Goal: Task Accomplishment & Management: Manage account settings

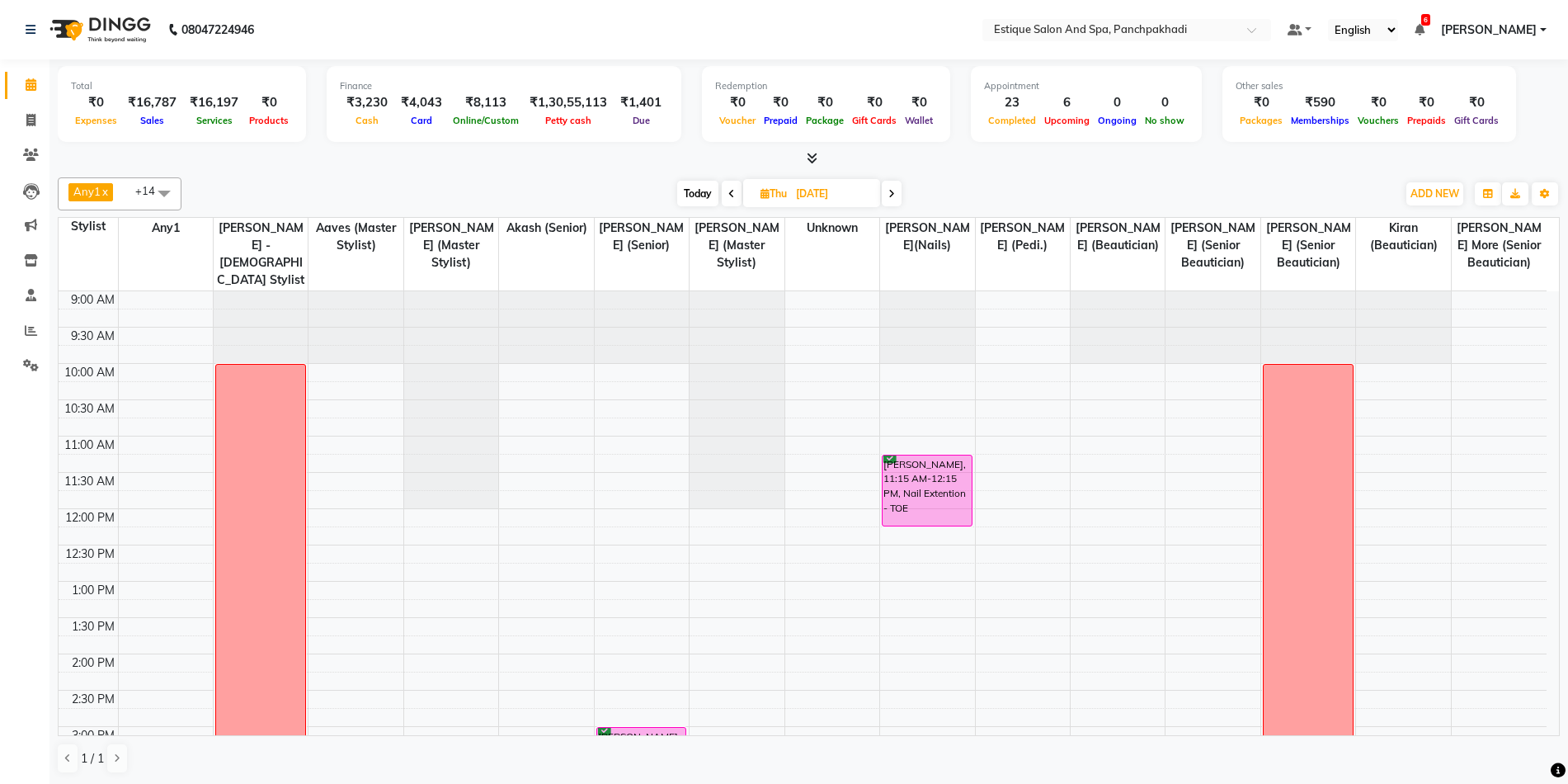
scroll to position [1, 0]
click at [700, 189] on span "Today" at bounding box center [698, 193] width 41 height 26
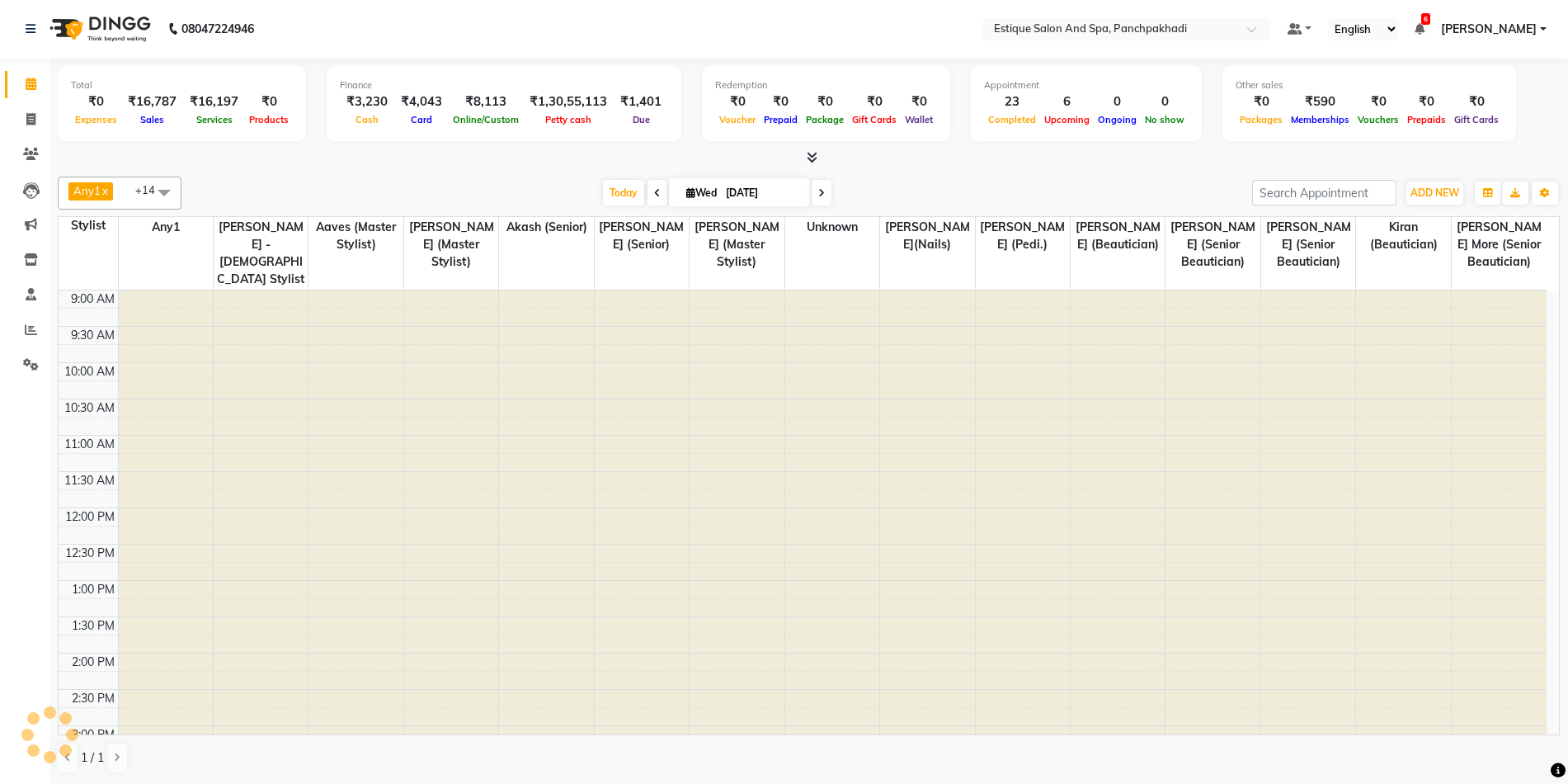
scroll to position [499, 0]
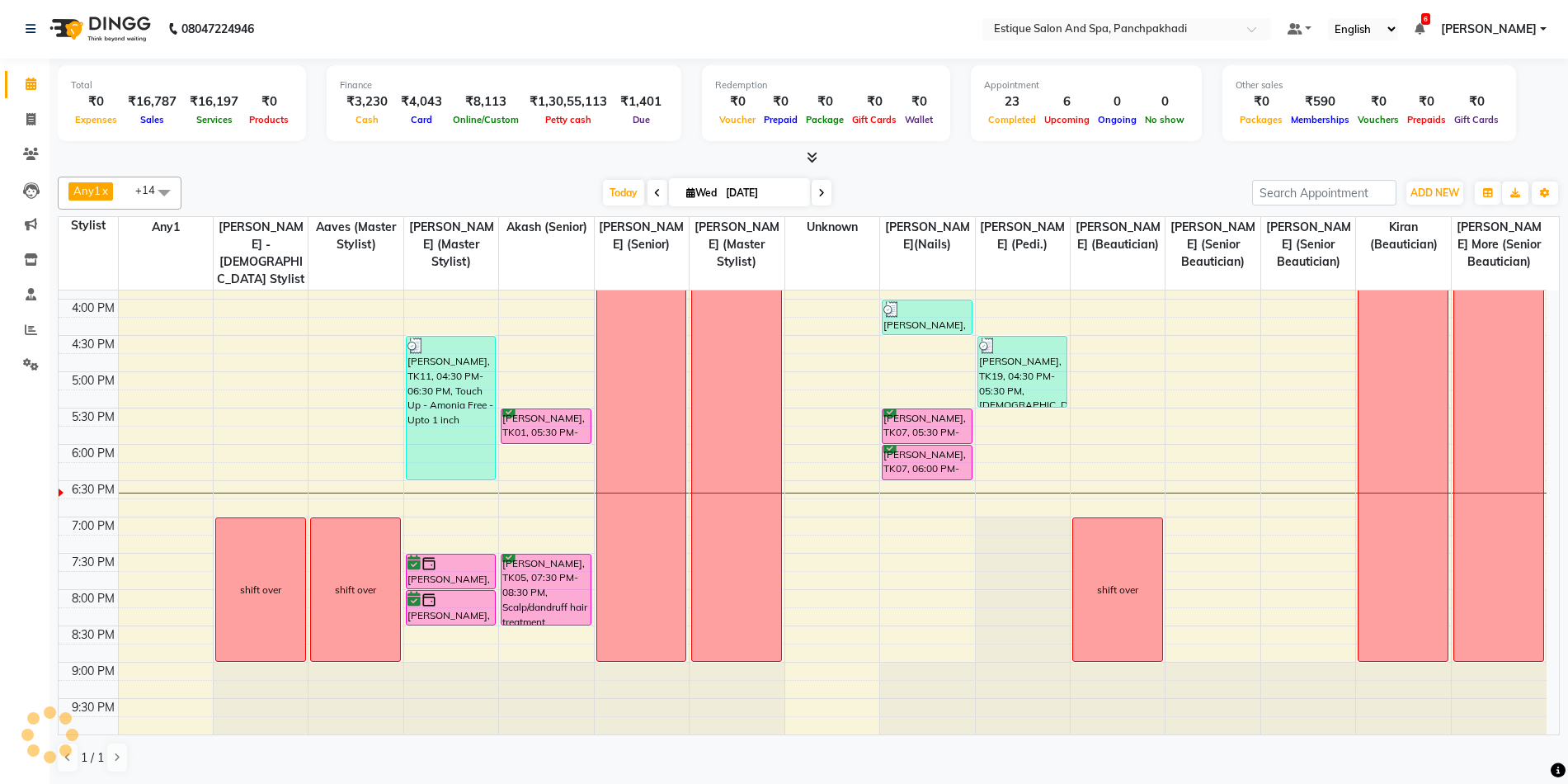
click at [818, 197] on icon at bounding box center [821, 193] width 6 height 10
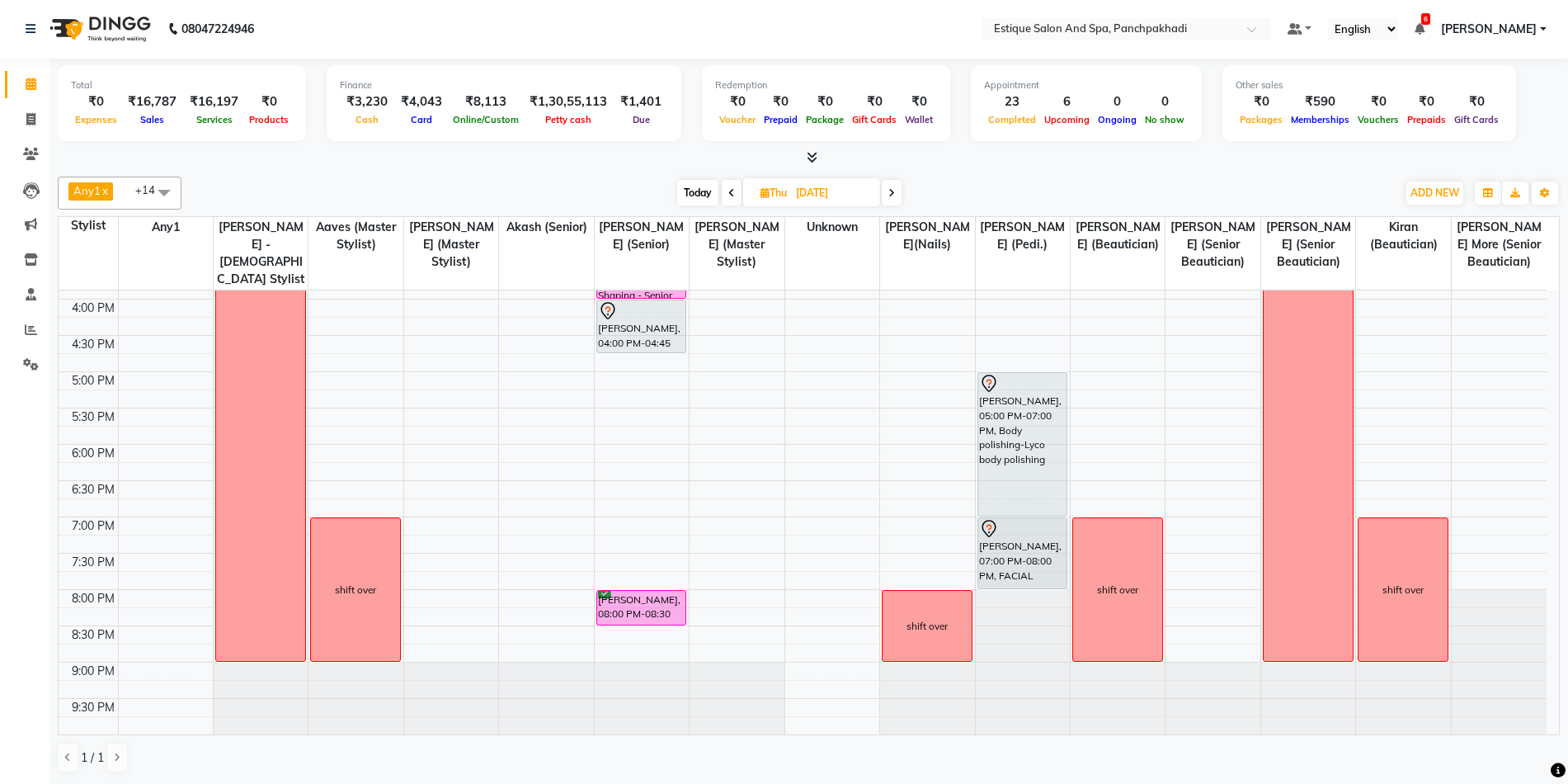
click at [889, 188] on icon at bounding box center [891, 193] width 6 height 10
type input "05-09-2025"
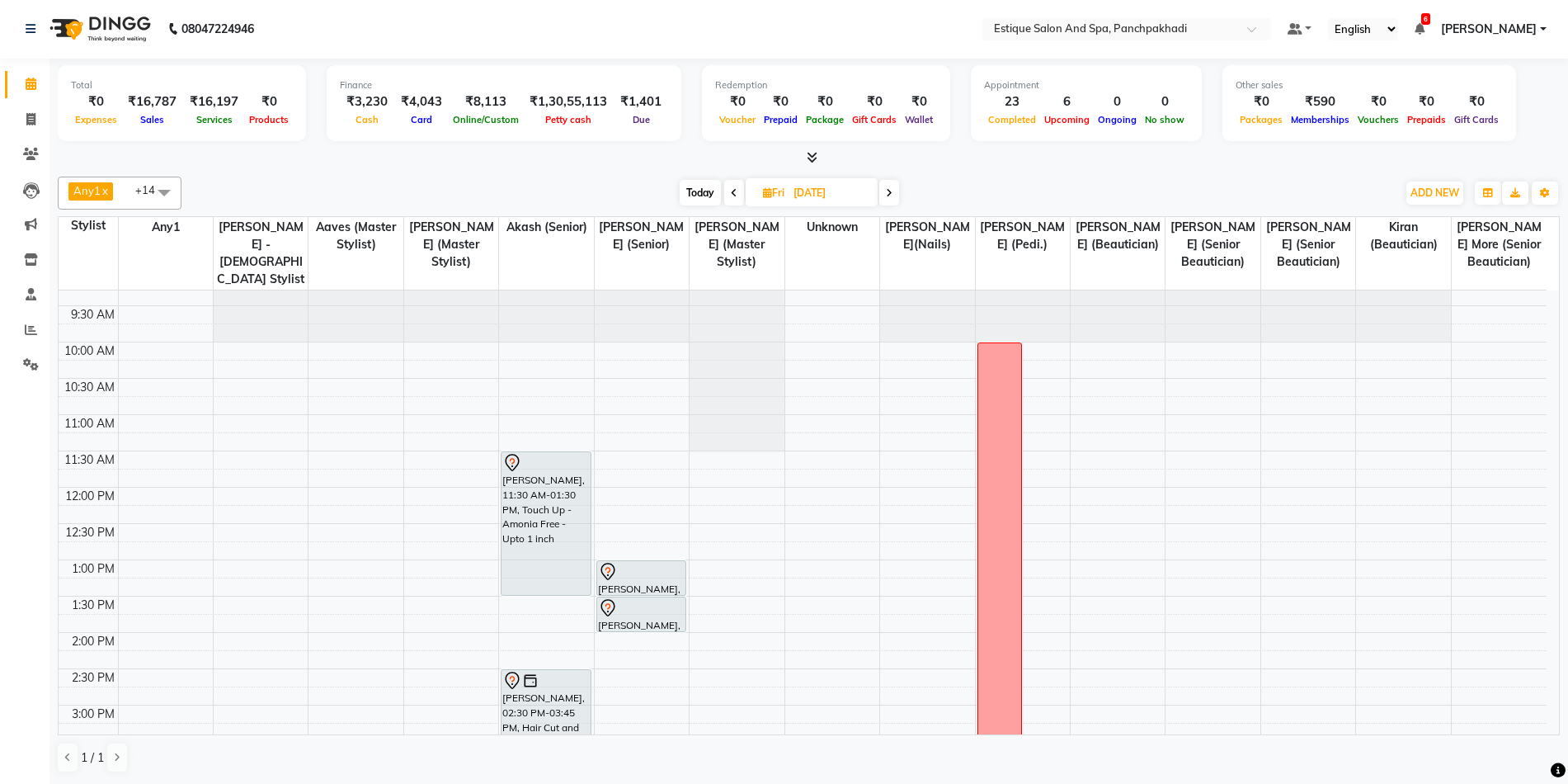
scroll to position [5, 0]
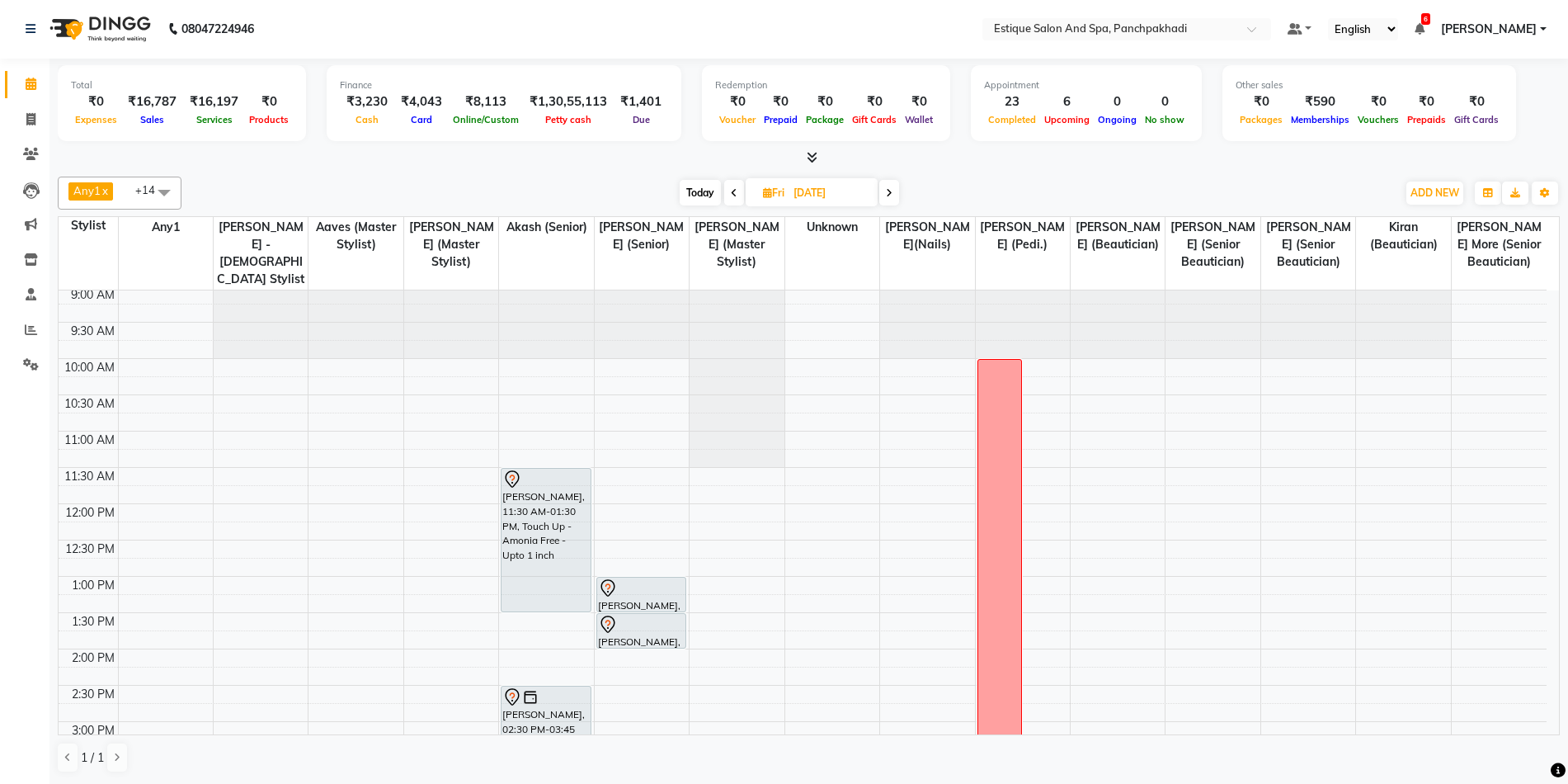
click at [1187, 426] on div "9:00 AM 9:30 AM 10:00 AM 10:30 AM 11:00 AM 11:30 AM 12:00 PM 12:30 PM 1:00 PM 1…" at bounding box center [802, 758] width 1488 height 943
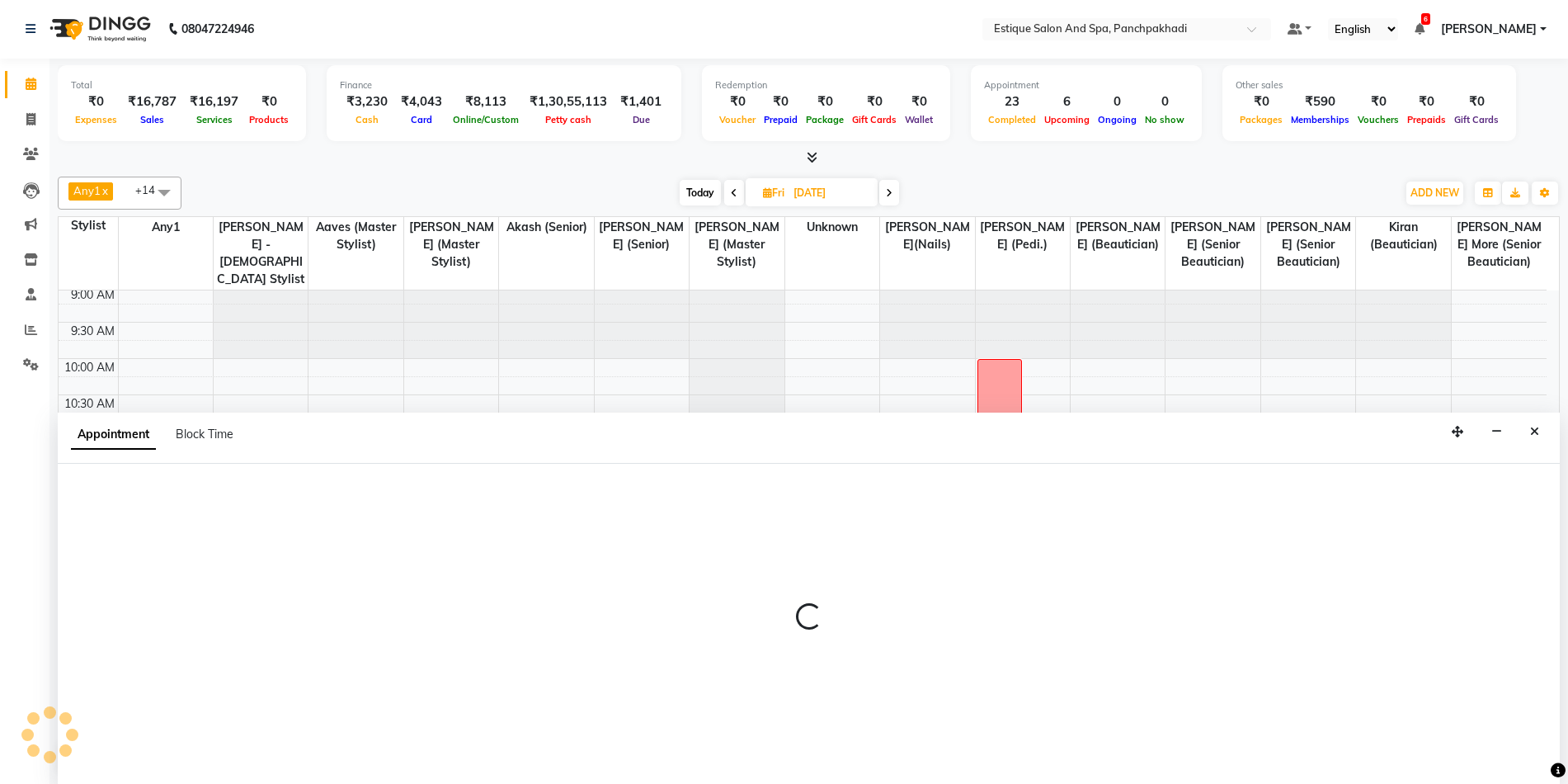
select select "15917"
select select "tentative"
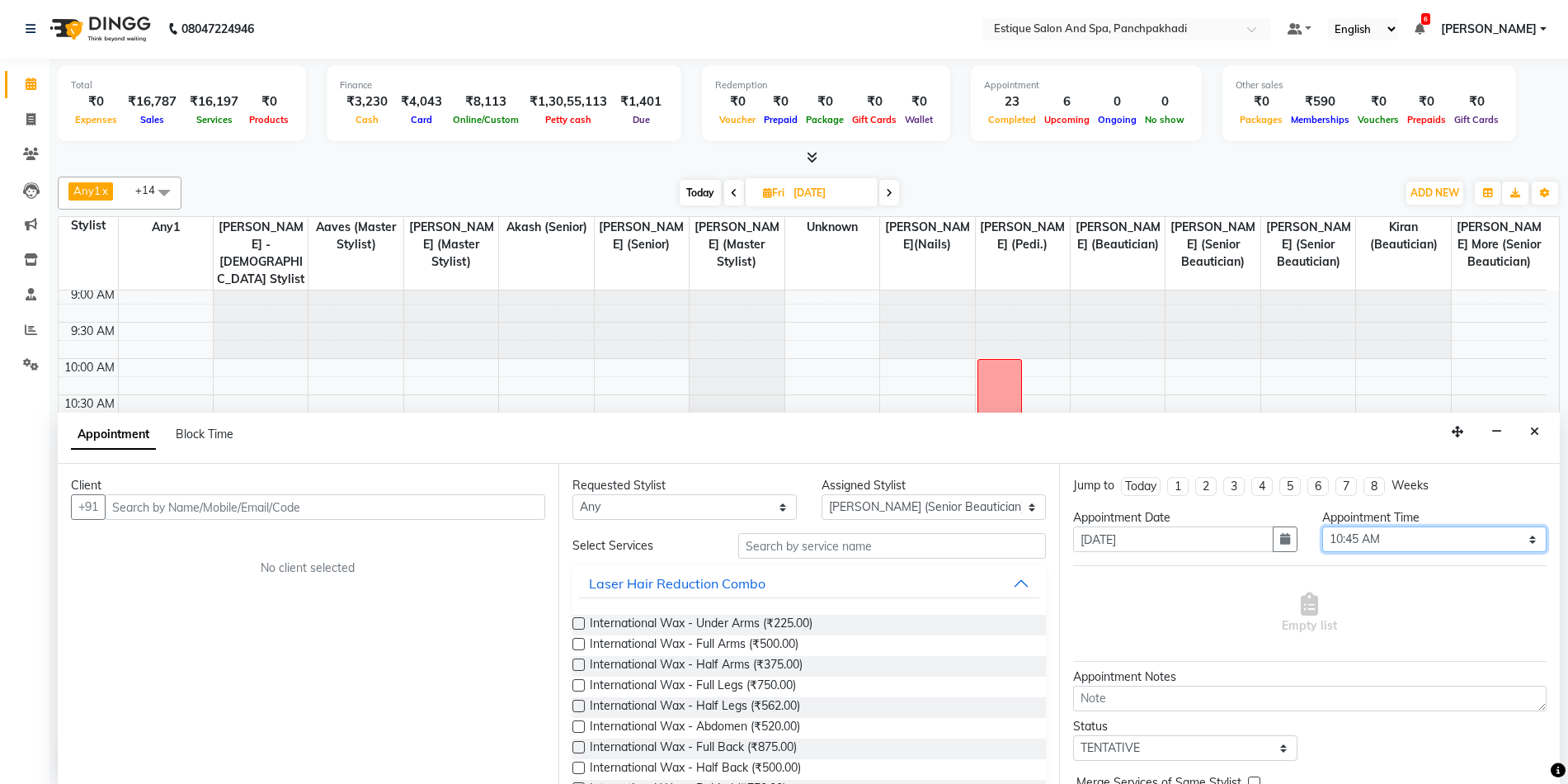
click at [1388, 537] on select "Select 10:00 AM 10:15 AM 10:30 AM 10:45 AM 11:00 AM 11:15 AM 11:30 AM 11:45 AM …" at bounding box center [1435, 539] width 225 height 26
select select "690"
click at [1322, 526] on select "Select 10:00 AM 10:15 AM 10:30 AM 10:45 AM 11:00 AM 11:15 AM 11:30 AM 11:45 AM …" at bounding box center [1435, 539] width 225 height 26
click at [436, 507] on input "text" at bounding box center [325, 507] width 440 height 26
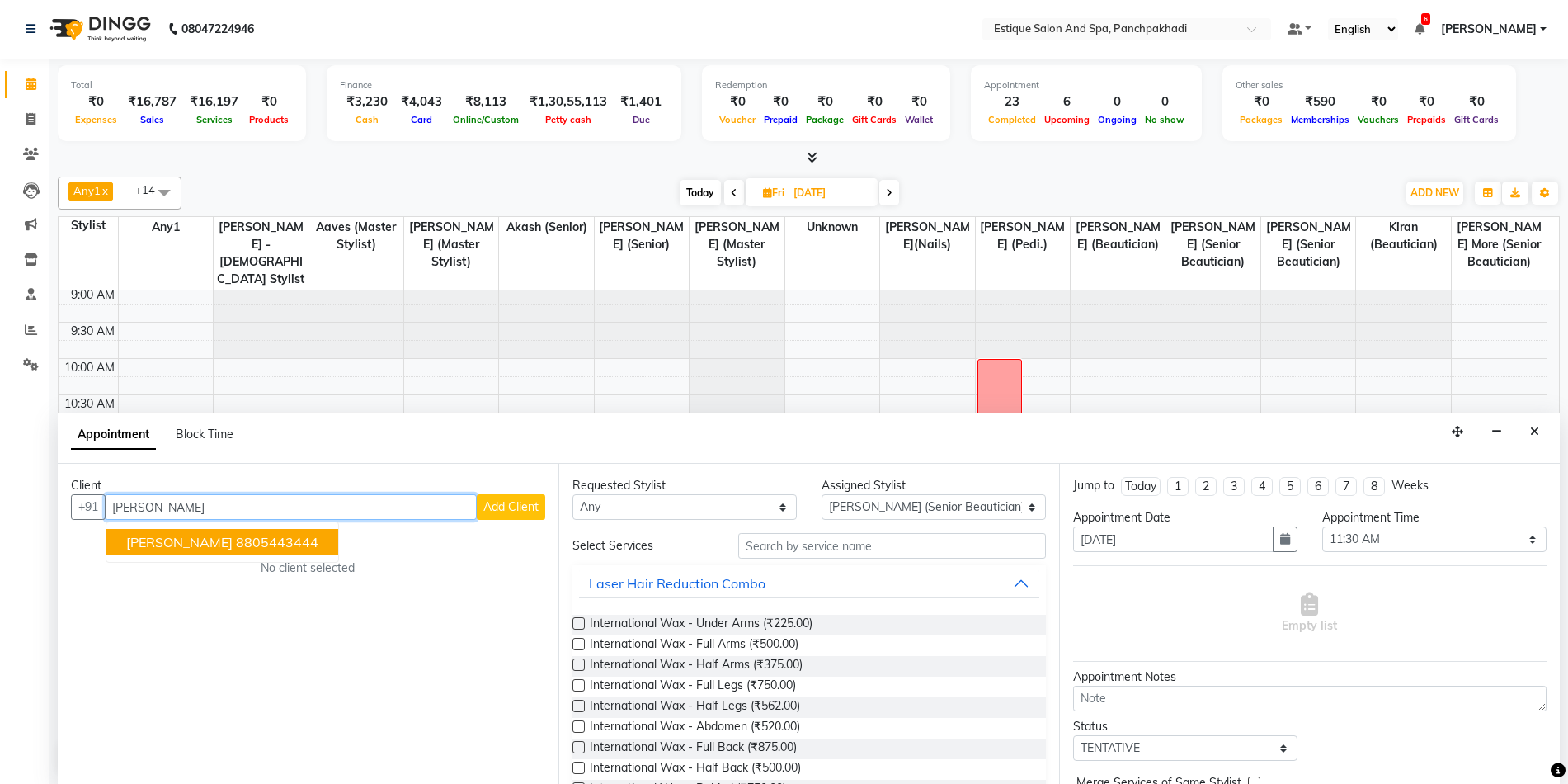
click at [244, 533] on button "Reshma Pai 8805443444" at bounding box center [223, 542] width 232 height 26
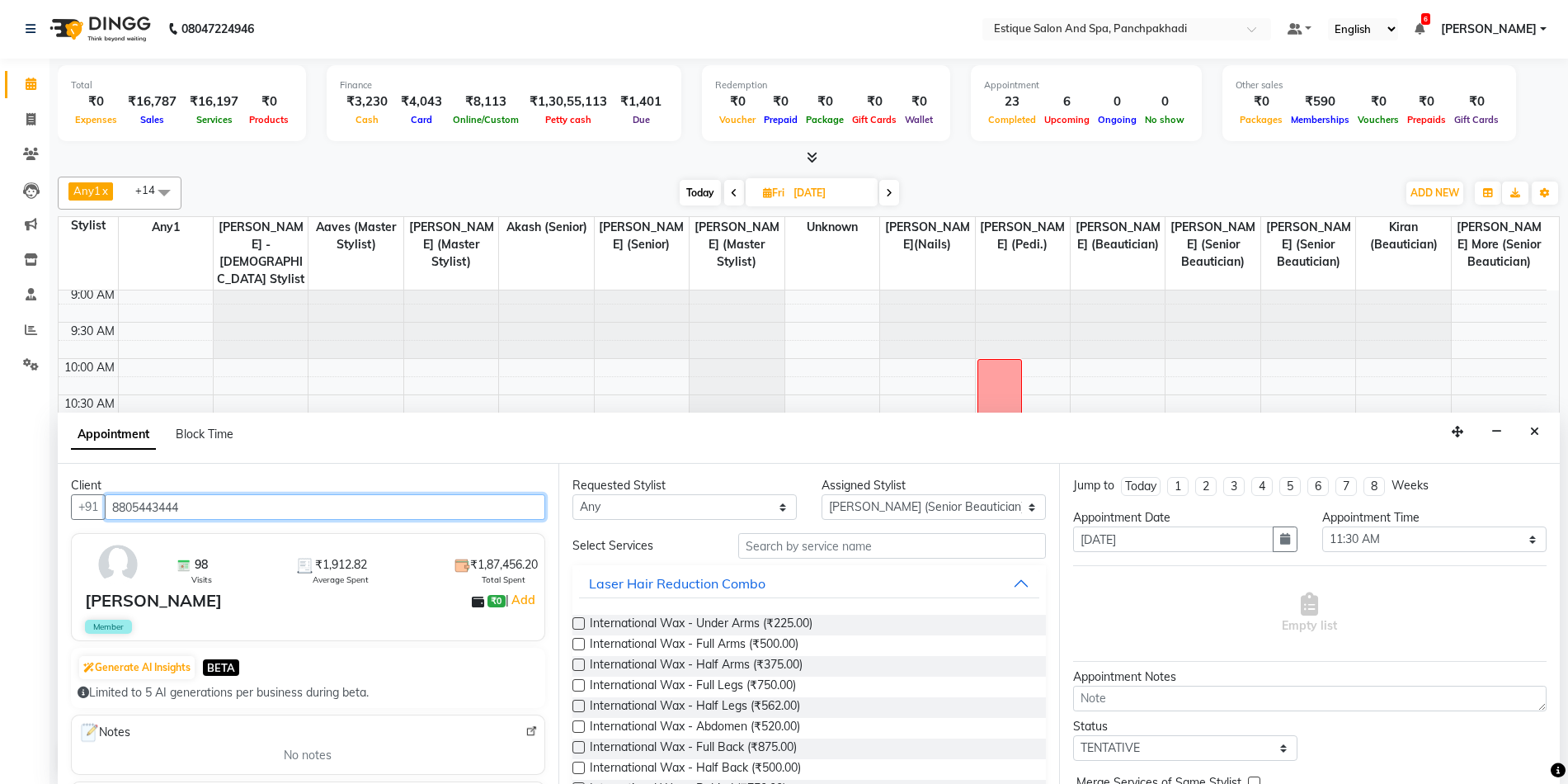
type input "8805443444"
click at [723, 506] on select "Any aarti k Aaves (master stylist) Akash (Senior) Anita salve( Senior Beauticia…" at bounding box center [685, 507] width 225 height 26
select select "15917"
click at [573, 494] on select "Any aarti k Aaves (master stylist) Akash (Senior) Anita salve( Senior Beauticia…" at bounding box center [685, 507] width 225 height 26
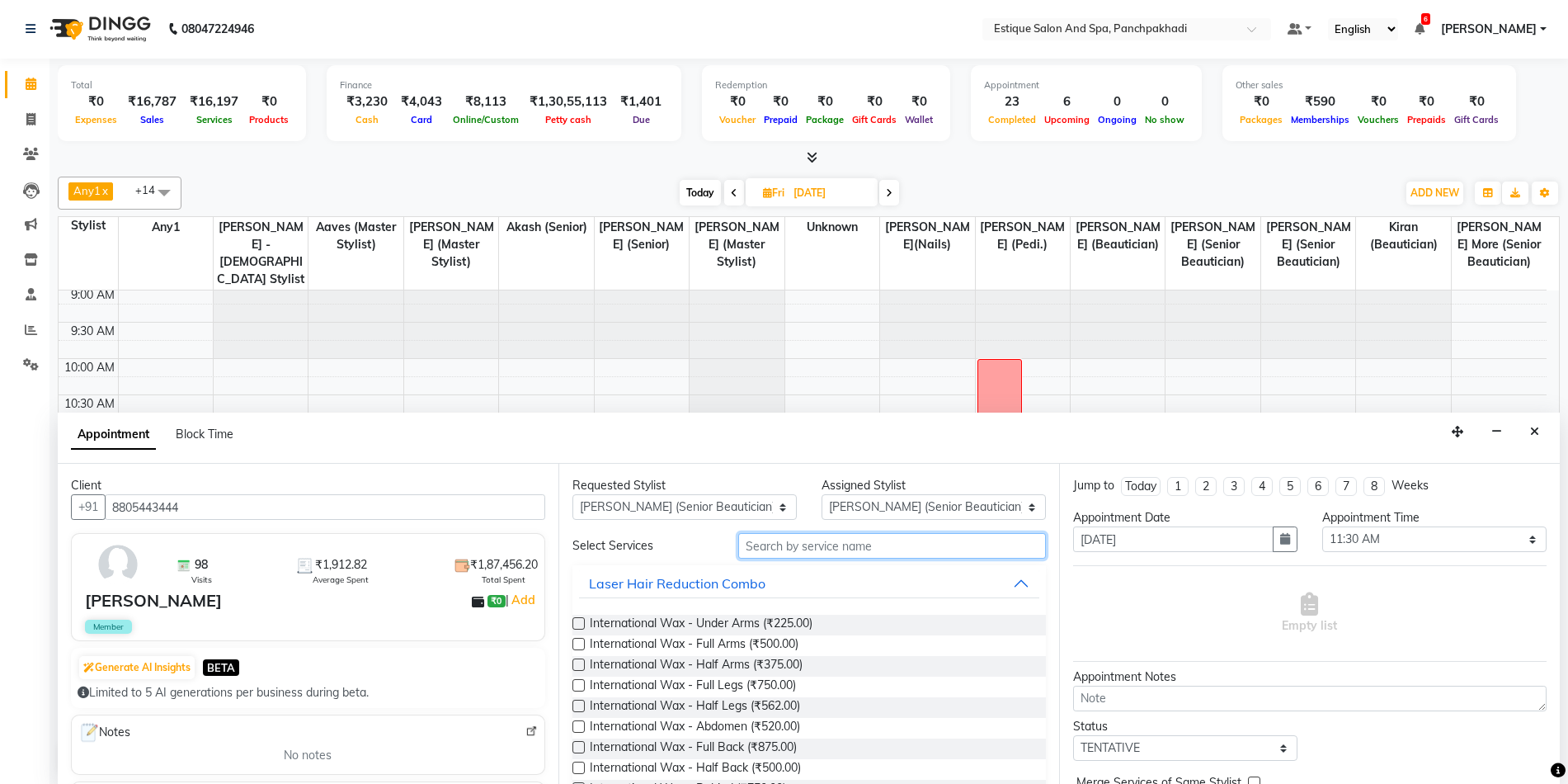
click at [769, 545] on input "text" at bounding box center [891, 546] width 308 height 26
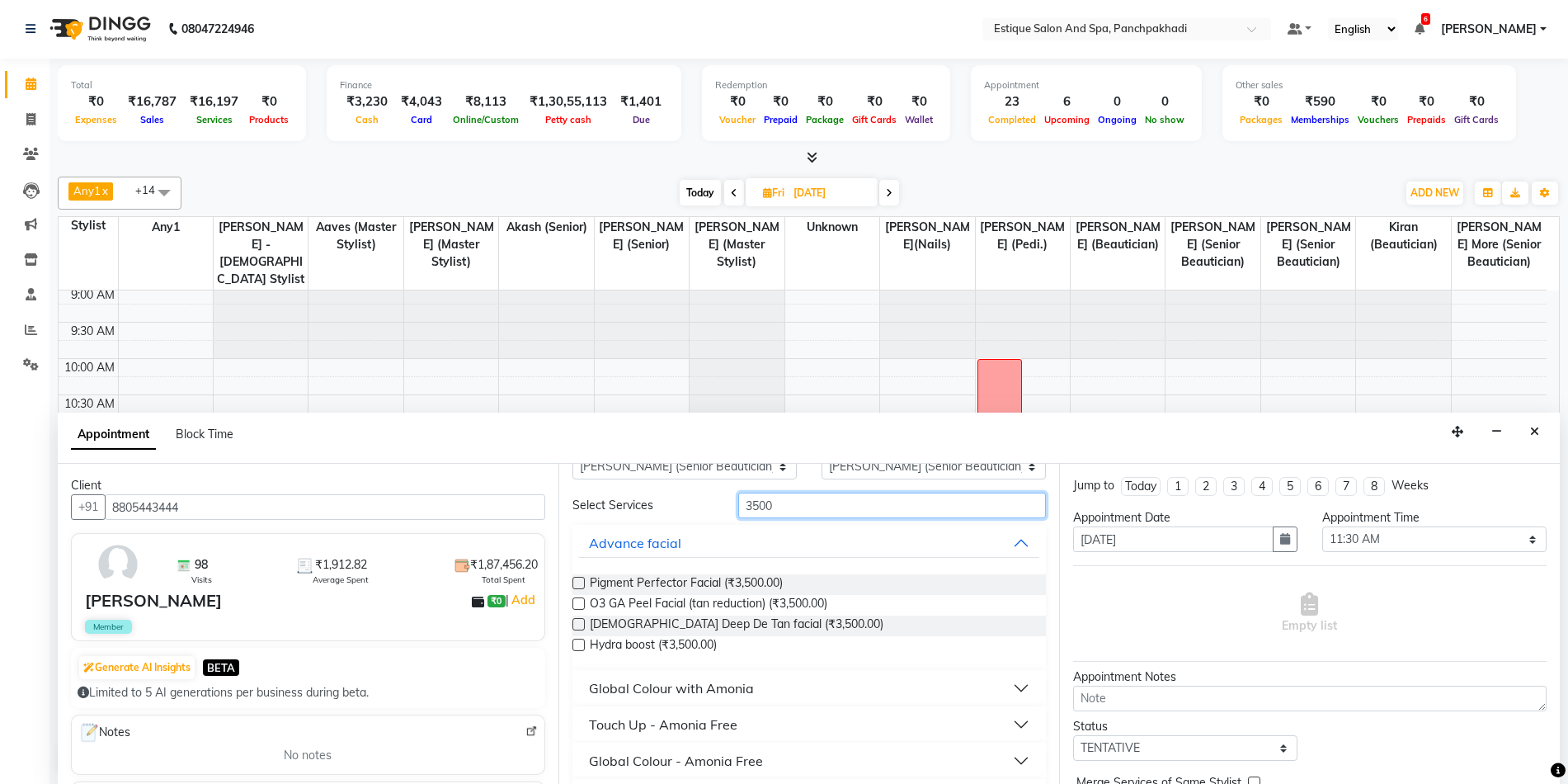
scroll to position [0, 0]
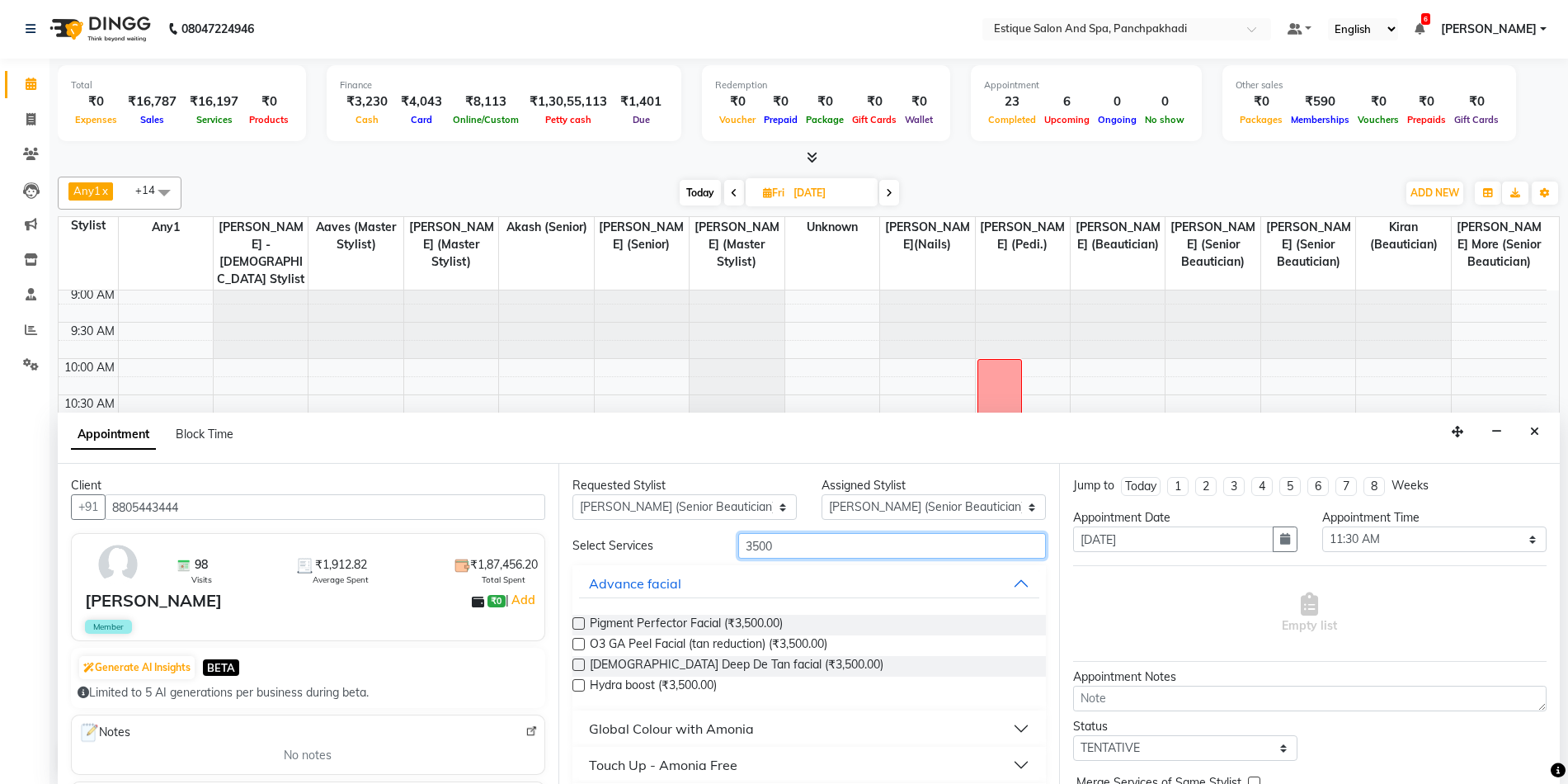
type input "35000"
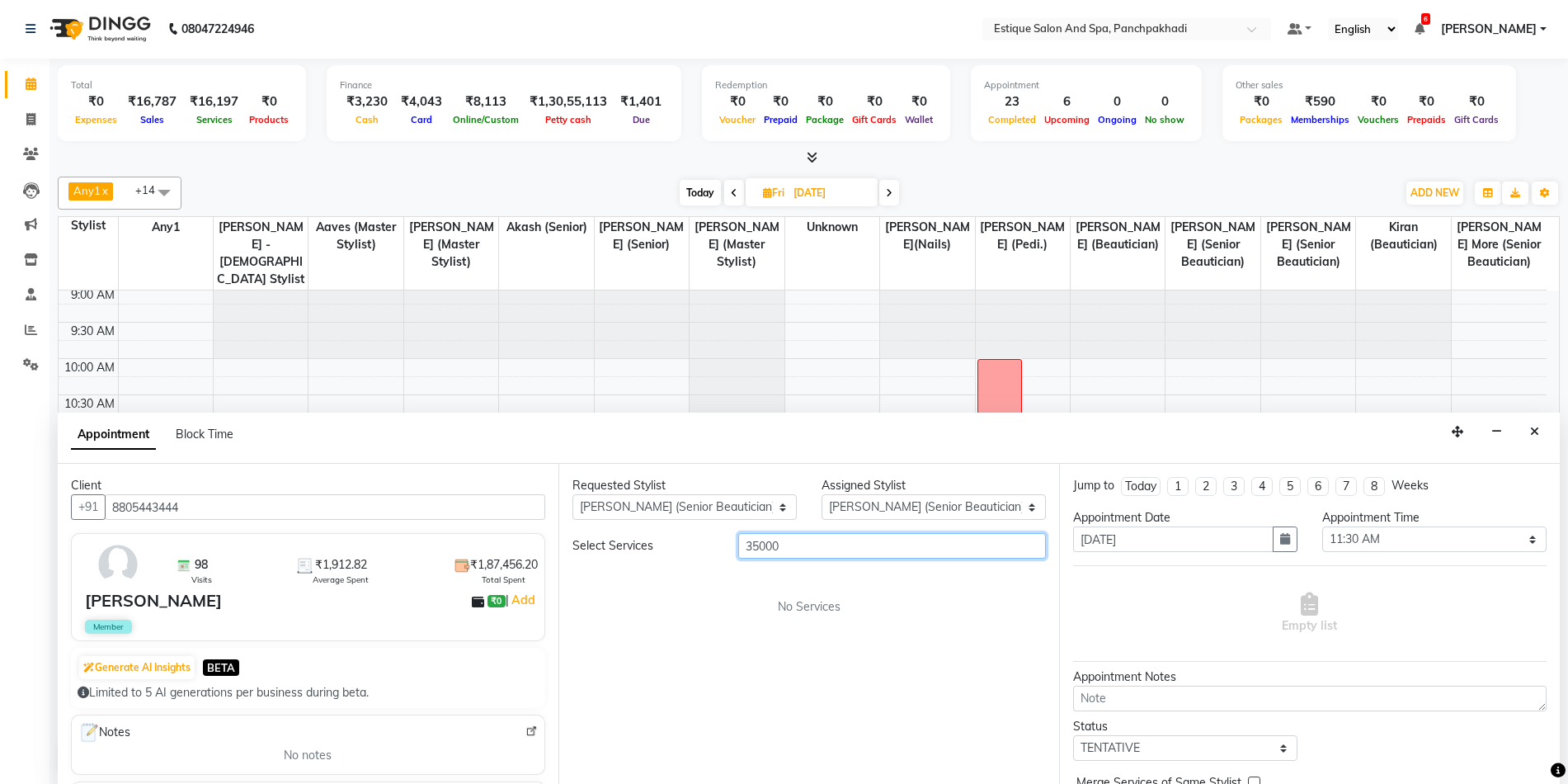
drag, startPoint x: 787, startPoint y: 546, endPoint x: 724, endPoint y: 500, distance: 78.0
click at [721, 523] on div "Requested Stylist Any aarti k Aaves (master stylist) Akash (Senior) Anita salve…" at bounding box center [808, 624] width 500 height 320
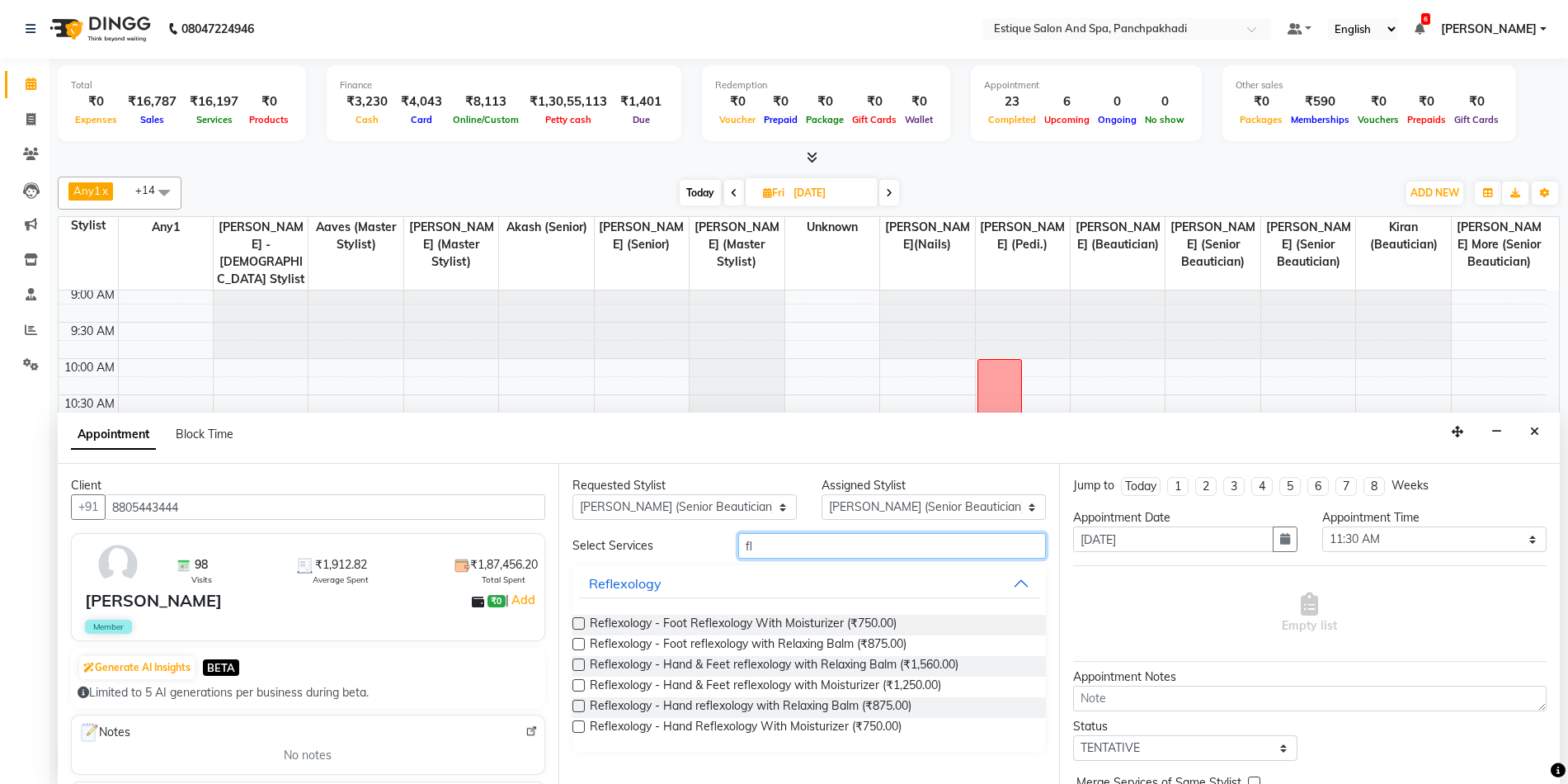
type input "f"
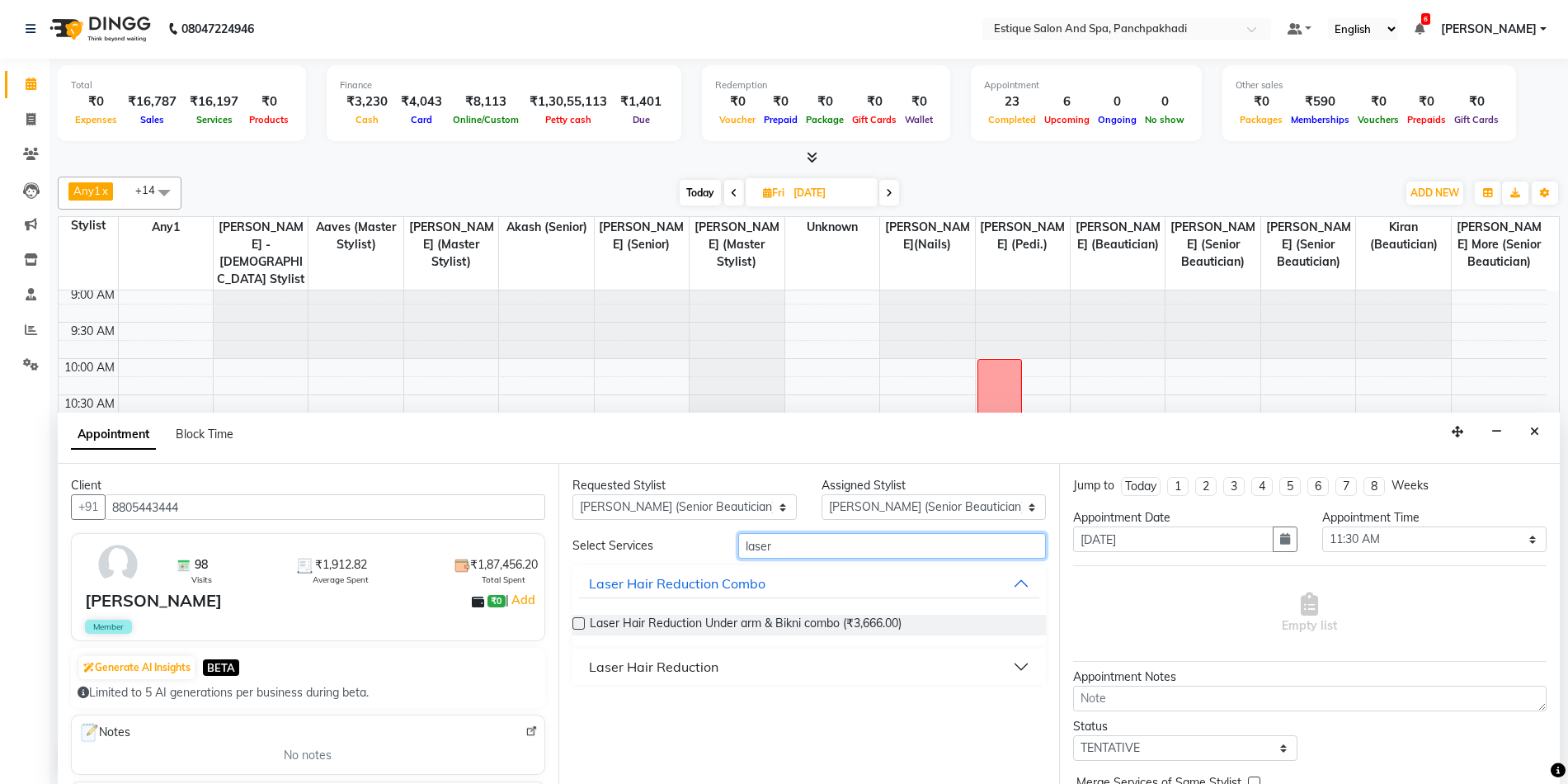
type input "laser"
click at [595, 669] on div "Laser Hair Reduction" at bounding box center [654, 667] width 130 height 20
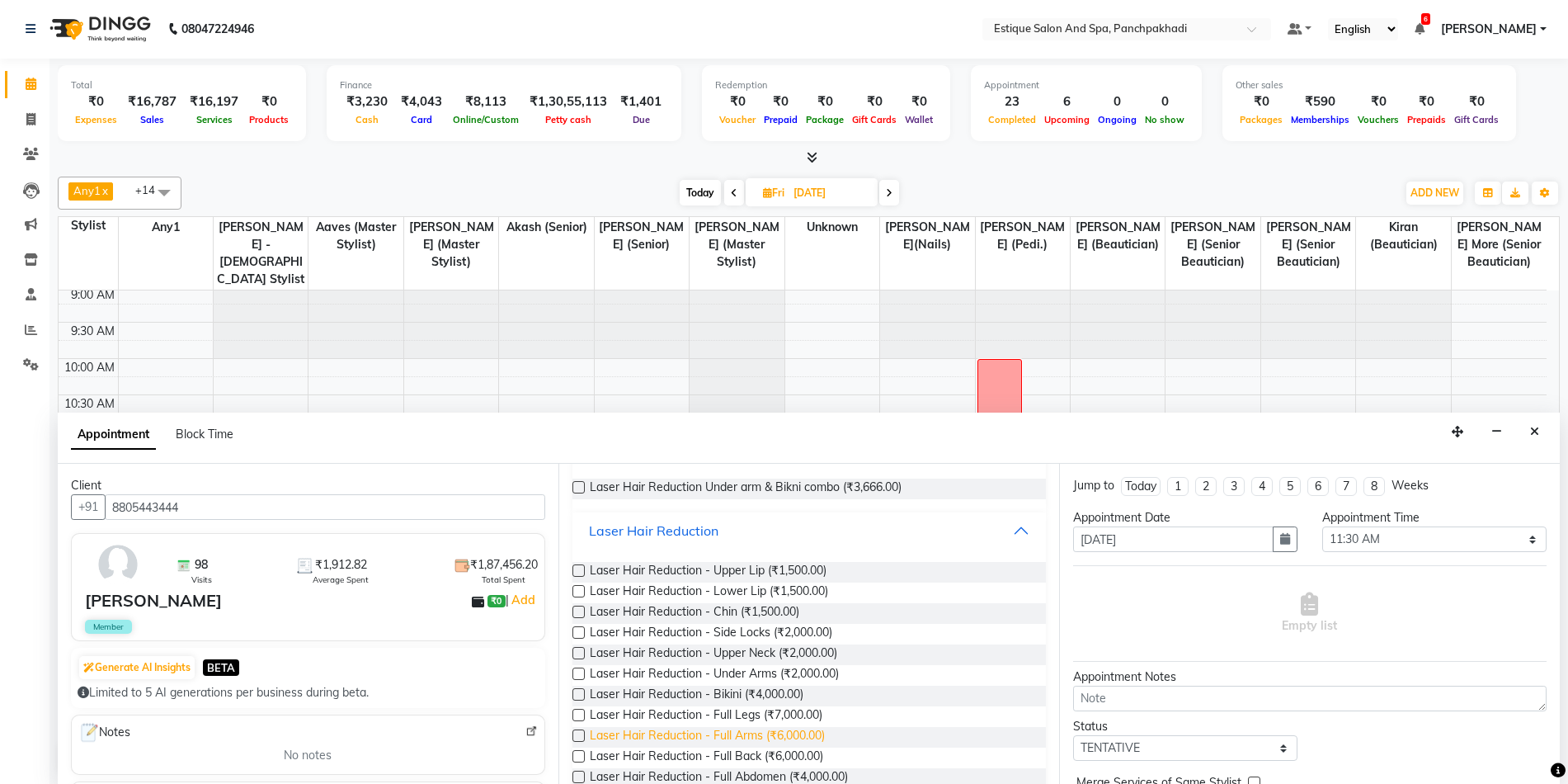
scroll to position [165, 0]
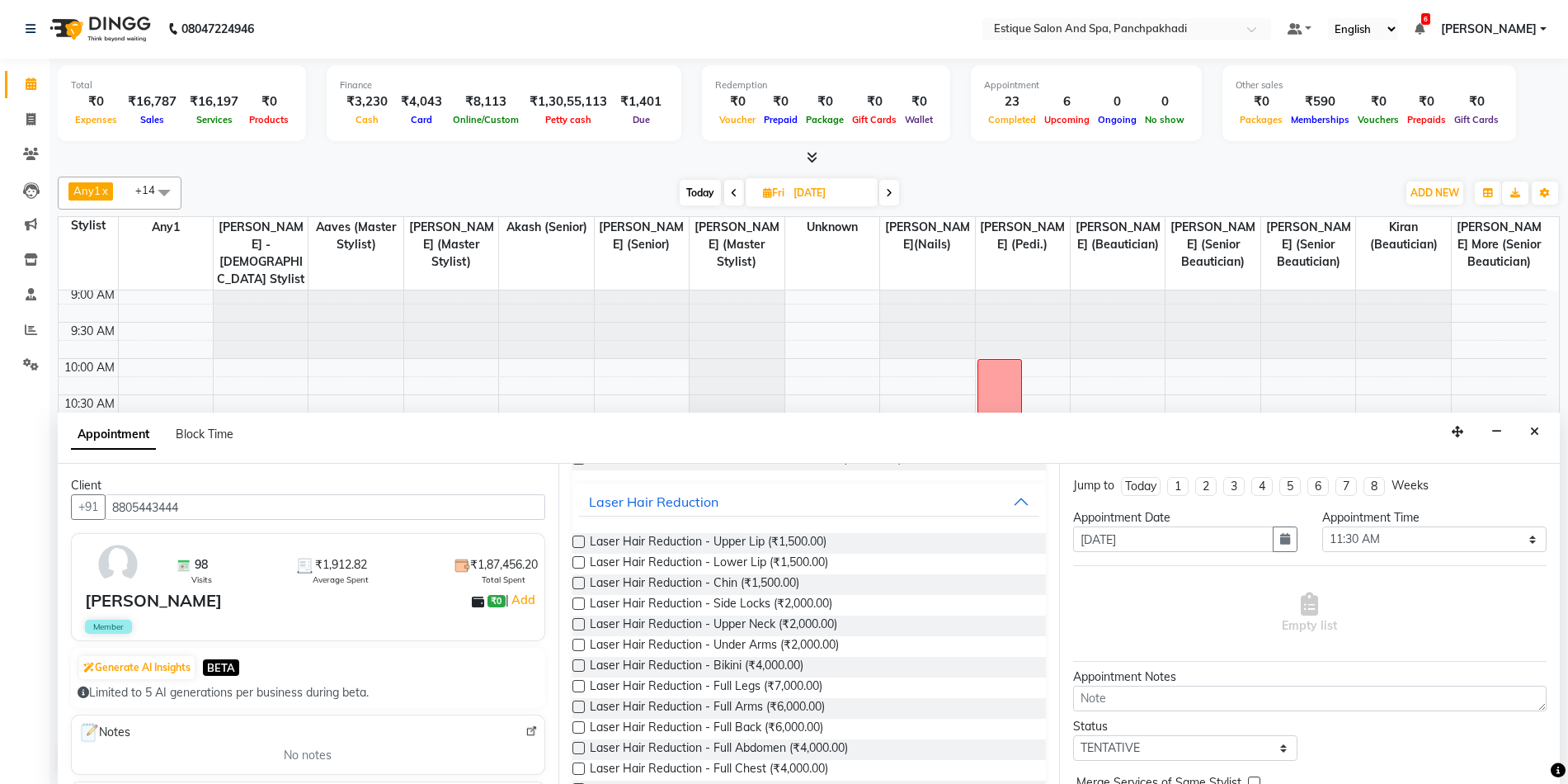
click at [579, 686] on label at bounding box center [579, 686] width 13 height 13
click at [579, 686] on input "checkbox" at bounding box center [578, 688] width 11 height 11
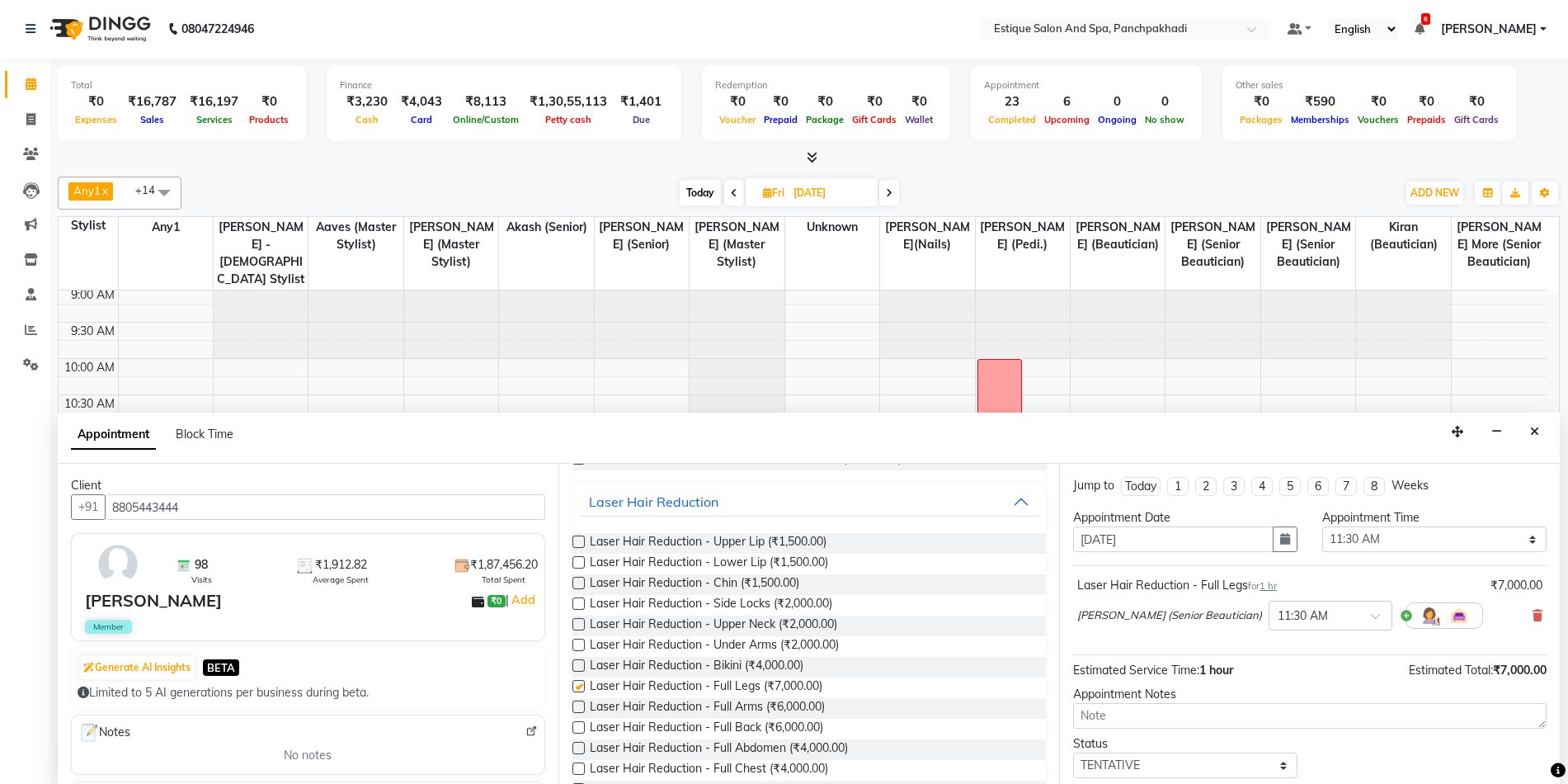
checkbox input "false"
click at [581, 706] on label at bounding box center [579, 707] width 13 height 13
click at [581, 706] on input "checkbox" at bounding box center [578, 709] width 11 height 11
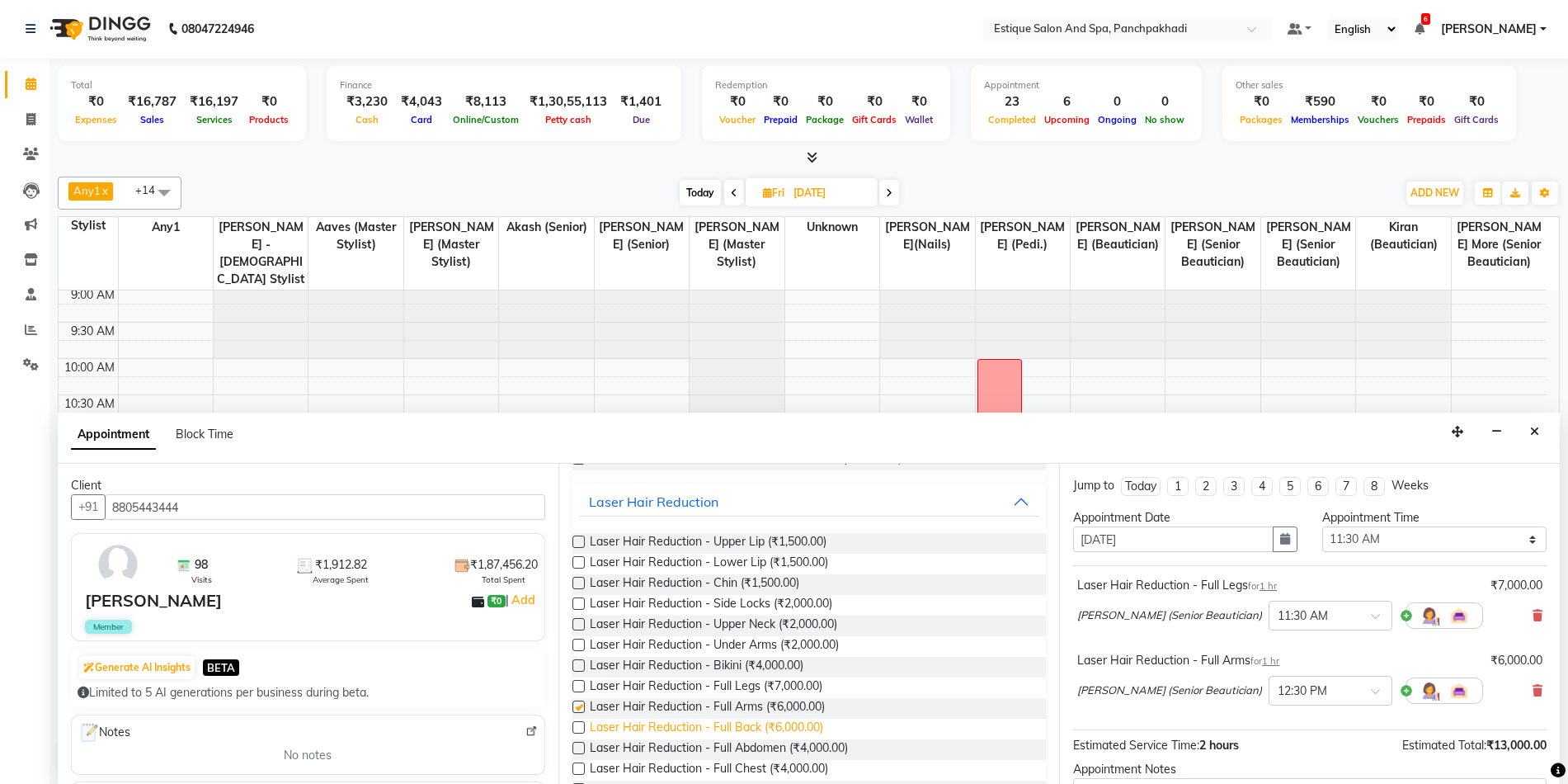
checkbox input "false"
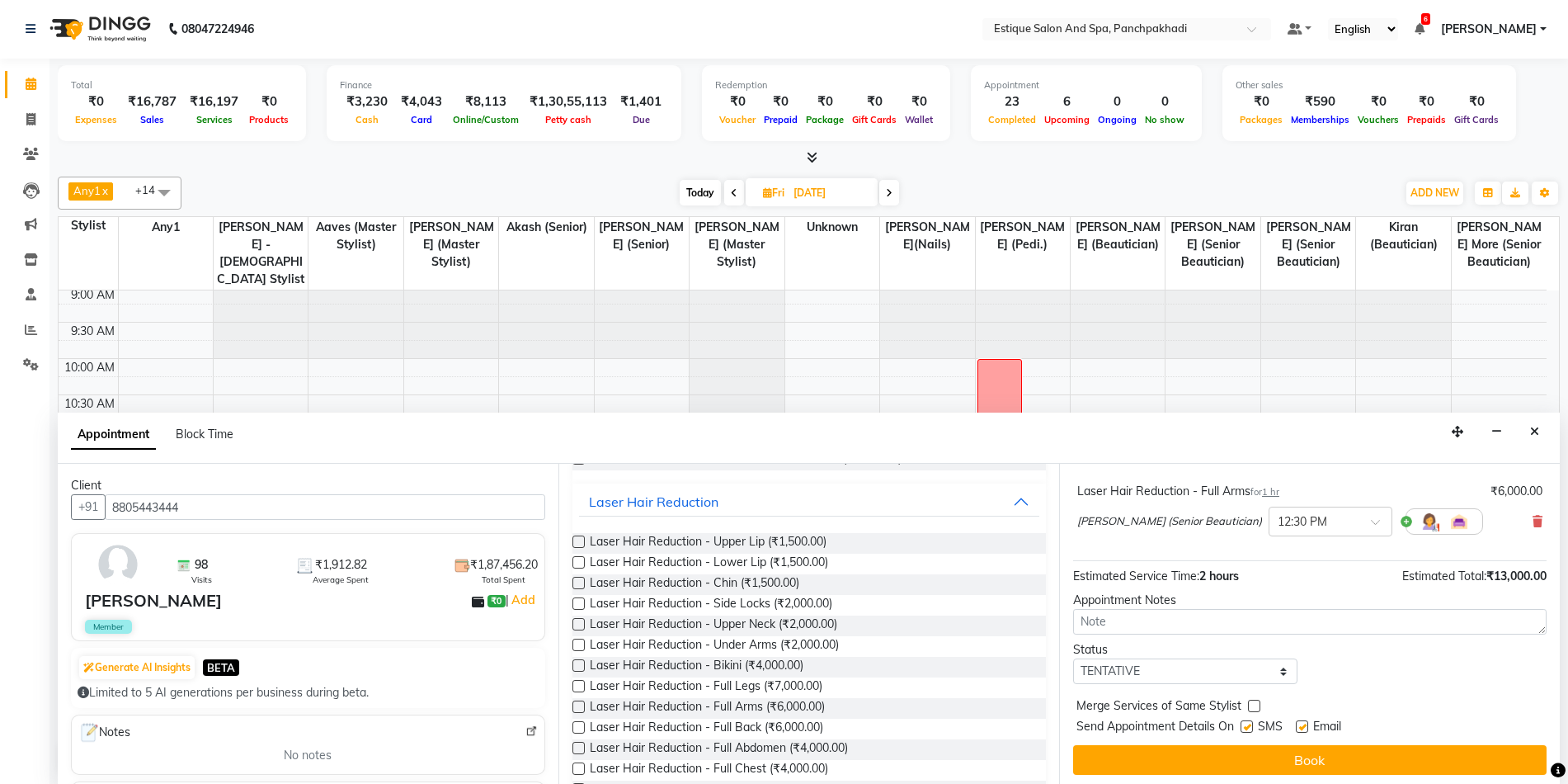
scroll to position [174, 0]
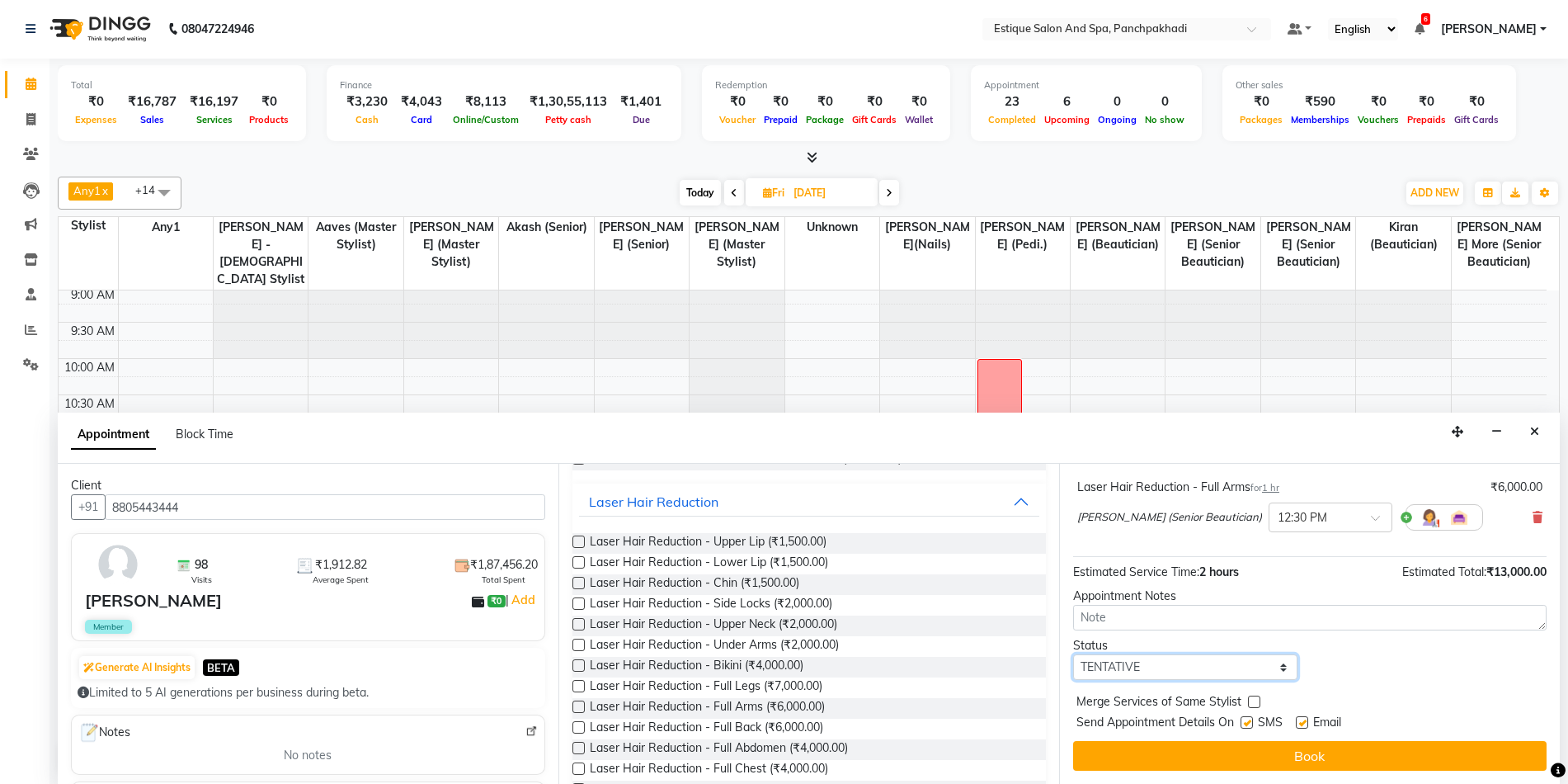
click at [1136, 671] on select "Select TENTATIVE CONFIRM UPCOMING" at bounding box center [1185, 667] width 225 height 26
click at [1396, 667] on div "Status Select TENTATIVE CONFIRM UPCOMING" at bounding box center [1310, 658] width 499 height 43
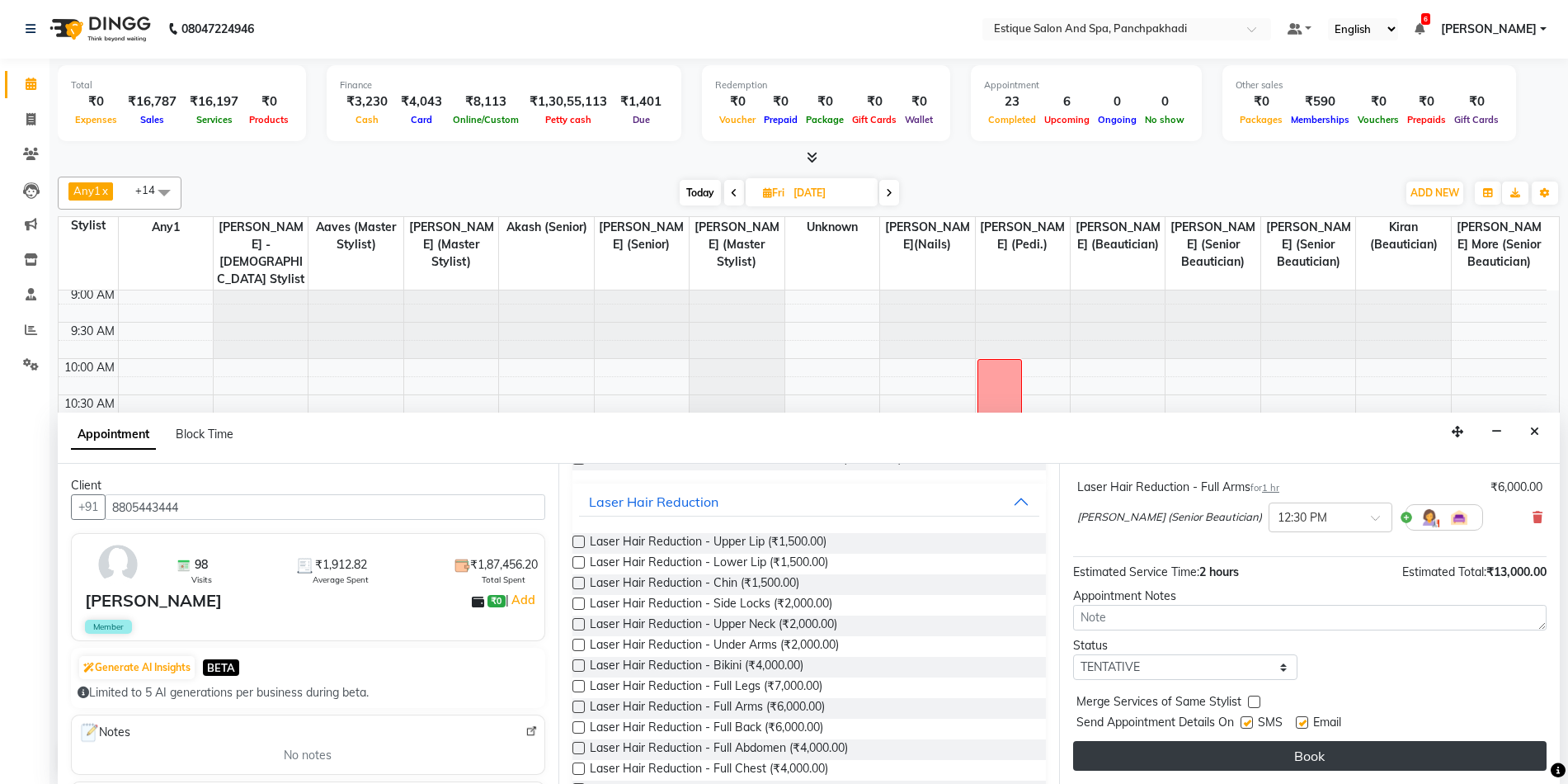
click at [1320, 753] on button "Book" at bounding box center [1310, 756] width 473 height 30
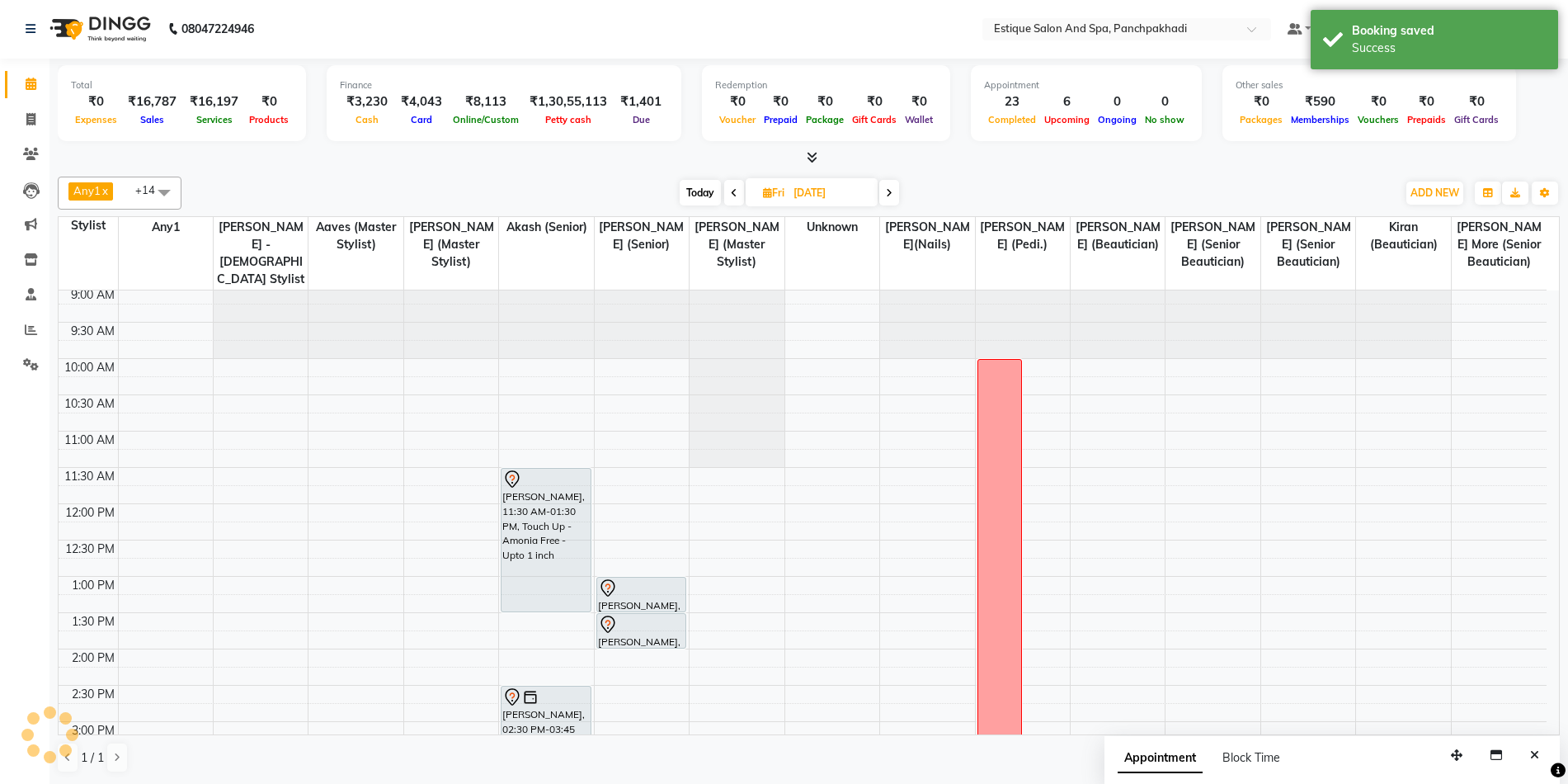
scroll to position [0, 0]
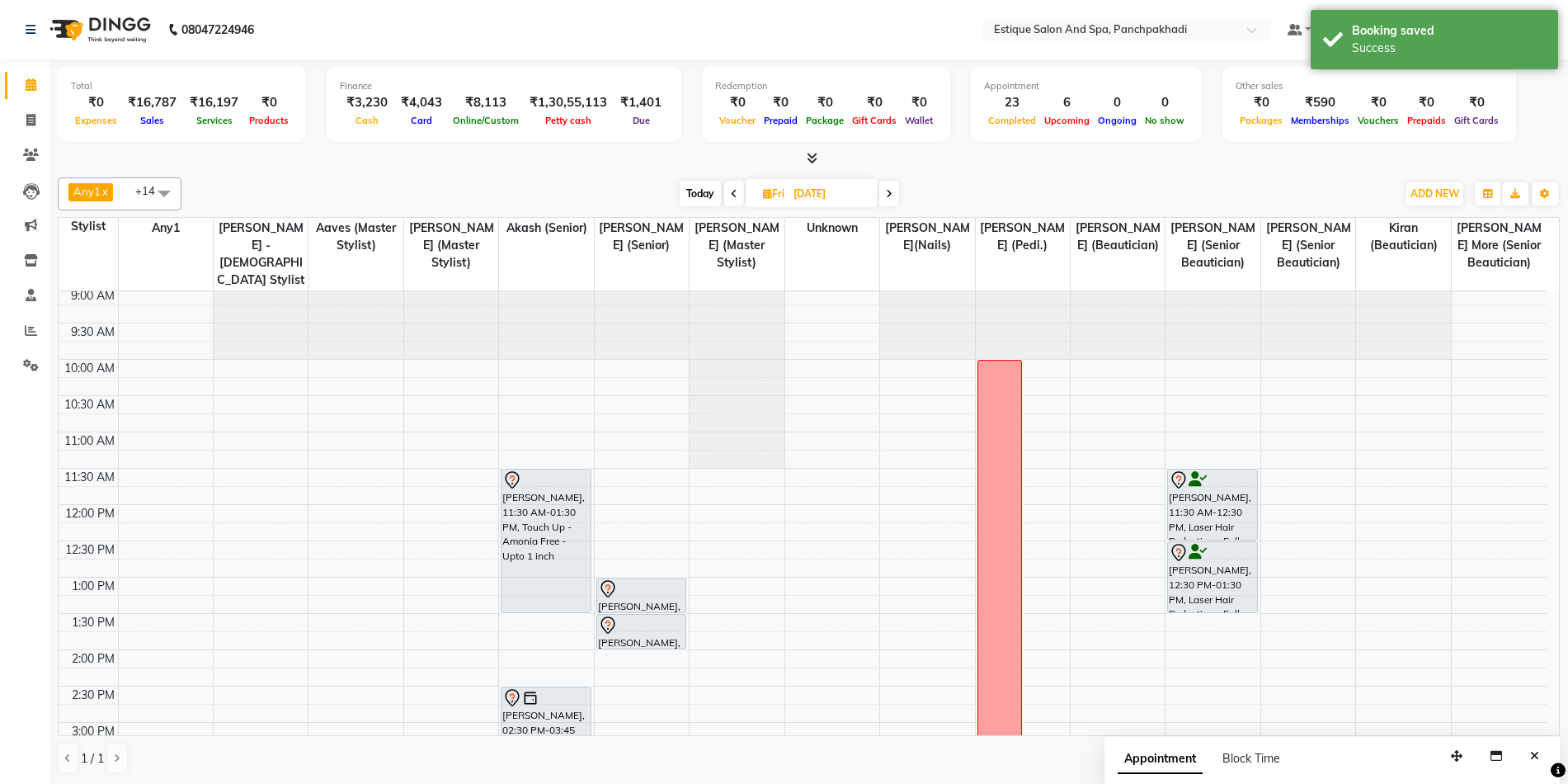
click at [711, 196] on span "Today" at bounding box center [700, 194] width 41 height 26
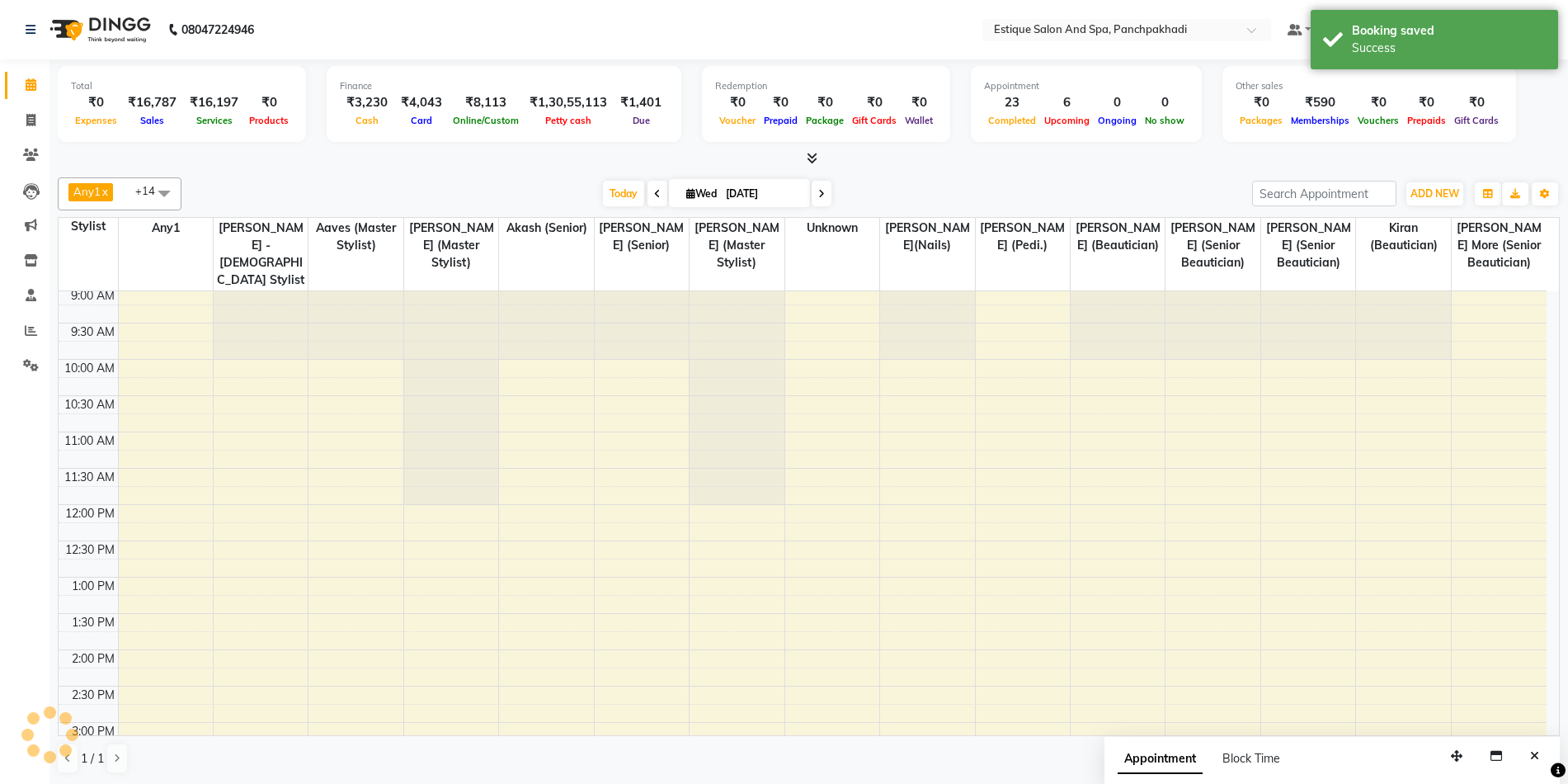
scroll to position [499, 0]
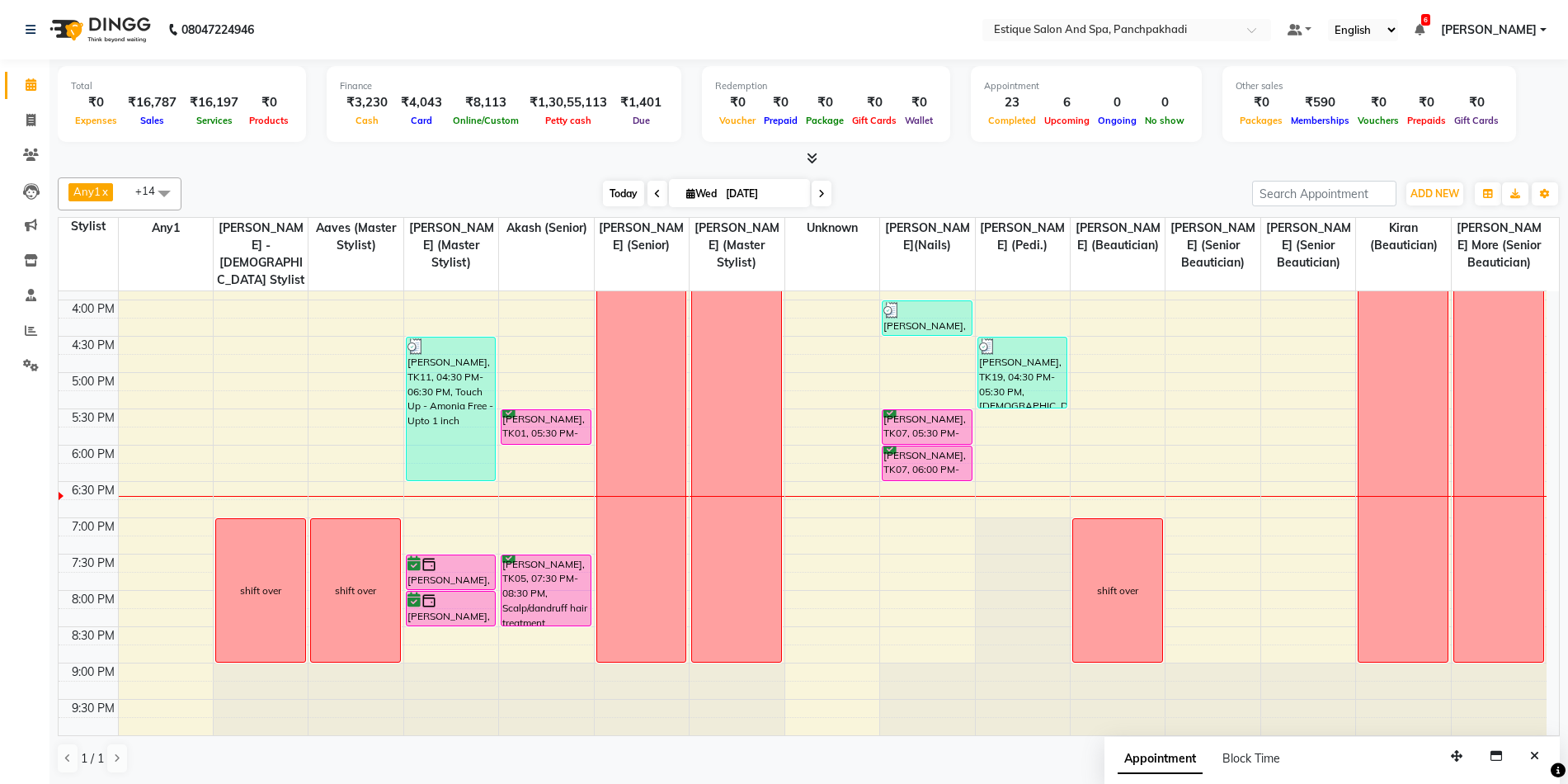
click at [619, 197] on span "Today" at bounding box center [623, 194] width 41 height 26
click at [819, 200] on span at bounding box center [822, 194] width 20 height 26
type input "[DATE]"
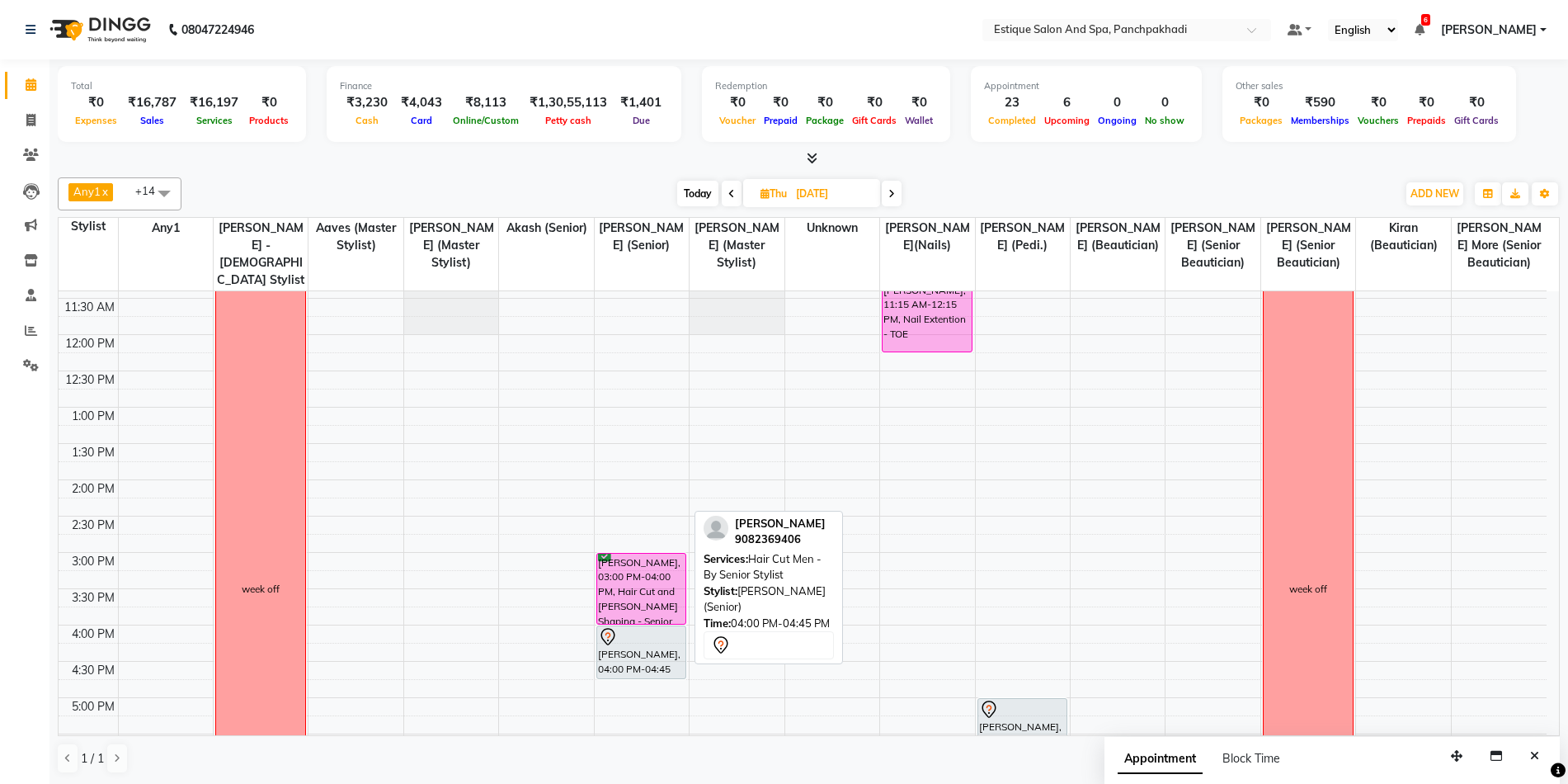
scroll to position [169, 0]
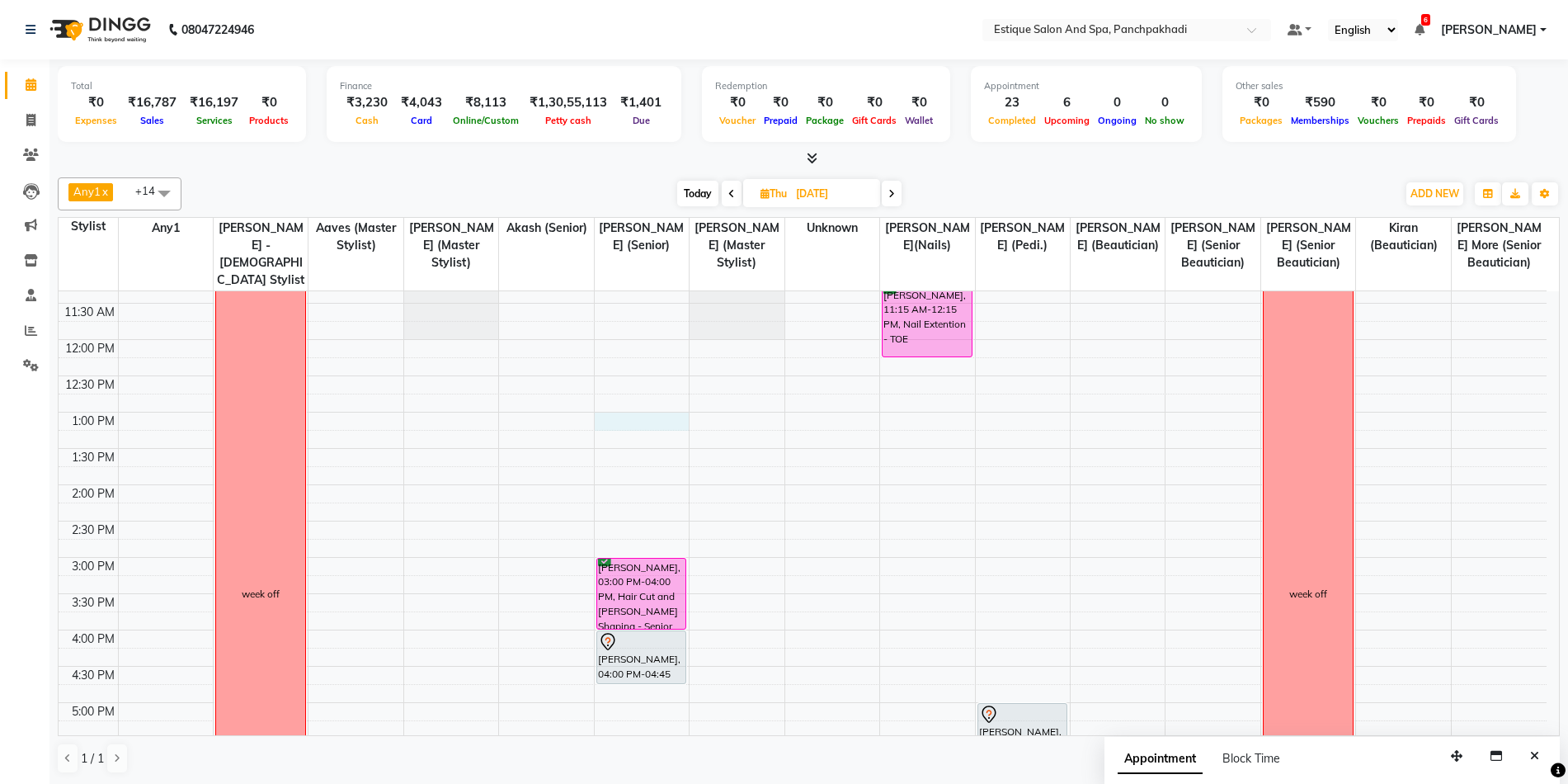
click at [621, 418] on div "9:00 AM 9:30 AM 10:00 AM 10:30 AM 11:00 AM 11:30 AM 12:00 PM 12:30 PM 1:00 PM 1…" at bounding box center [802, 594] width 1488 height 943
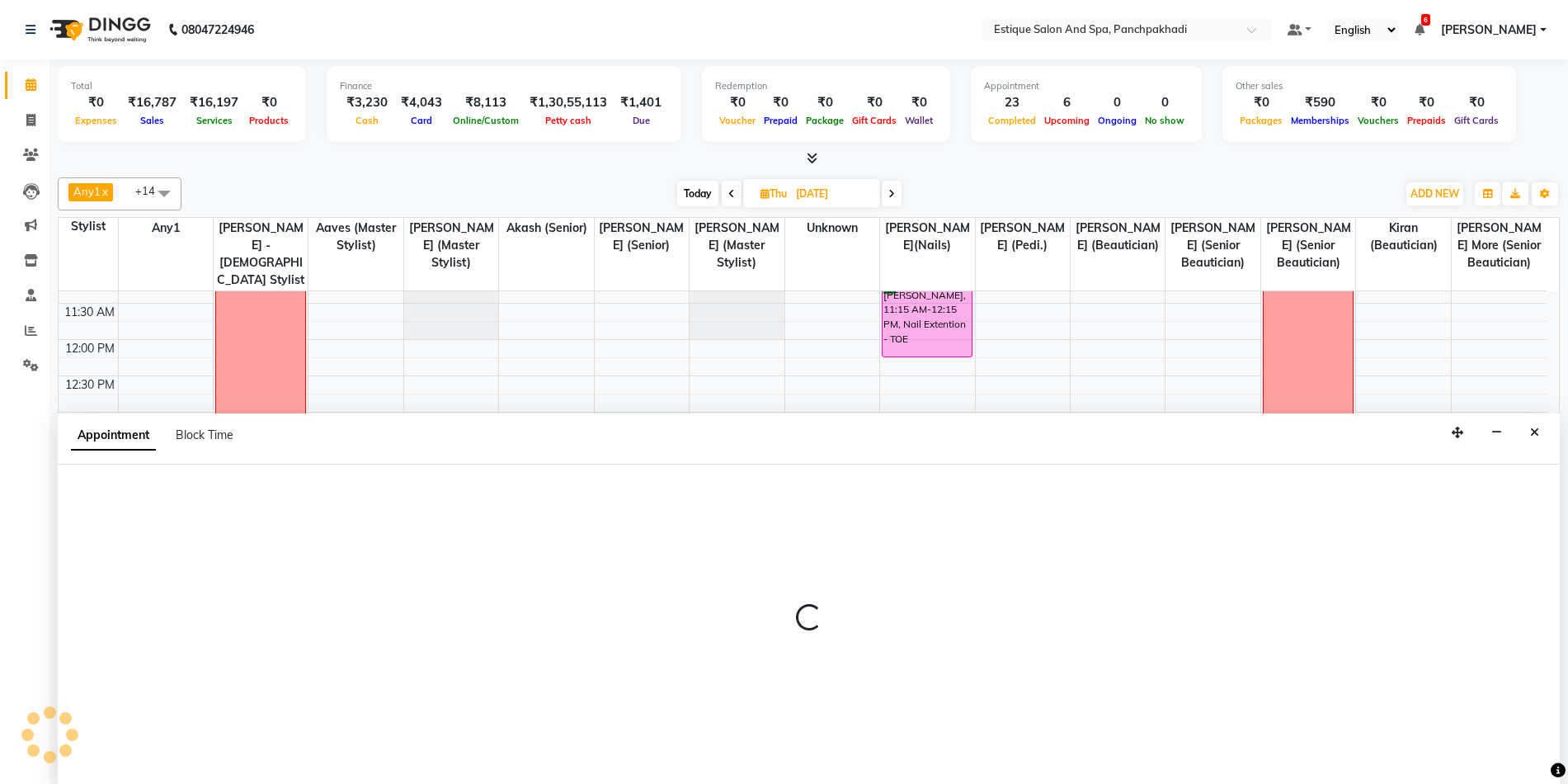
scroll to position [1, 0]
select select "15909"
select select "780"
select select "tentative"
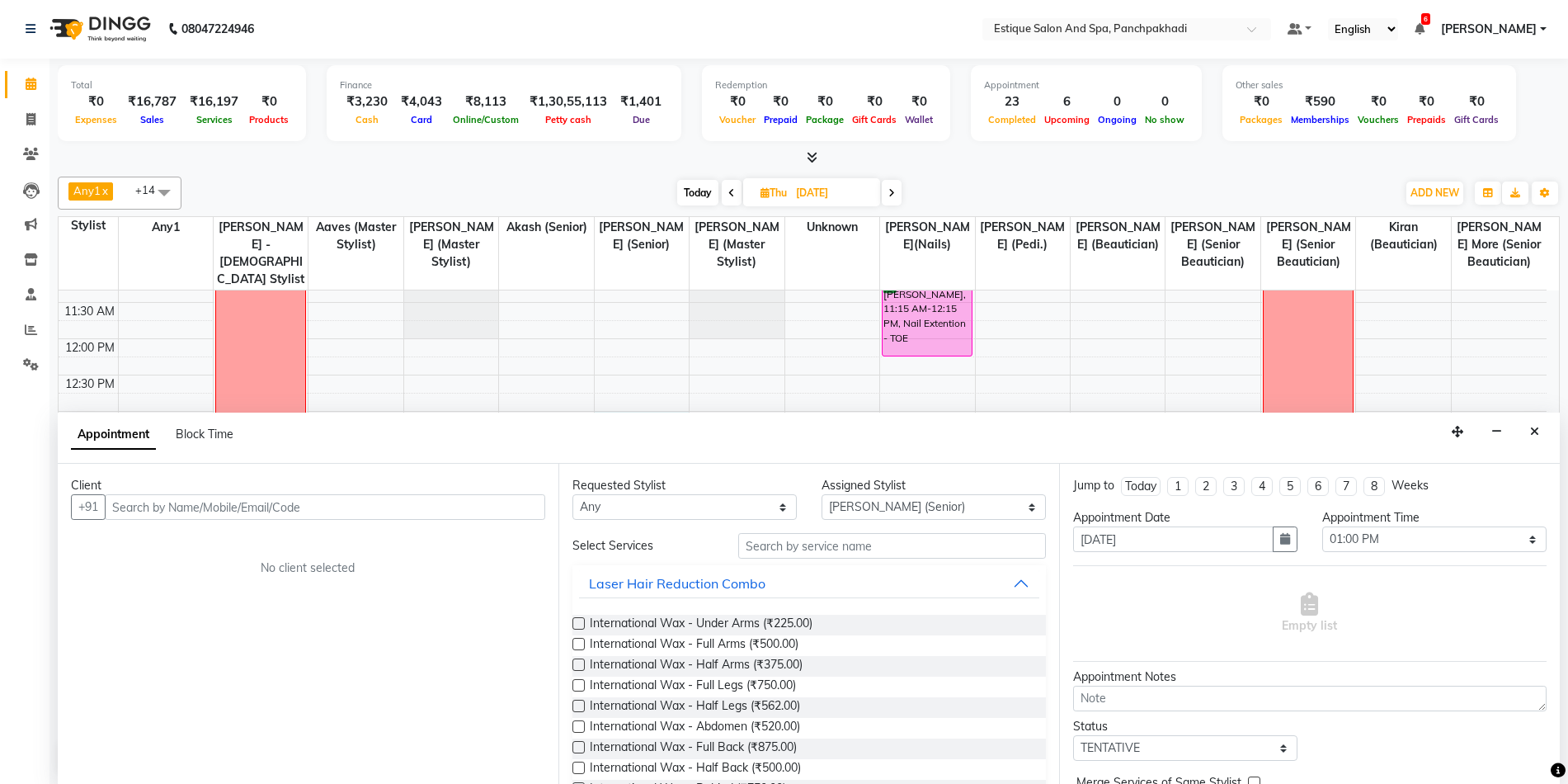
click at [353, 513] on input "text" at bounding box center [325, 507] width 440 height 26
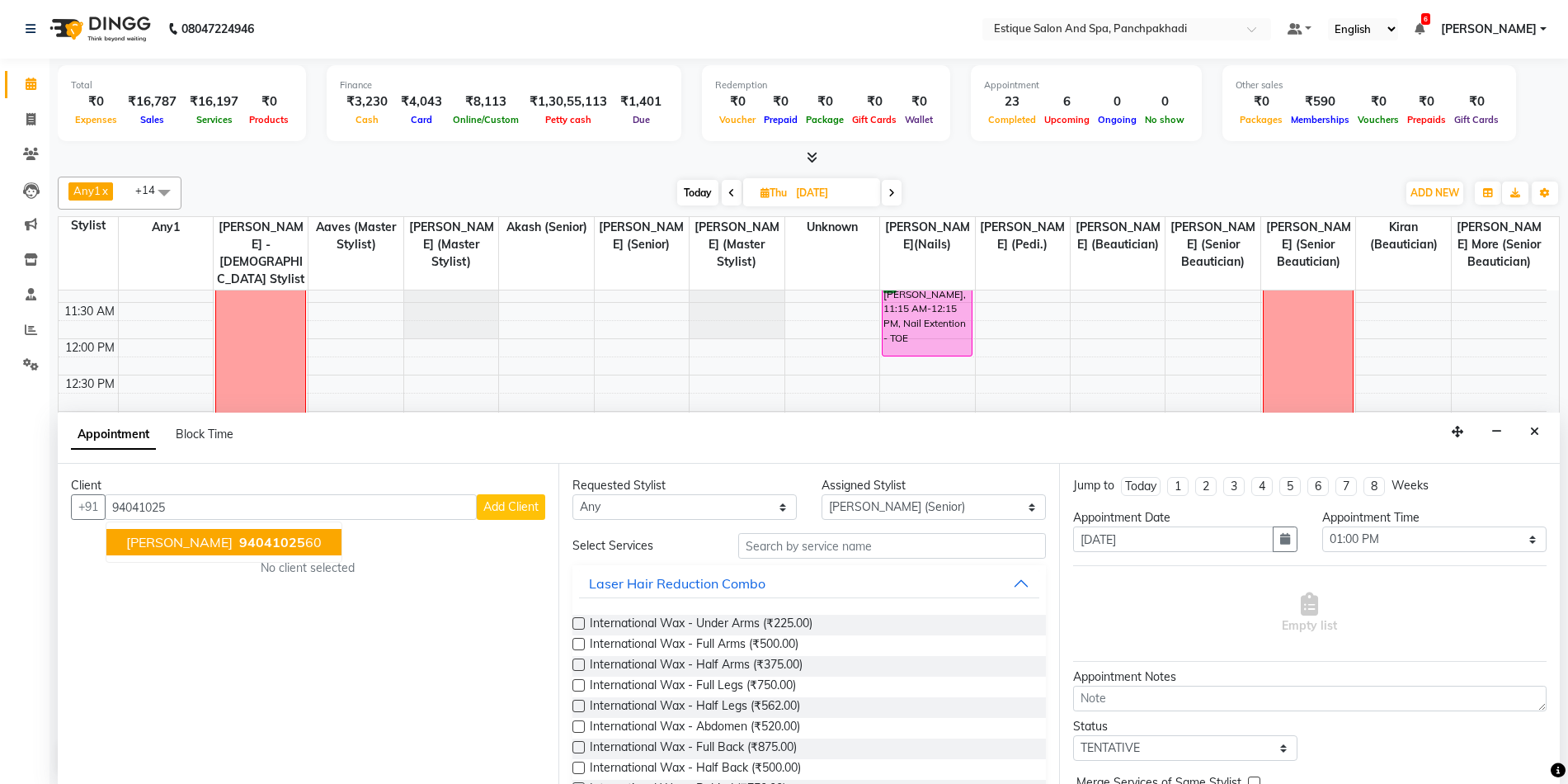
click at [288, 550] on button "krutika desai 94041025 60" at bounding box center [224, 542] width 235 height 26
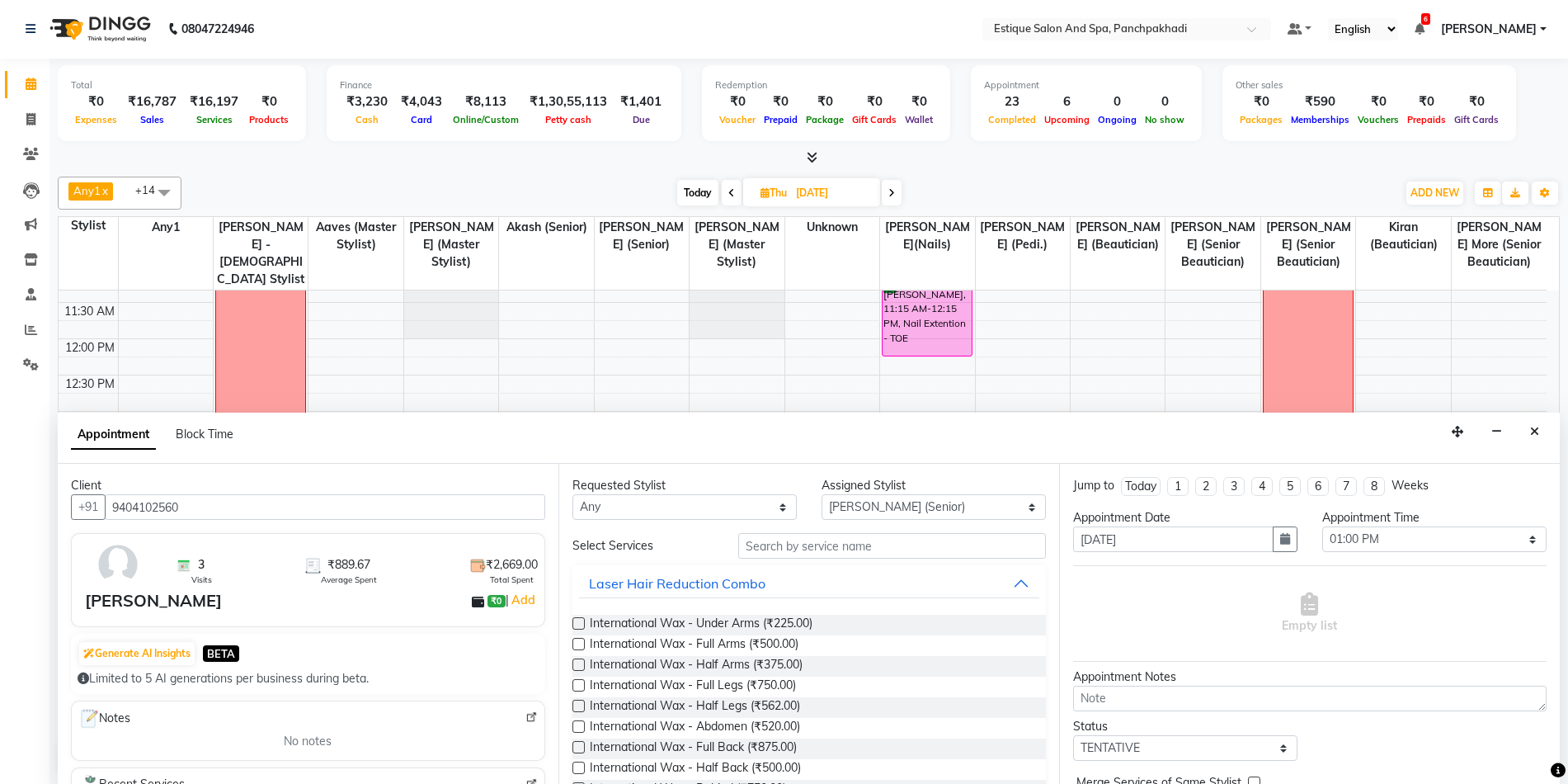
type input "9404102560"
click at [698, 514] on select "Any aarti k Aaves (master stylist) Akash (Senior) Anita salve( Senior Beauticia…" at bounding box center [685, 507] width 225 height 26
select select "15909"
click at [573, 494] on select "Any aarti k Aaves (master stylist) Akash (Senior) Anita salve( Senior Beauticia…" at bounding box center [685, 507] width 225 height 26
click at [805, 553] on input "text" at bounding box center [891, 546] width 308 height 26
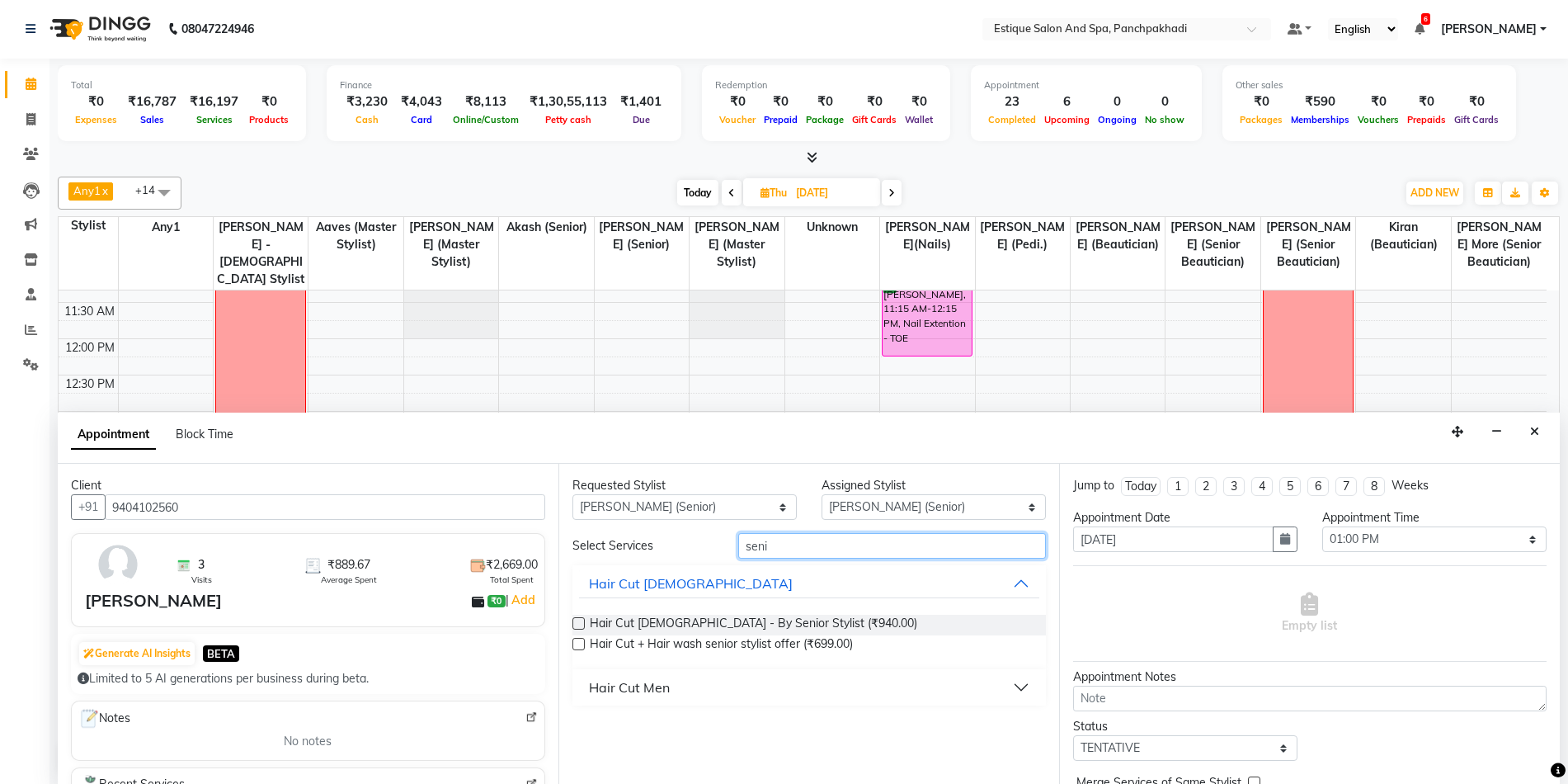
type input "seni"
click at [581, 624] on label at bounding box center [579, 624] width 13 height 13
click at [581, 624] on input "checkbox" at bounding box center [578, 625] width 11 height 11
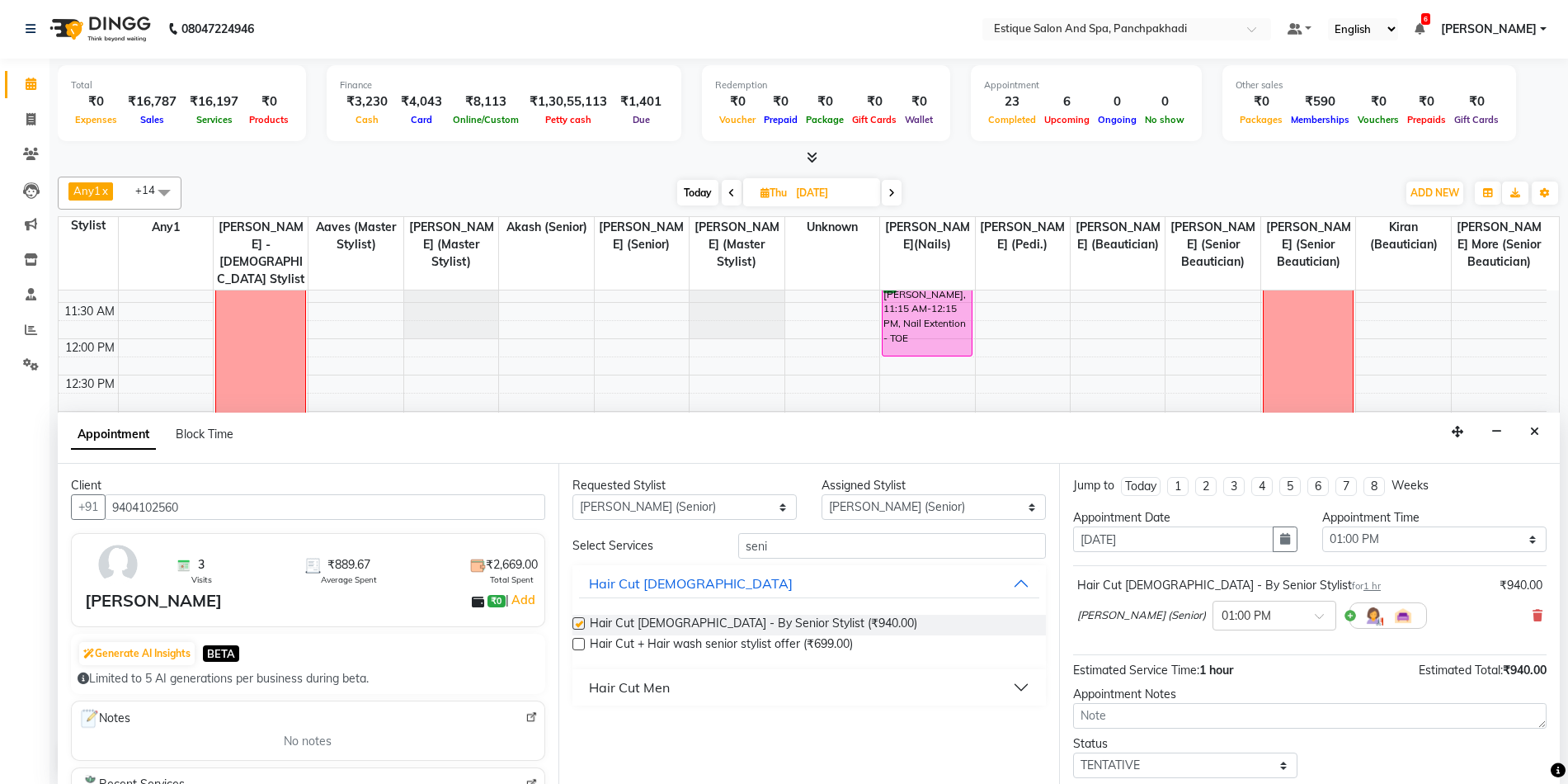
checkbox input "false"
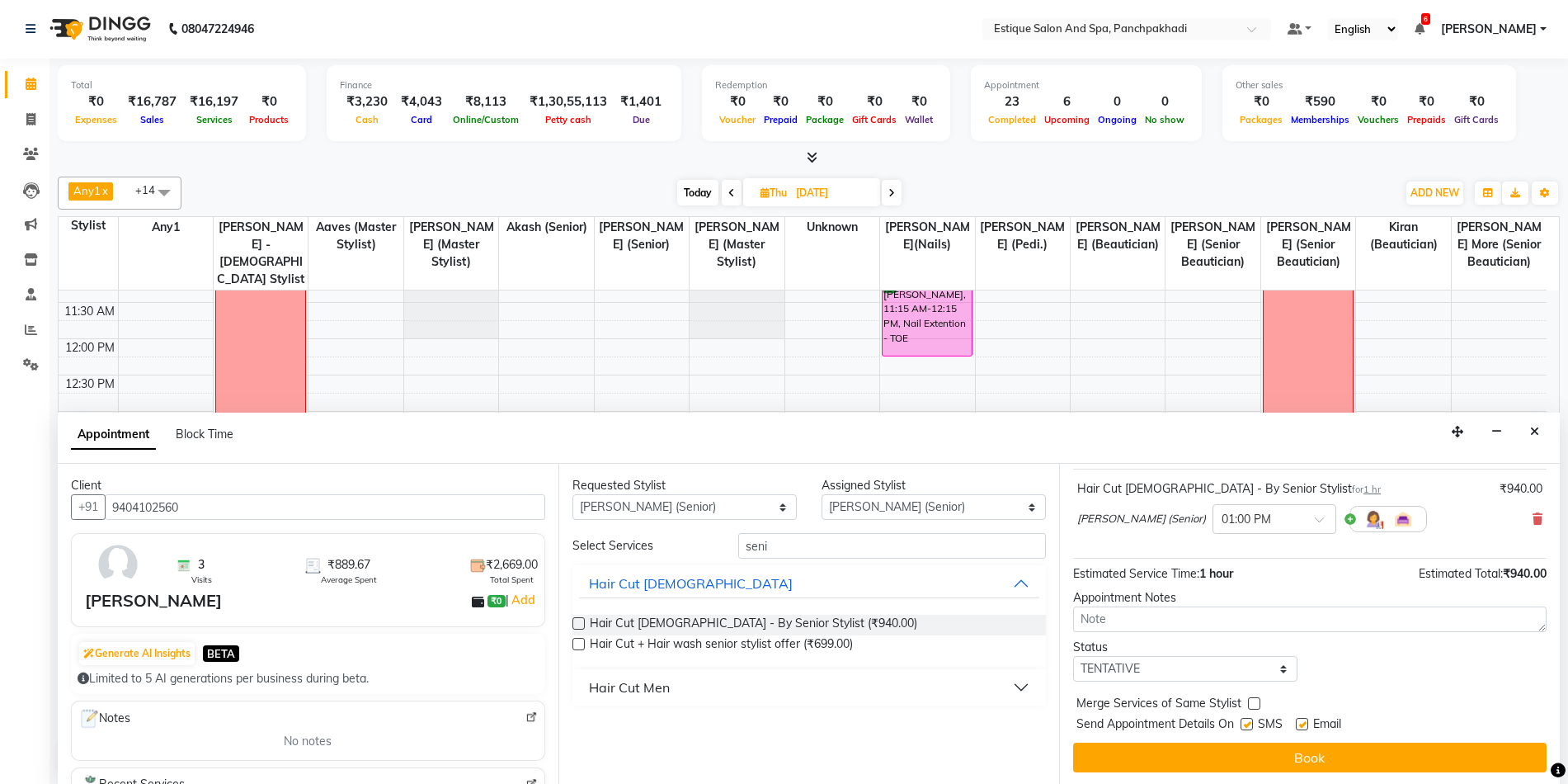
scroll to position [98, 0]
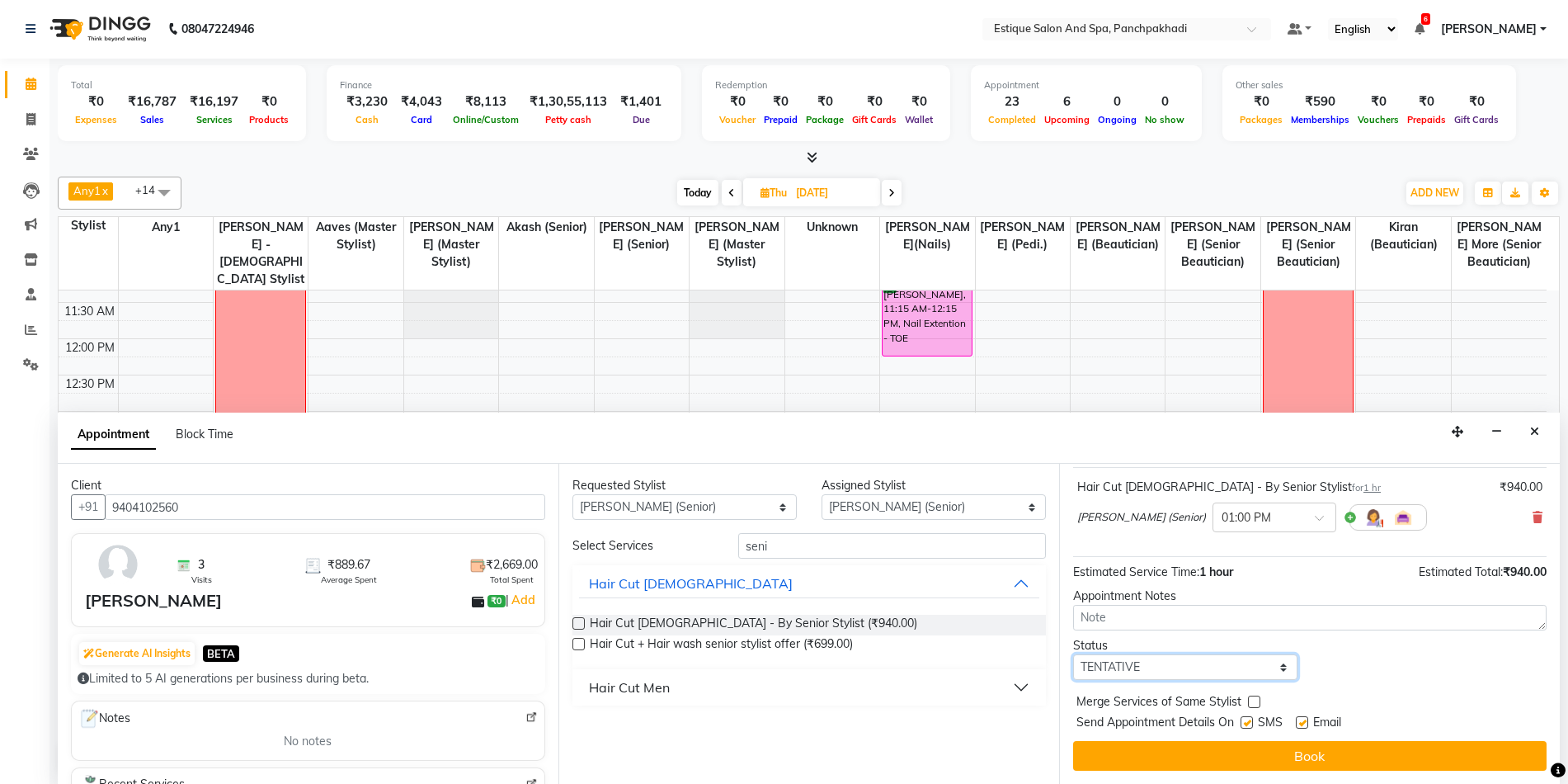
click at [1177, 675] on select "Select TENTATIVE CONFIRM UPCOMING" at bounding box center [1185, 667] width 225 height 26
select select "confirm booking"
click at [1073, 654] on select "Select TENTATIVE CONFIRM UPCOMING" at bounding box center [1185, 667] width 225 height 26
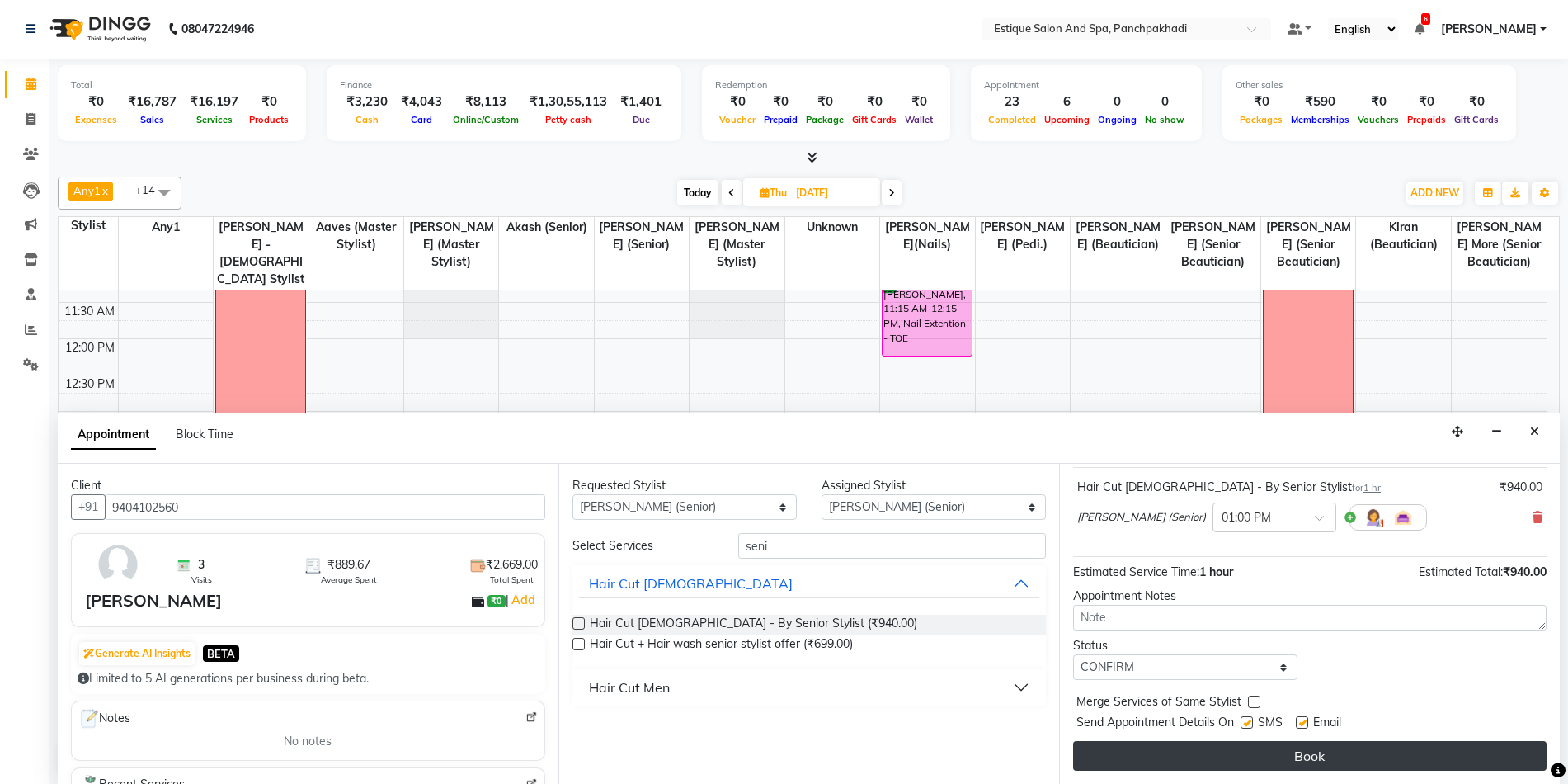
click at [1203, 753] on button "Book" at bounding box center [1310, 756] width 473 height 30
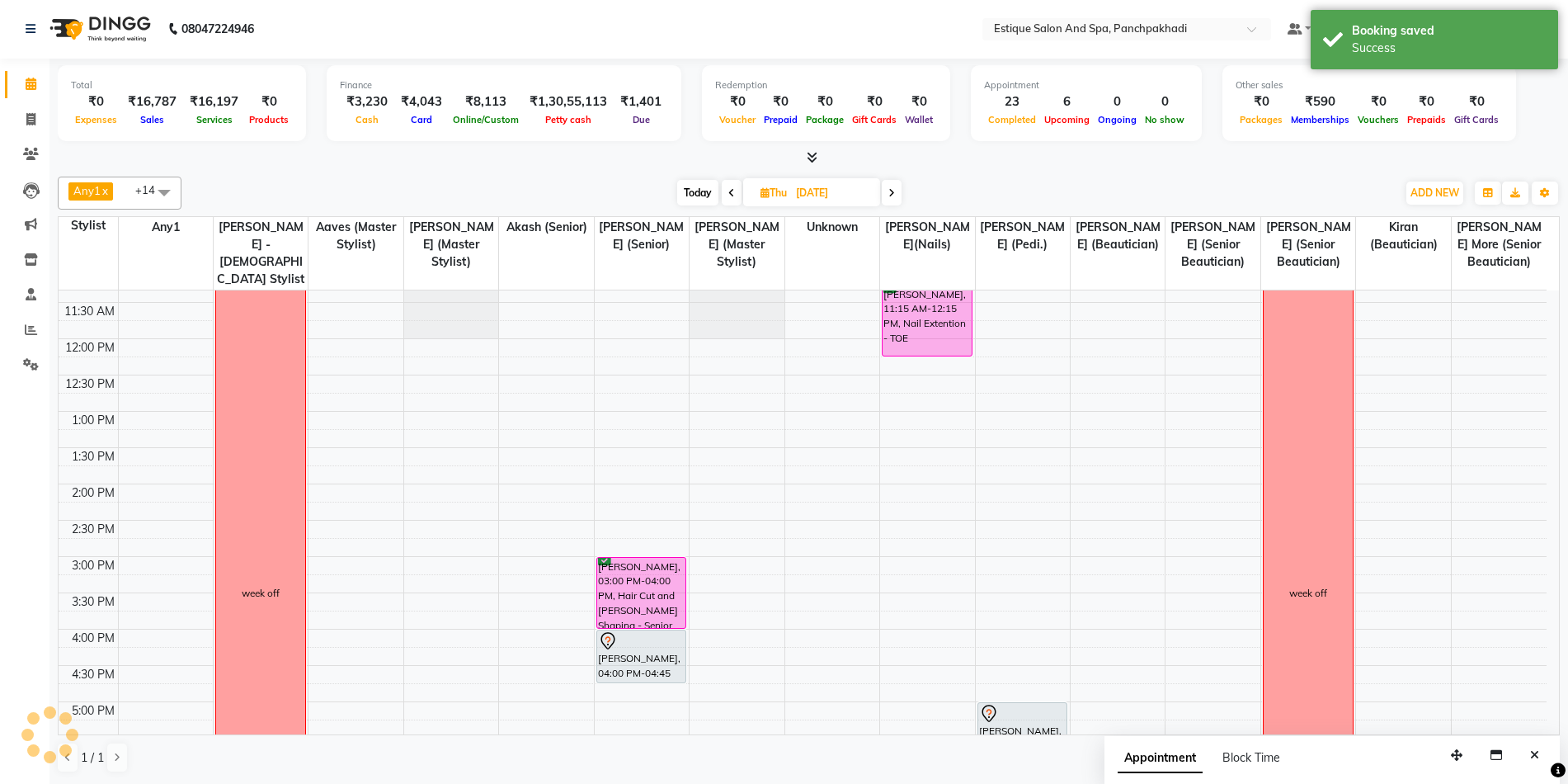
scroll to position [0, 0]
click at [696, 203] on span "Today" at bounding box center [698, 194] width 41 height 26
type input "[DATE]"
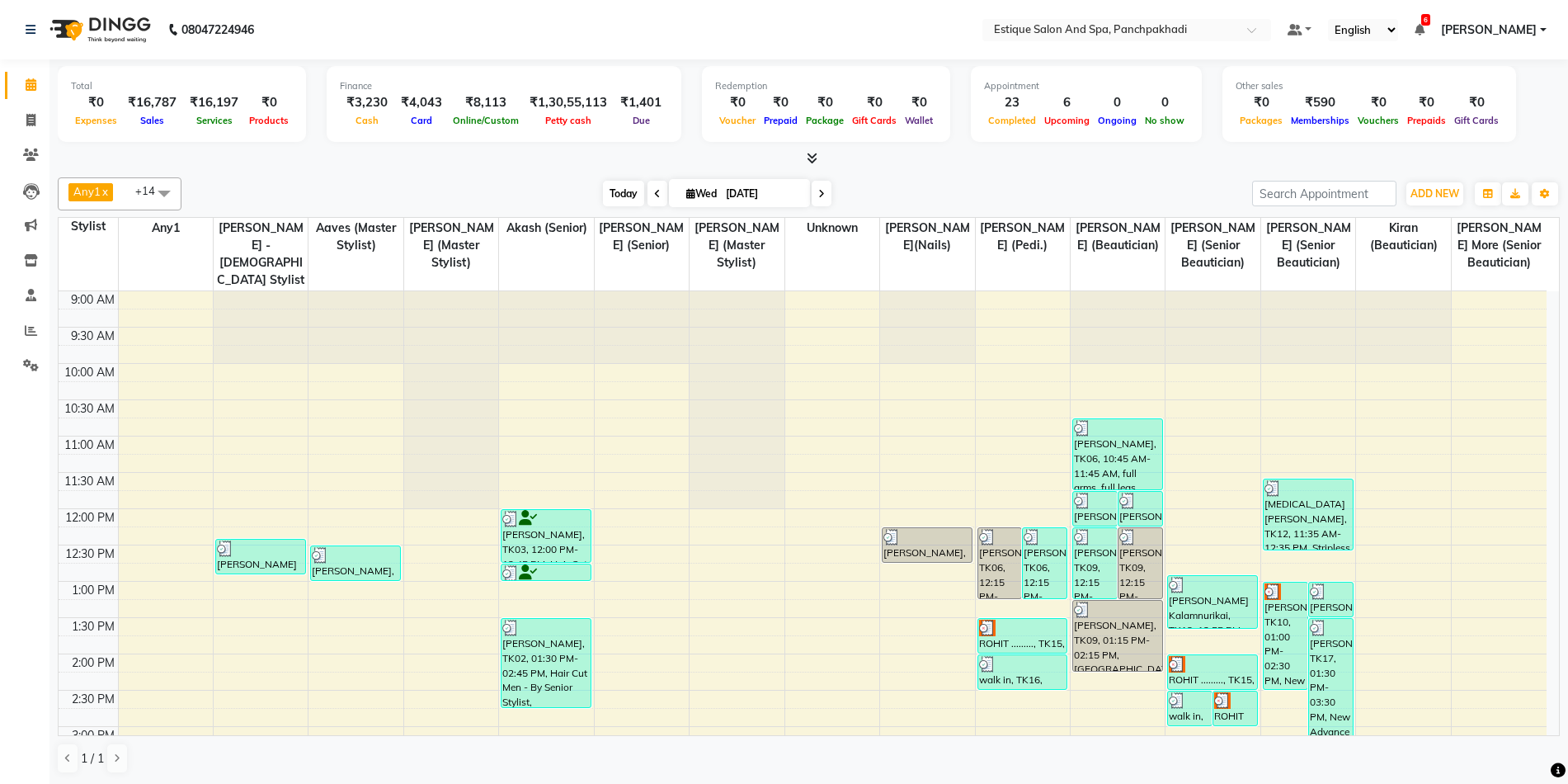
click at [622, 192] on span "Today" at bounding box center [623, 194] width 41 height 26
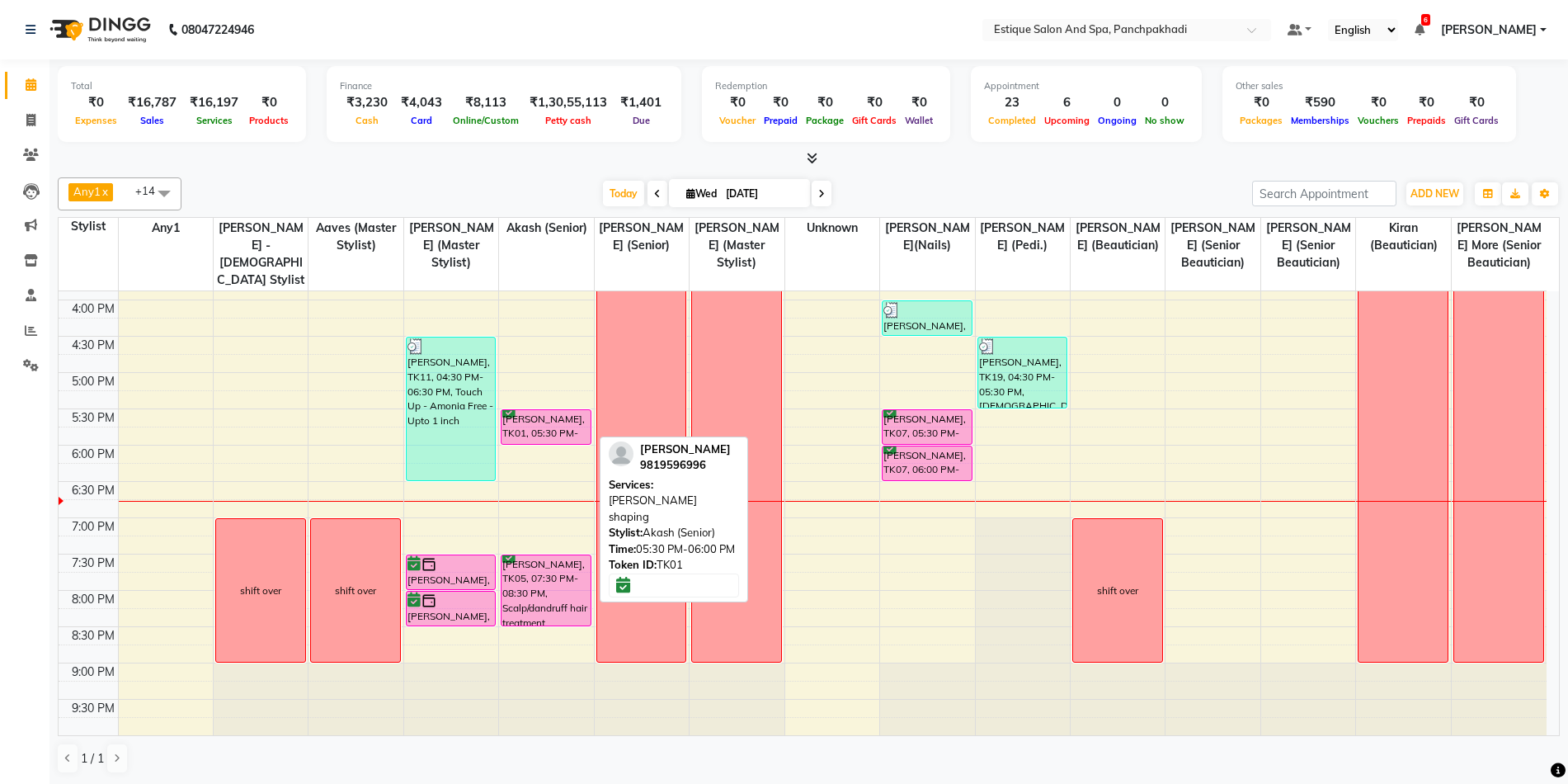
click at [522, 422] on div "[PERSON_NAME], TK01, 05:30 PM-06:00 PM, [PERSON_NAME] shaping" at bounding box center [546, 427] width 89 height 34
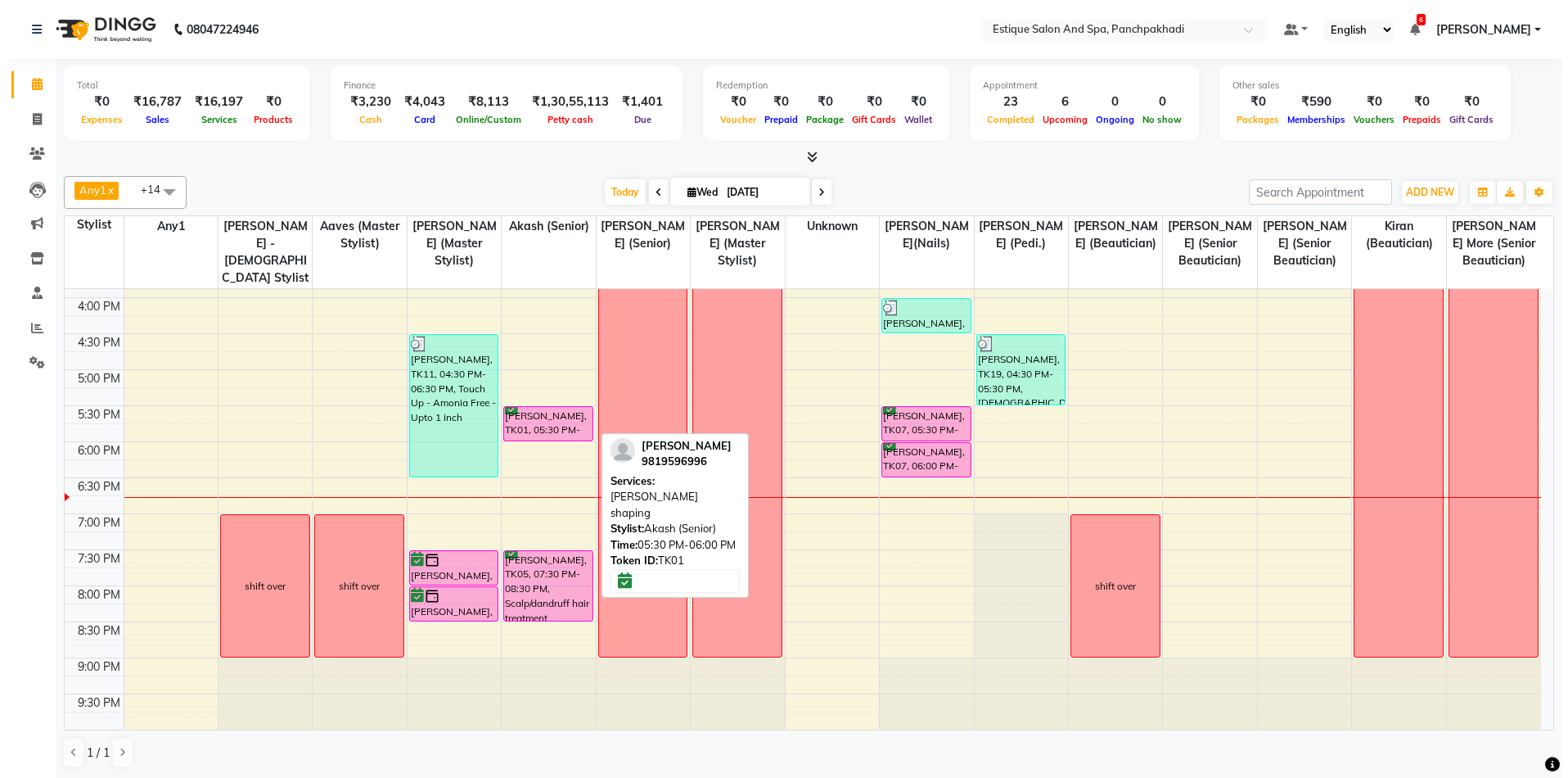
select select "6"
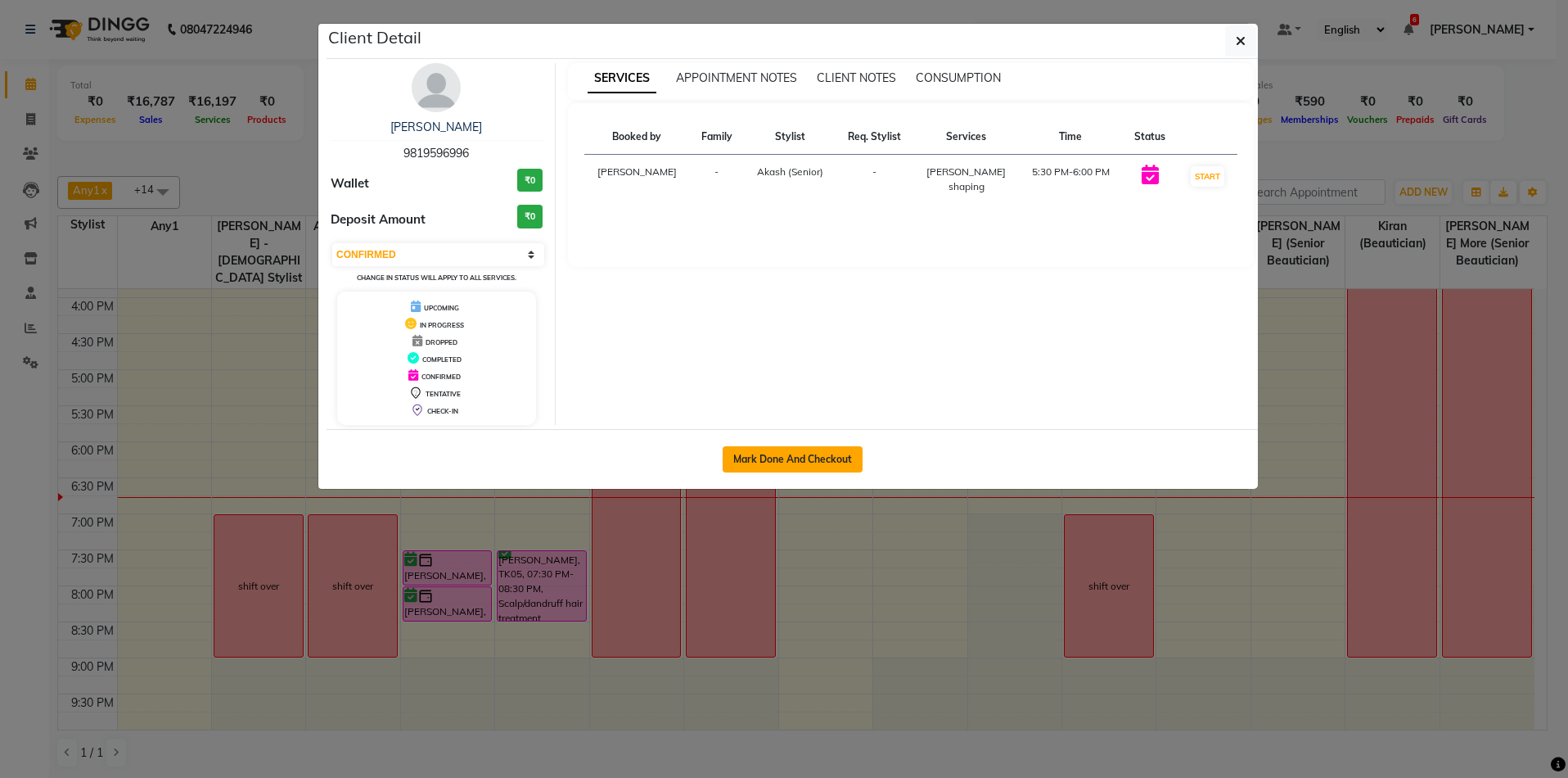
click at [815, 452] on button "Mark Done And Checkout" at bounding box center [793, 459] width 140 height 26
select select "service"
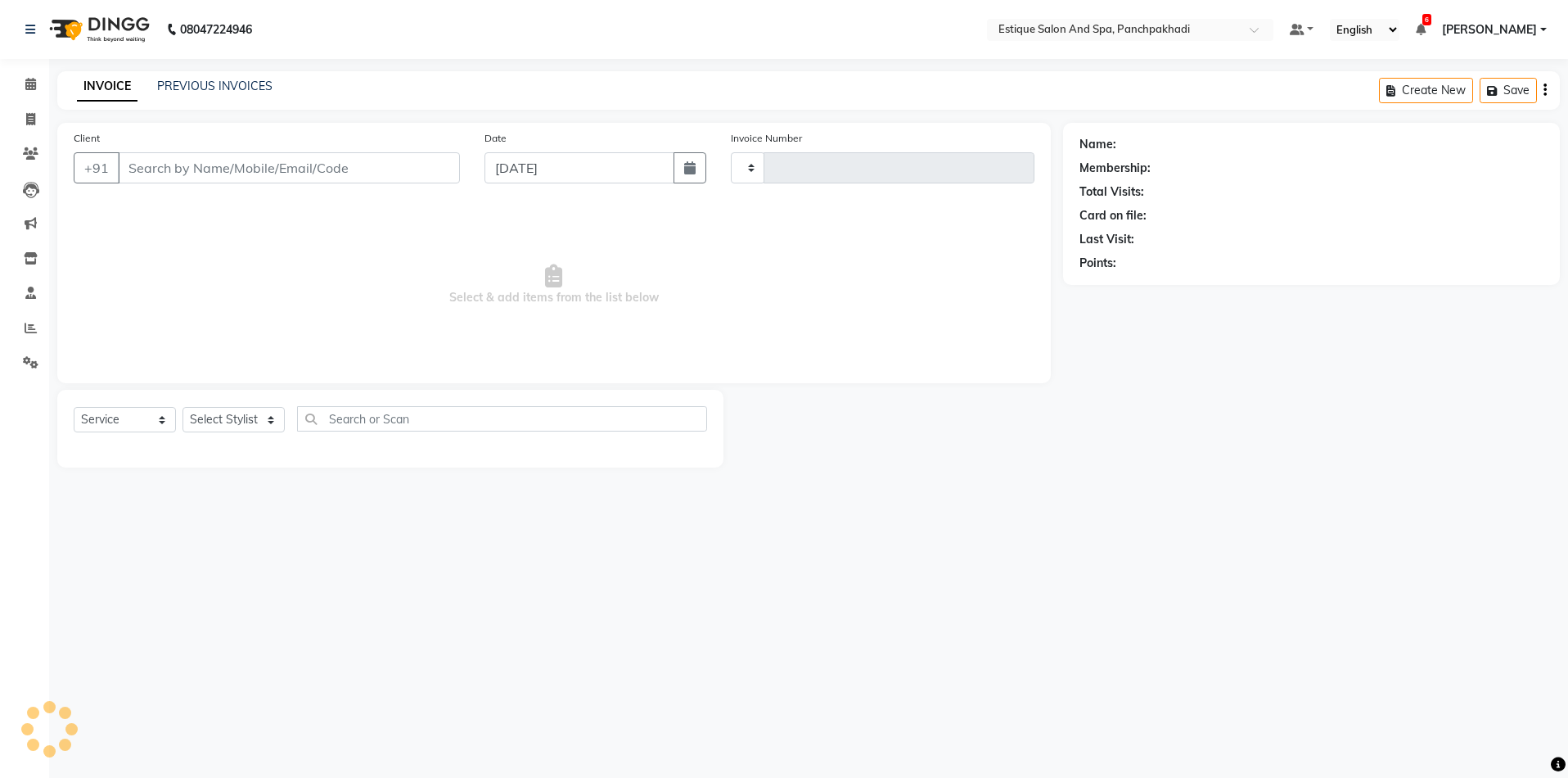
type input "4596"
select select "925"
type input "9819596996"
select select "15901"
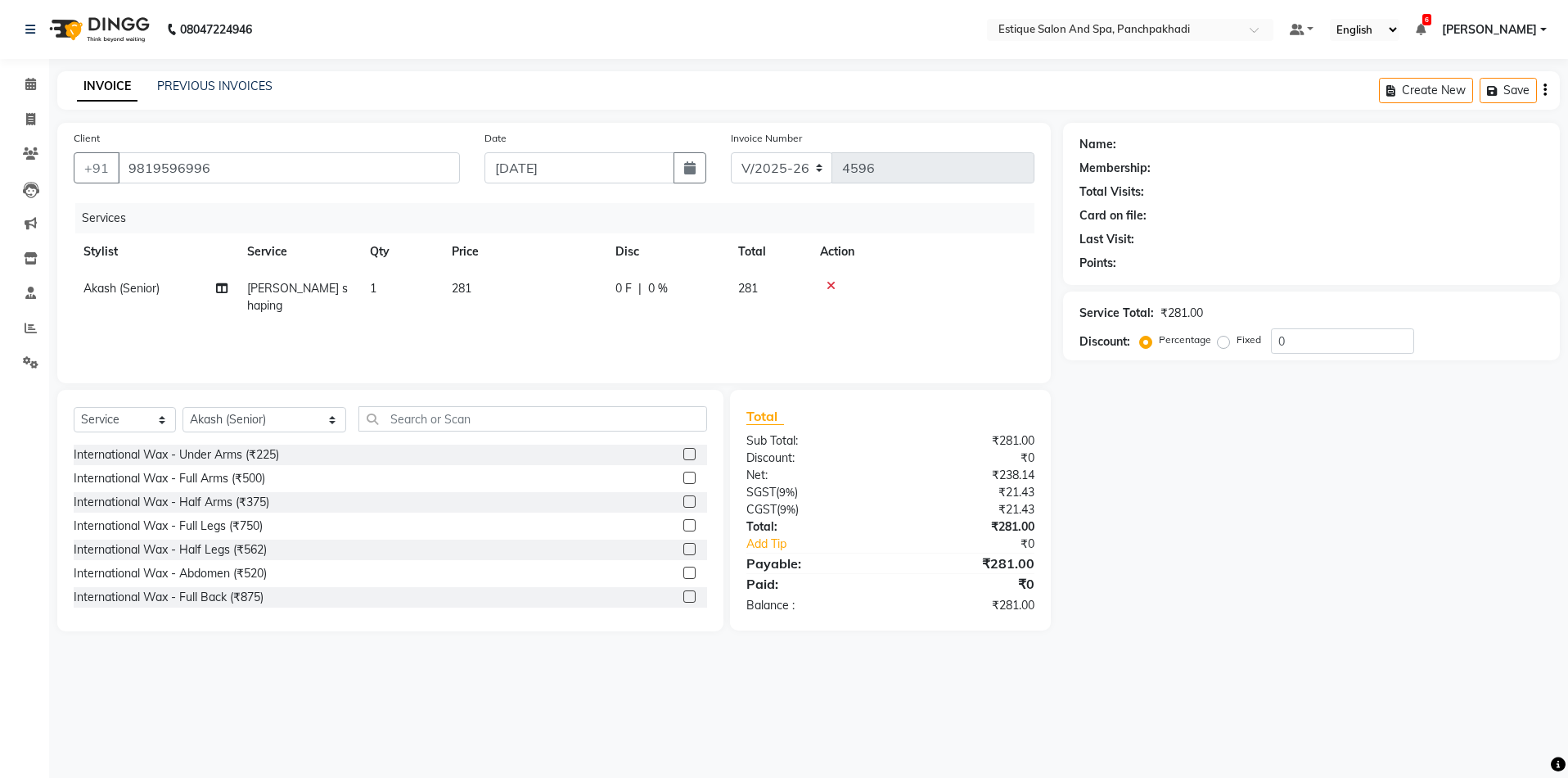
select select "1: Object"
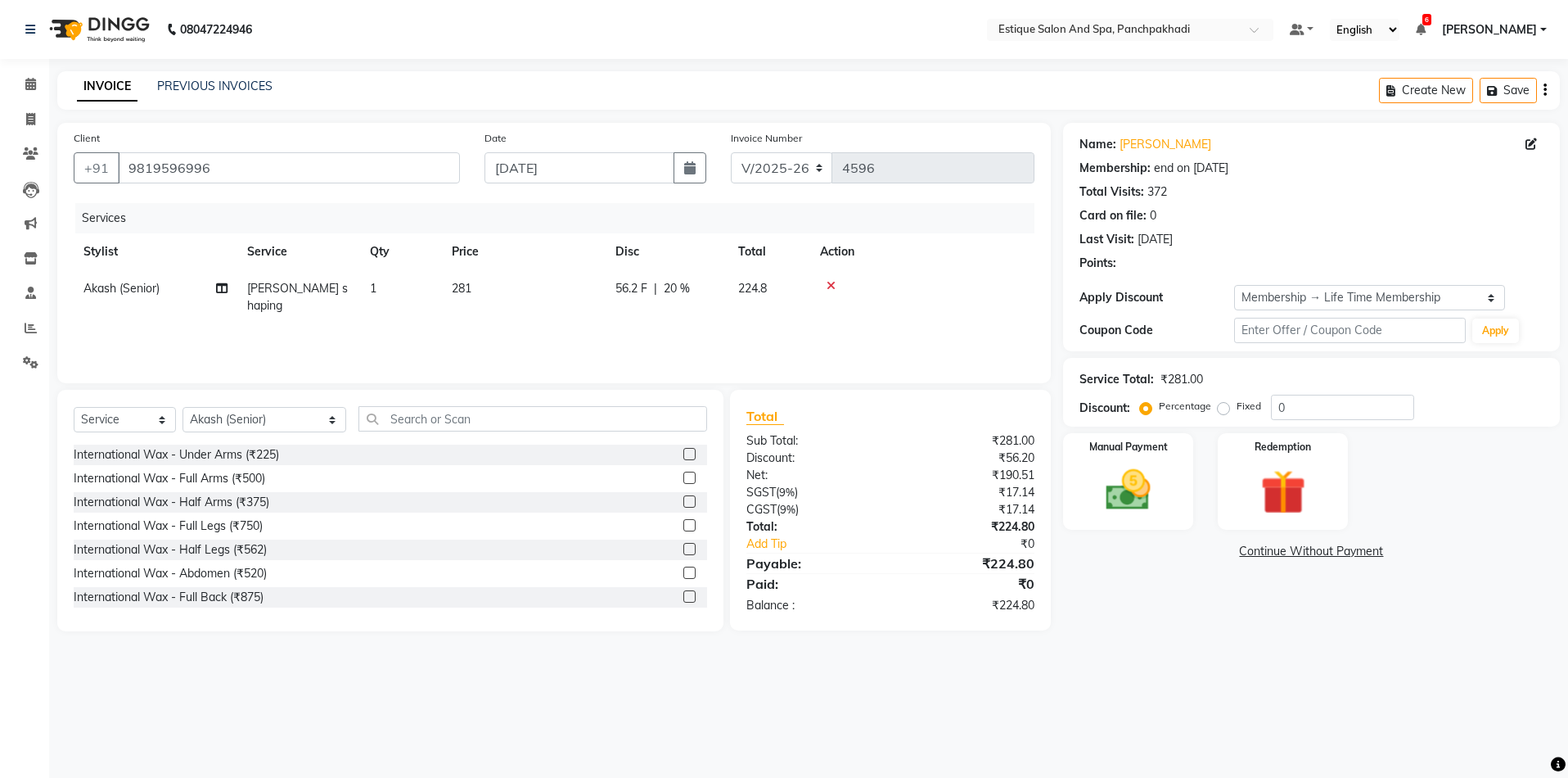
type input "20"
click at [1129, 480] on img at bounding box center [1128, 491] width 76 height 54
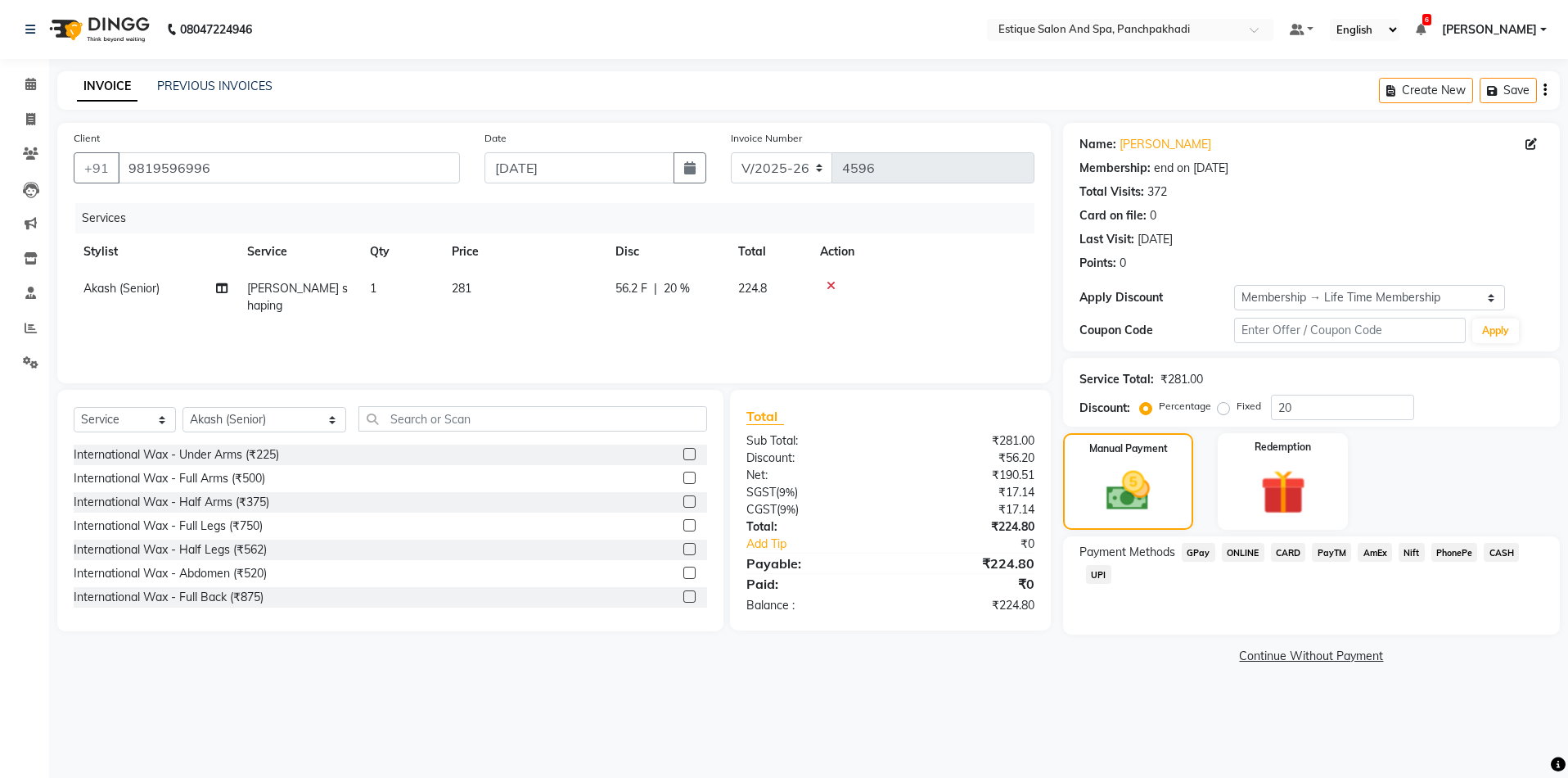
click at [1207, 554] on span "GPay" at bounding box center [1198, 552] width 34 height 19
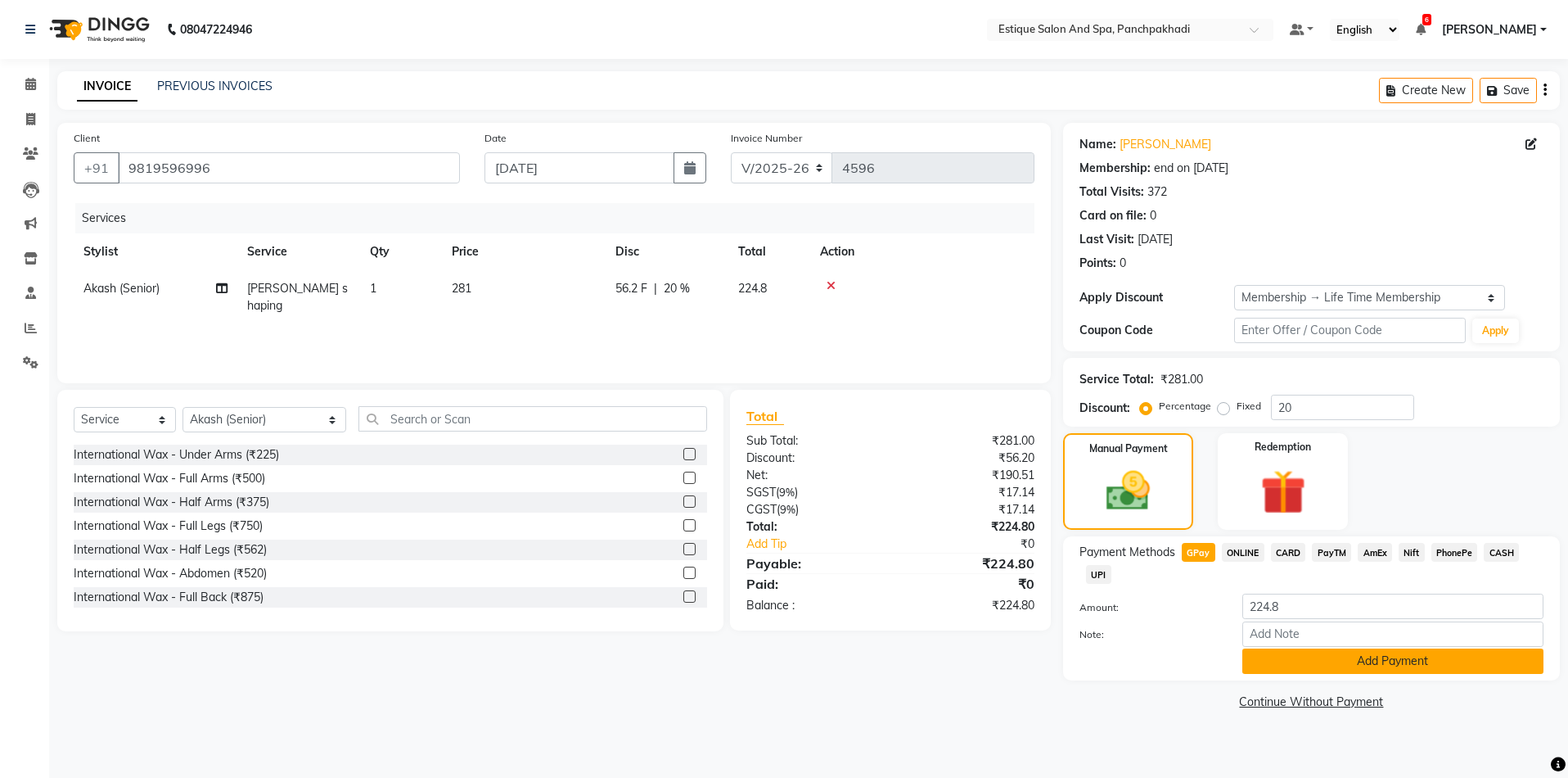
click at [1323, 656] on button "Add Payment" at bounding box center [1393, 661] width 301 height 25
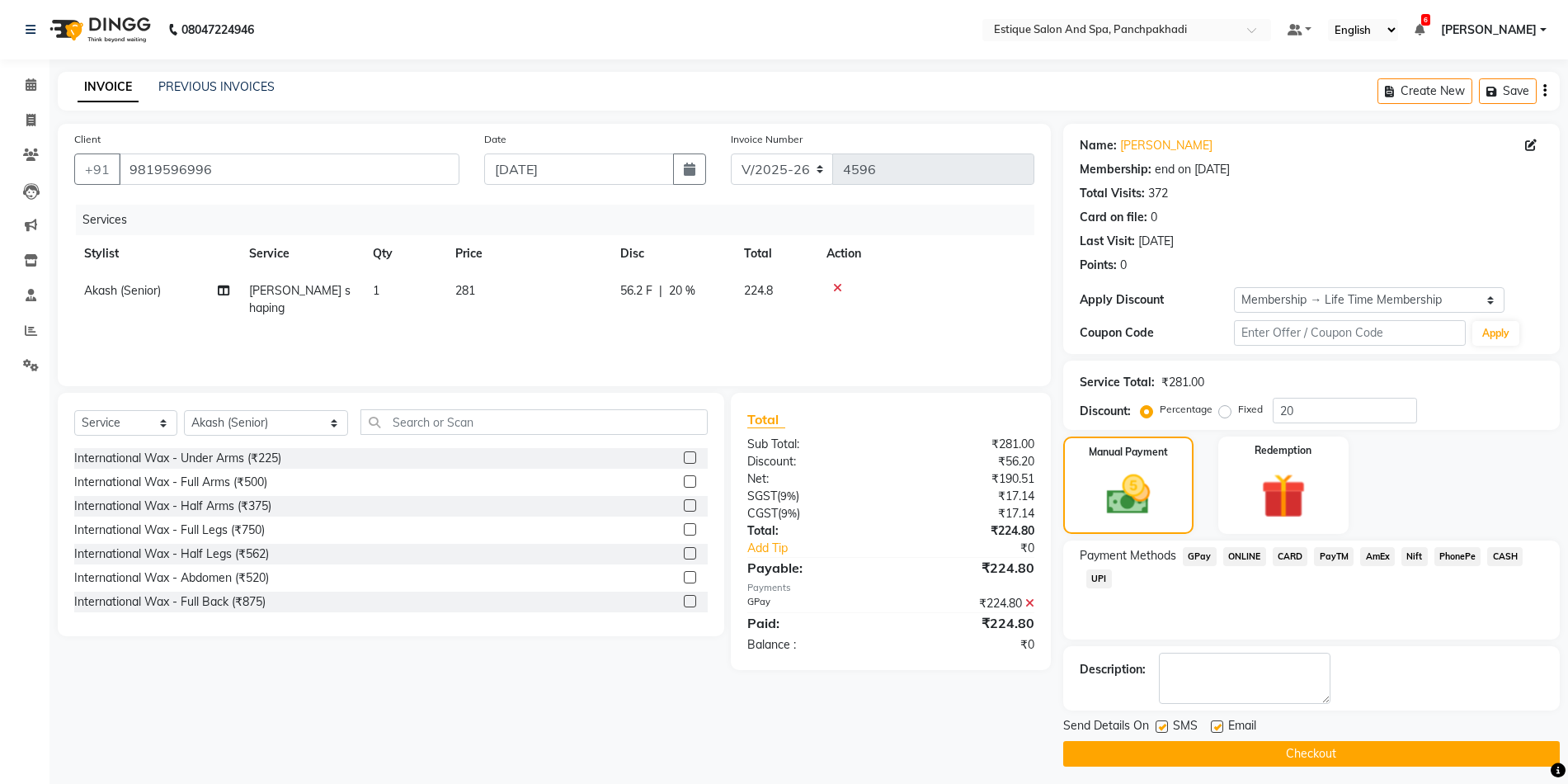
click at [1319, 749] on button "Checkout" at bounding box center [1311, 754] width 497 height 26
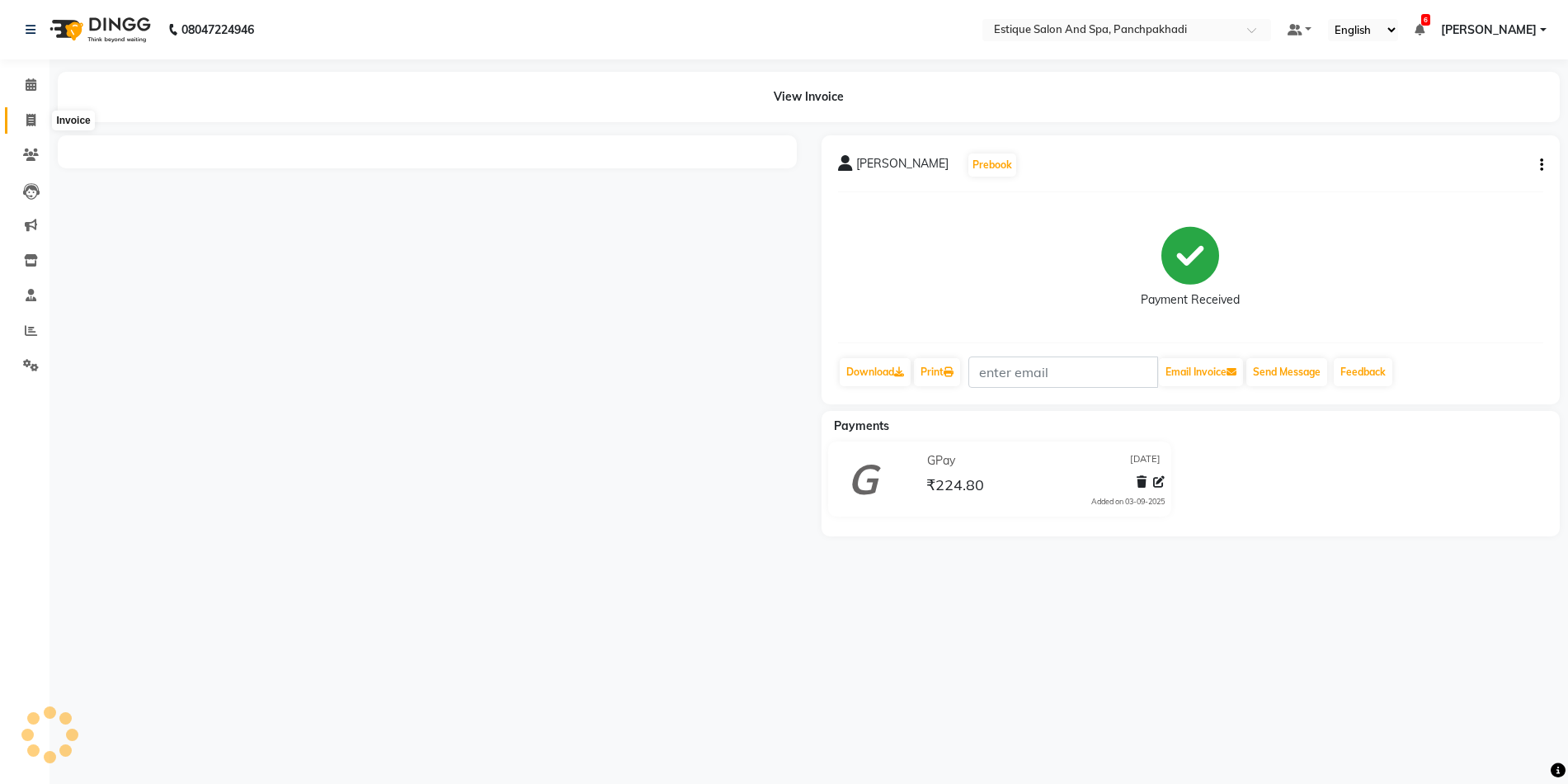
click at [31, 117] on icon at bounding box center [31, 121] width 9 height 13
select select "service"
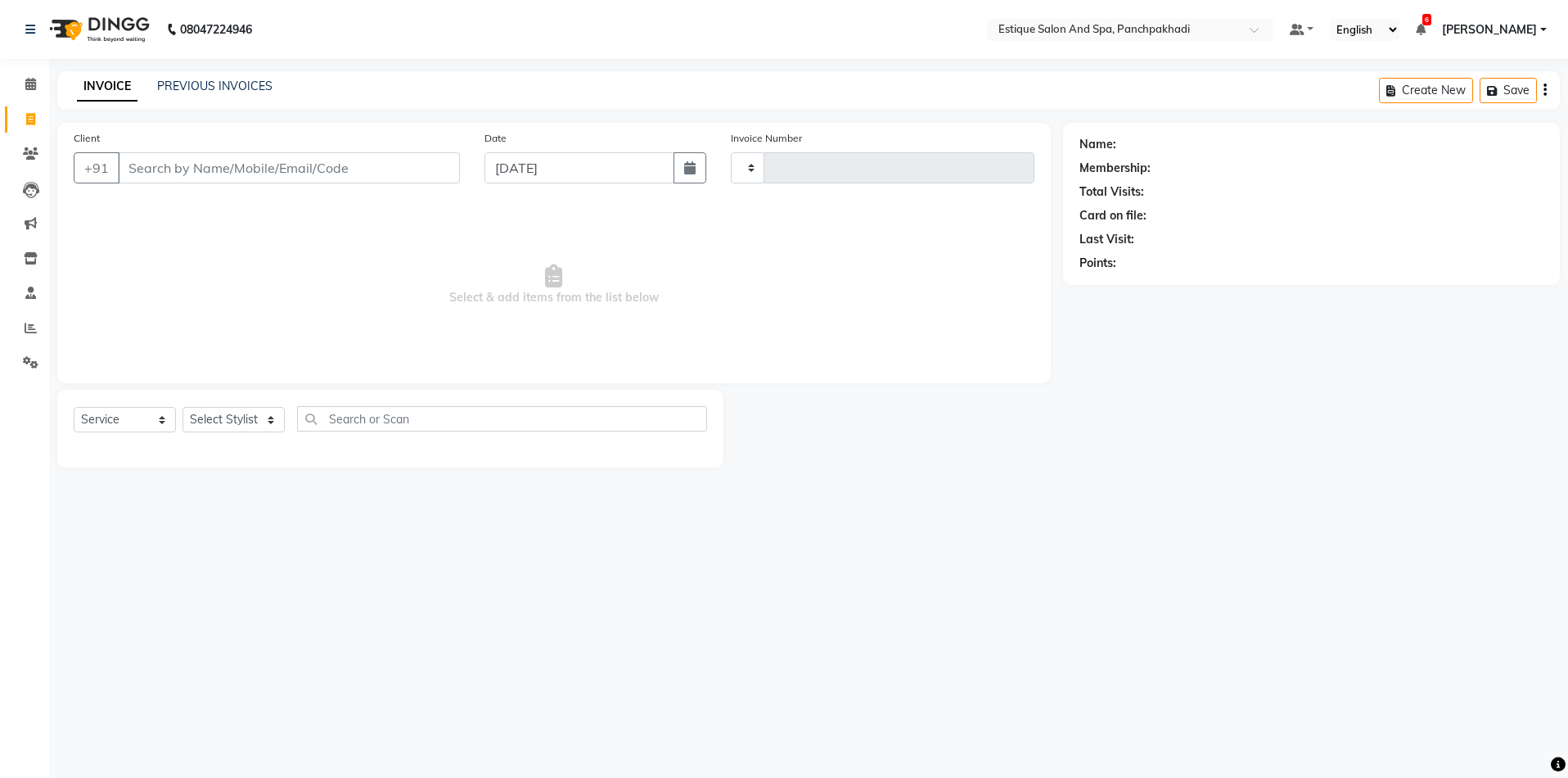
type input "4597"
select select "925"
click at [32, 83] on icon at bounding box center [31, 84] width 11 height 13
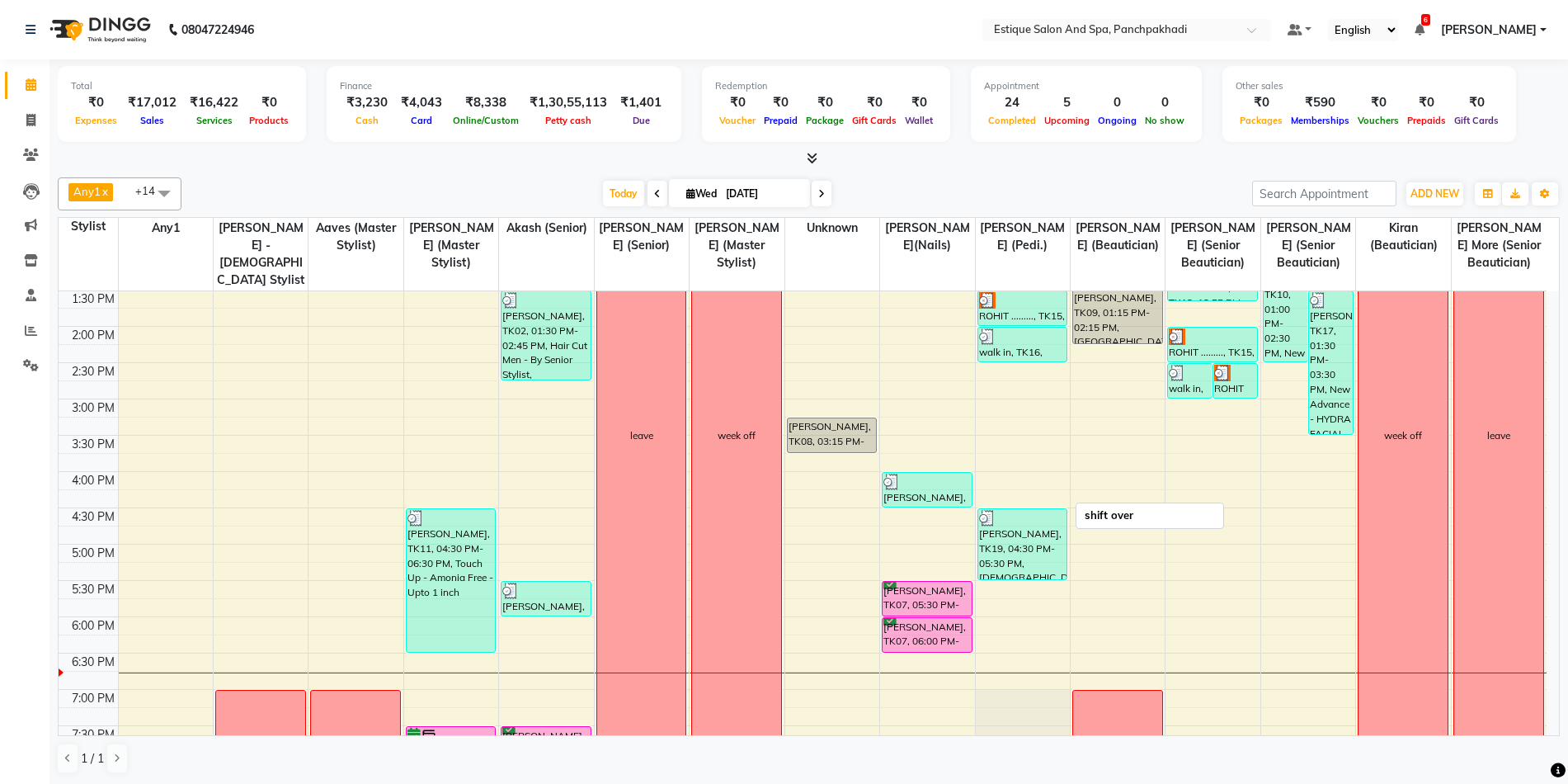
scroll to position [330, 0]
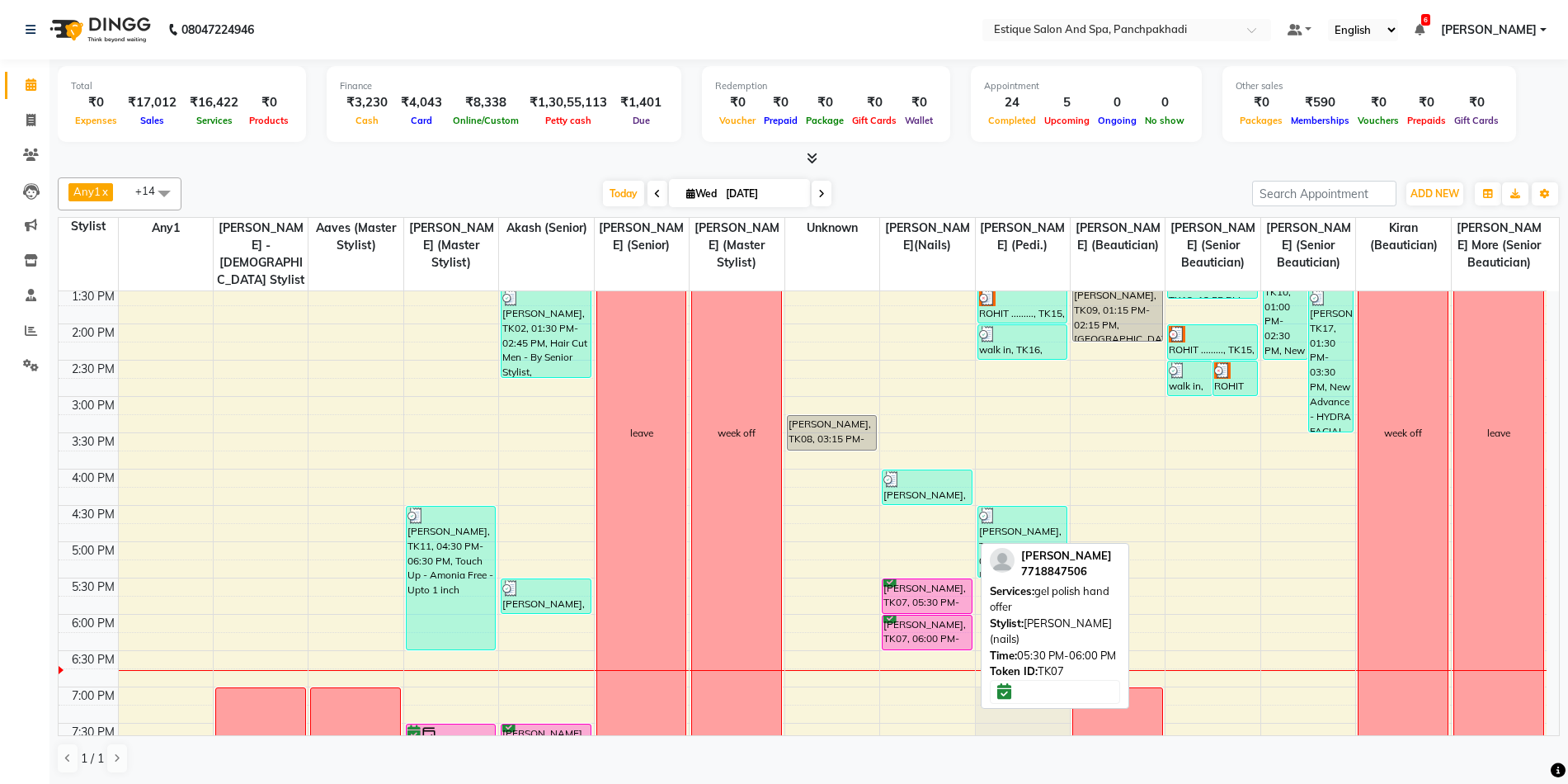
click at [936, 583] on div "madhura Deokute, TK07, 05:30 PM-06:00 PM, gel polish hand offer" at bounding box center [927, 596] width 89 height 34
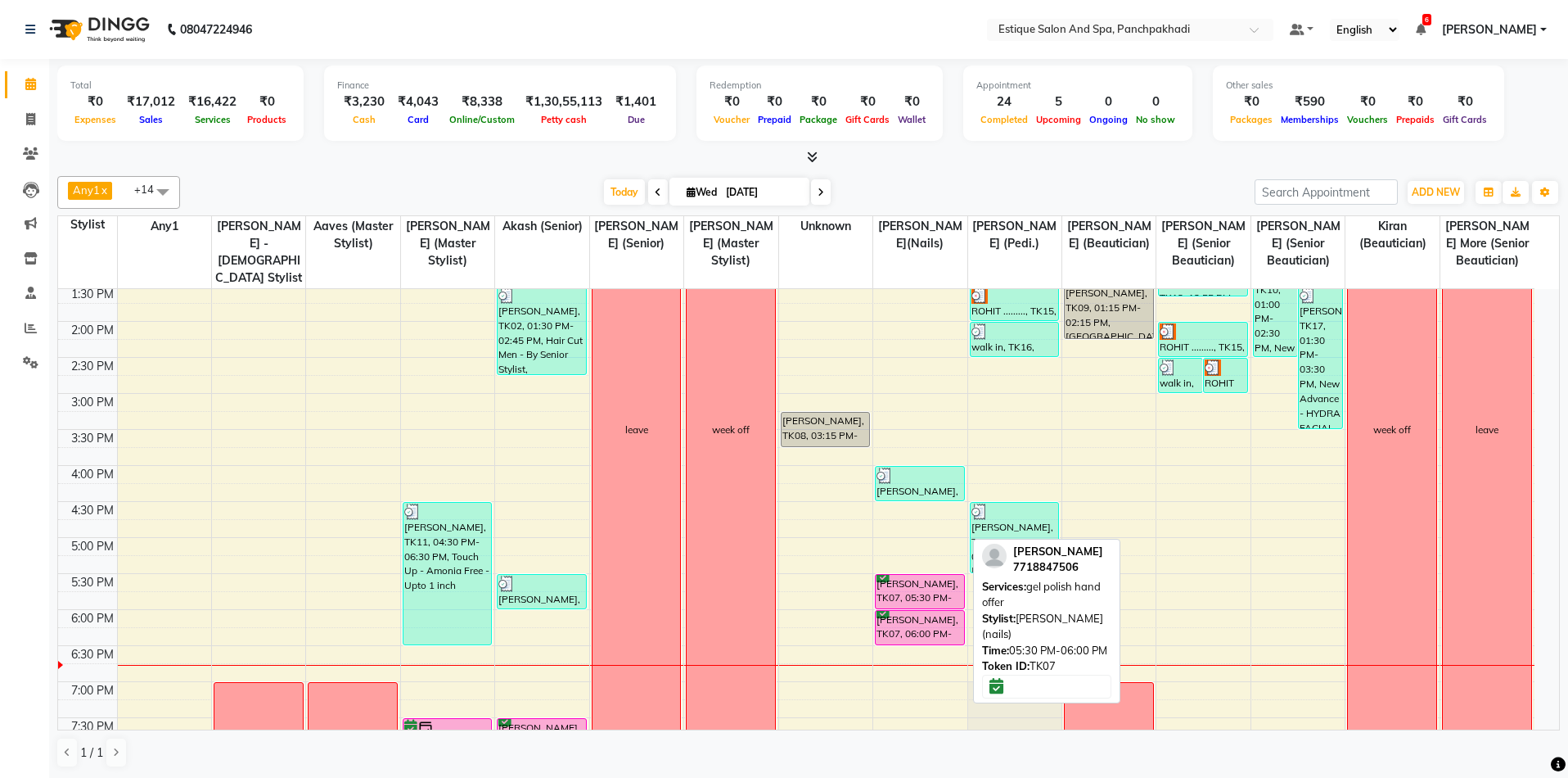
select select "6"
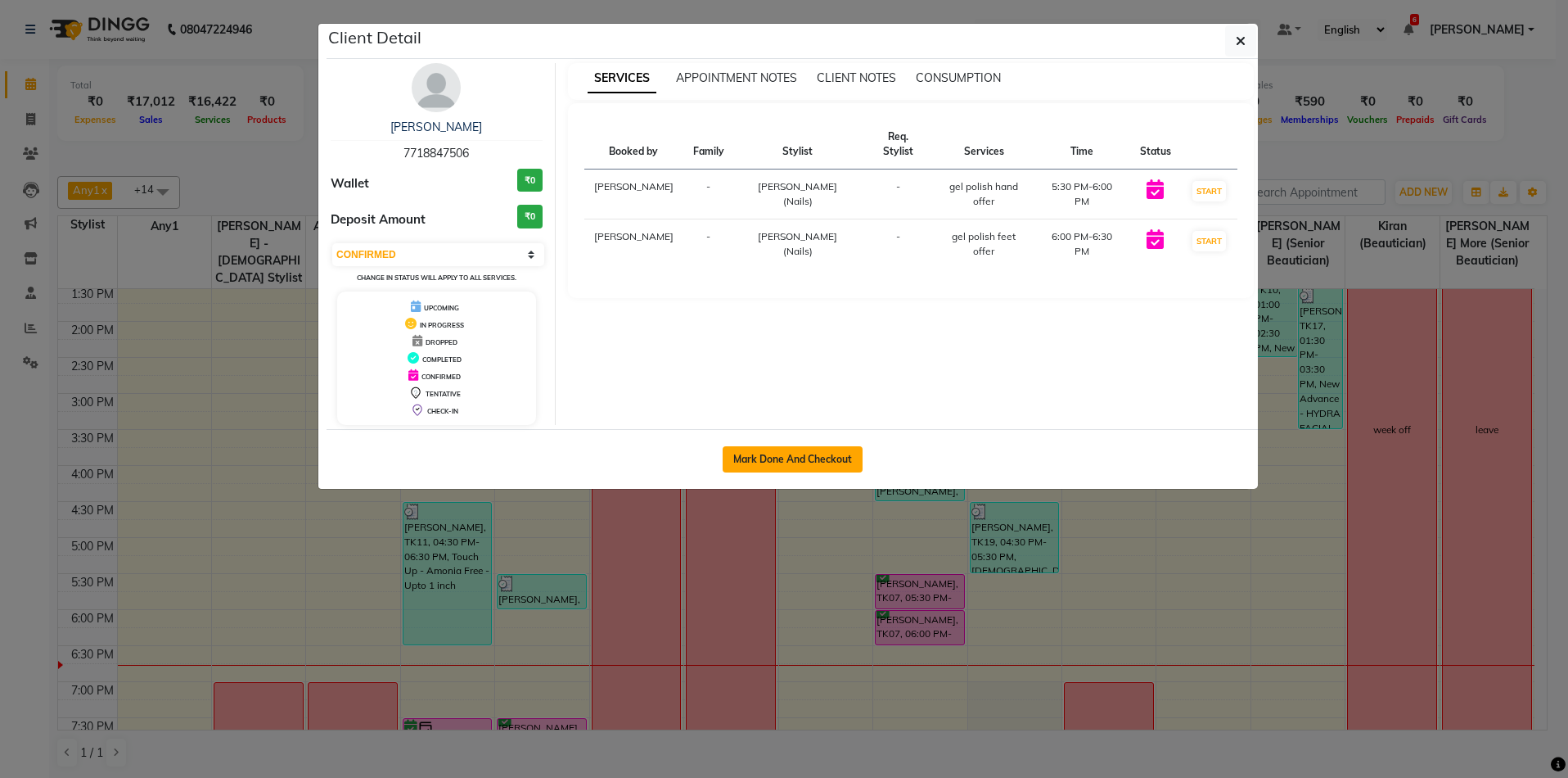
click at [815, 457] on button "Mark Done And Checkout" at bounding box center [793, 459] width 140 height 26
select select "service"
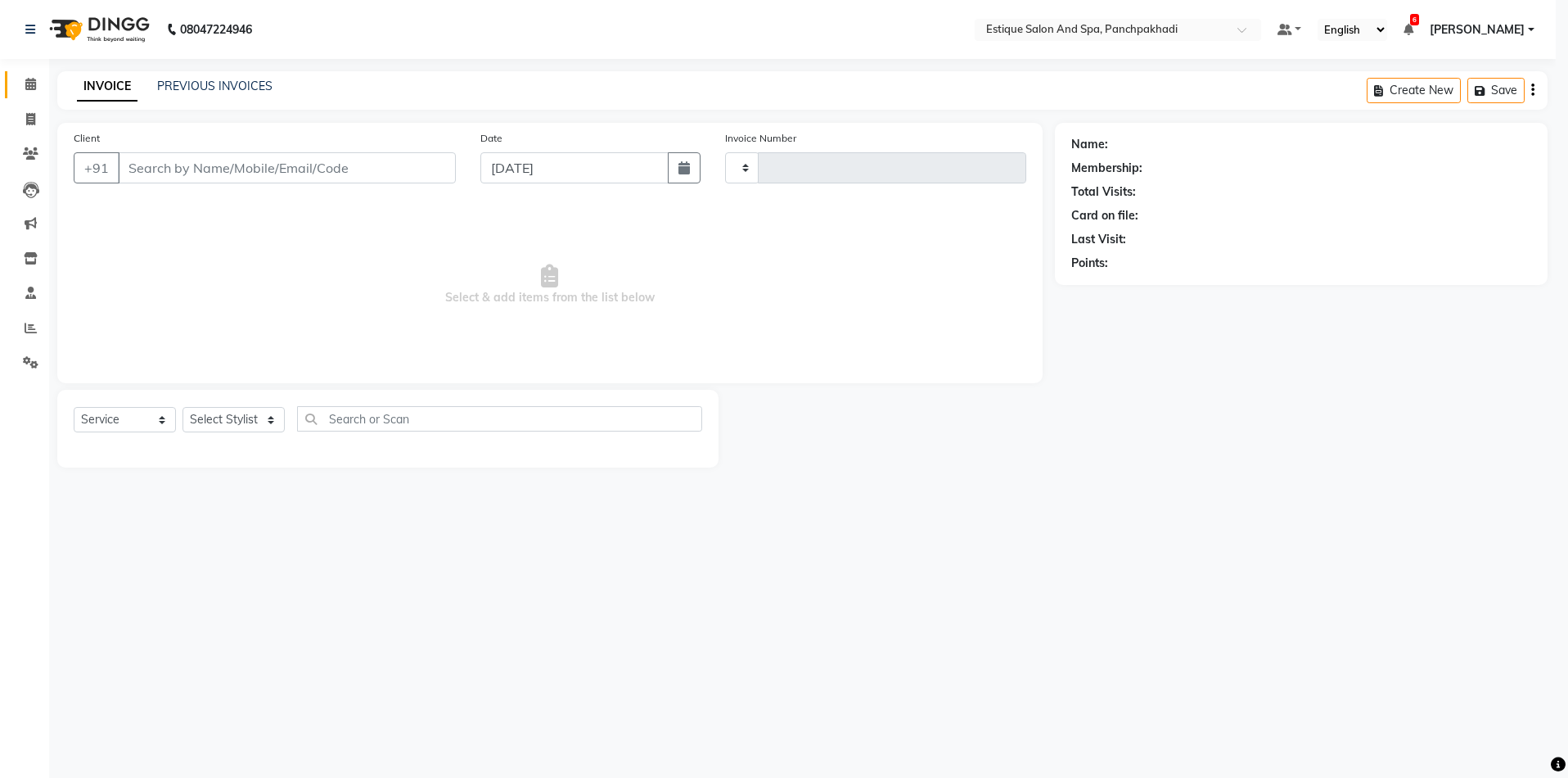
type input "4597"
select select "925"
type input "7718847506"
select select "88867"
select select "1: Object"
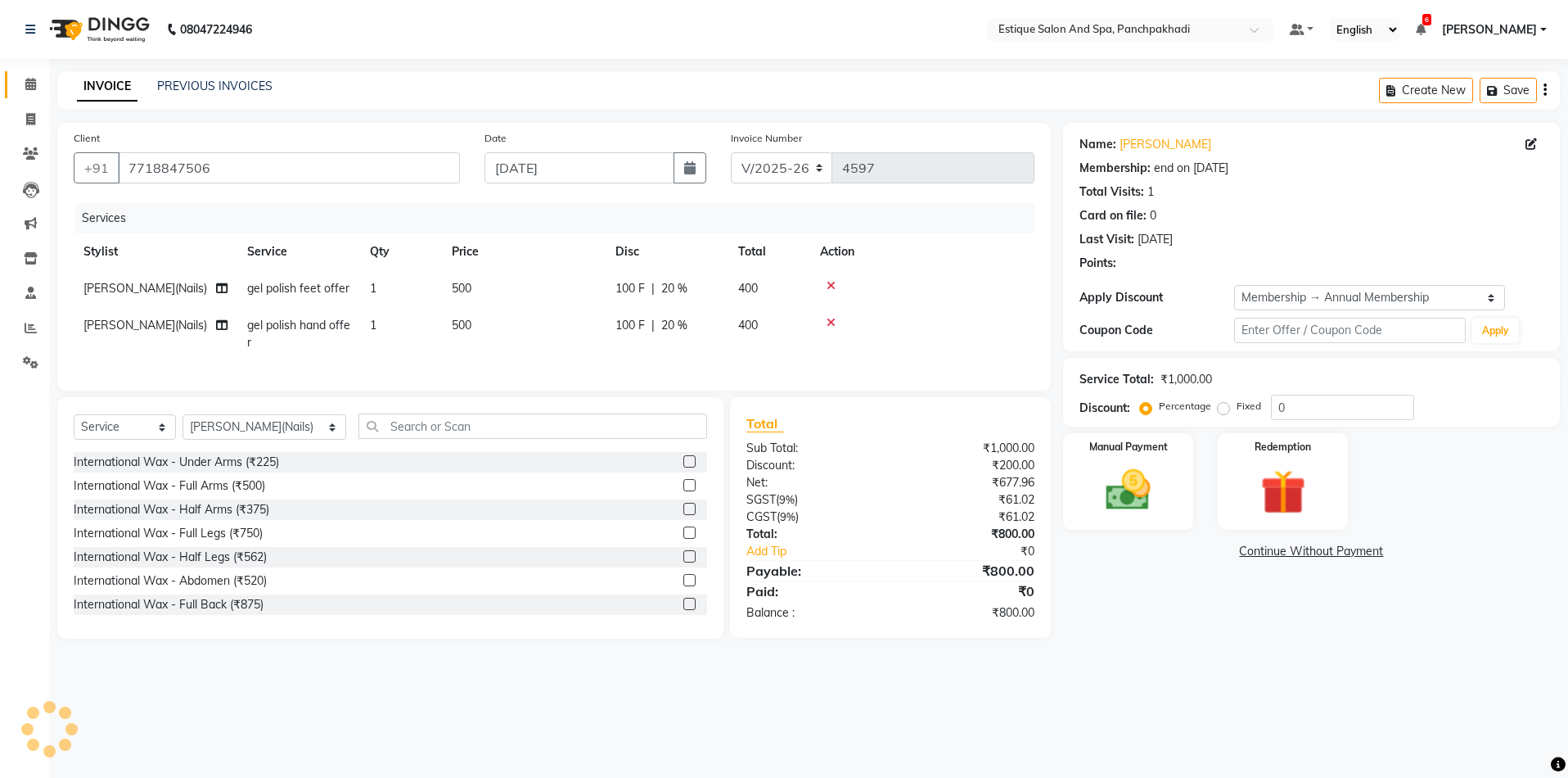
type input "20"
click at [1106, 493] on img at bounding box center [1128, 491] width 76 height 54
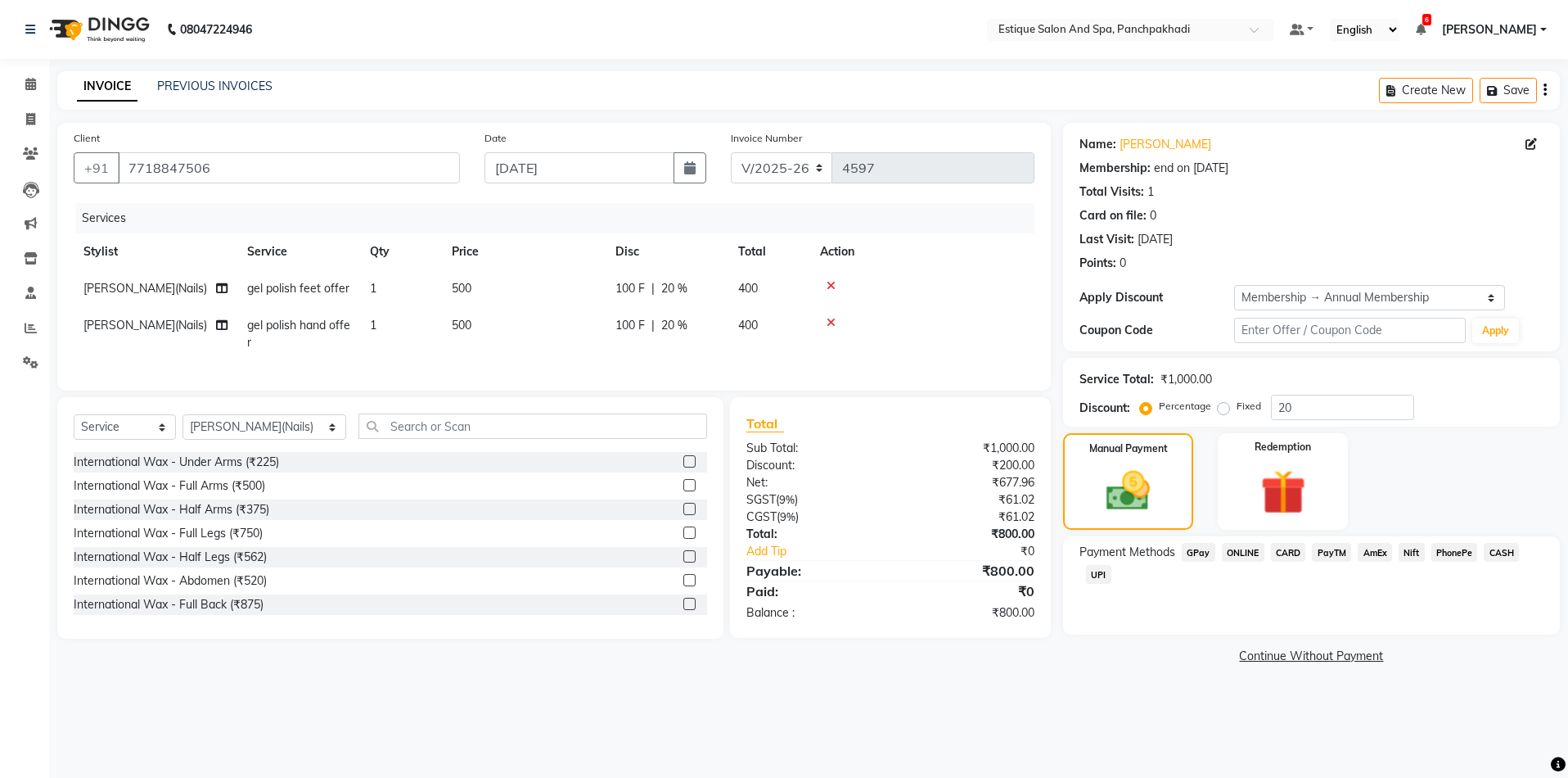
click at [1201, 553] on span "GPay" at bounding box center [1198, 552] width 34 height 19
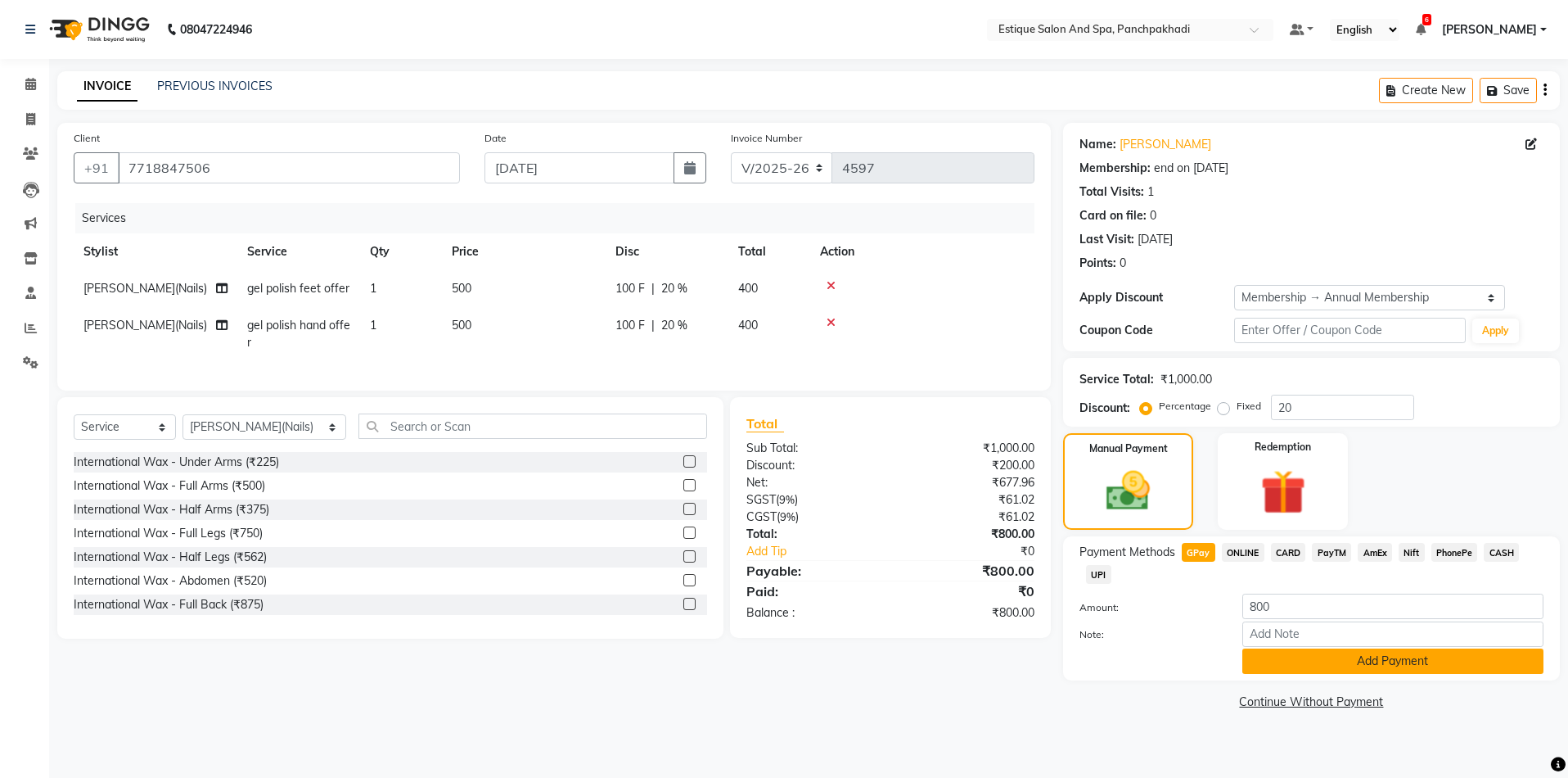
click at [1287, 656] on button "Add Payment" at bounding box center [1393, 661] width 301 height 25
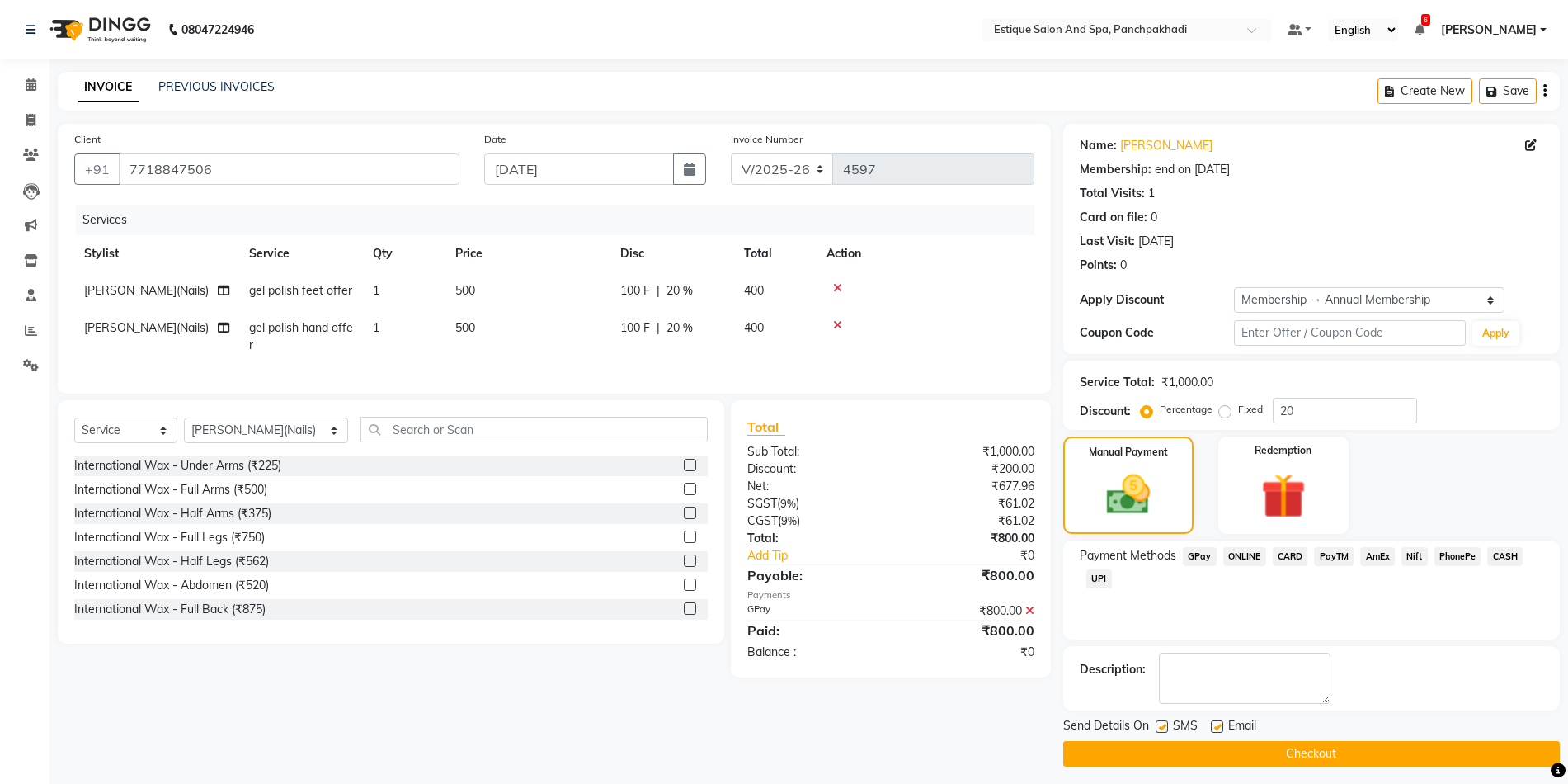
click at [1289, 757] on button "Checkout" at bounding box center [1311, 754] width 497 height 26
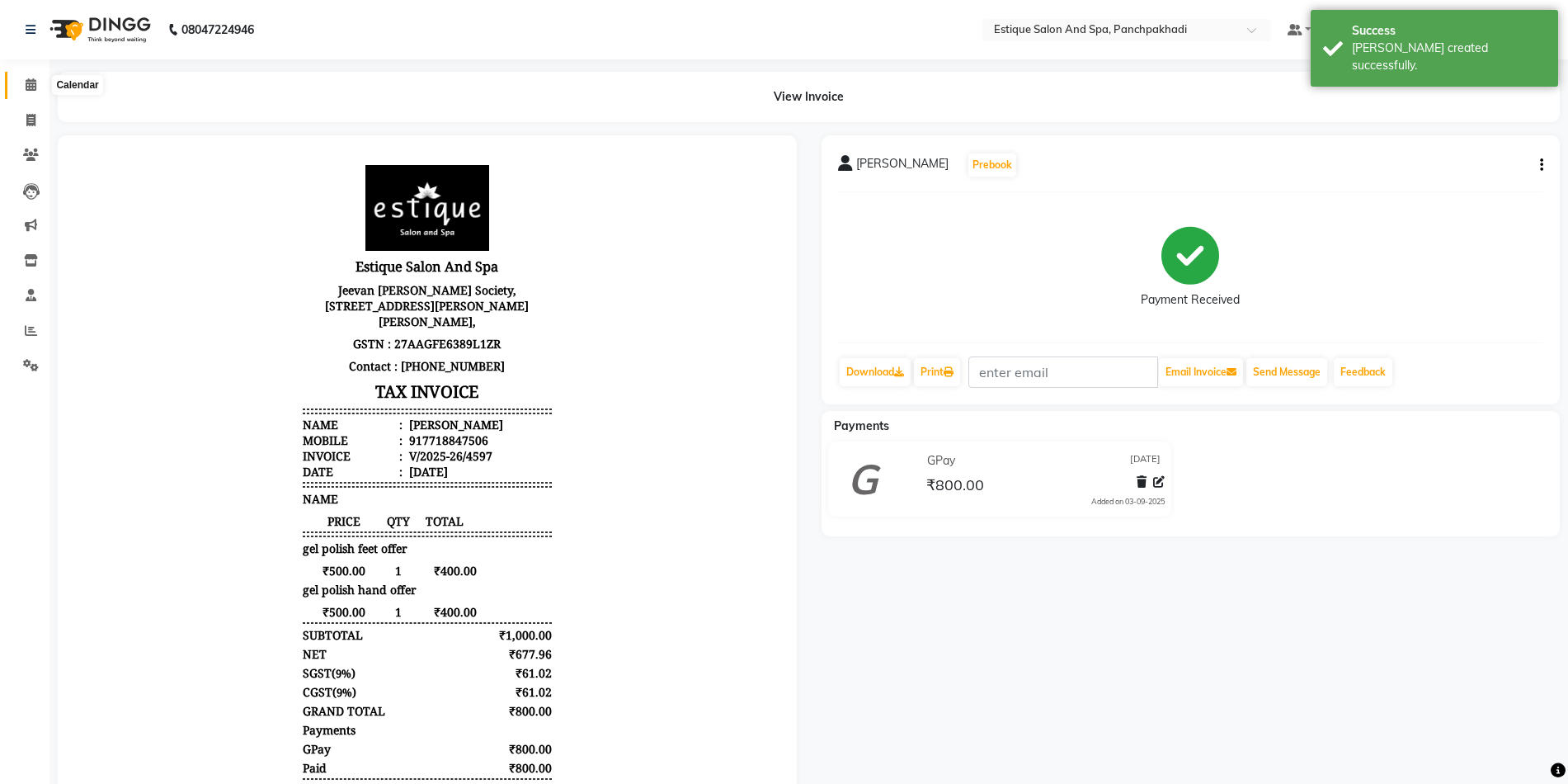
click at [27, 83] on icon at bounding box center [31, 85] width 11 height 13
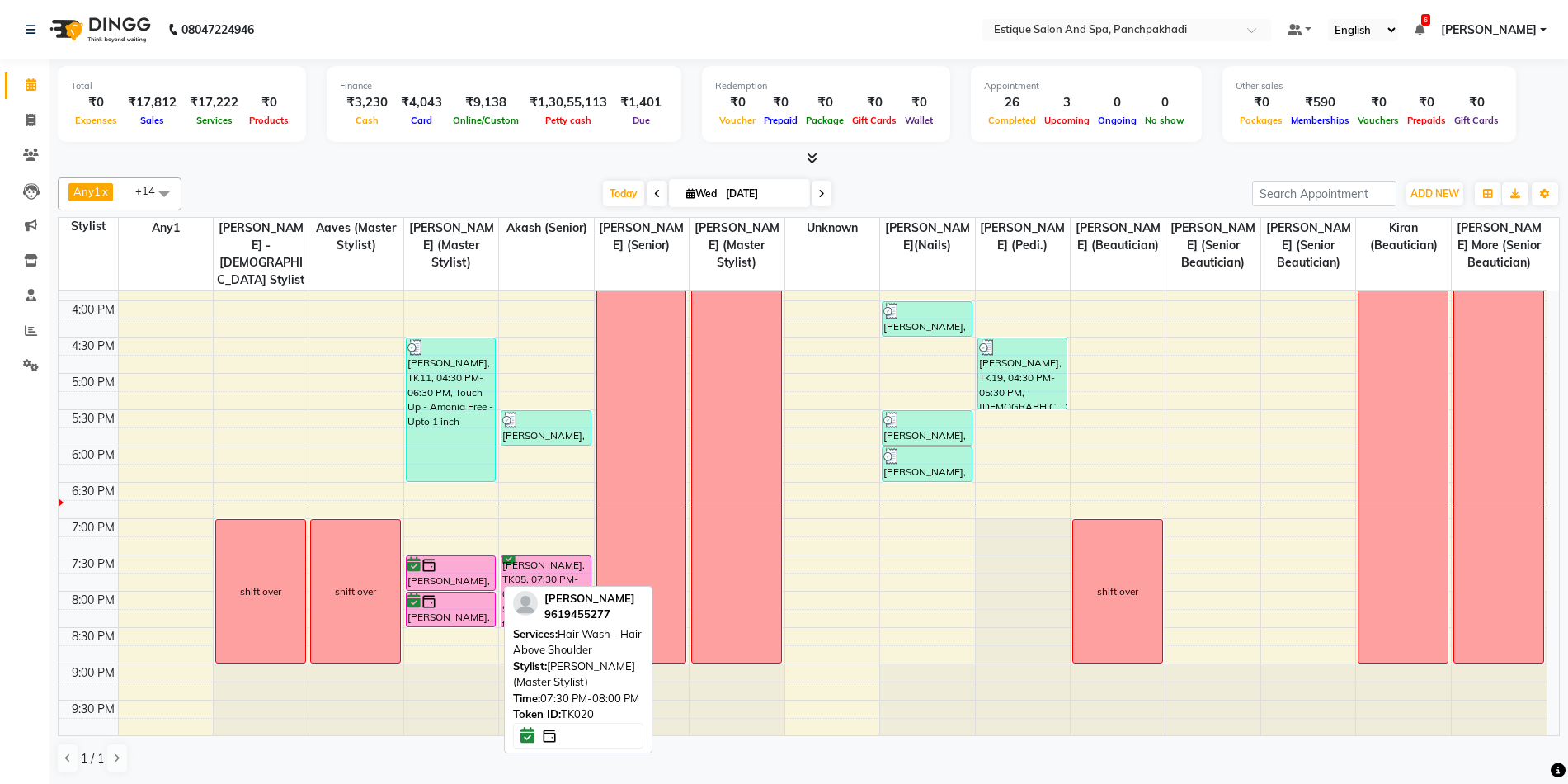
scroll to position [499, 0]
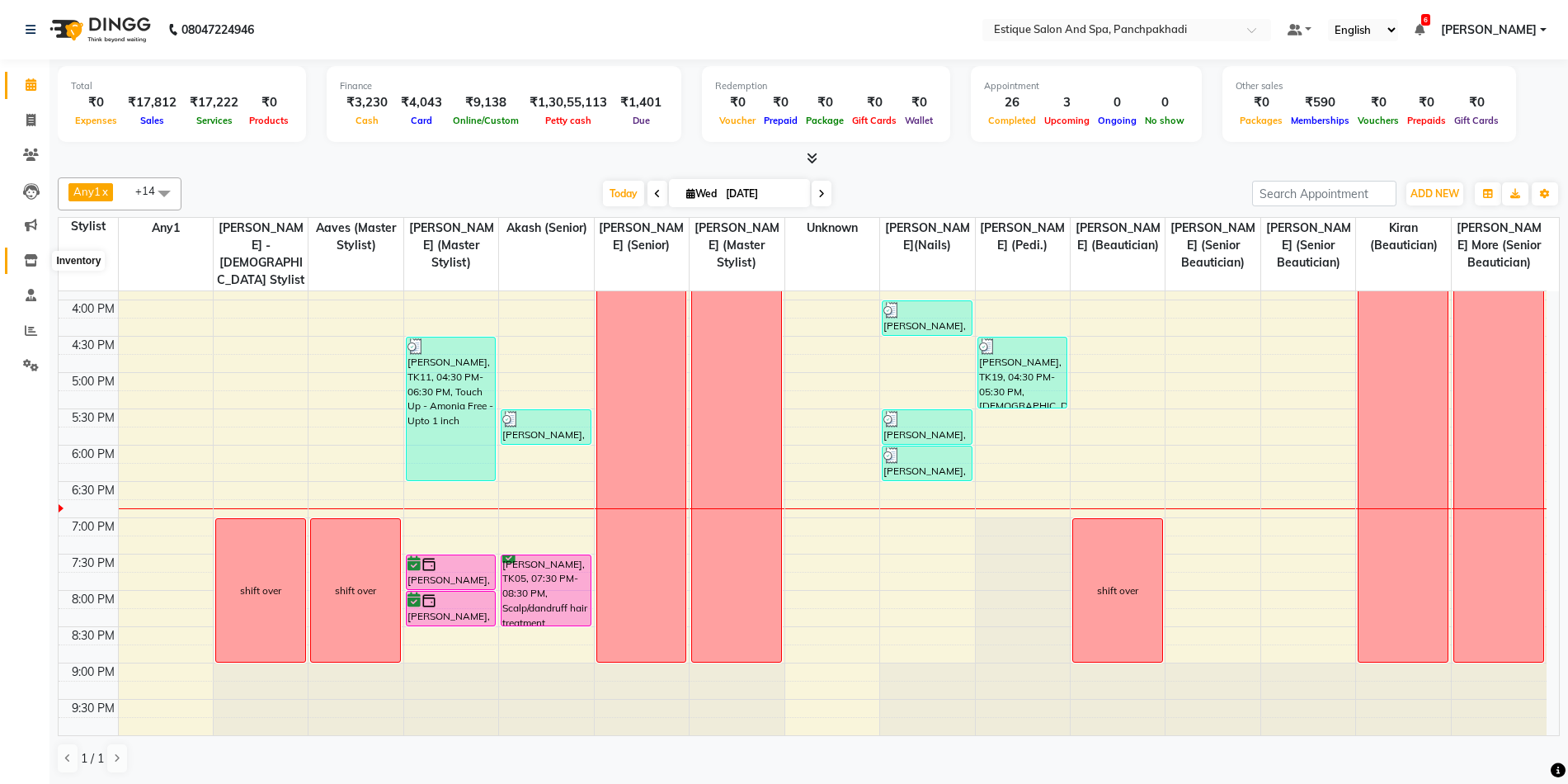
click at [31, 257] on icon at bounding box center [30, 260] width 14 height 13
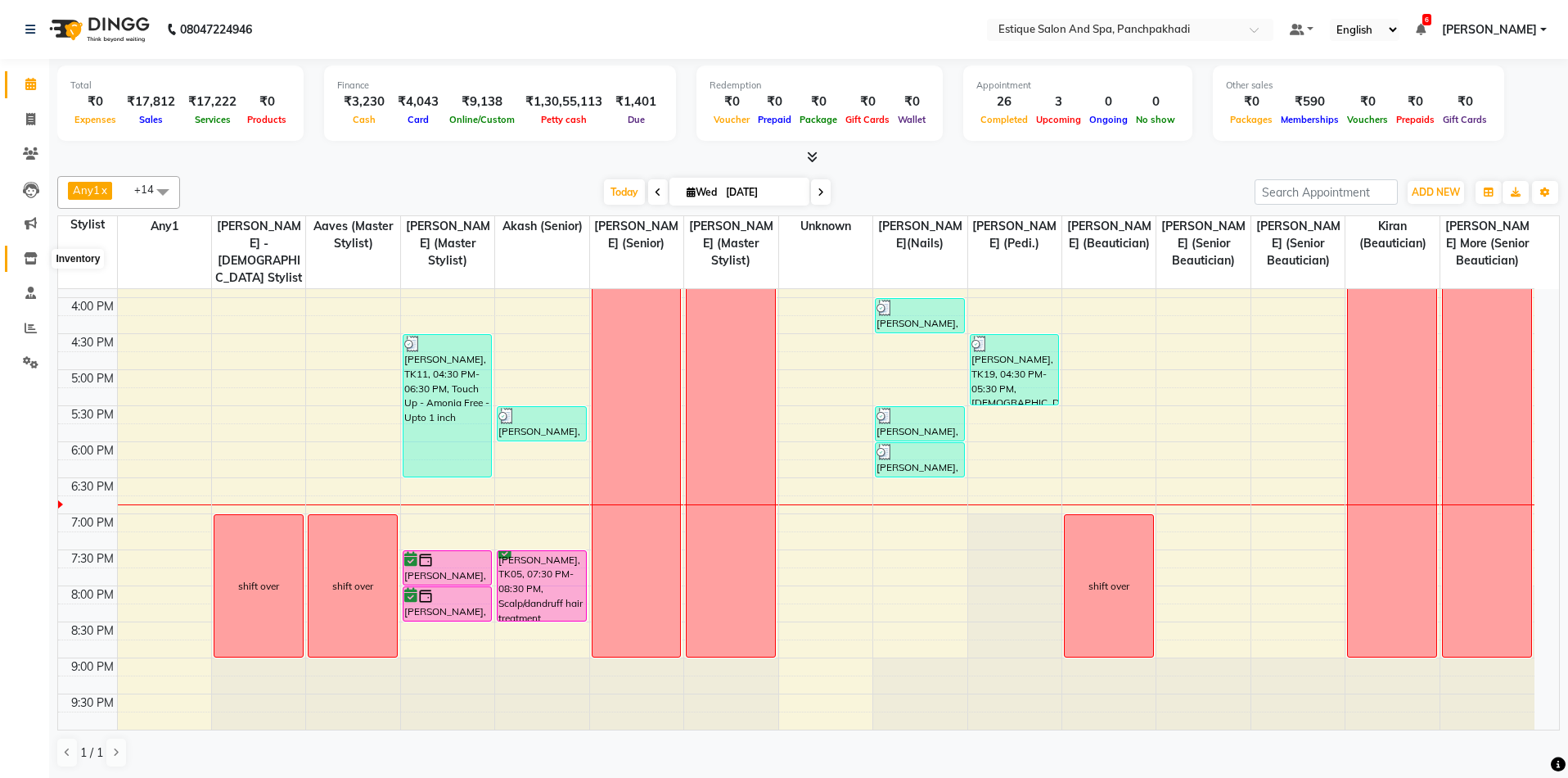
select select
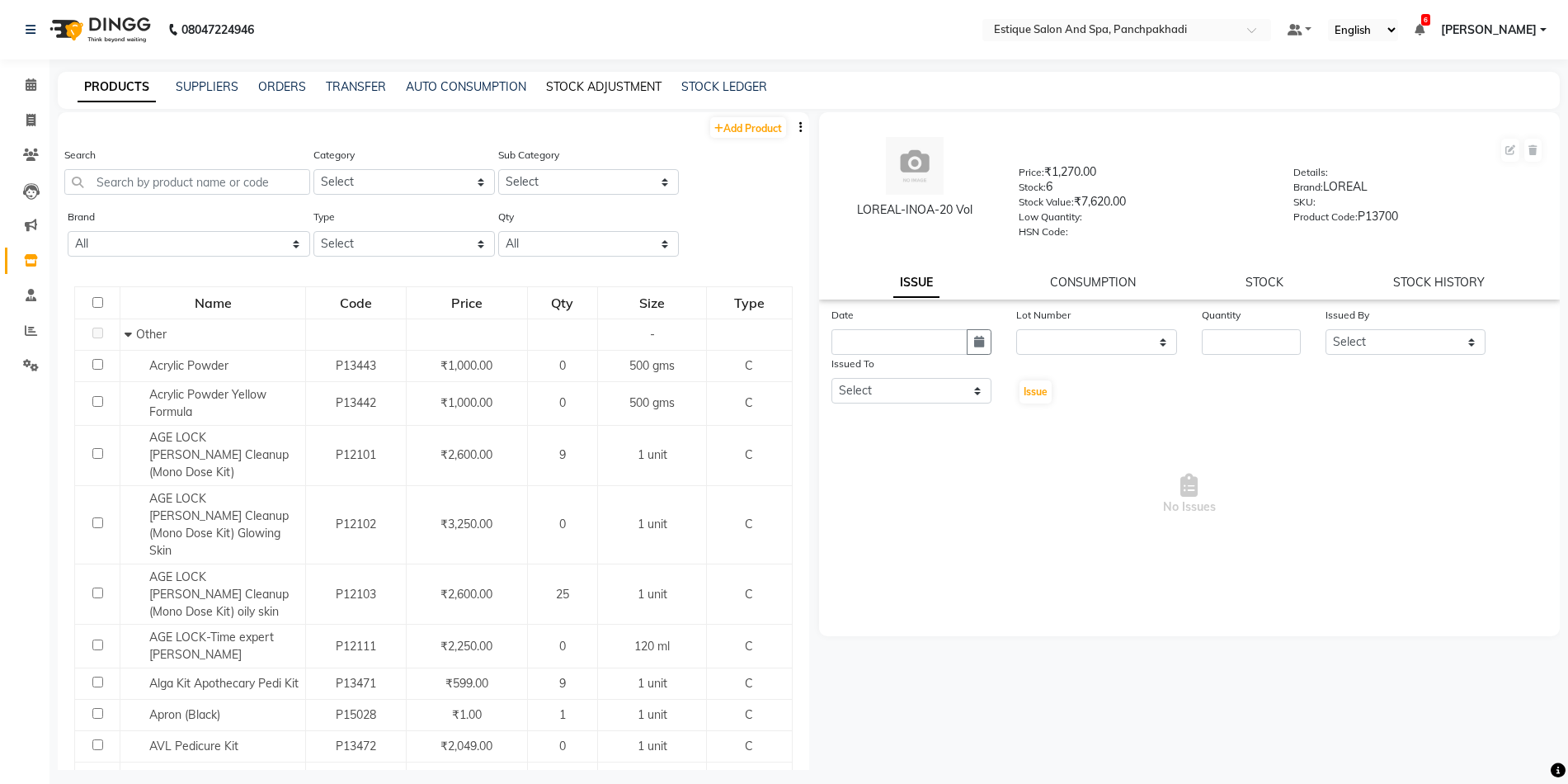
click at [570, 90] on link "STOCK ADJUSTMENT" at bounding box center [604, 87] width 115 height 15
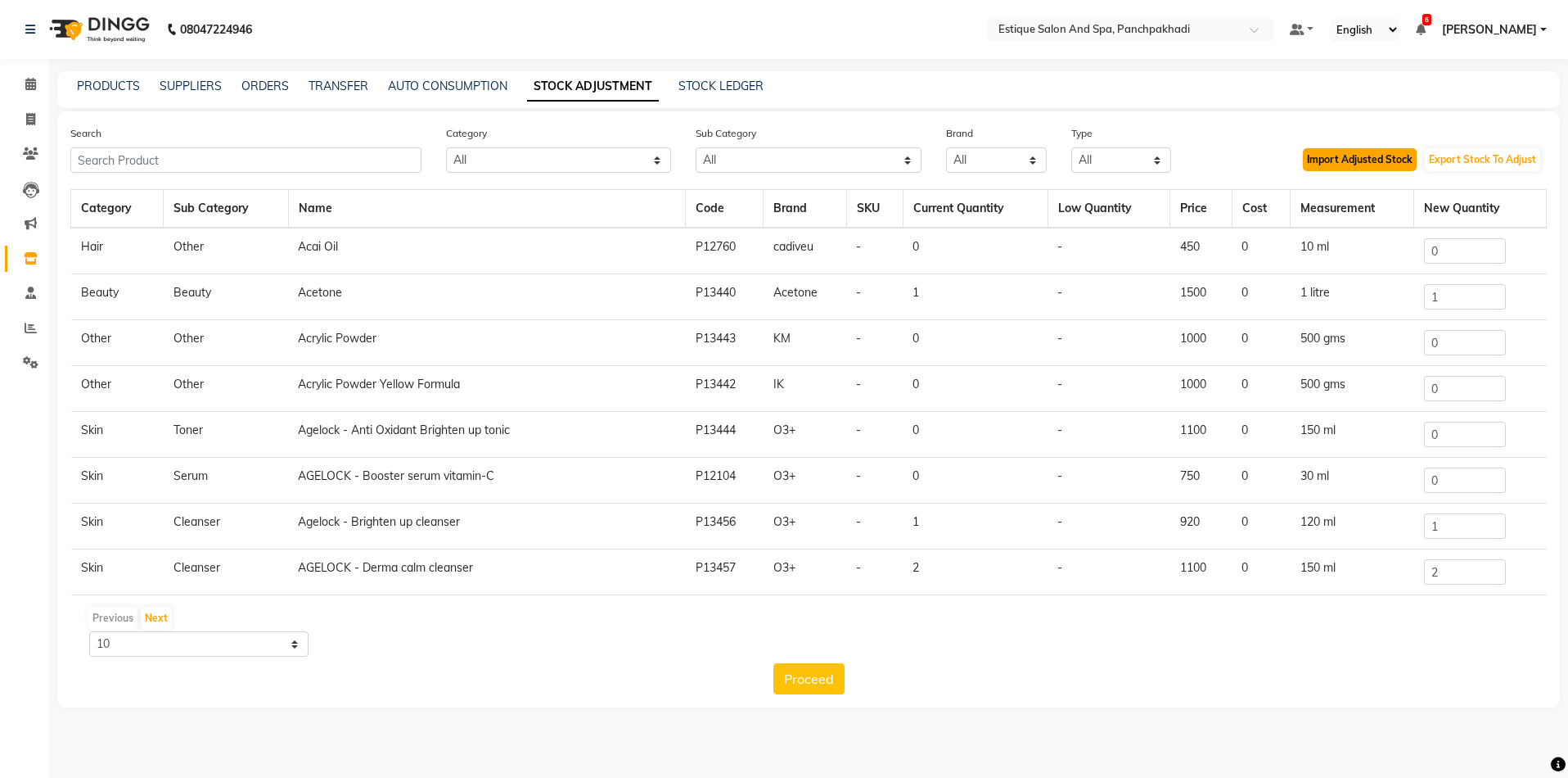
click at [1358, 158] on button "Import Adjusted Stock" at bounding box center [1360, 159] width 114 height 23
type input "0"
type input "2"
type input "0"
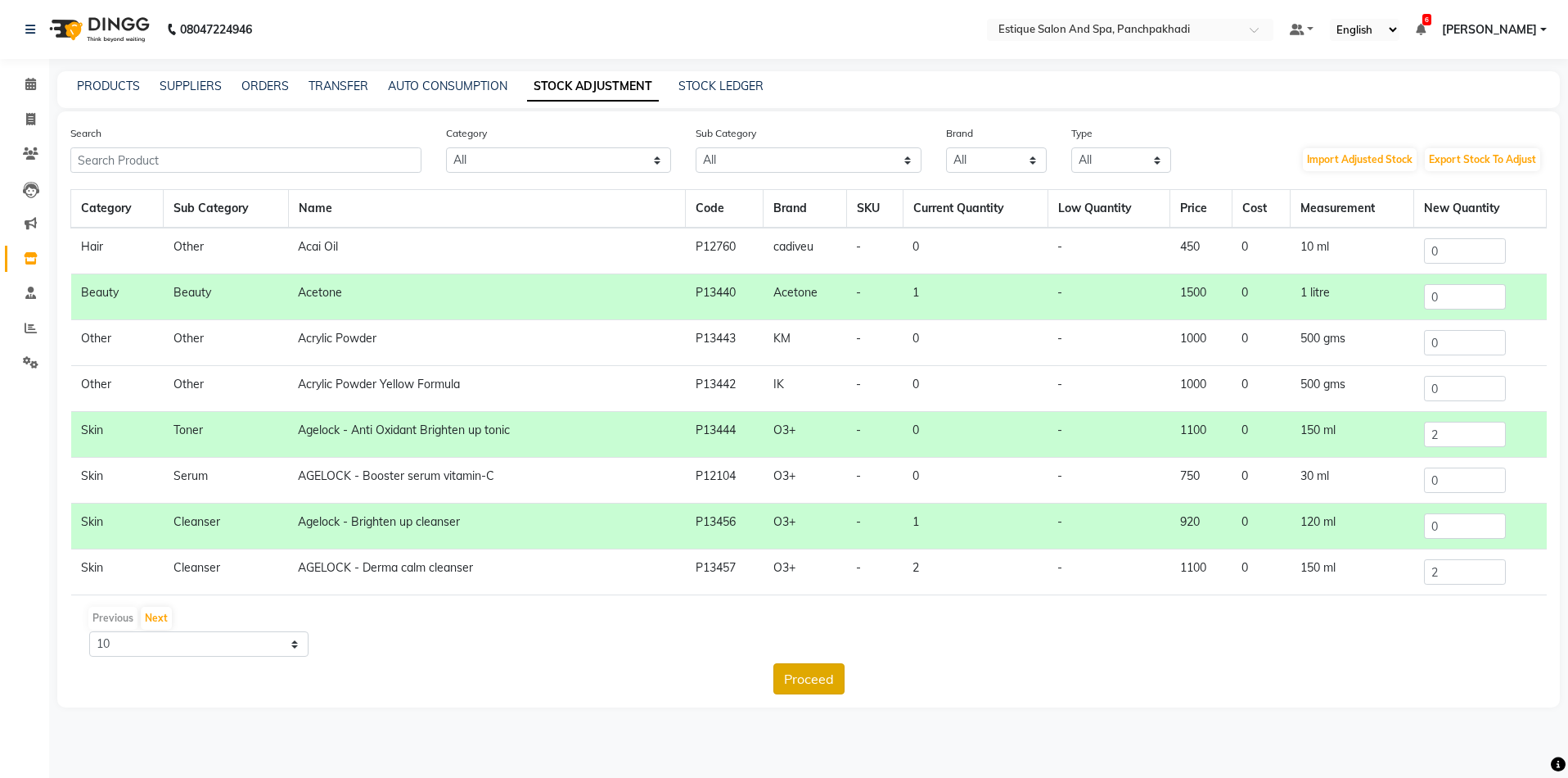
click at [804, 679] on button "Proceed" at bounding box center [809, 679] width 72 height 31
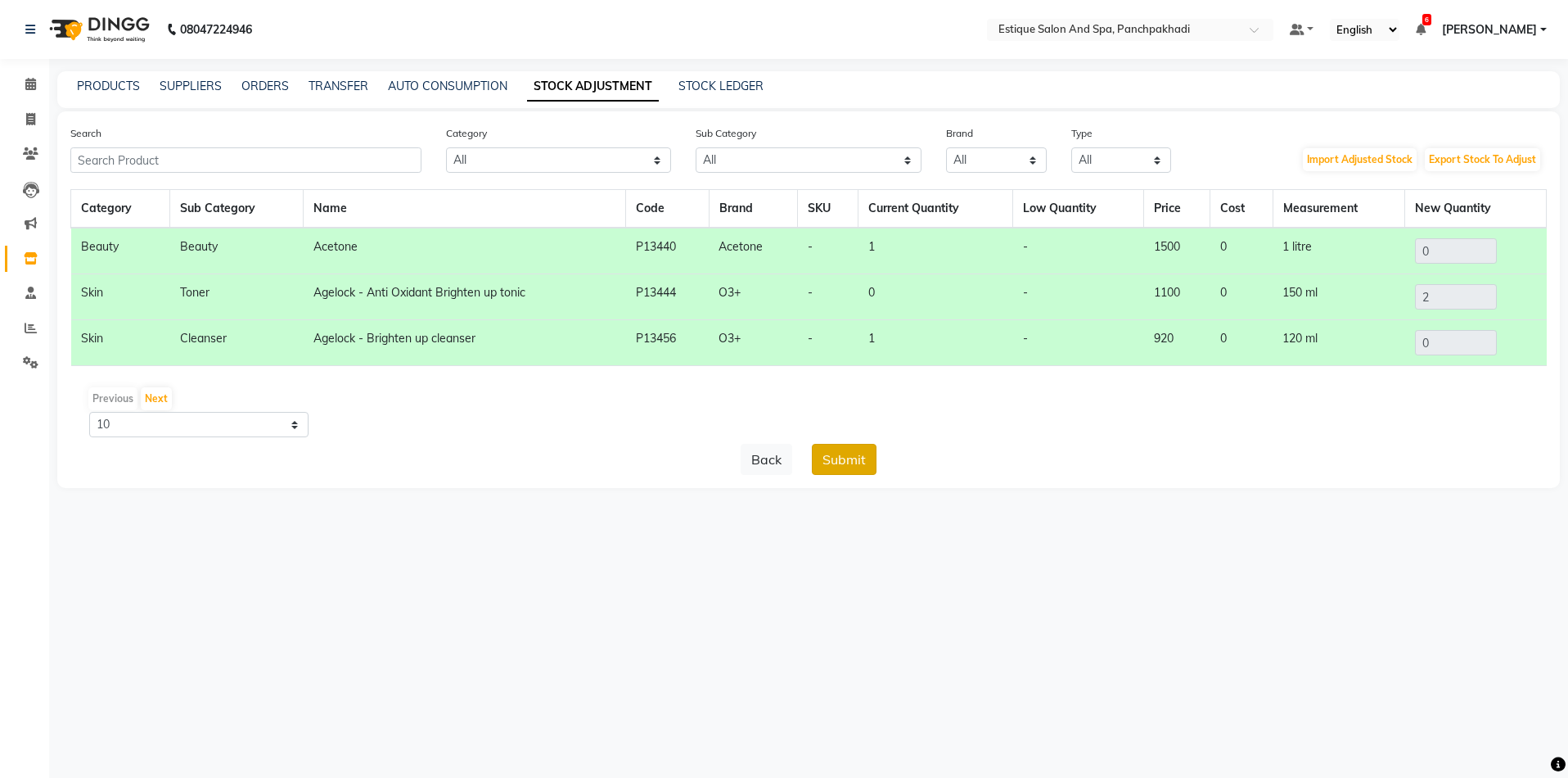
click at [842, 459] on button "Submit" at bounding box center [844, 460] width 64 height 31
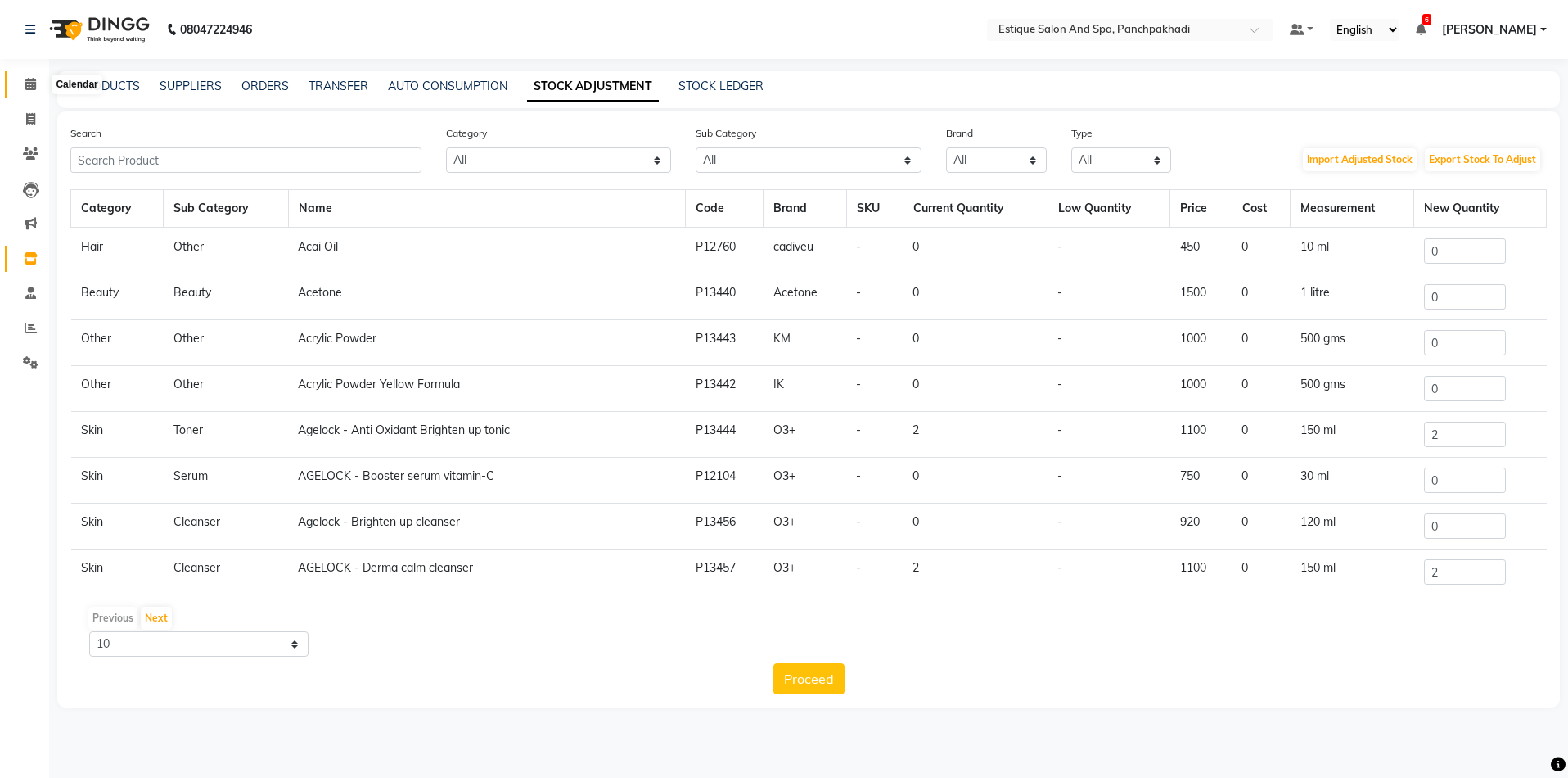
click at [30, 86] on icon at bounding box center [31, 84] width 11 height 13
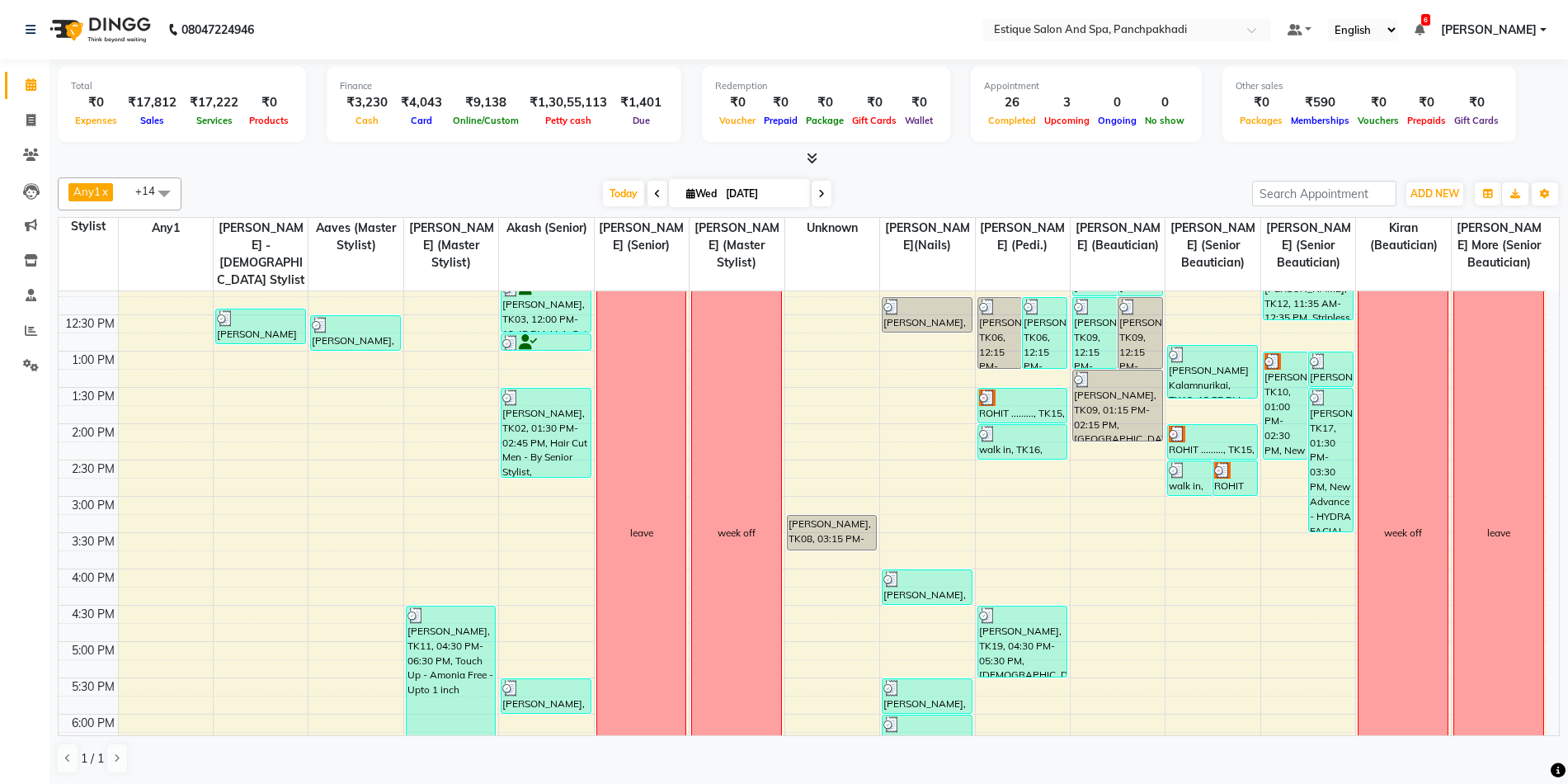
scroll to position [248, 0]
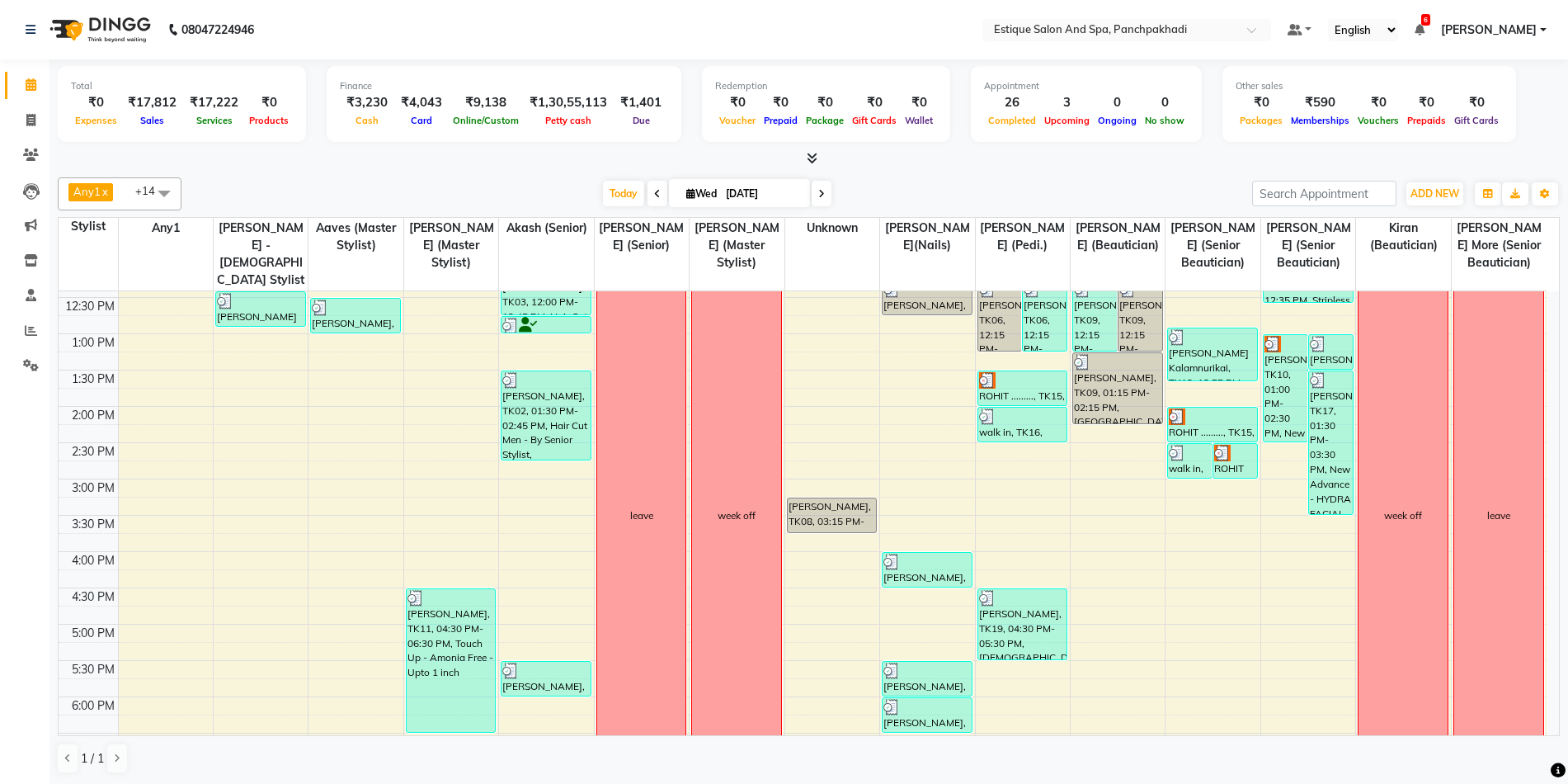
click at [826, 190] on span at bounding box center [822, 194] width 20 height 26
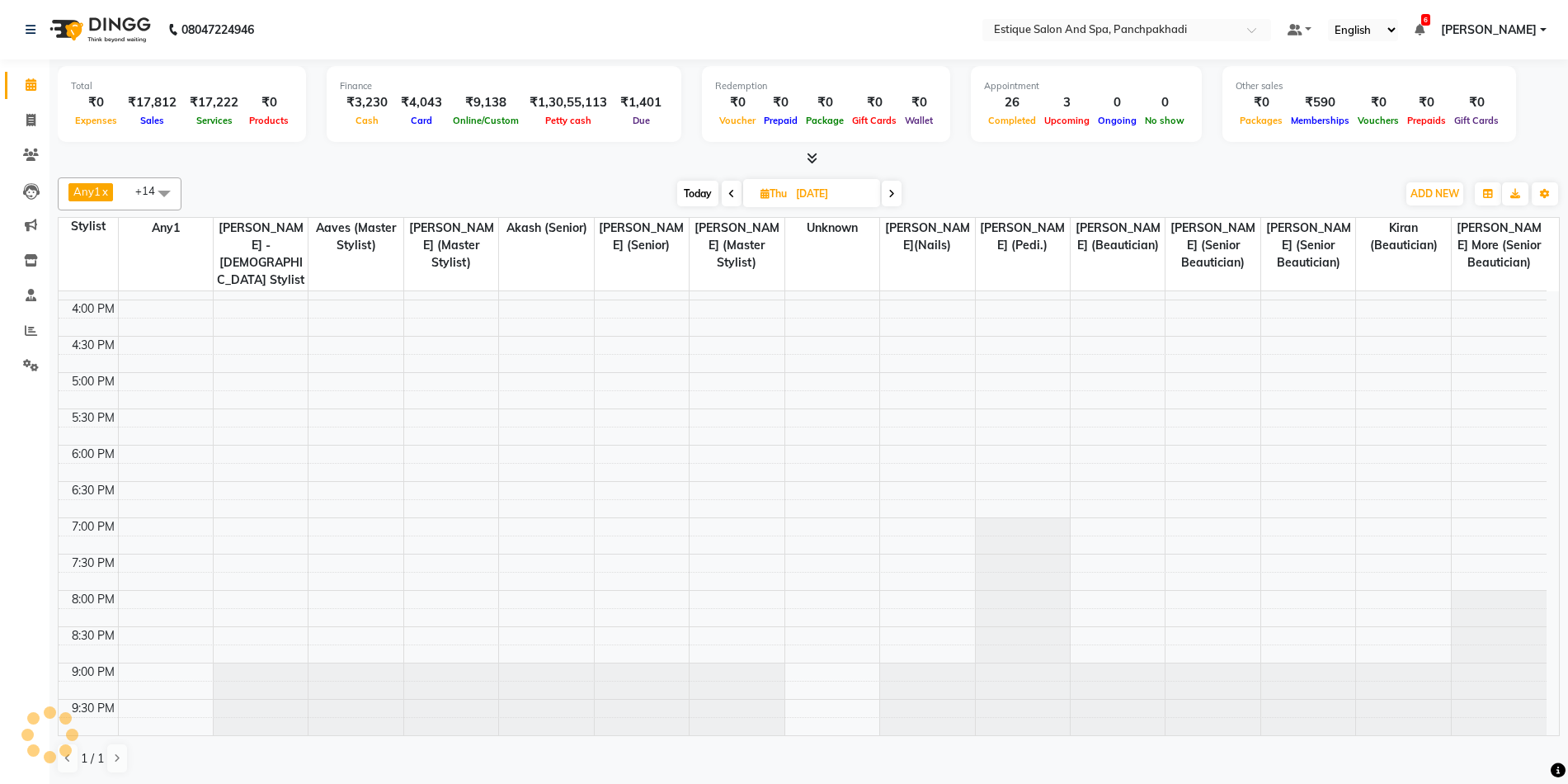
click at [894, 189] on icon at bounding box center [891, 194] width 6 height 10
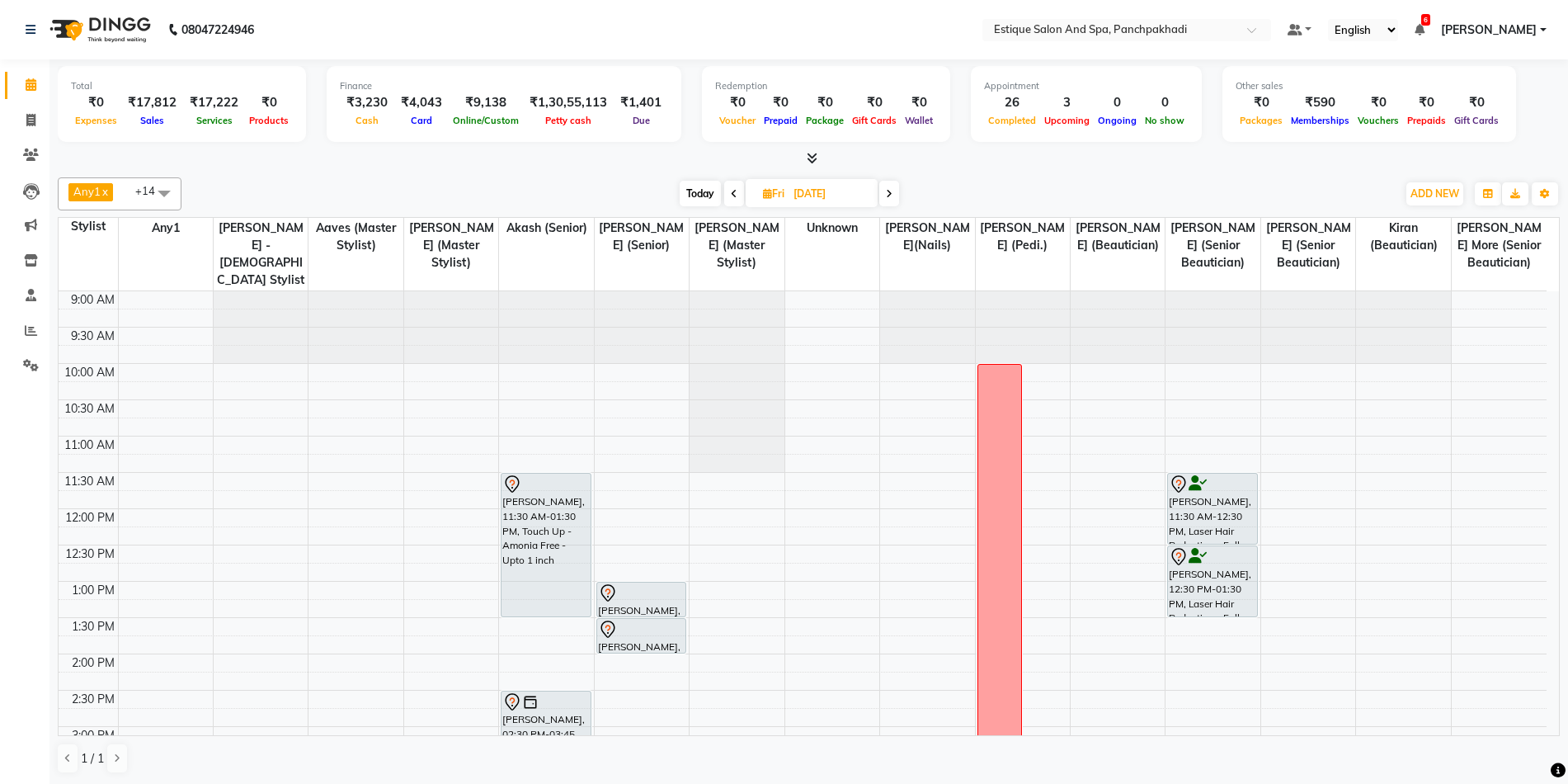
click at [889, 196] on icon at bounding box center [889, 194] width 6 height 10
type input "06-09-2025"
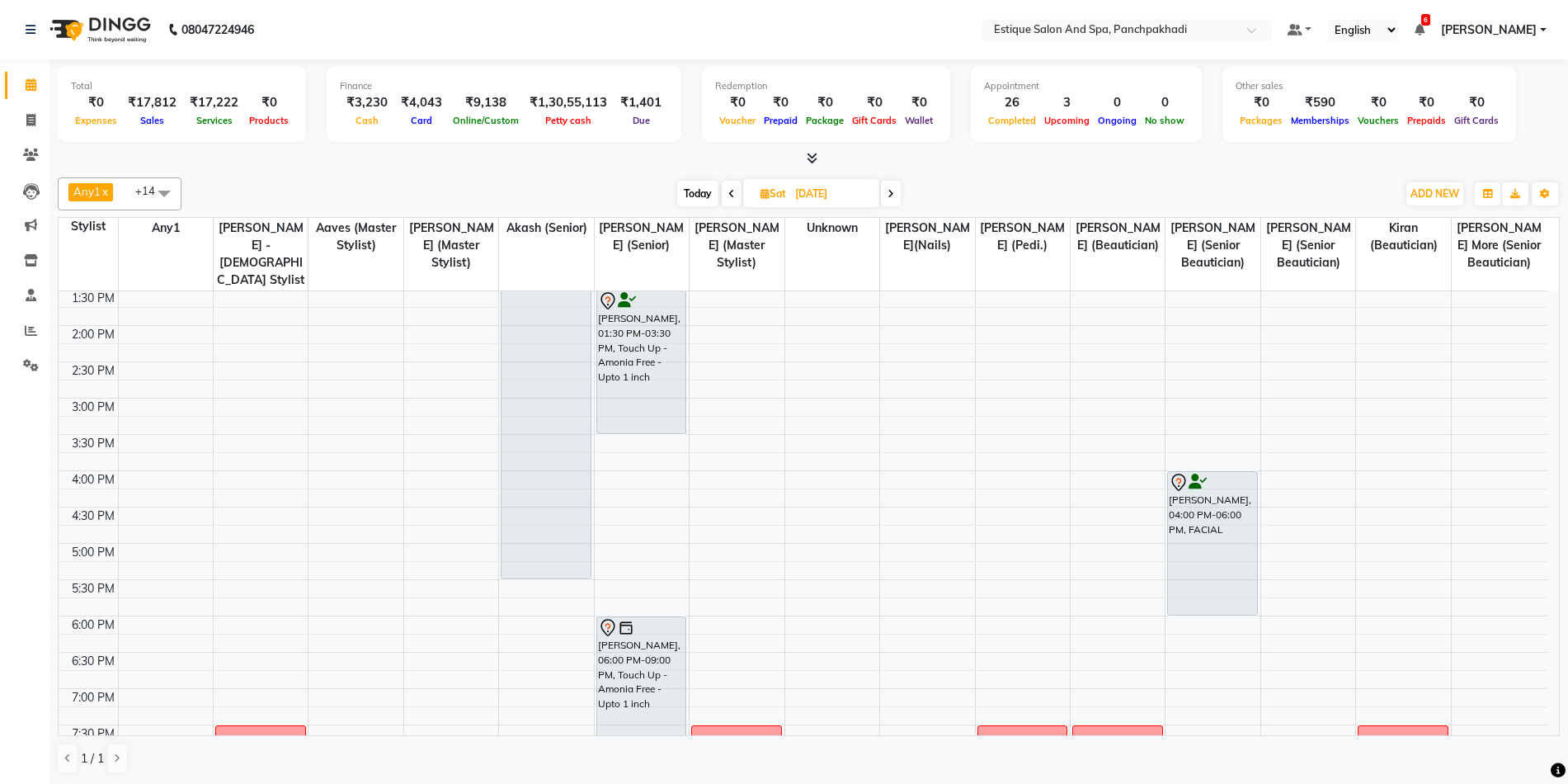
scroll to position [330, 0]
click at [624, 476] on div "9:00 AM 9:30 AM 10:00 AM 10:30 AM 11:00 AM 11:30 AM 12:00 PM 12:30 PM 1:00 PM 1…" at bounding box center [802, 433] width 1488 height 943
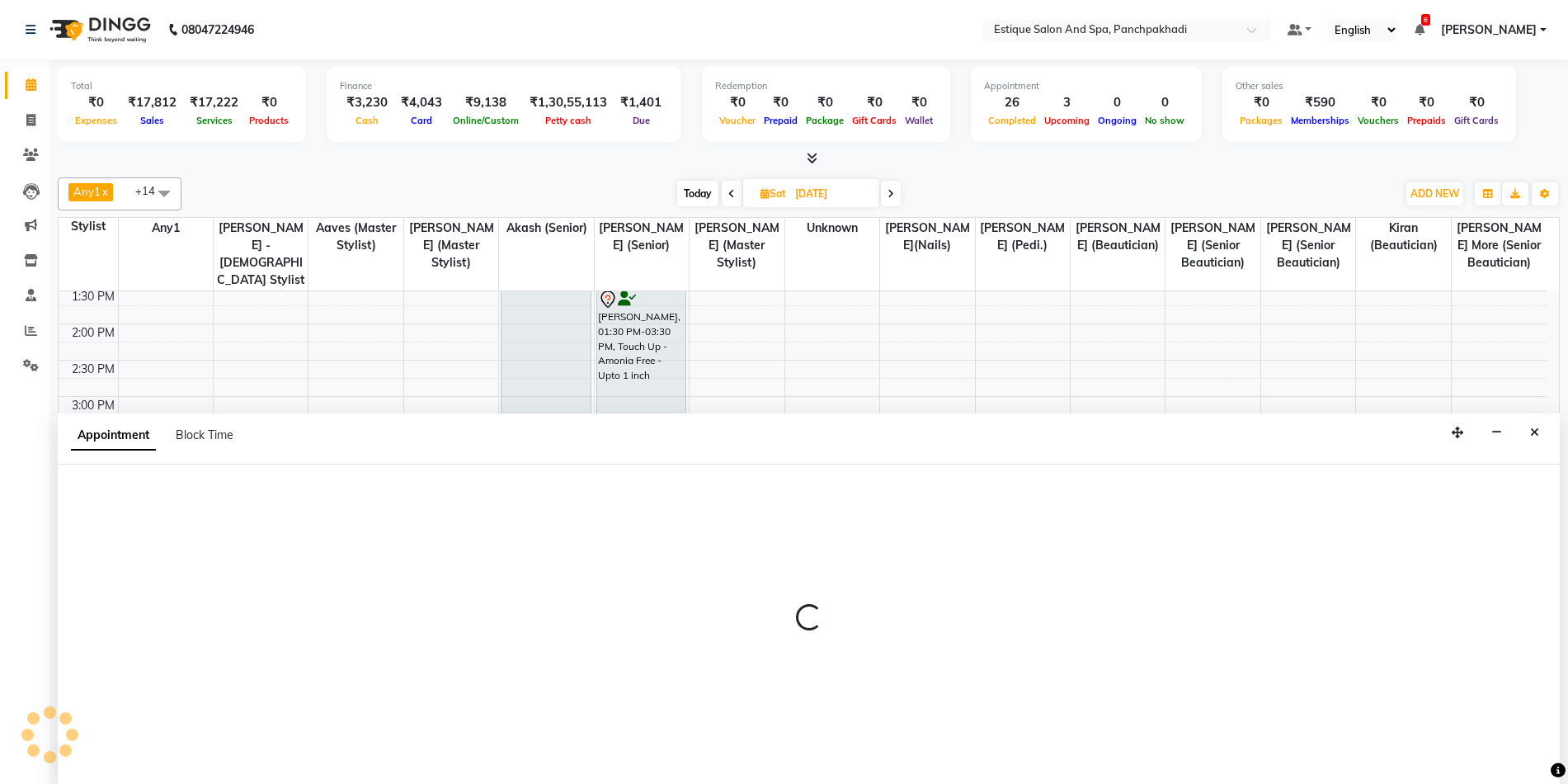
scroll to position [1, 0]
select select "15909"
select select "960"
select select "tentative"
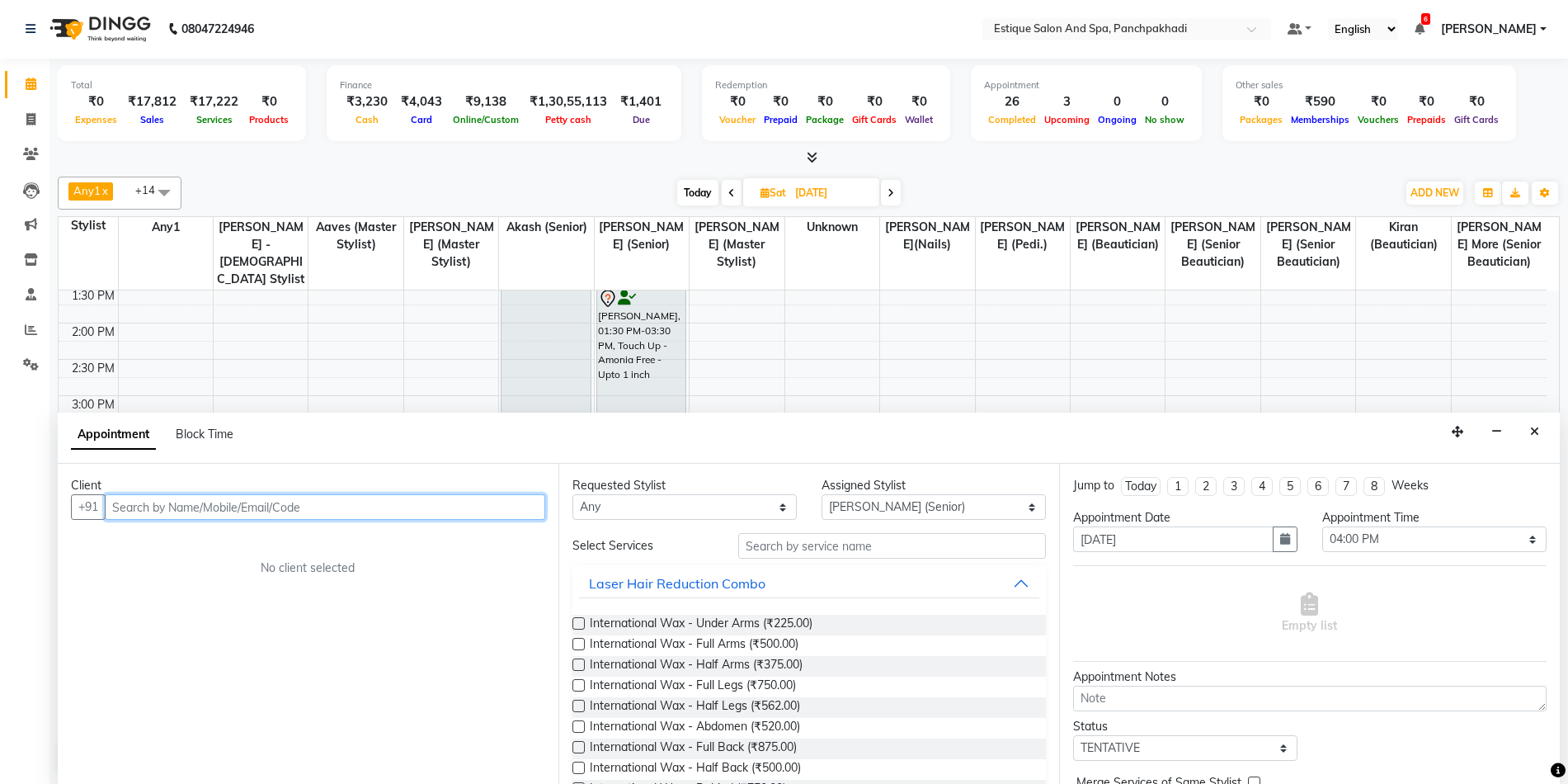
click at [438, 506] on input "text" at bounding box center [325, 507] width 440 height 26
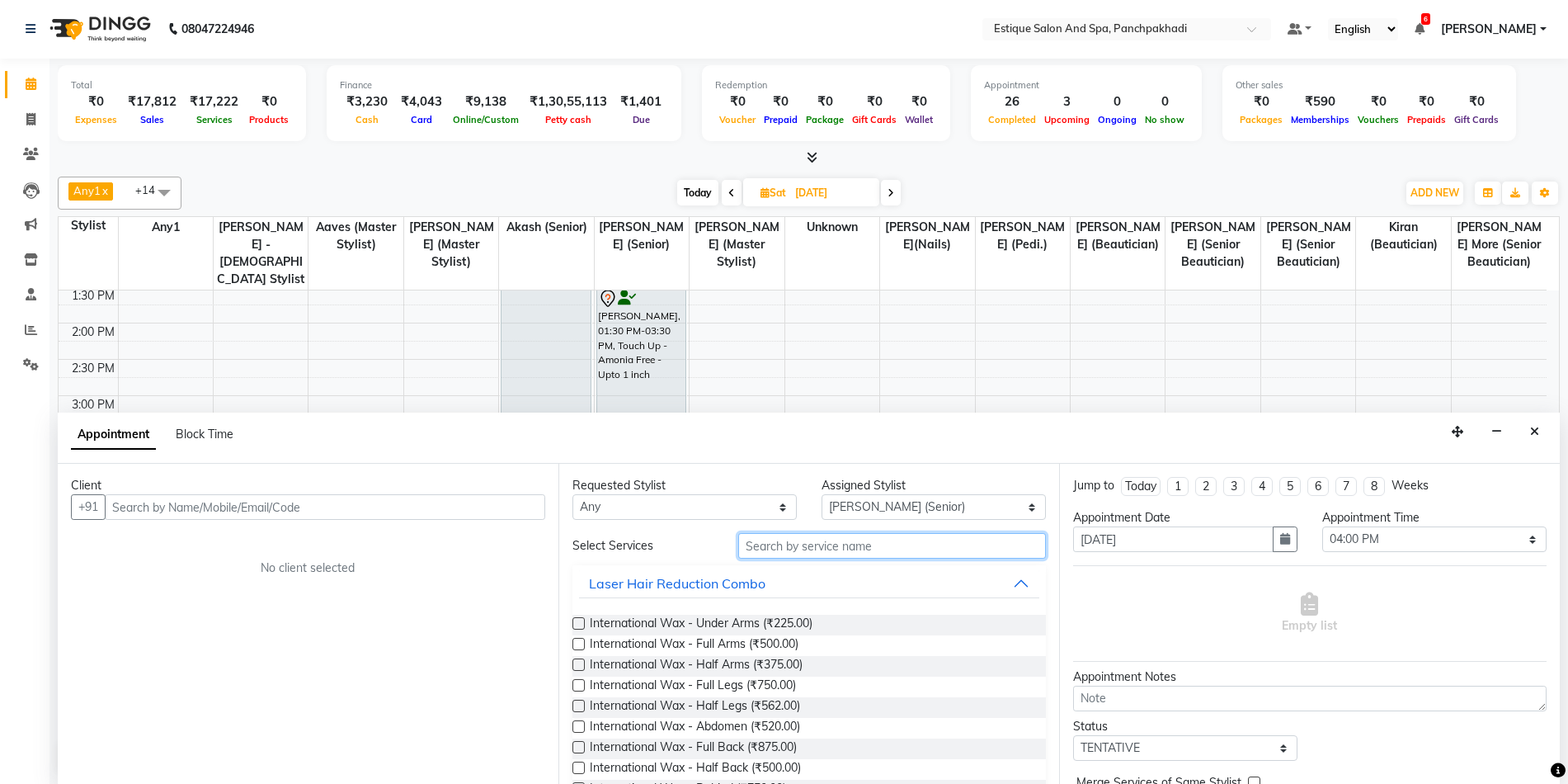
click at [789, 544] on input "text" at bounding box center [891, 546] width 308 height 26
click at [755, 514] on select "Any aarti k Aaves (master stylist) Akash (Senior) Anita salve( Senior Beauticia…" at bounding box center [685, 507] width 225 height 26
select select "15909"
click at [573, 494] on select "Any aarti k Aaves (master stylist) Akash (Senior) Anita salve( Senior Beauticia…" at bounding box center [685, 507] width 225 height 26
click at [761, 549] on input "text" at bounding box center [891, 546] width 308 height 26
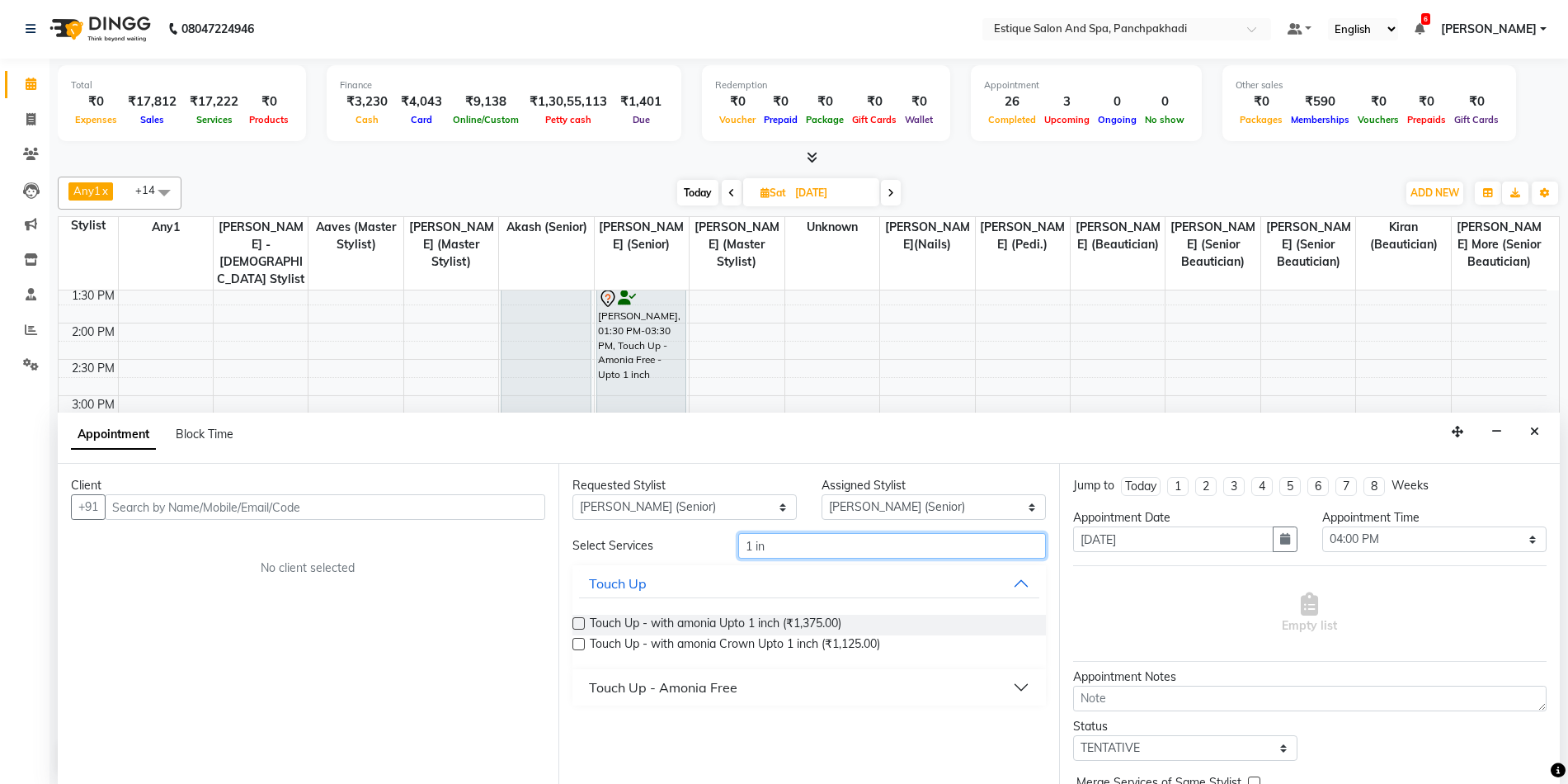
type input "1 in"
click at [610, 692] on div "Touch Up - Amonia Free" at bounding box center [663, 688] width 149 height 20
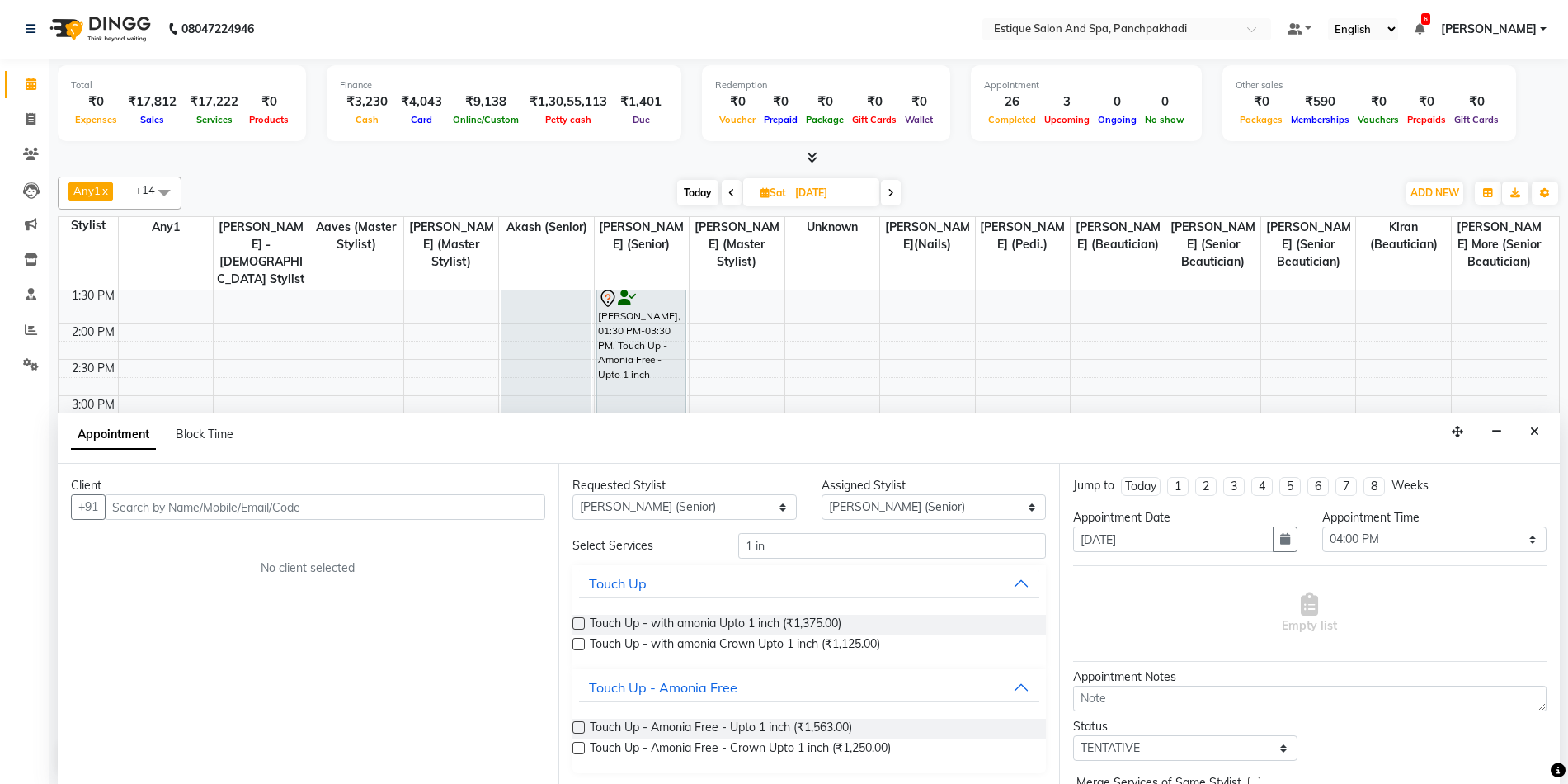
click at [579, 730] on label at bounding box center [579, 727] width 13 height 13
click at [579, 730] on input "checkbox" at bounding box center [578, 729] width 11 height 11
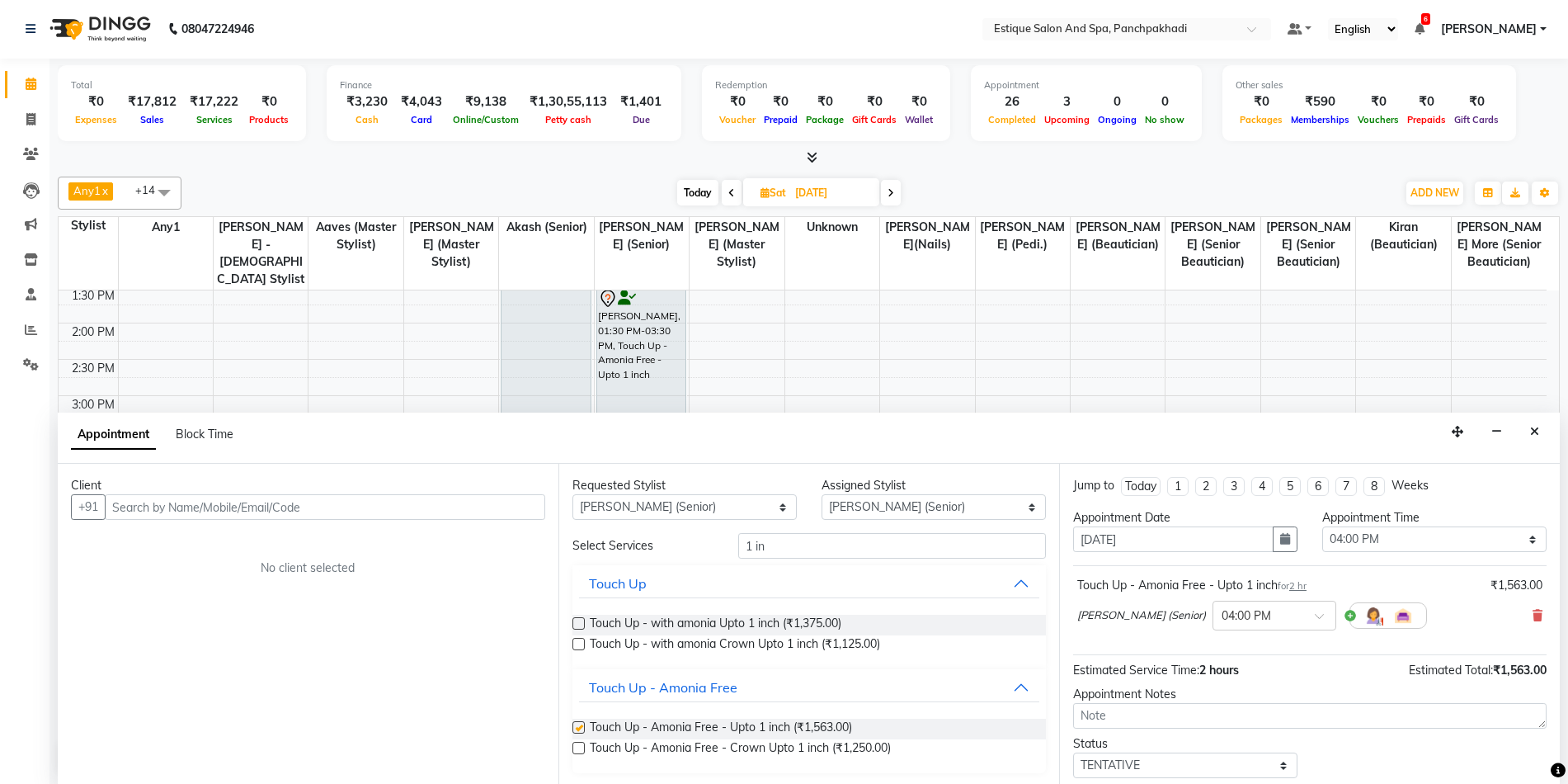
checkbox input "false"
click at [304, 514] on input "text" at bounding box center [325, 507] width 440 height 26
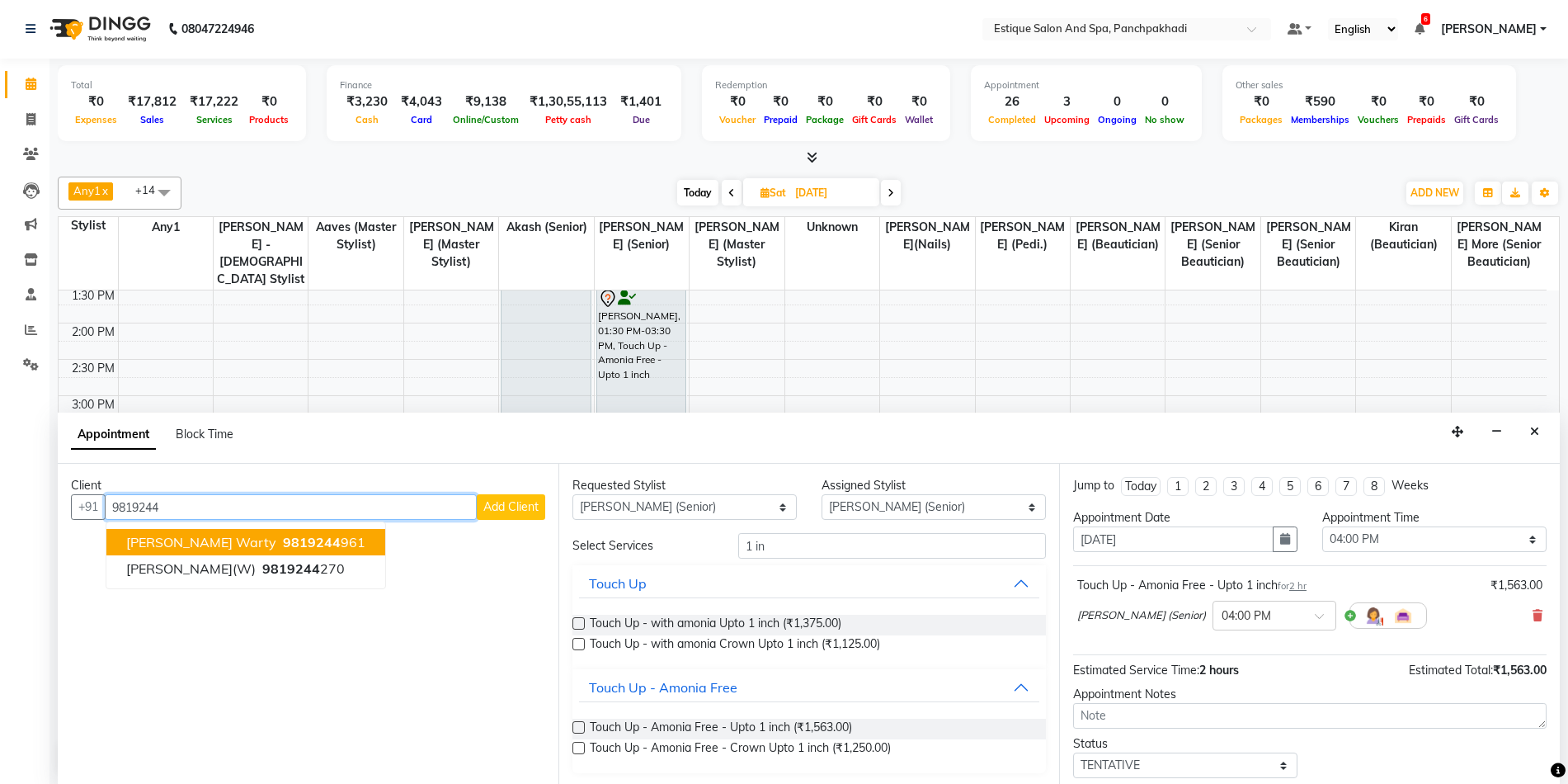
click at [286, 543] on ngb-highlight "9819244 961" at bounding box center [322, 542] width 86 height 16
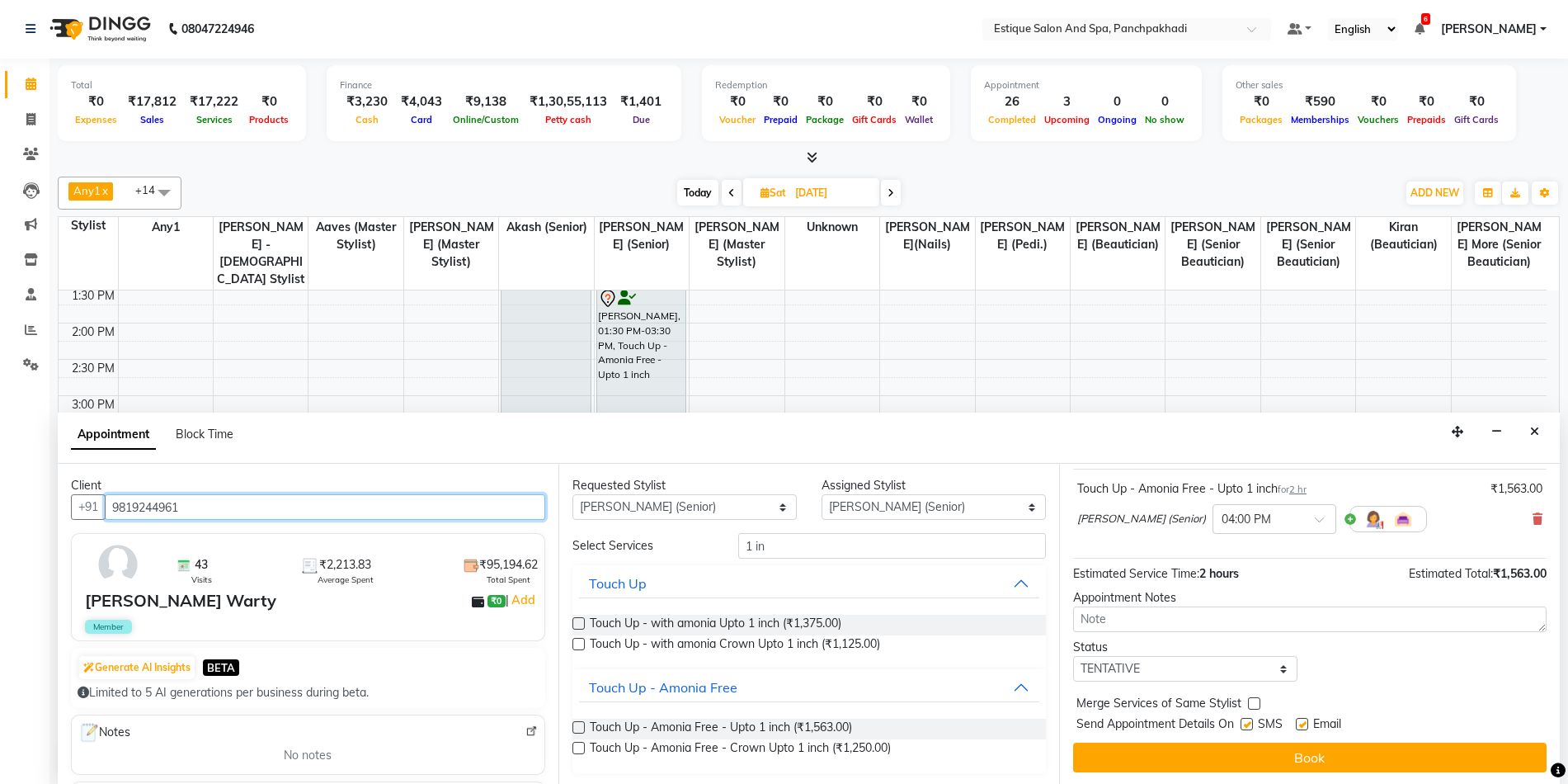
scroll to position [98, 0]
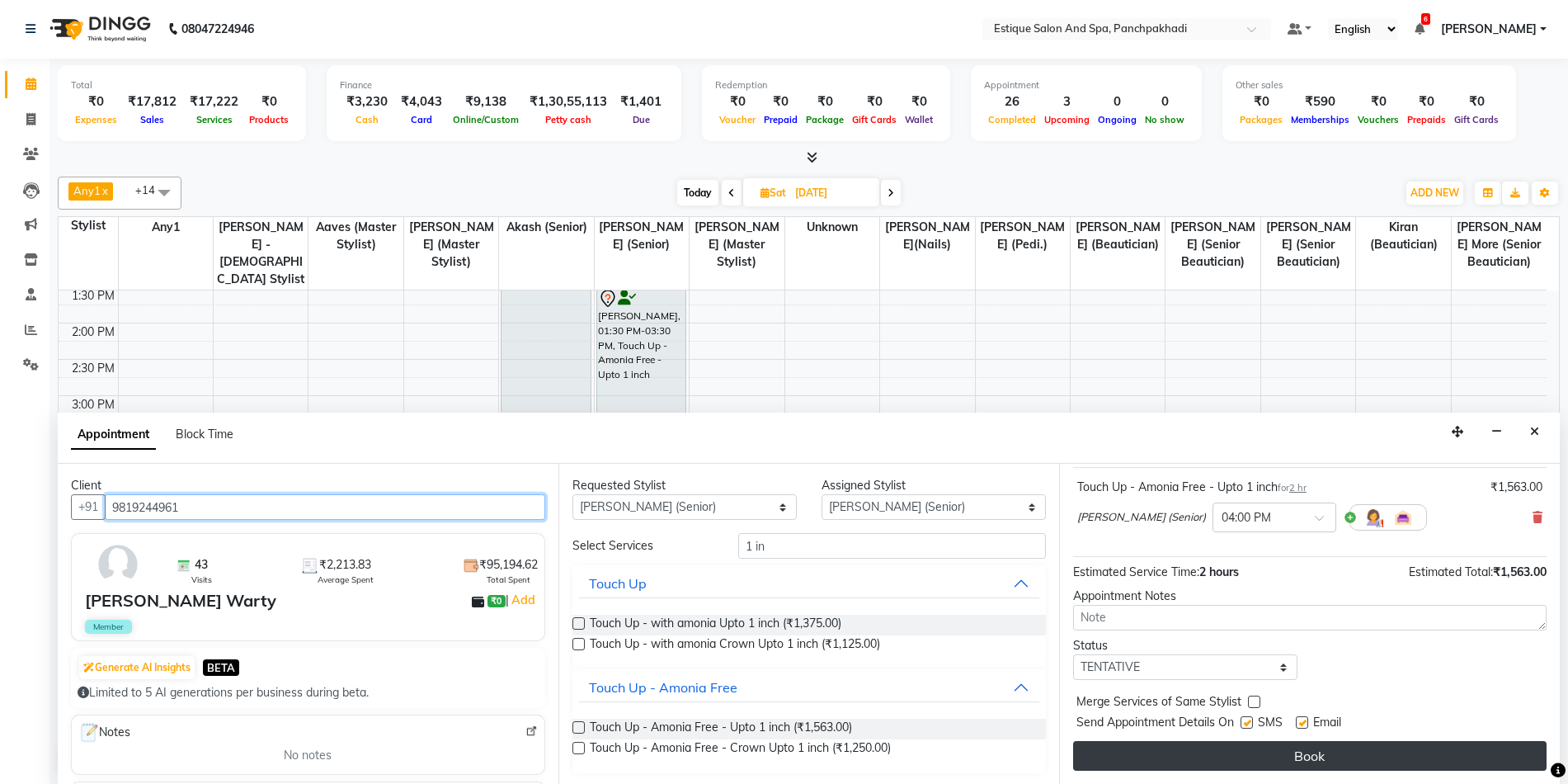
type input "9819244961"
click at [1237, 758] on button "Book" at bounding box center [1310, 756] width 473 height 30
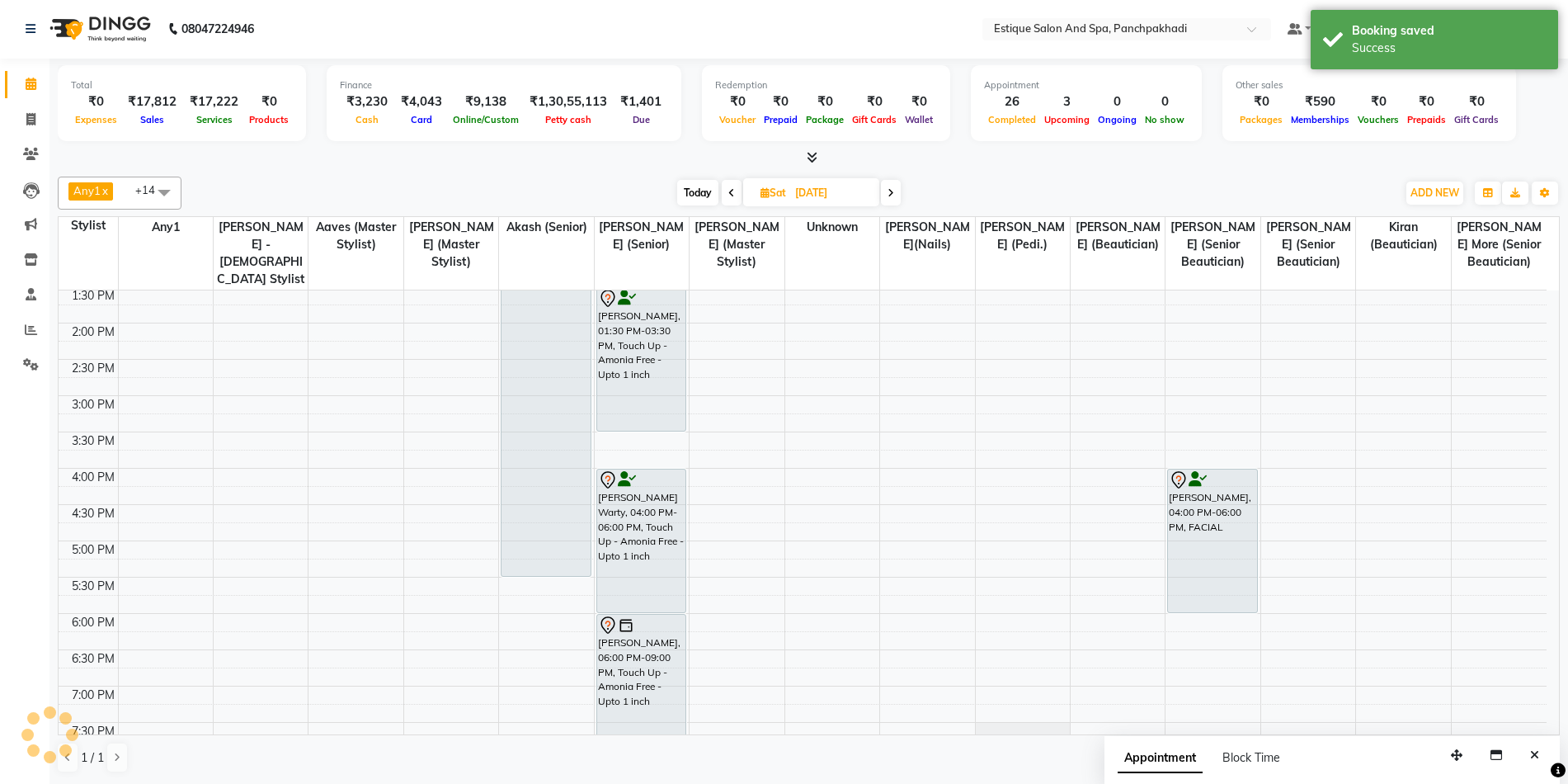
scroll to position [0, 0]
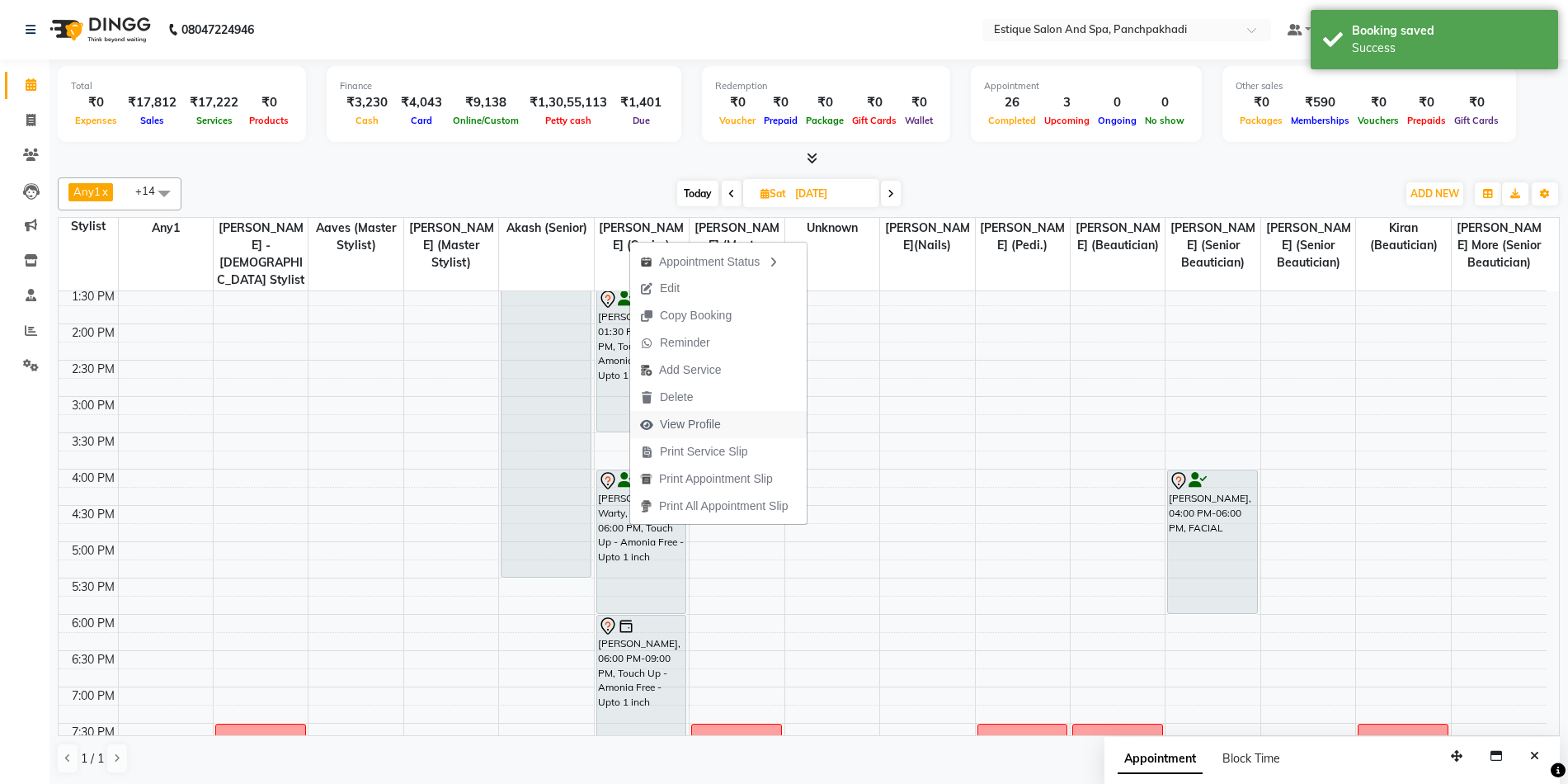
click at [665, 426] on span "View Profile" at bounding box center [690, 424] width 61 height 17
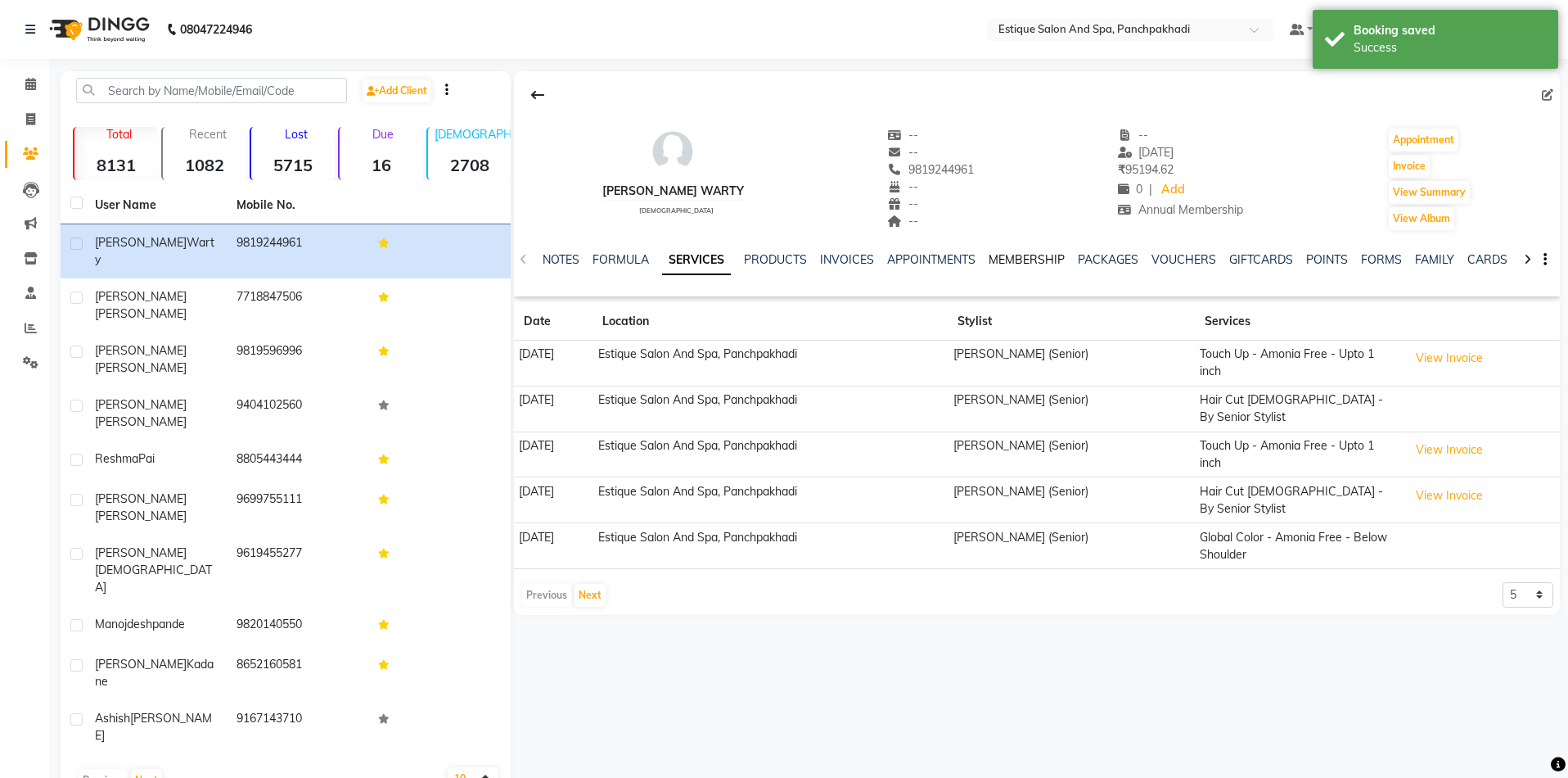
click at [1014, 253] on link "MEMBERSHIP" at bounding box center [1027, 259] width 76 height 15
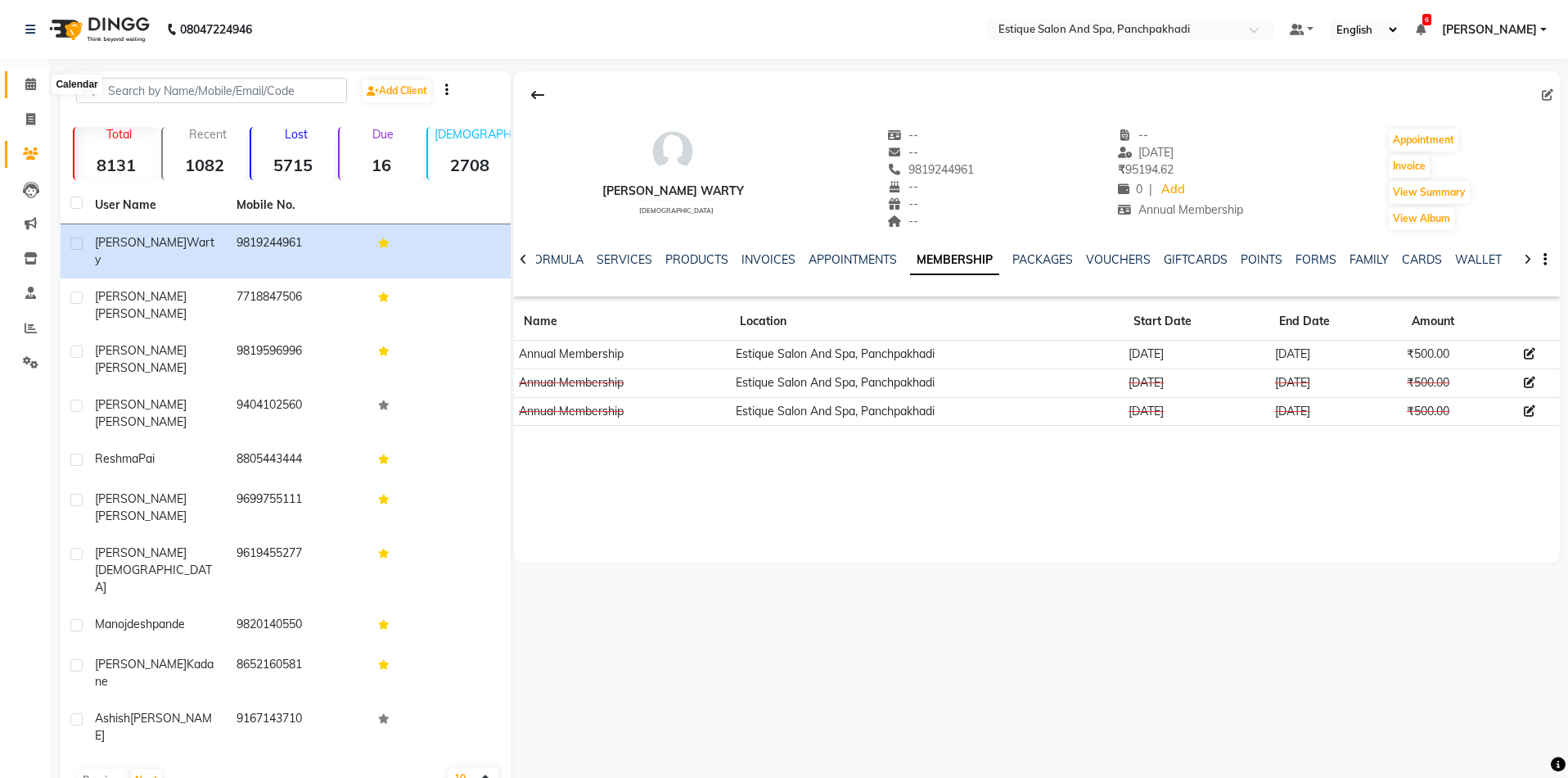
click at [31, 84] on icon at bounding box center [31, 84] width 11 height 13
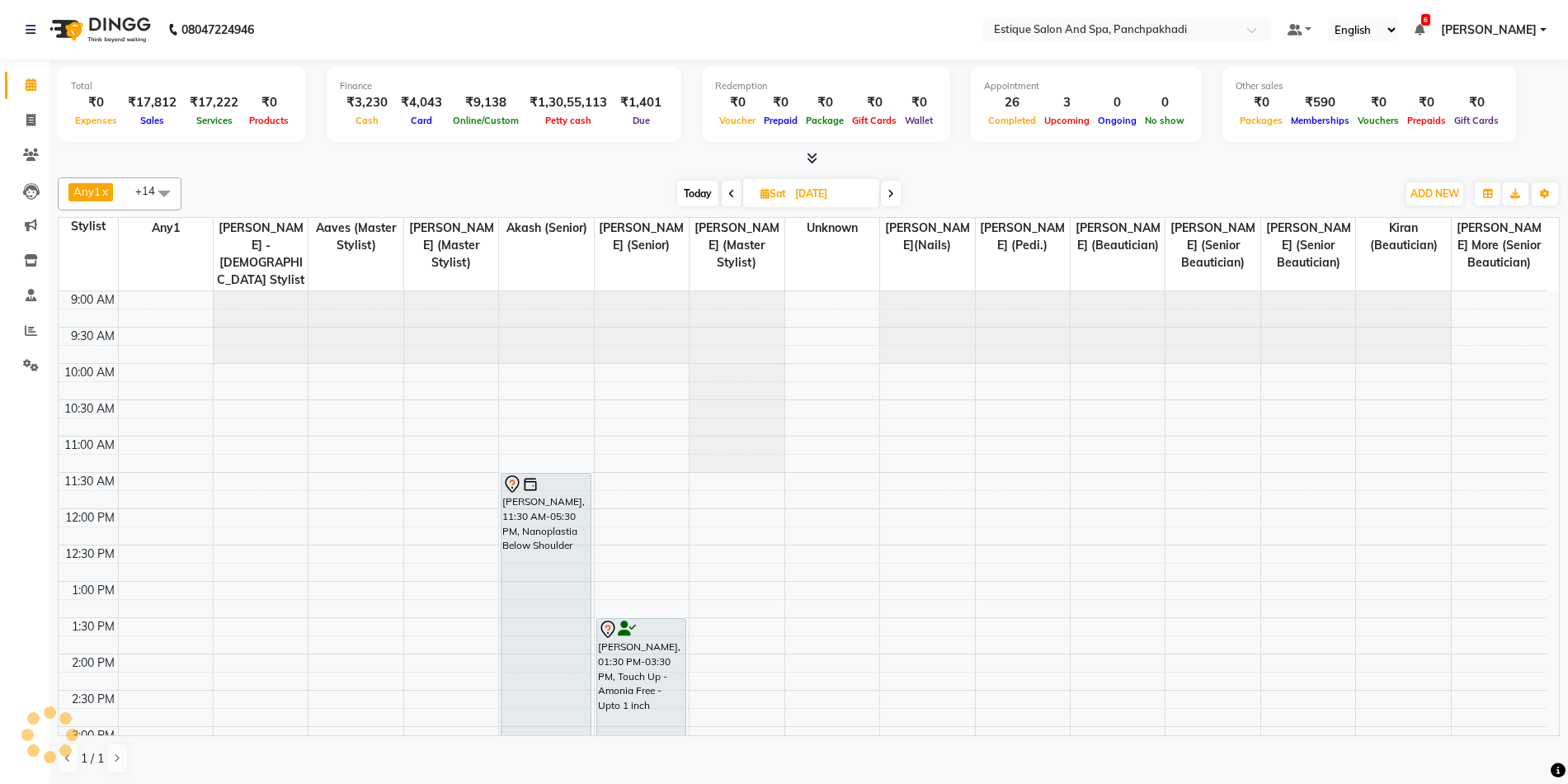
click at [689, 194] on span "Today" at bounding box center [698, 194] width 41 height 26
type input "[DATE]"
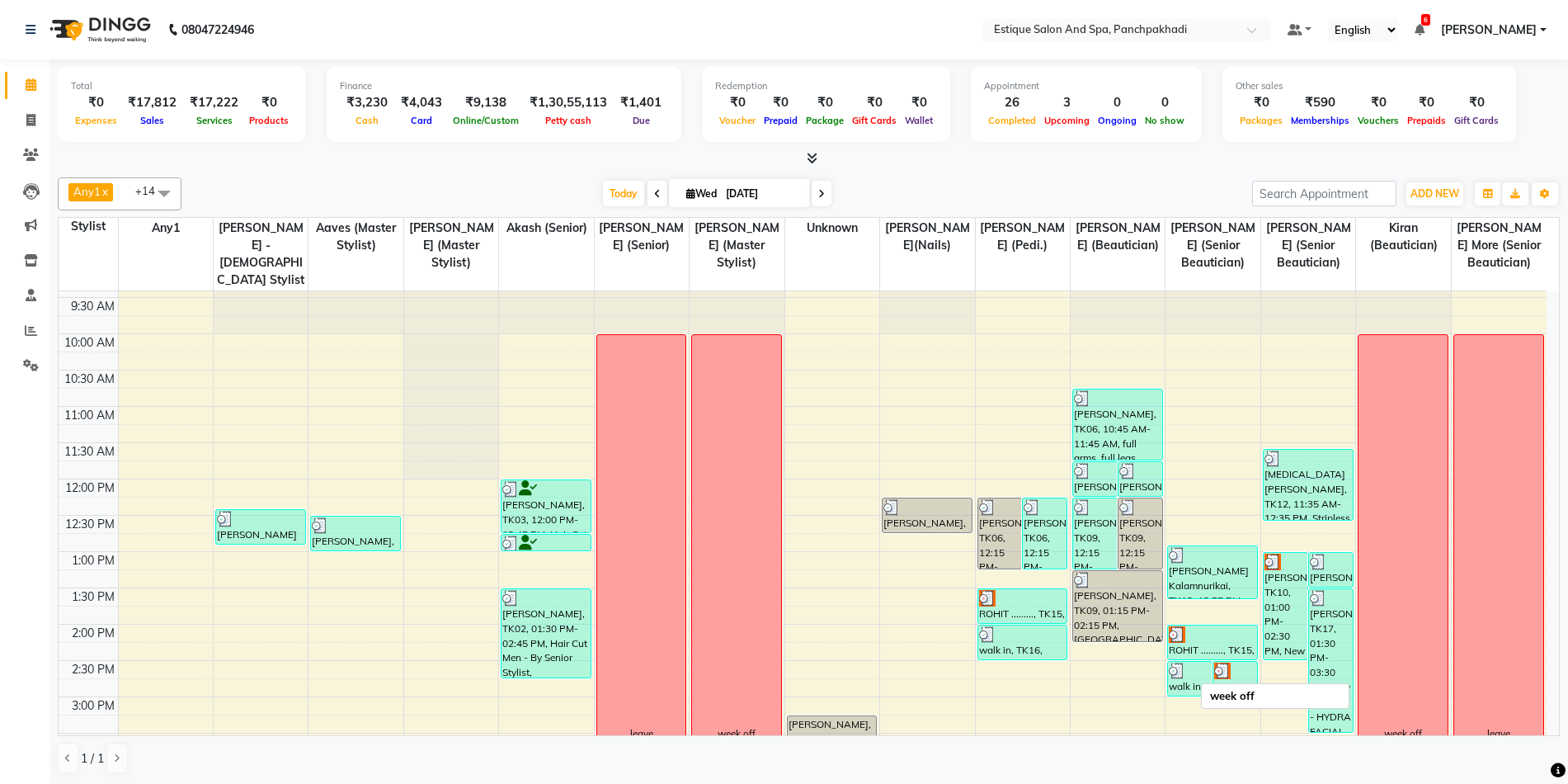
scroll to position [82, 0]
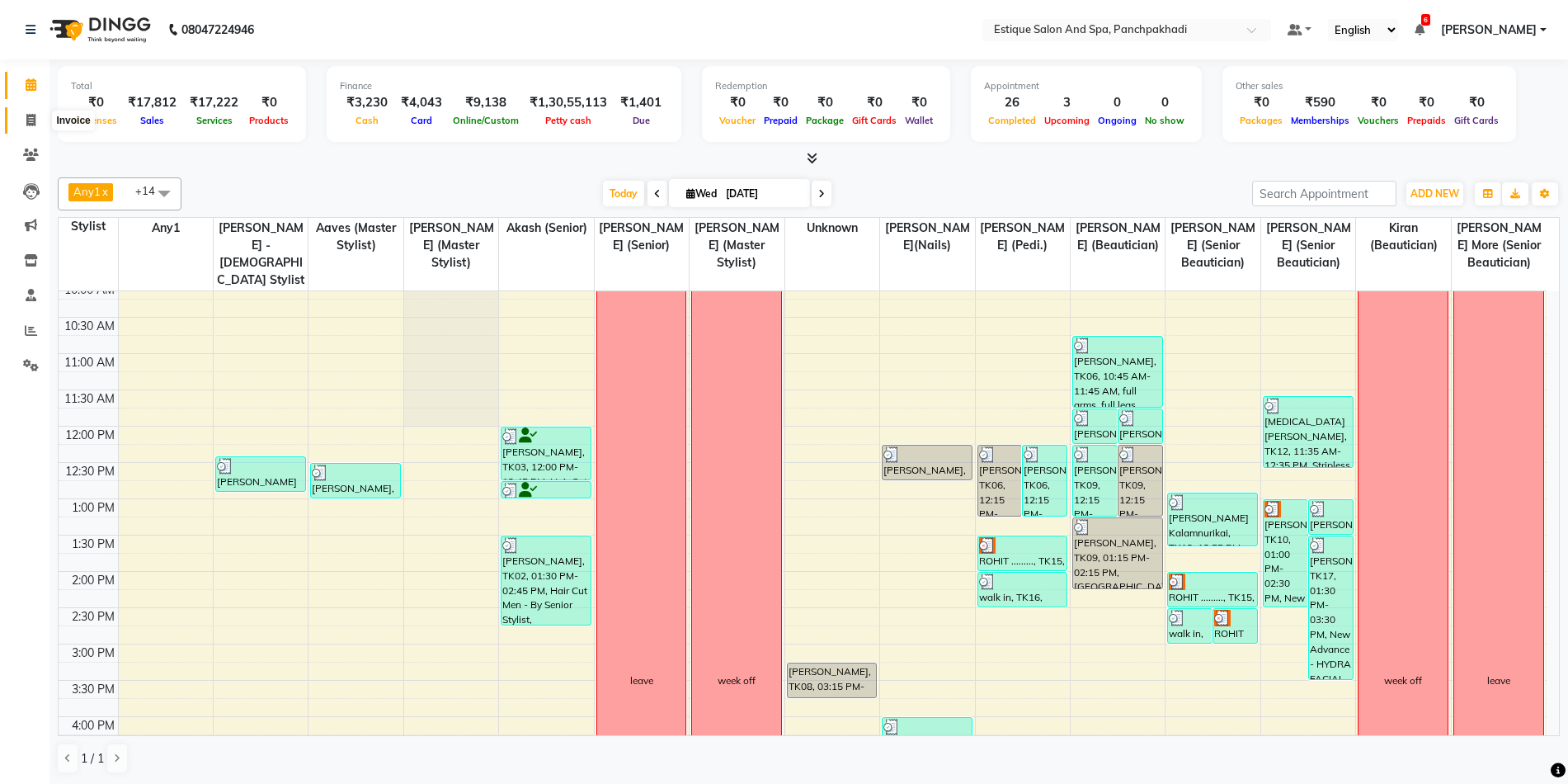
click at [28, 124] on icon at bounding box center [31, 121] width 9 height 13
select select "service"
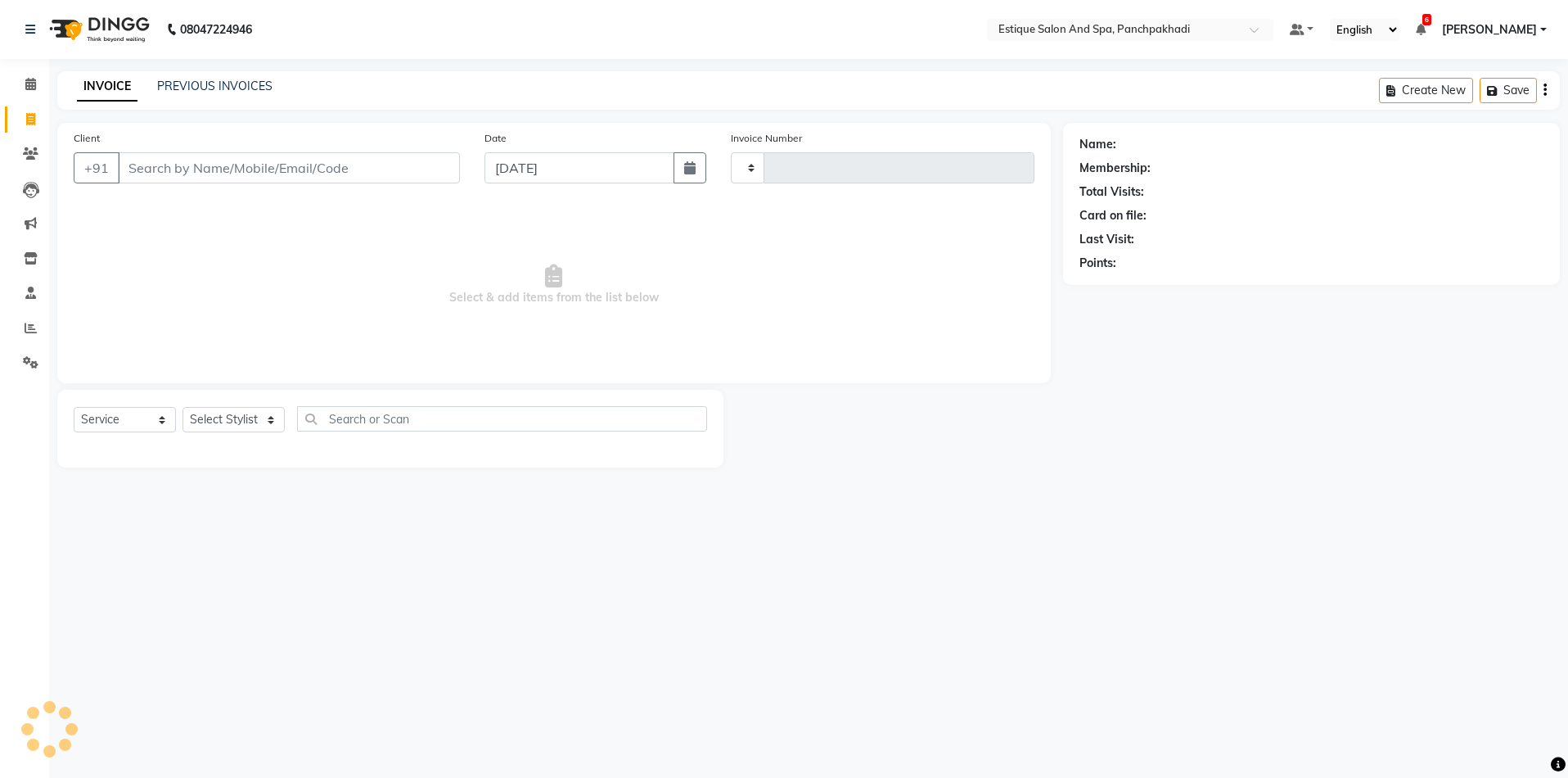
type input "4598"
select select "925"
click at [27, 87] on icon at bounding box center [31, 84] width 11 height 13
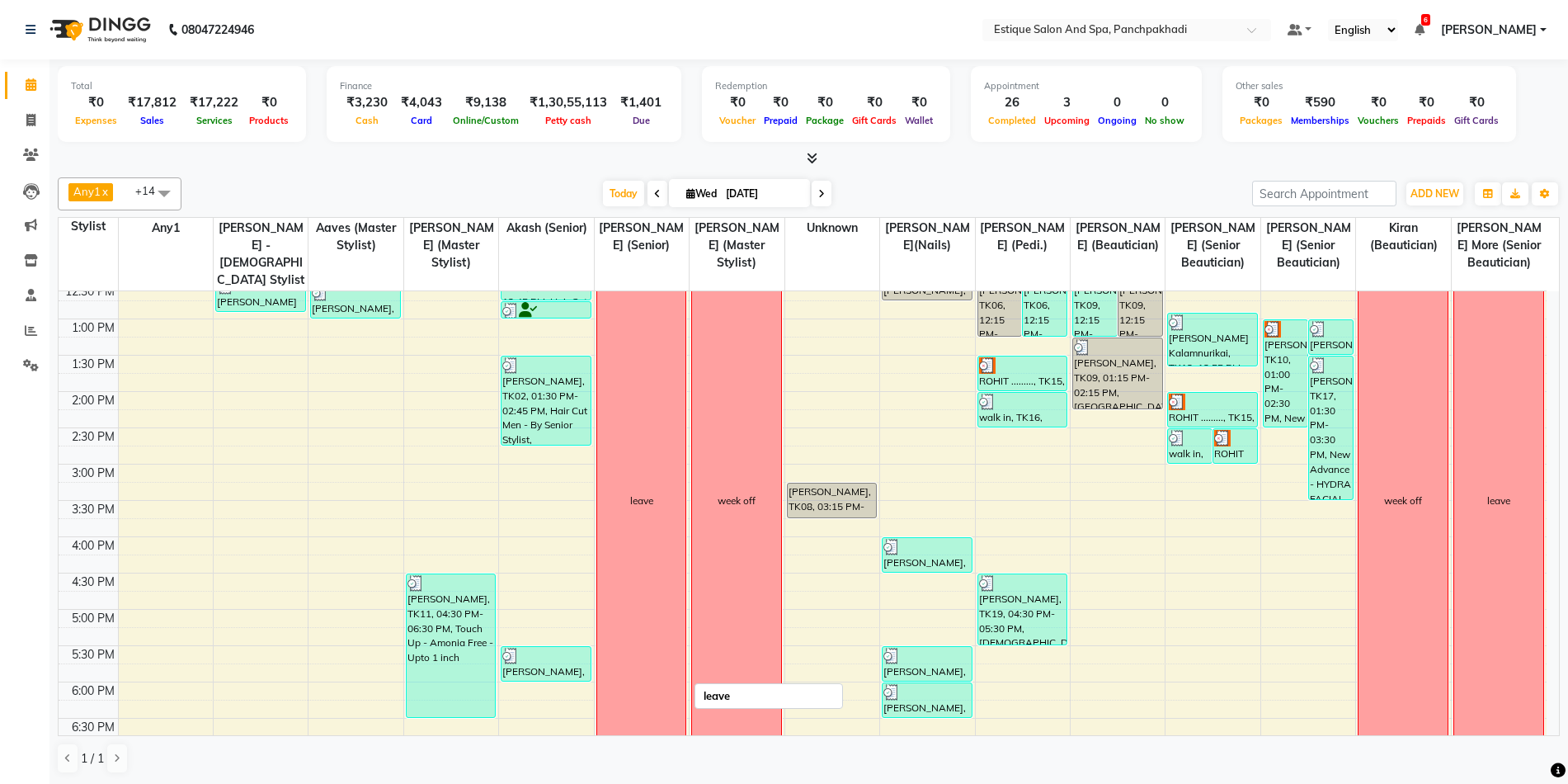
scroll to position [169, 0]
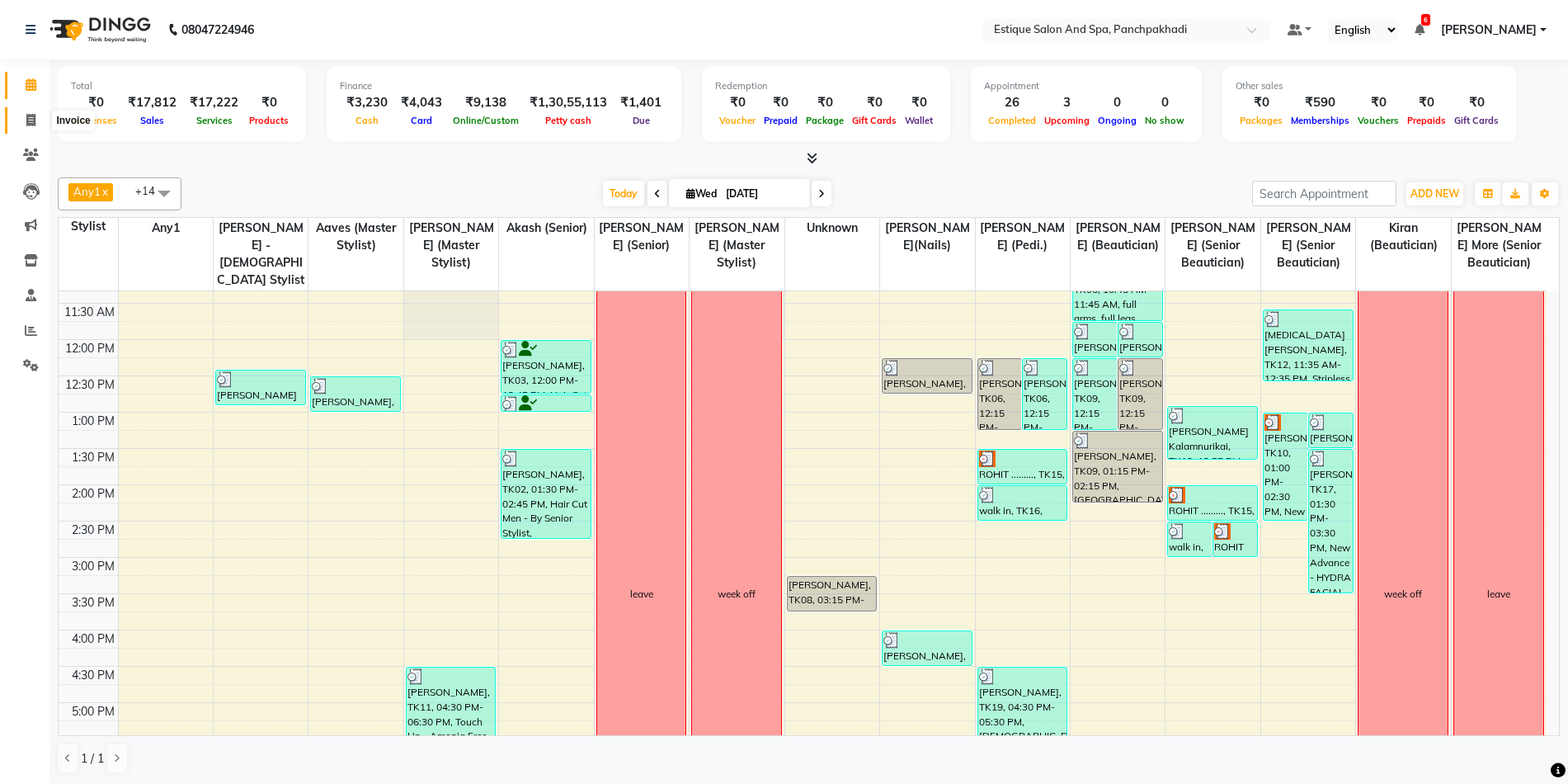
click at [30, 120] on icon at bounding box center [31, 121] width 9 height 13
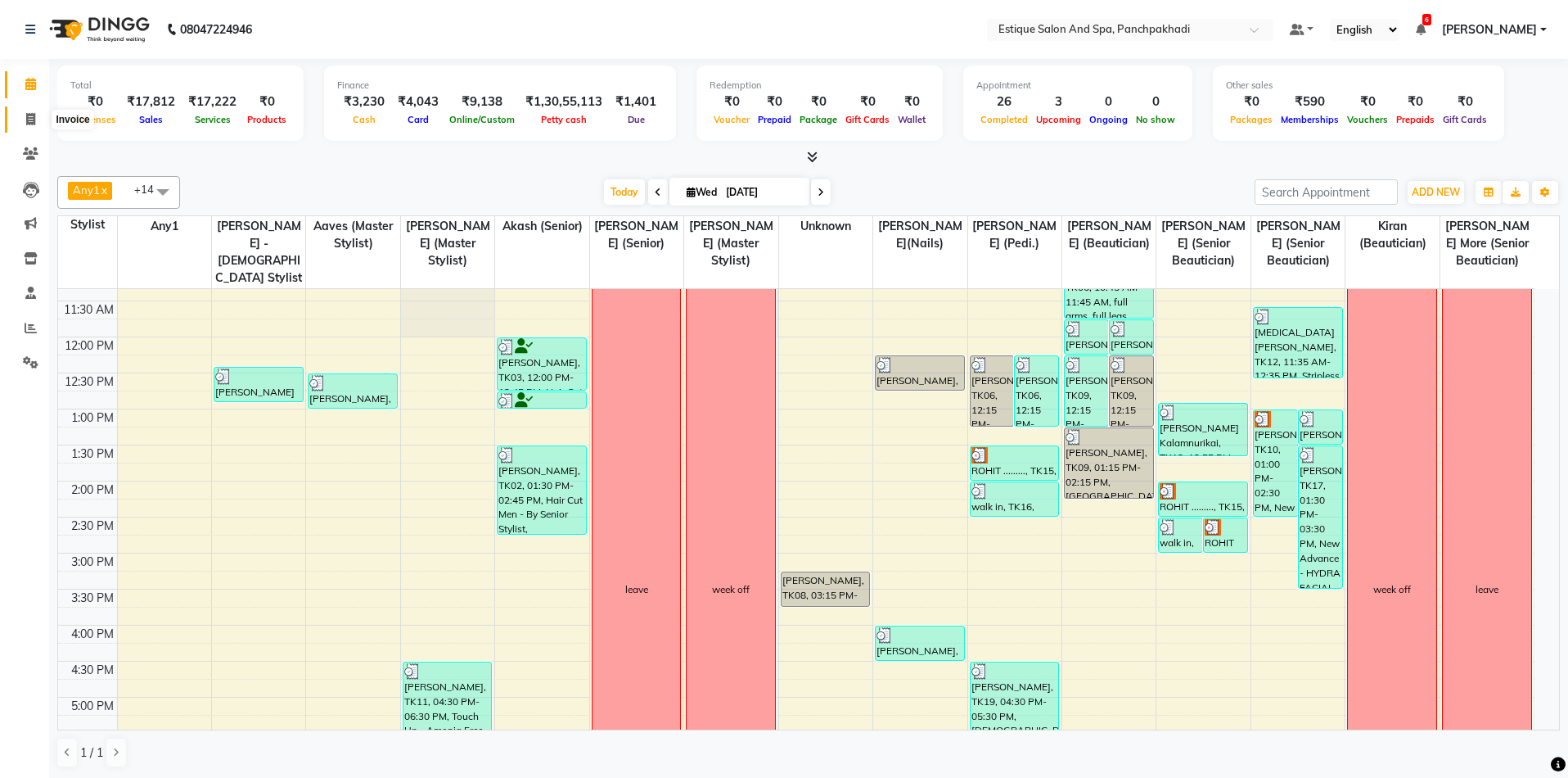
select select "925"
select select "service"
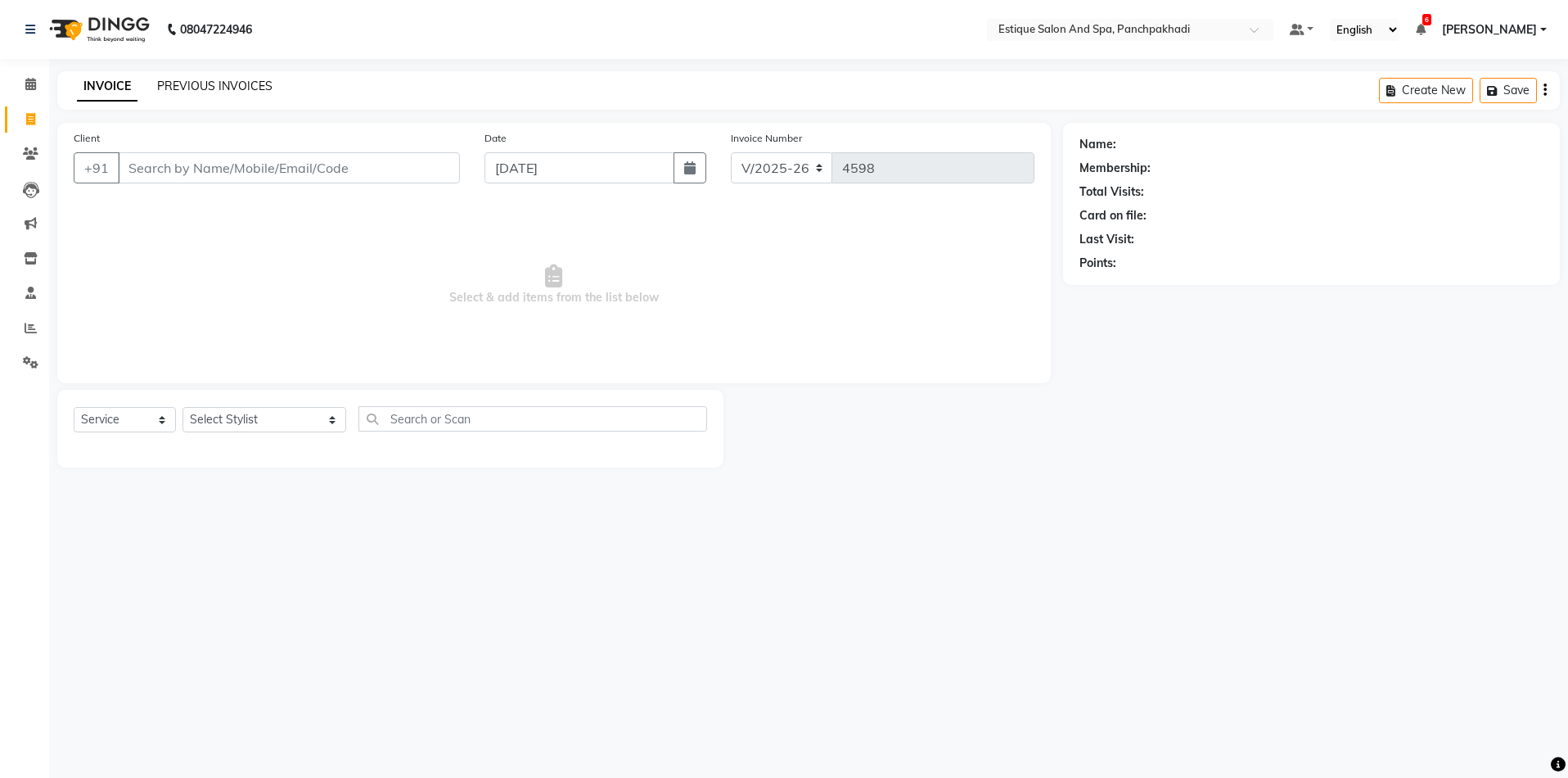
click at [222, 84] on link "PREVIOUS INVOICES" at bounding box center [214, 86] width 115 height 15
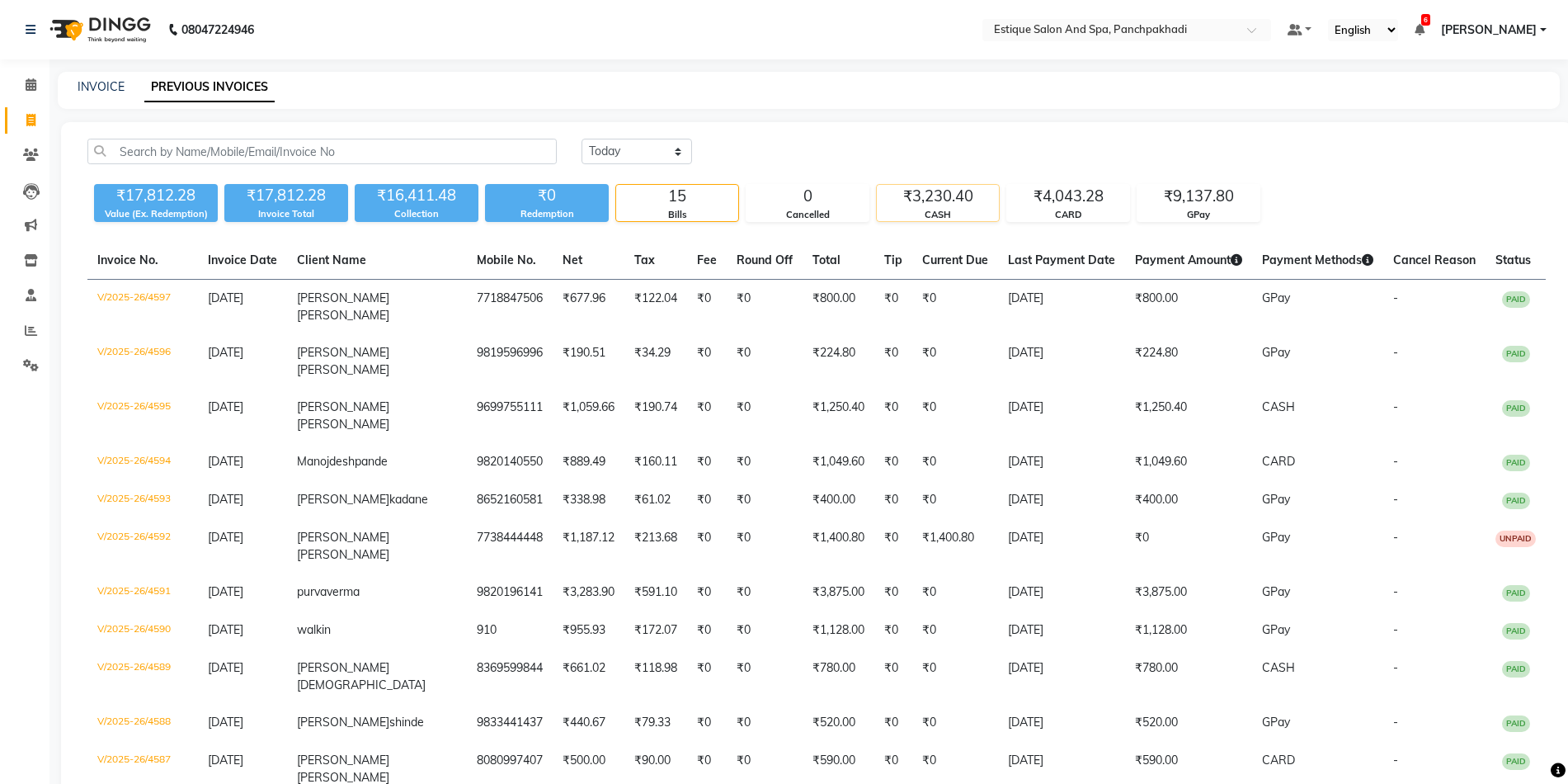
click at [961, 207] on div "₹3,230.40" at bounding box center [938, 196] width 122 height 23
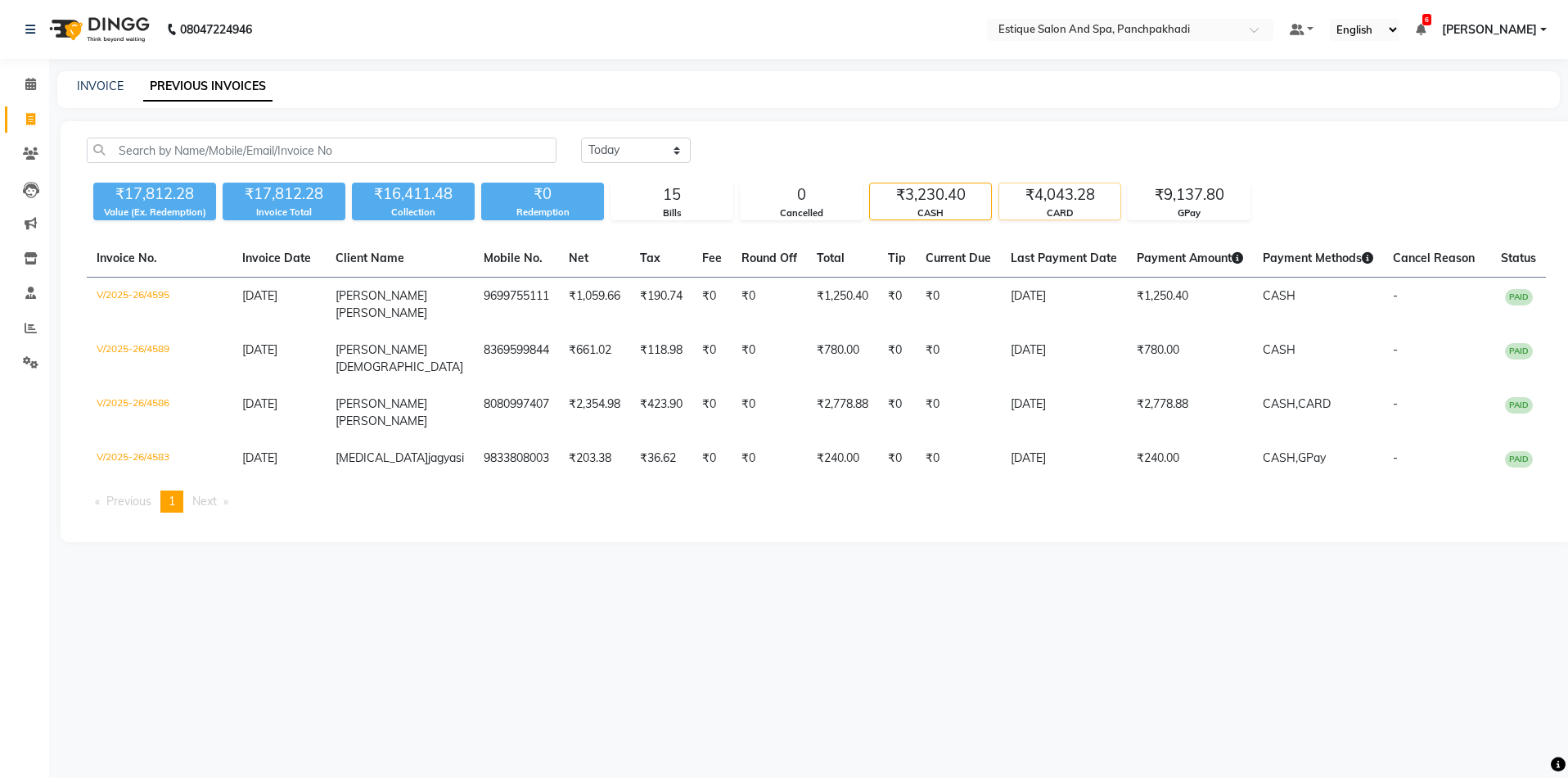
click at [1094, 212] on div "CARD" at bounding box center [1060, 213] width 121 height 14
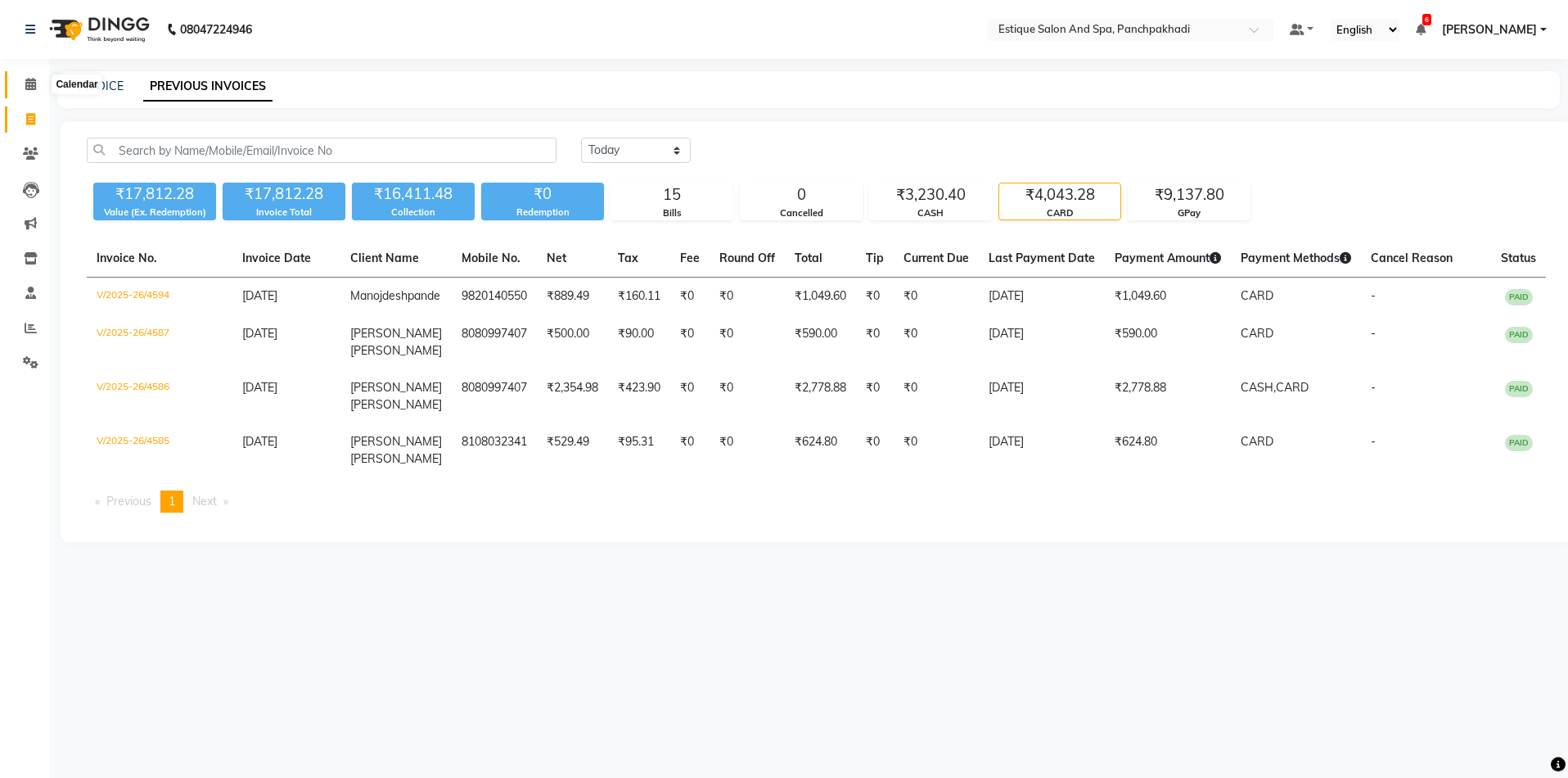
click at [31, 83] on icon at bounding box center [31, 84] width 11 height 13
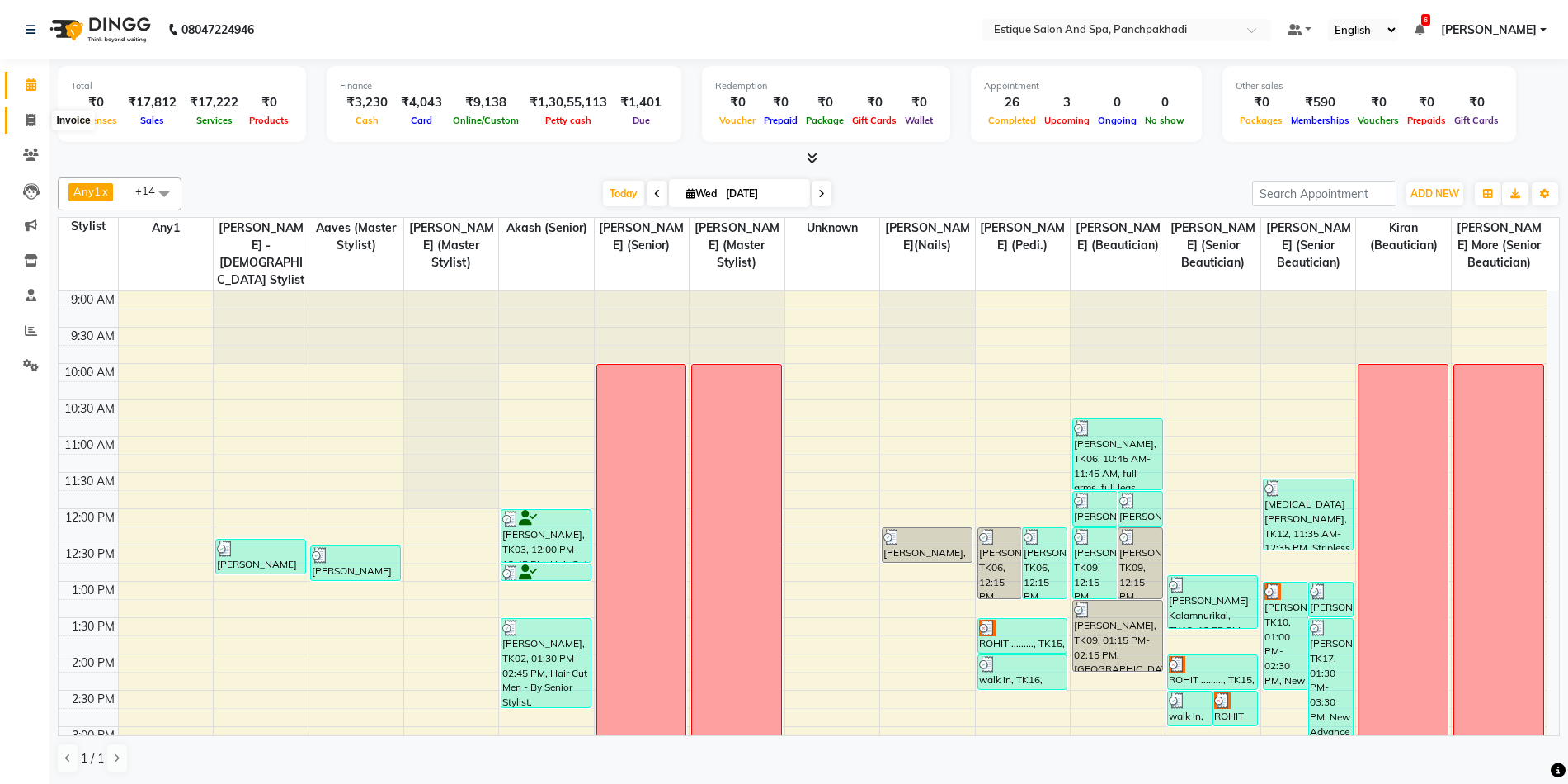
click at [32, 119] on icon at bounding box center [31, 121] width 9 height 13
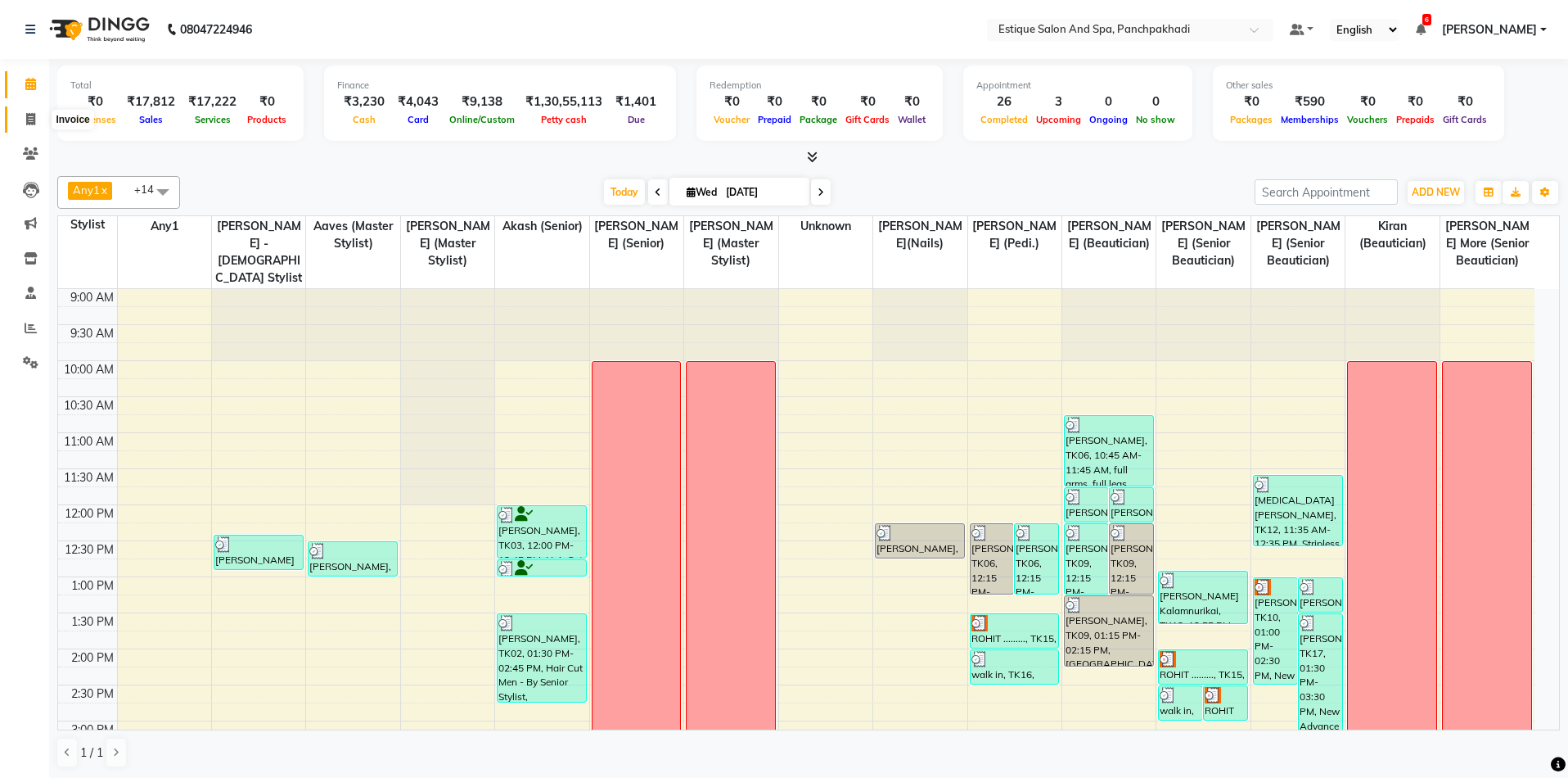
select select "925"
select select "service"
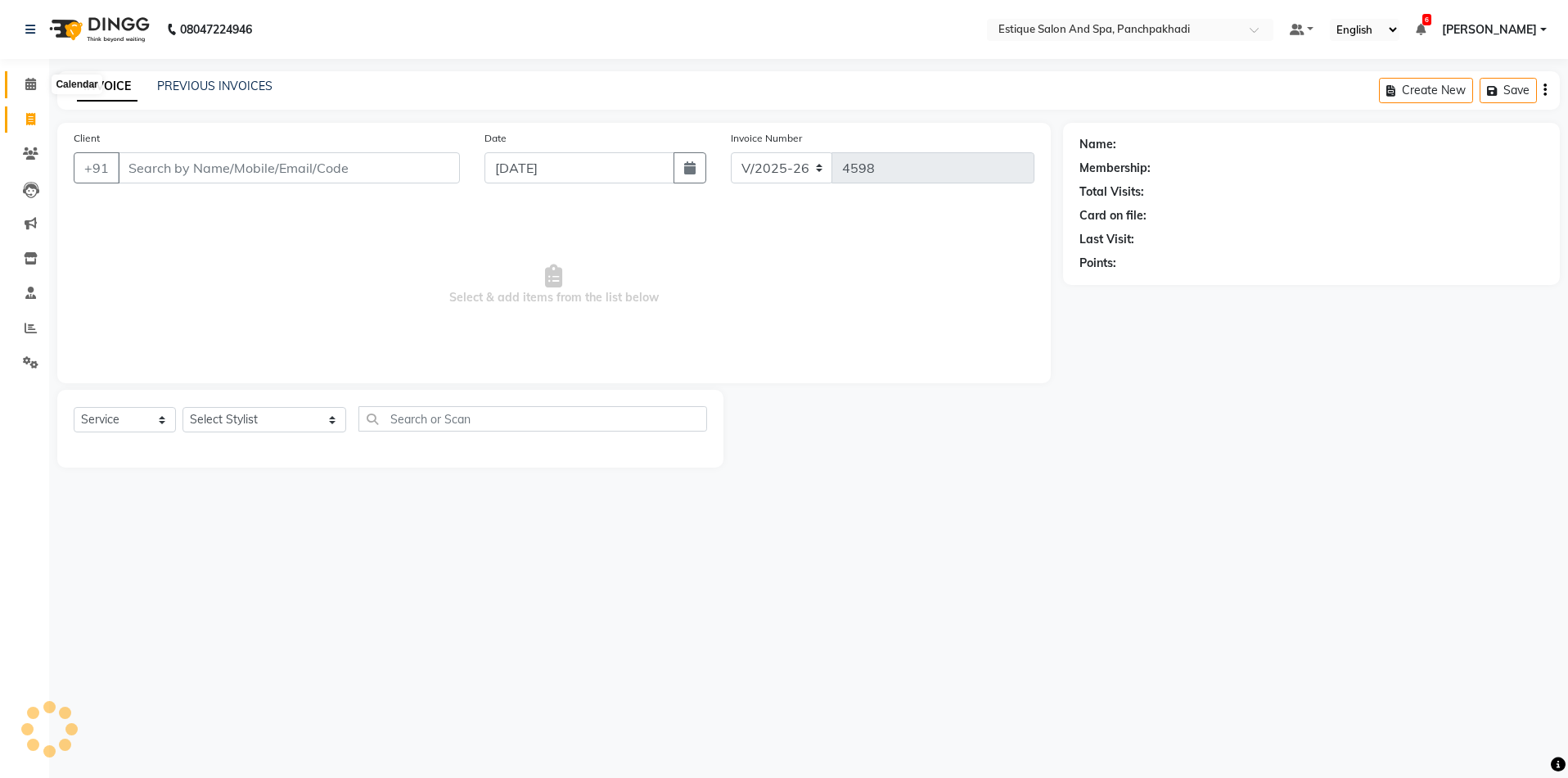
click at [34, 88] on icon at bounding box center [31, 84] width 11 height 13
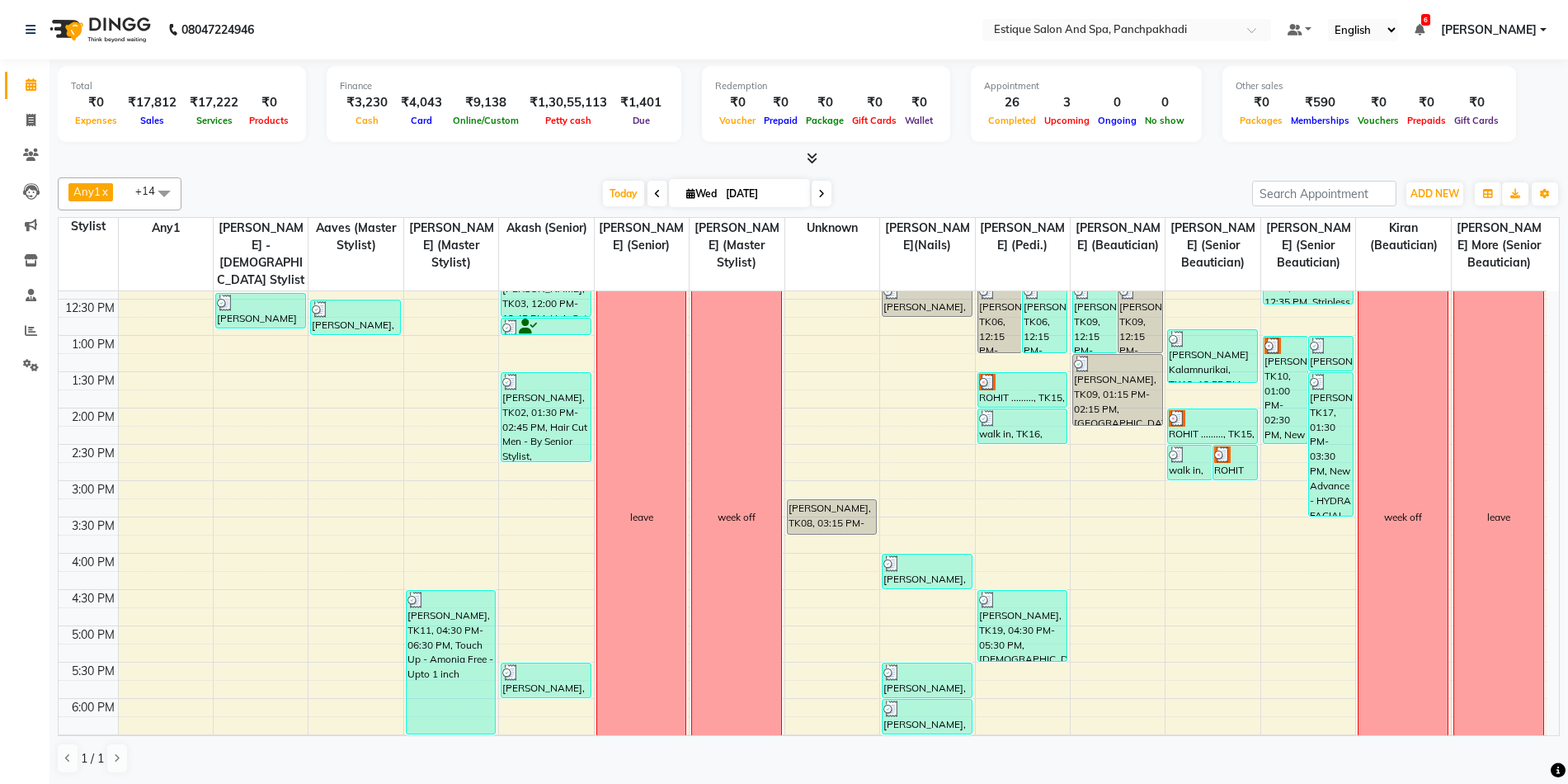
scroll to position [248, 0]
click at [300, 89] on div "Total ₹0 Expenses ₹17,812 Sales ₹17,222 Services ₹0 Products" at bounding box center [182, 103] width 248 height 76
click at [617, 194] on span "Today" at bounding box center [623, 194] width 41 height 26
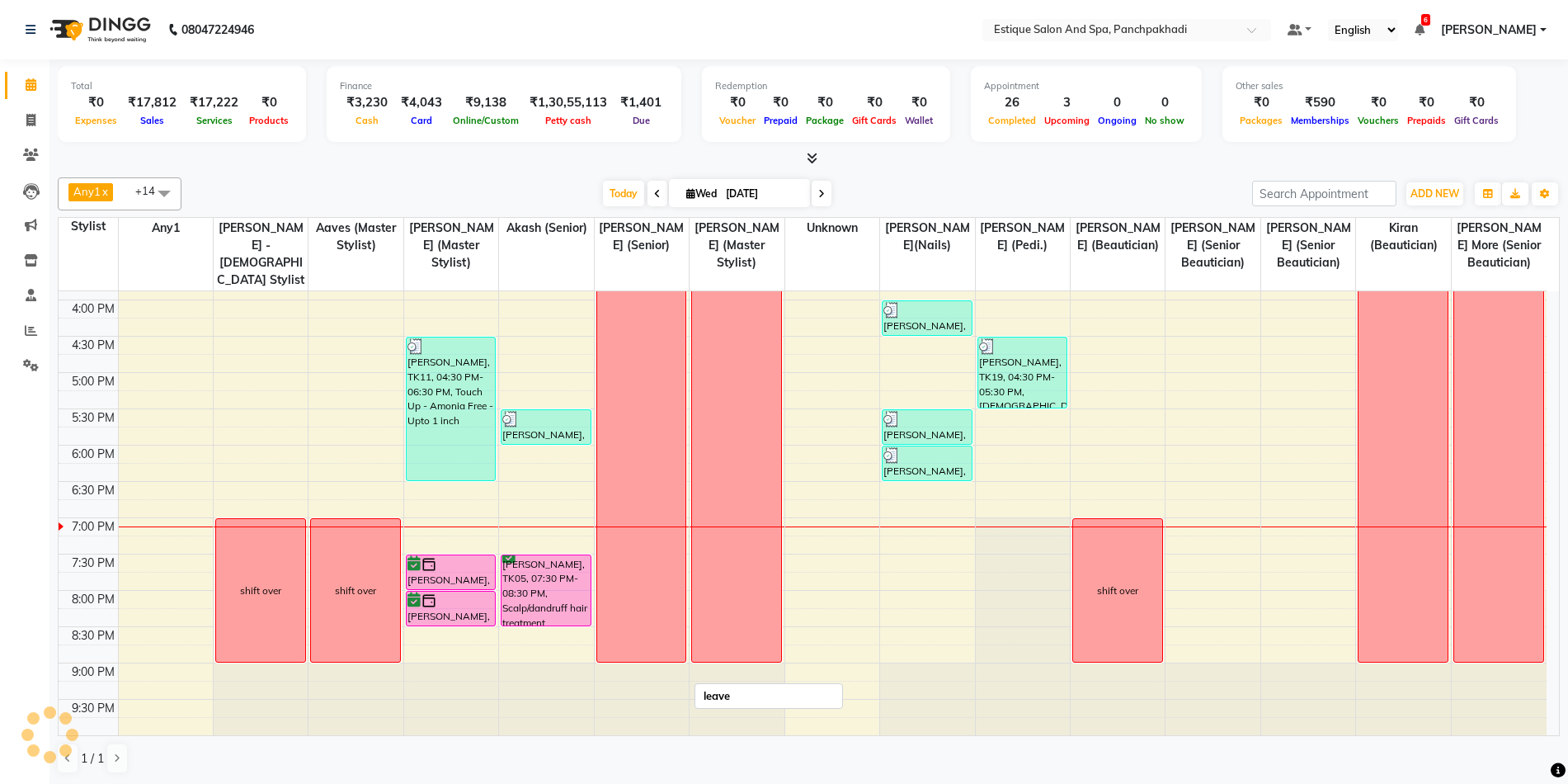
scroll to position [1, 0]
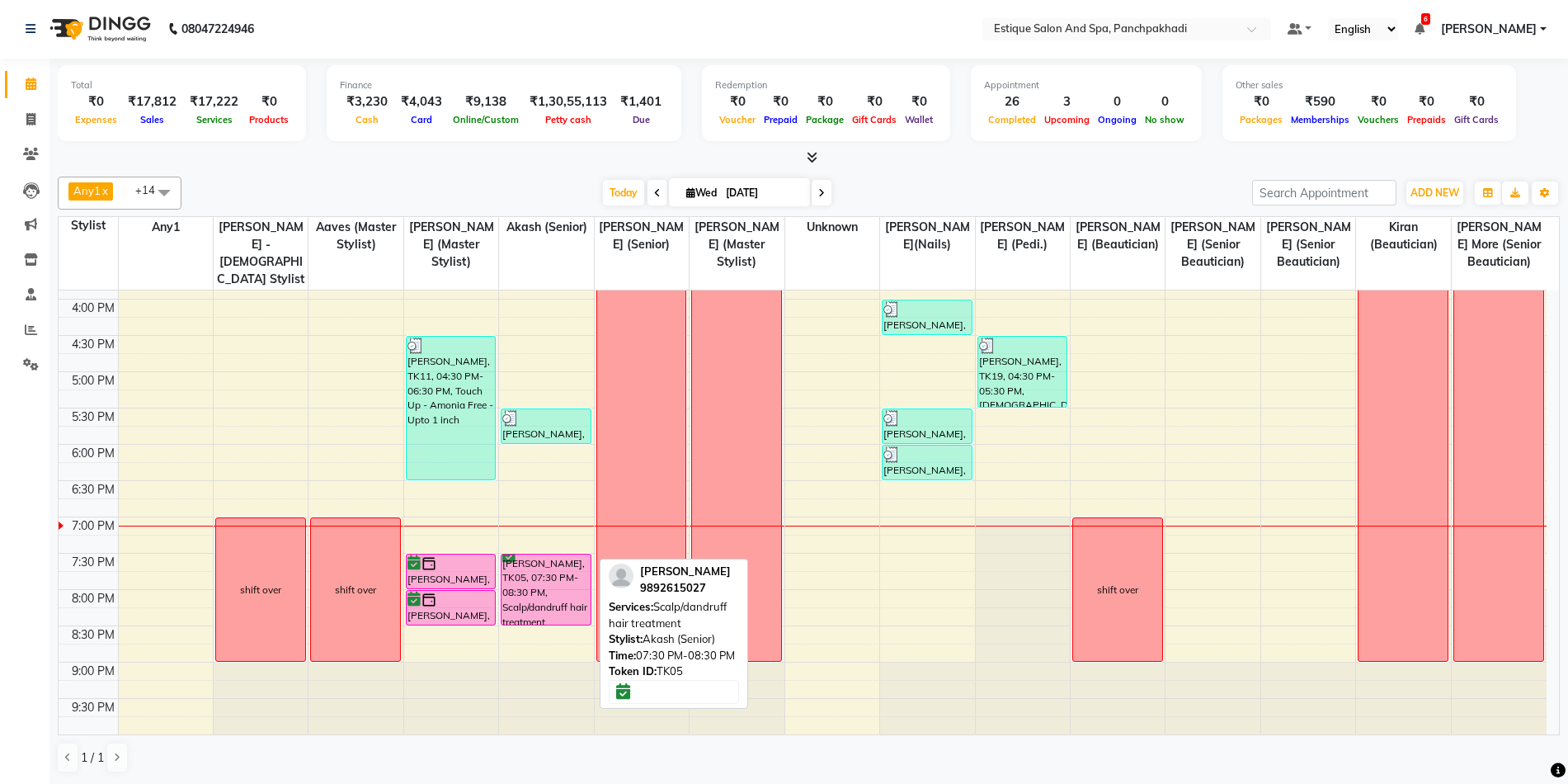
click at [549, 575] on div "[PERSON_NAME], TK05, 07:30 PM-08:30 PM, Scalp/dandruff hair treatment" at bounding box center [546, 589] width 89 height 70
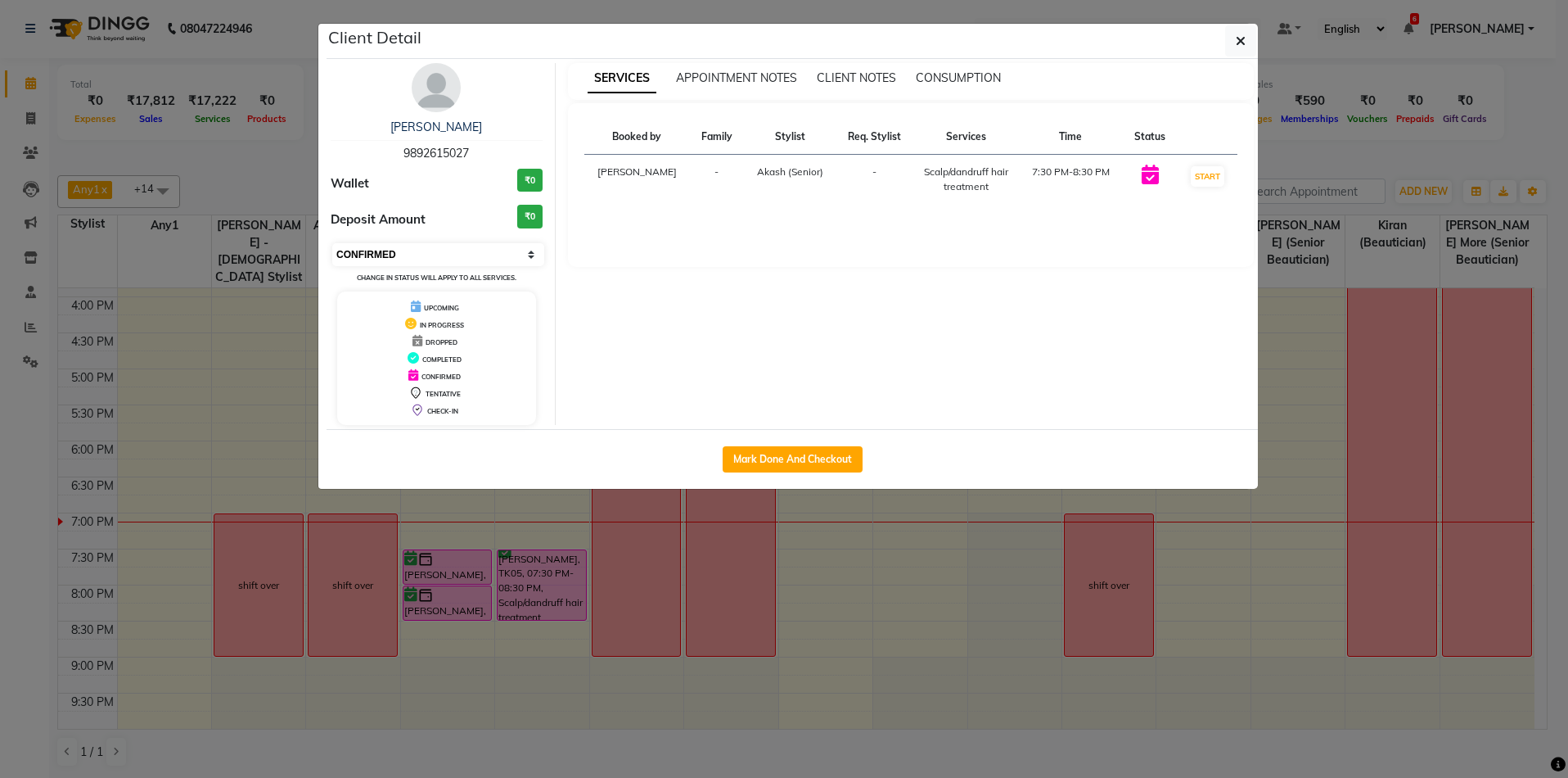
click at [439, 260] on select "Select IN SERVICE CONFIRMED TENTATIVE CHECK IN MARK DONE DROPPED UPCOMING" at bounding box center [439, 254] width 212 height 23
select select "1"
click at [333, 243] on select "Select IN SERVICE CONFIRMED TENTATIVE CHECK IN MARK DONE DROPPED UPCOMING" at bounding box center [439, 254] width 212 height 23
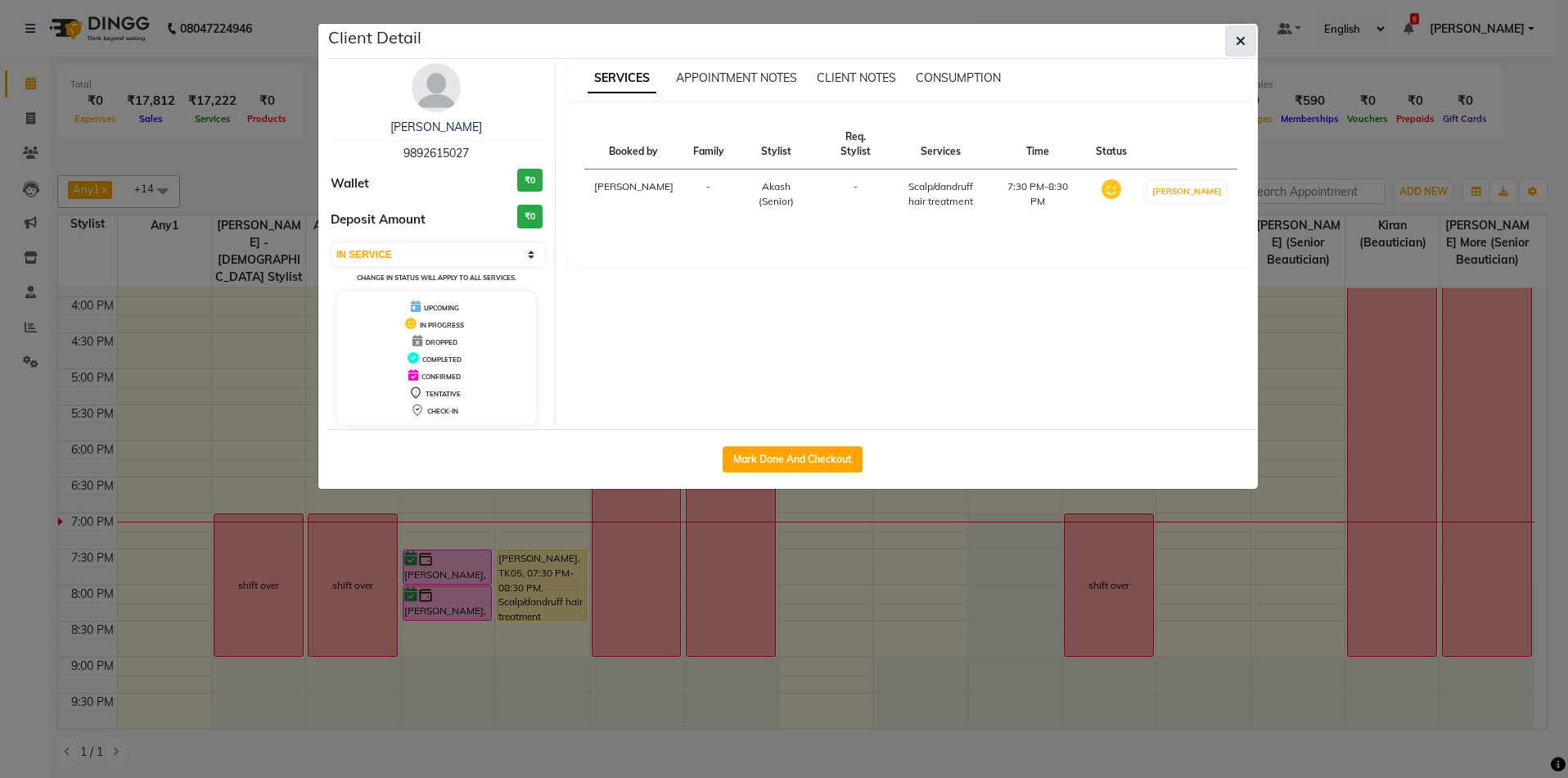
click at [1238, 44] on icon "button" at bounding box center [1241, 41] width 10 height 13
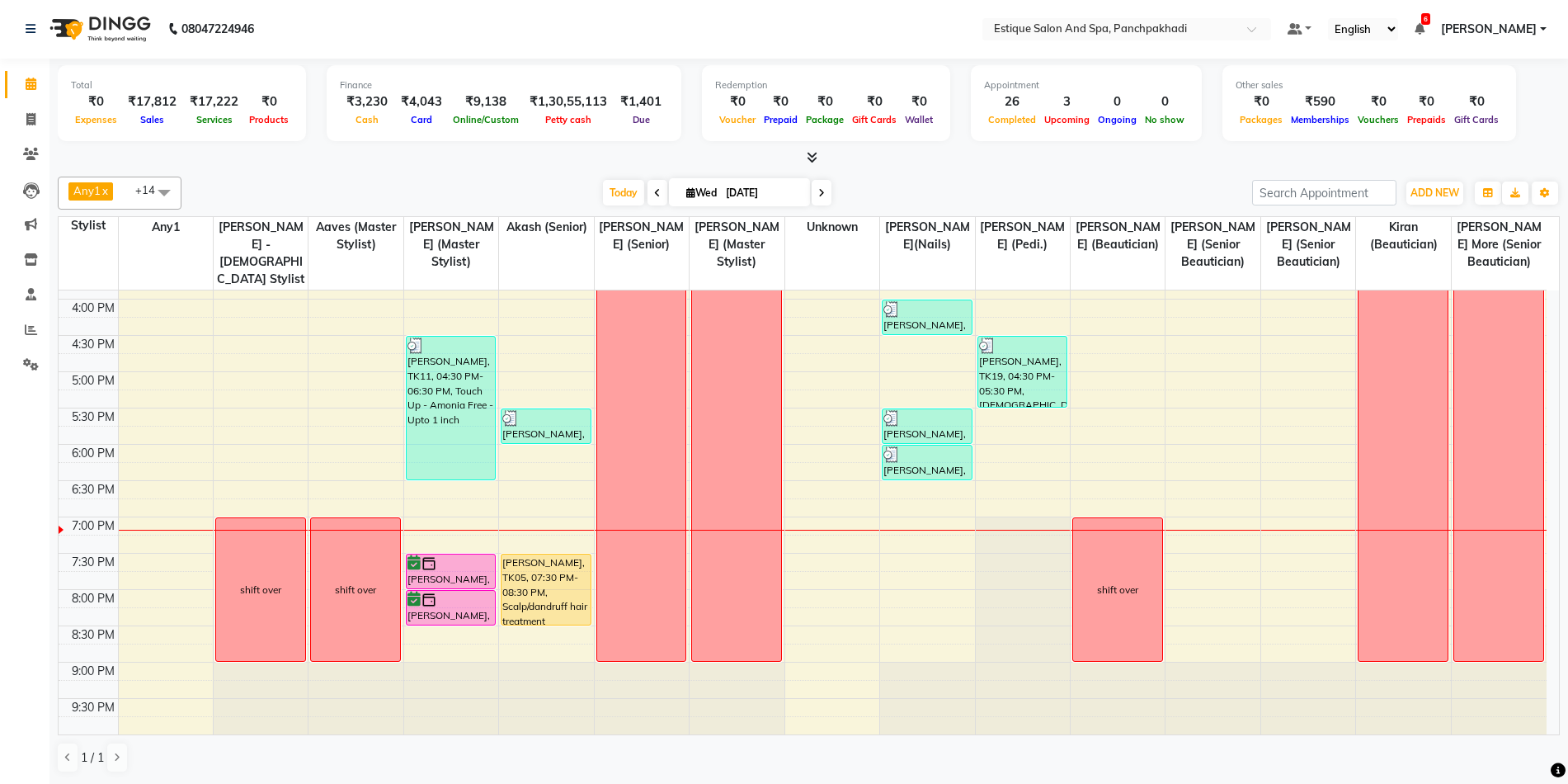
click at [818, 192] on icon at bounding box center [821, 193] width 6 height 10
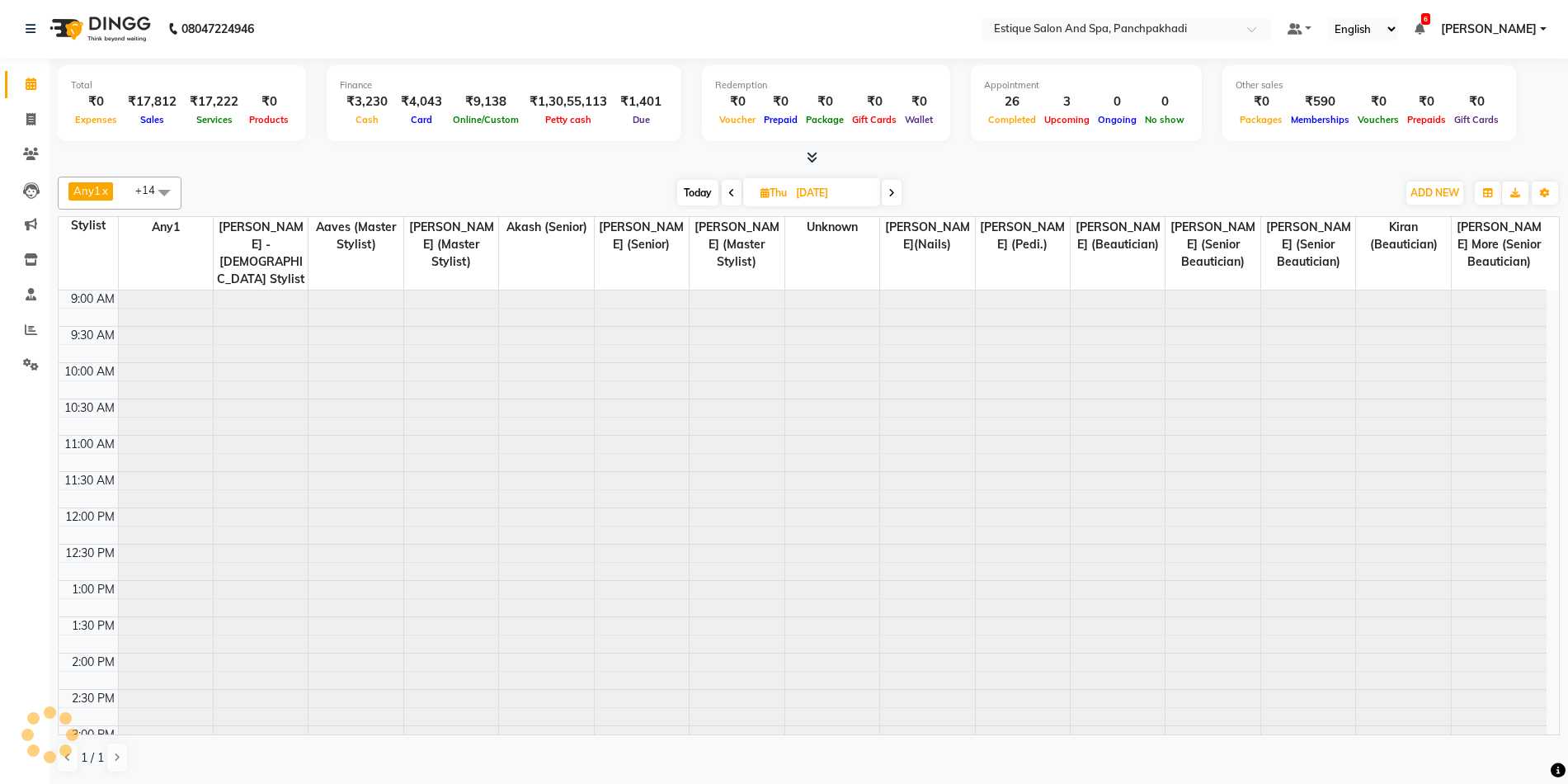
click at [899, 196] on span at bounding box center [891, 193] width 20 height 26
click at [898, 195] on span at bounding box center [889, 193] width 20 height 26
type input "06-09-2025"
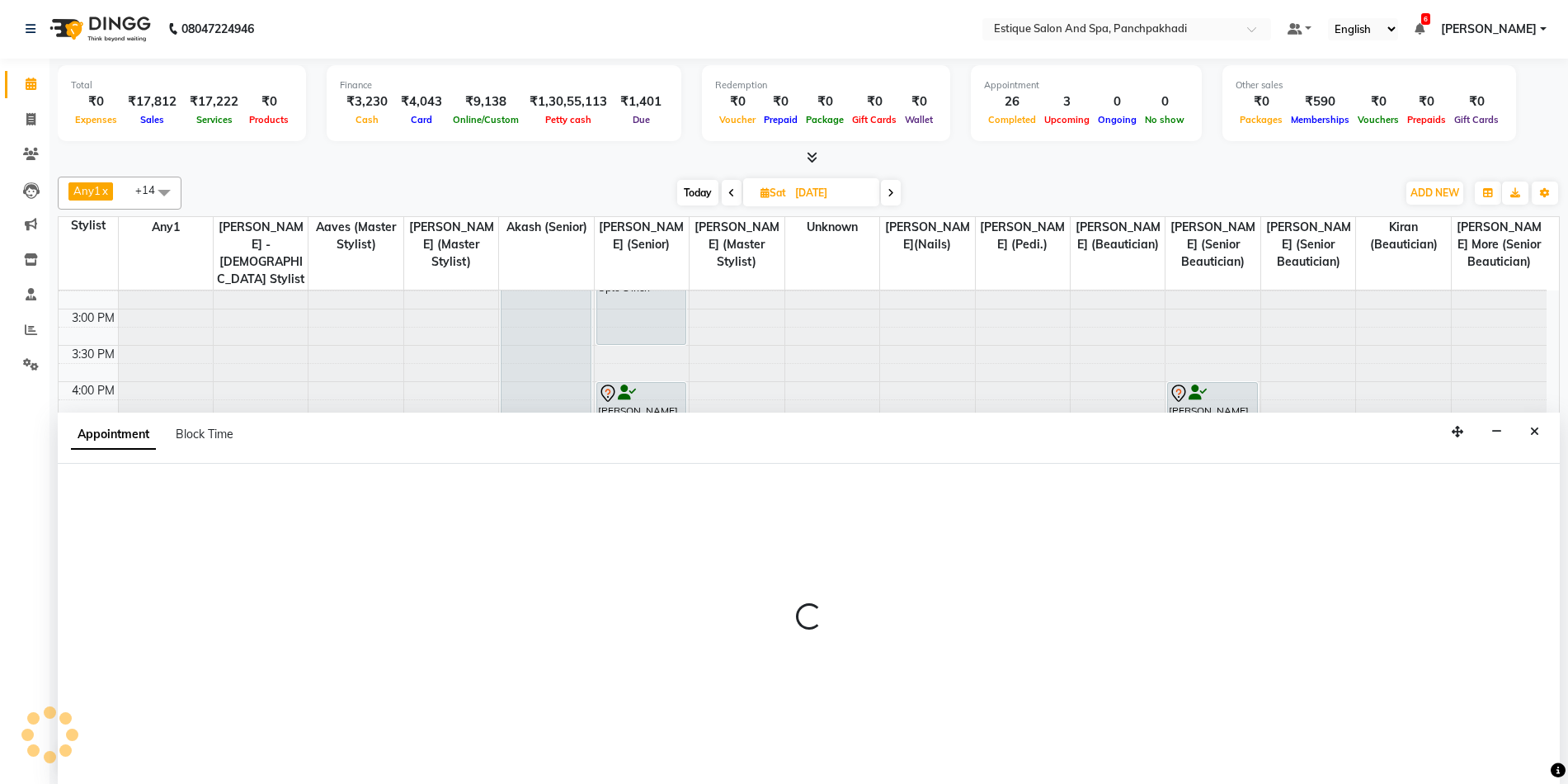
select select "15907"
select select "990"
select select "tentative"
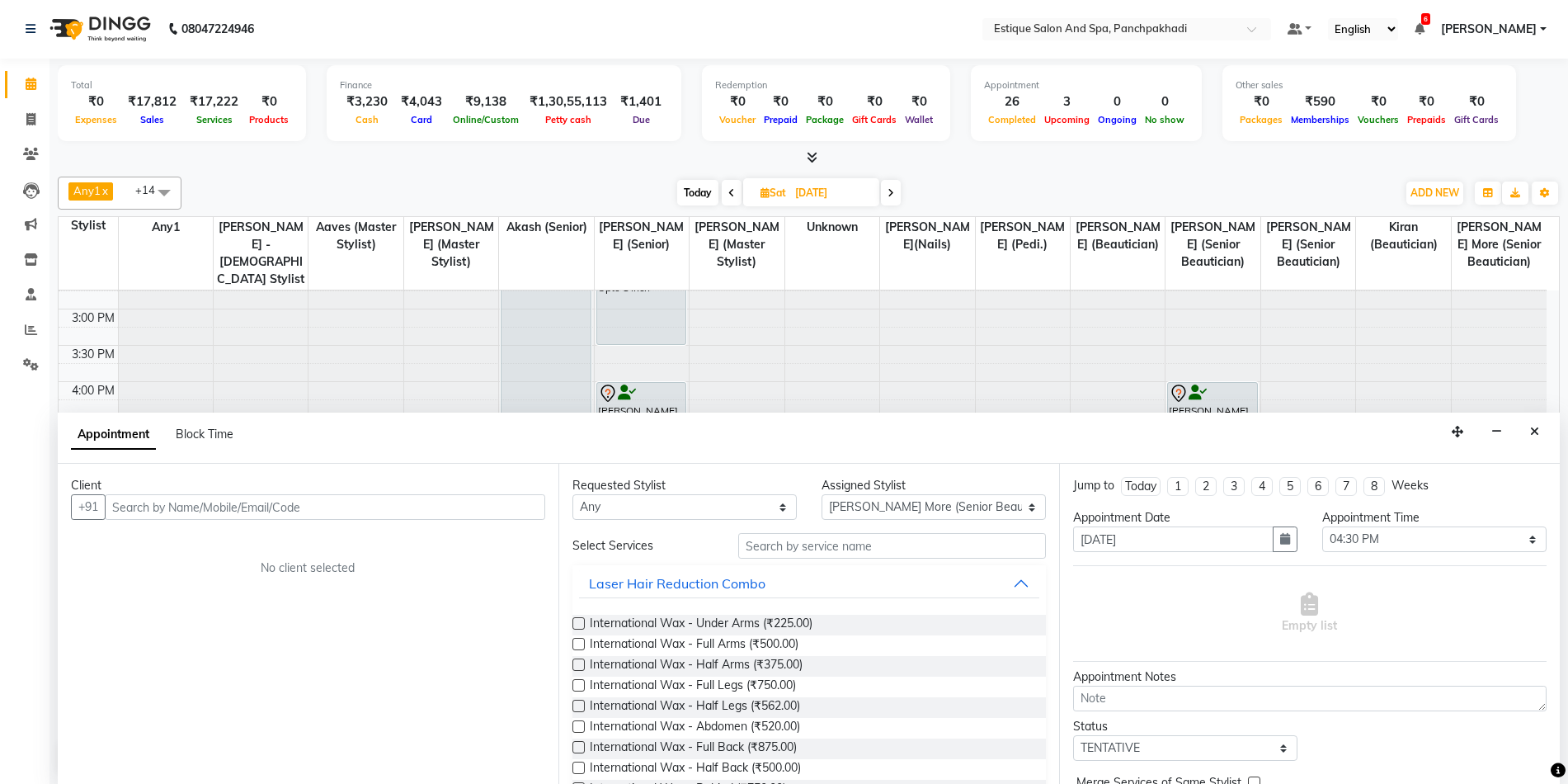
click at [454, 501] on input "text" at bounding box center [325, 507] width 440 height 26
click at [1536, 436] on icon "Close" at bounding box center [1534, 431] width 9 height 12
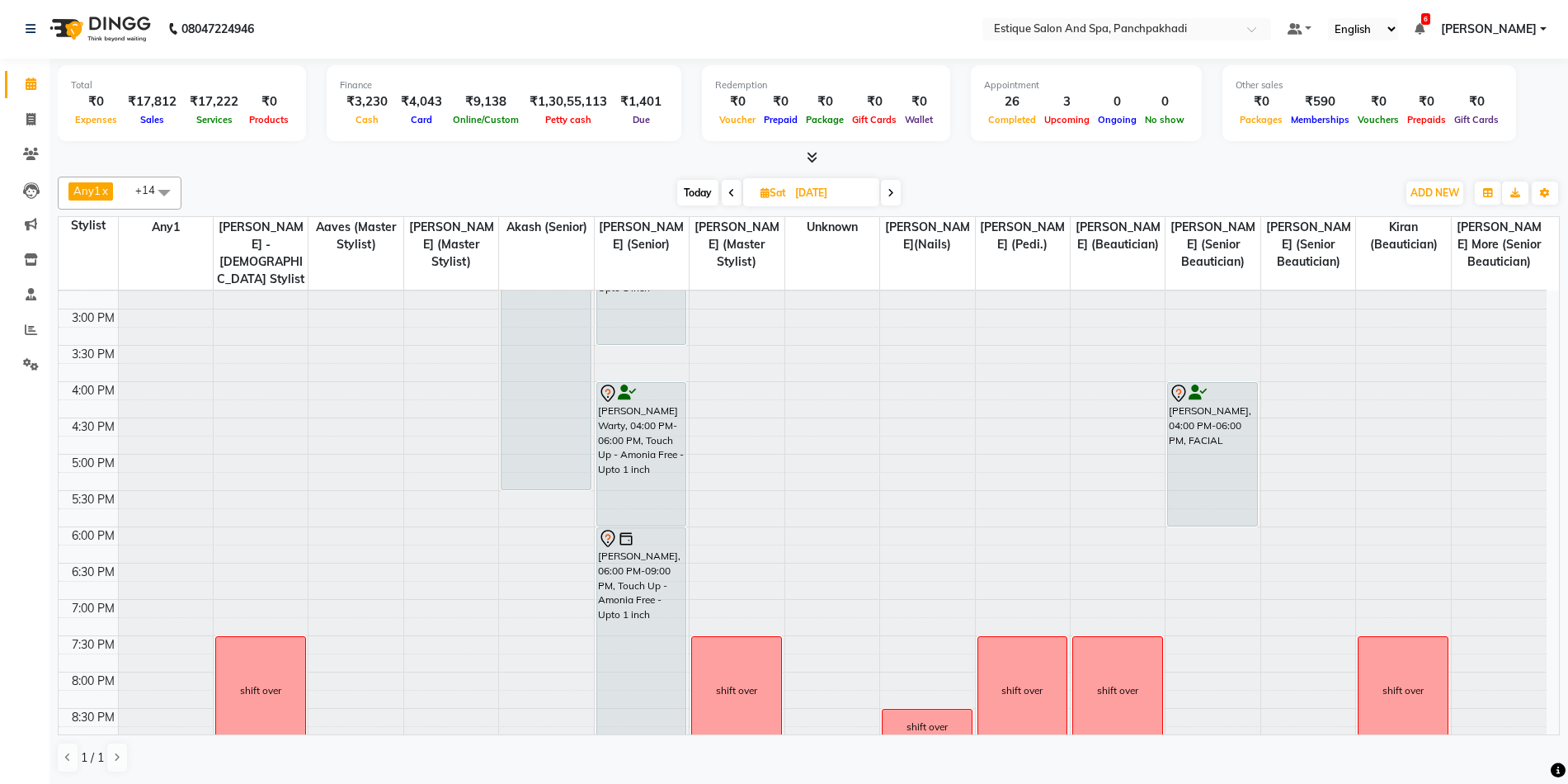
select select "15907"
select select "tentative"
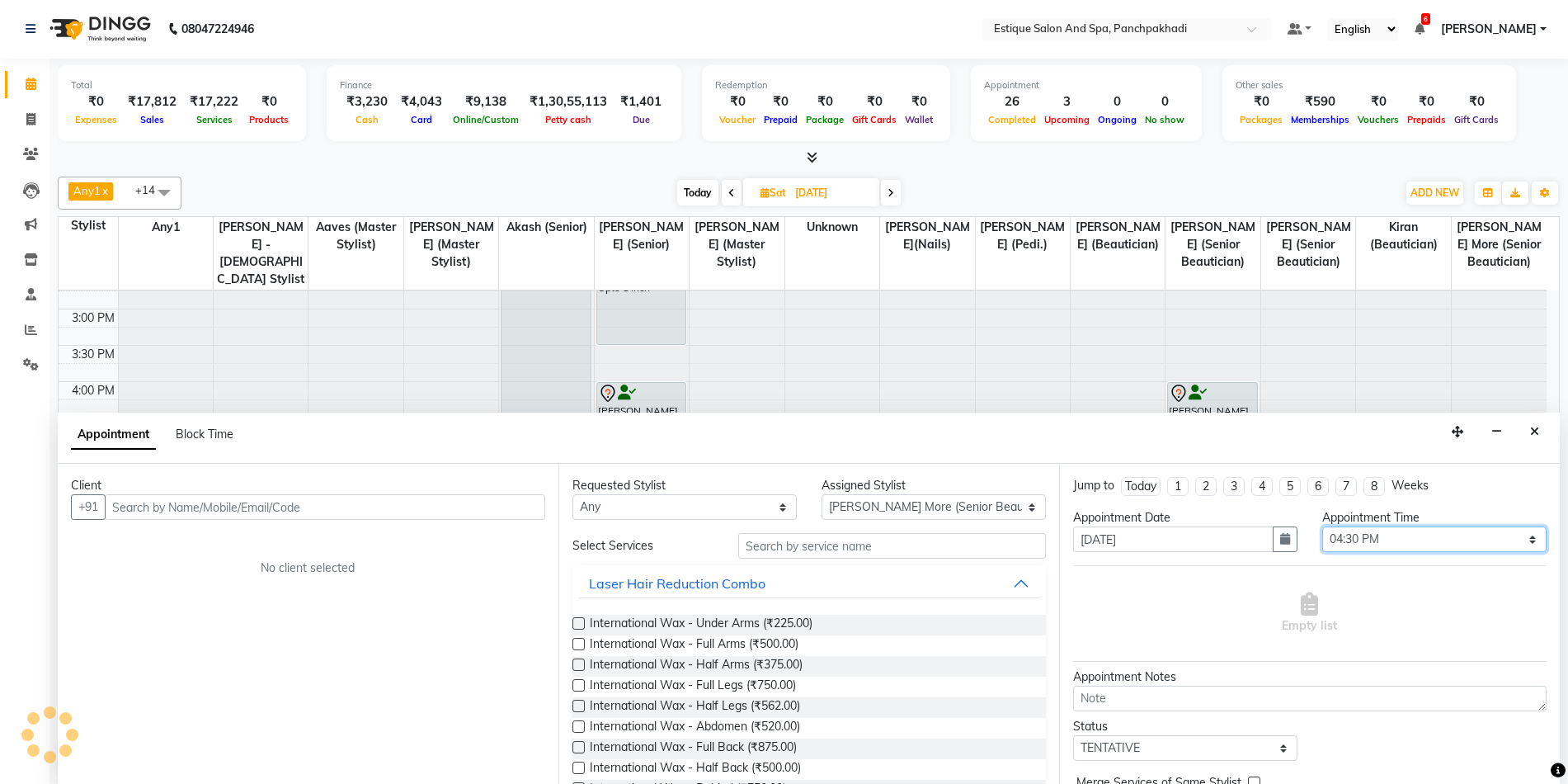
click at [1417, 533] on select "Select 10:00 AM 10:15 AM 10:30 AM 10:45 AM 11:00 AM 11:15 AM 11:30 AM 11:45 AM …" at bounding box center [1435, 539] width 225 height 26
select select "960"
click at [1322, 526] on select "Select 10:00 AM 10:15 AM 10:30 AM 10:45 AM 11:00 AM 11:15 AM 11:30 AM 11:45 AM …" at bounding box center [1435, 539] width 225 height 26
click at [365, 505] on input "text" at bounding box center [325, 507] width 440 height 26
click at [1547, 433] on div "Appointment Block Time" at bounding box center [808, 439] width 1502 height 51
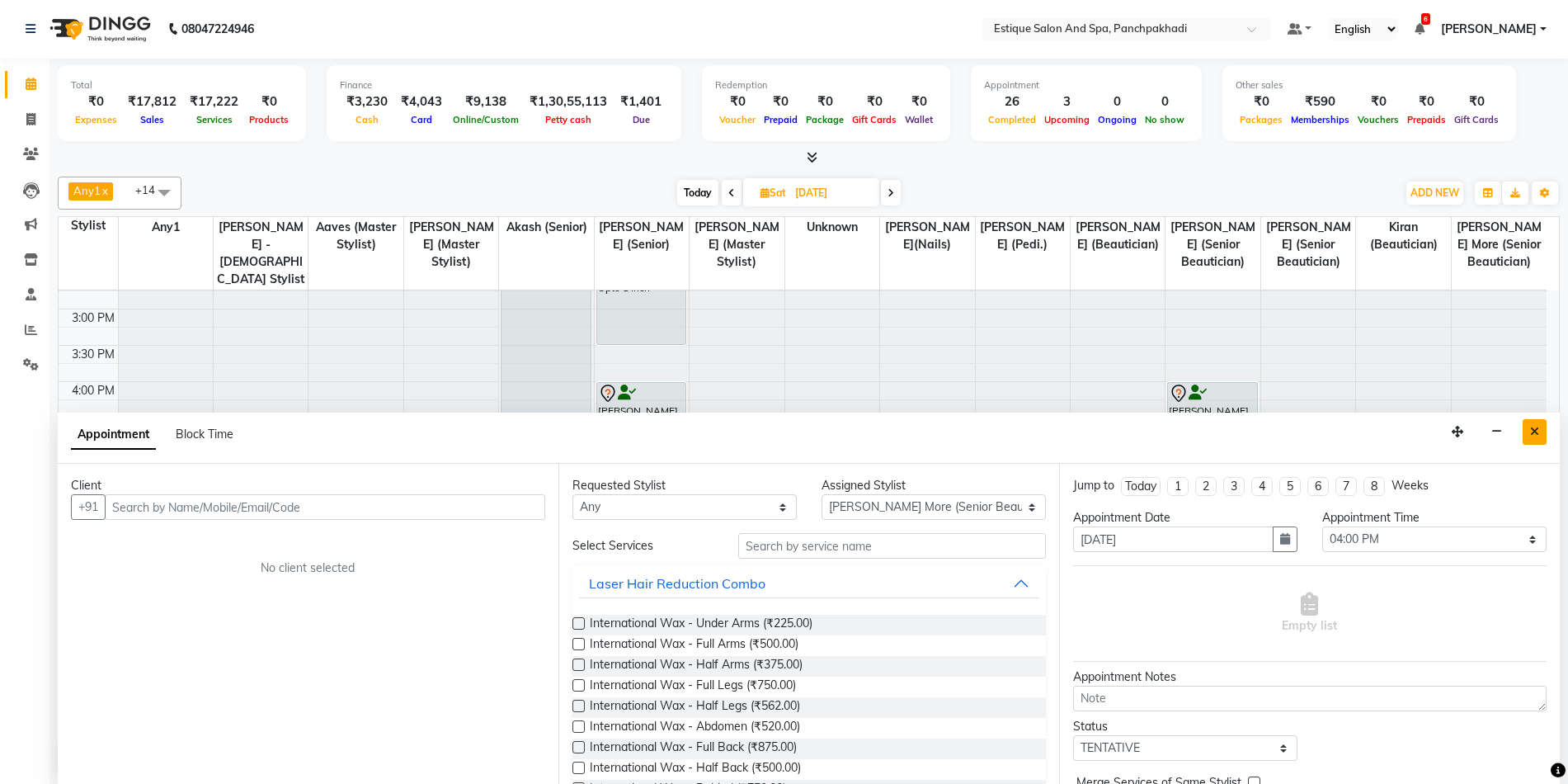
click at [1540, 433] on button "Close" at bounding box center [1534, 432] width 24 height 26
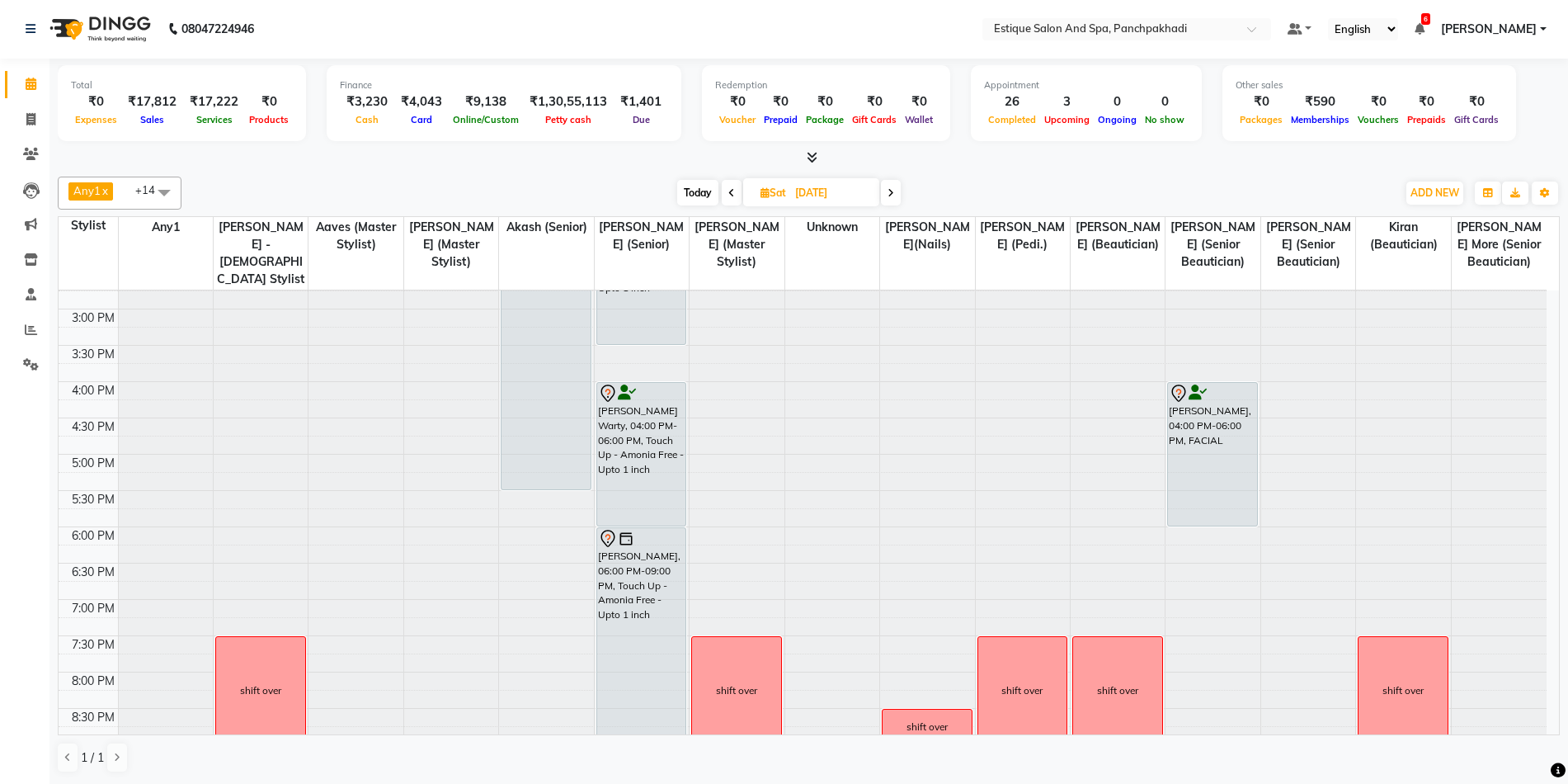
click at [897, 190] on span at bounding box center [891, 193] width 20 height 26
type input "07-09-2025"
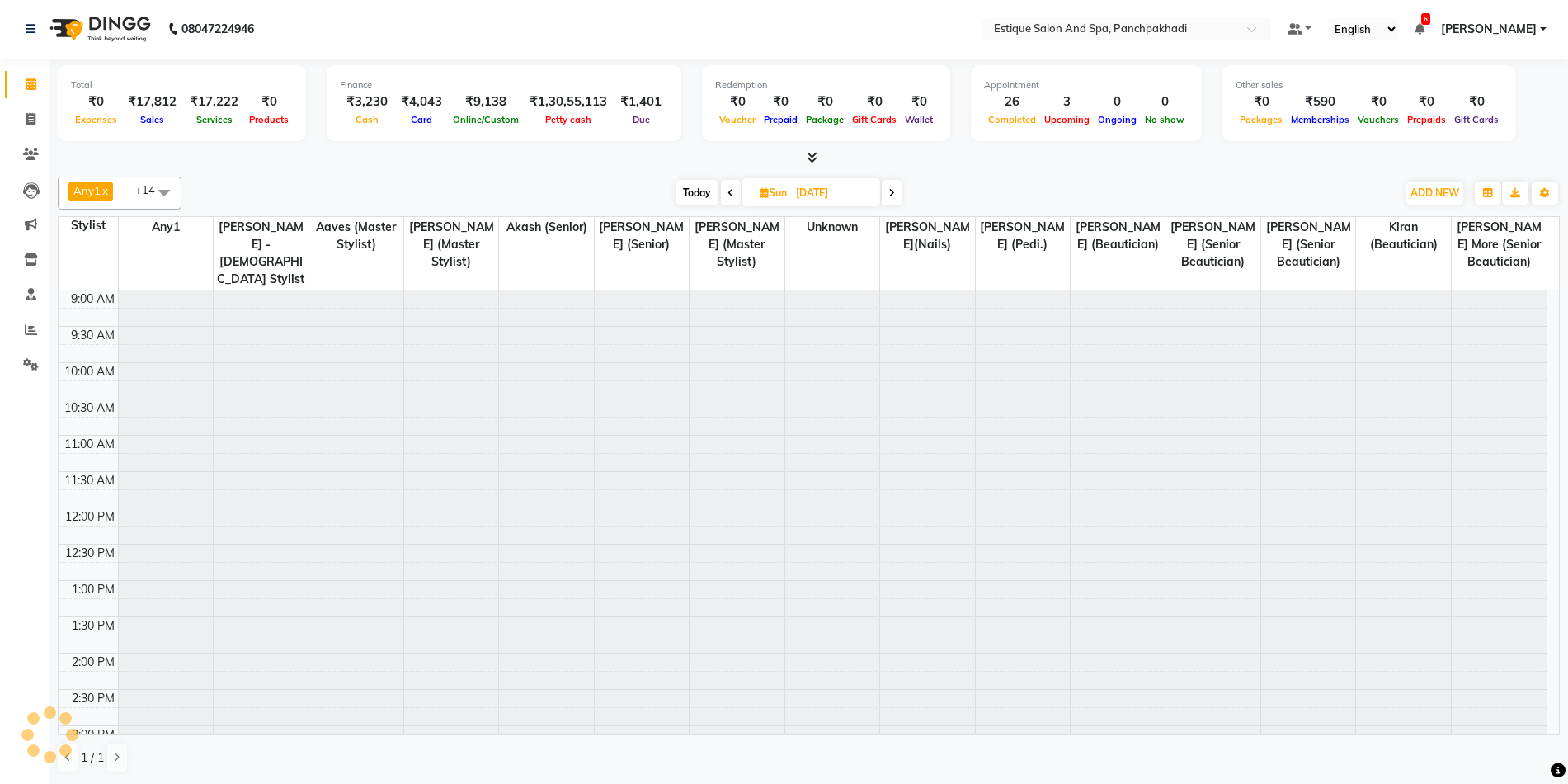
scroll to position [499, 0]
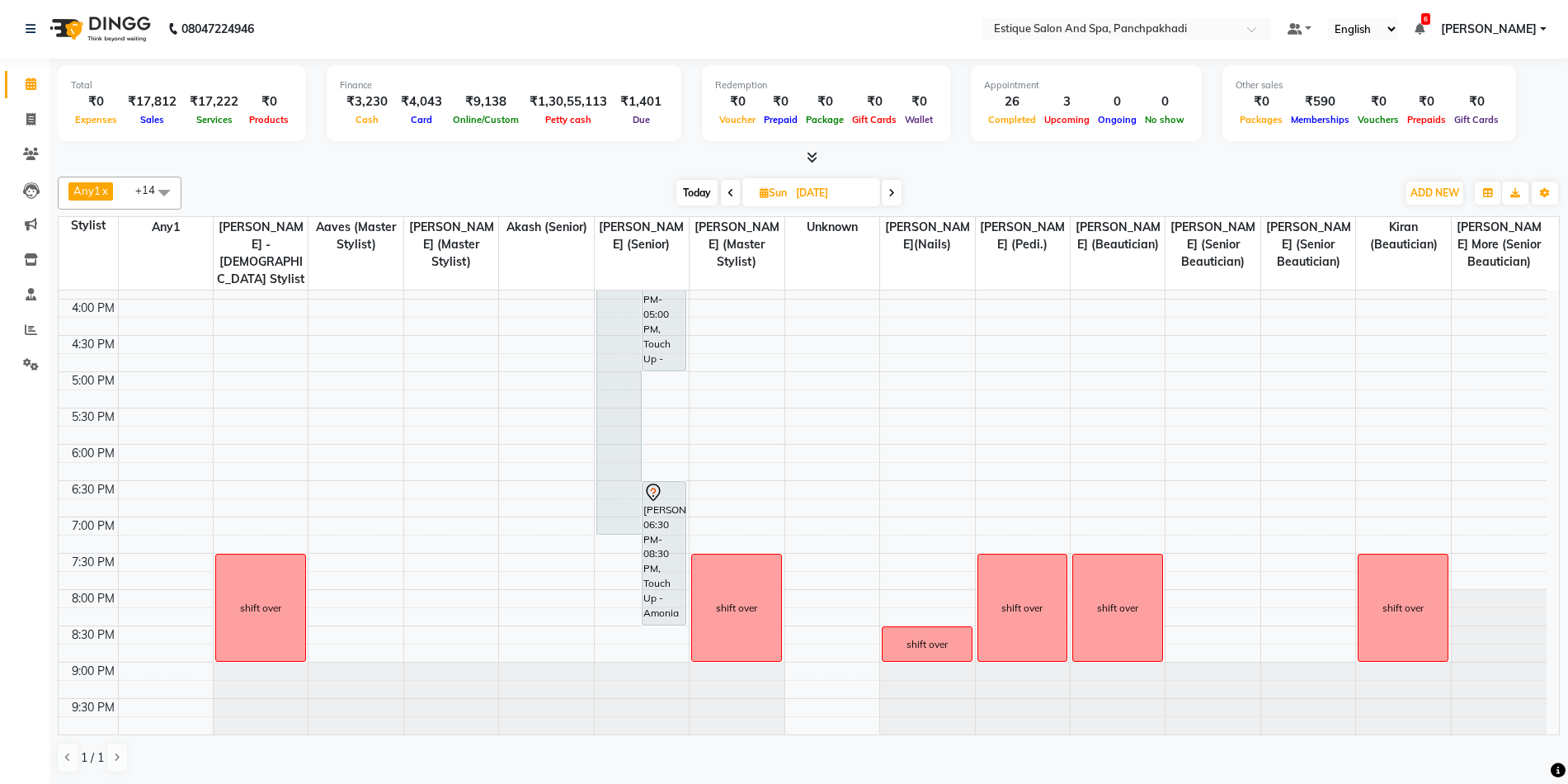
drag, startPoint x: 967, startPoint y: 175, endPoint x: 962, endPoint y: 207, distance: 32.4
click at [967, 175] on div "Any1 x Sameer Khan x Aaves x Dhananjay x Akash (Senior) x siddhesh More (Senior…" at bounding box center [808, 474] width 1502 height 609
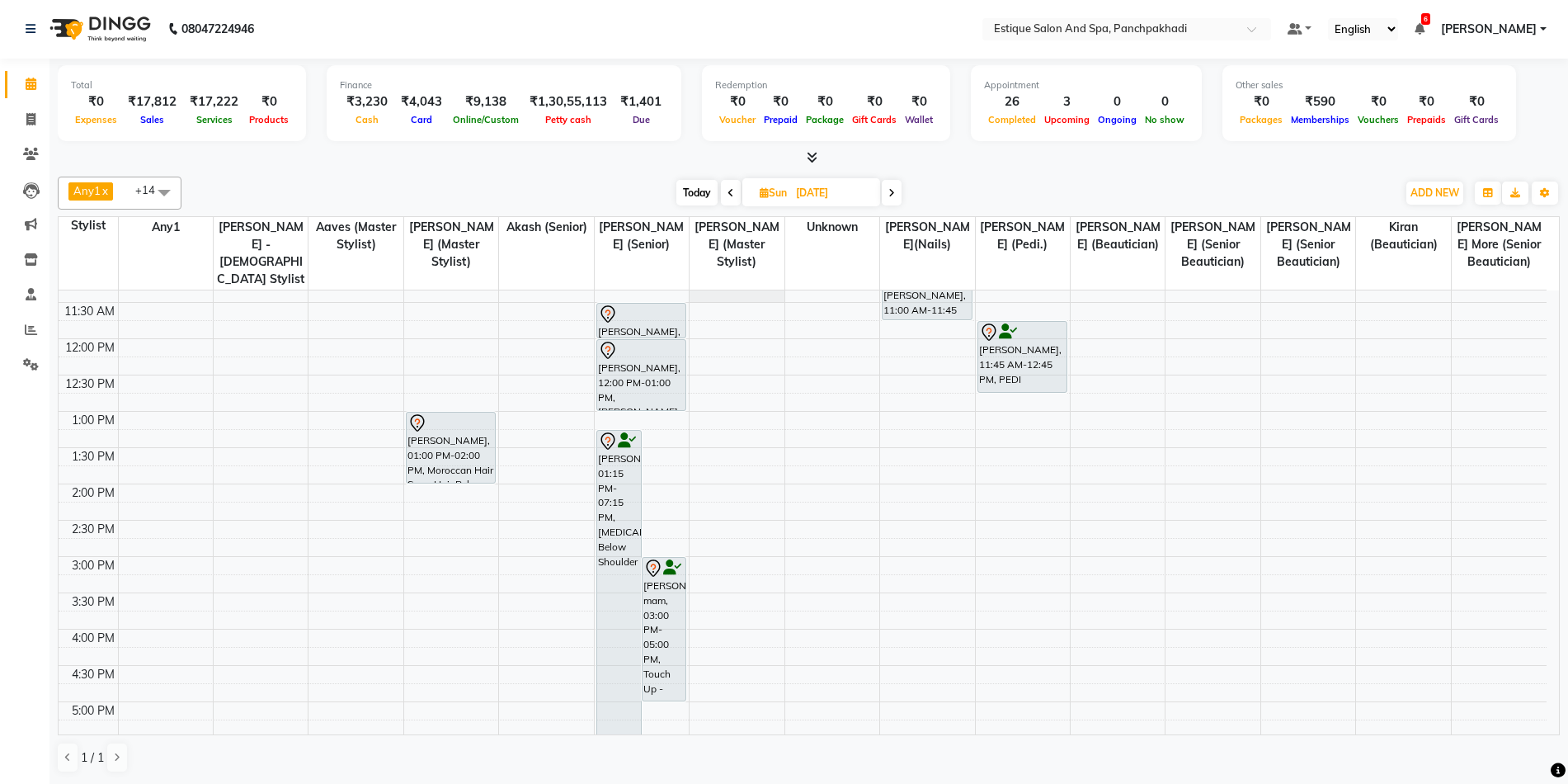
scroll to position [417, 0]
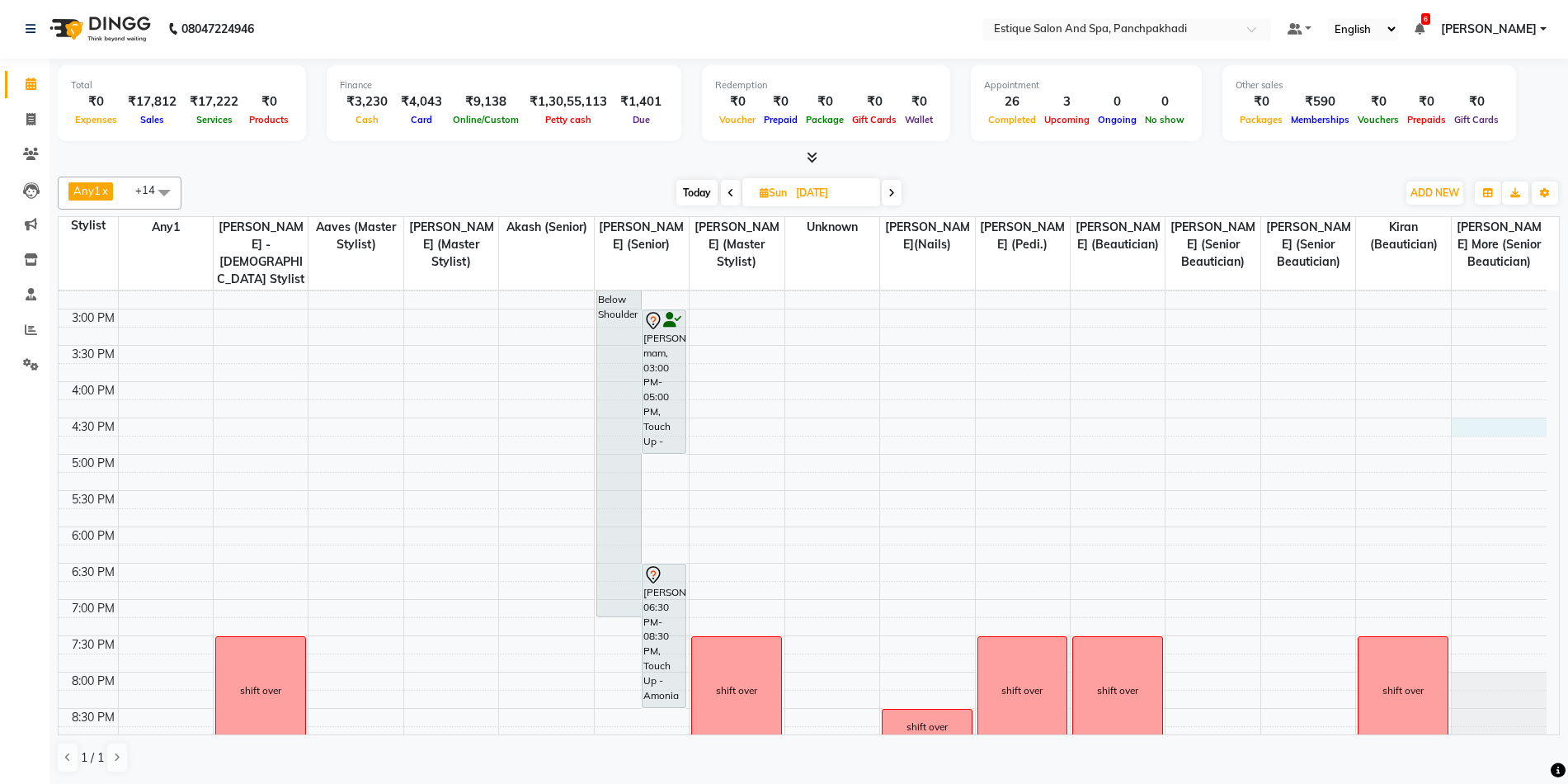
click at [1476, 423] on div "9:00 AM 9:30 AM 10:00 AM 10:30 AM 11:00 AM 11:30 AM 12:00 PM 12:30 PM 1:00 PM 1…" at bounding box center [802, 345] width 1488 height 943
select select "15907"
select select "990"
select select "tentative"
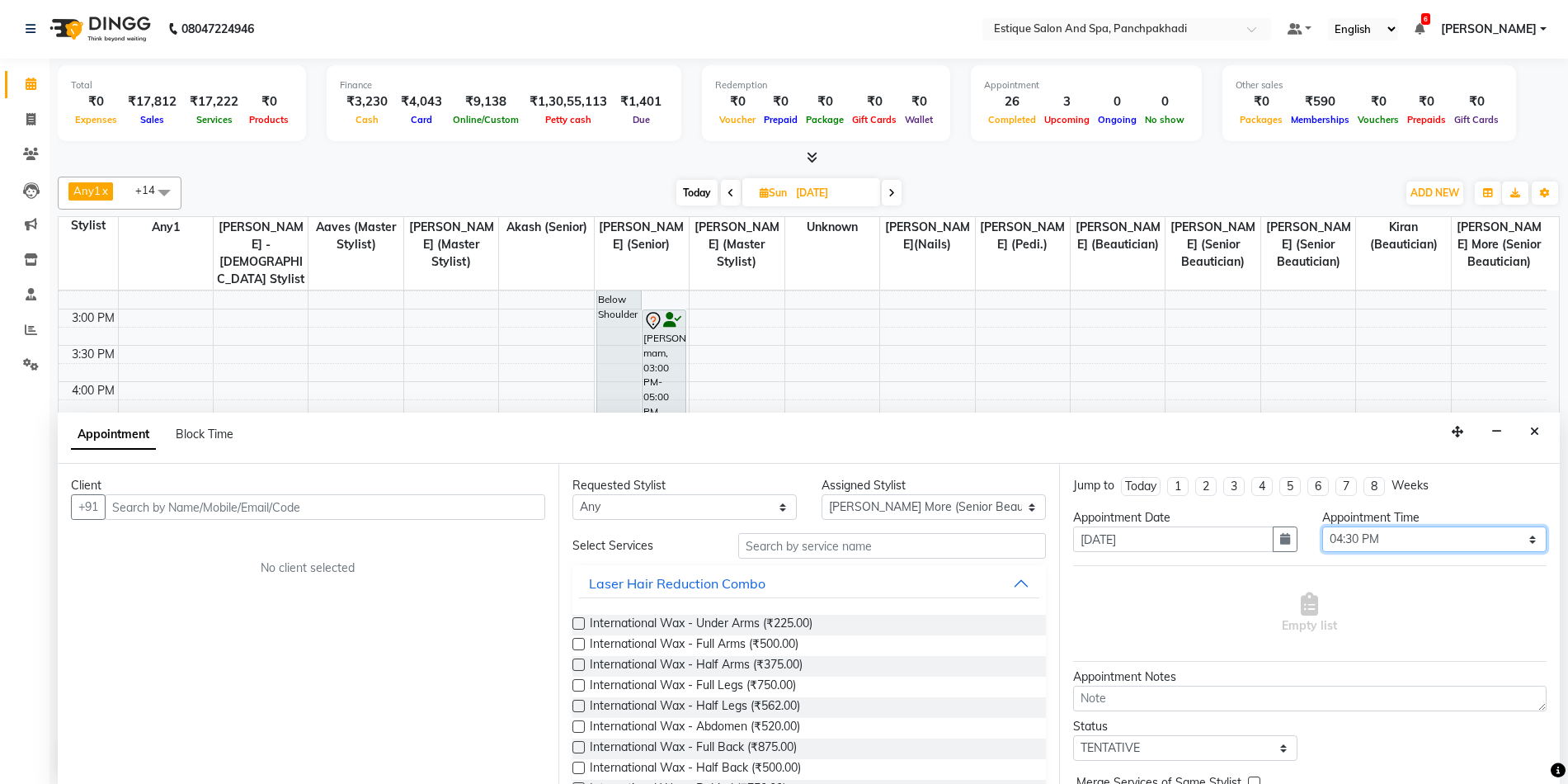
drag, startPoint x: 1393, startPoint y: 544, endPoint x: 1390, endPoint y: 534, distance: 10.4
click at [1393, 544] on select "Select 10:00 AM 10:15 AM 10:30 AM 10:45 AM 11:00 AM 11:15 AM 11:30 AM 11:45 AM …" at bounding box center [1435, 539] width 225 height 26
select select "960"
click at [1322, 526] on select "Select 10:00 AM 10:15 AM 10:30 AM 10:45 AM 11:00 AM 11:15 AM 11:30 AM 11:45 AM …" at bounding box center [1435, 539] width 225 height 26
click at [330, 512] on input "text" at bounding box center [325, 507] width 440 height 26
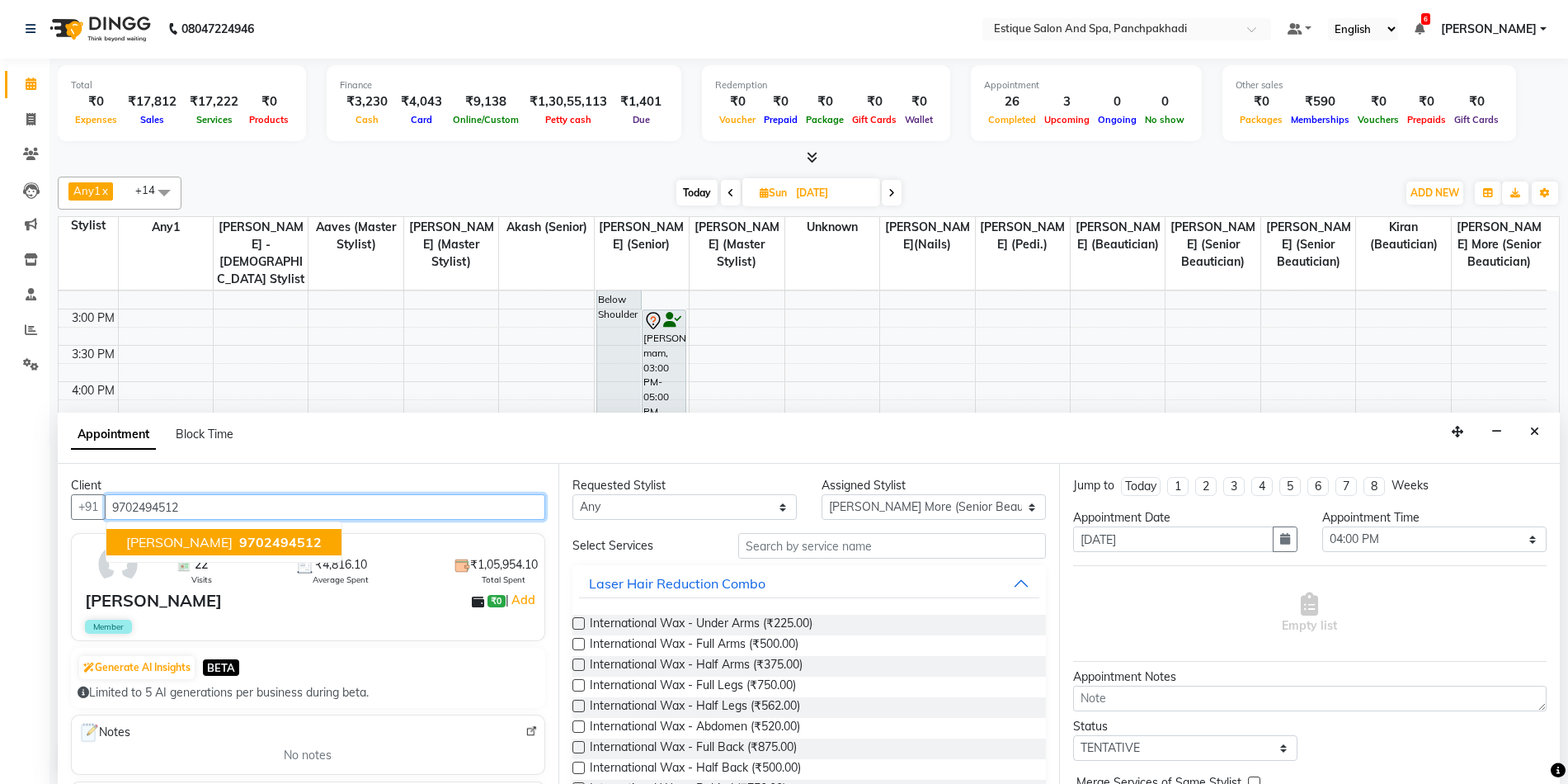
click at [319, 535] on span "9702494512" at bounding box center [280, 542] width 82 height 16
type input "9702494512"
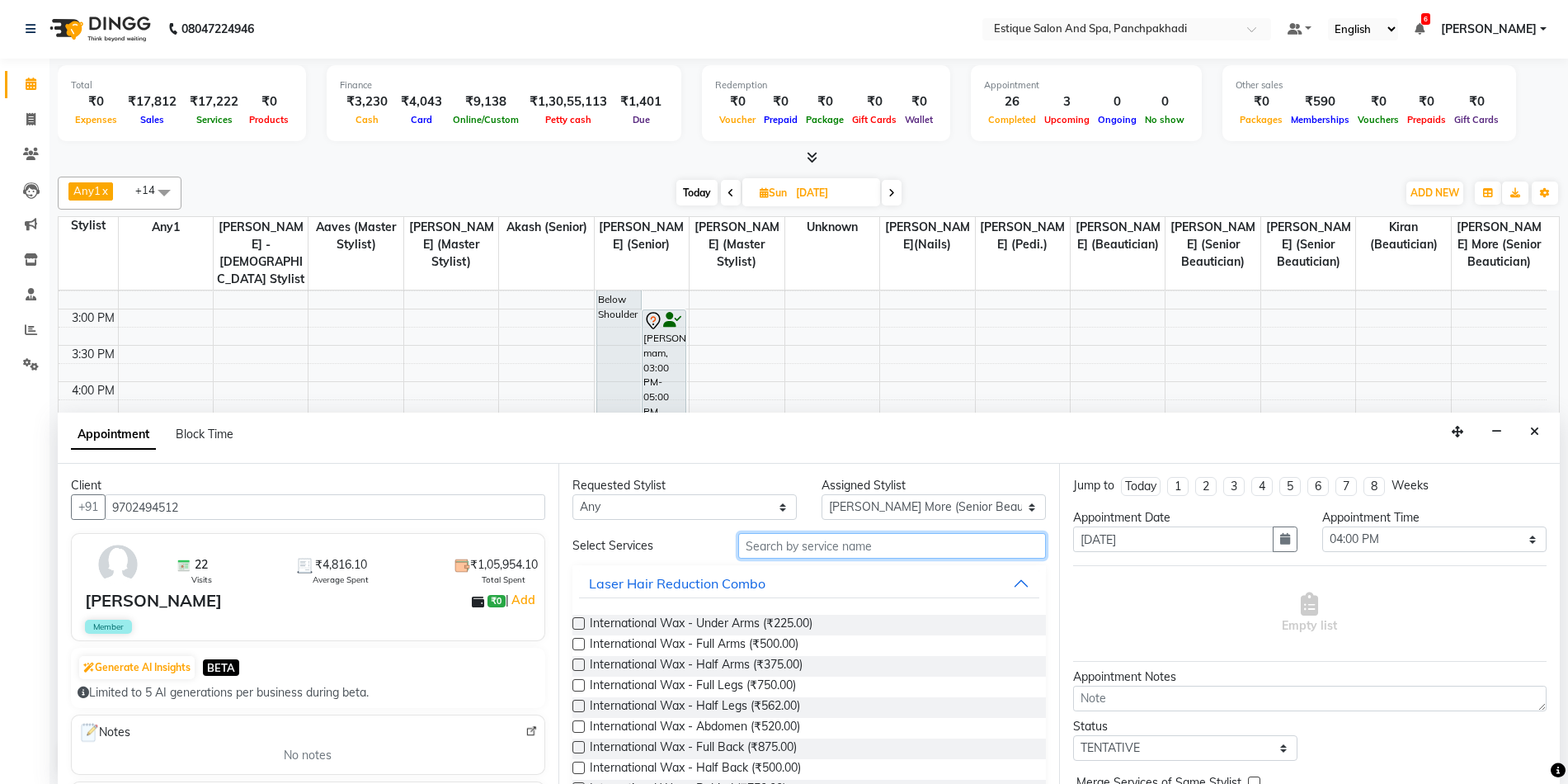
click at [764, 550] on input "text" at bounding box center [891, 546] width 308 height 26
click at [692, 509] on select "Any [PERSON_NAME] (master stylist) [PERSON_NAME] (Senior) [PERSON_NAME]( Senior…" at bounding box center [685, 507] width 225 height 26
select select "15907"
click at [573, 494] on select "Any [PERSON_NAME] (master stylist) [PERSON_NAME] (Senior) [PERSON_NAME]( Senior…" at bounding box center [685, 507] width 225 height 26
click at [754, 548] on input "text" at bounding box center [891, 546] width 308 height 26
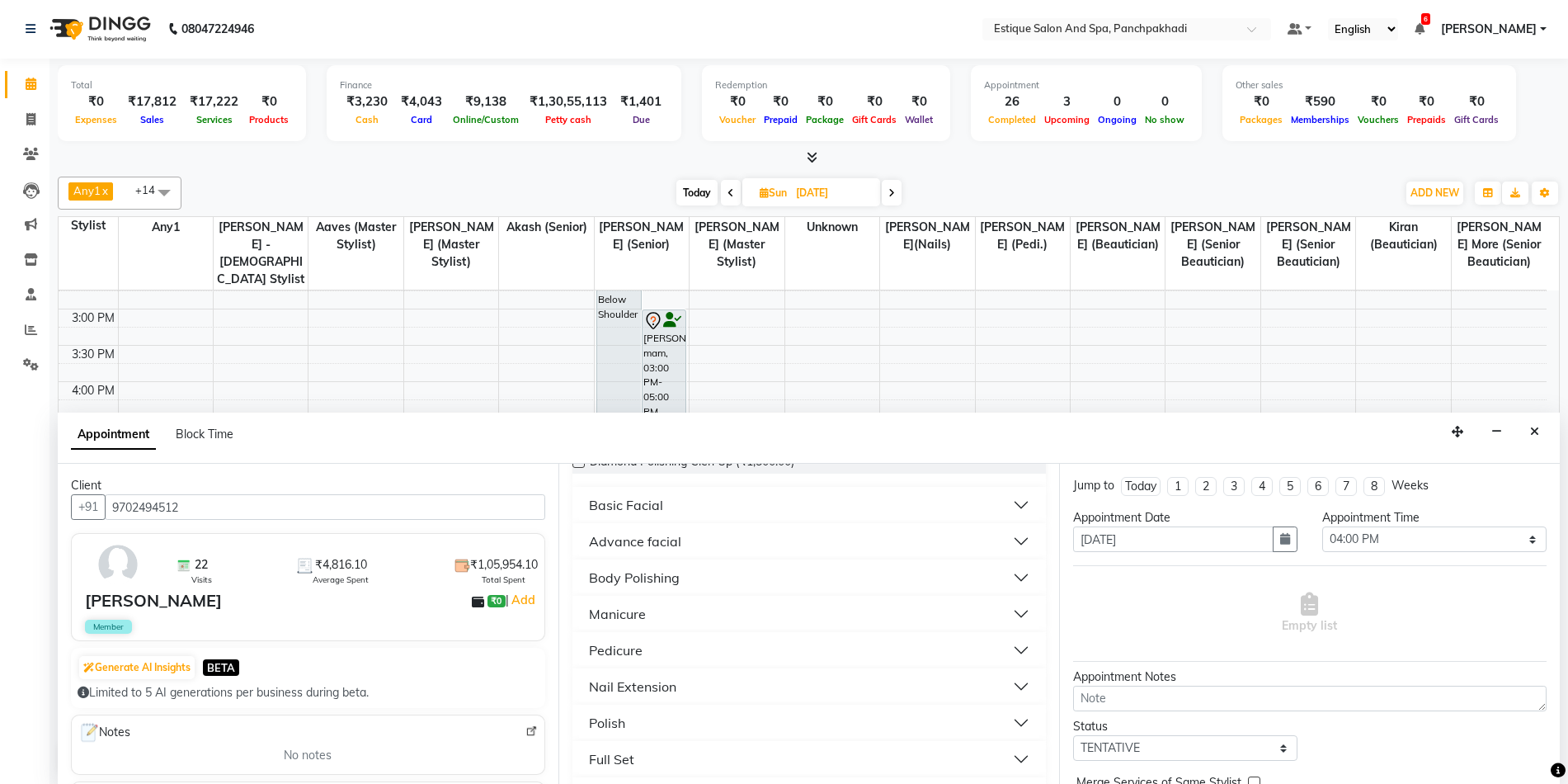
scroll to position [165, 0]
type input "polish"
click at [638, 576] on div "Body Polishing" at bounding box center [634, 575] width 90 height 20
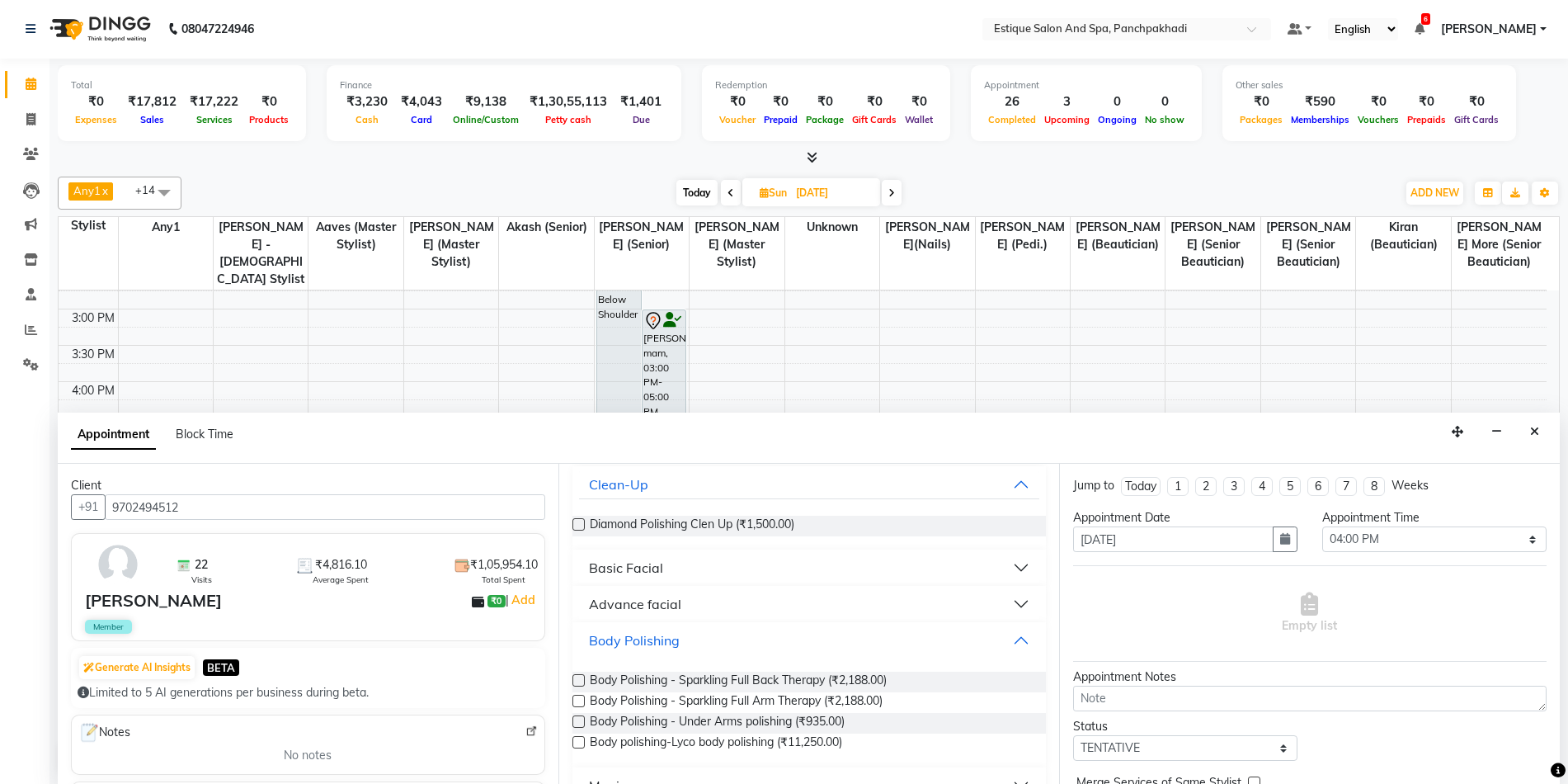
scroll to position [0, 0]
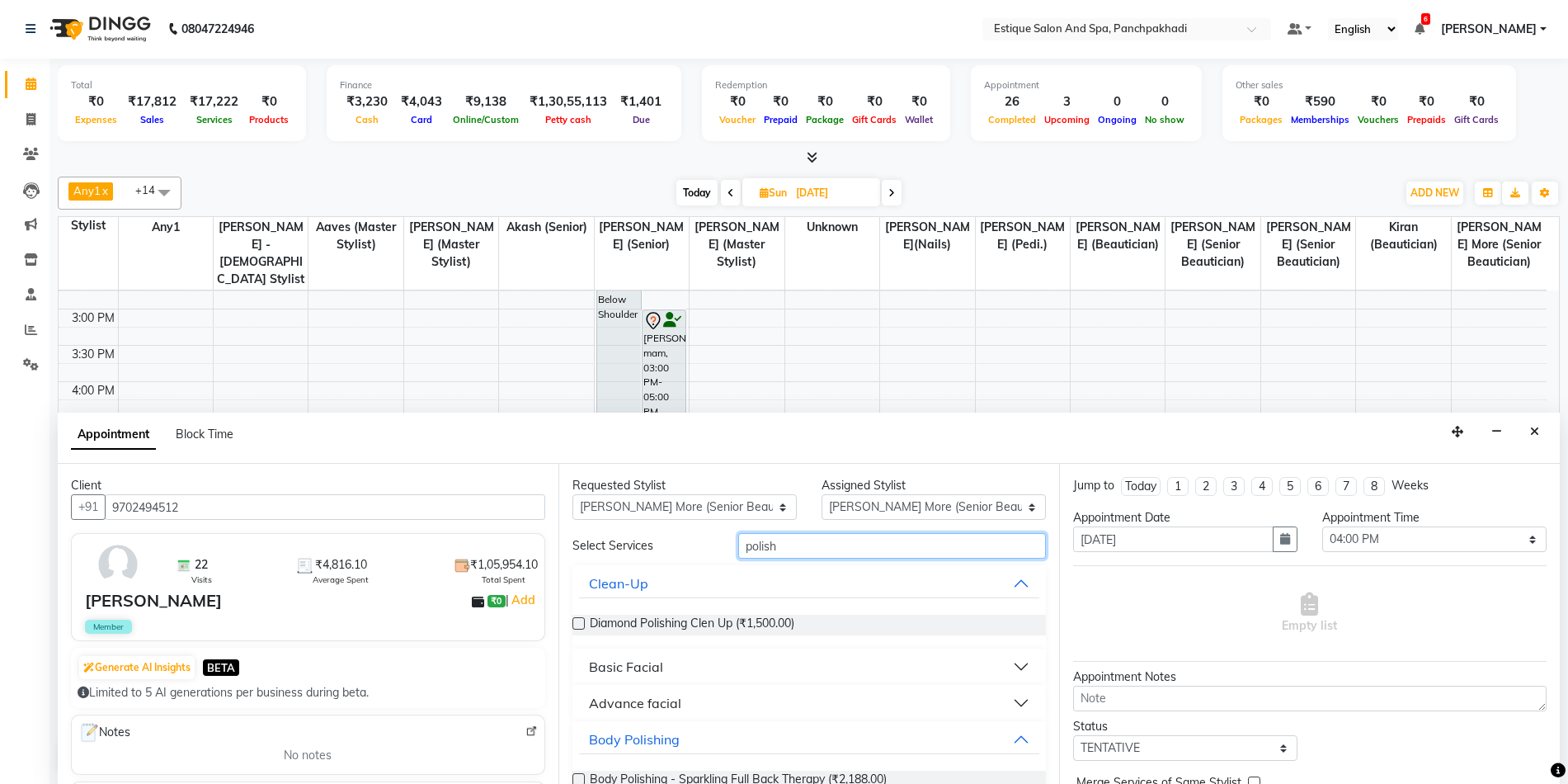
click at [795, 546] on input "polish" at bounding box center [891, 546] width 308 height 26
click at [796, 548] on input "hand po" at bounding box center [891, 546] width 308 height 26
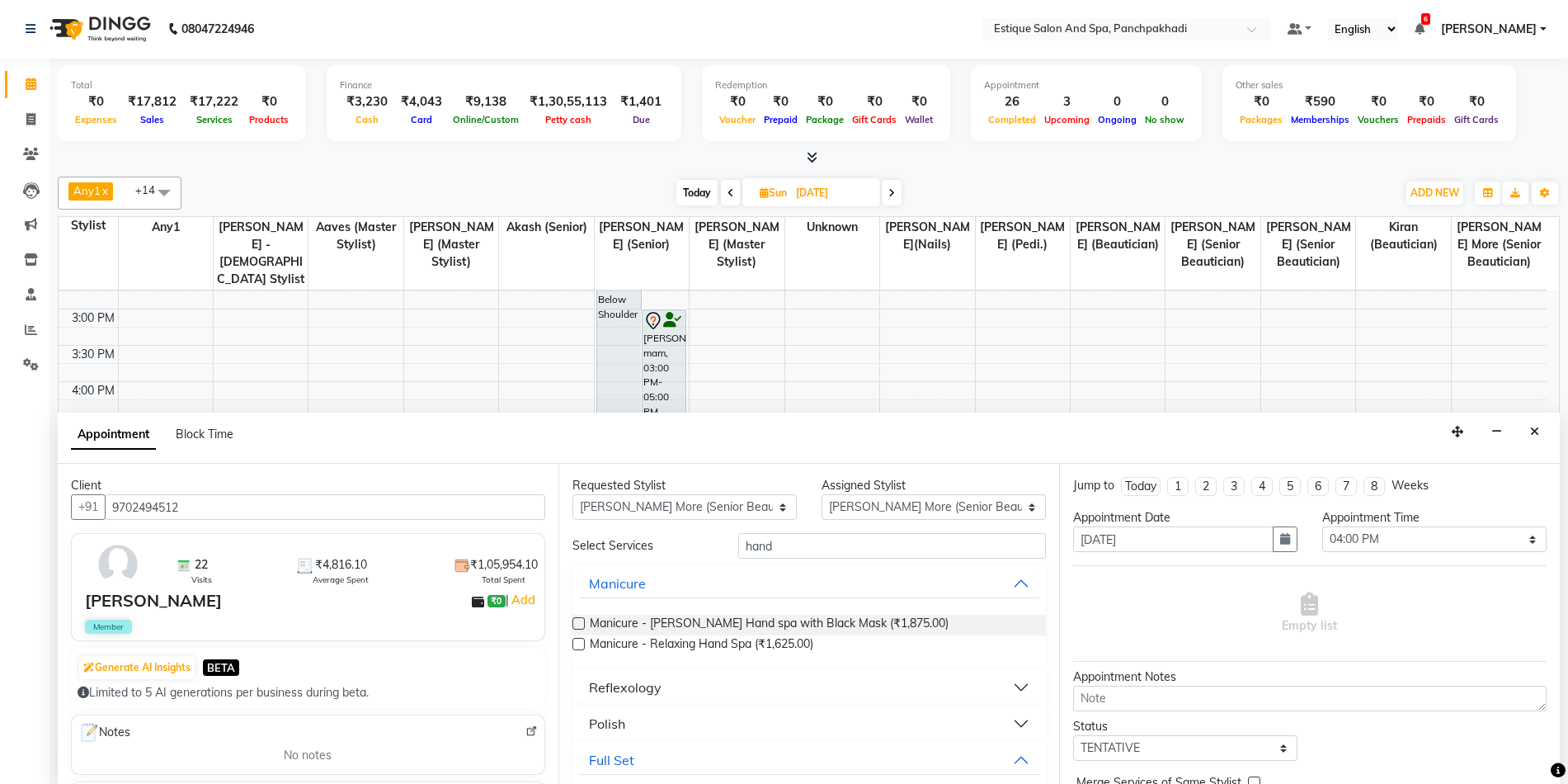
click at [625, 720] on div "Polish" at bounding box center [607, 724] width 37 height 20
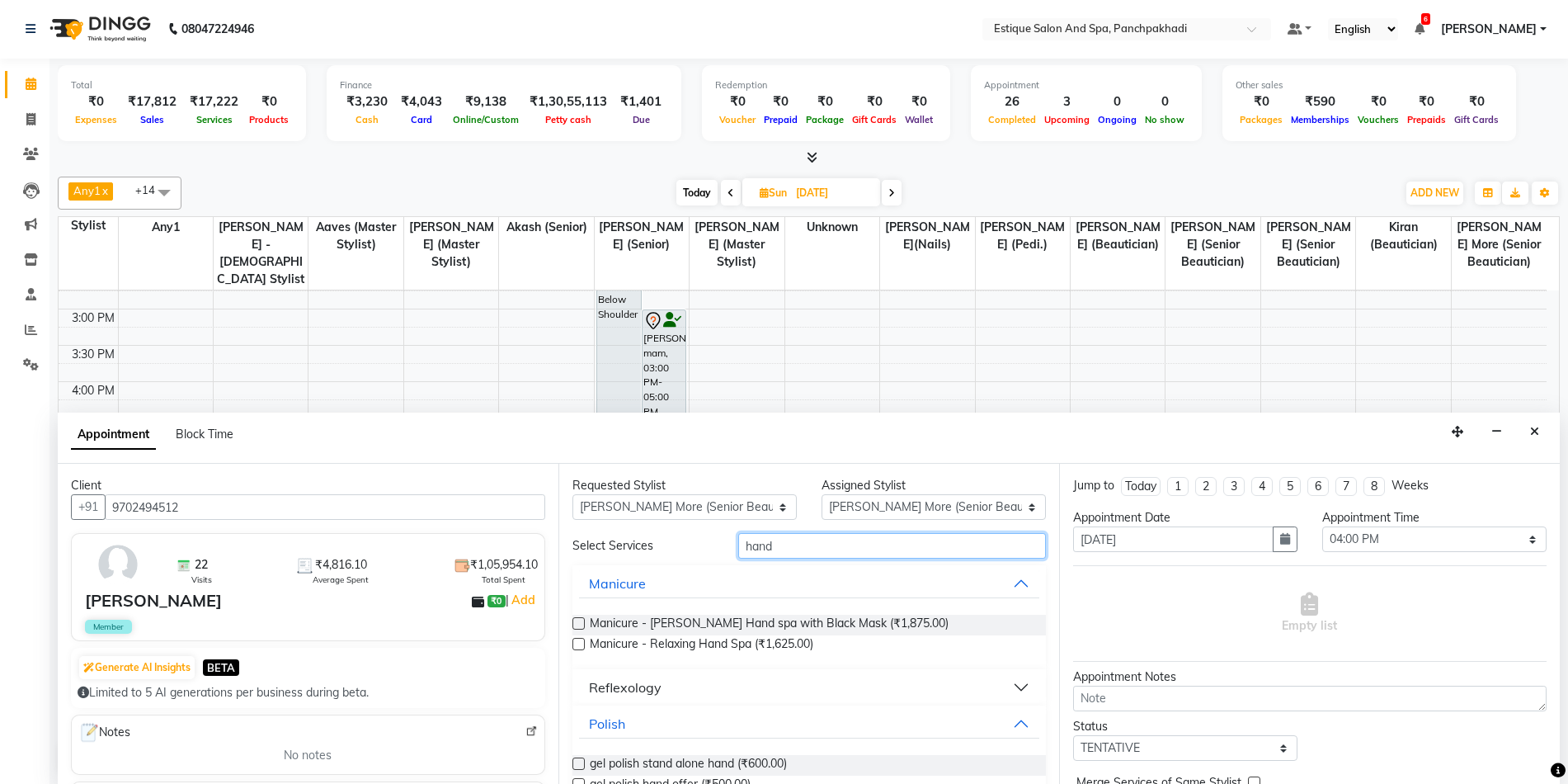
click at [786, 538] on input "hand" at bounding box center [891, 546] width 308 height 26
type input "h"
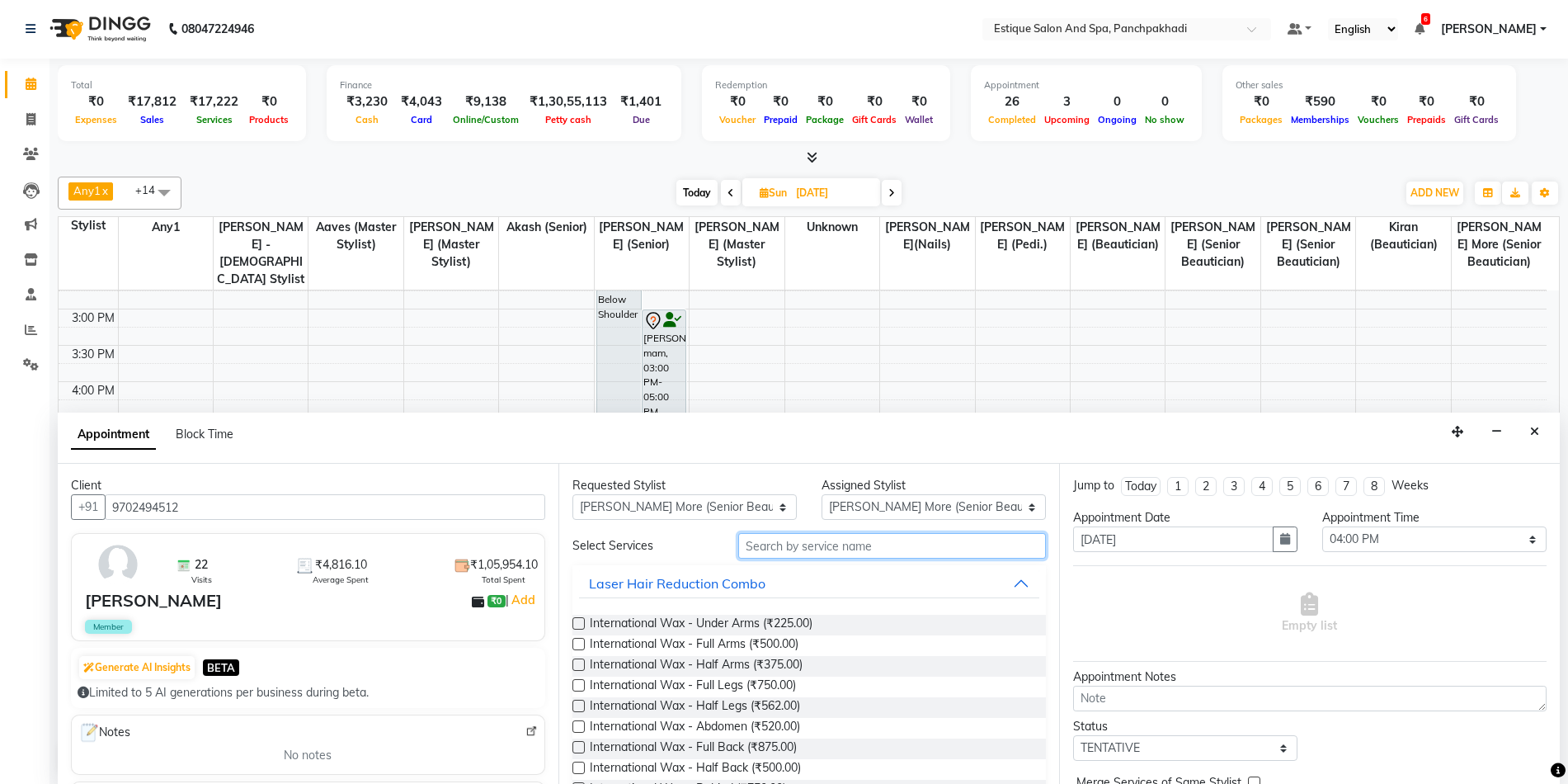
click at [784, 550] on input "text" at bounding box center [891, 546] width 308 height 26
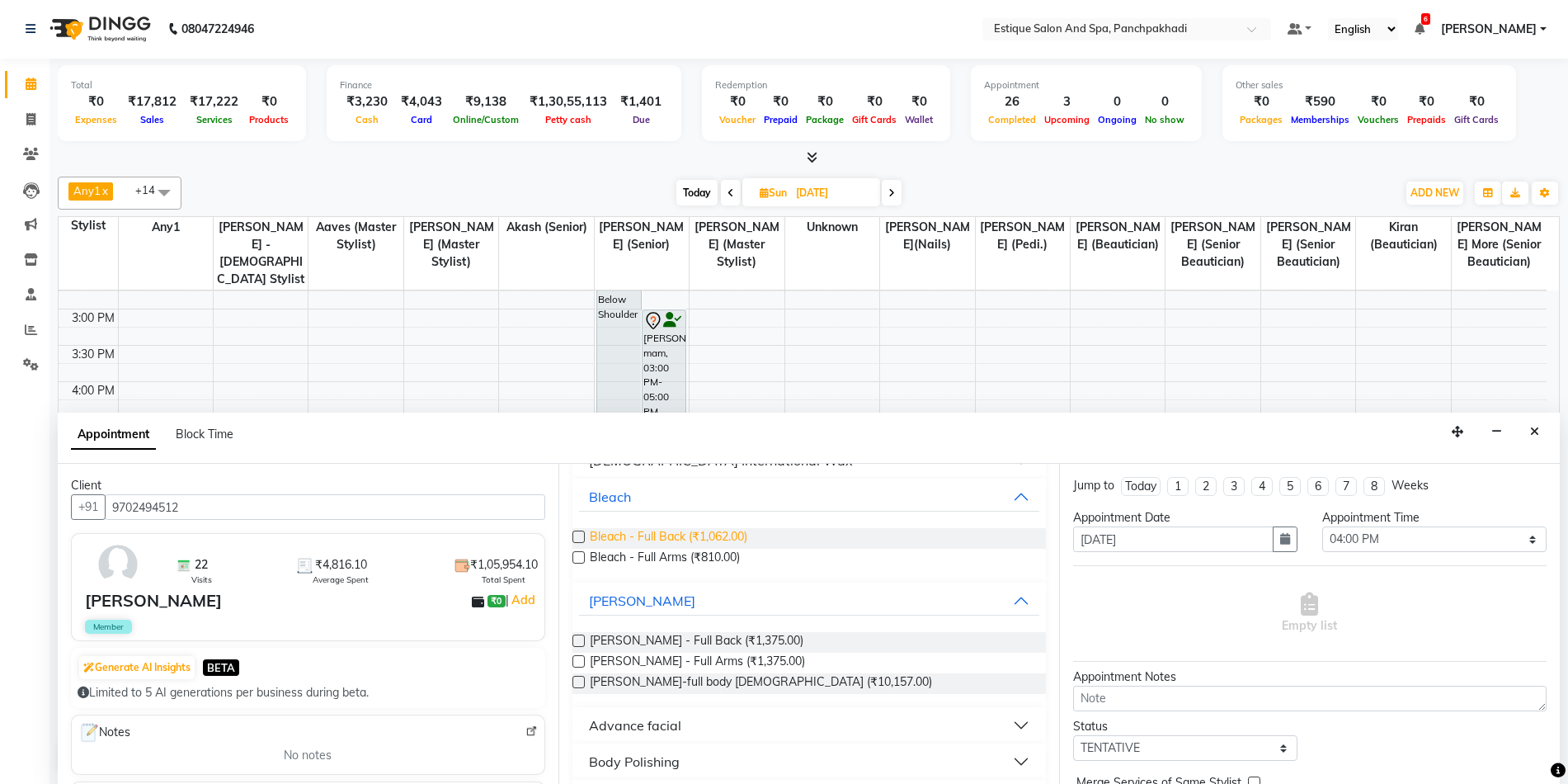
scroll to position [330, 0]
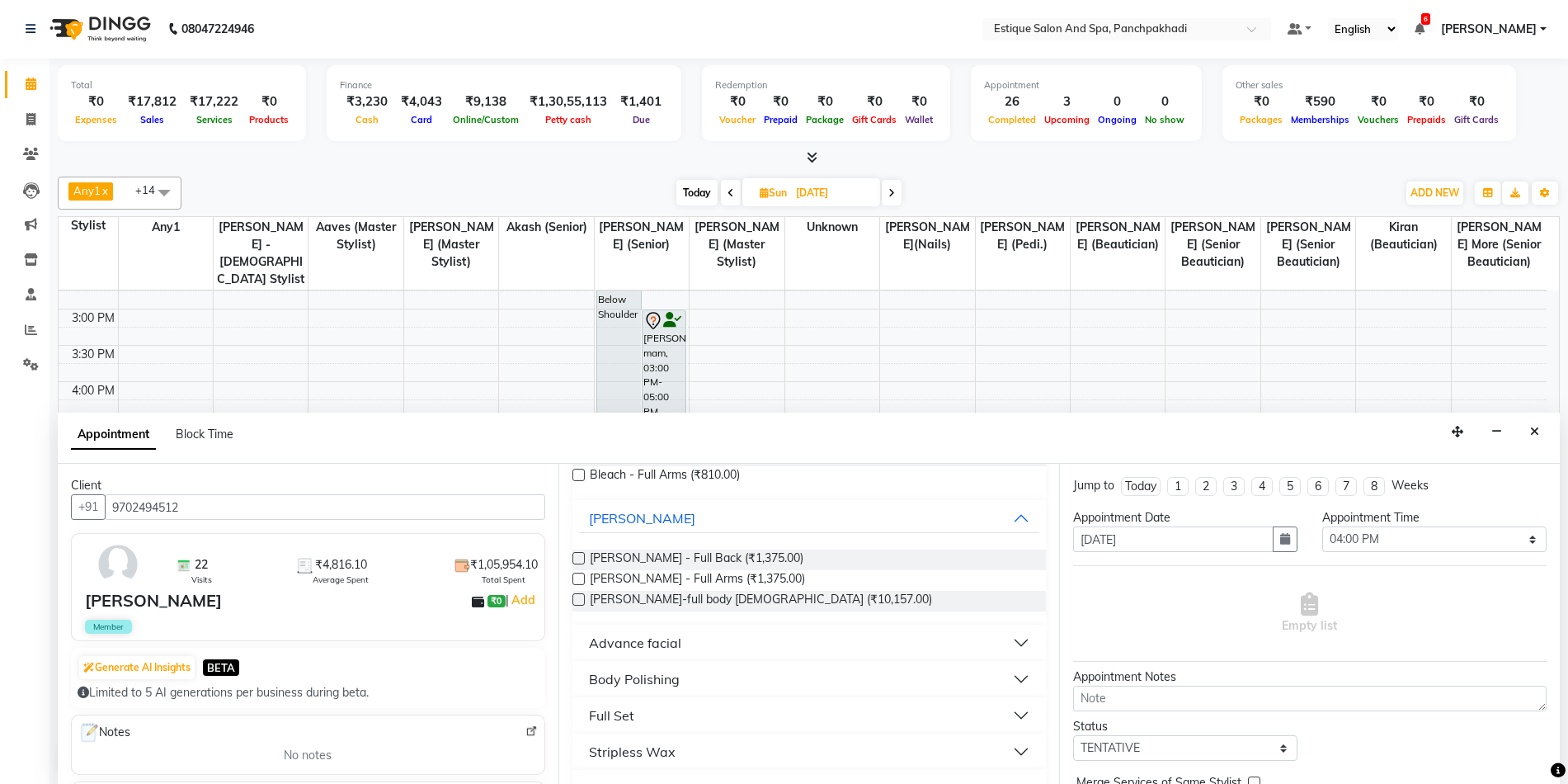
type input "full a"
click at [679, 680] on div "Body Polishing" at bounding box center [634, 679] width 90 height 20
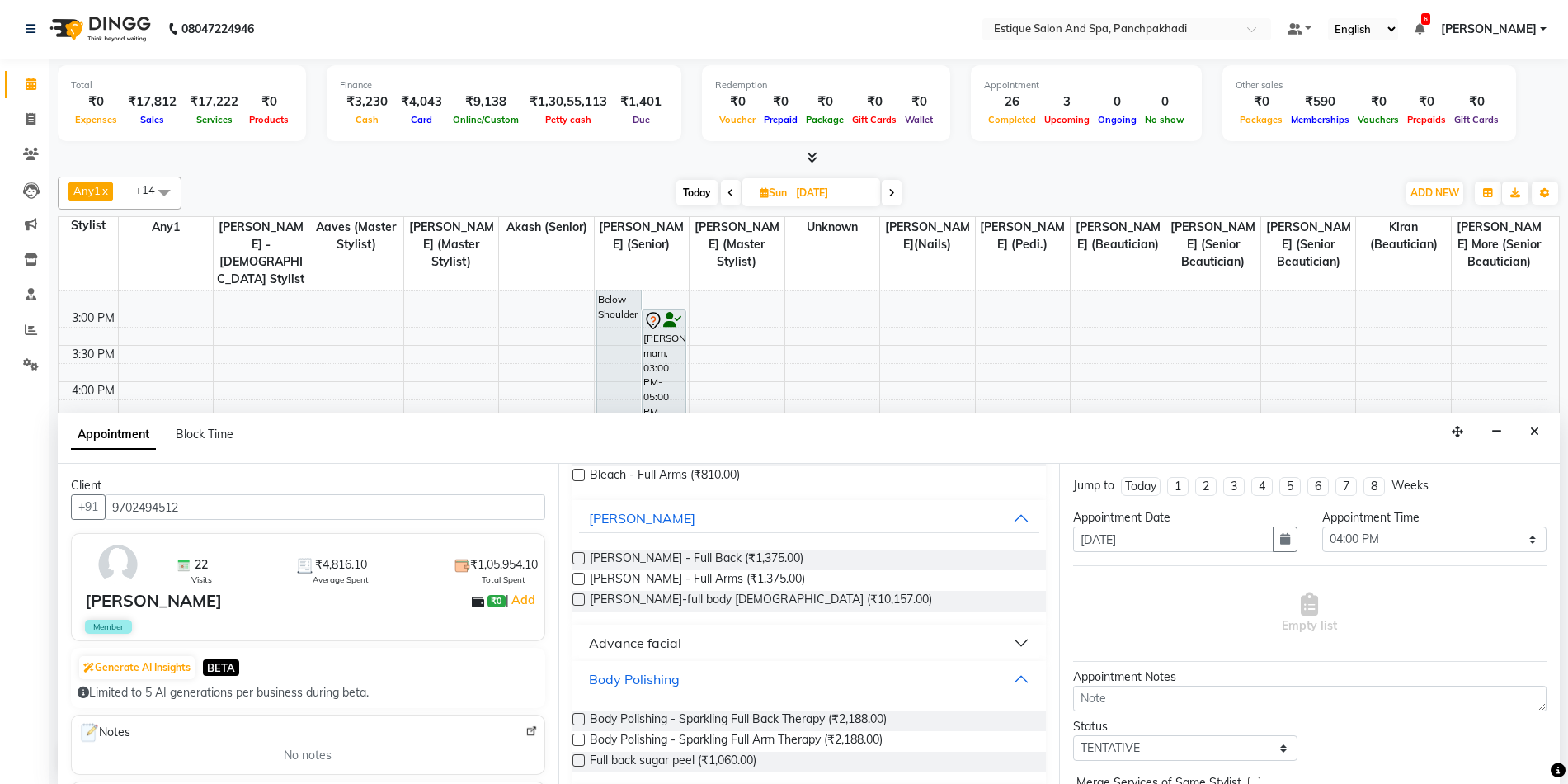
scroll to position [413, 0]
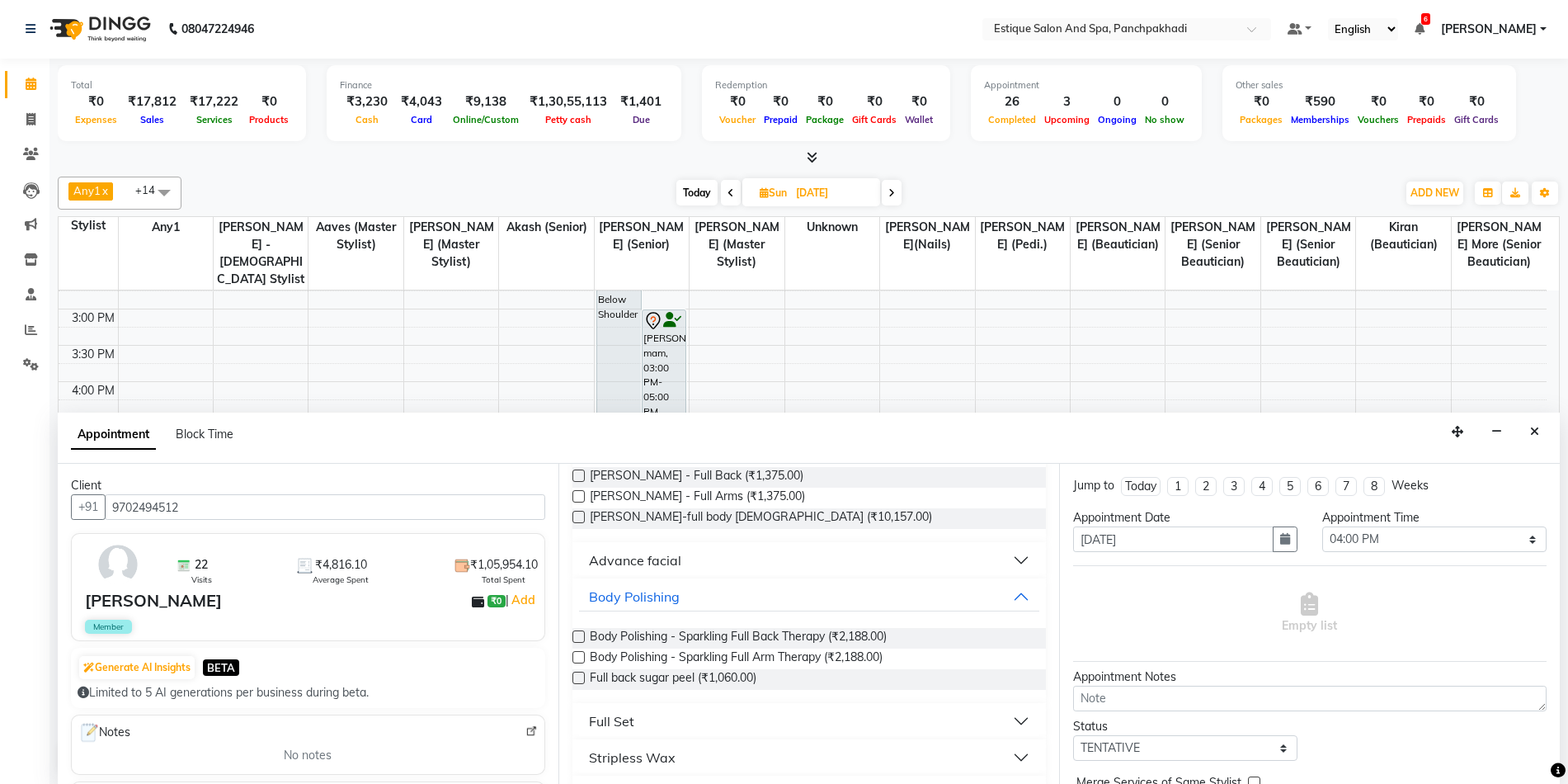
click at [575, 653] on label at bounding box center [579, 658] width 13 height 13
click at [575, 653] on input "checkbox" at bounding box center [578, 659] width 11 height 11
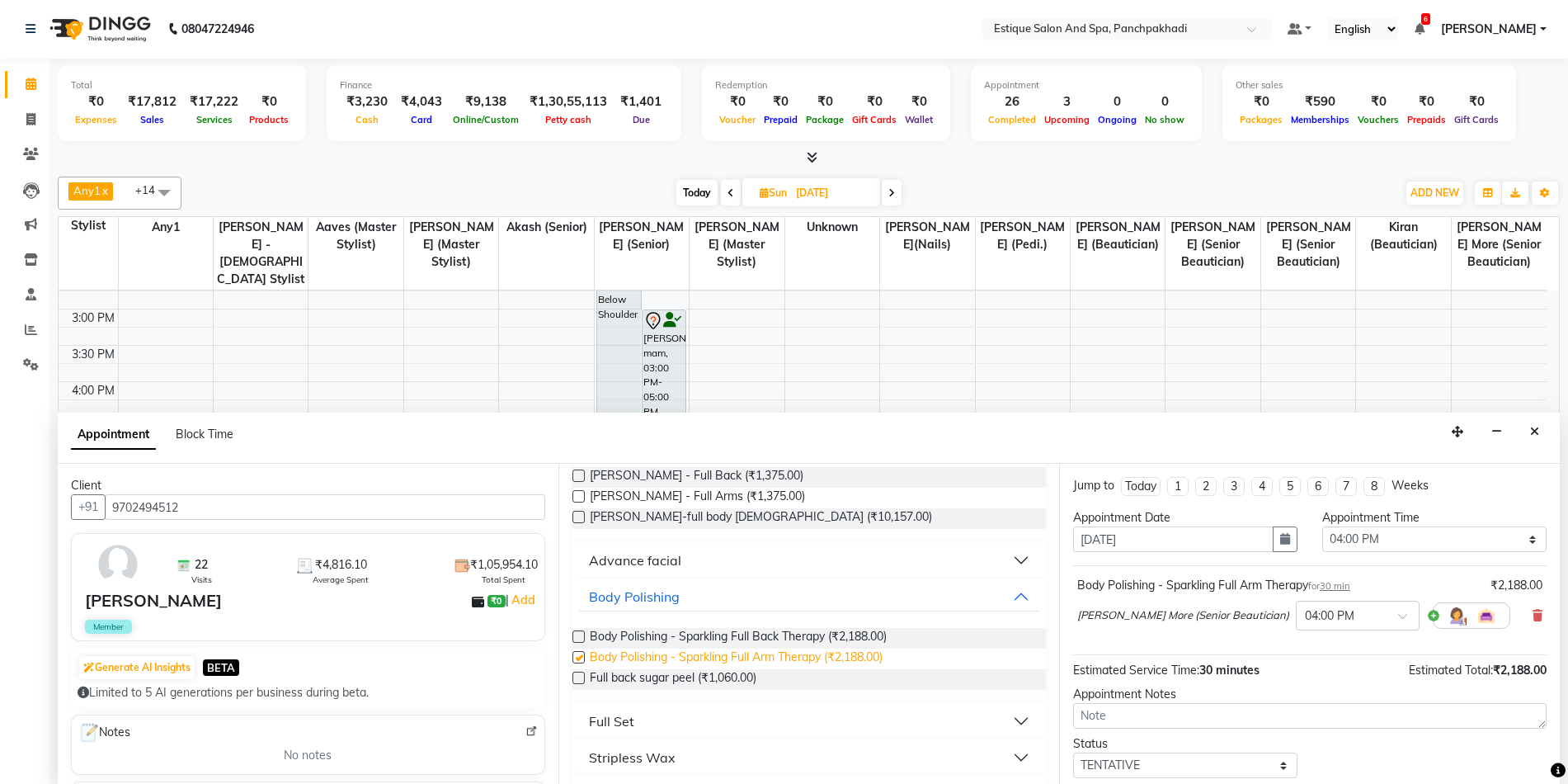
checkbox input "false"
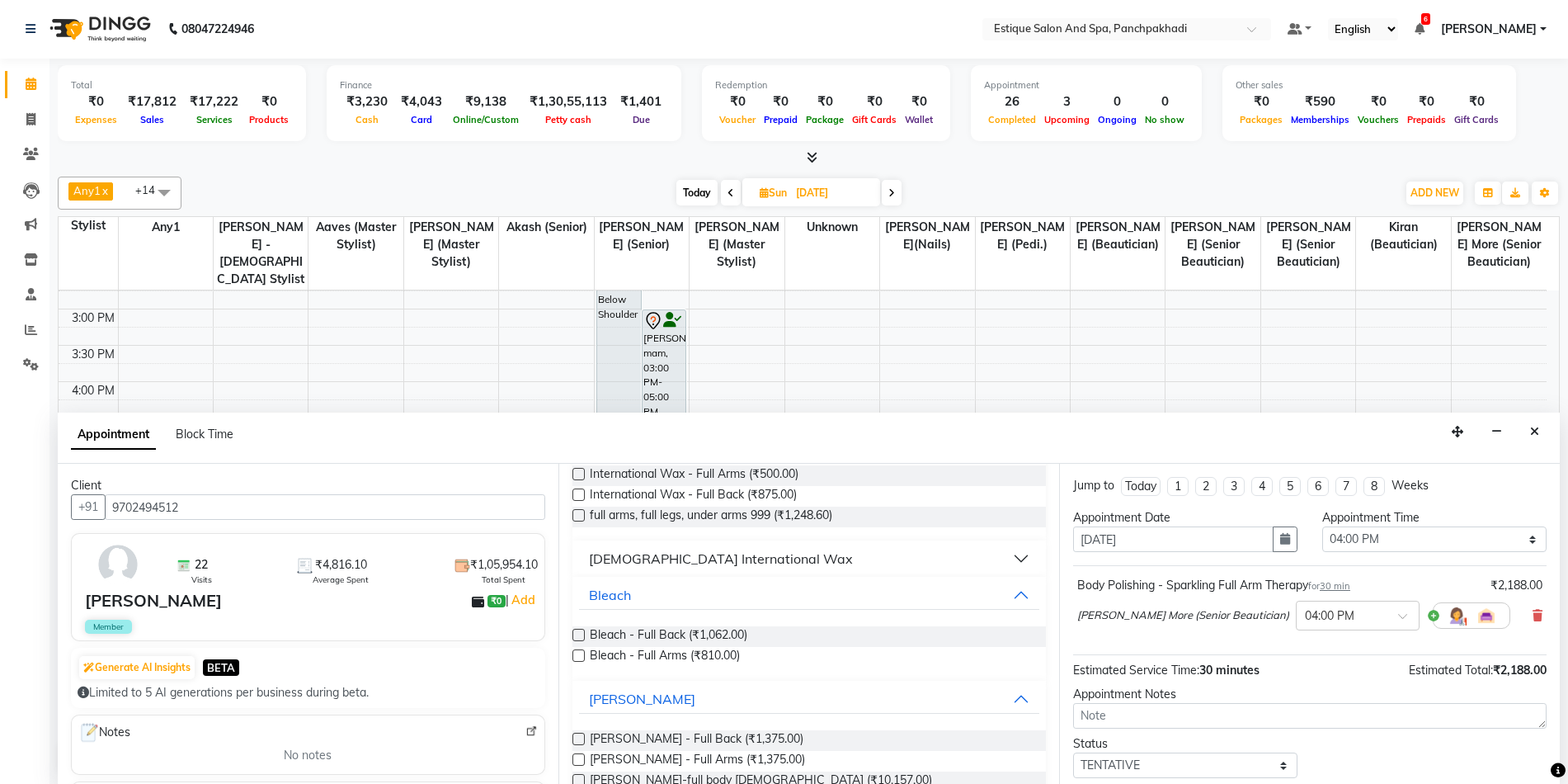
scroll to position [0, 0]
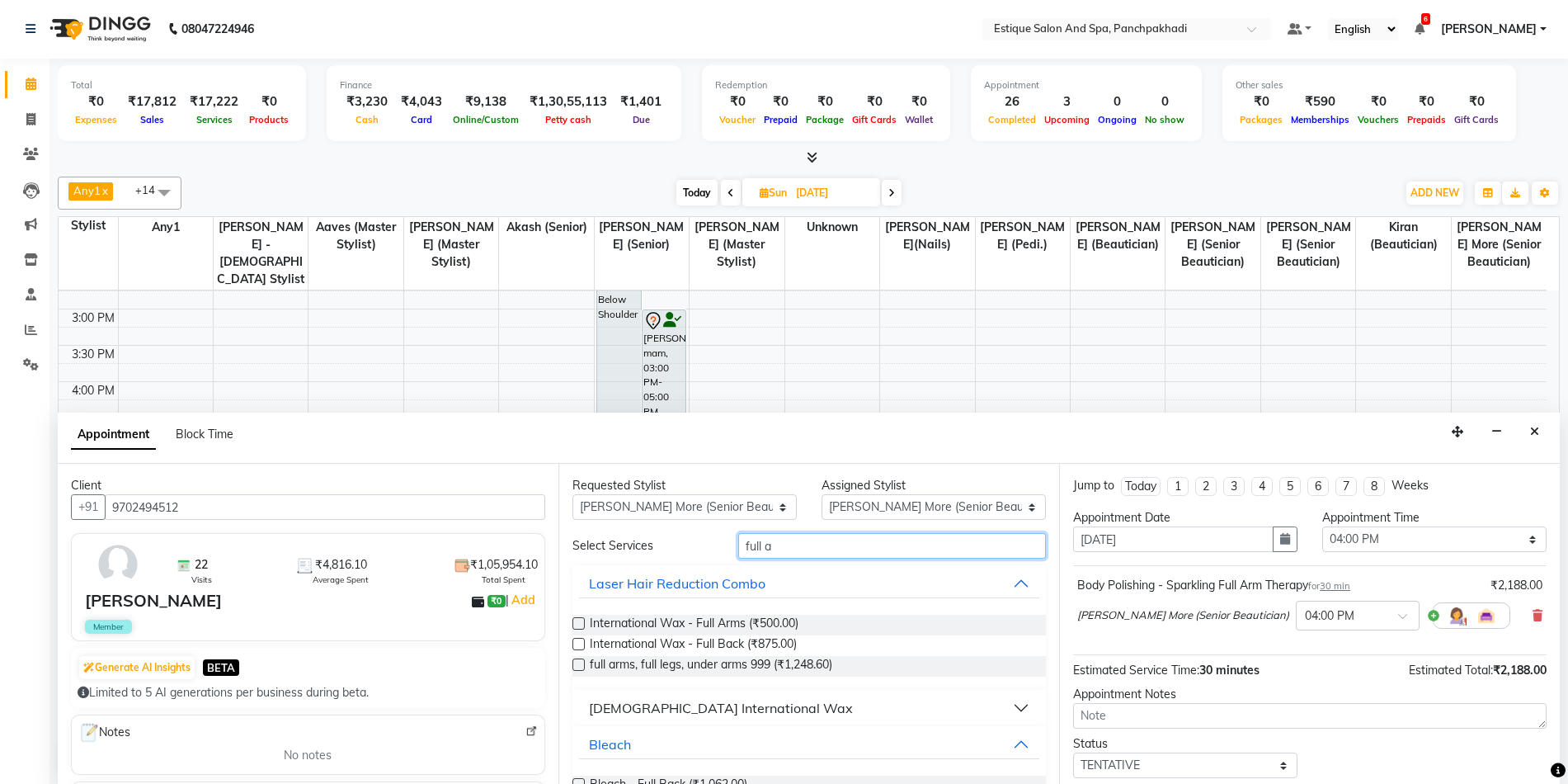
click at [779, 548] on input "full a" at bounding box center [891, 546] width 308 height 26
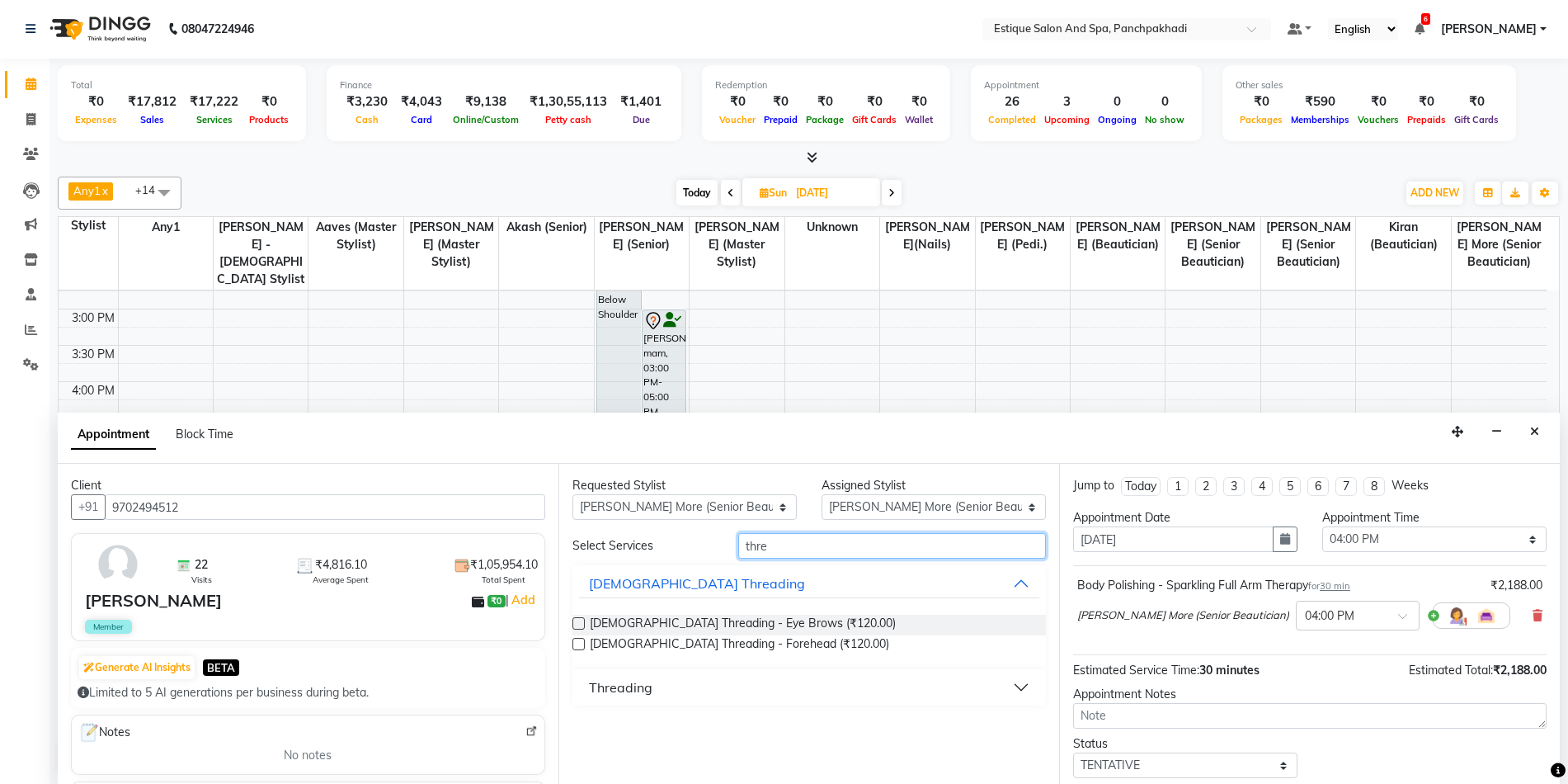
type input "thre"
click at [618, 690] on div "Threading" at bounding box center [621, 688] width 64 height 20
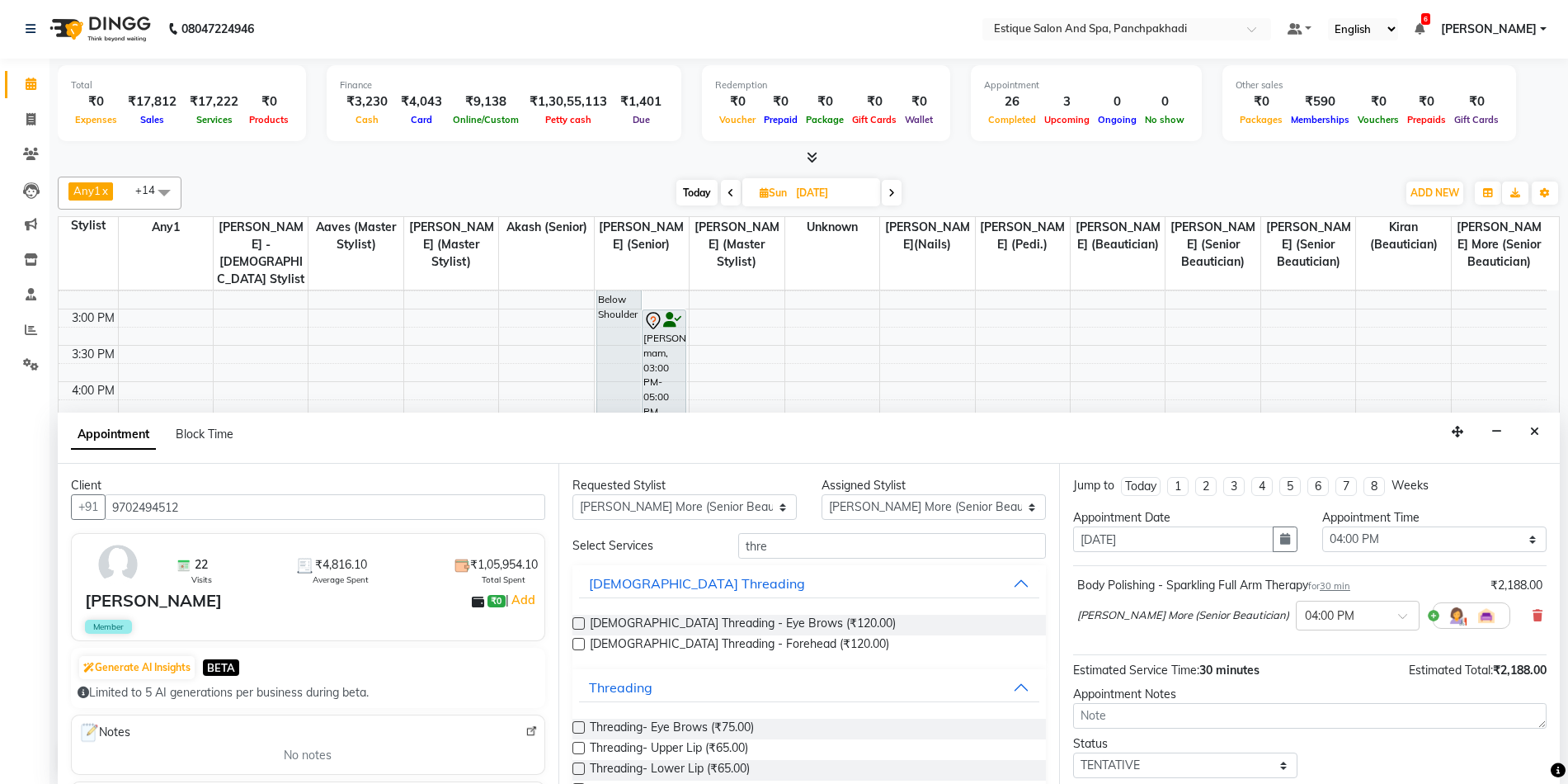
click at [577, 728] on label at bounding box center [579, 727] width 13 height 13
click at [577, 728] on input "checkbox" at bounding box center [578, 729] width 11 height 11
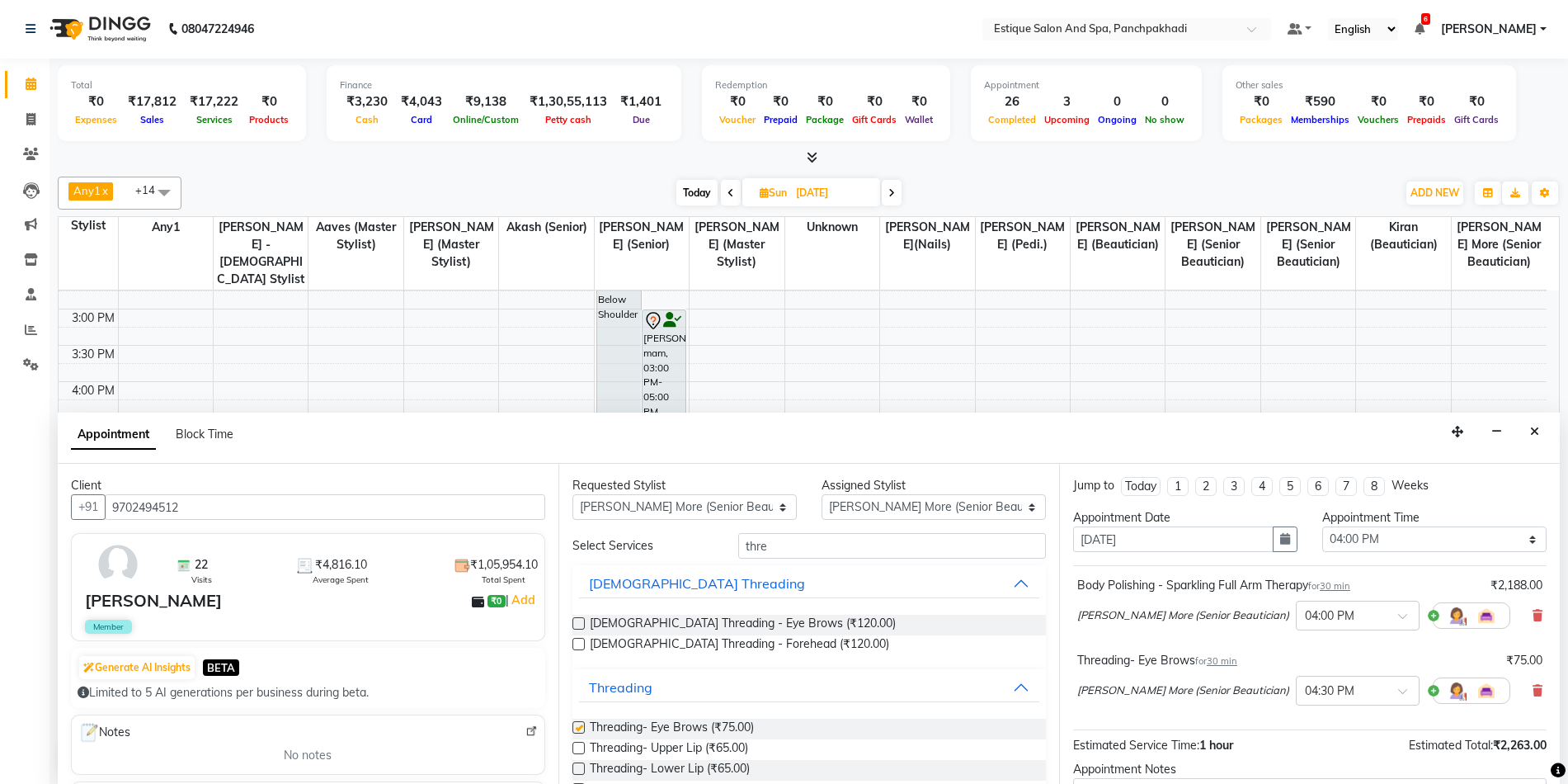
checkbox input "false"
click at [766, 547] on input "thre" at bounding box center [891, 546] width 308 height 26
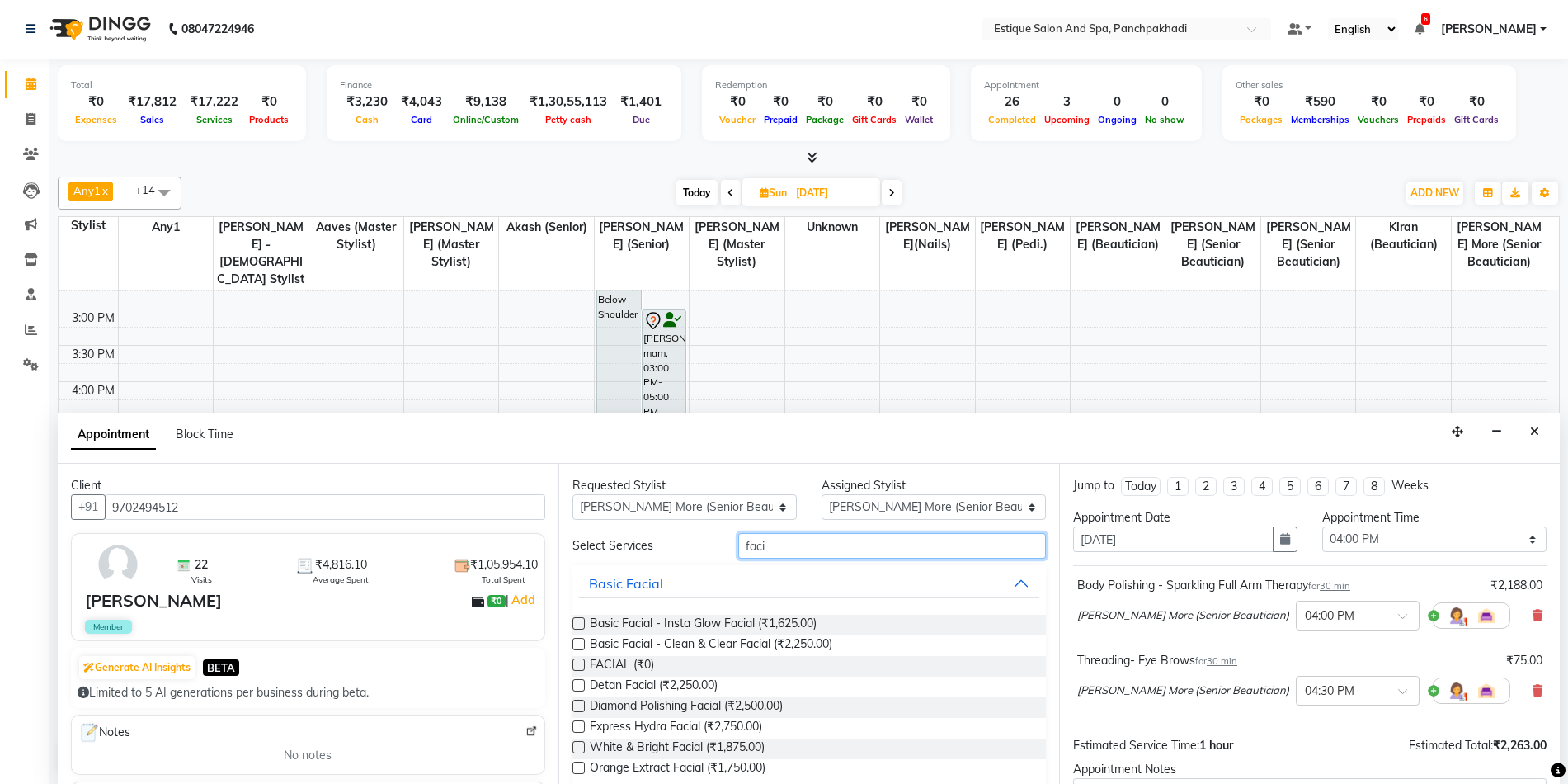
type input "faci"
click at [658, 662] on div "FACIAL (₹0)" at bounding box center [809, 666] width 473 height 21
click at [582, 662] on label at bounding box center [579, 665] width 13 height 13
click at [582, 662] on input "checkbox" at bounding box center [578, 666] width 11 height 11
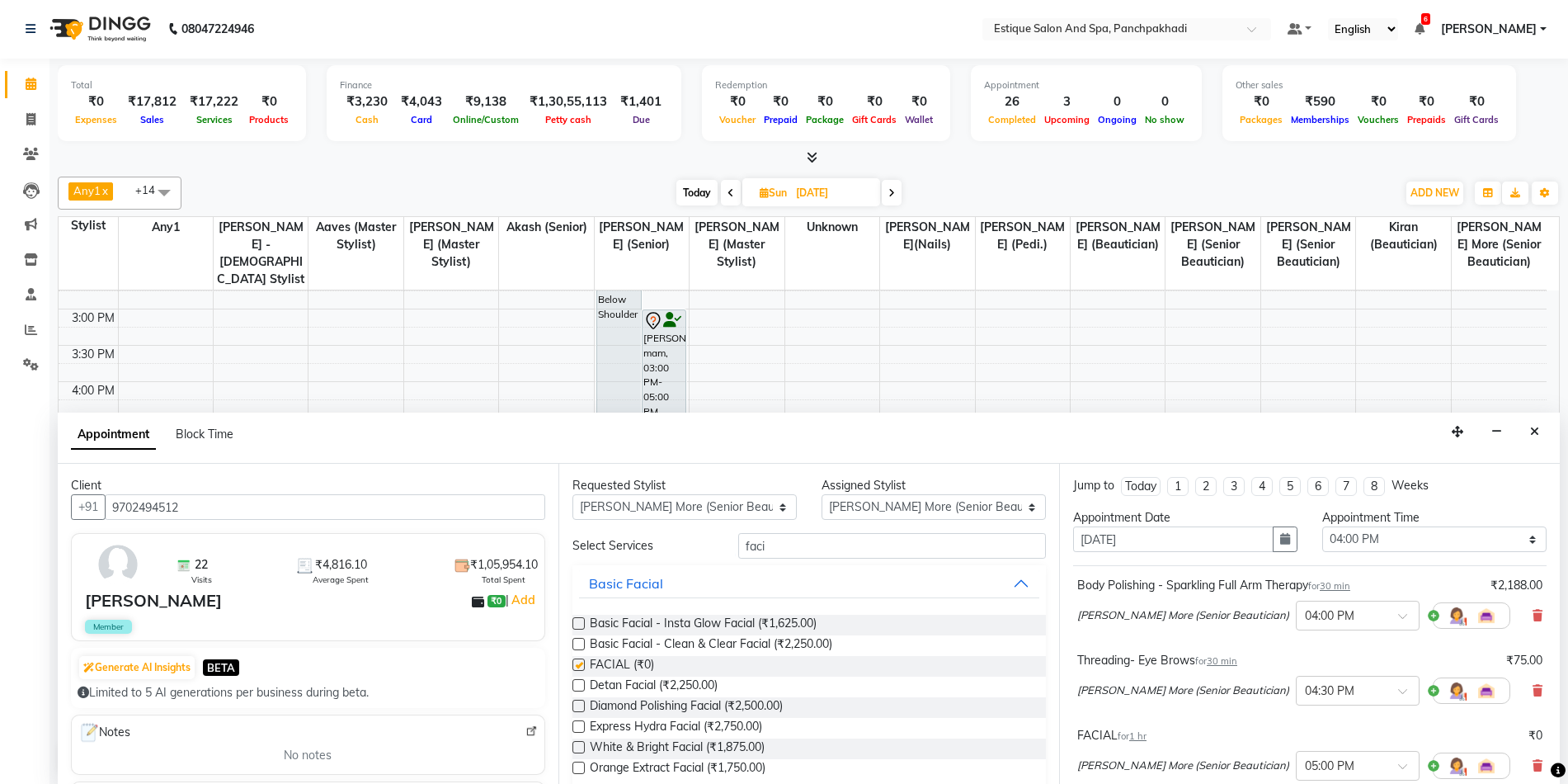
checkbox input "false"
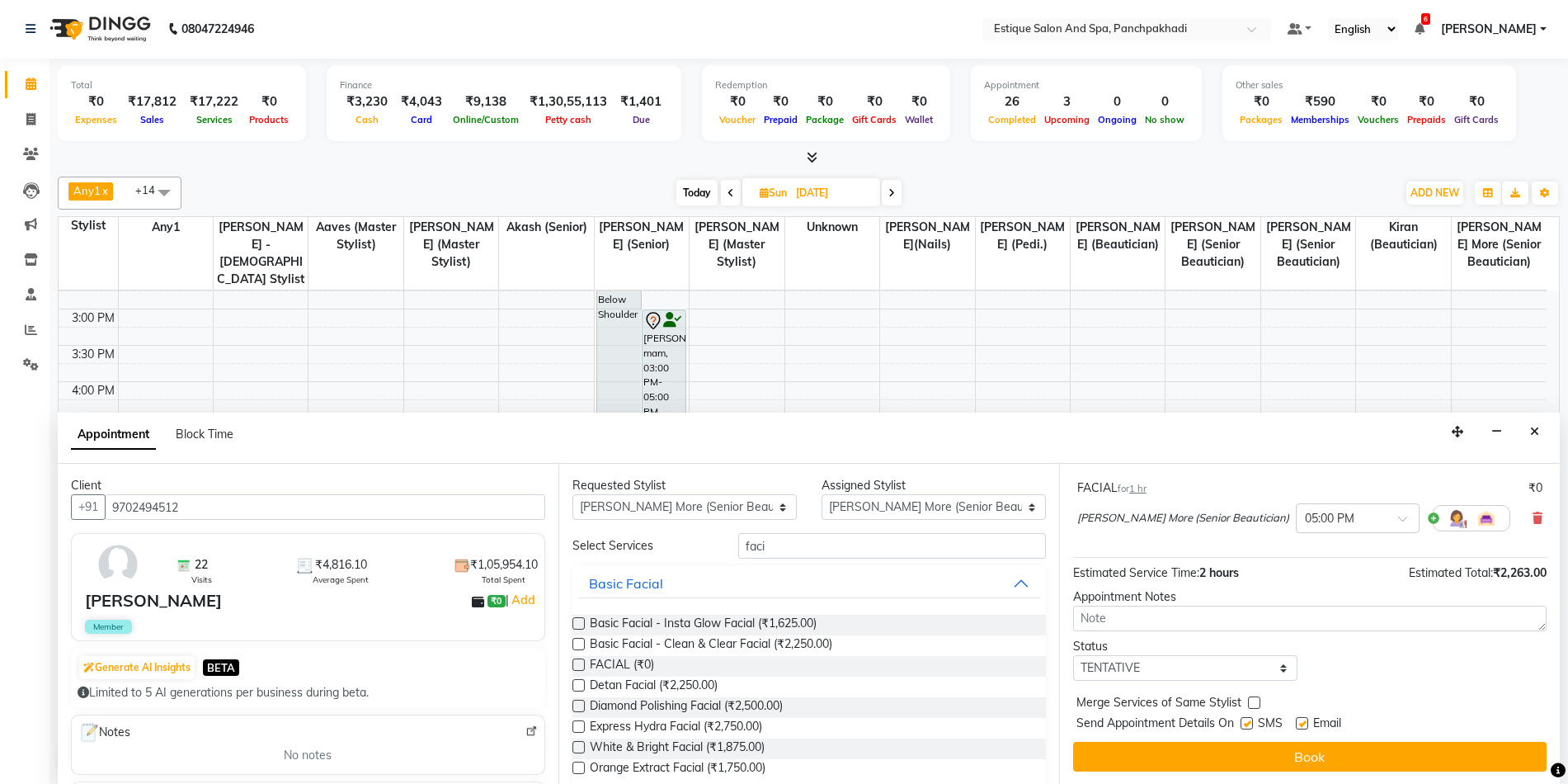
scroll to position [249, 0]
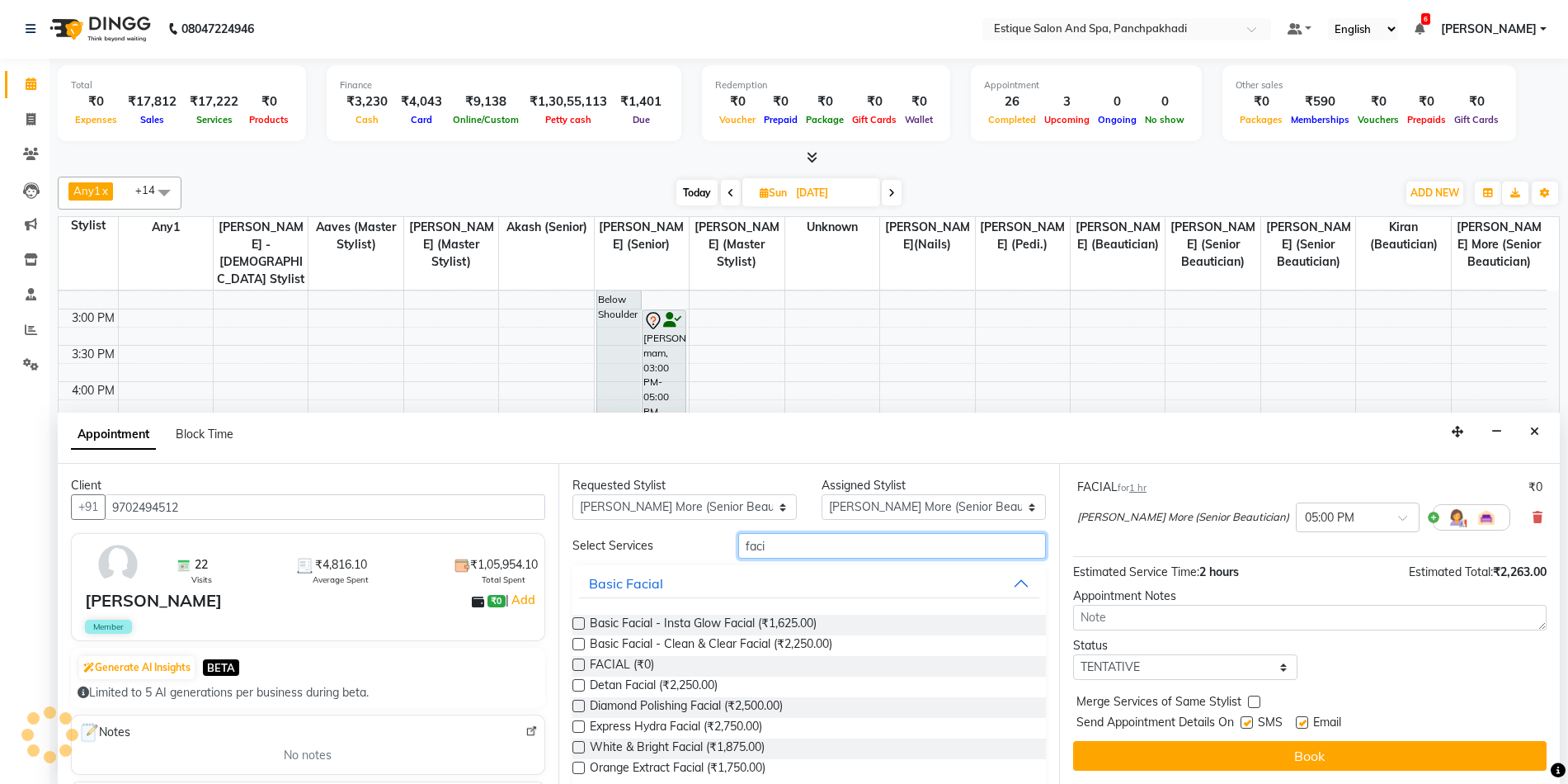
click at [773, 546] on input "faci" at bounding box center [891, 546] width 308 height 26
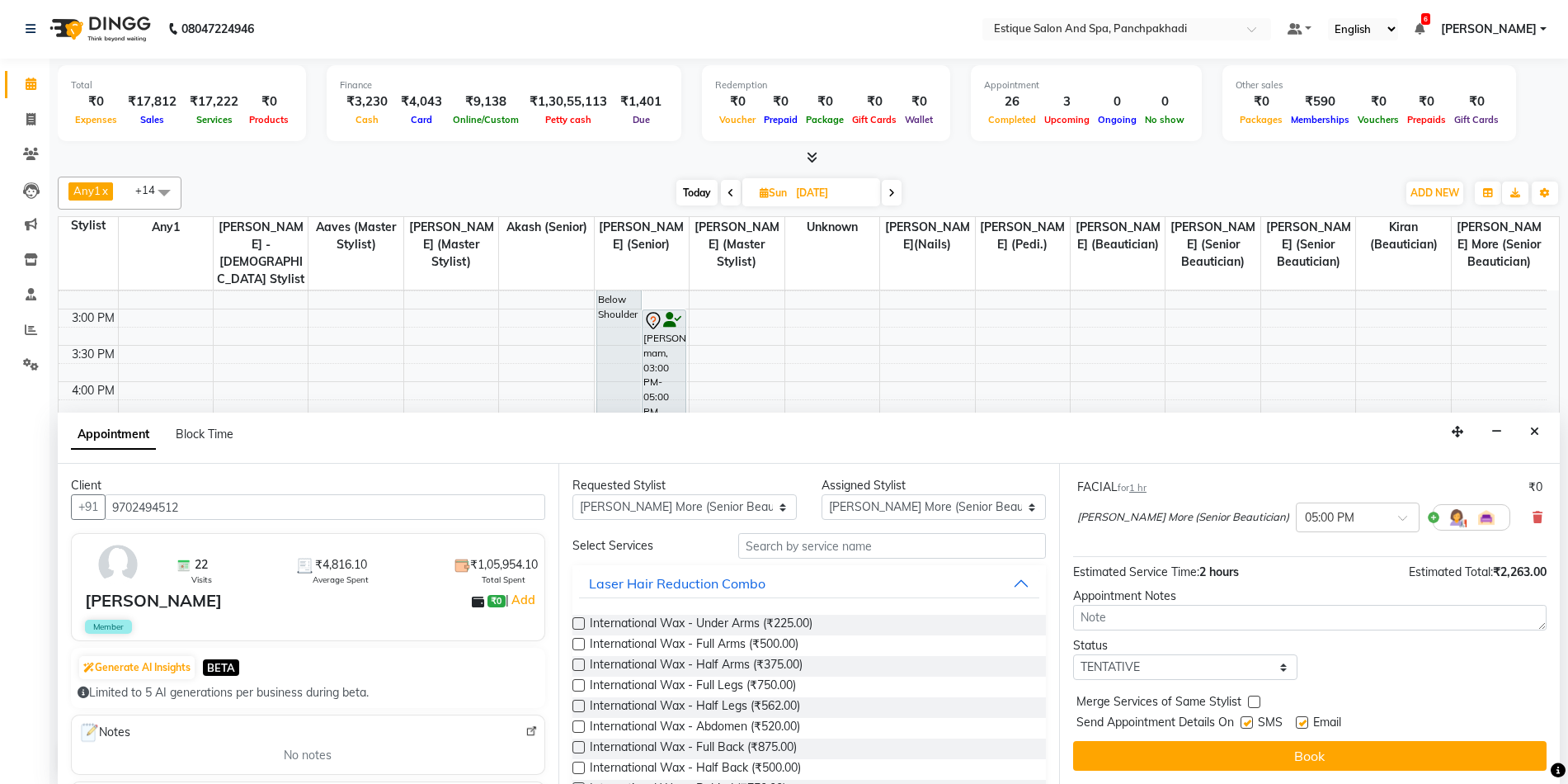
click at [581, 644] on label at bounding box center [579, 644] width 13 height 13
click at [581, 644] on input "checkbox" at bounding box center [578, 646] width 11 height 11
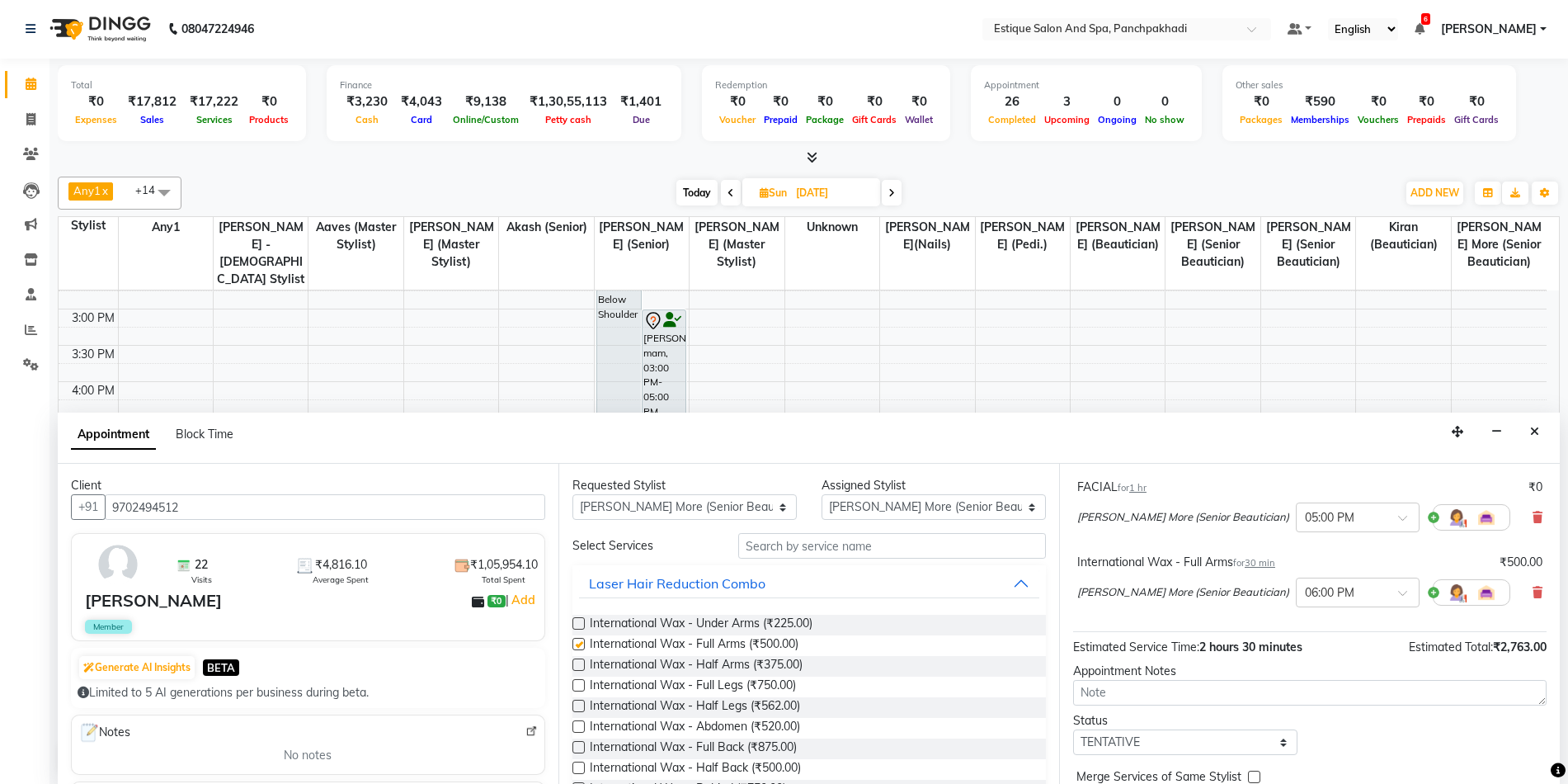
checkbox input "false"
click at [578, 686] on label at bounding box center [579, 685] width 13 height 13
click at [578, 686] on input "checkbox" at bounding box center [578, 687] width 11 height 11
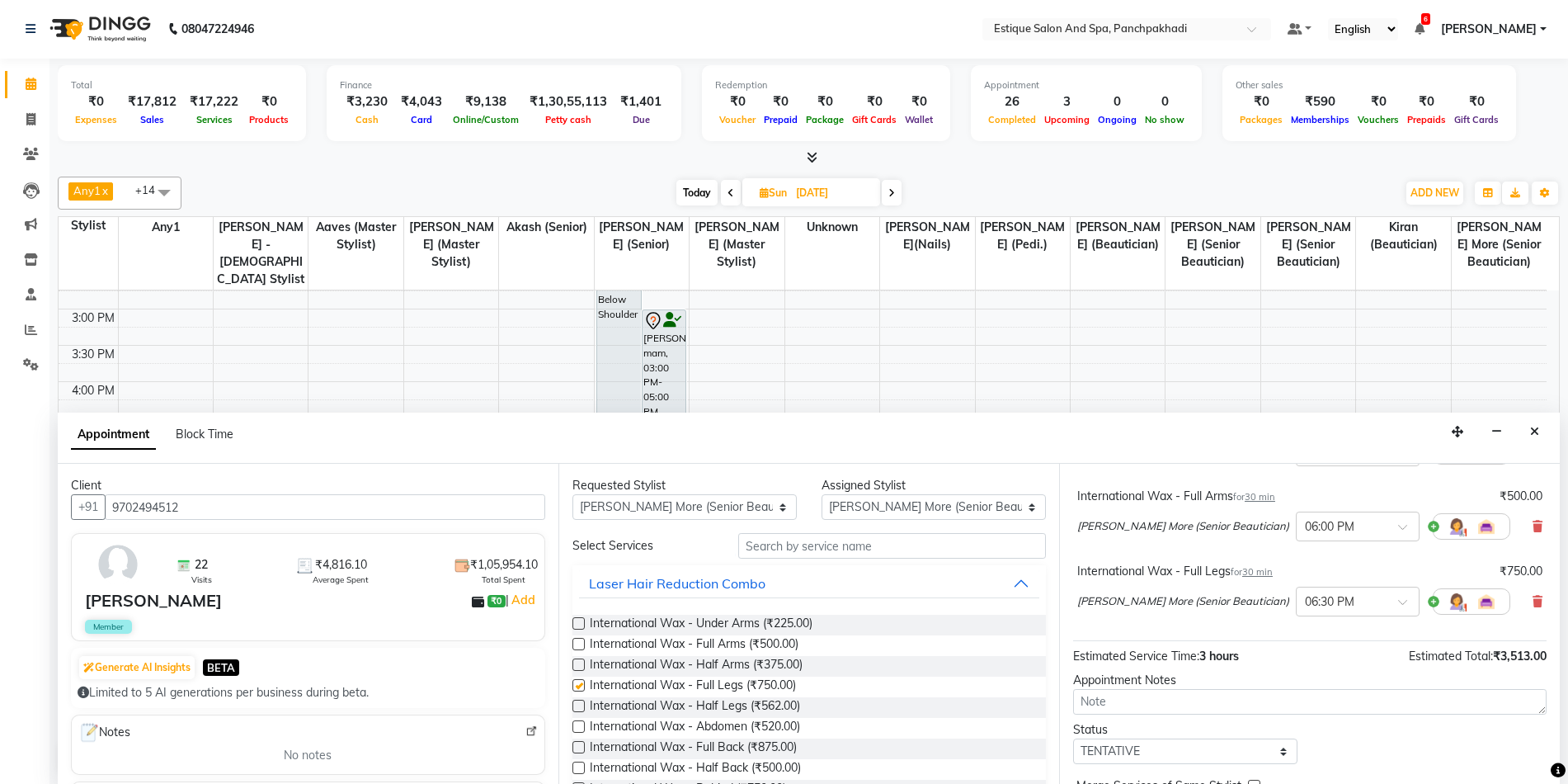
checkbox input "false"
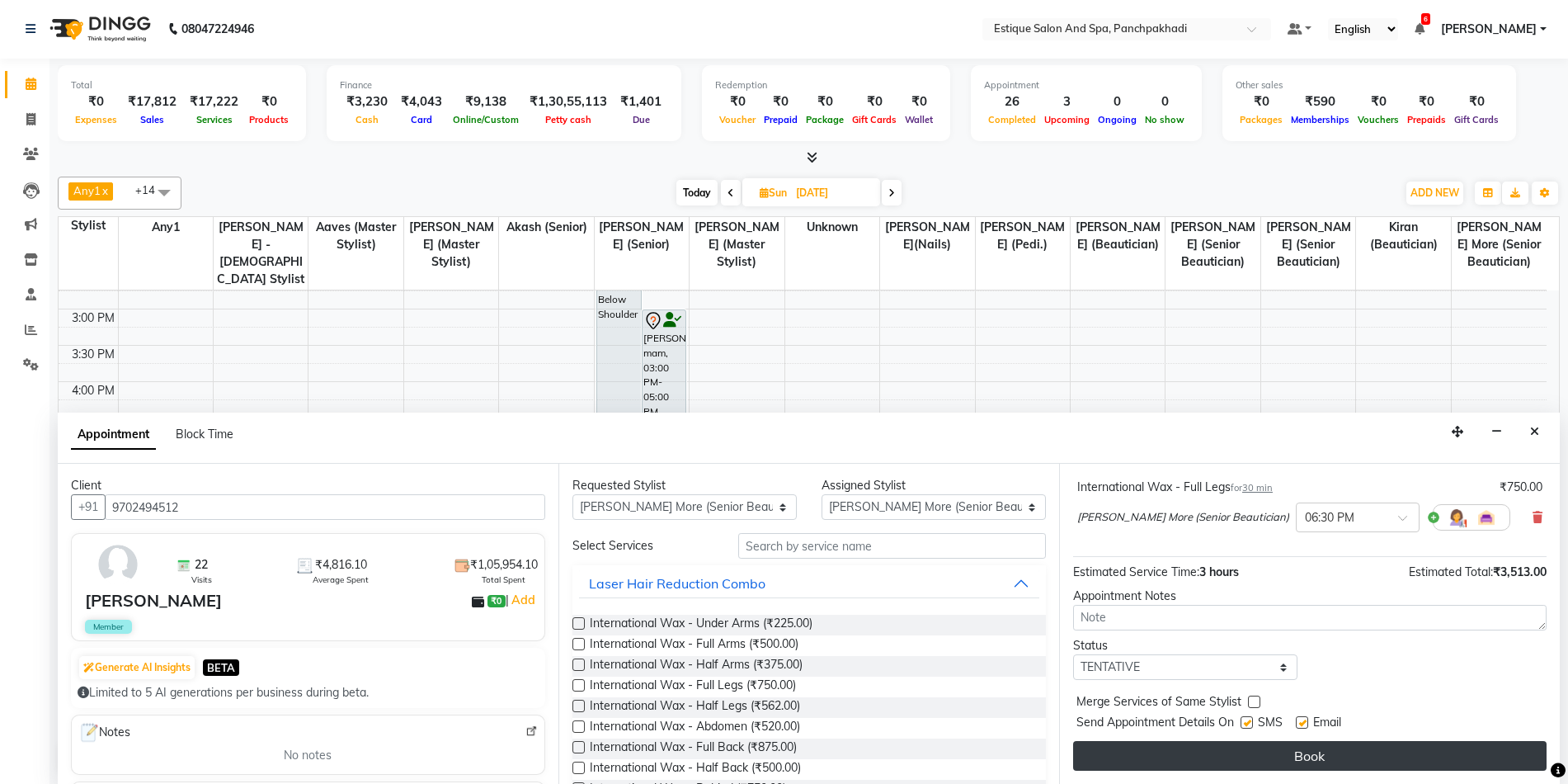
click at [1283, 754] on button "Book" at bounding box center [1310, 756] width 473 height 30
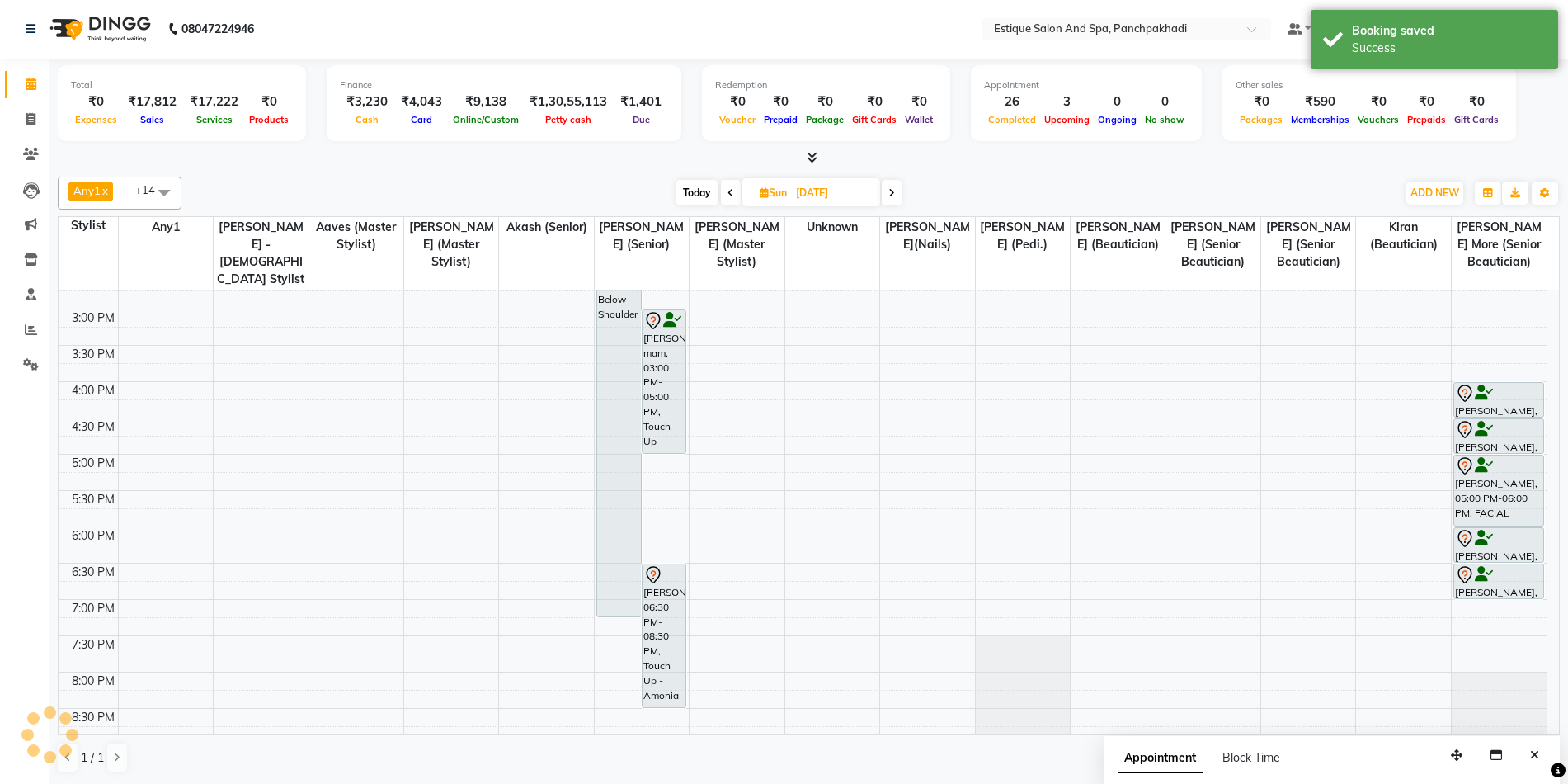
scroll to position [0, 0]
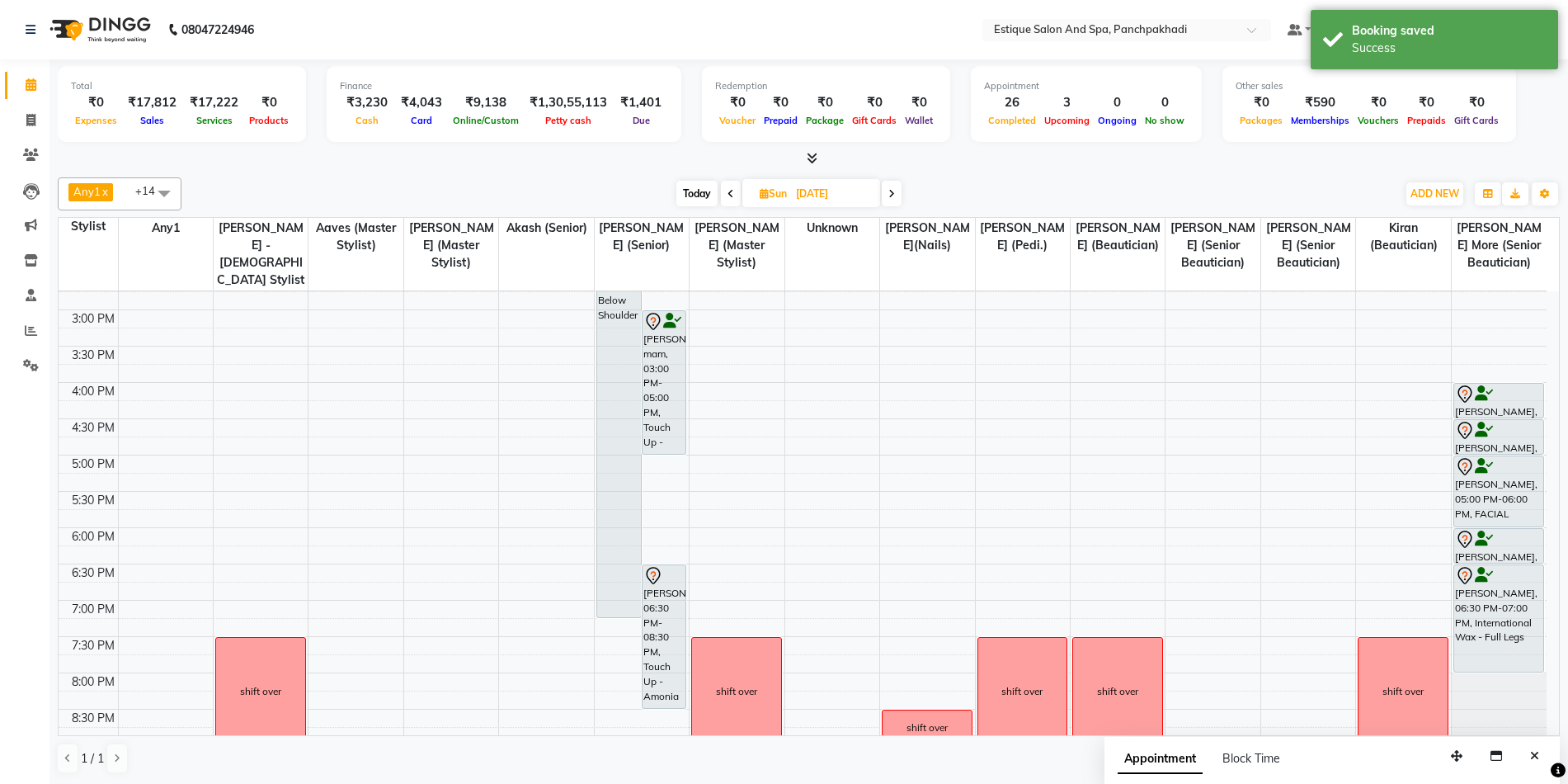
drag, startPoint x: 1496, startPoint y: 599, endPoint x: 1496, endPoint y: 661, distance: 62.0
click at [1496, 661] on div "Gauri vengurlekar, 04:00 PM-04:30 PM, Body Polishing - Sparkling Full Arm Thera…" at bounding box center [1500, 346] width 95 height 943
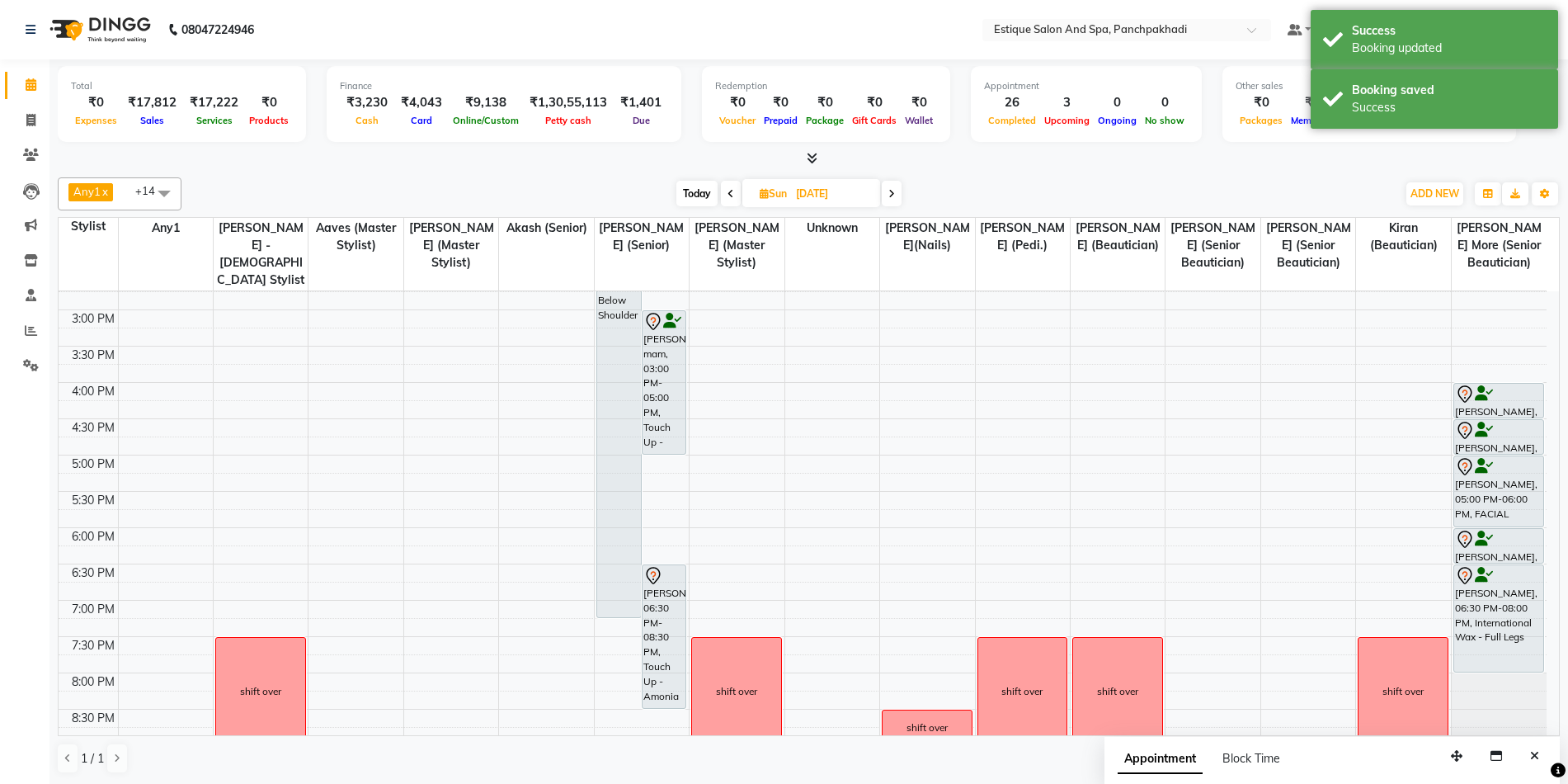
click at [693, 197] on span "Today" at bounding box center [697, 194] width 41 height 26
type input "[DATE]"
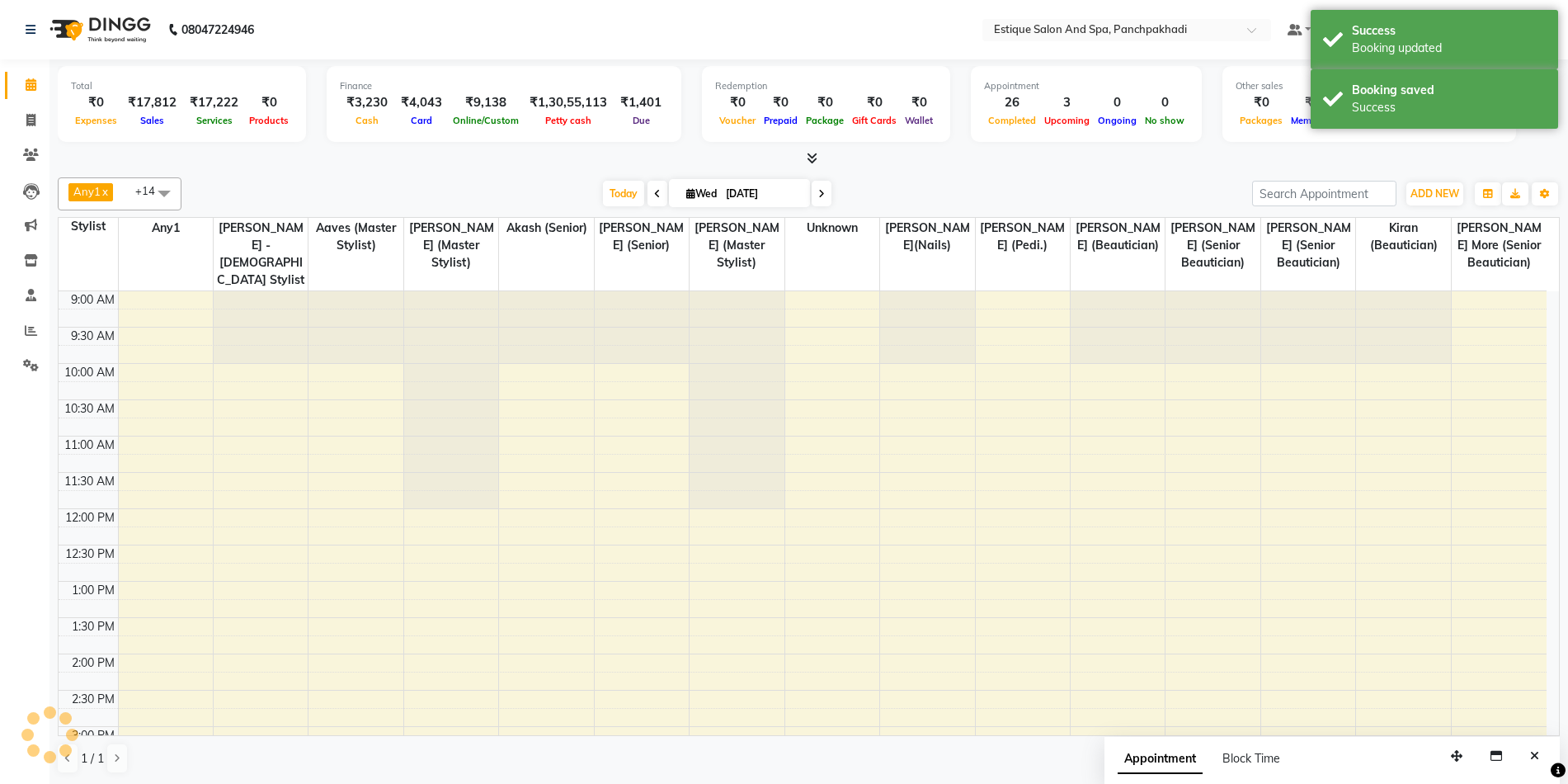
scroll to position [499, 0]
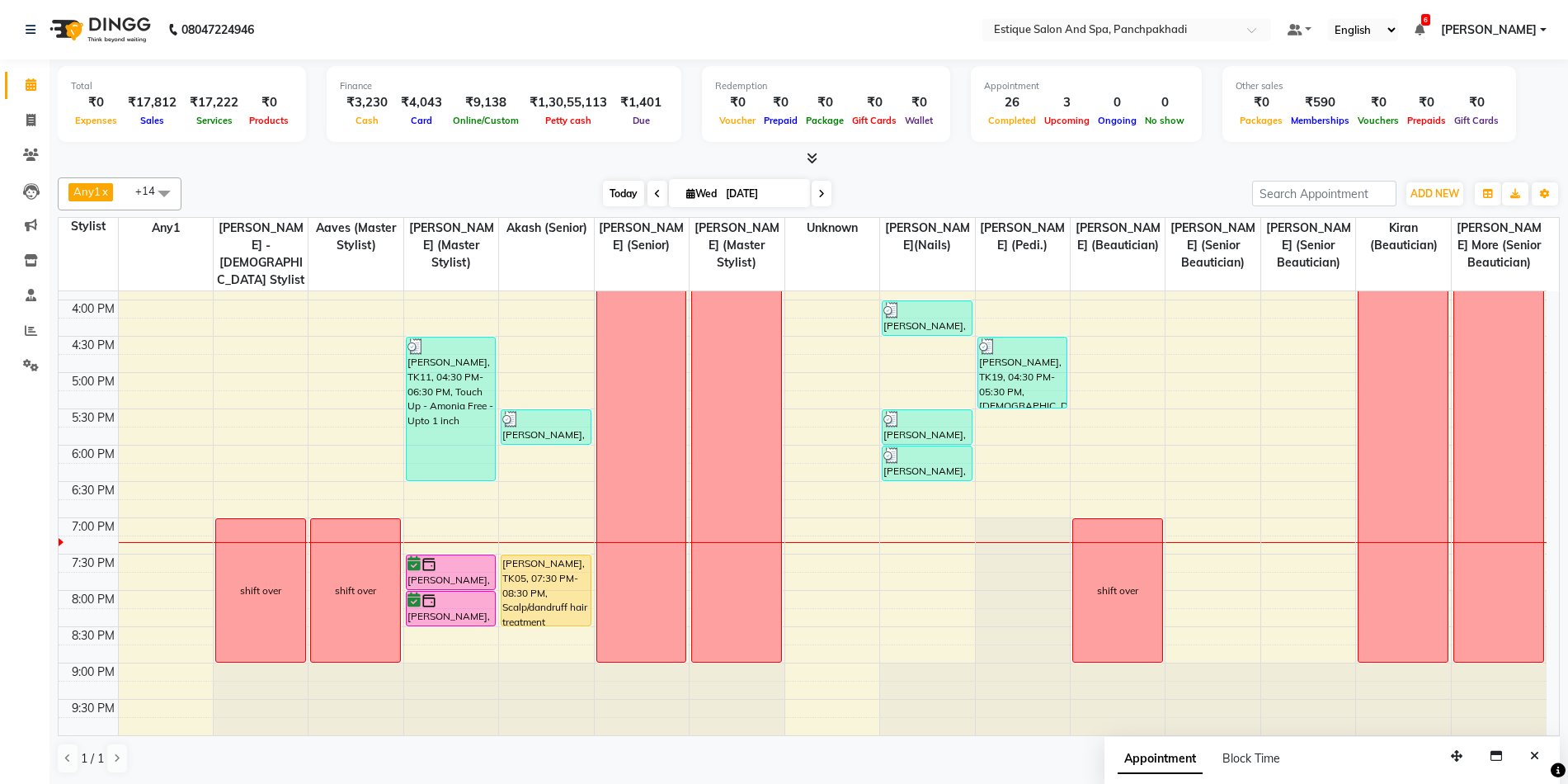
click at [616, 201] on span "Today" at bounding box center [623, 194] width 41 height 26
click at [626, 197] on span "Today" at bounding box center [623, 194] width 41 height 26
click at [626, 189] on span "Today" at bounding box center [623, 194] width 41 height 26
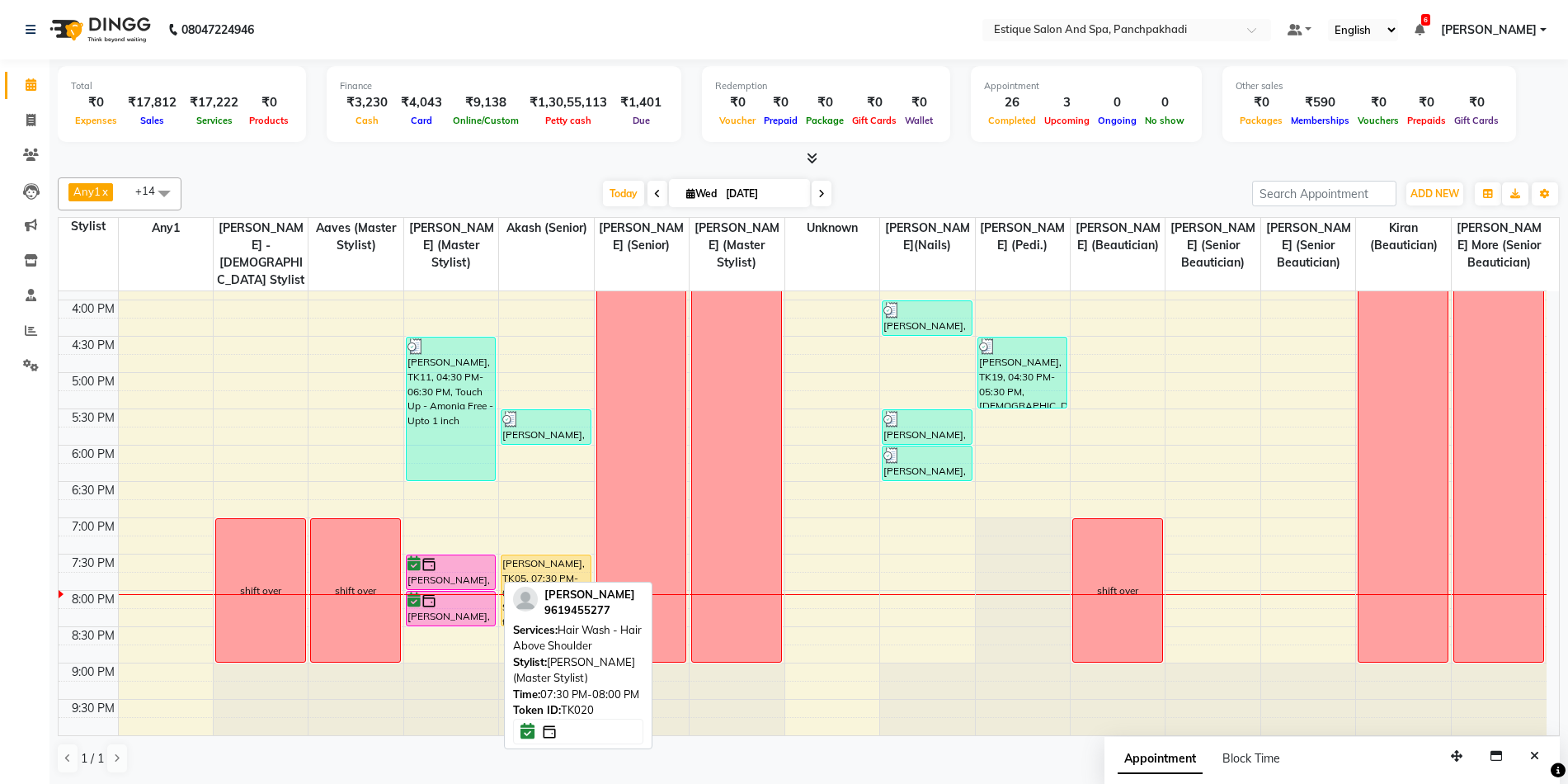
click at [457, 569] on div at bounding box center [451, 565] width 88 height 16
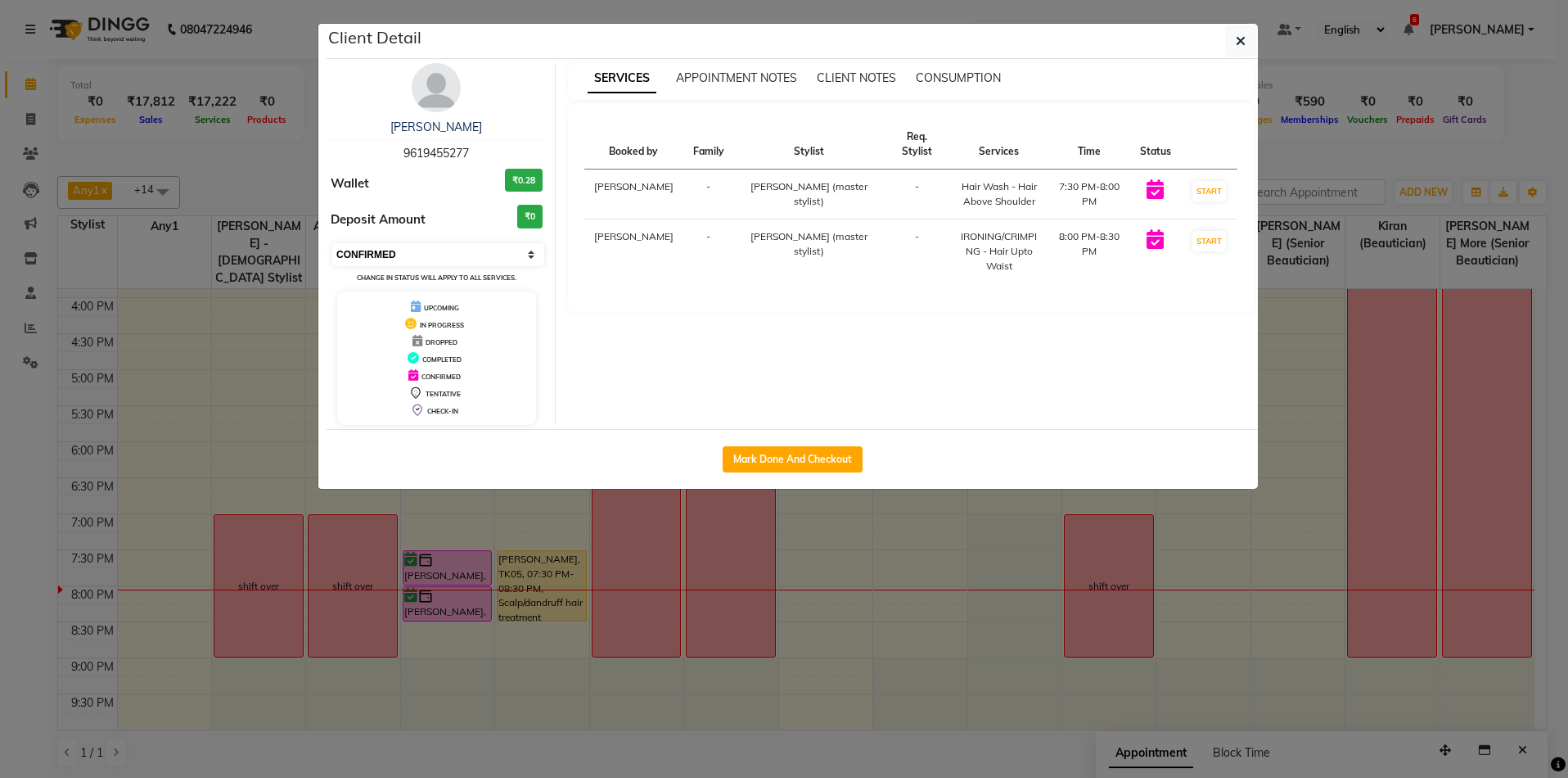
click at [437, 248] on select "Select IN SERVICE CONFIRMED TENTATIVE CHECK IN MARK DONE DROPPED UPCOMING" at bounding box center [439, 254] width 212 height 23
select select "1"
click at [333, 243] on select "Select IN SERVICE CONFIRMED TENTATIVE CHECK IN MARK DONE DROPPED UPCOMING" at bounding box center [439, 254] width 212 height 23
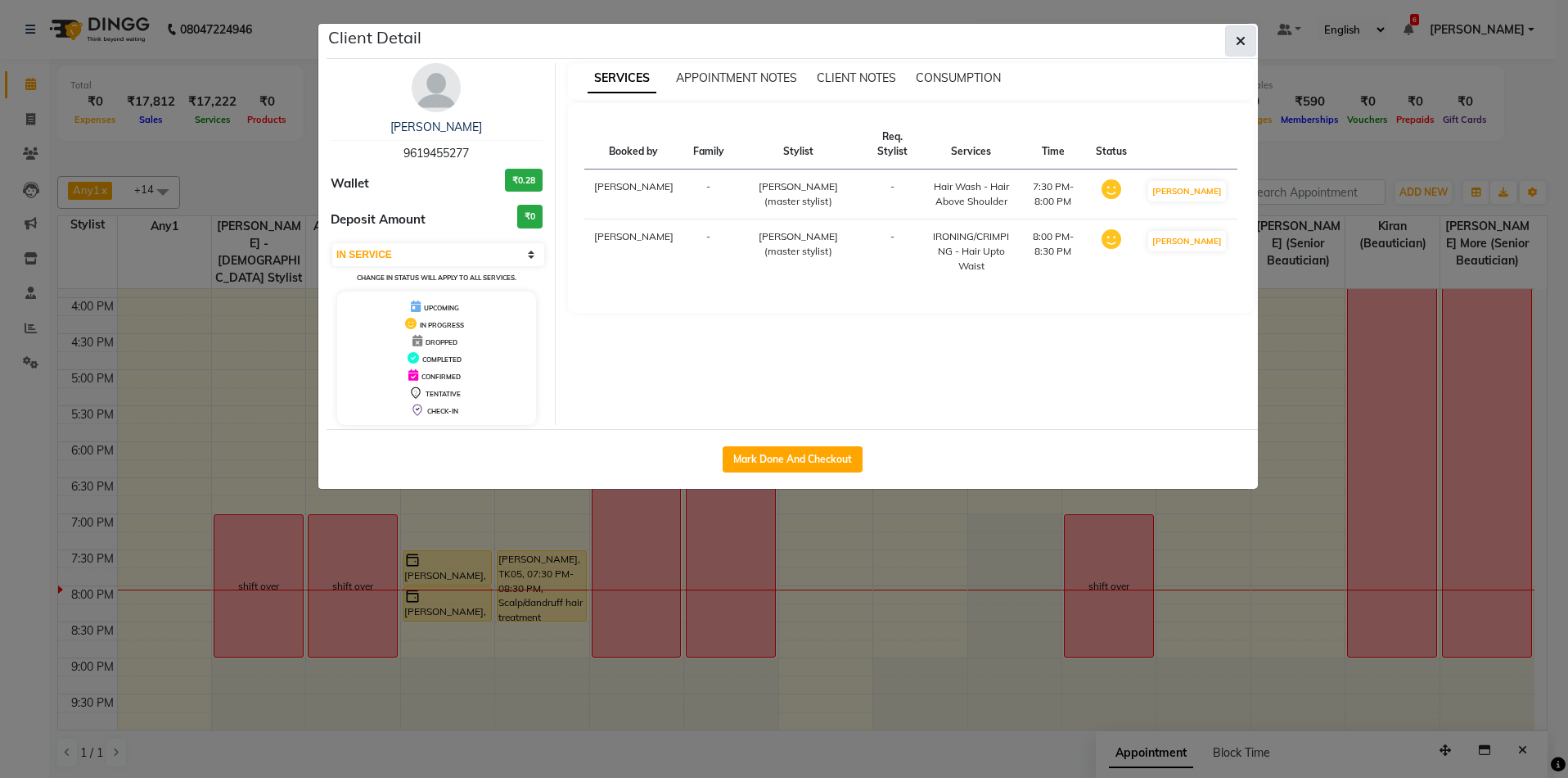
click at [1238, 50] on button "button" at bounding box center [1241, 41] width 31 height 31
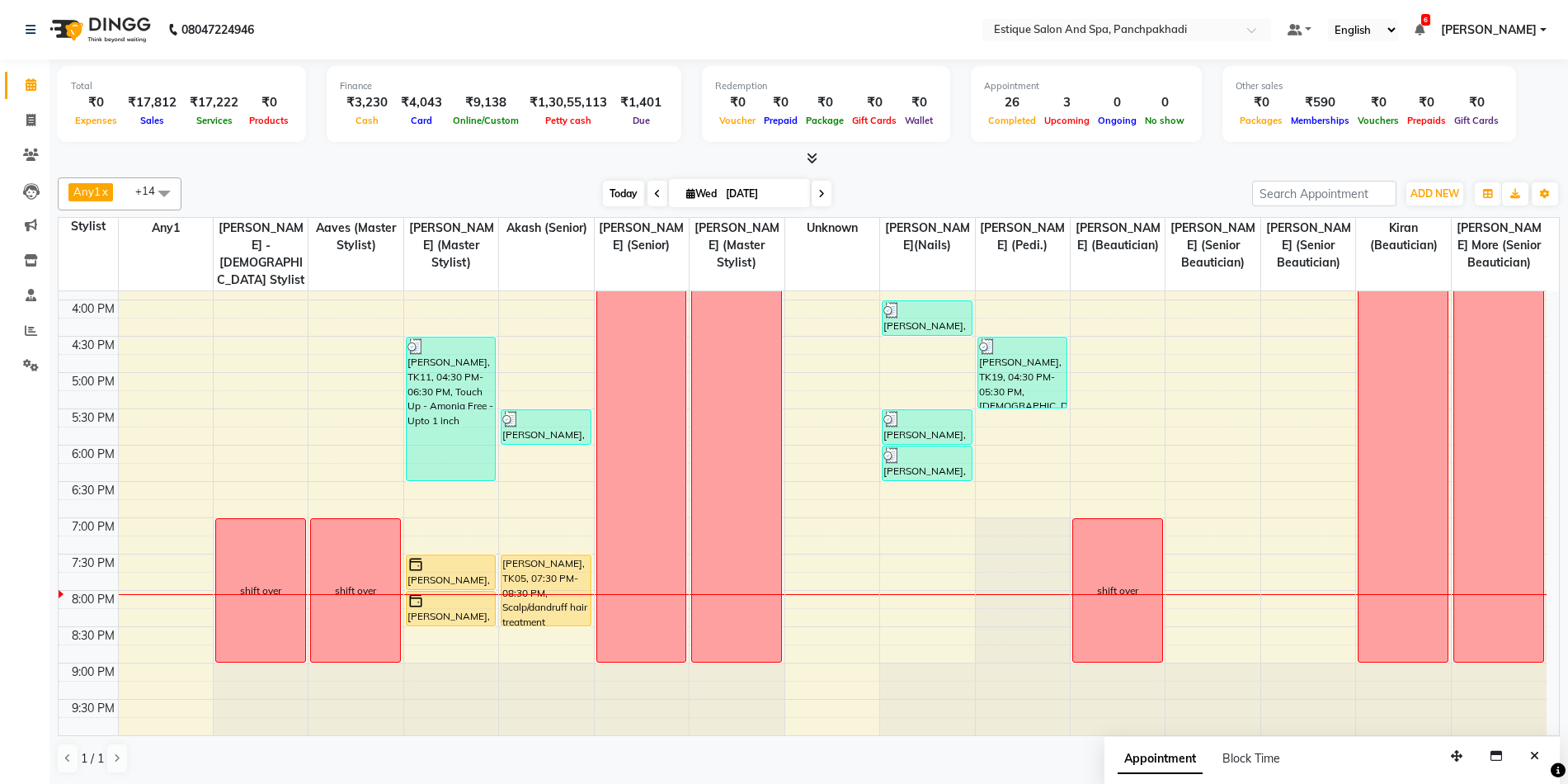
click at [616, 199] on span "Today" at bounding box center [623, 194] width 41 height 26
click at [1217, 415] on div "9:00 AM 9:30 AM 10:00 AM 10:30 AM 11:00 AM 11:30 AM 12:00 PM 12:30 PM 1:00 PM 1…" at bounding box center [802, 263] width 1488 height 943
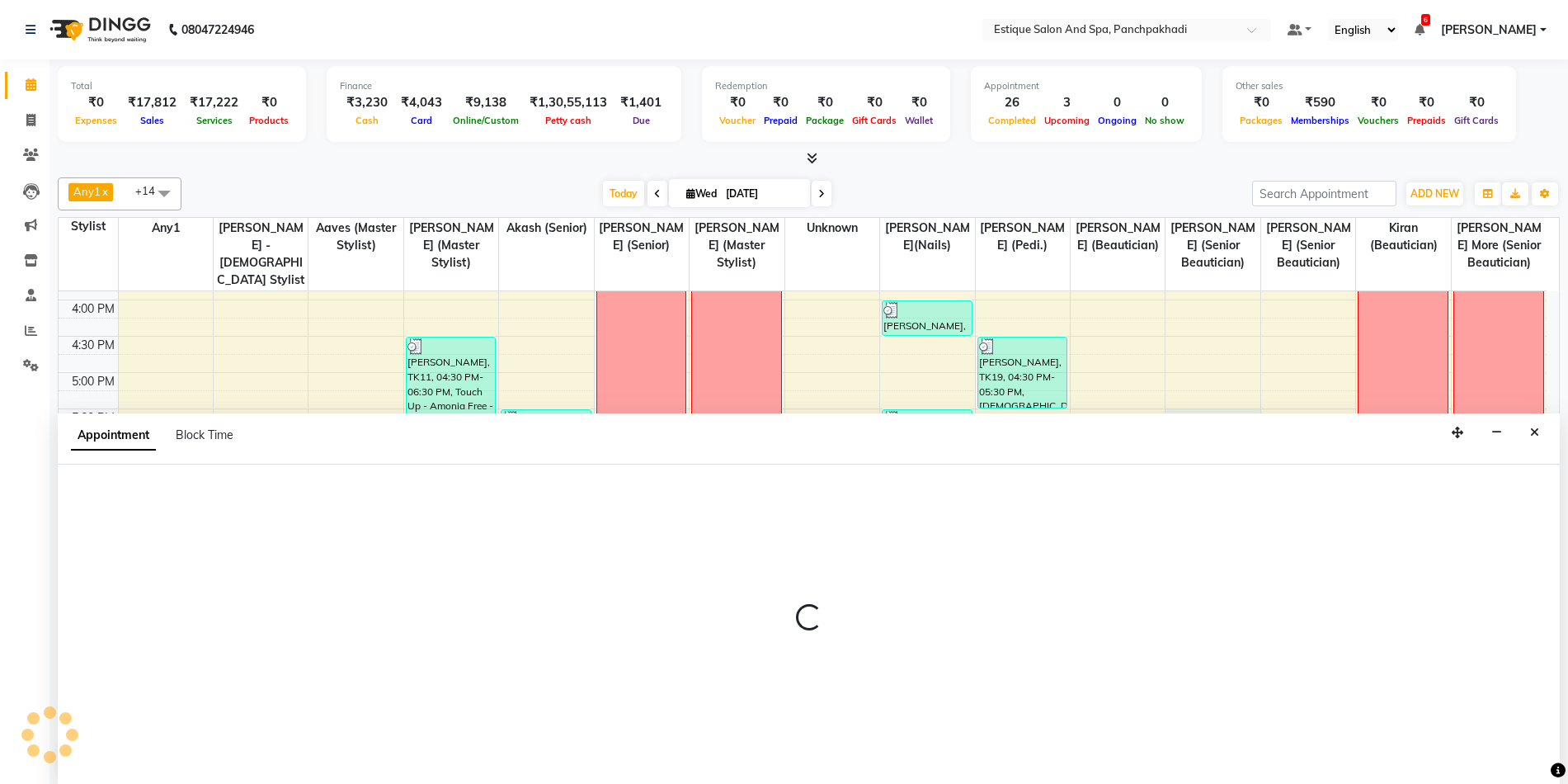
scroll to position [1, 0]
click at [1532, 427] on icon "Close" at bounding box center [1534, 431] width 9 height 12
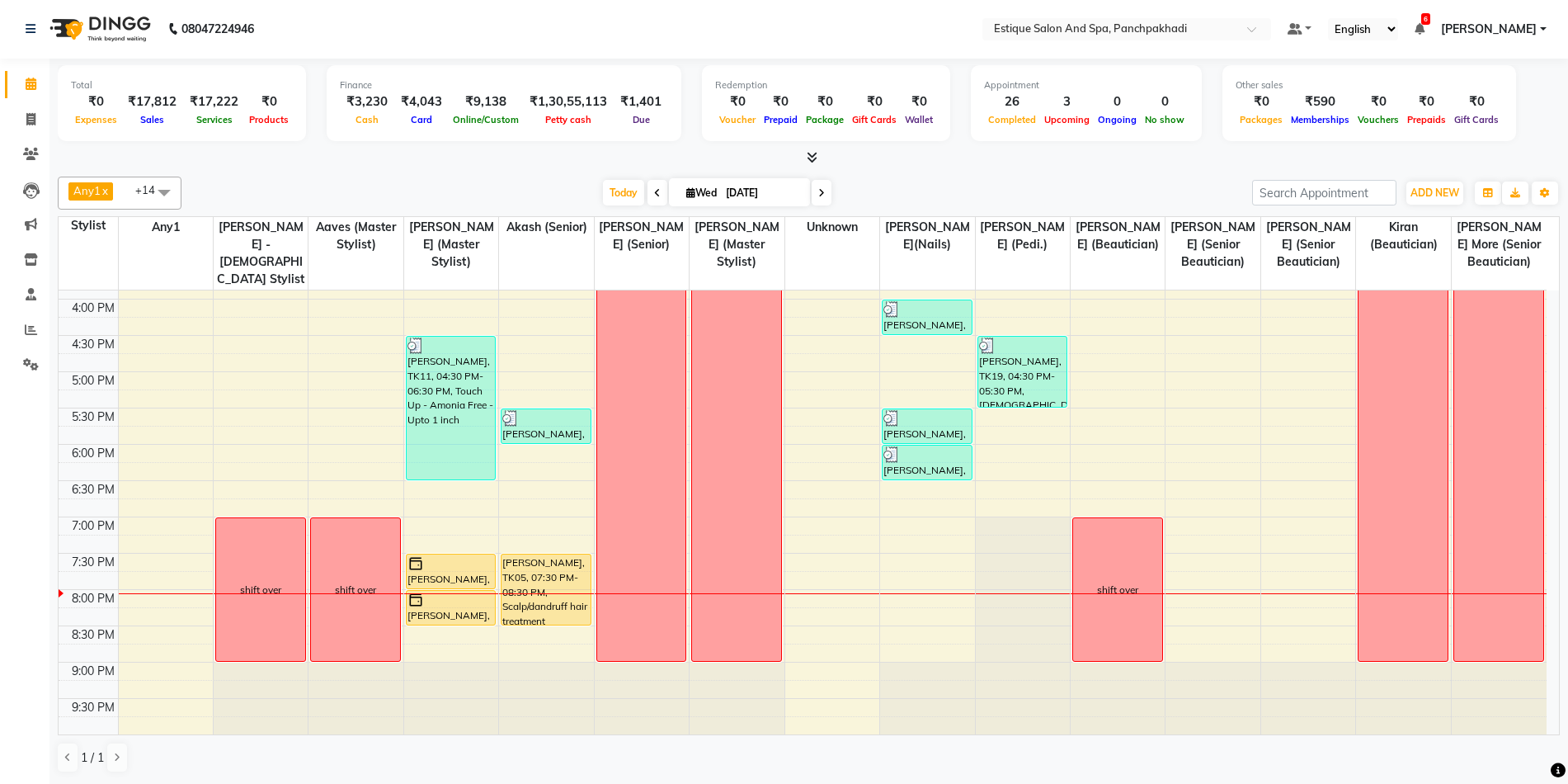
click at [816, 203] on span at bounding box center [822, 193] width 20 height 26
type input "04-09-2025"
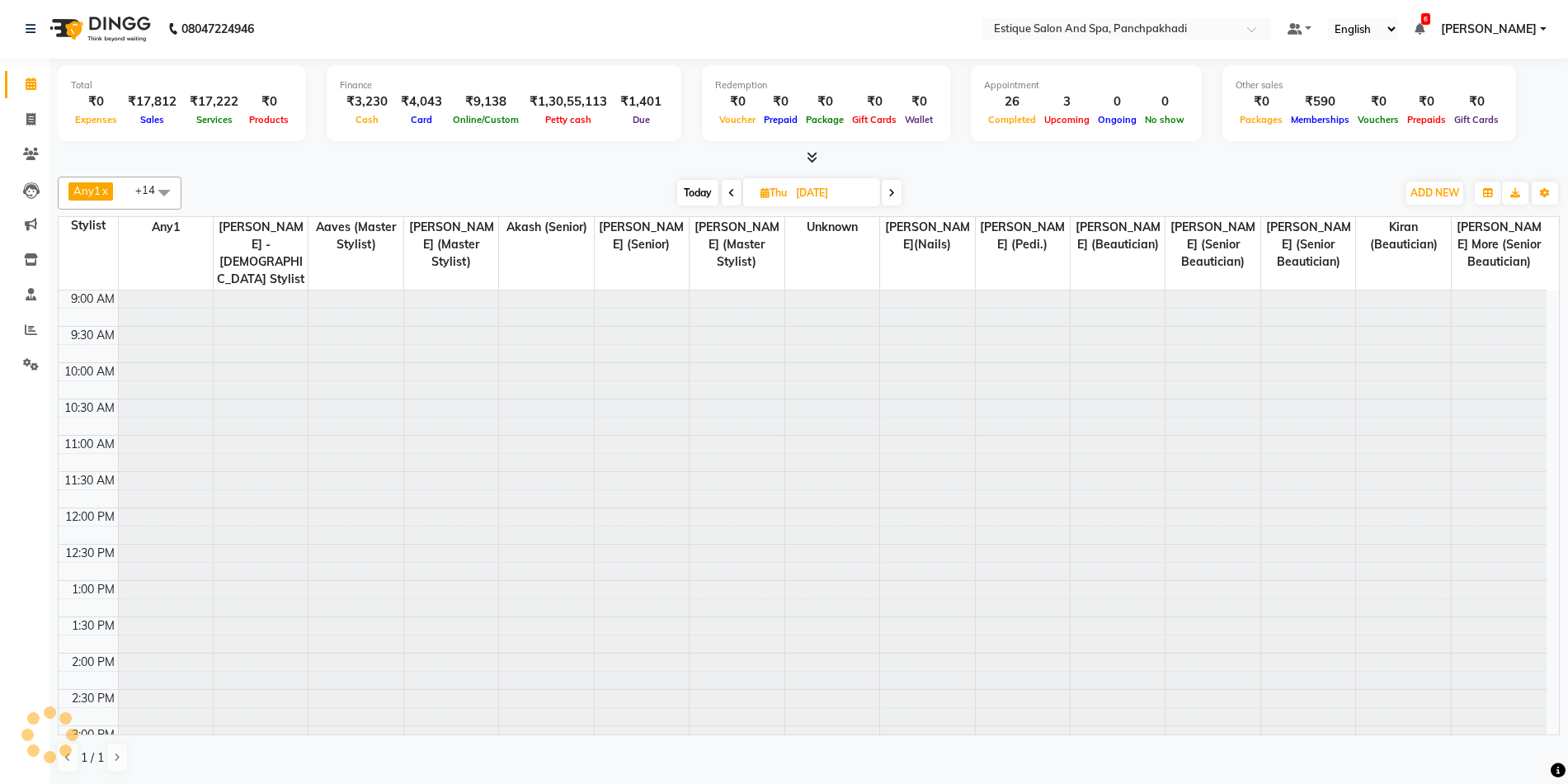
scroll to position [499, 0]
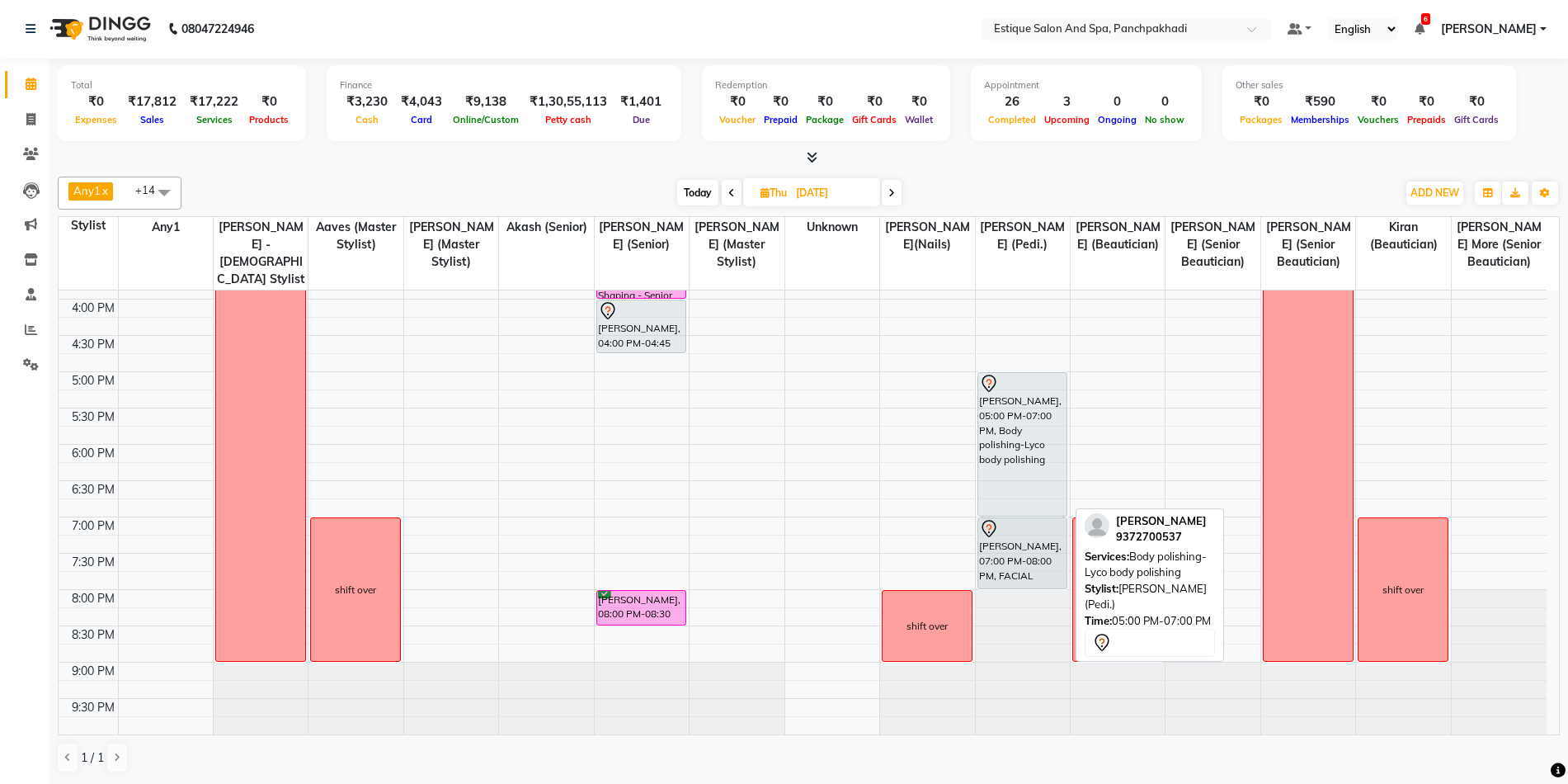
click at [1017, 429] on div "Abhishek Ghulve, 05:00 PM-07:00 PM, Body polishing-Lyco body polishing" at bounding box center [1023, 444] width 89 height 143
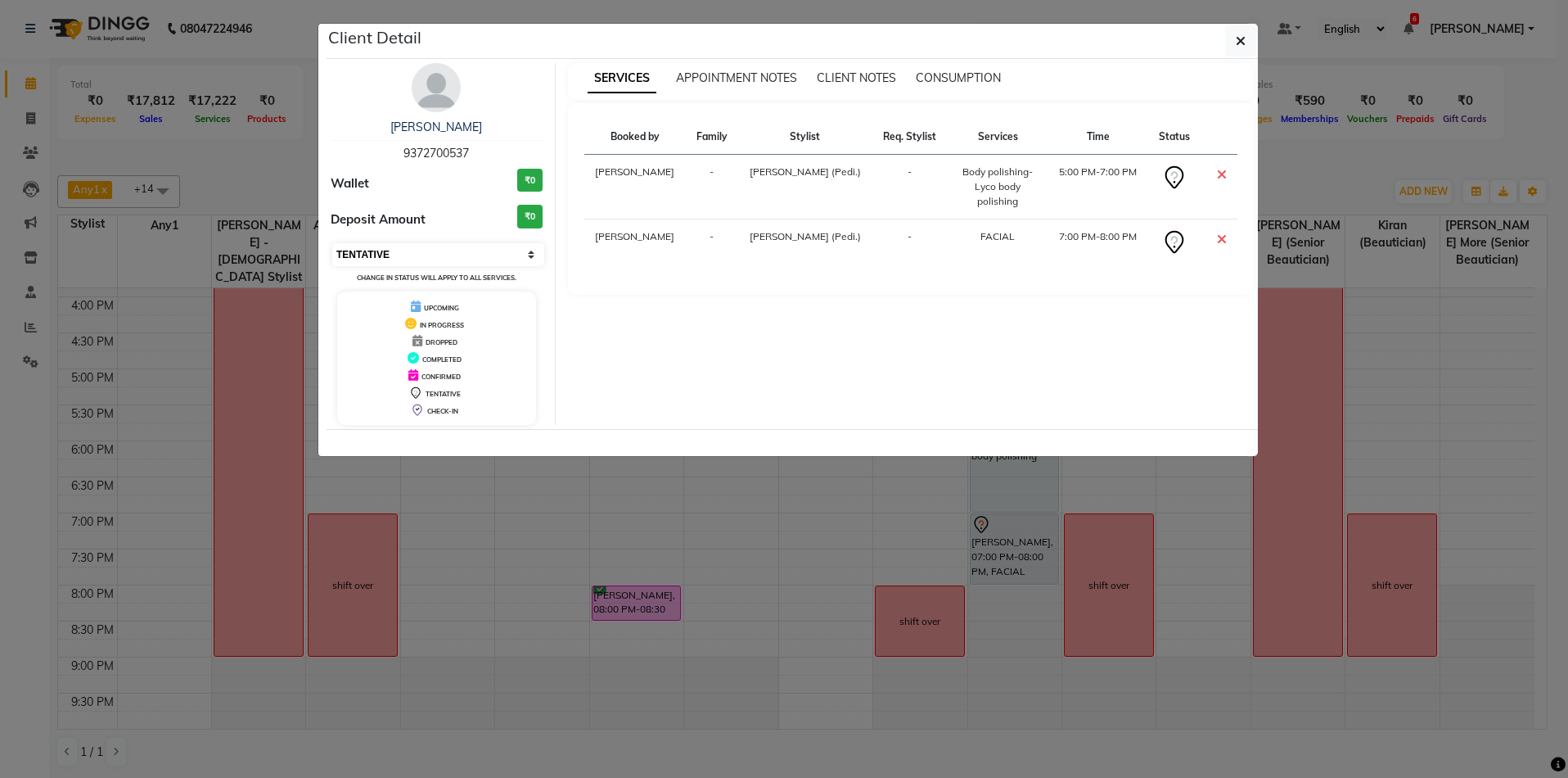
click at [461, 258] on select "Select CONFIRMED TENTATIVE" at bounding box center [439, 254] width 212 height 23
select select "6"
click at [333, 243] on select "Select CONFIRMED TENTATIVE" at bounding box center [439, 254] width 212 height 23
click at [1241, 44] on icon "button" at bounding box center [1241, 41] width 10 height 13
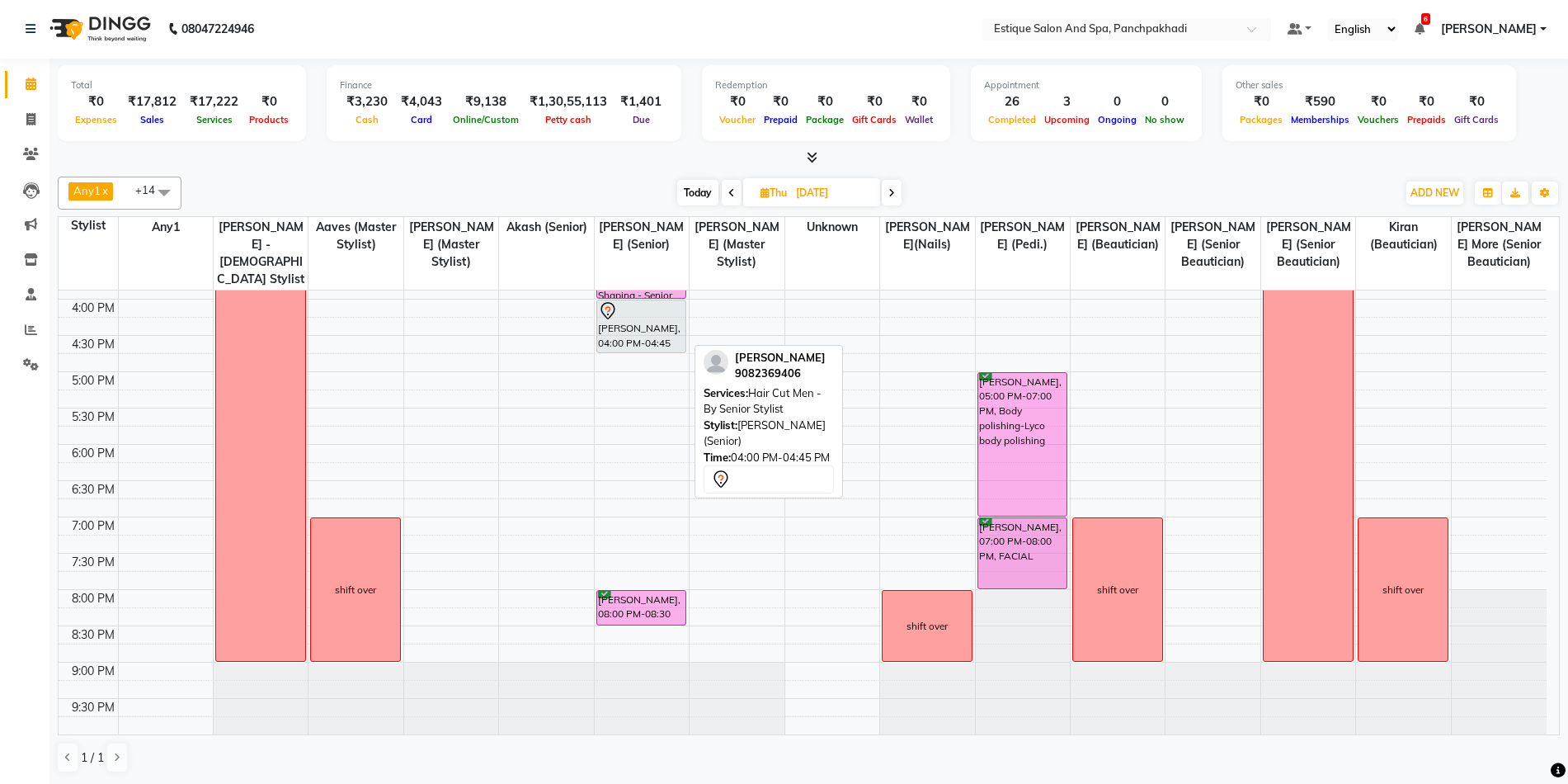
click at [633, 336] on div "Shubham Punamiya, 04:00 PM-04:45 PM, Hair Cut Men - By Senior Stylist" at bounding box center [642, 326] width 89 height 52
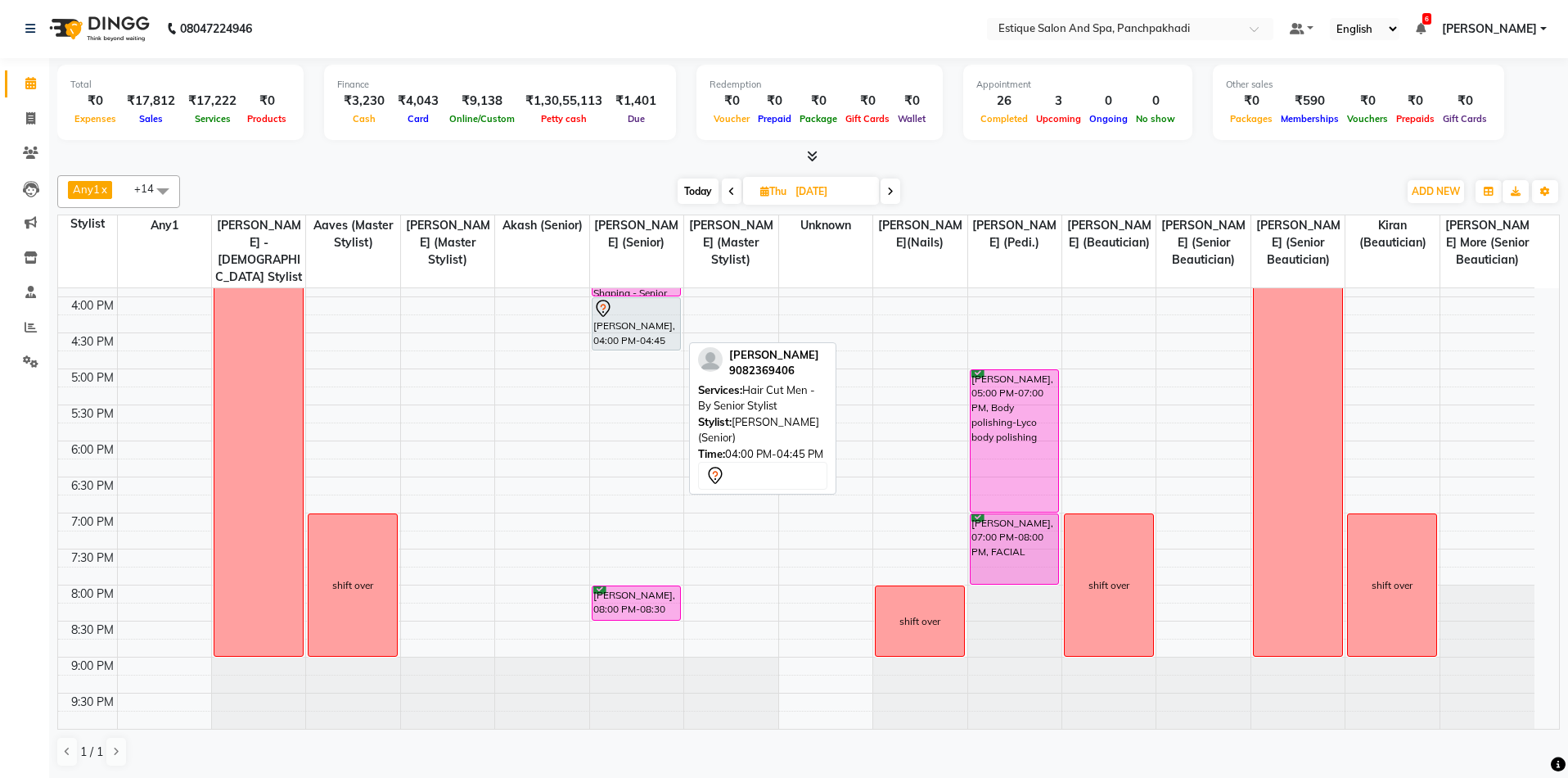
select select "7"
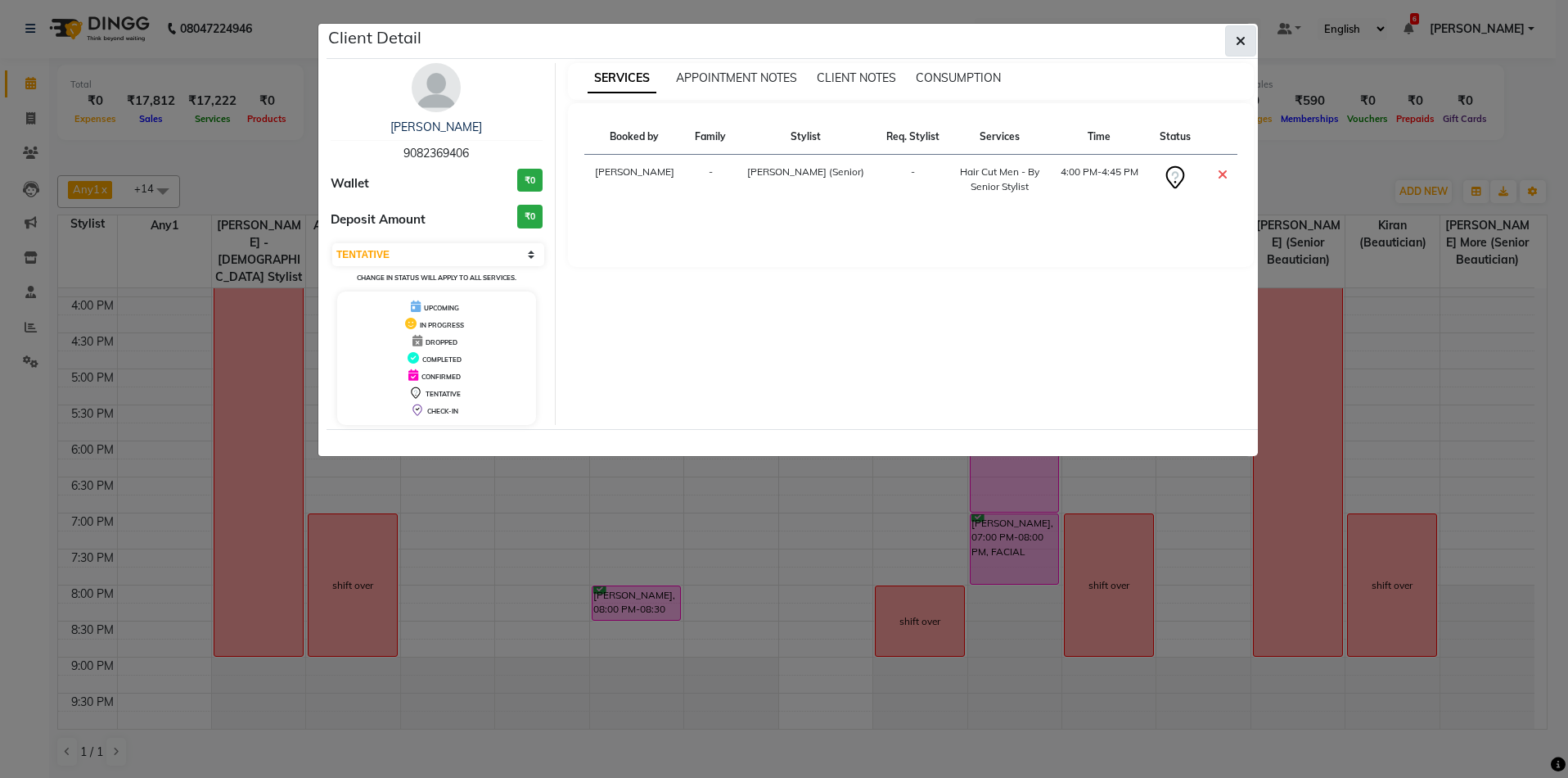
click at [1248, 38] on button "button" at bounding box center [1241, 41] width 31 height 31
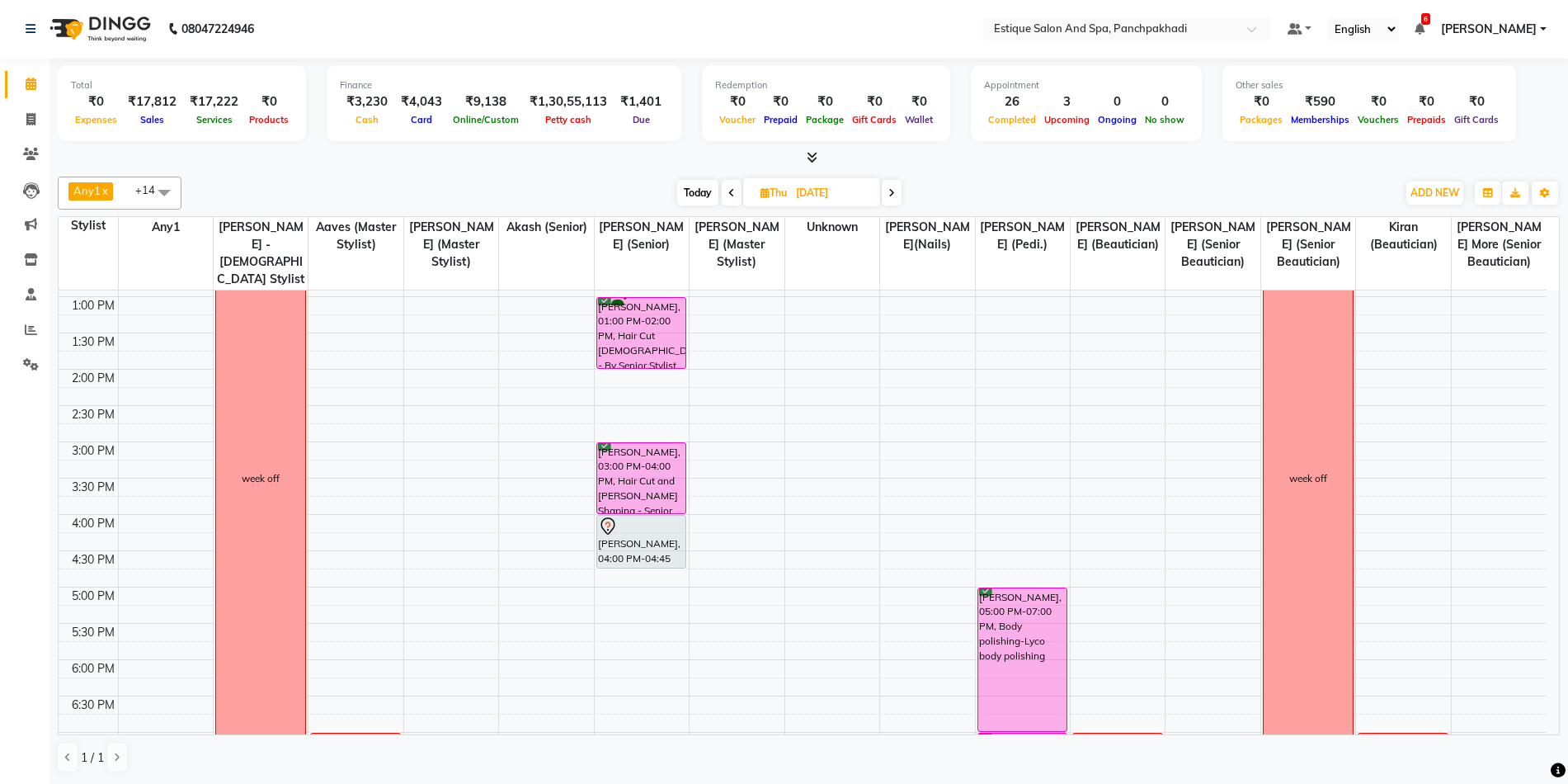
scroll to position [330, 0]
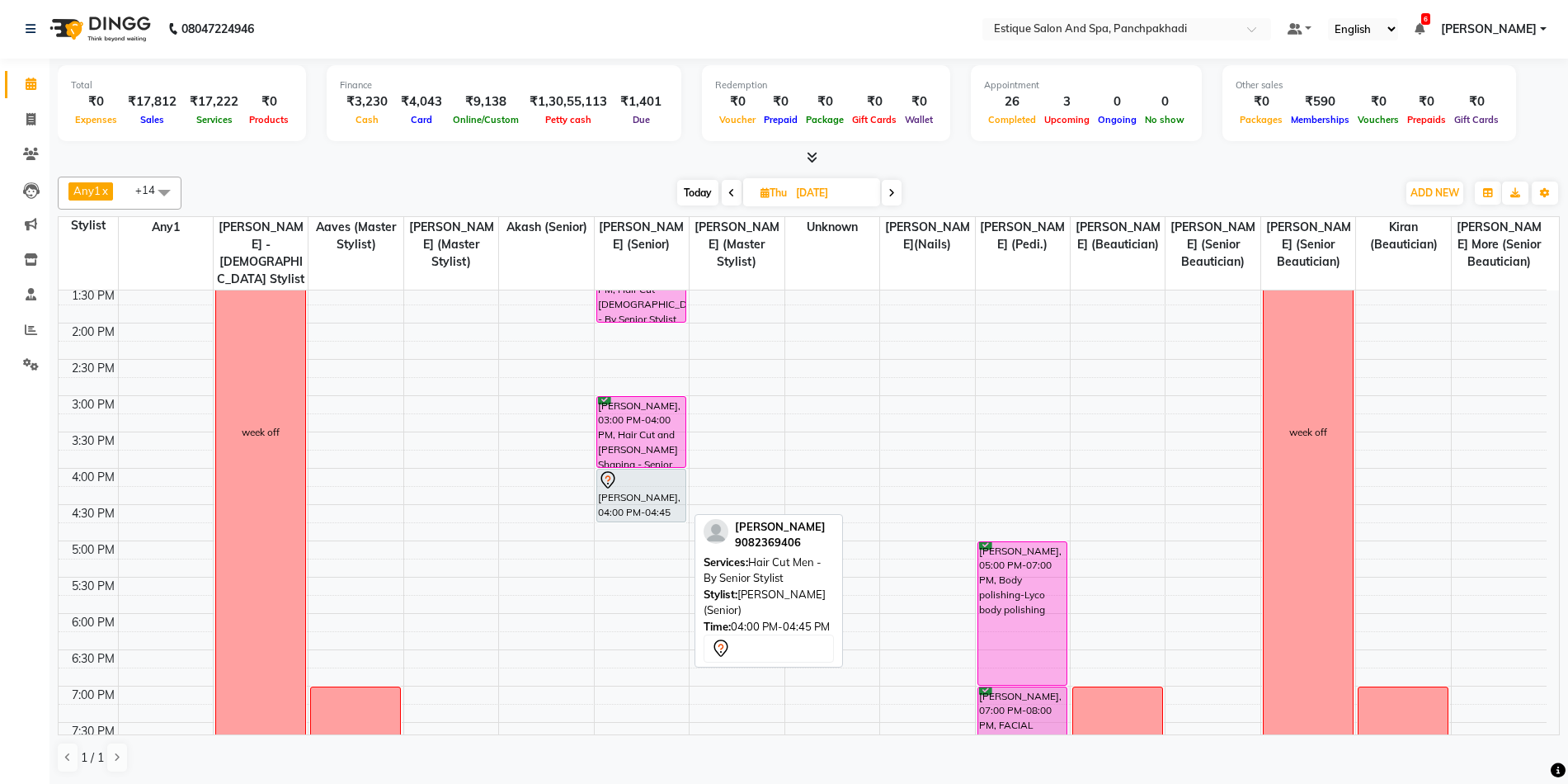
click at [628, 507] on div "Shubham Punamiya, 04:00 PM-04:45 PM, Hair Cut Men - By Senior Stylist" at bounding box center [642, 495] width 89 height 52
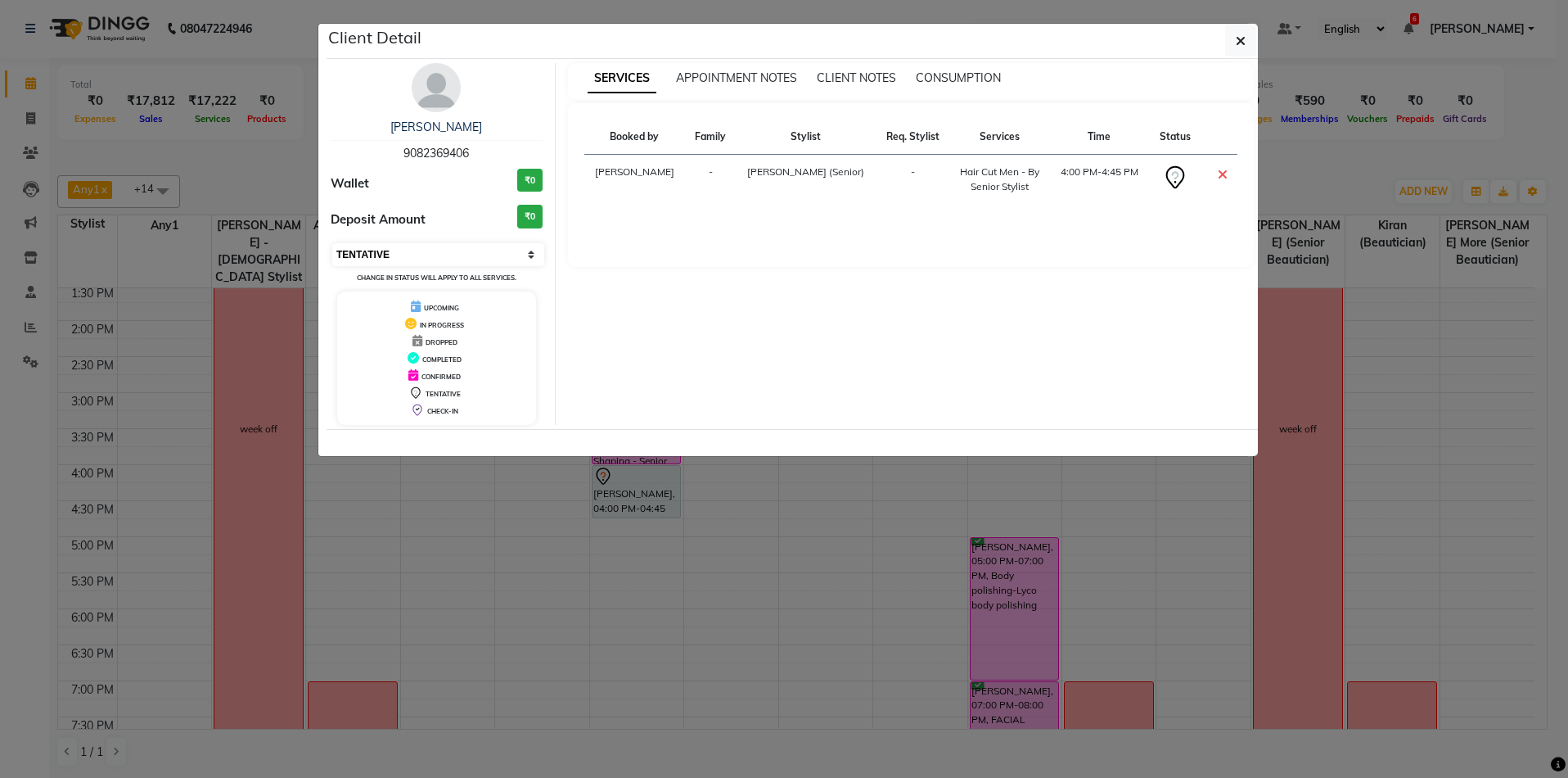
click at [413, 259] on select "Select CONFIRMED TENTATIVE" at bounding box center [439, 254] width 212 height 23
select select "6"
click at [333, 243] on select "Select CONFIRMED TENTATIVE" at bounding box center [439, 254] width 212 height 23
click at [1245, 32] on button "button" at bounding box center [1241, 41] width 31 height 31
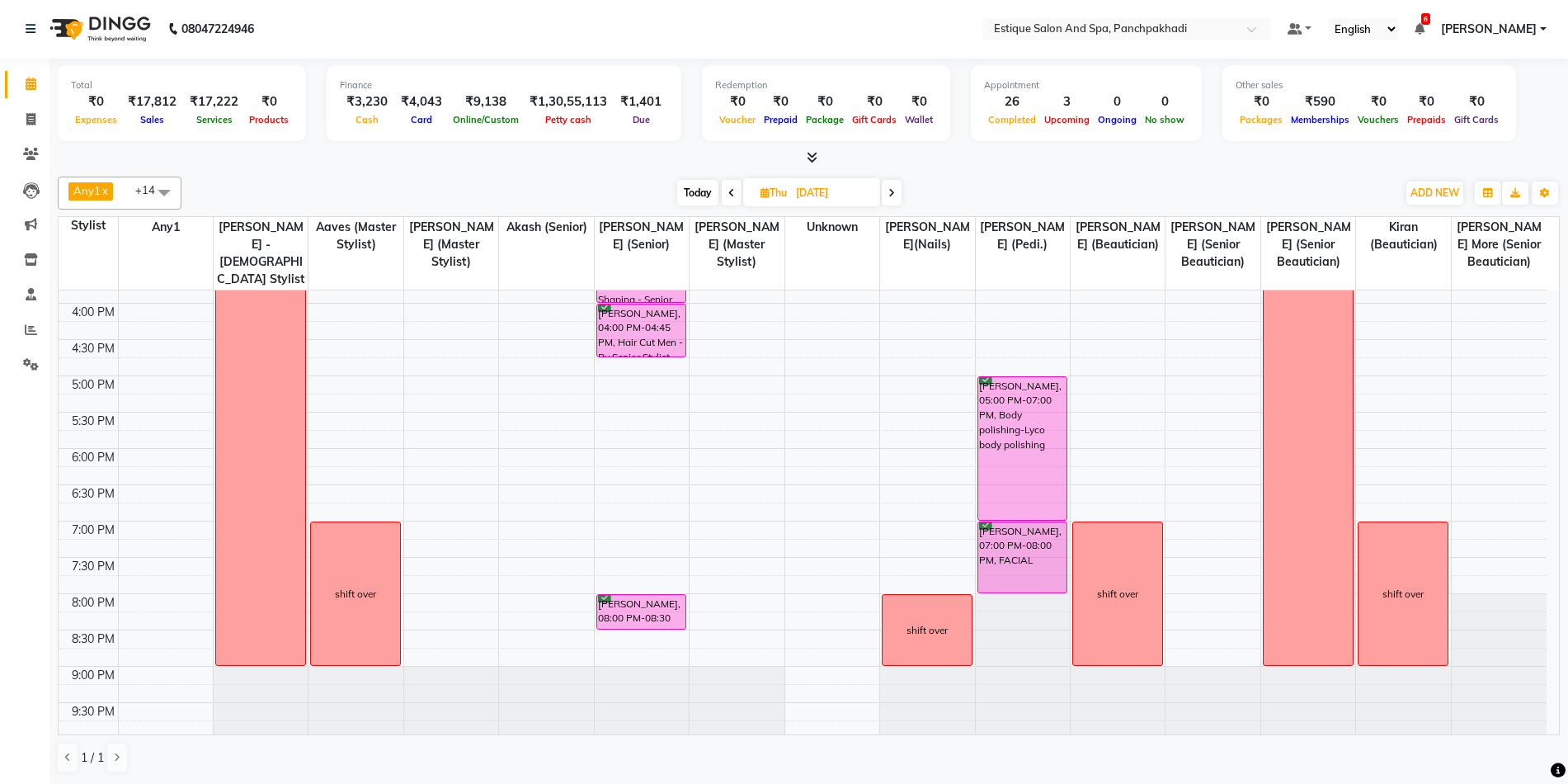
scroll to position [413, 0]
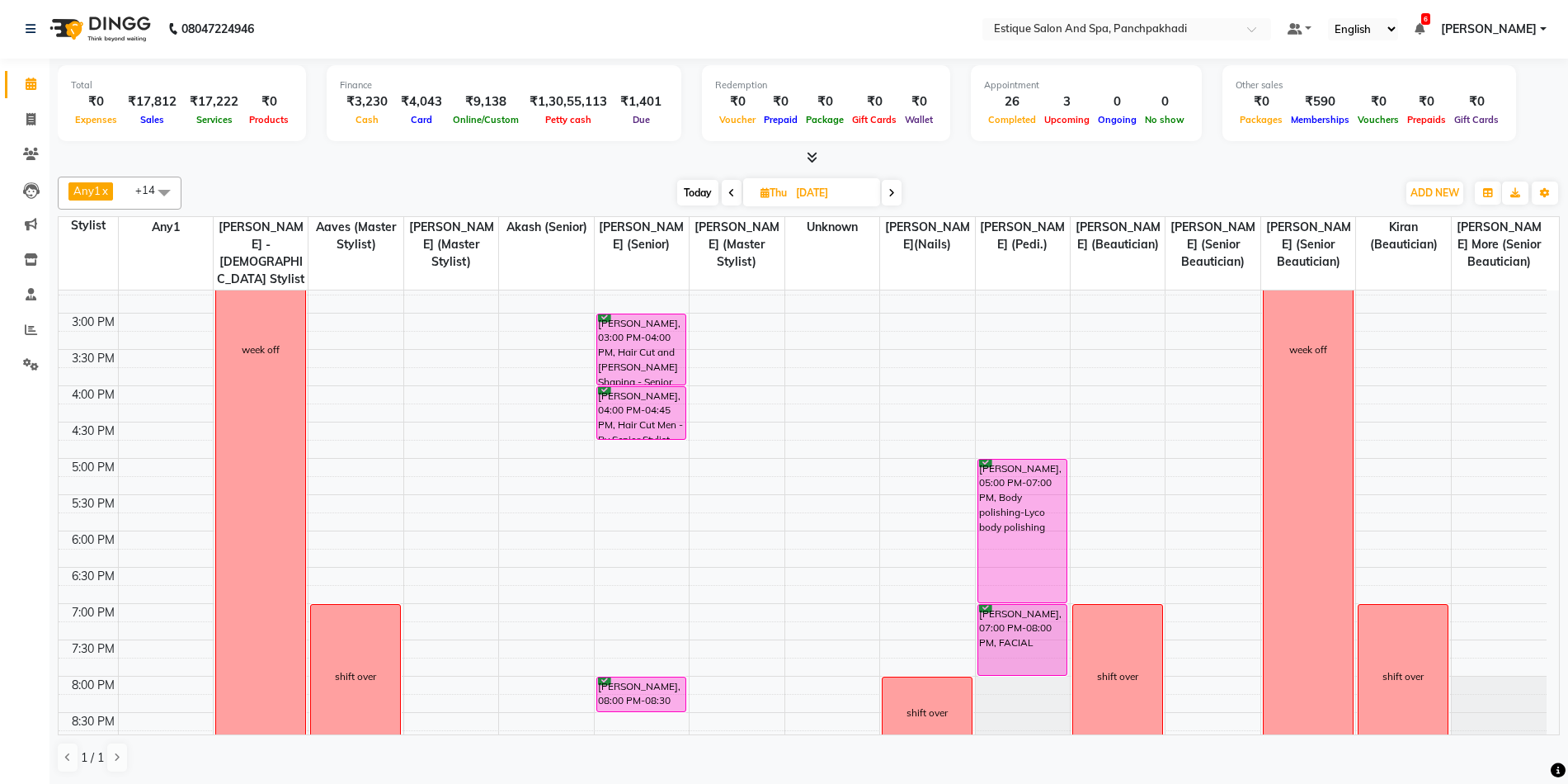
click at [703, 209] on div "Any1 x Sameer Khan x Aaves x Dhananjay x Akash (Senior) x siddhesh More (Senior…" at bounding box center [808, 193] width 1502 height 33
click at [694, 186] on span "Today" at bounding box center [698, 193] width 41 height 26
type input "[DATE]"
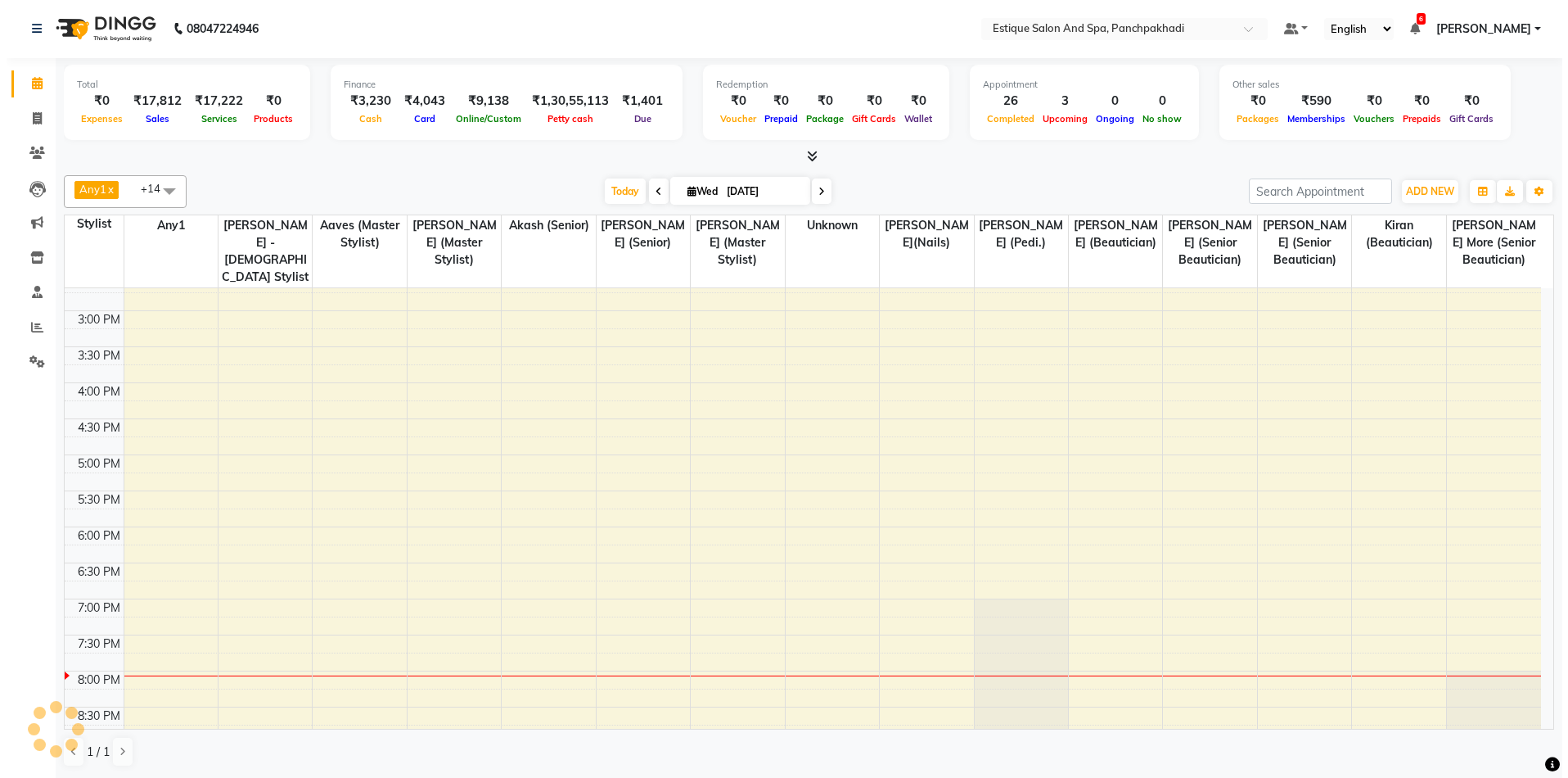
scroll to position [495, 0]
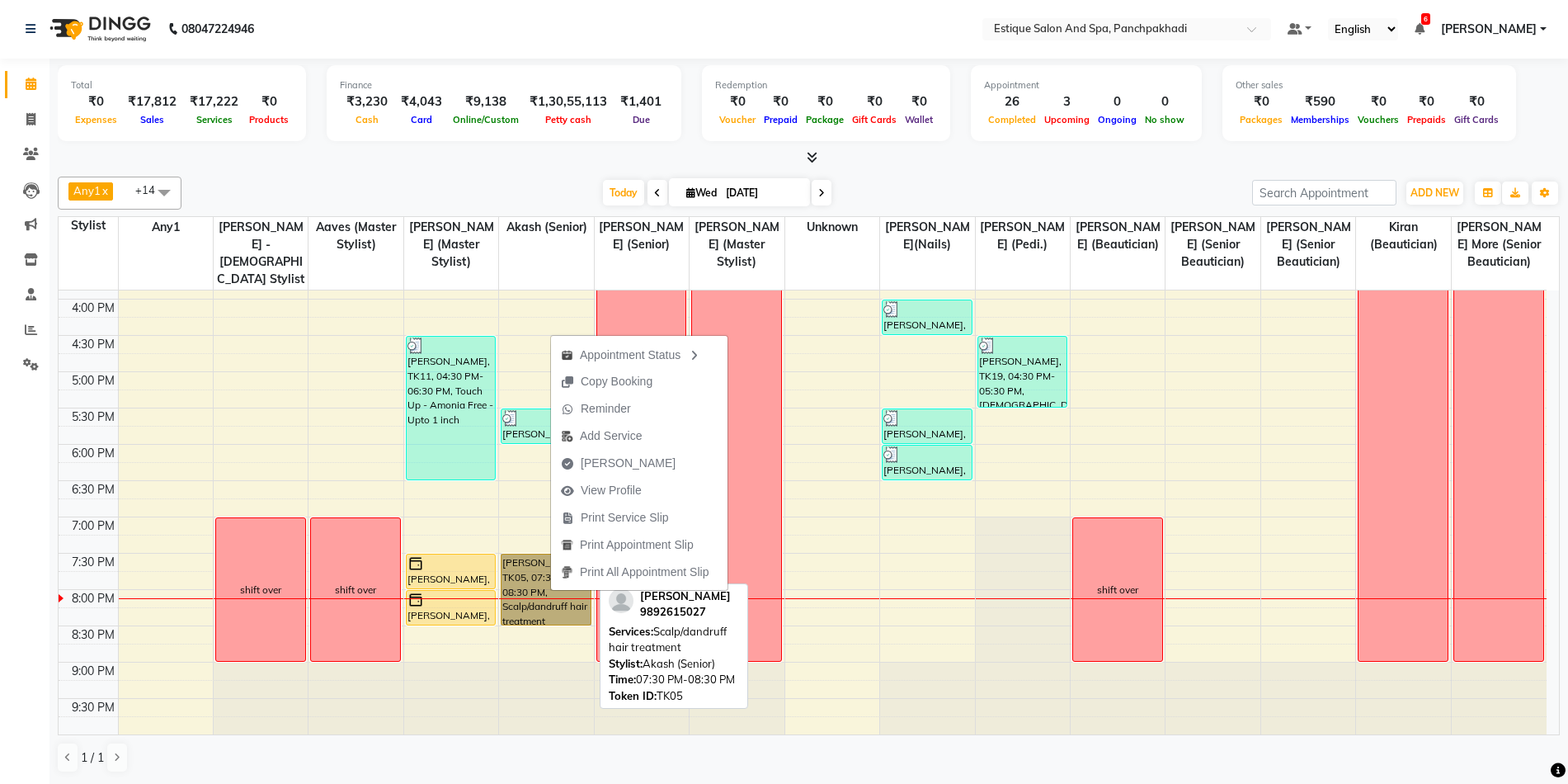
click at [525, 592] on link "[PERSON_NAME], TK05, 07:30 PM-08:30 PM, Scalp/dandruff hair treatment" at bounding box center [545, 589] width 90 height 72
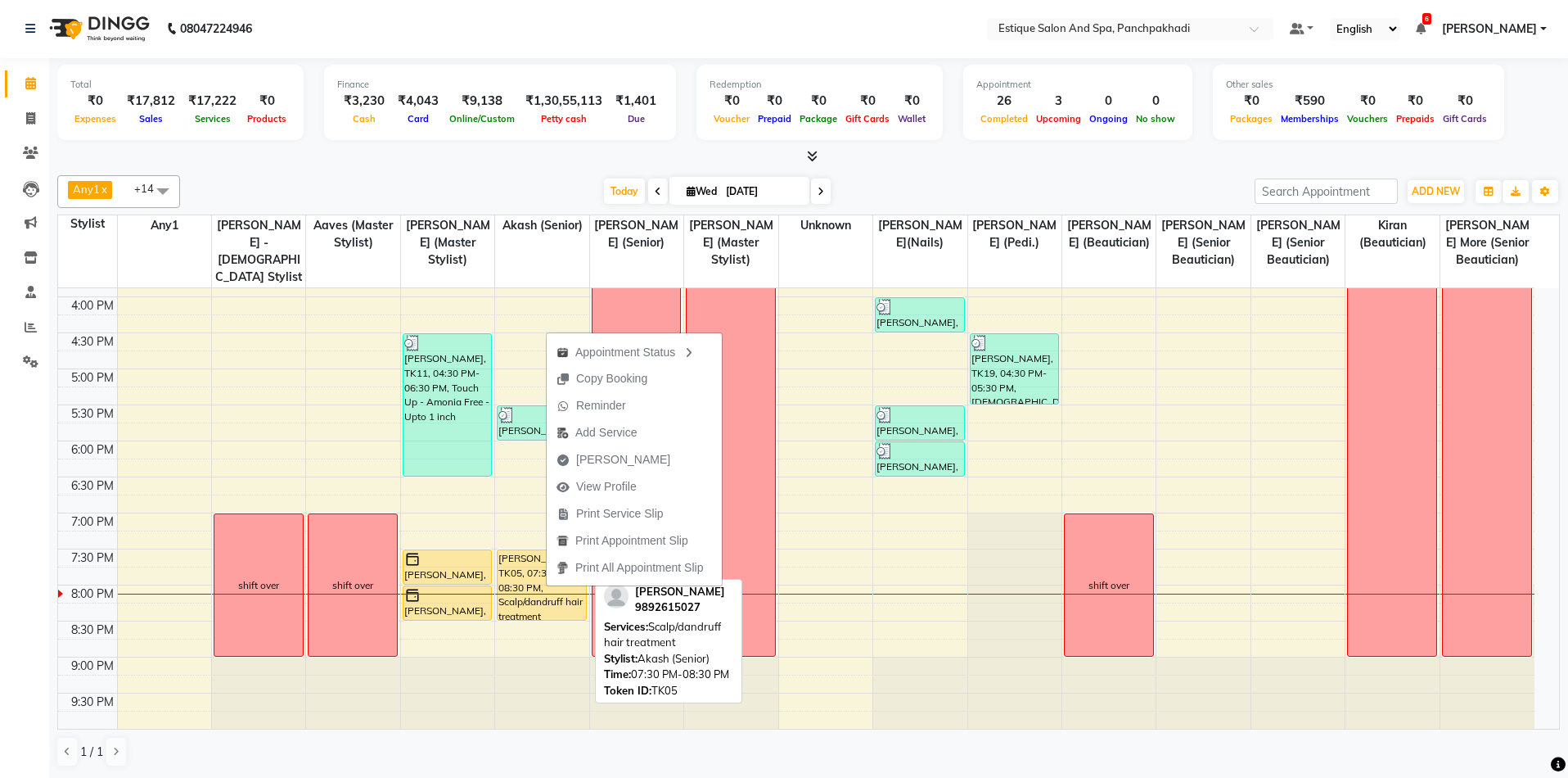
select select "1"
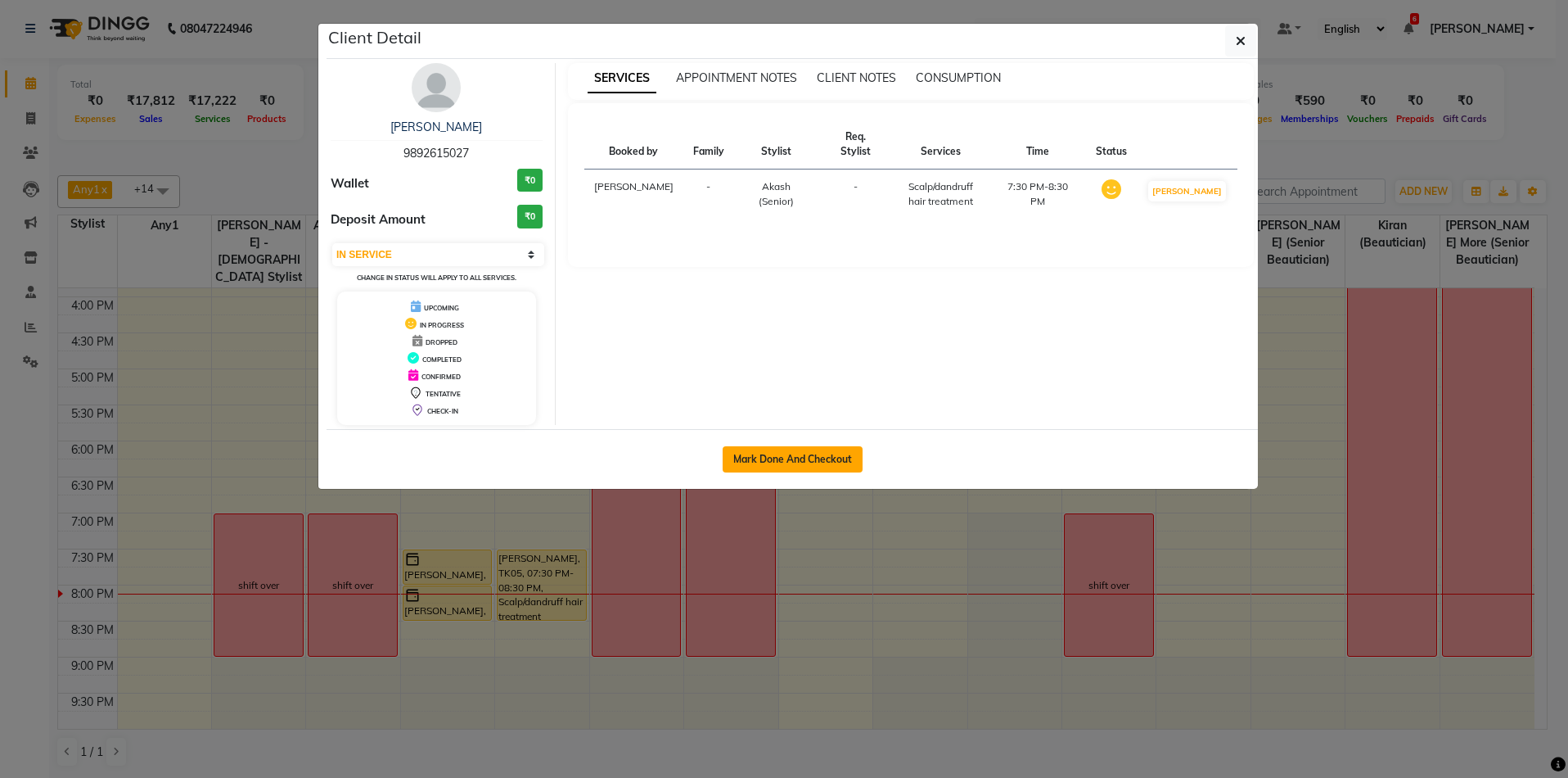
click at [765, 463] on button "Mark Done And Checkout" at bounding box center [793, 459] width 140 height 26
select select "925"
select select "service"
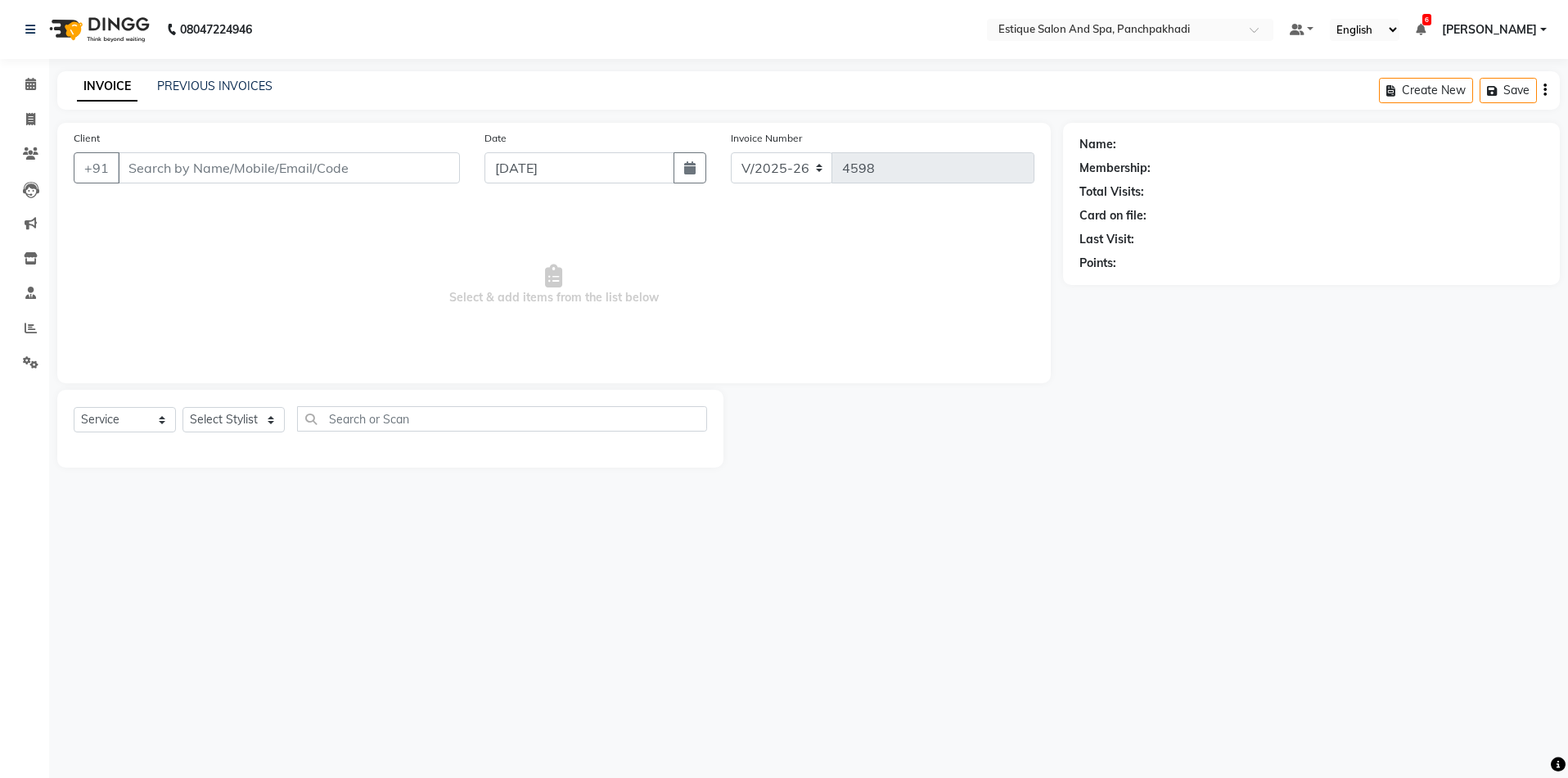
type input "9892615027"
select select "15901"
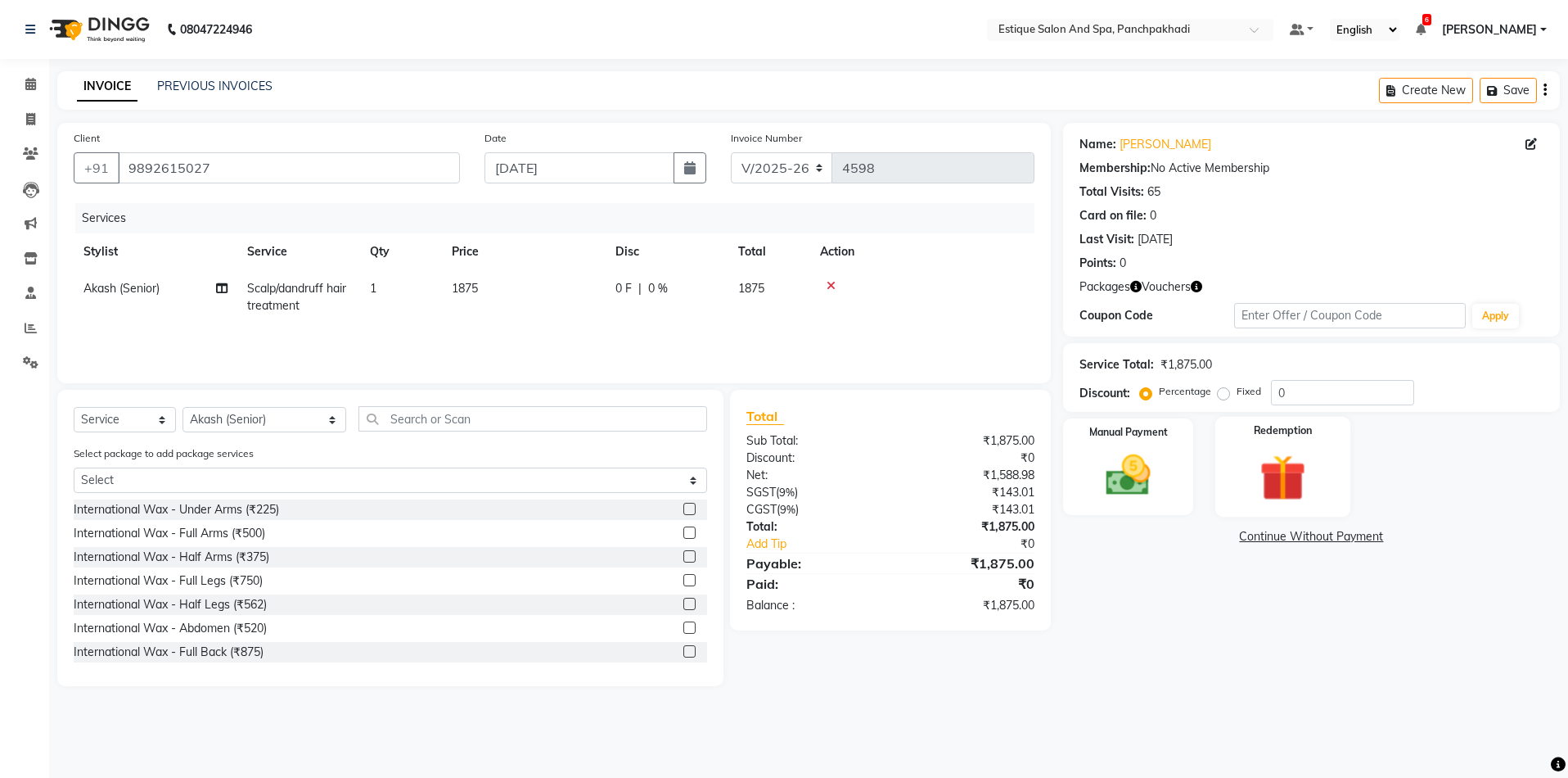
click at [1277, 480] on img at bounding box center [1283, 478] width 76 height 58
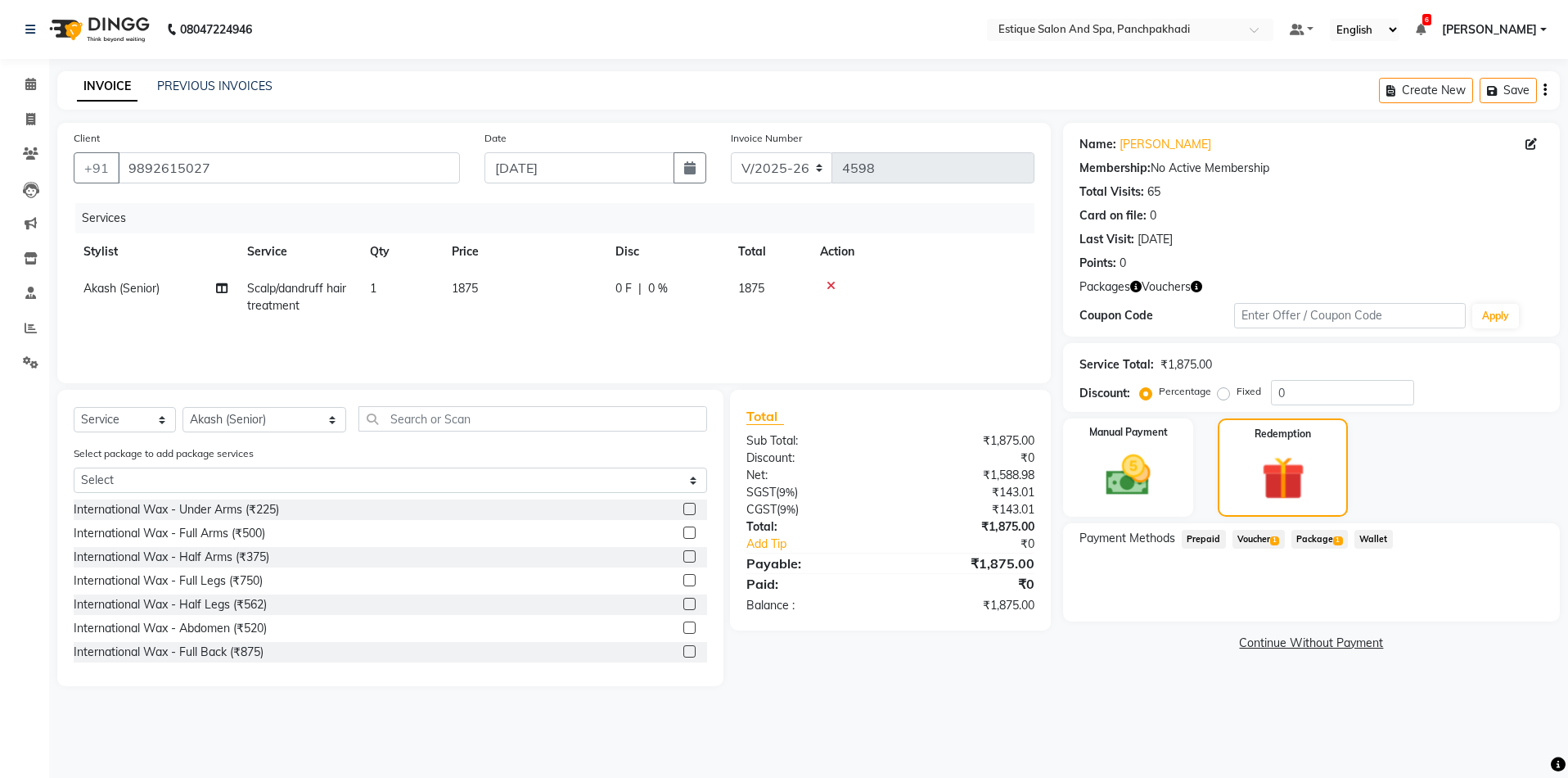
click at [1324, 538] on span "Package 1" at bounding box center [1320, 539] width 56 height 19
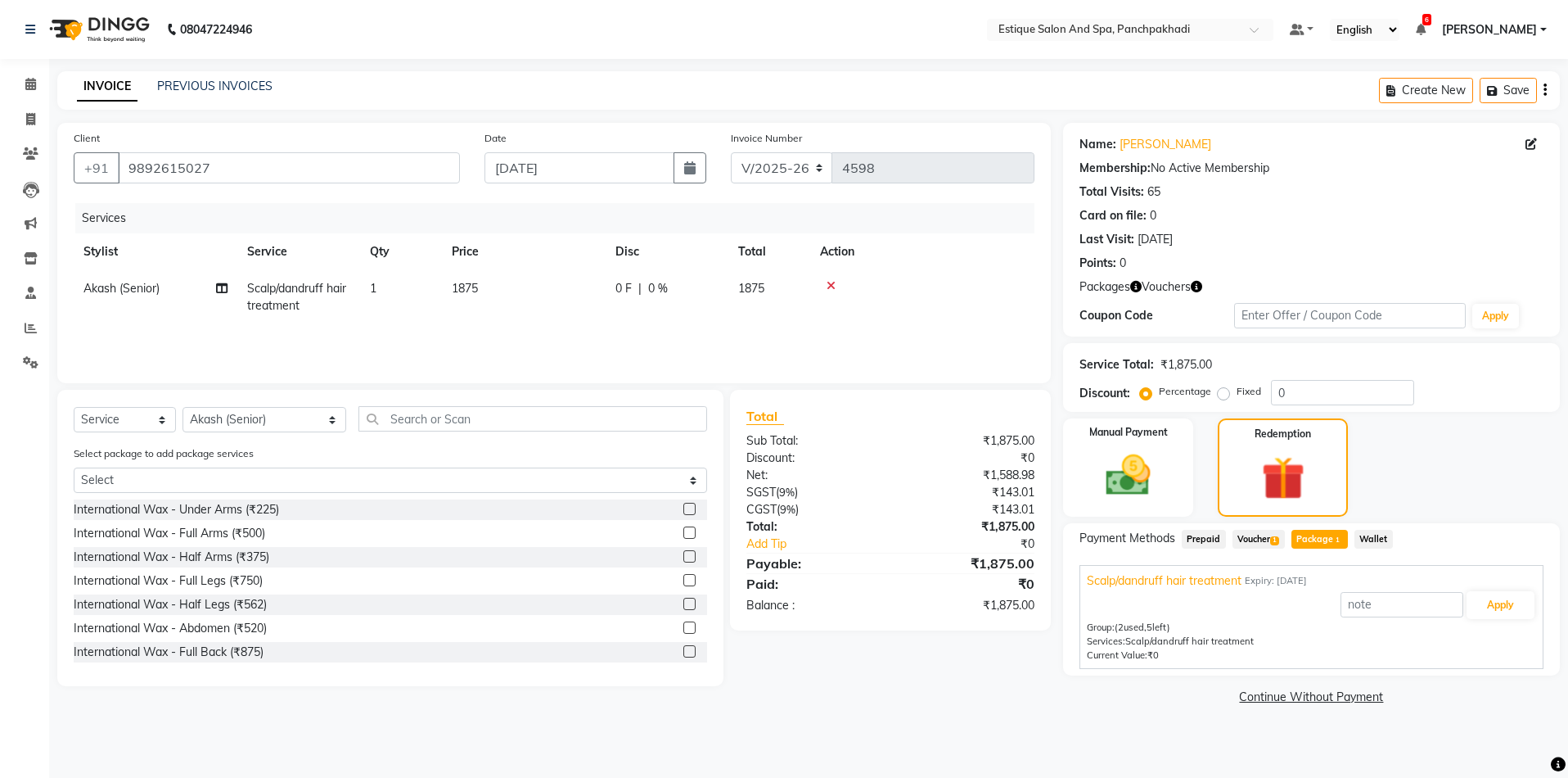
click at [1117, 747] on div "08047224946 Select Location × Estique Salon And Spa, Panchpakhadi Default Panel…" at bounding box center [784, 389] width 1568 height 778
click at [1488, 609] on button "Apply" at bounding box center [1500, 605] width 68 height 28
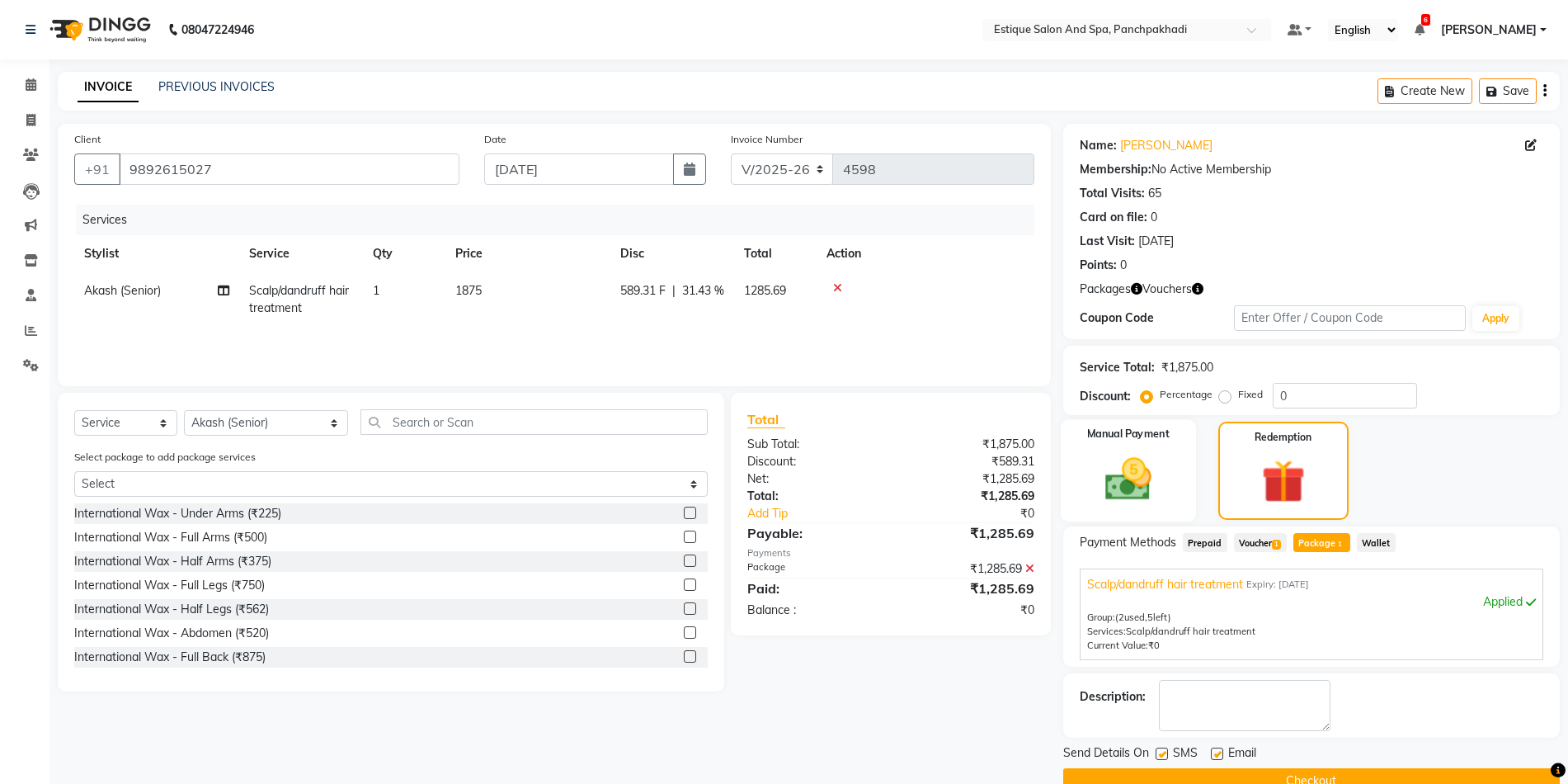
click at [1121, 486] on img at bounding box center [1128, 479] width 76 height 54
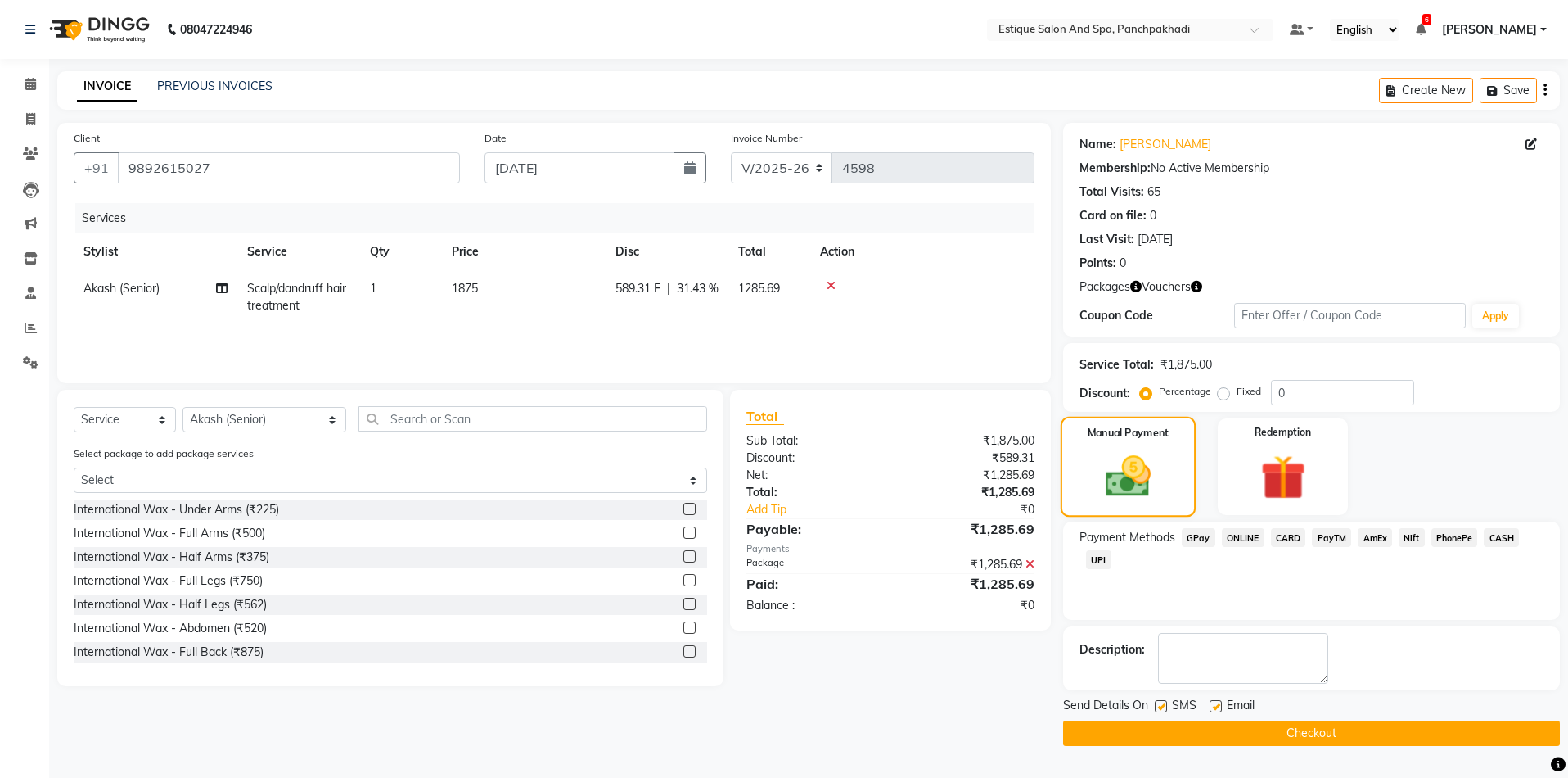
click at [1129, 476] on img at bounding box center [1128, 477] width 73 height 53
click at [1195, 537] on span "GPay" at bounding box center [1198, 538] width 34 height 19
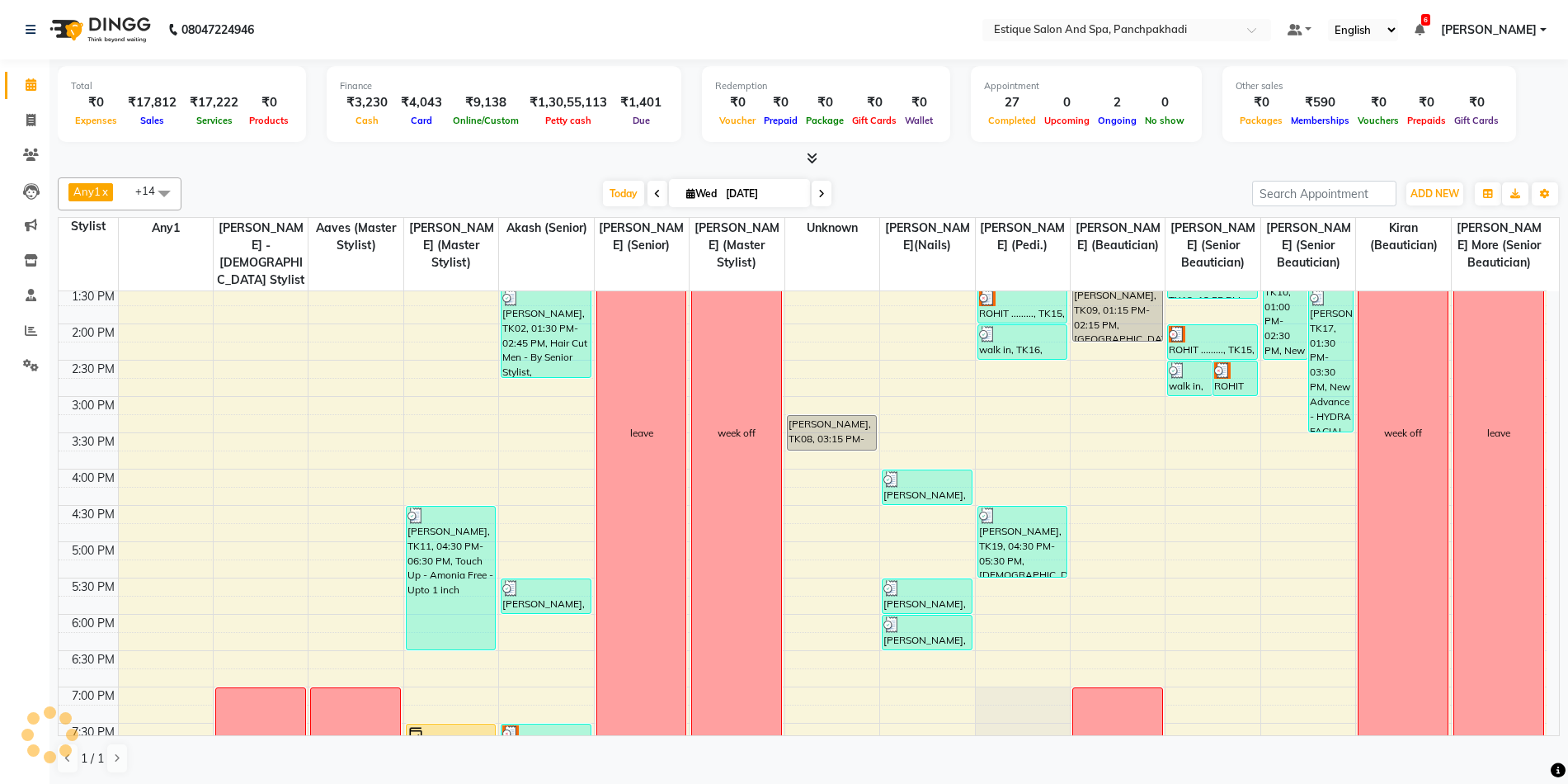
scroll to position [495, 0]
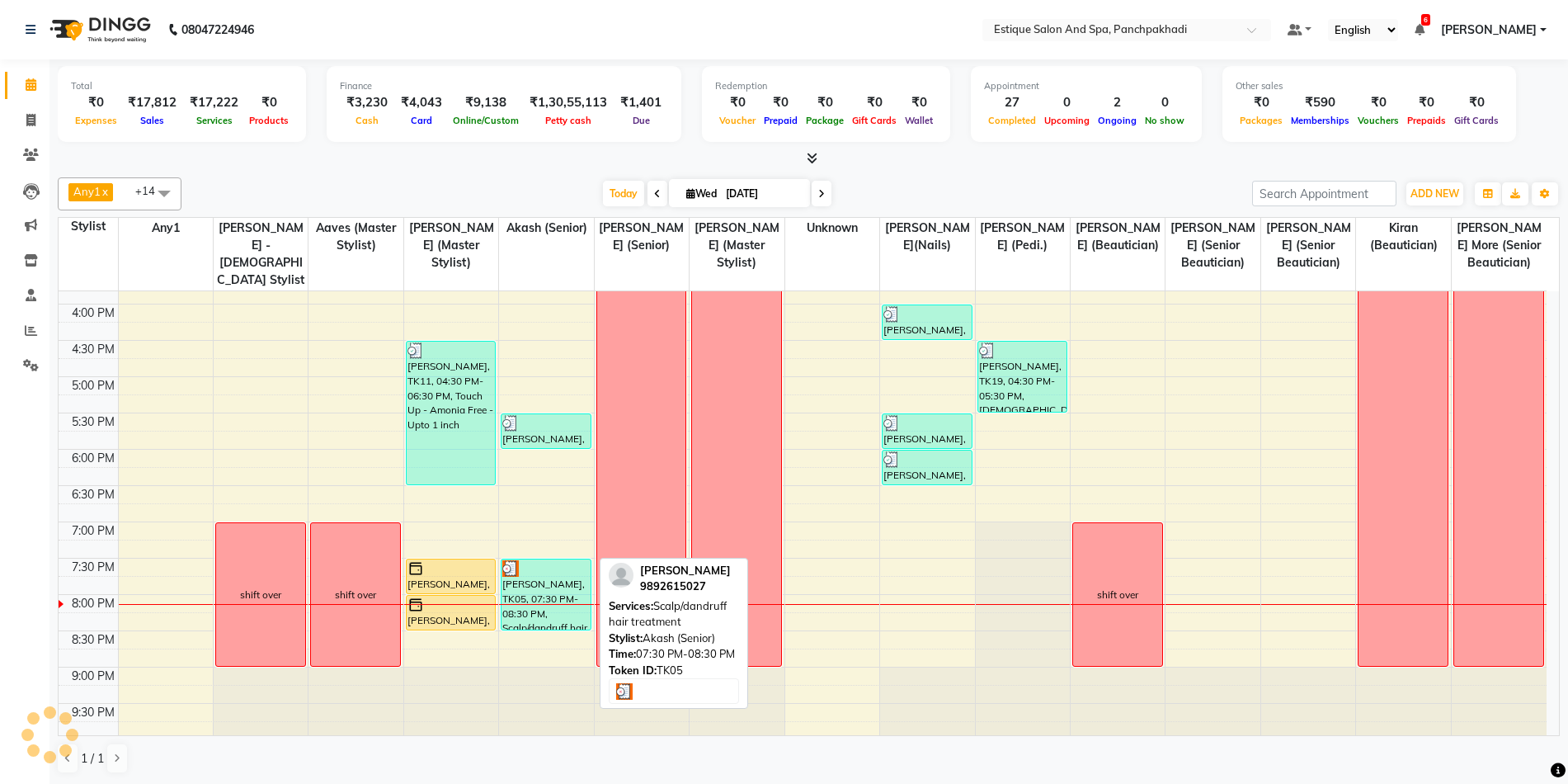
click at [530, 609] on div "[PERSON_NAME], TK05, 07:30 PM-08:30 PM, Scalp/dandruff hair treatment" at bounding box center [546, 594] width 89 height 70
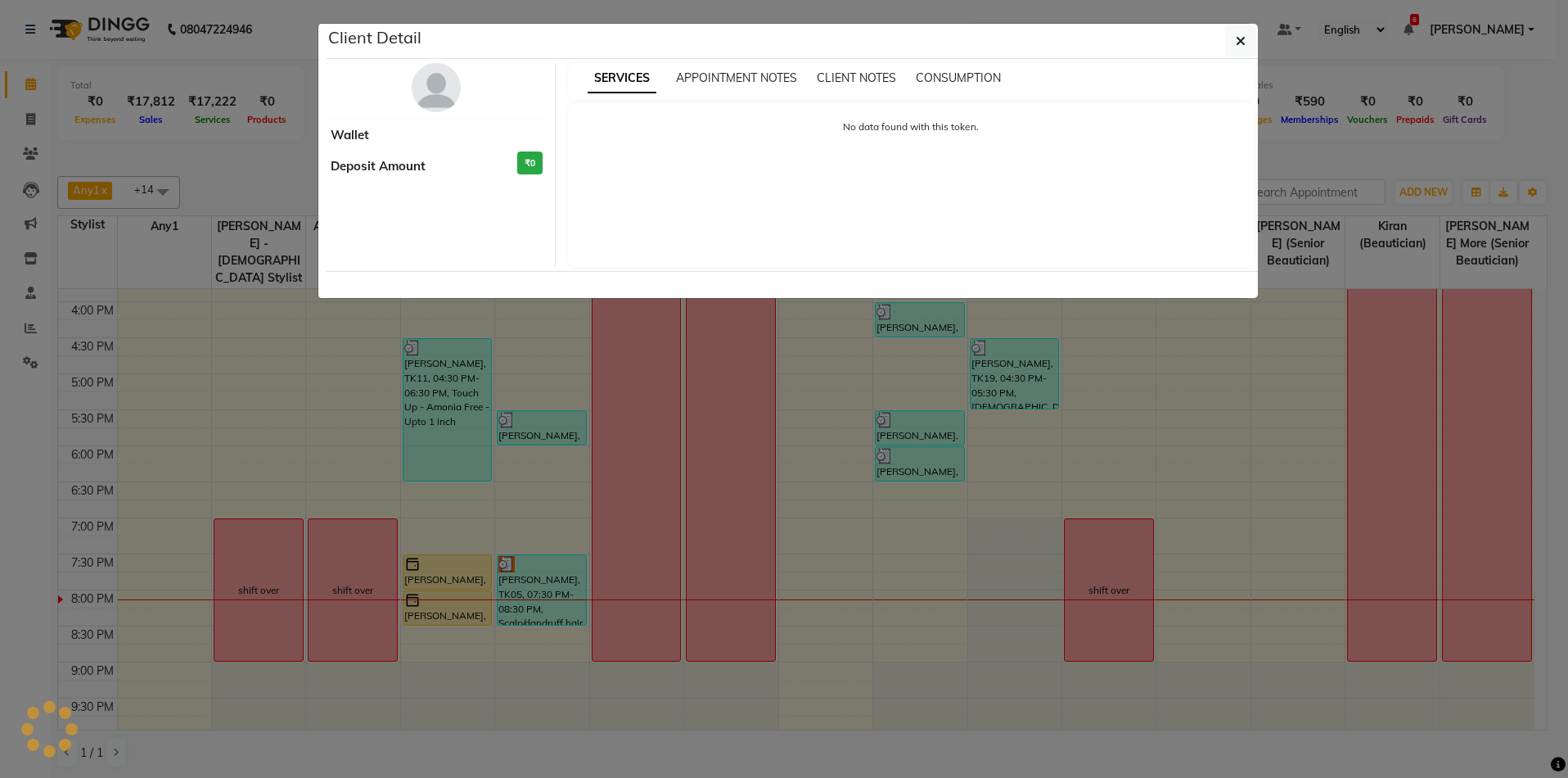
select select "3"
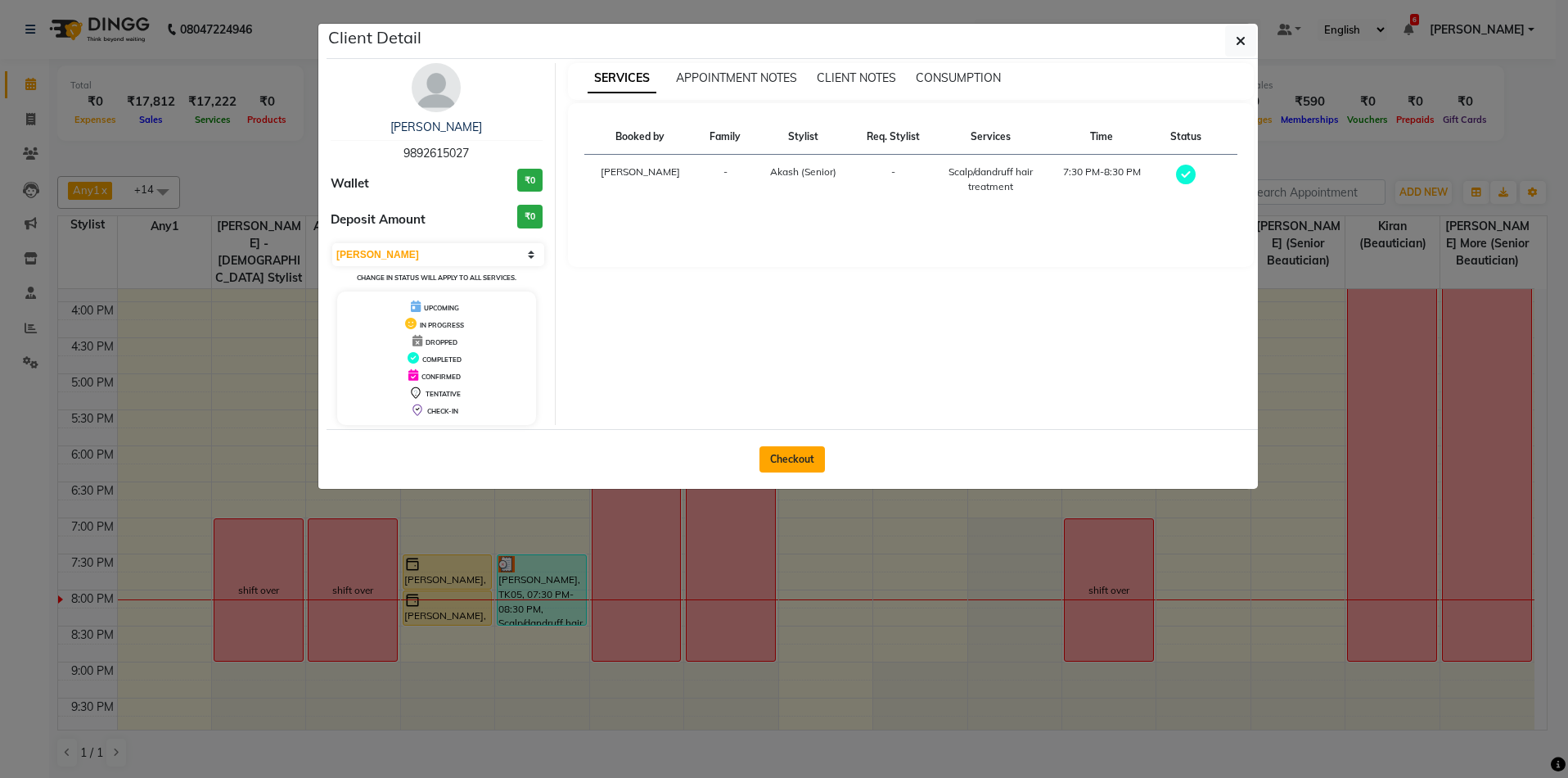
click at [804, 465] on button "Checkout" at bounding box center [792, 459] width 65 height 26
select select "925"
select select "service"
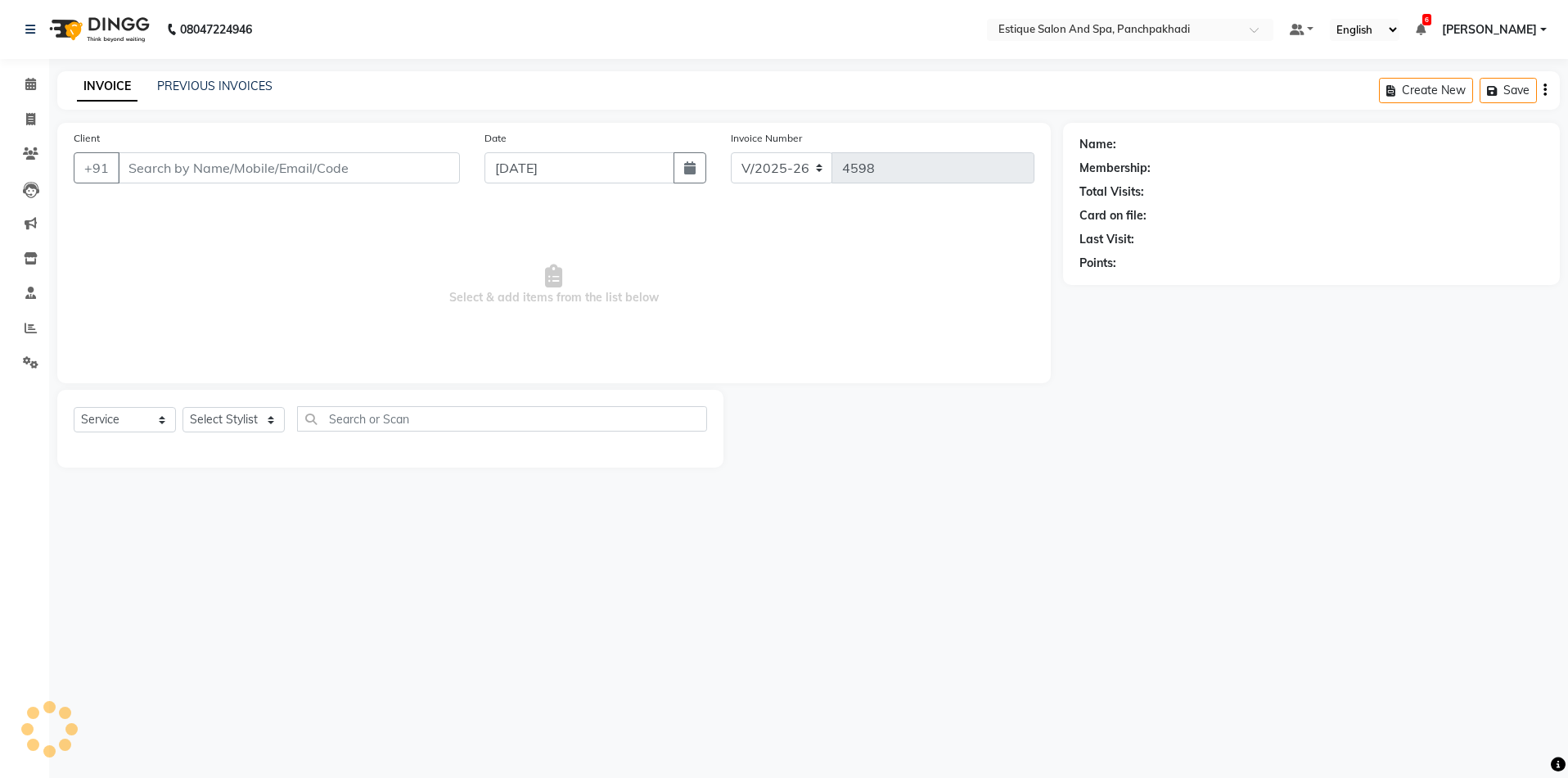
type input "9892615027"
select select "15901"
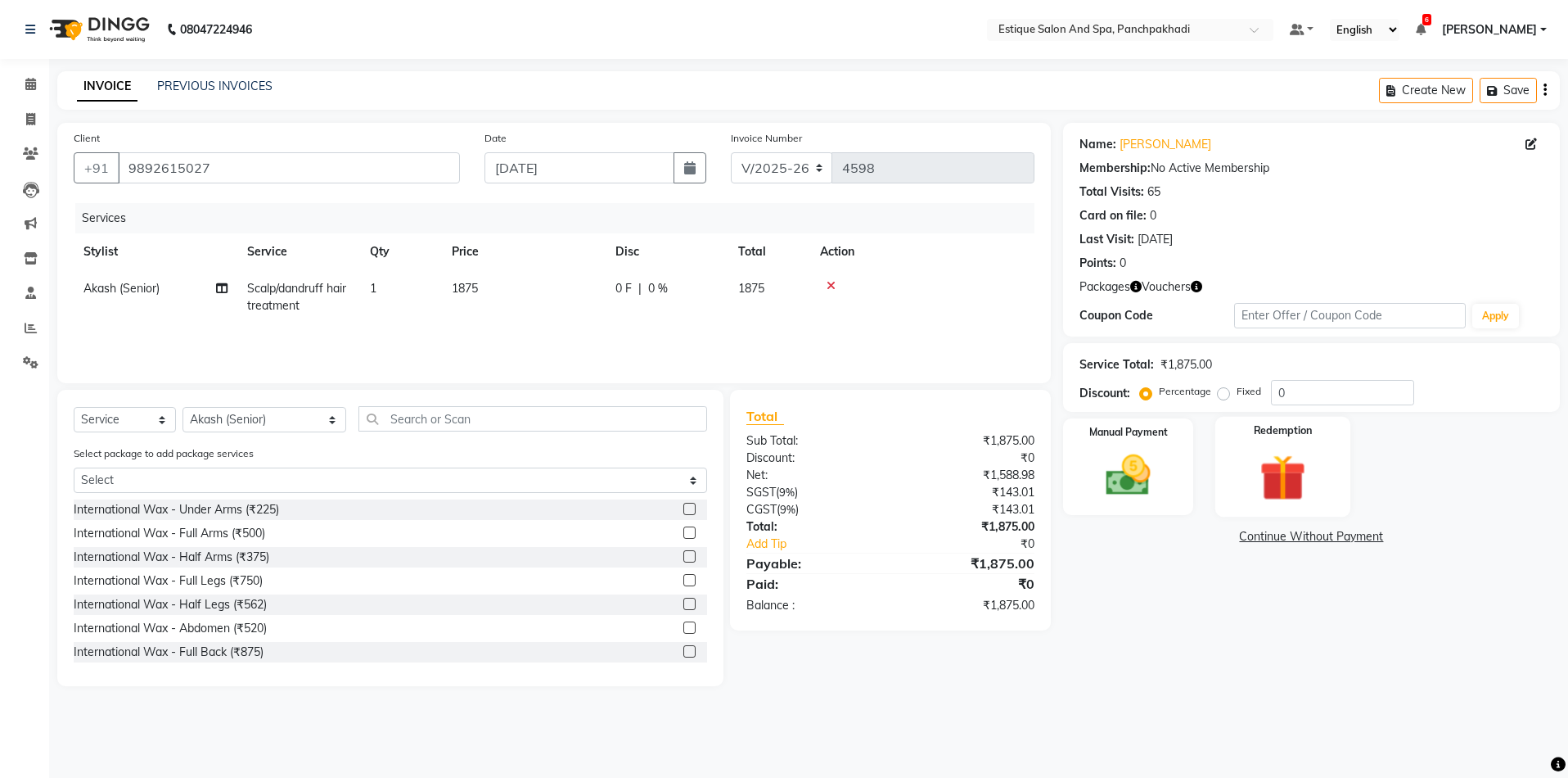
click at [1274, 467] on img at bounding box center [1283, 478] width 76 height 58
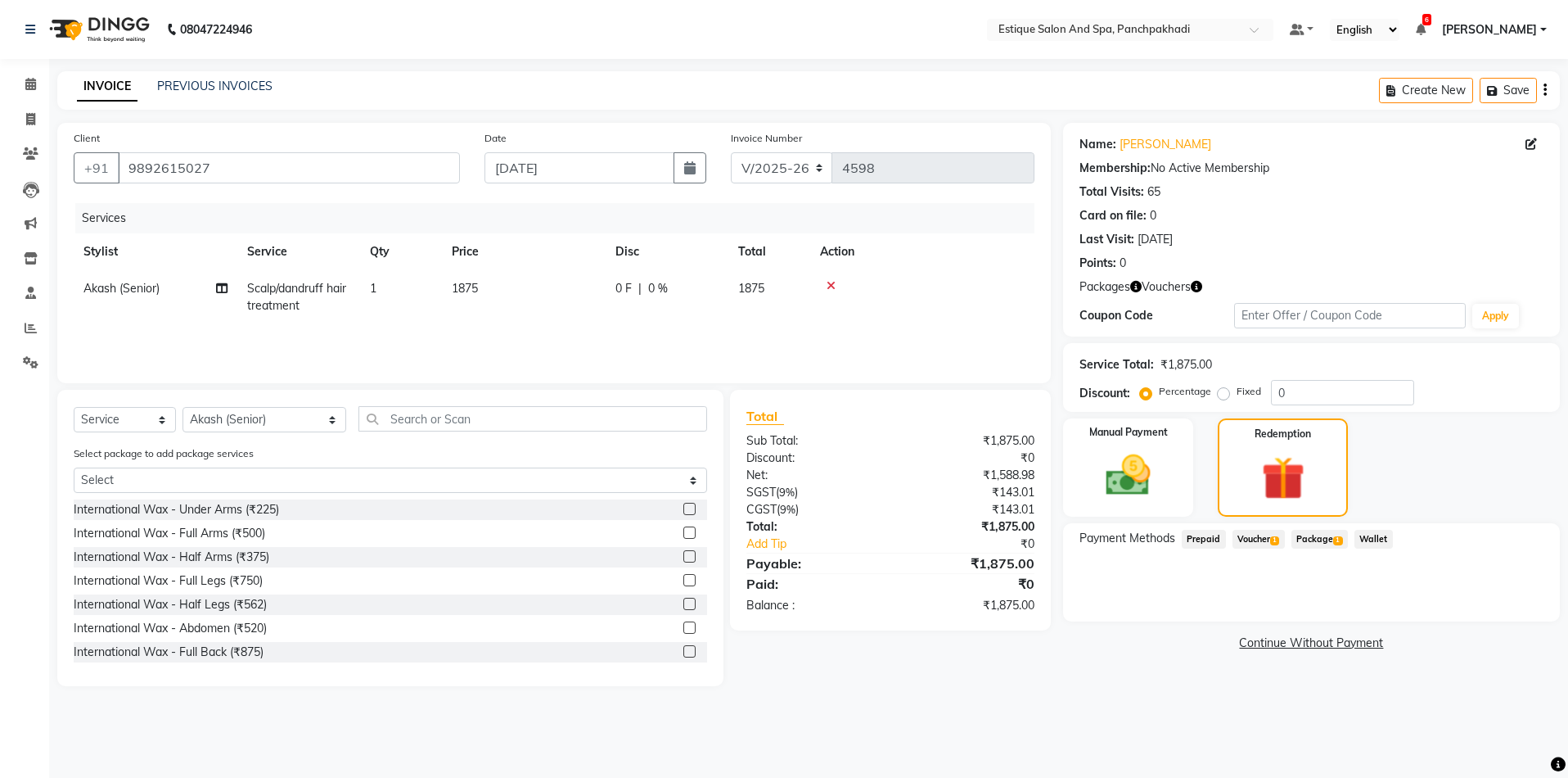
click at [1322, 540] on span "Package 1" at bounding box center [1320, 539] width 56 height 19
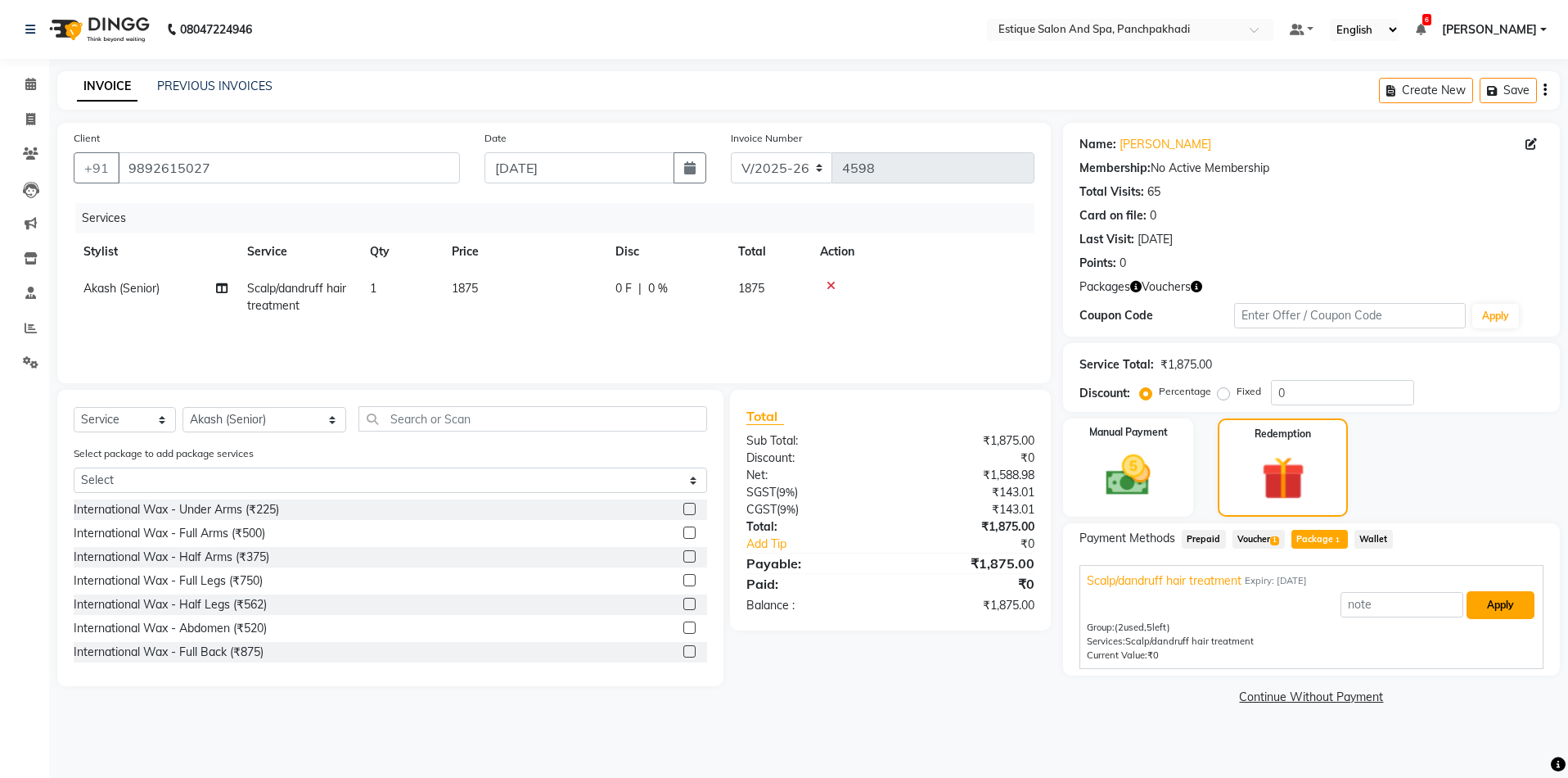
click at [1495, 604] on button "Apply" at bounding box center [1500, 605] width 68 height 28
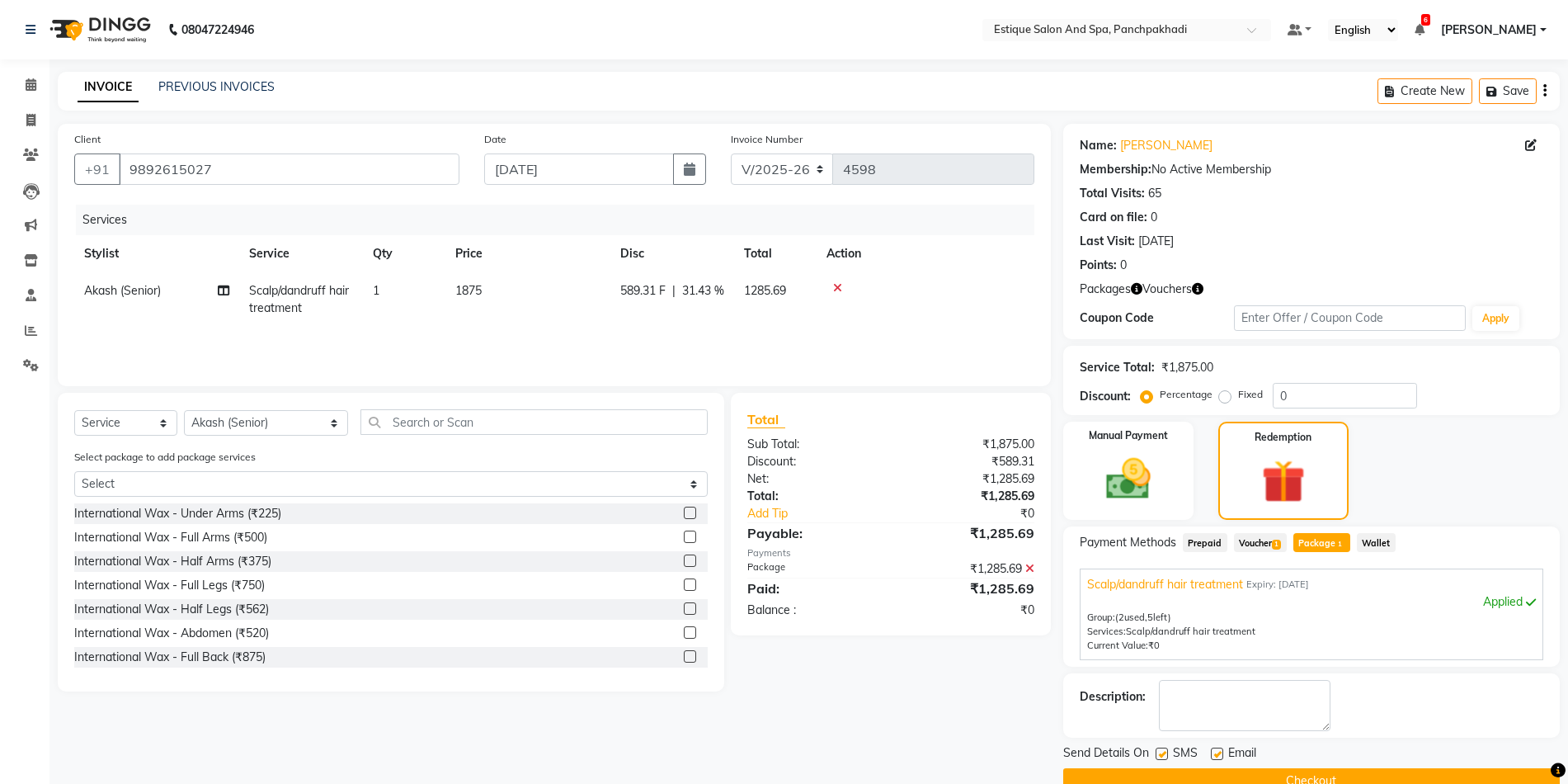
scroll to position [35, 0]
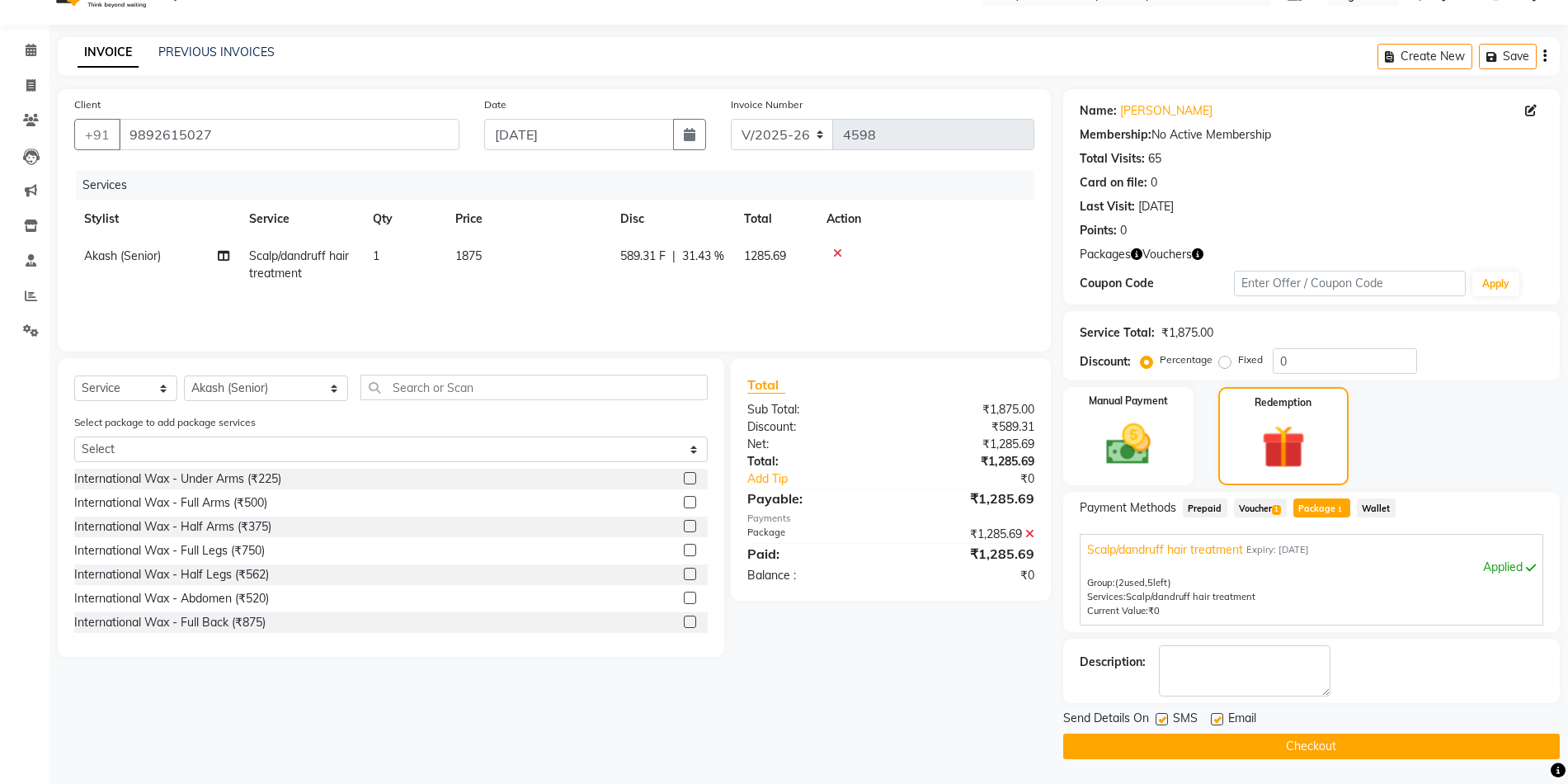
click at [1365, 738] on button "Checkout" at bounding box center [1311, 747] width 497 height 26
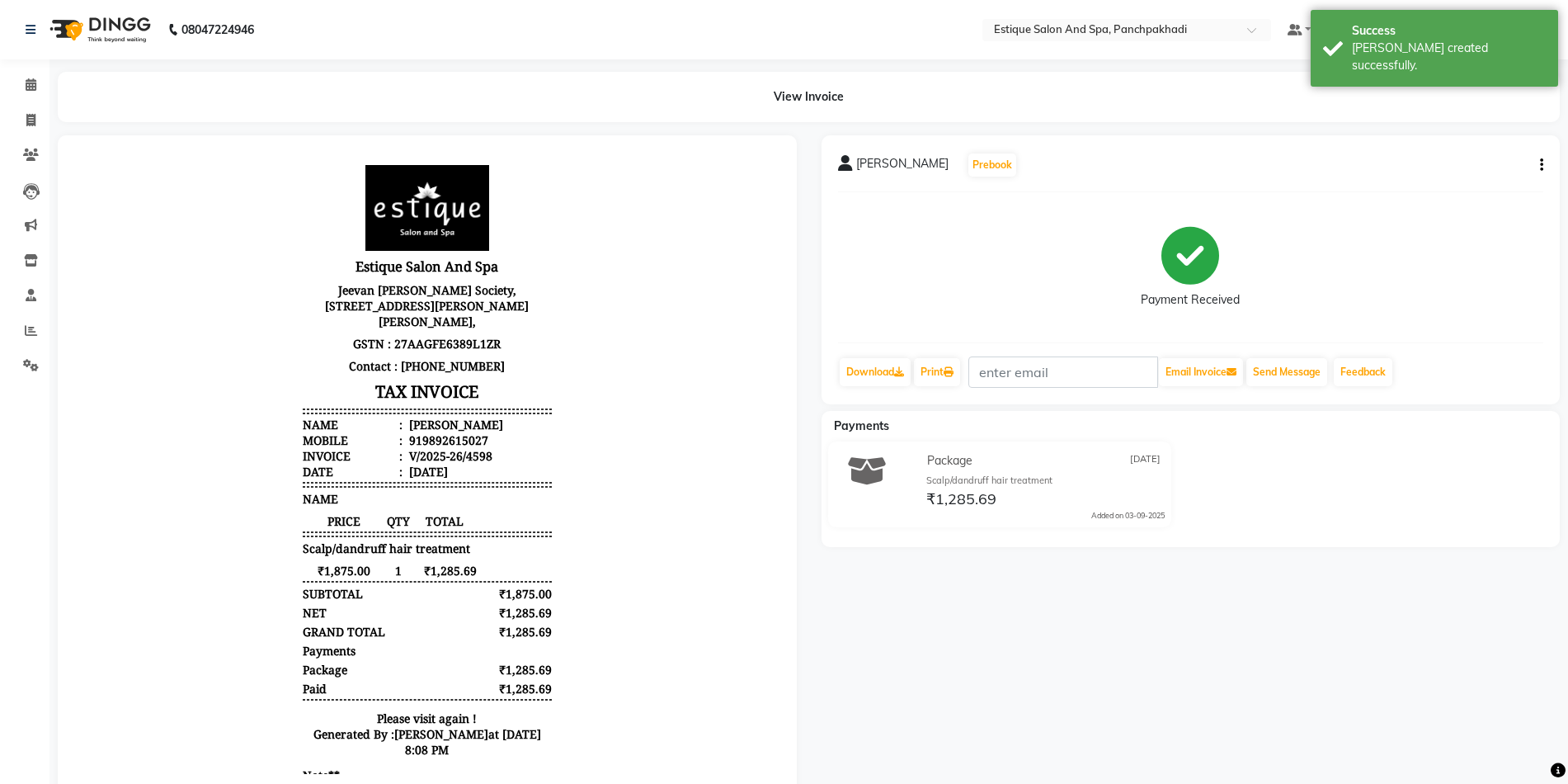
click at [1538, 163] on button "button" at bounding box center [1538, 165] width 10 height 17
select select "925"
select select "service"
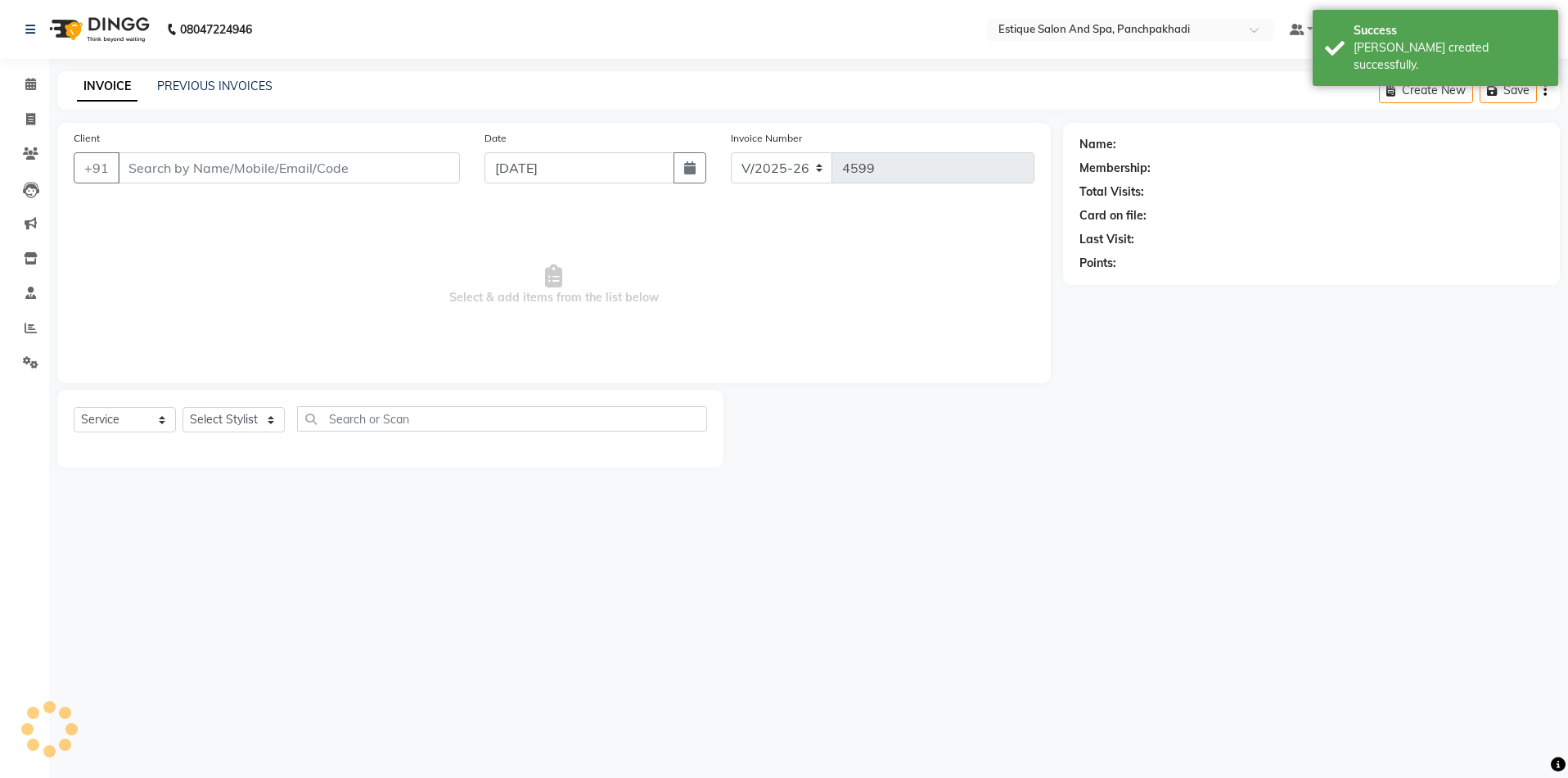
type input "9892615027"
select select "15901"
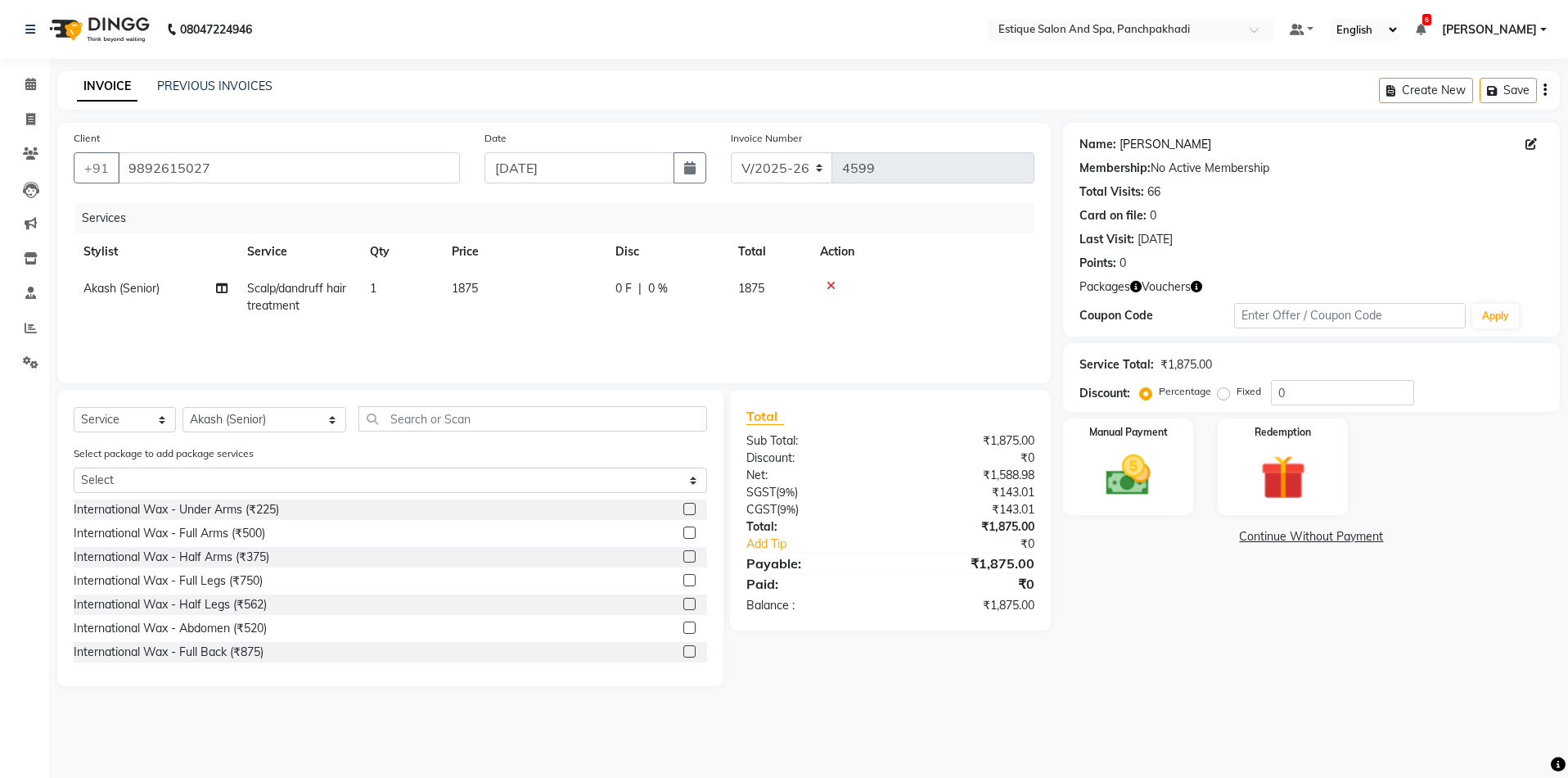
click at [1128, 141] on link "[PERSON_NAME]" at bounding box center [1166, 144] width 92 height 17
click at [28, 86] on icon at bounding box center [31, 84] width 11 height 13
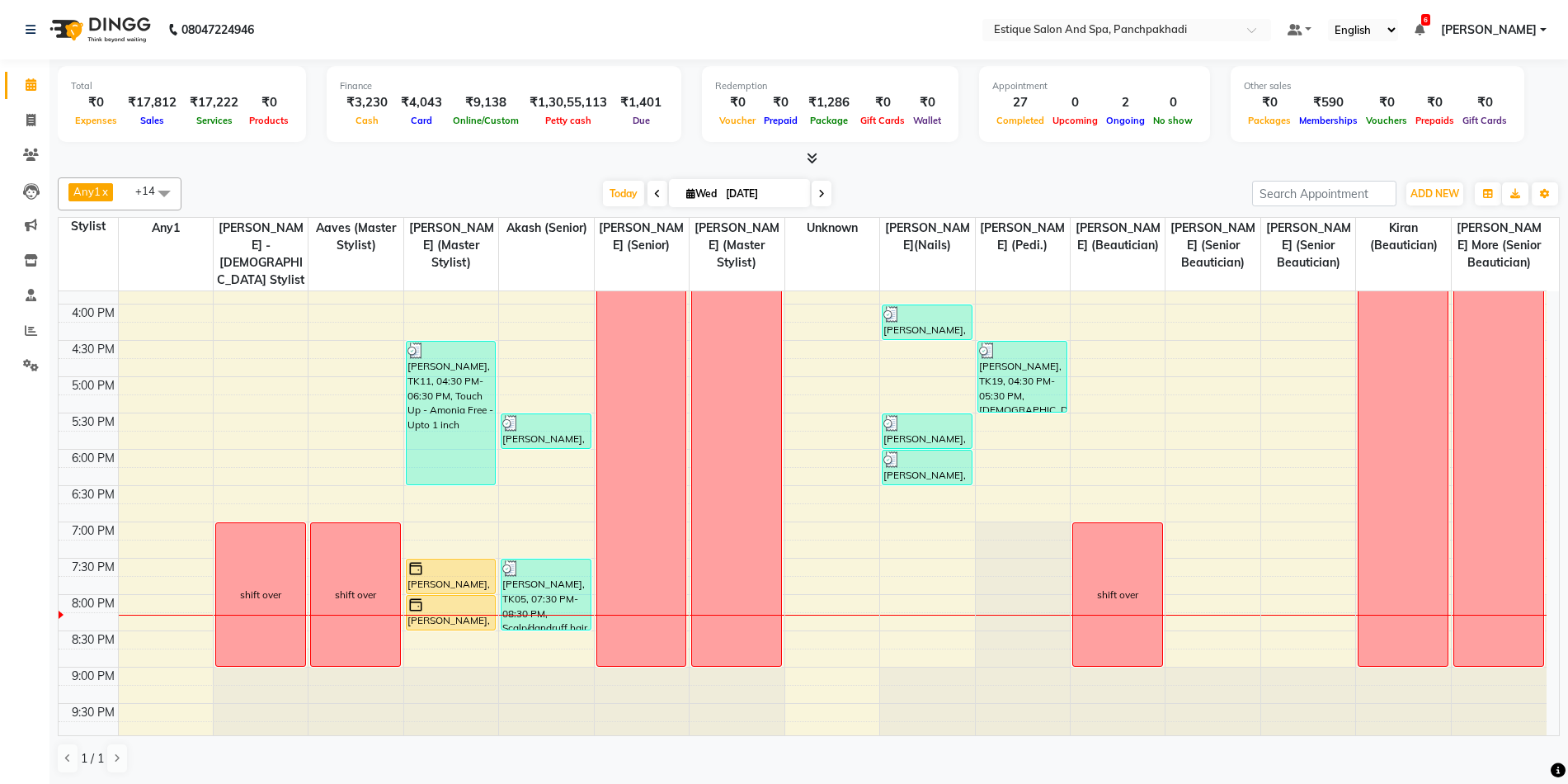
scroll to position [499, 0]
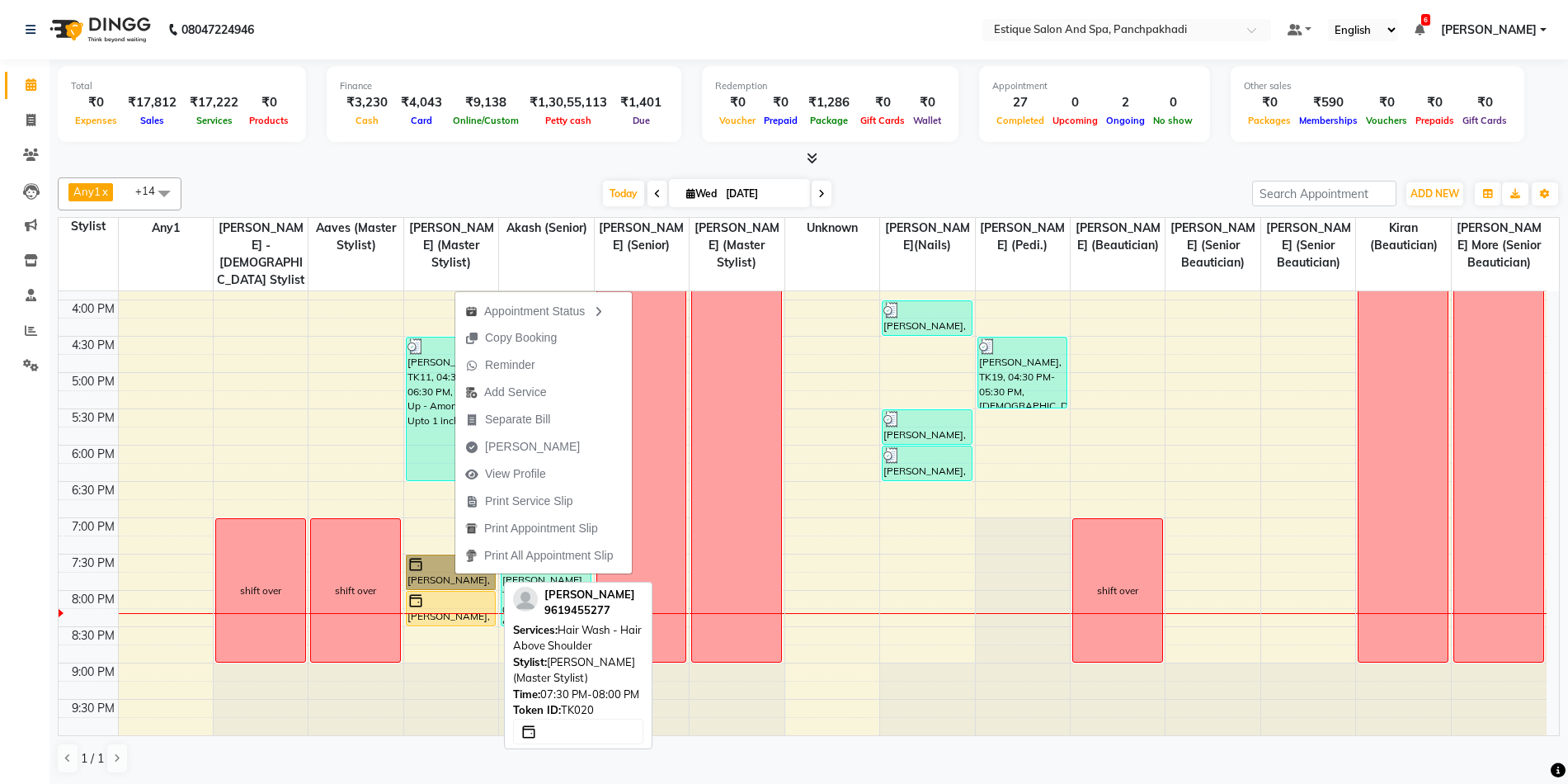
click at [440, 584] on link "Jigisha Jain, TK20, 07:30 PM-08:00 PM, Hair Wash - Hair Above Shoulder" at bounding box center [450, 572] width 90 height 36
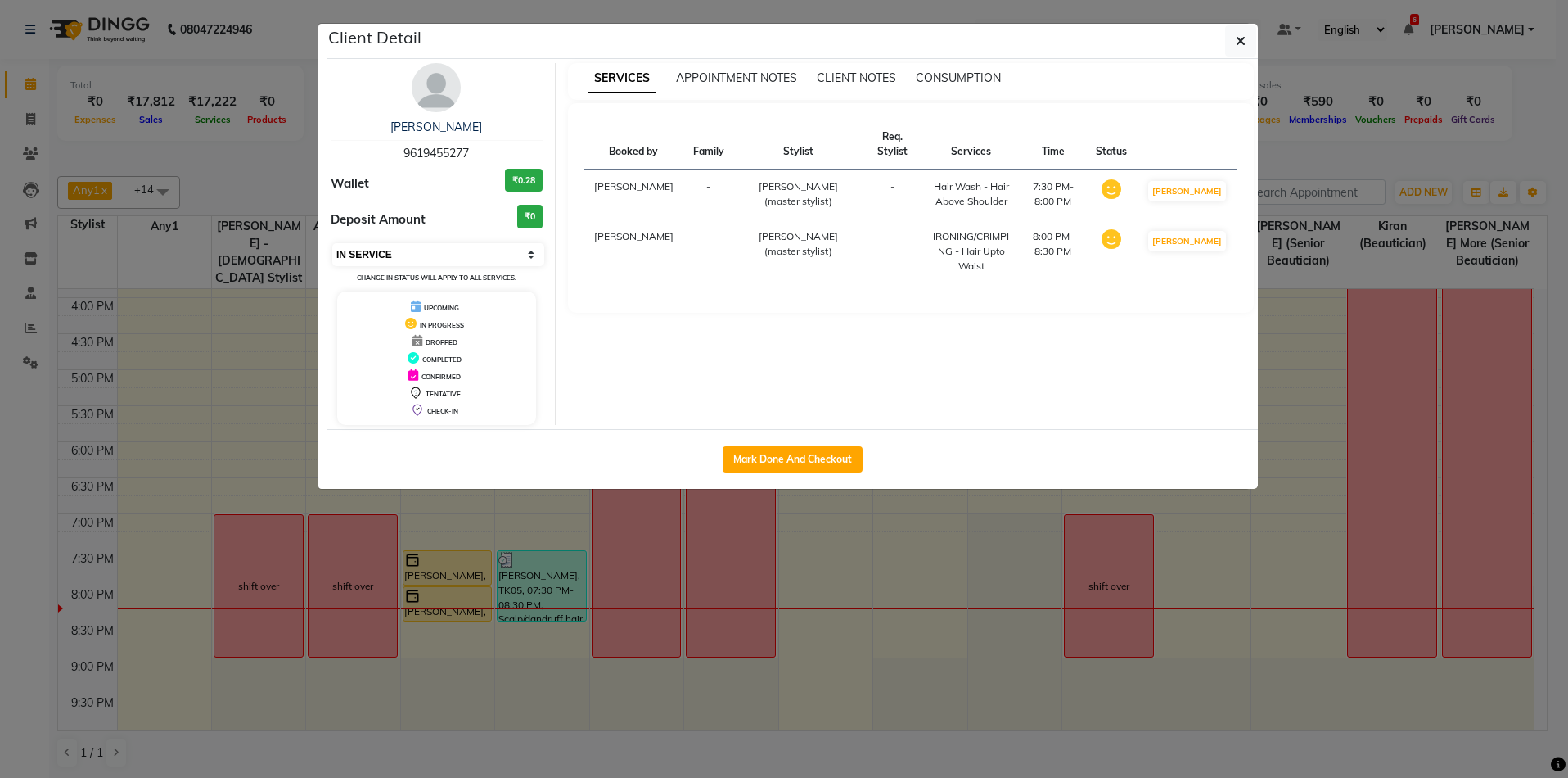
drag, startPoint x: 357, startPoint y: 249, endPoint x: 362, endPoint y: 264, distance: 15.8
click at [357, 249] on select "Select IN SERVICE CONFIRMED TENTATIVE CHECK IN MARK DONE DROPPED UPCOMING" at bounding box center [439, 254] width 212 height 23
select select "6"
click at [333, 243] on select "Select IN SERVICE CONFIRMED TENTATIVE CHECK IN MARK DONE DROPPED UPCOMING" at bounding box center [439, 254] width 212 height 23
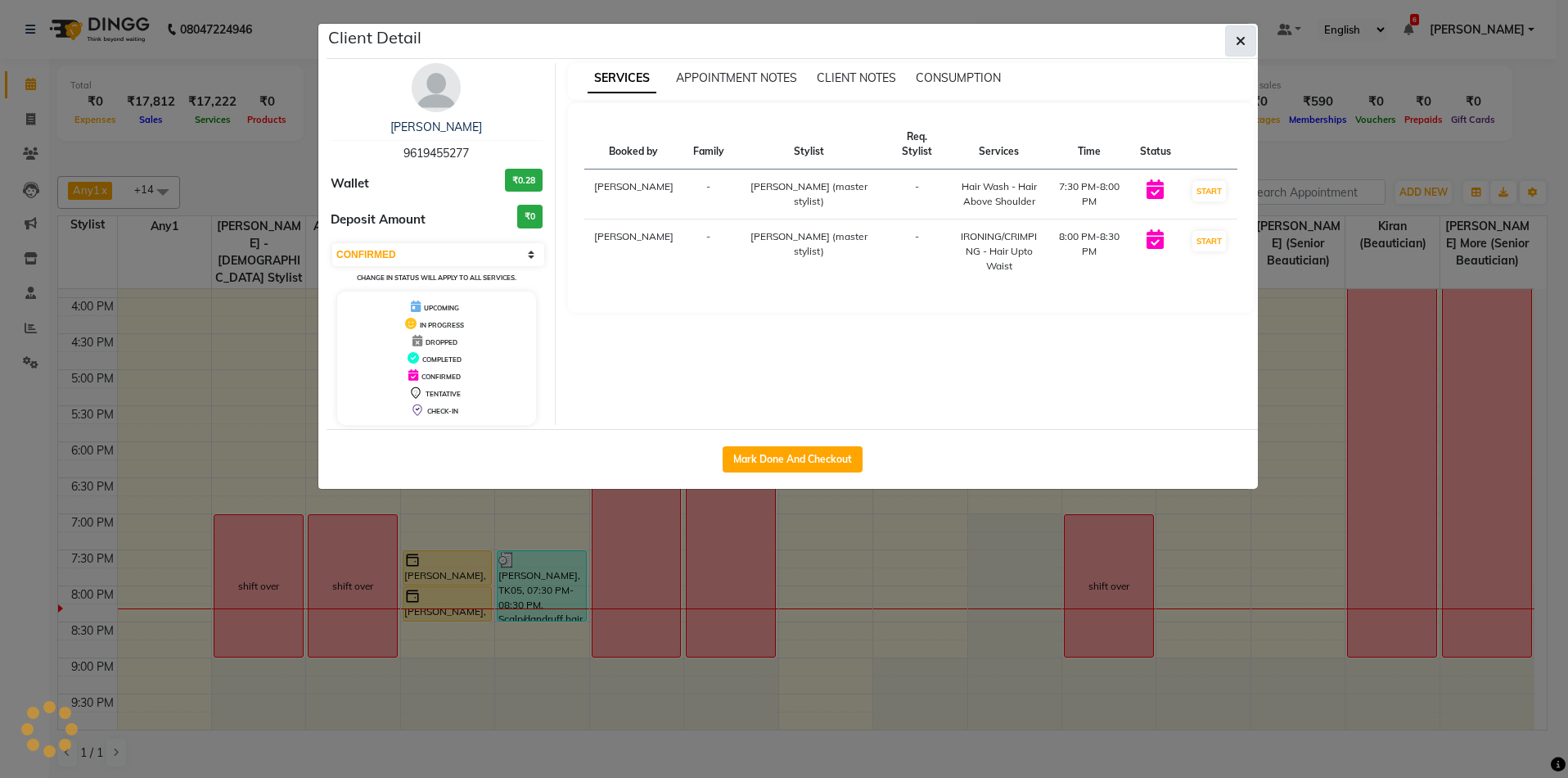
click at [1246, 39] on button "button" at bounding box center [1241, 41] width 31 height 31
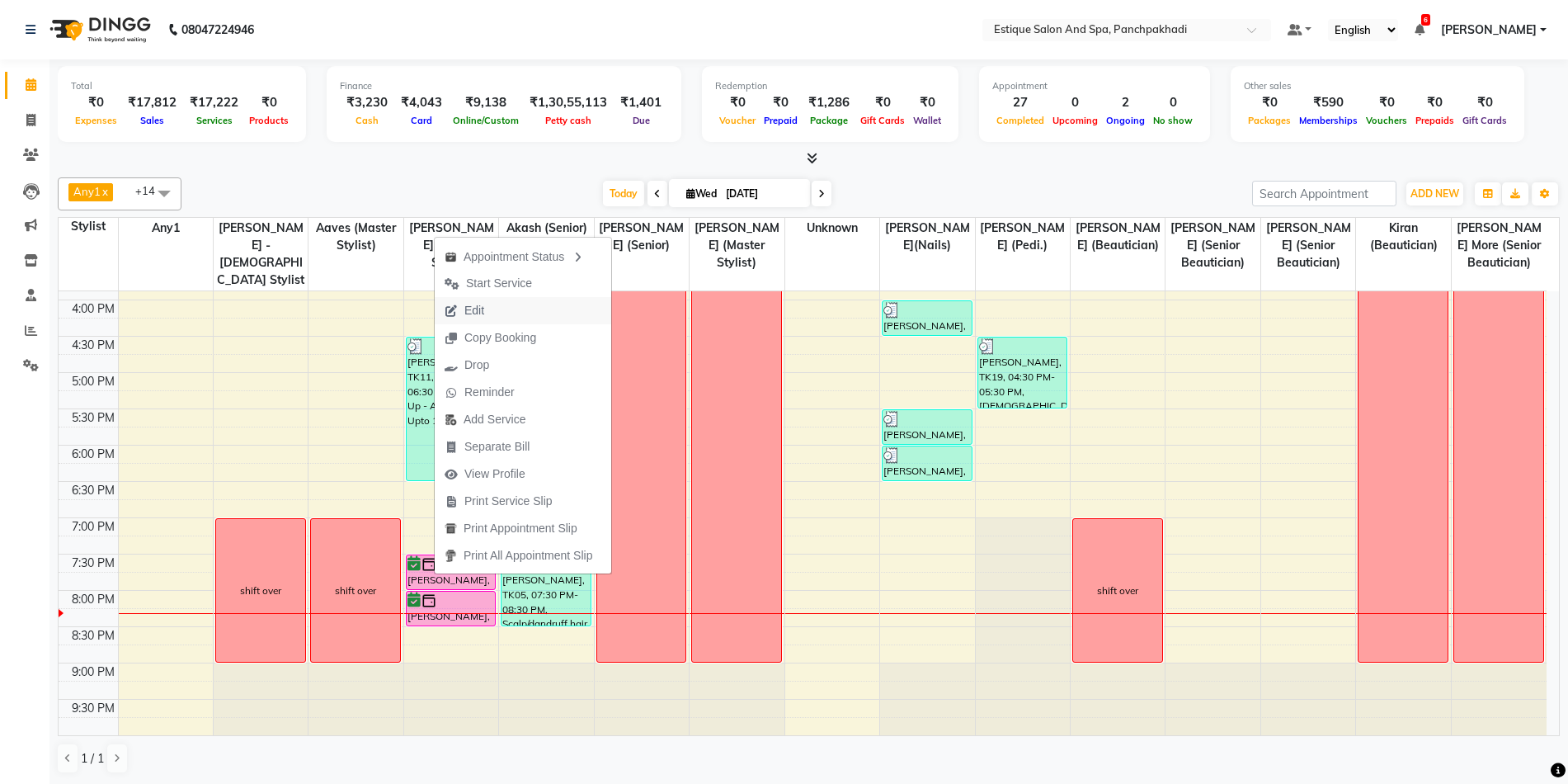
click at [470, 315] on span "Edit" at bounding box center [474, 311] width 20 height 17
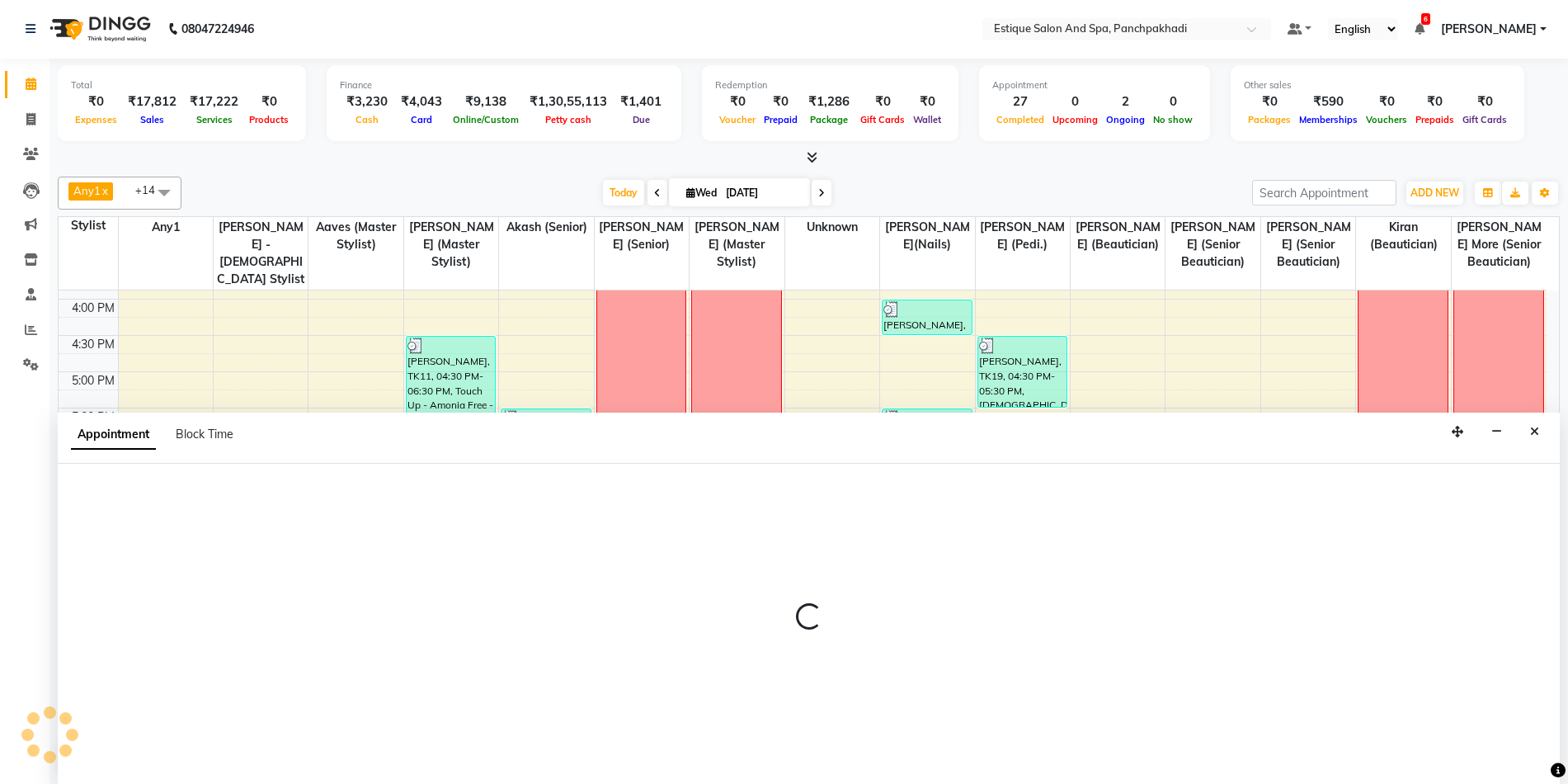
select select "57922"
select select "1170"
select select "confirm booking"
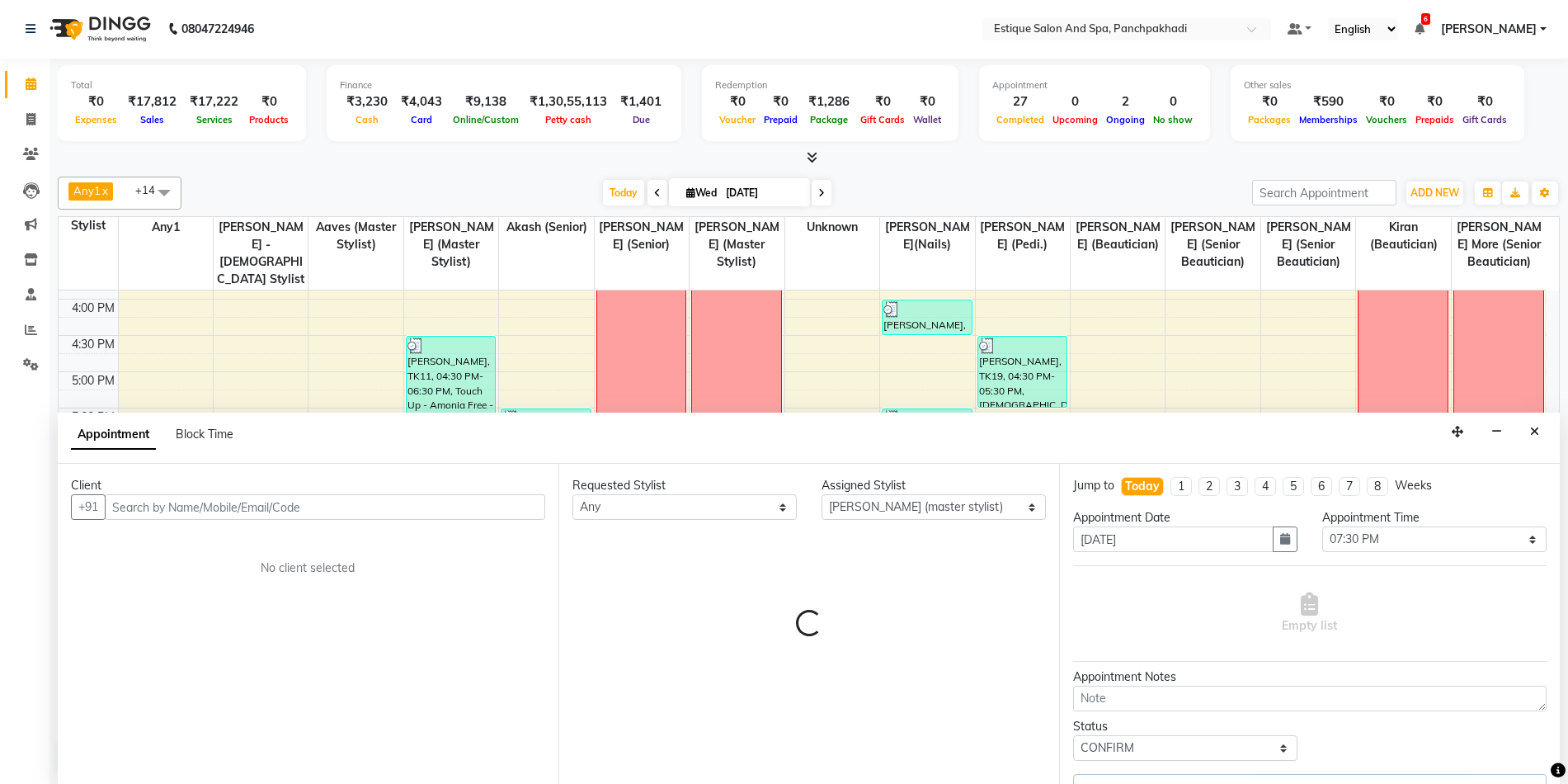
select select "1374"
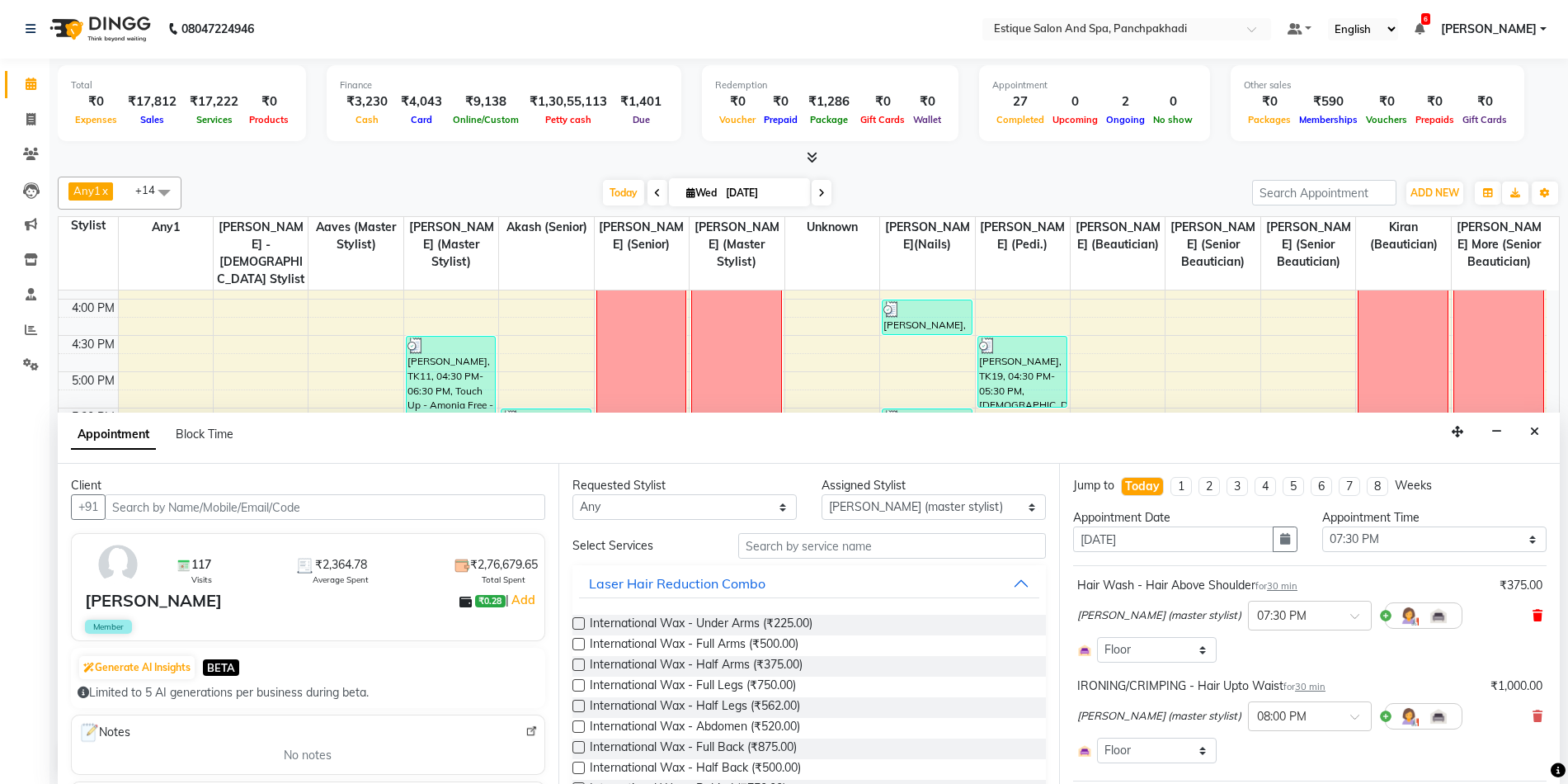
click at [1532, 611] on icon at bounding box center [1537, 615] width 10 height 12
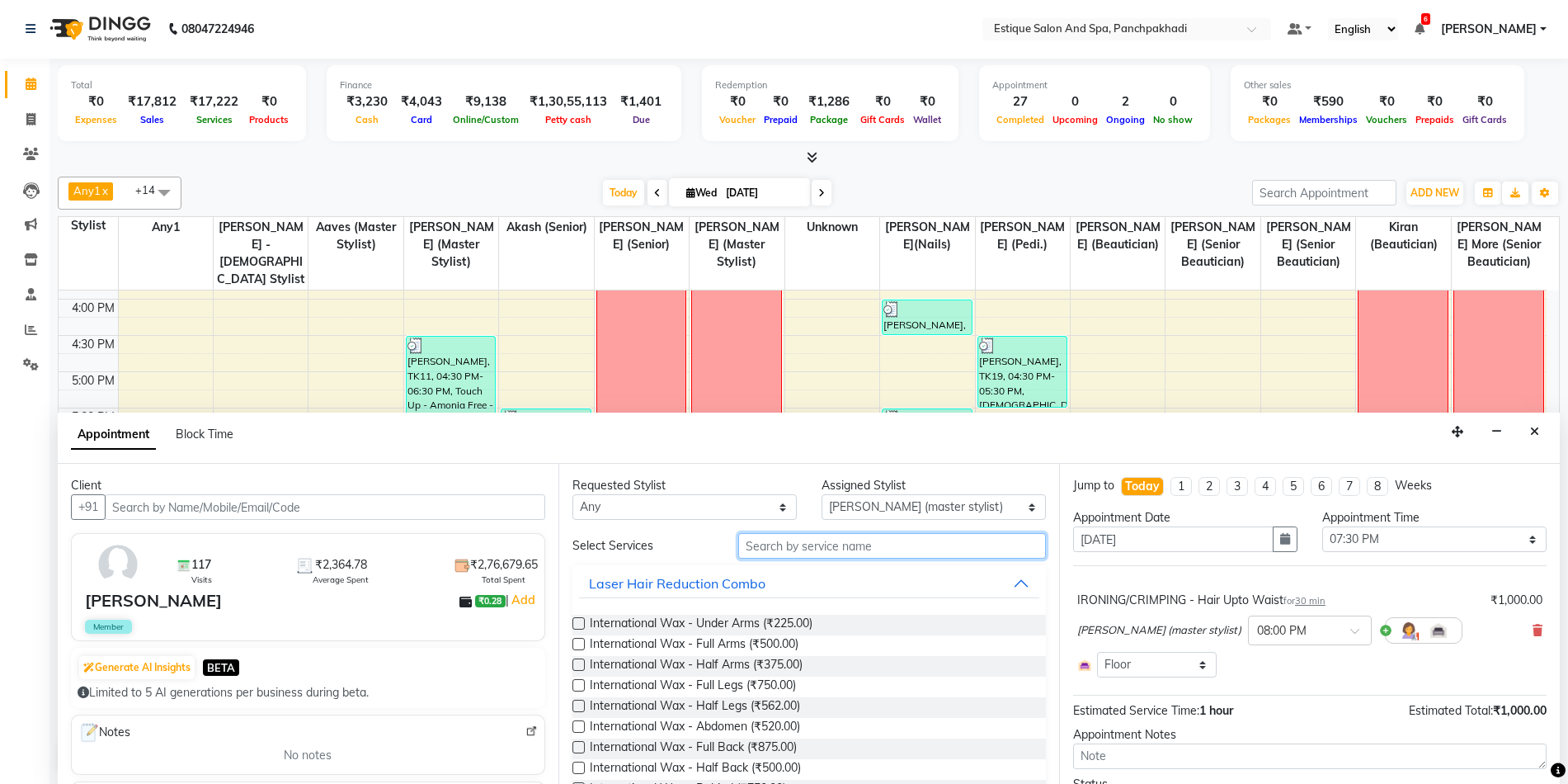
click at [950, 544] on input "text" at bounding box center [891, 546] width 308 height 26
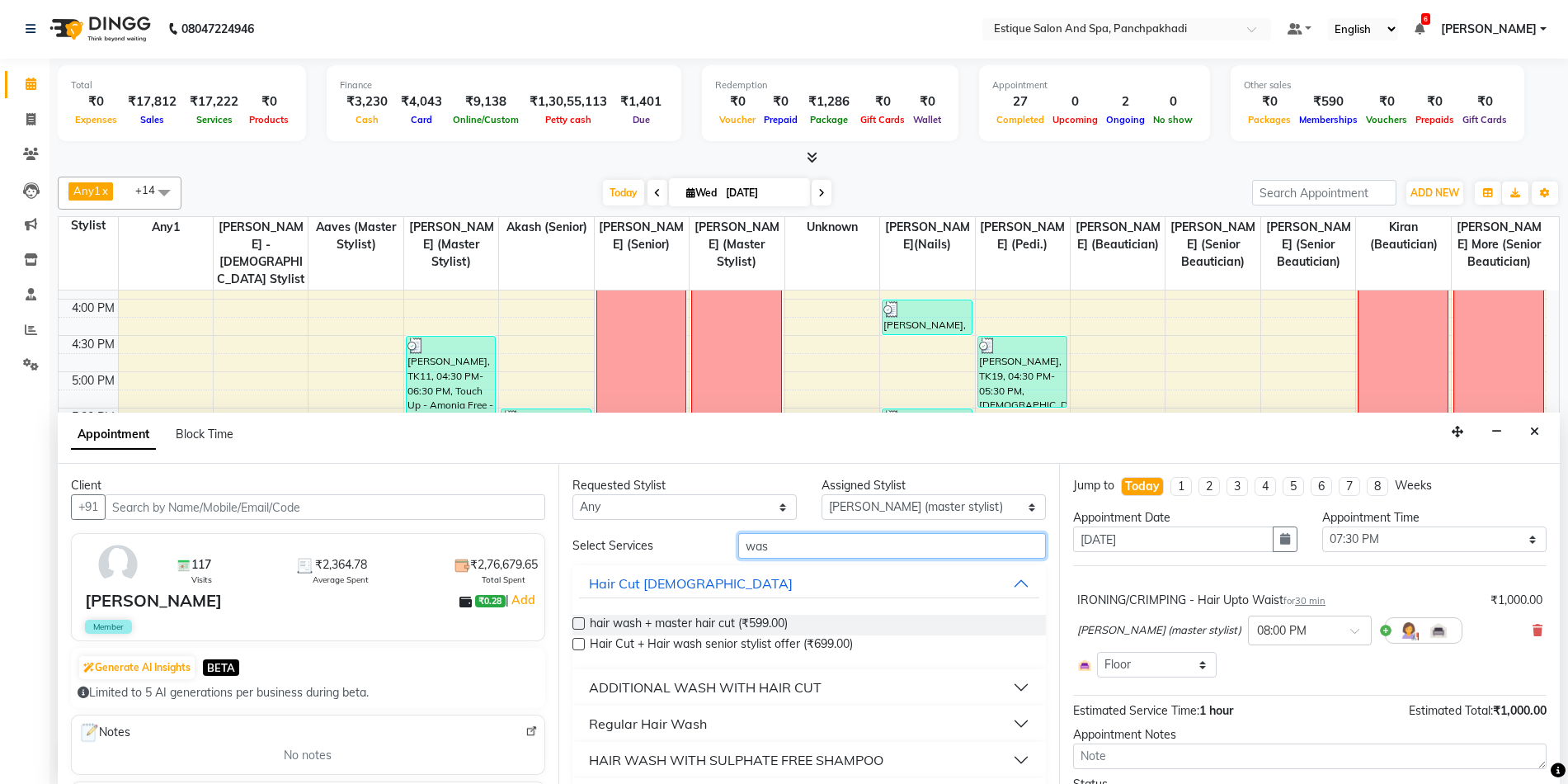
type input "was"
click at [679, 683] on div "ADDITIONAL WASH WITH HAIR CUT" at bounding box center [705, 688] width 233 height 20
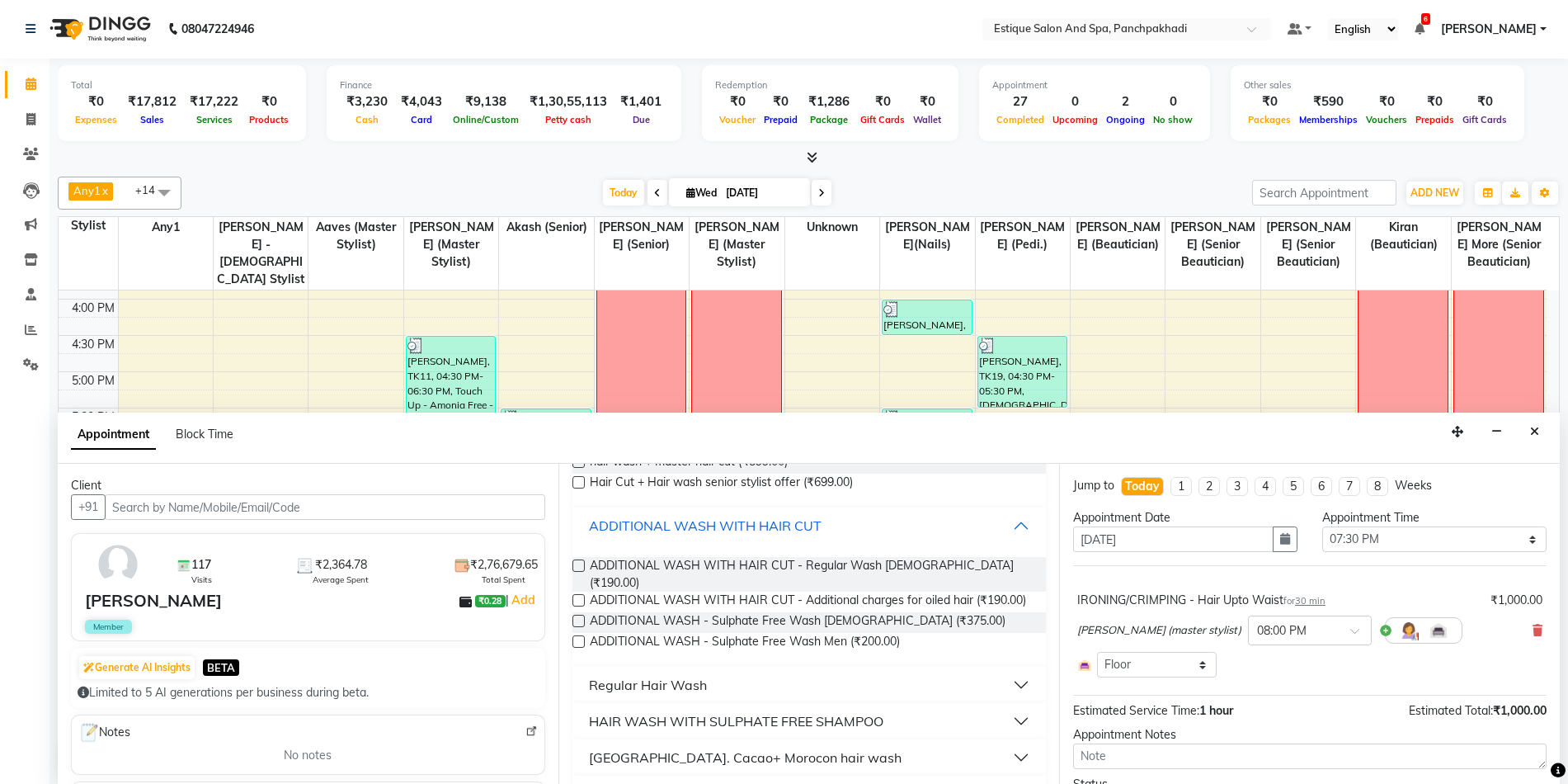
scroll to position [165, 0]
click at [575, 567] on label at bounding box center [579, 563] width 13 height 13
click at [575, 567] on input "checkbox" at bounding box center [578, 564] width 11 height 11
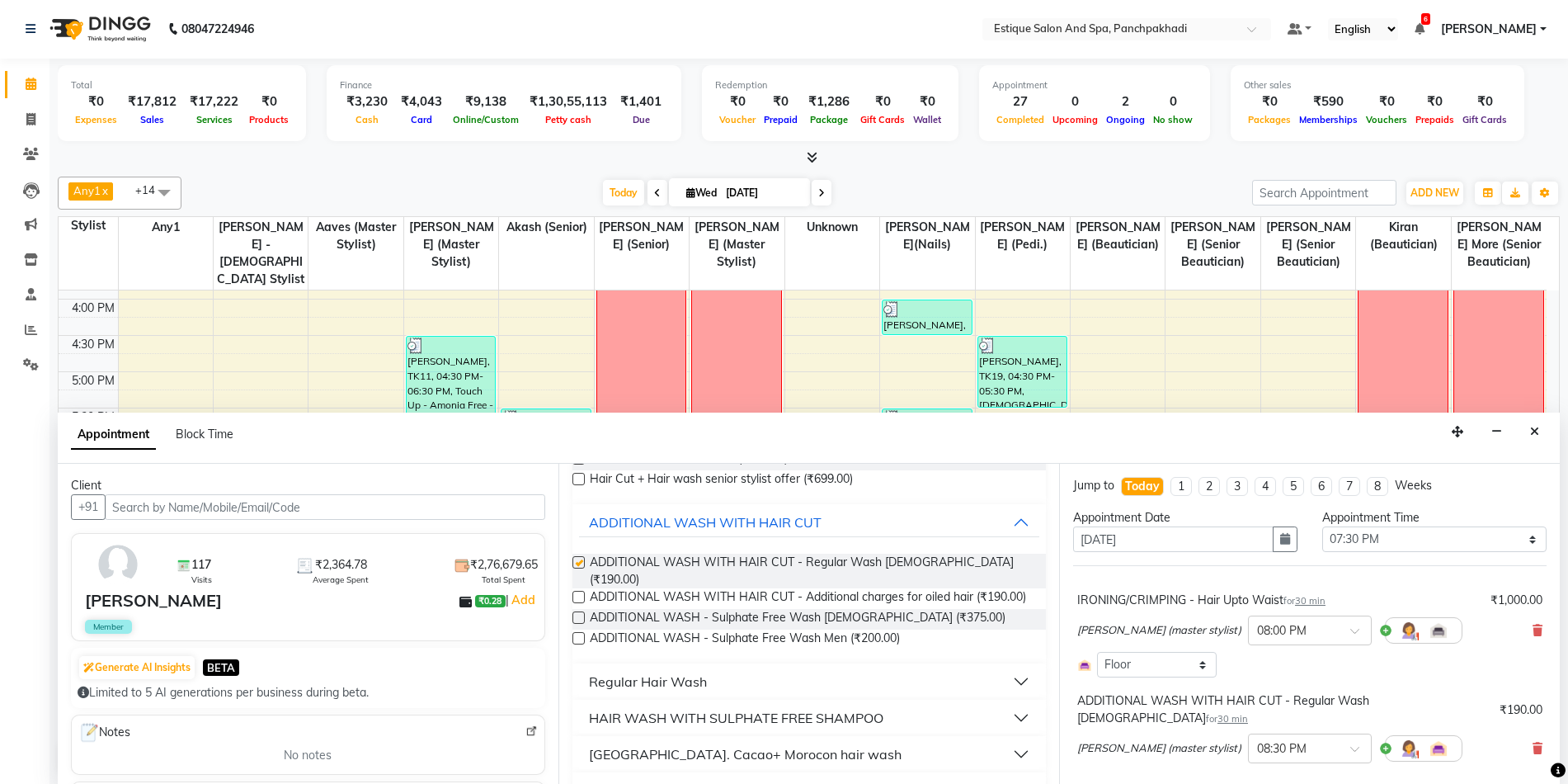
checkbox input "false"
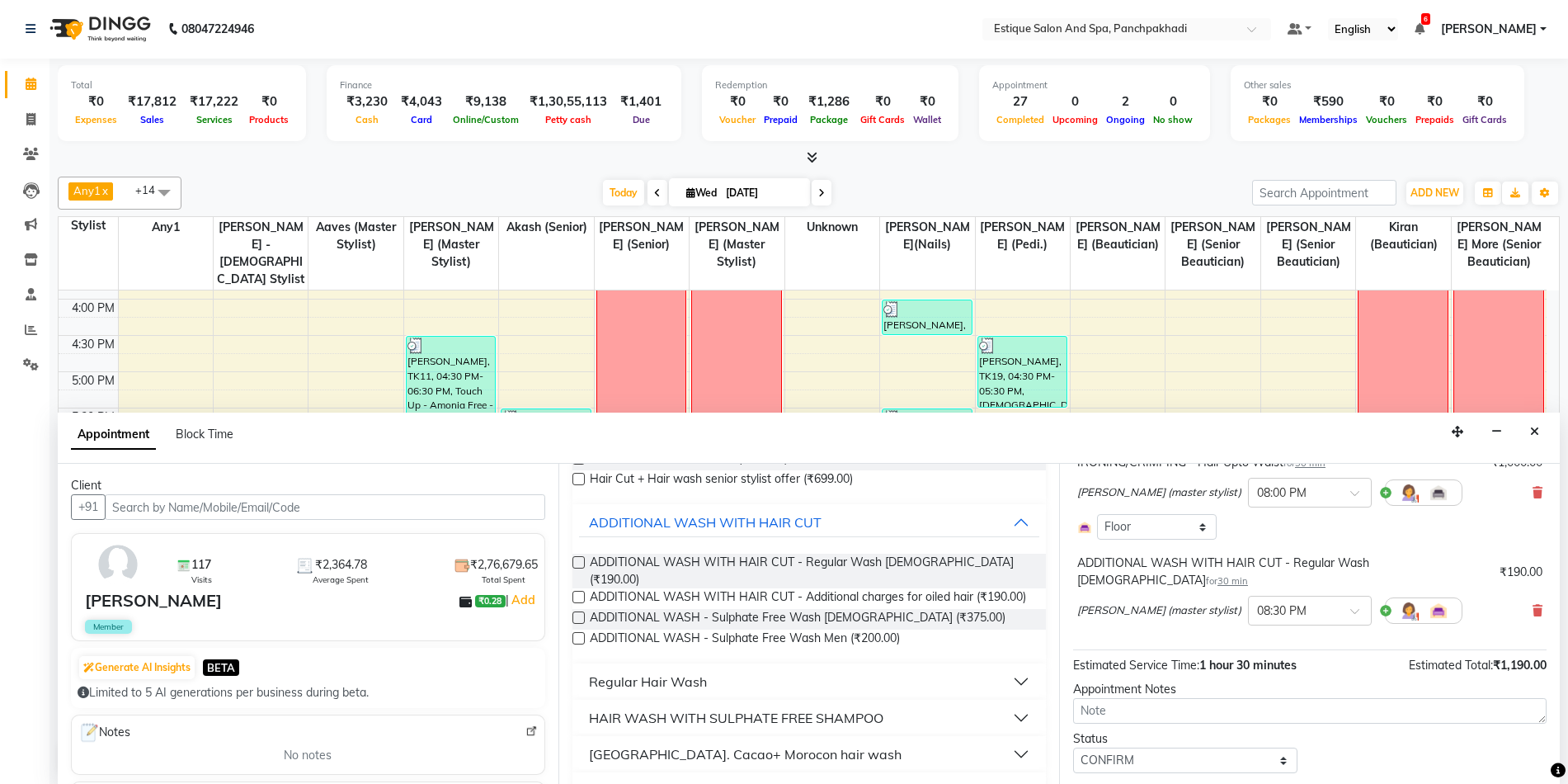
scroll to position [166, 0]
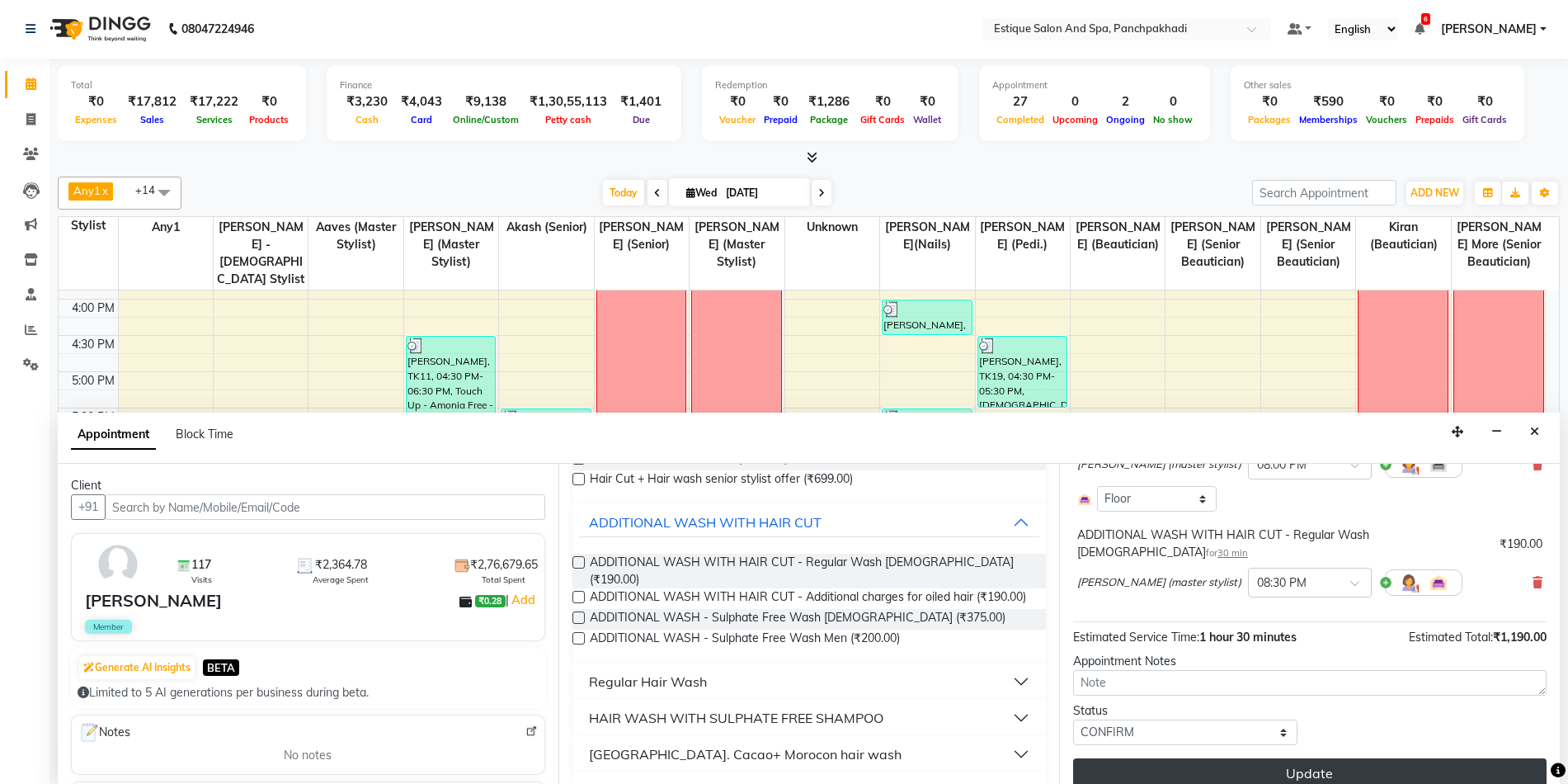
click at [1254, 758] on button "Update" at bounding box center [1310, 773] width 473 height 30
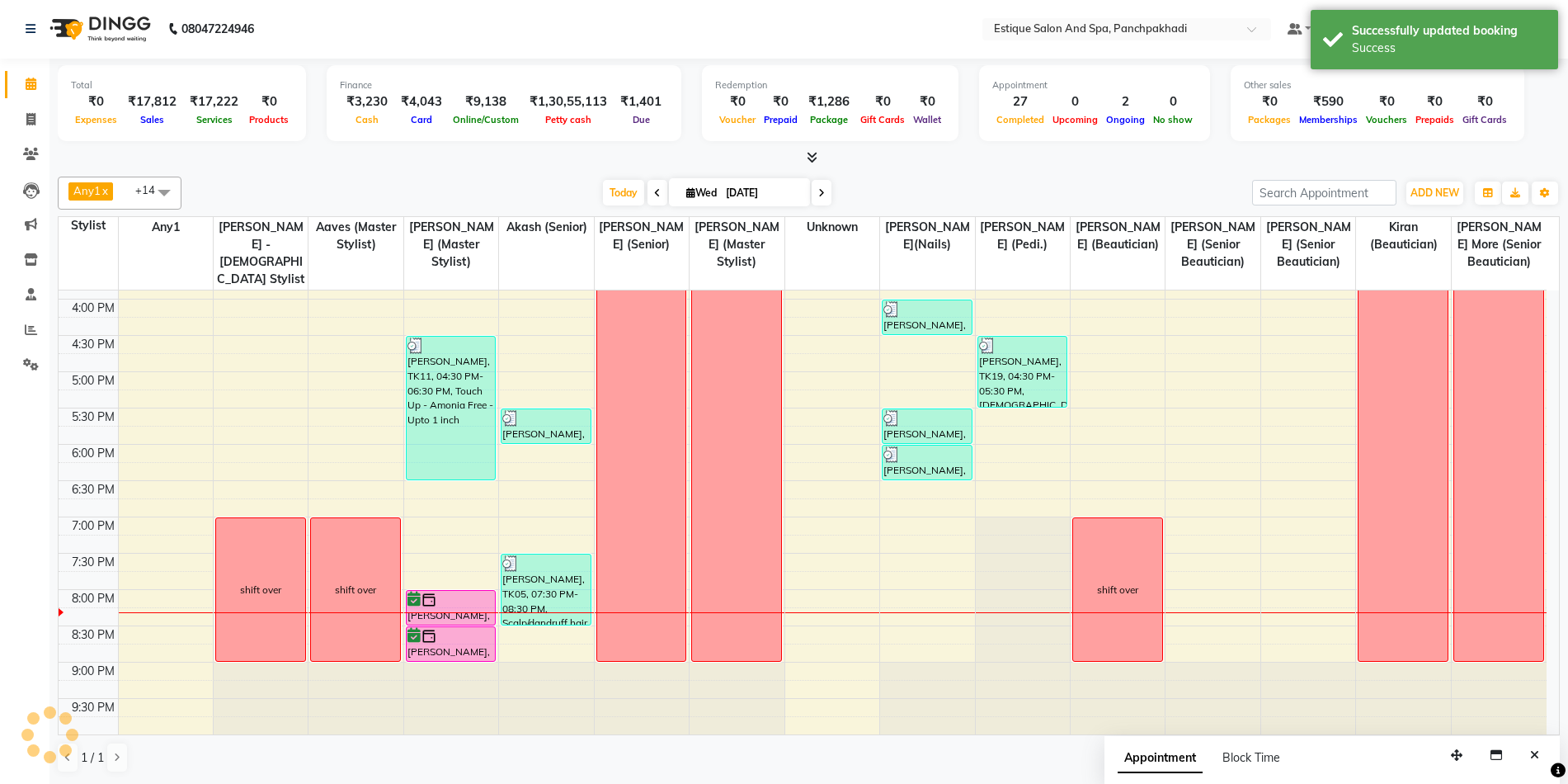
scroll to position [0, 0]
click at [626, 185] on span "Today" at bounding box center [623, 194] width 41 height 26
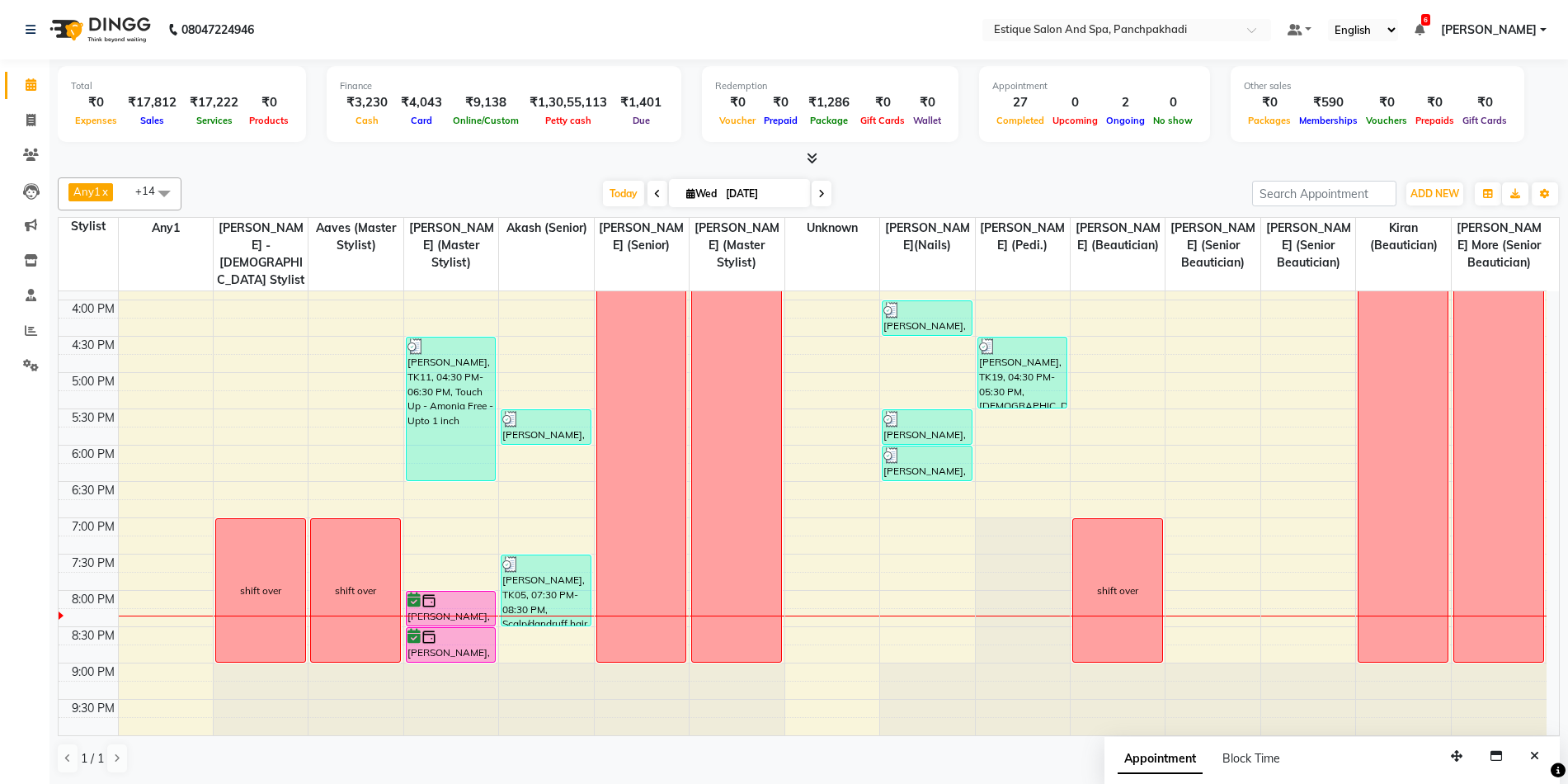
click at [35, 96] on link "Calendar" at bounding box center [24, 86] width 39 height 27
click at [34, 86] on icon at bounding box center [31, 85] width 11 height 13
click at [33, 122] on icon at bounding box center [31, 121] width 9 height 13
select select "service"
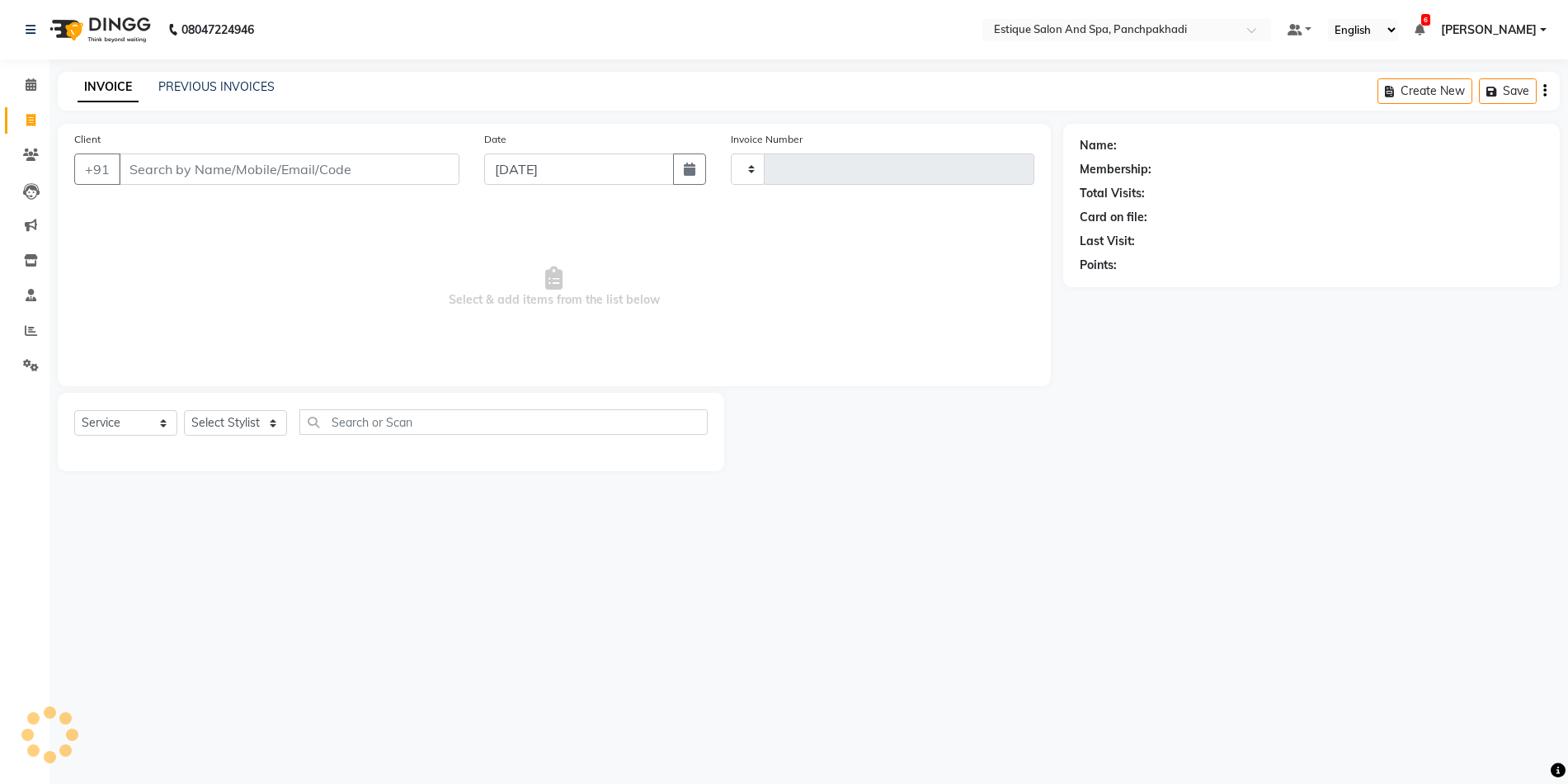
type input "4599"
select select "925"
click at [186, 166] on input "Client" at bounding box center [291, 169] width 345 height 31
type input "p"
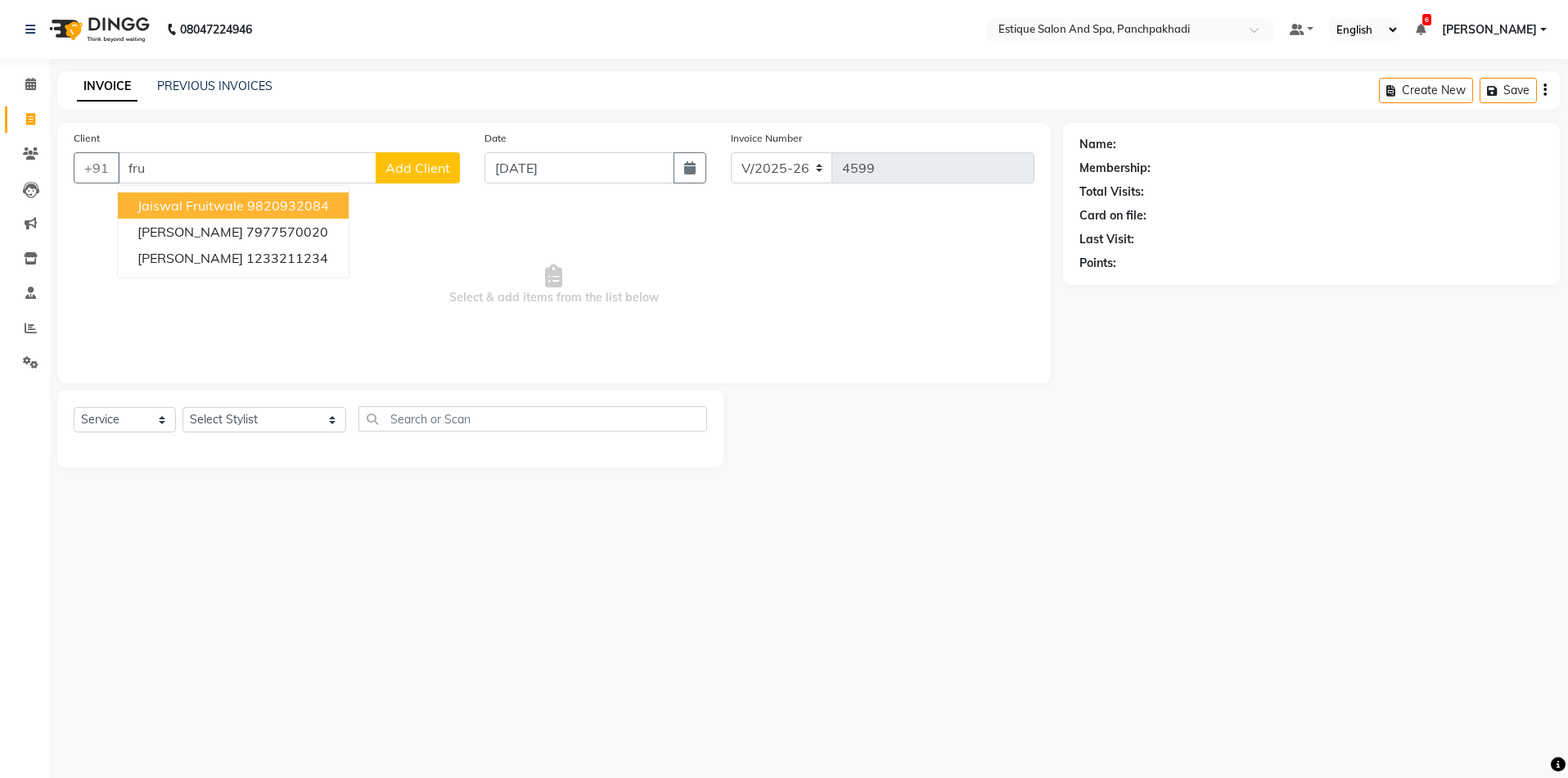
type input "fru"
click at [33, 88] on icon at bounding box center [31, 84] width 11 height 13
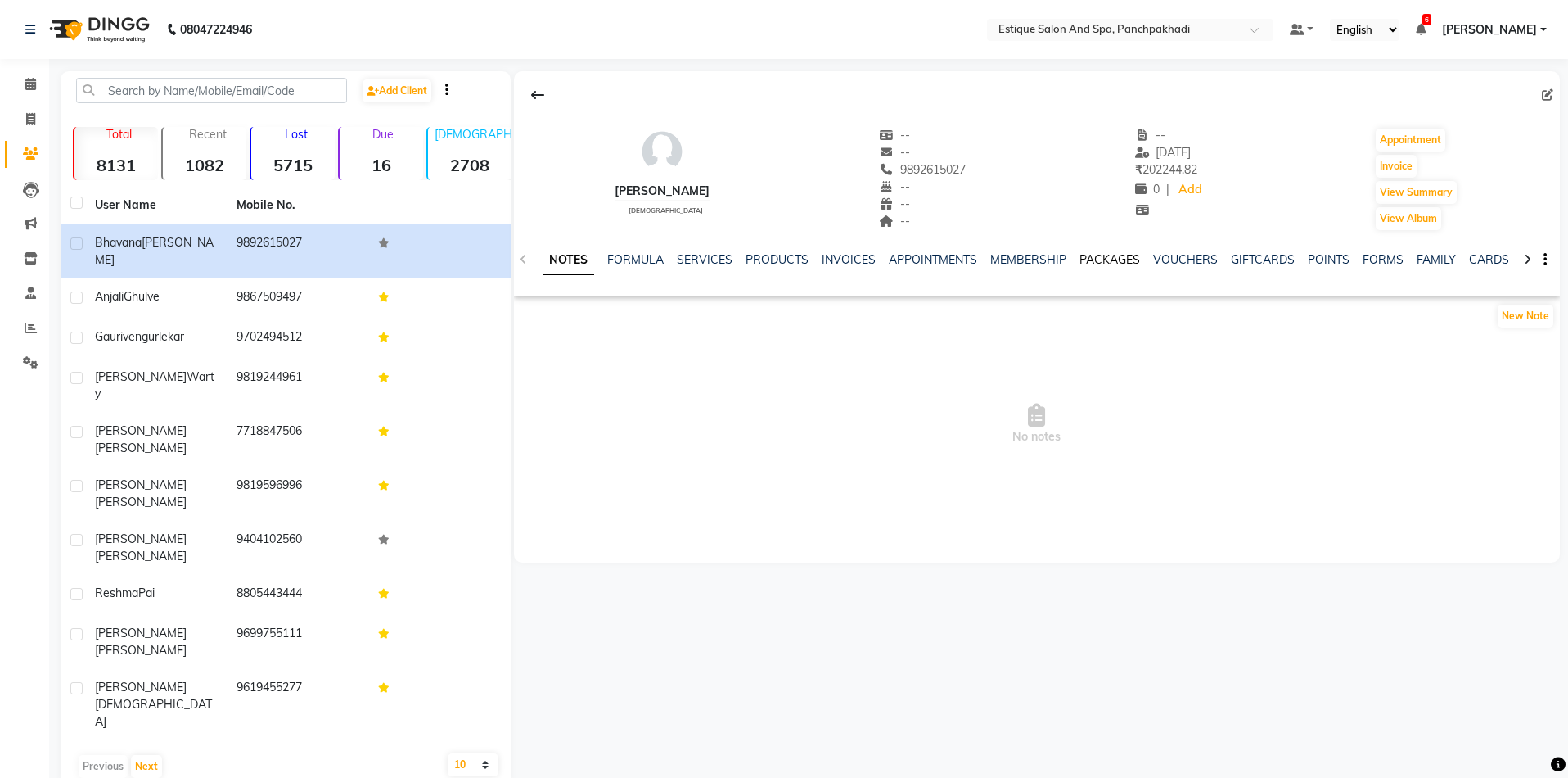
click at [1112, 262] on link "PACKAGES" at bounding box center [1109, 259] width 61 height 15
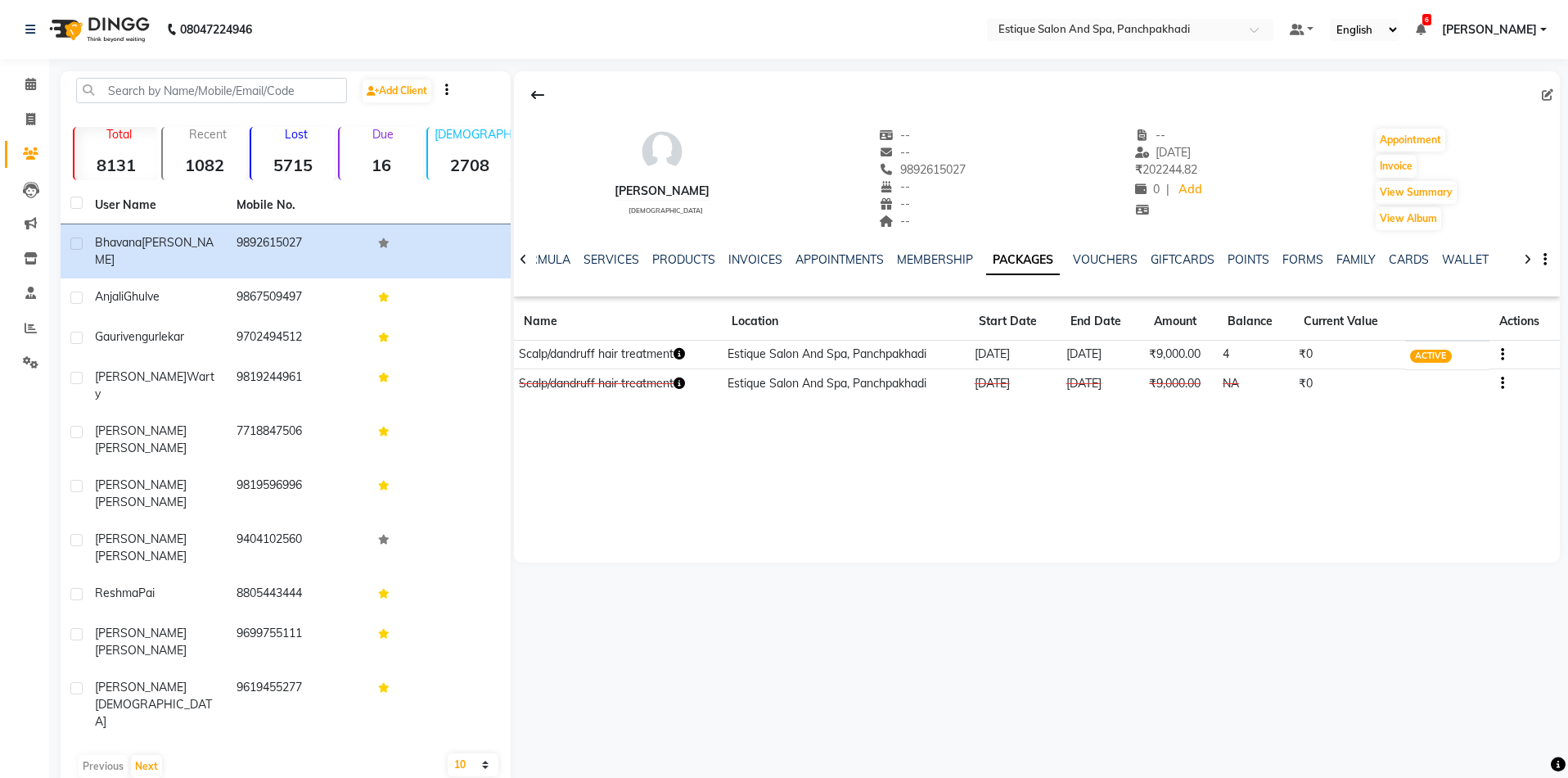
click at [682, 354] on icon "button" at bounding box center [679, 354] width 12 height 12
click at [1224, 513] on div "Bhavana Kator female -- -- 9892615027 -- -- -- -- 03-09-2025 ₹ 202244.82 0 | Ad…" at bounding box center [1037, 317] width 1046 height 491
click at [33, 88] on icon at bounding box center [31, 84] width 11 height 13
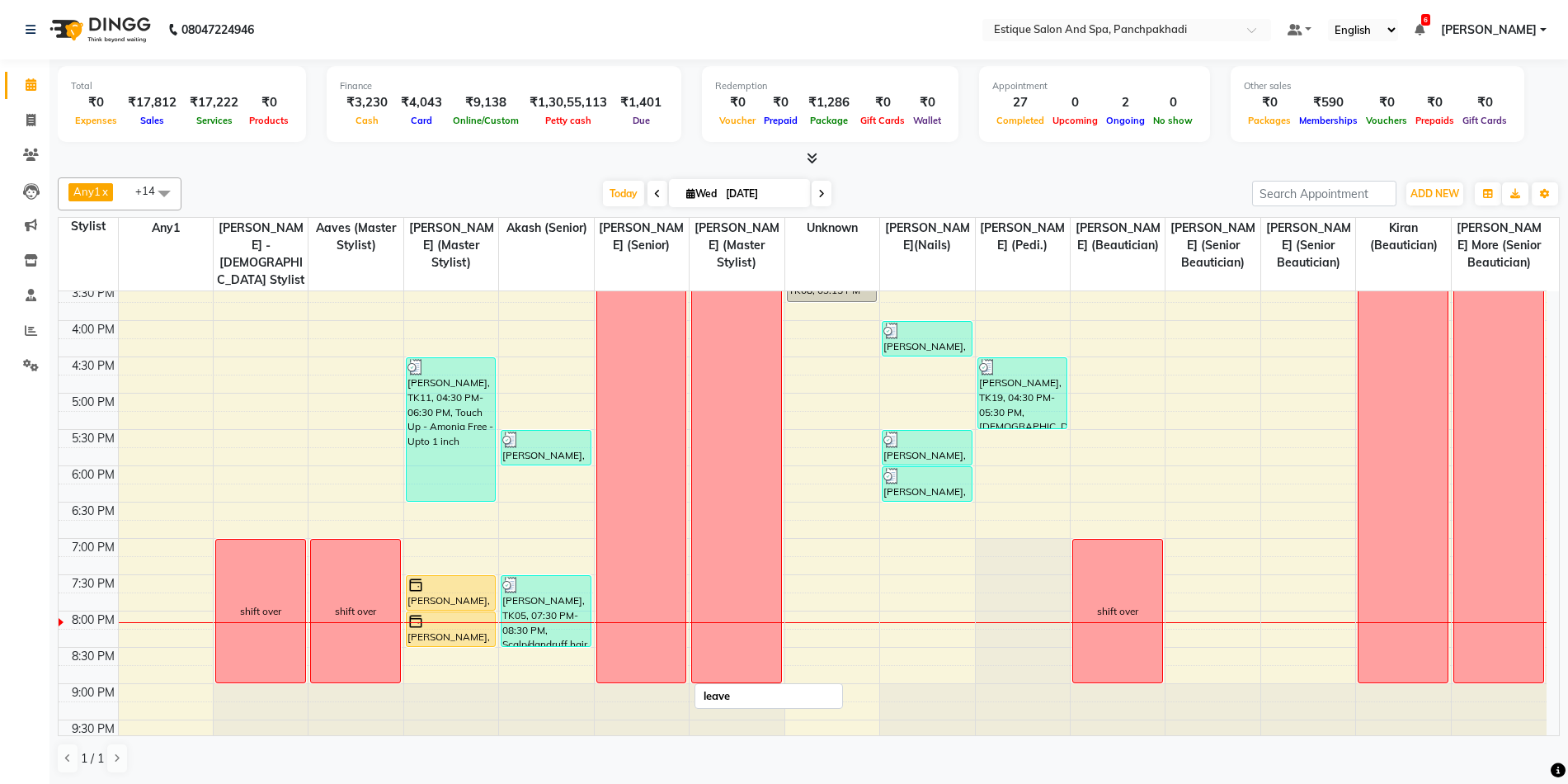
scroll to position [495, 0]
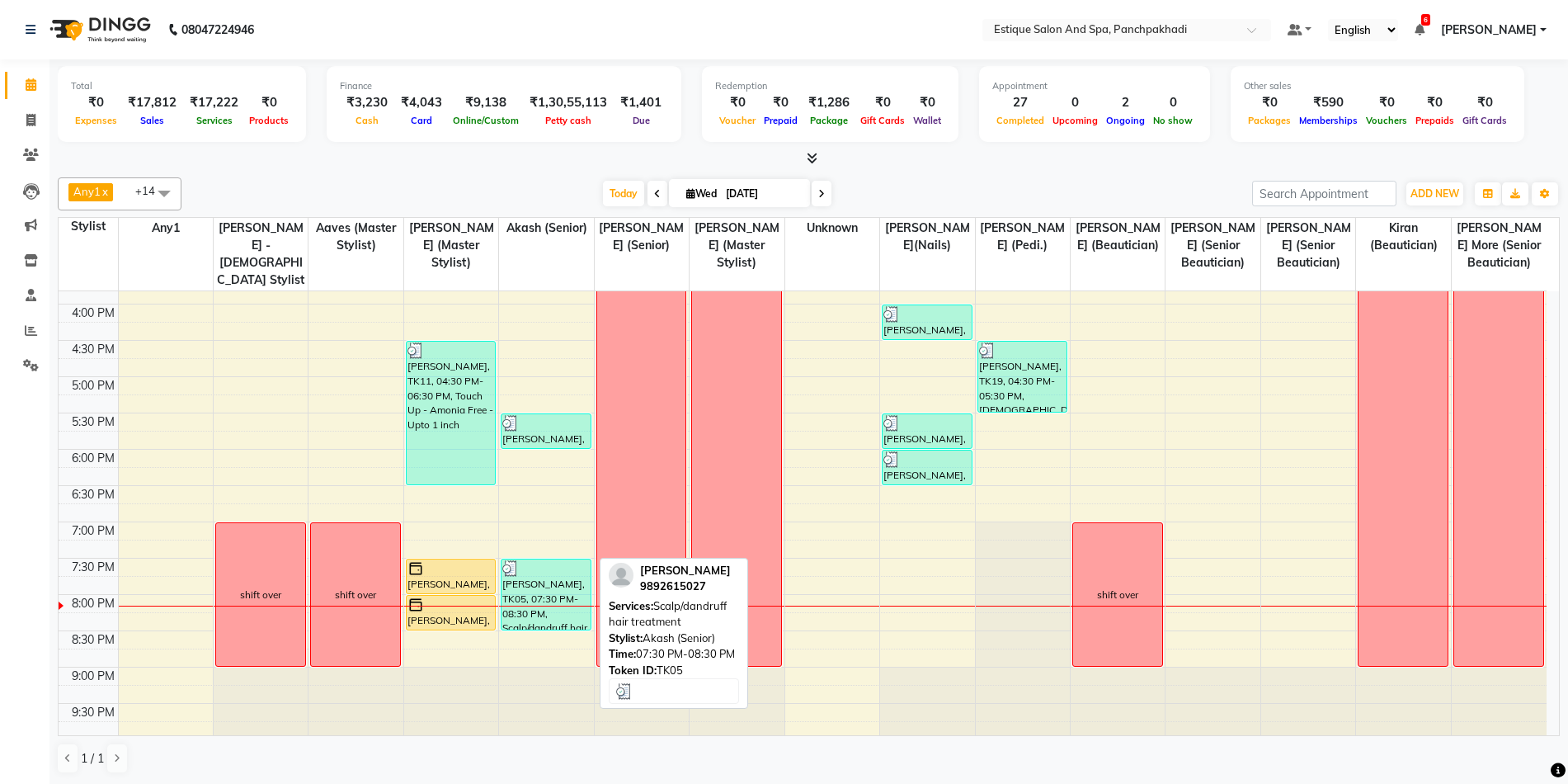
click at [558, 620] on div "[PERSON_NAME], TK05, 07:30 PM-08:30 PM, Scalp/dandruff hair treatment" at bounding box center [546, 594] width 89 height 70
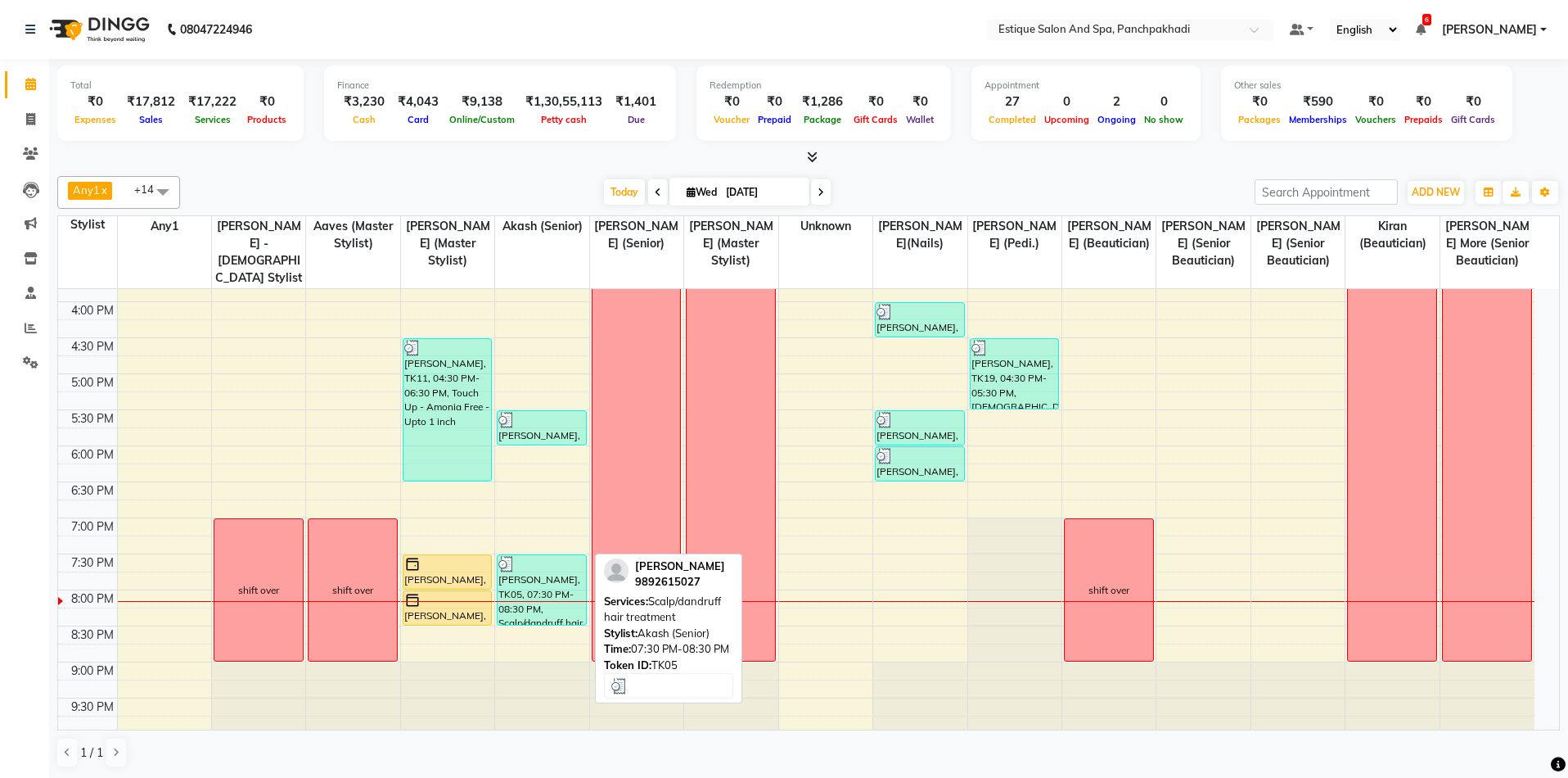
select select "3"
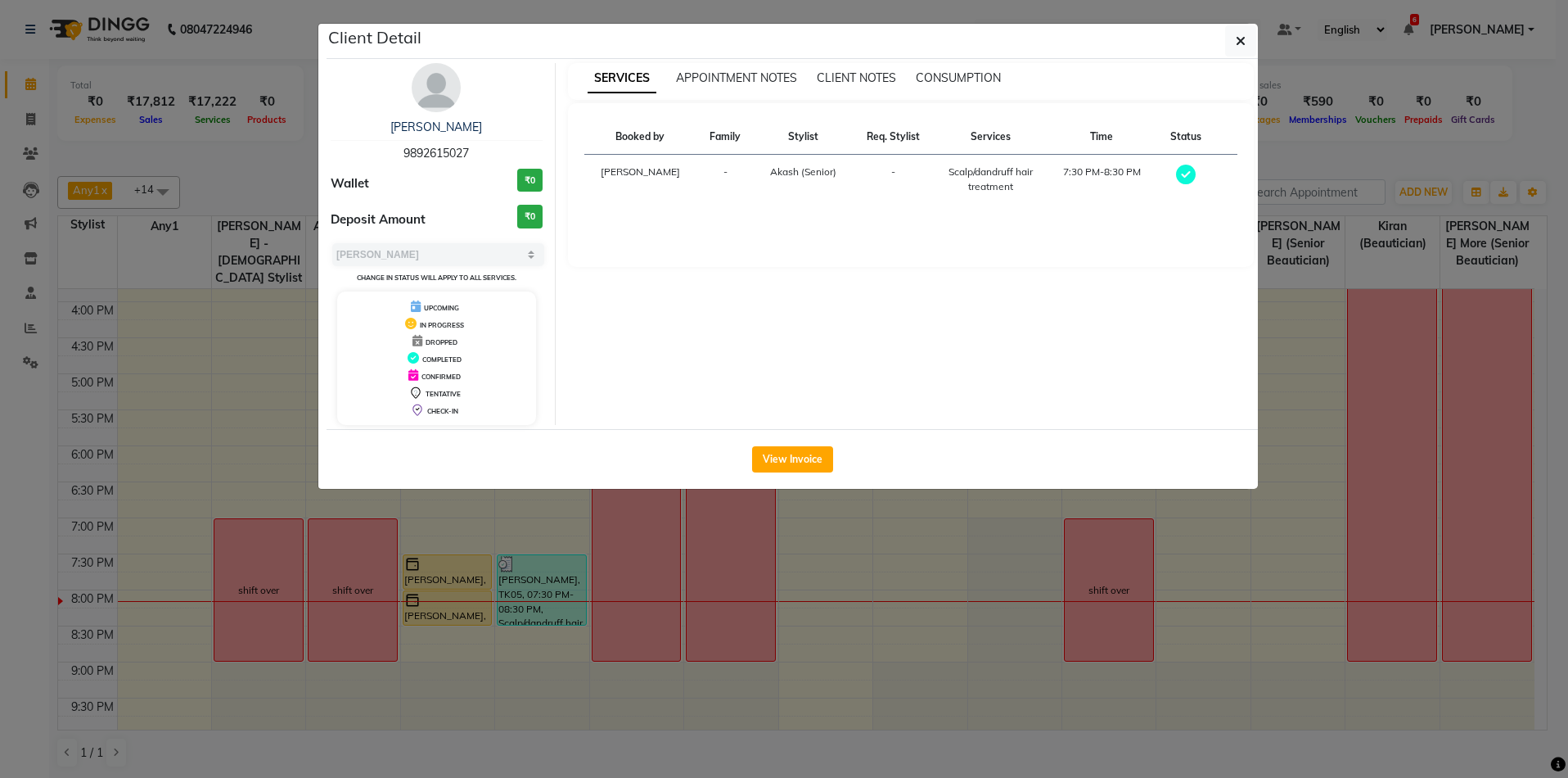
click at [431, 156] on span "9892615027" at bounding box center [436, 153] width 65 height 15
copy span "9892615027"
click at [1235, 46] on button "button" at bounding box center [1241, 41] width 31 height 31
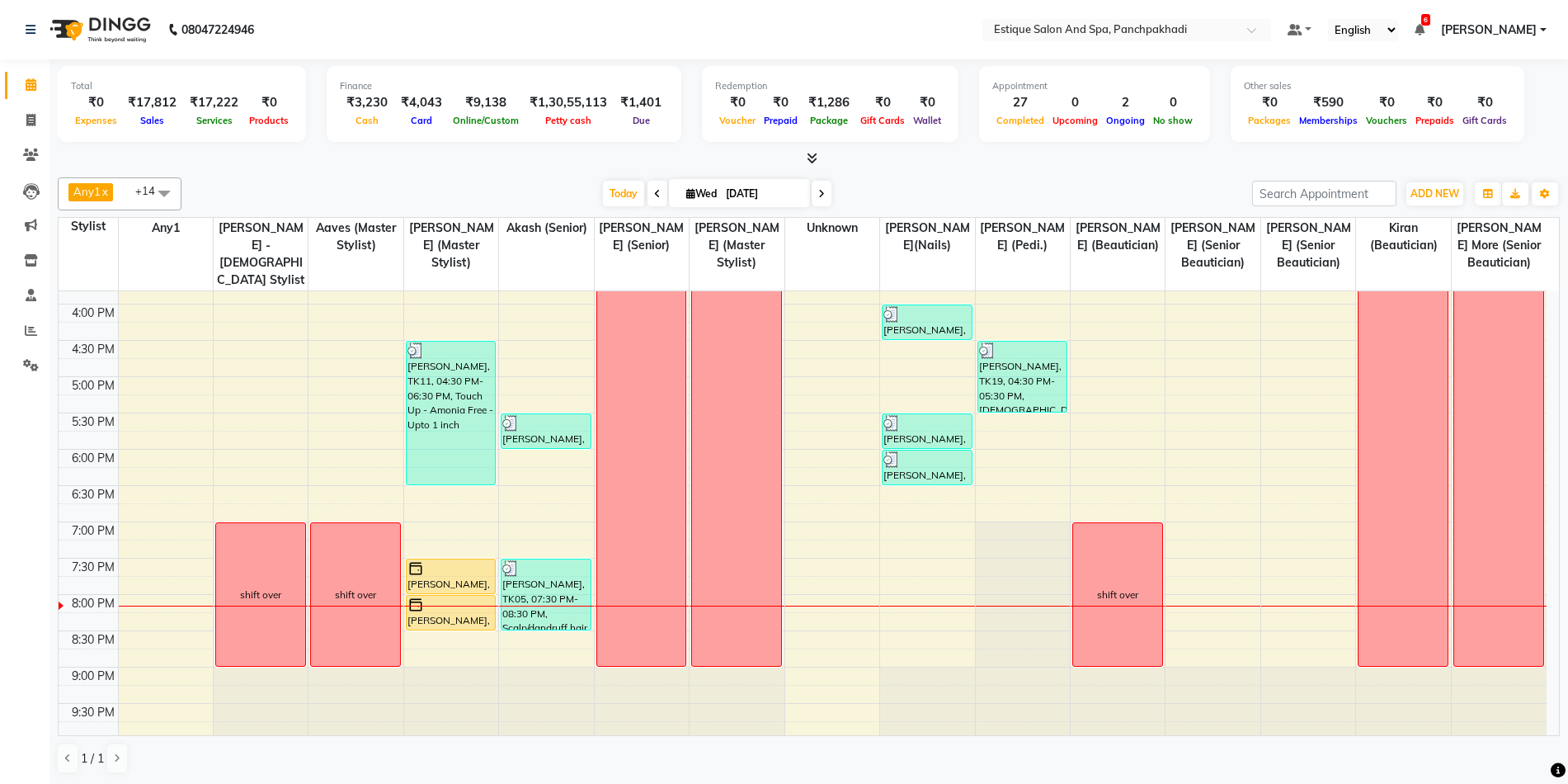
click at [822, 198] on icon at bounding box center [821, 194] width 6 height 10
type input "04-09-2025"
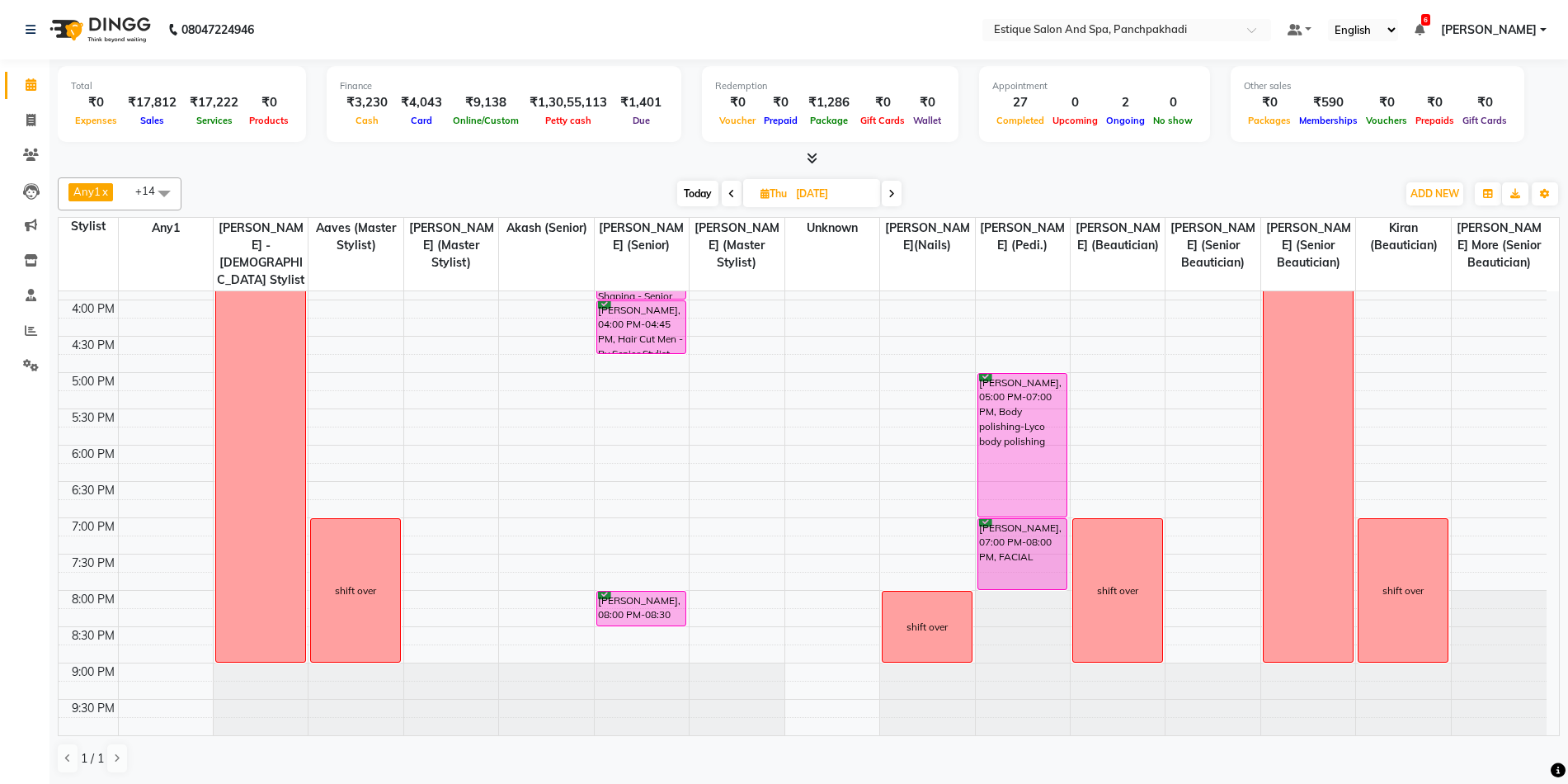
scroll to position [1, 0]
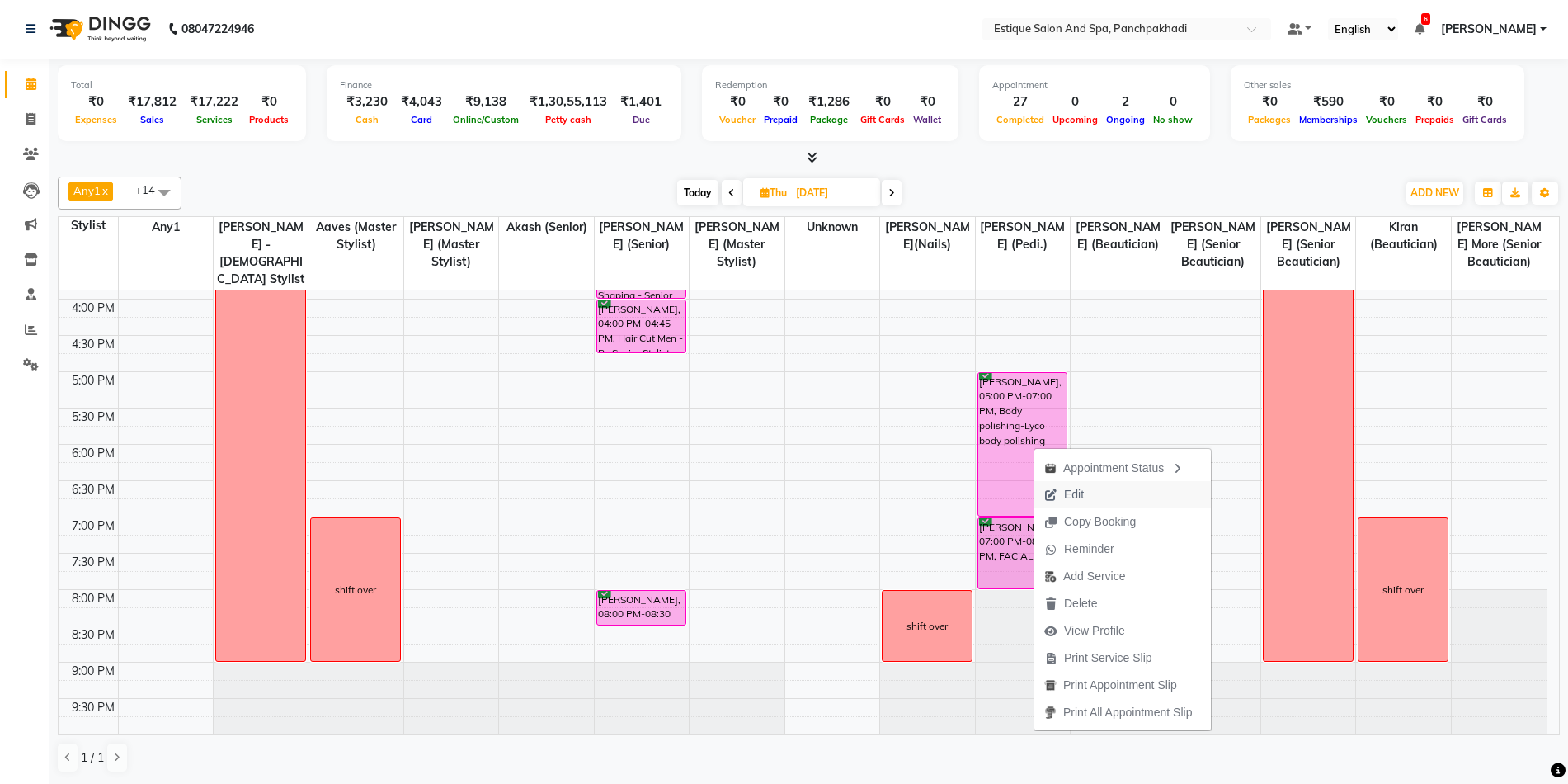
click at [1055, 500] on icon "button" at bounding box center [1050, 495] width 13 height 12
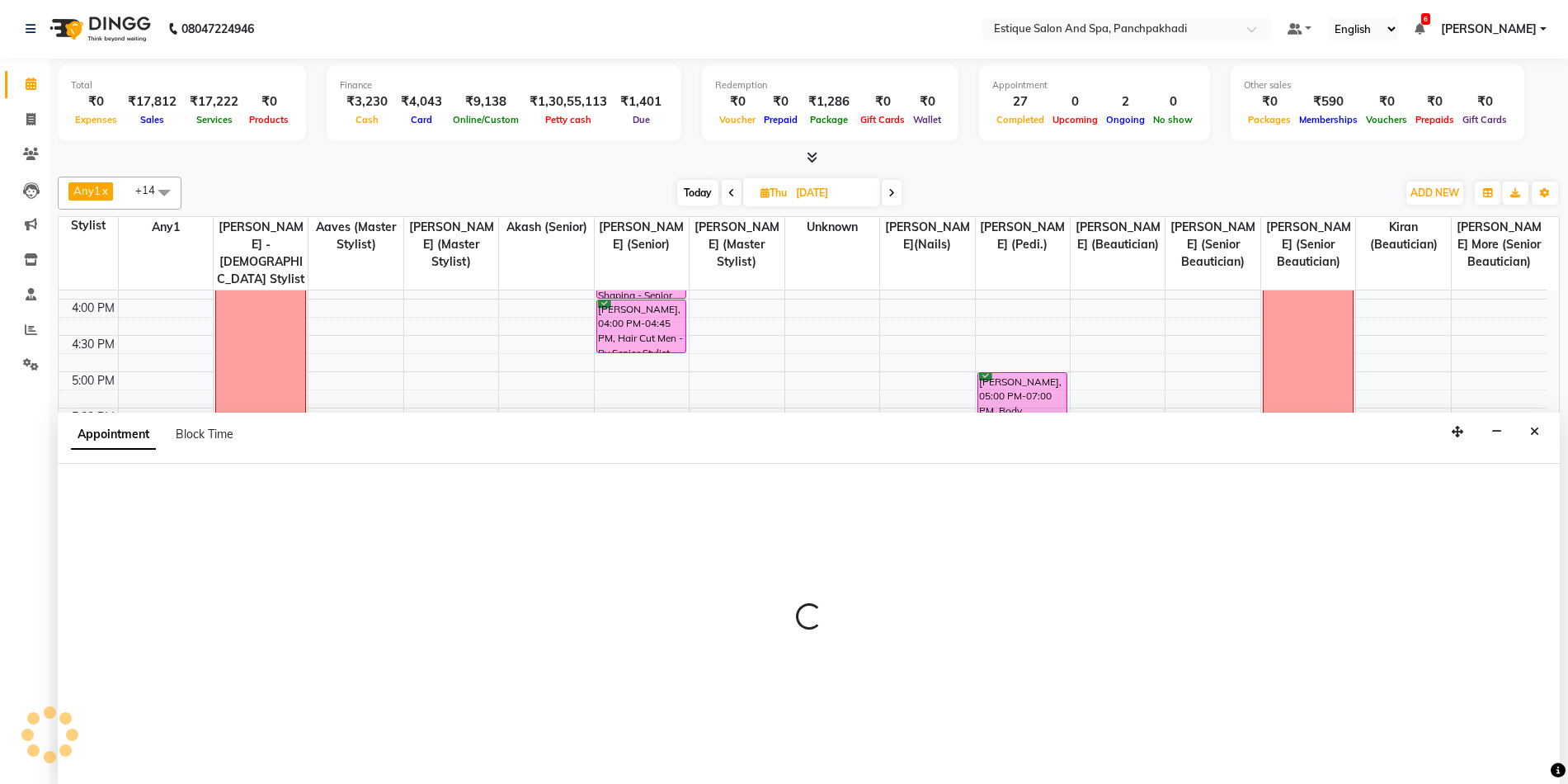
select select "confirm booking"
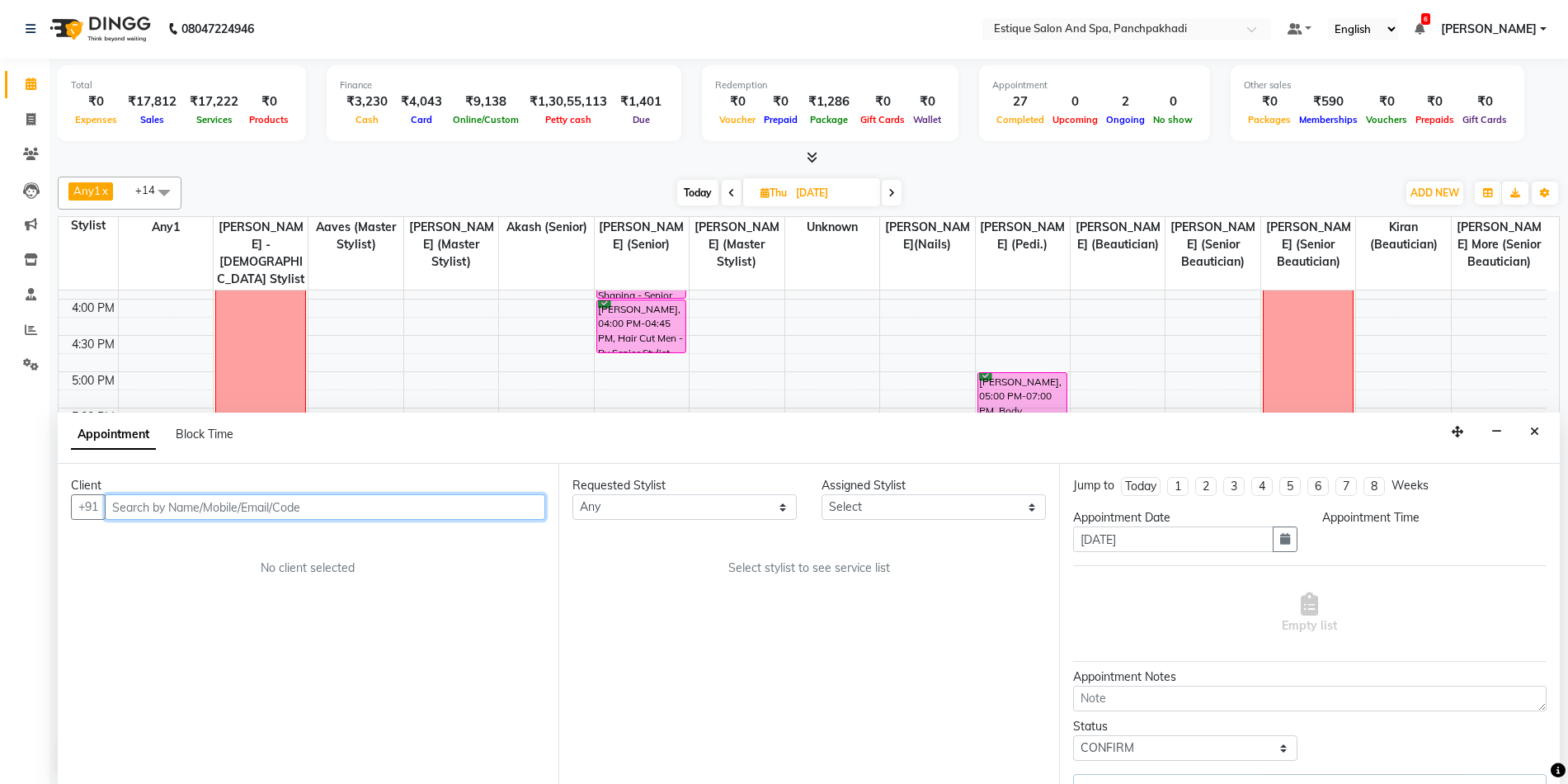
scroll to position [499, 0]
select select "15914"
select select "1020"
select select "1374"
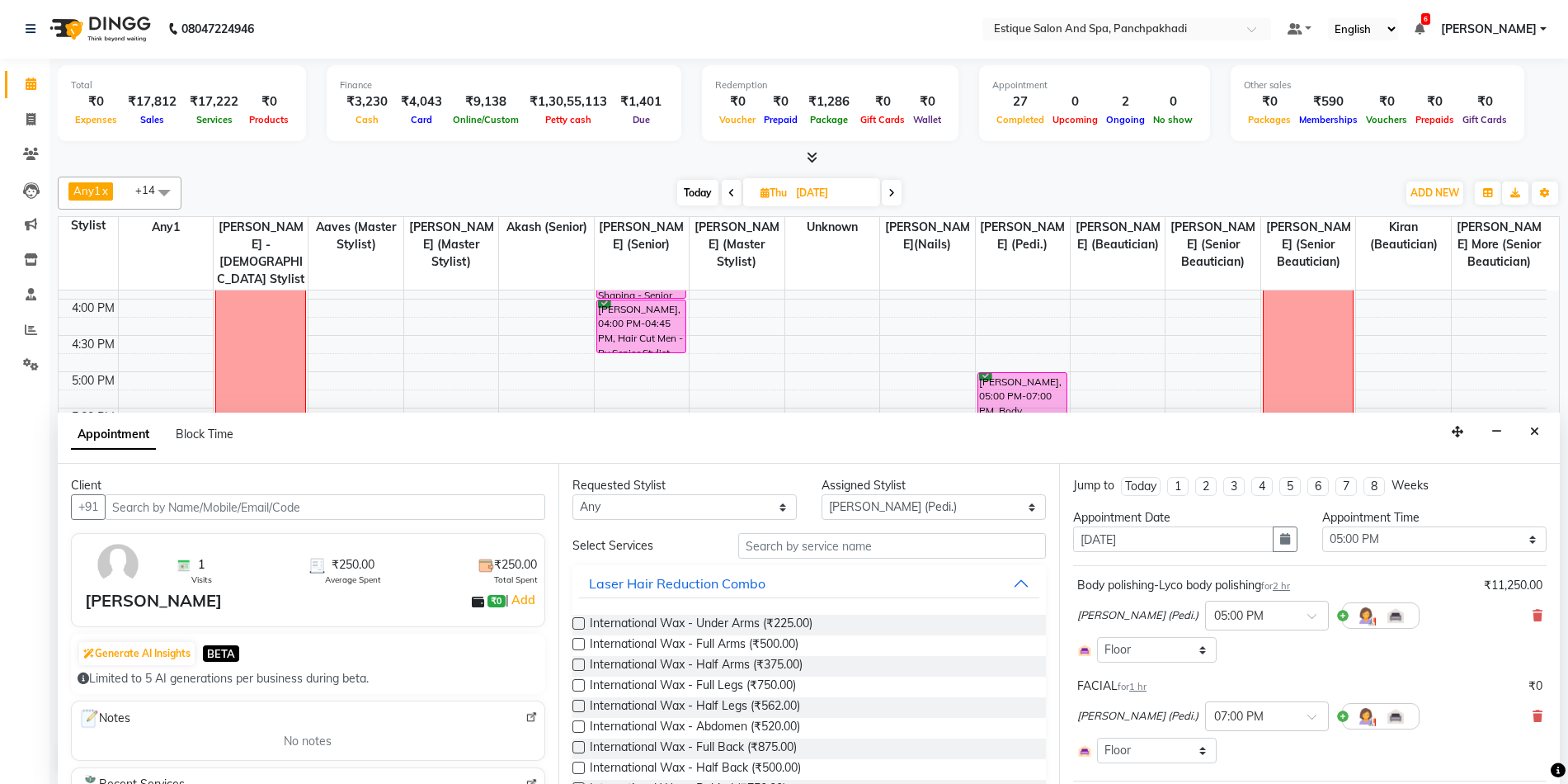
click at [1531, 617] on div "Body polishing-Lyco body polishing for 2 hr ₹11,250.00 Rohit Salunkhe (Pedi.) ×…" at bounding box center [1310, 620] width 473 height 94
click at [1532, 617] on icon at bounding box center [1537, 615] width 10 height 12
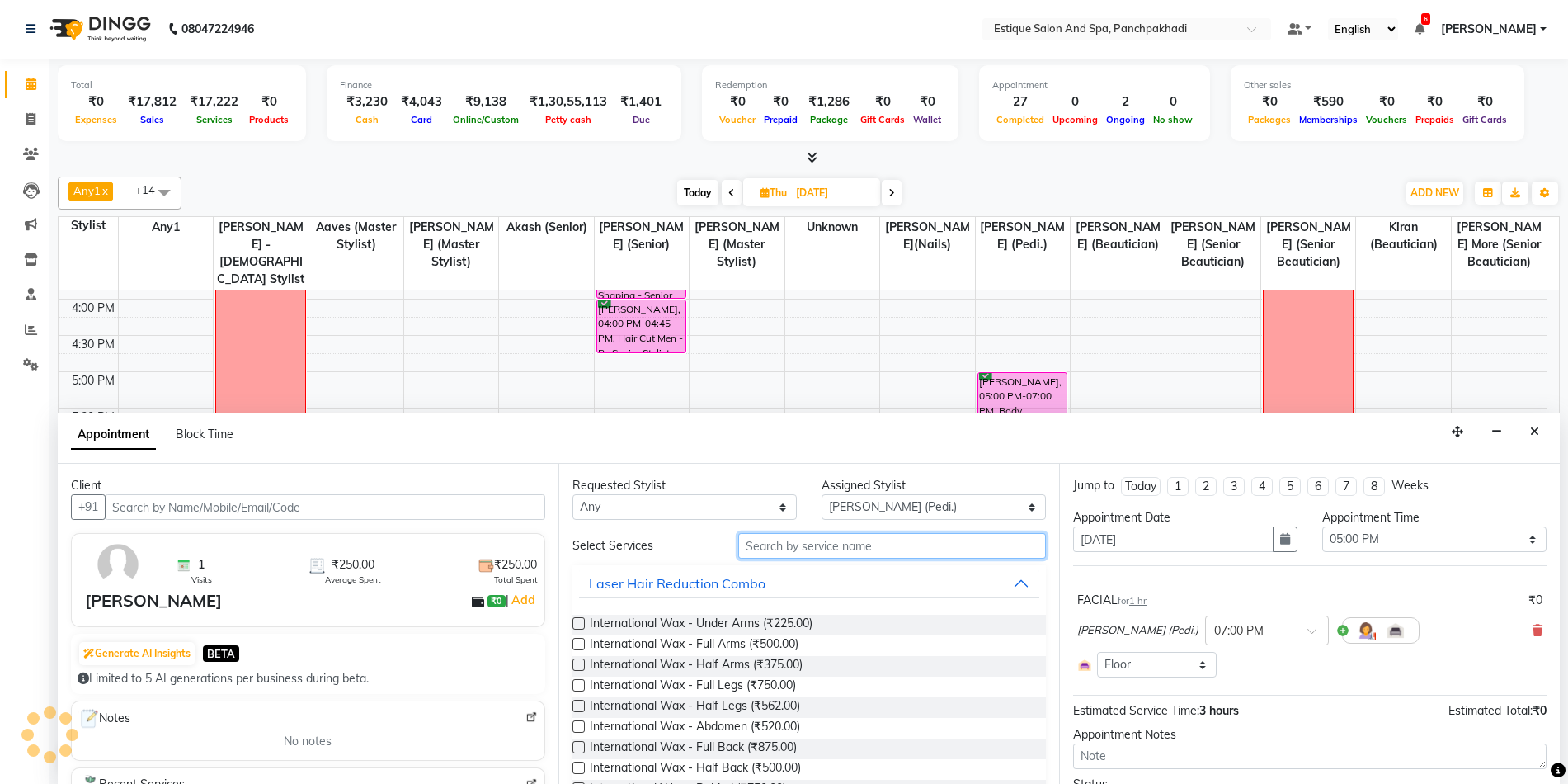
click at [921, 552] on input "text" at bounding box center [891, 546] width 308 height 26
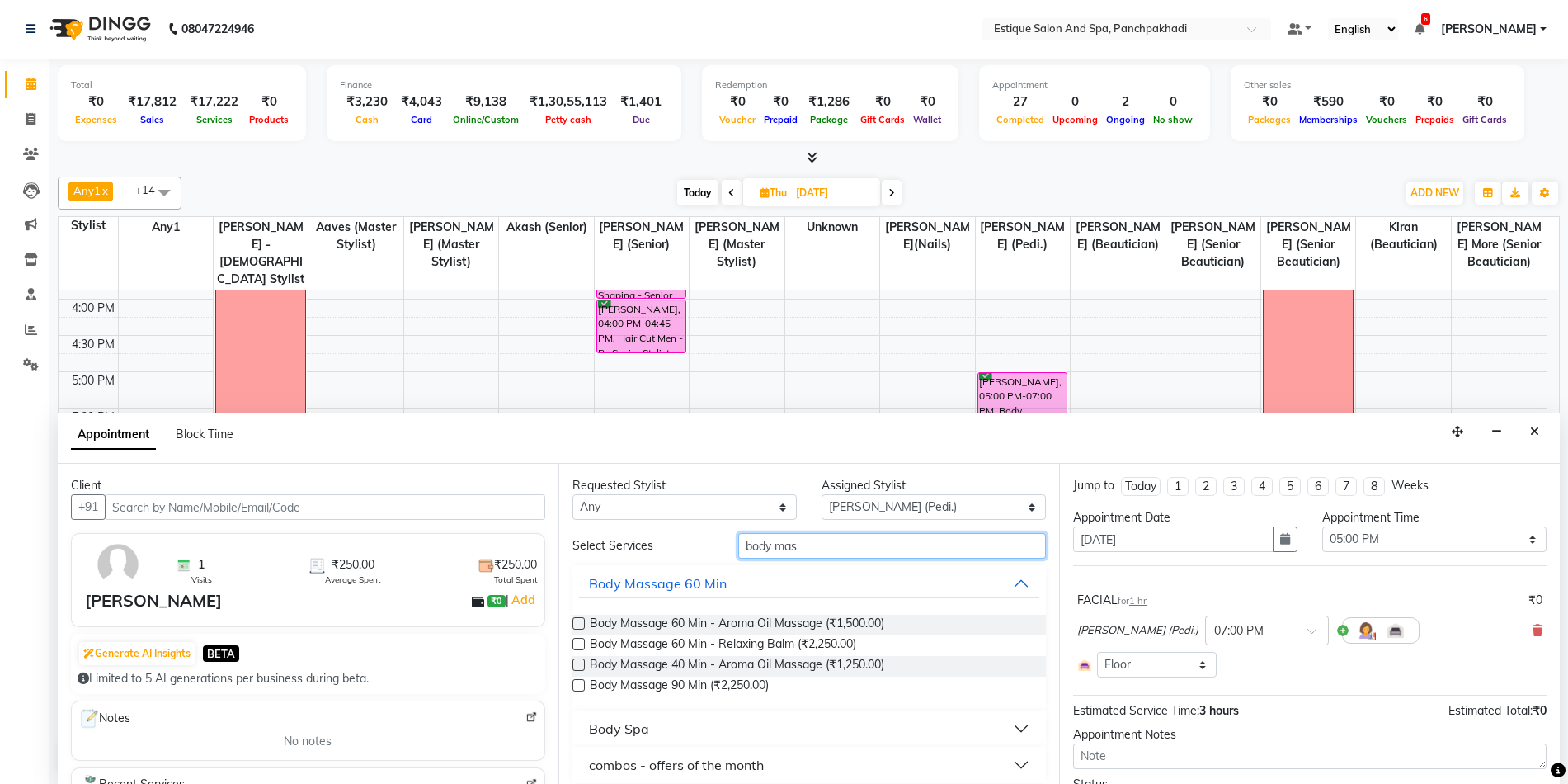
scroll to position [13, 0]
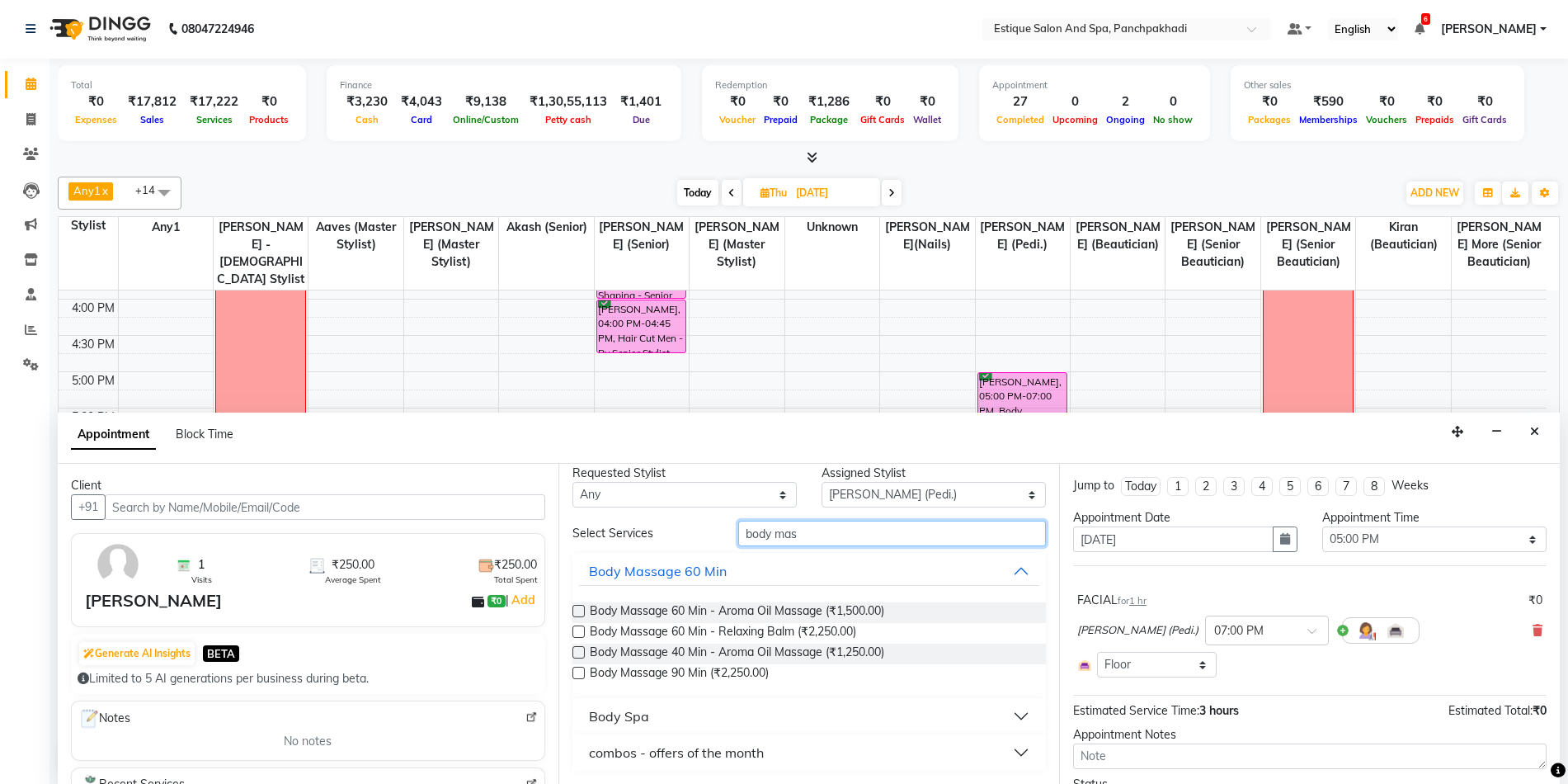
type input "body mas"
click at [577, 667] on label at bounding box center [579, 673] width 13 height 13
click at [577, 669] on input "checkbox" at bounding box center [578, 674] width 11 height 11
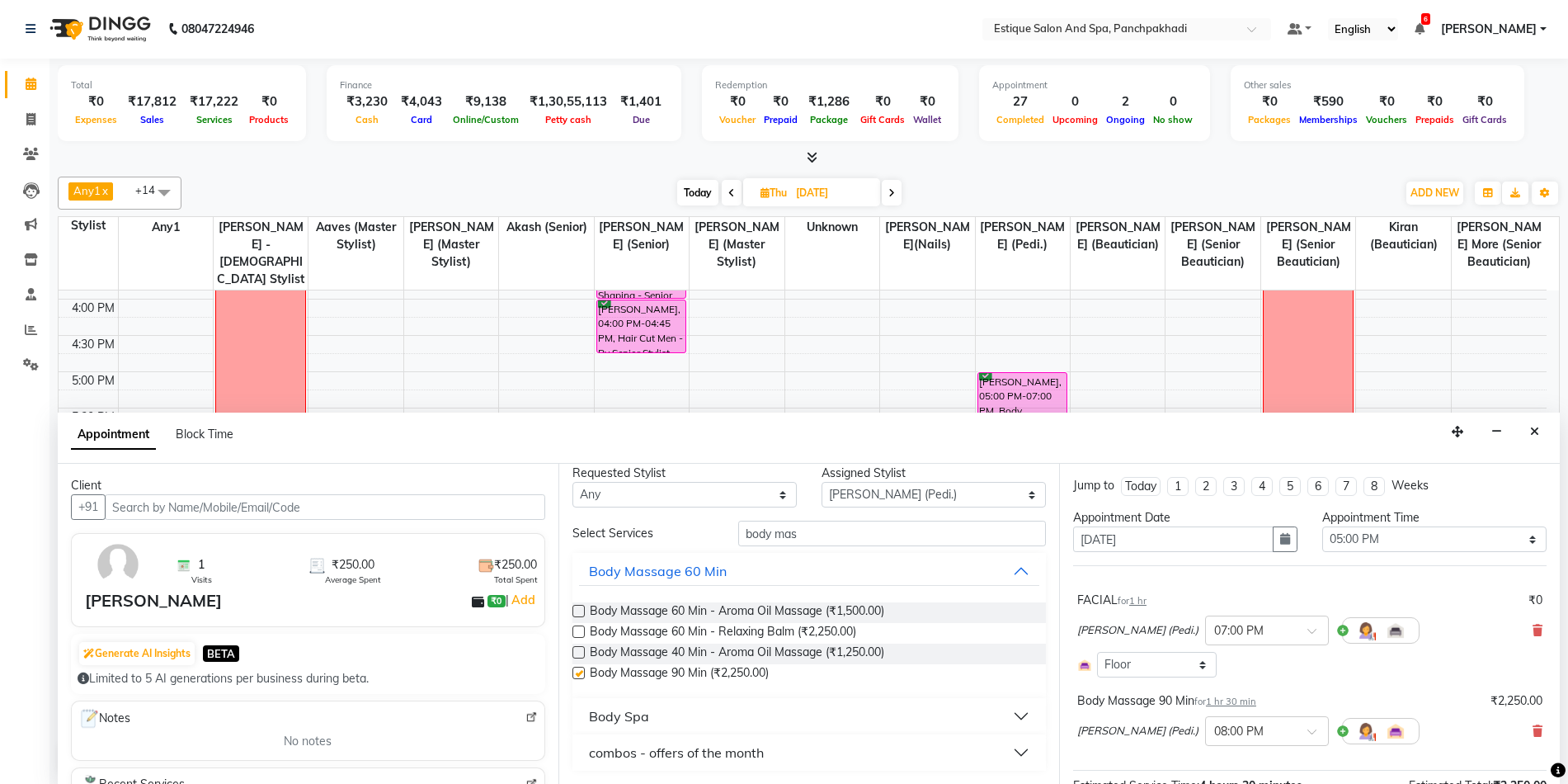
checkbox input "false"
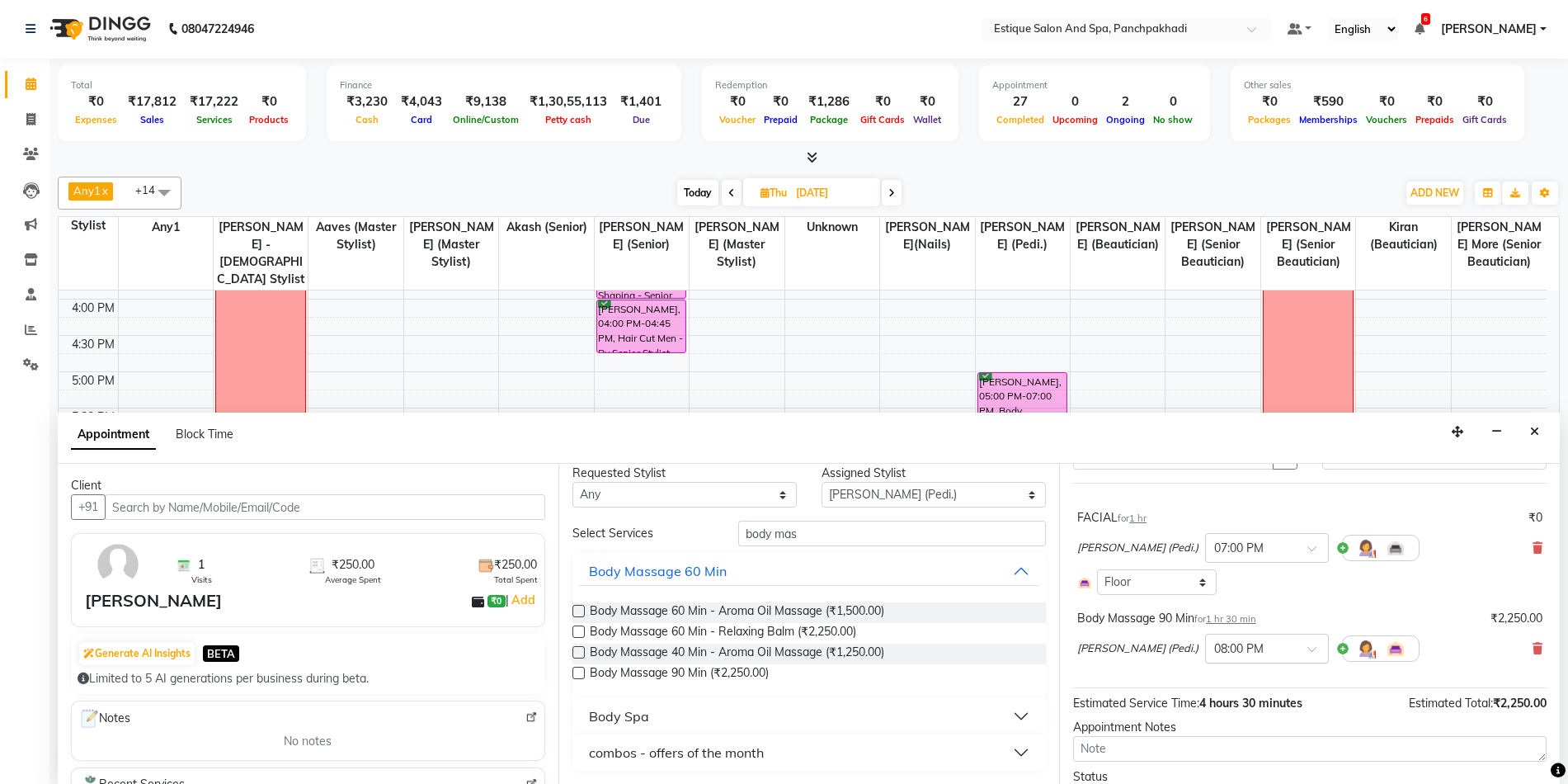
click at [1226, 652] on input "text" at bounding box center [1249, 647] width 72 height 17
click at [1237, 677] on div "05:00 PM" at bounding box center [1267, 673] width 122 height 30
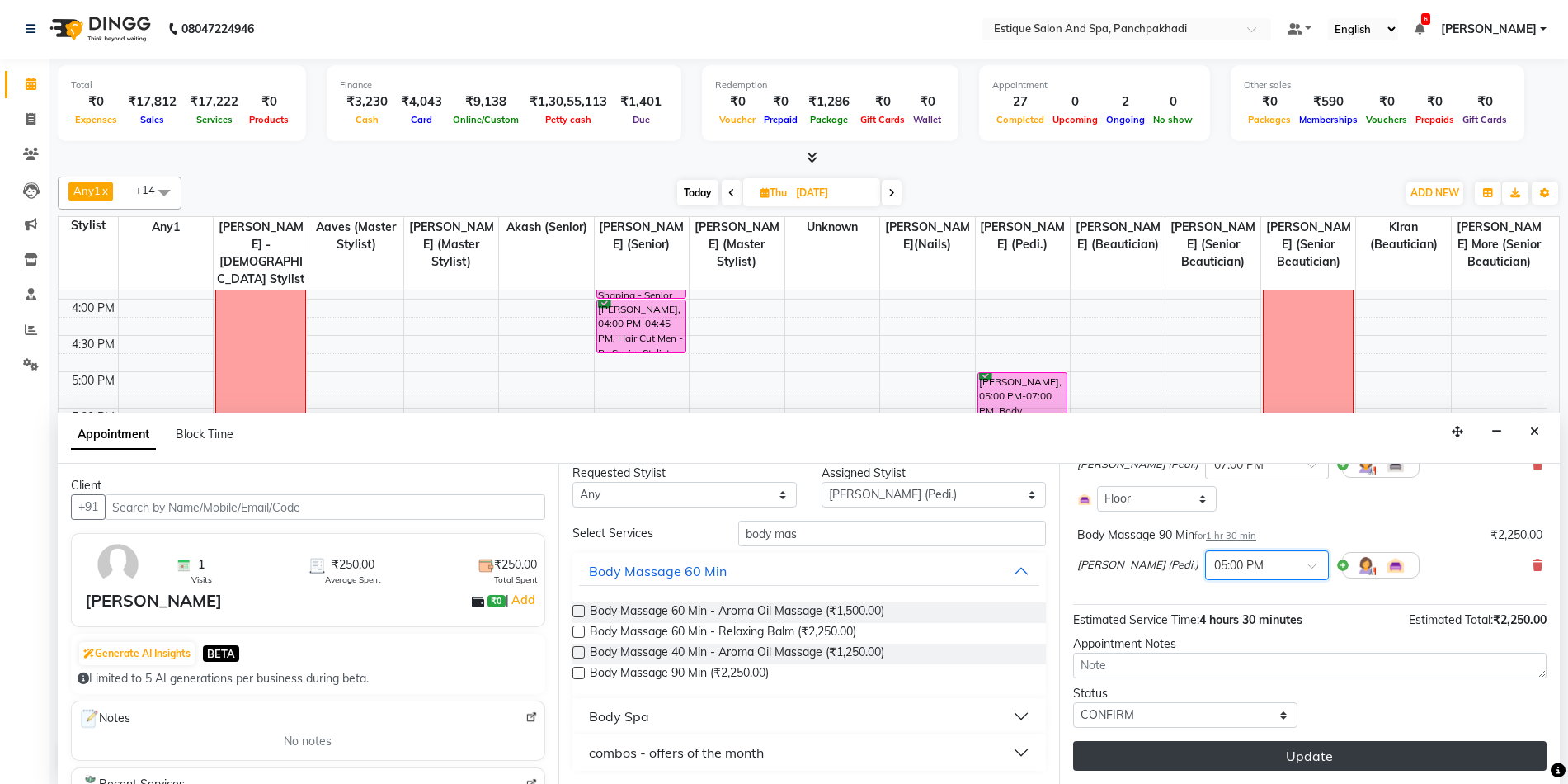
click at [1277, 751] on button "Update" at bounding box center [1310, 756] width 473 height 30
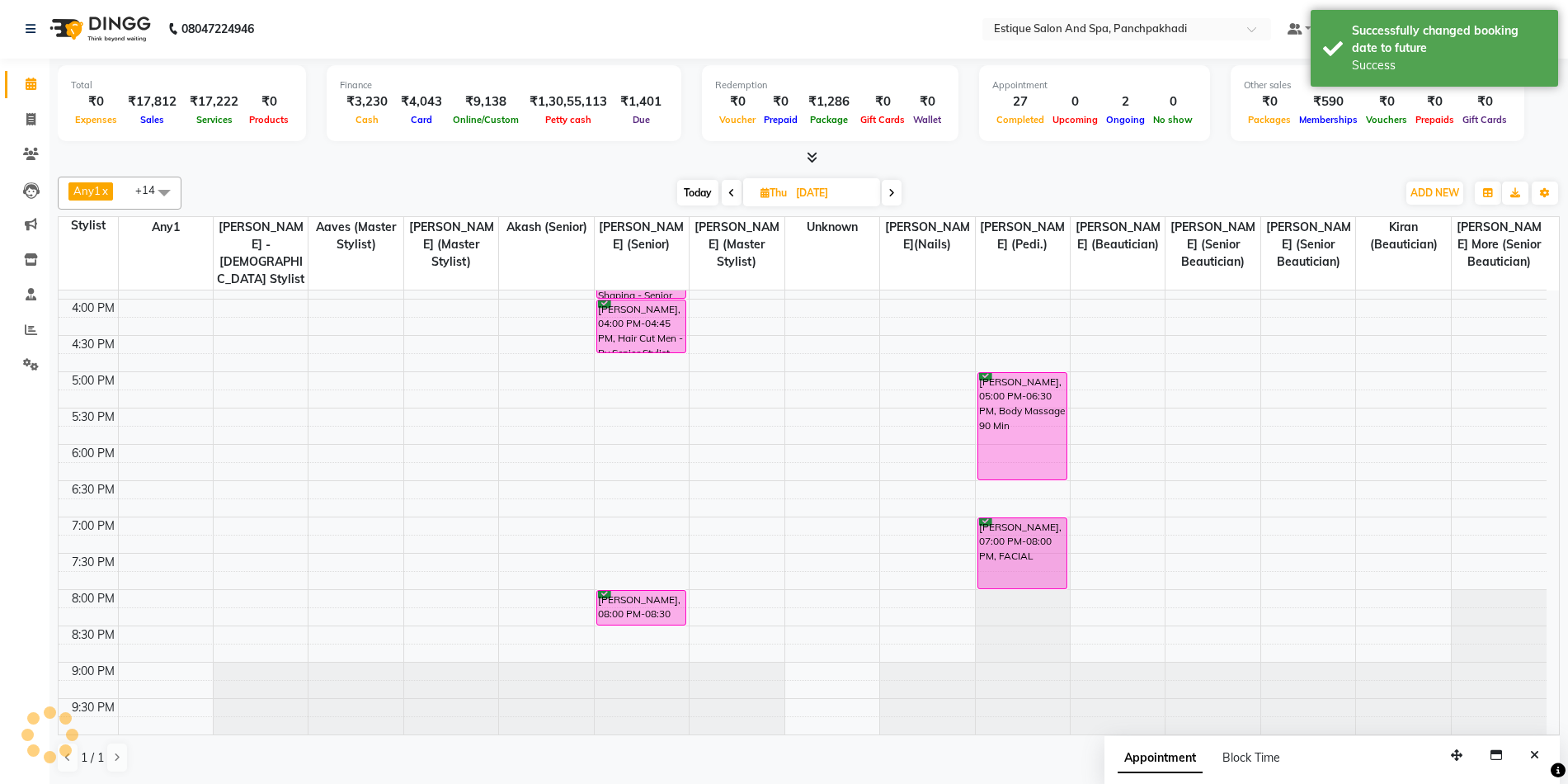
scroll to position [0, 0]
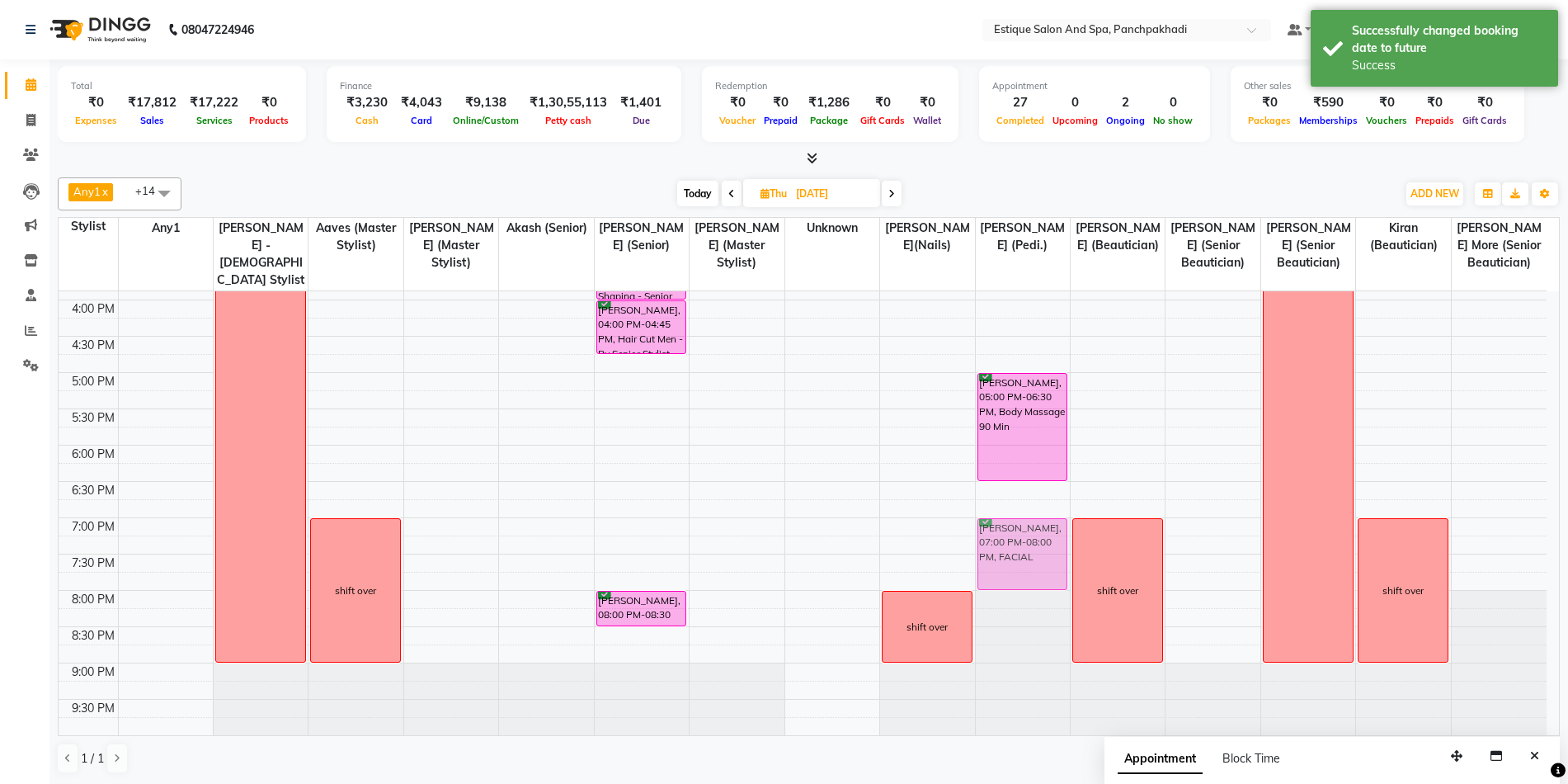
click at [1031, 524] on div "Abhishek Ghulve, 05:00 PM-06:30 PM, Body Massage 90 Min Abhishek Ghulve, 07:00 …" at bounding box center [1022, 263] width 94 height 943
drag, startPoint x: 1007, startPoint y: 478, endPoint x: 1007, endPoint y: 505, distance: 27.0
click at [1007, 505] on div "Abhishek Ghulve, 05:00 PM-06:30 PM, Body Massage 90 Min Abhishek Ghulve, 07:00 …" at bounding box center [1022, 263] width 94 height 943
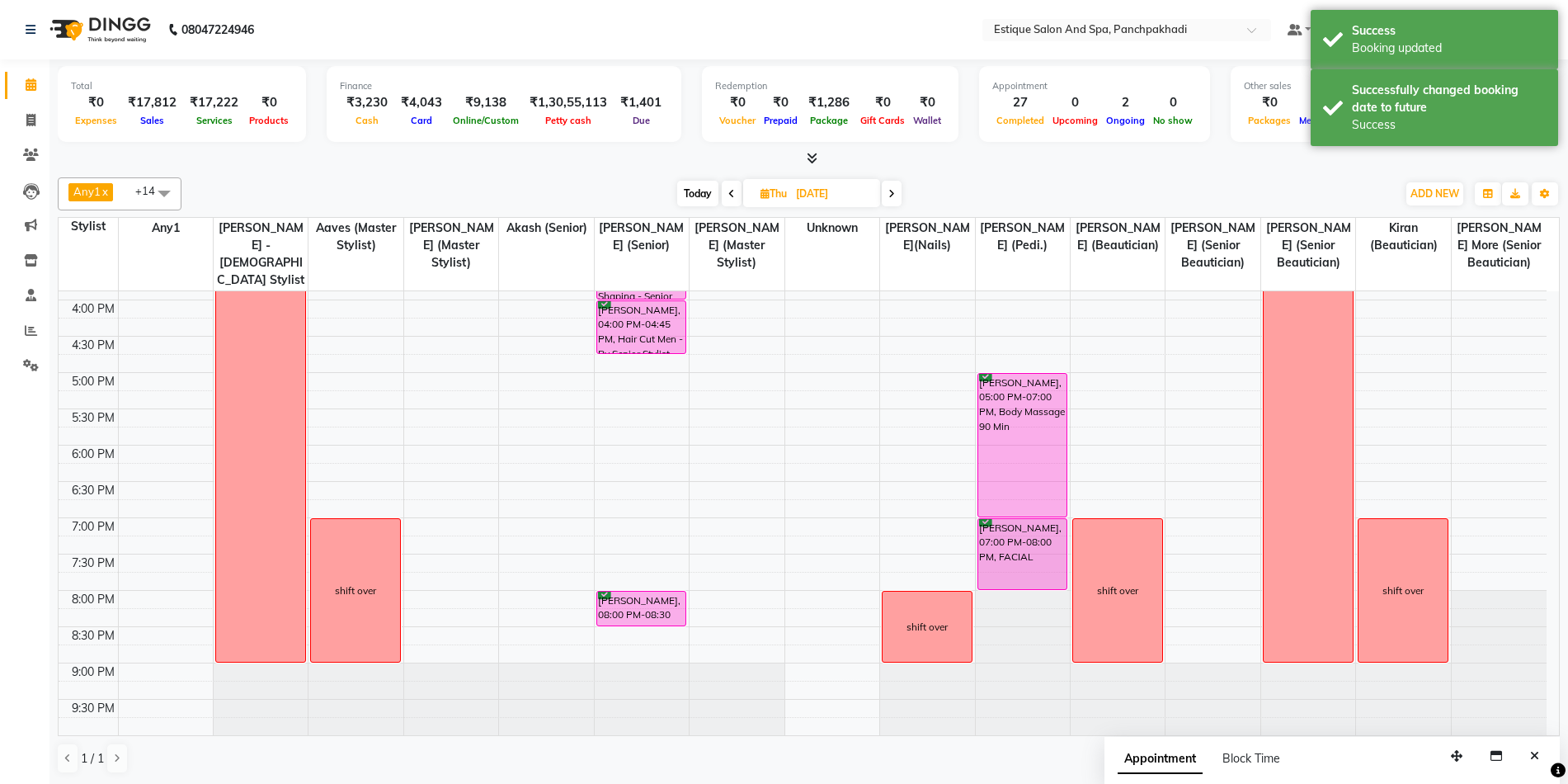
click at [698, 200] on span "Today" at bounding box center [698, 194] width 41 height 26
type input "[DATE]"
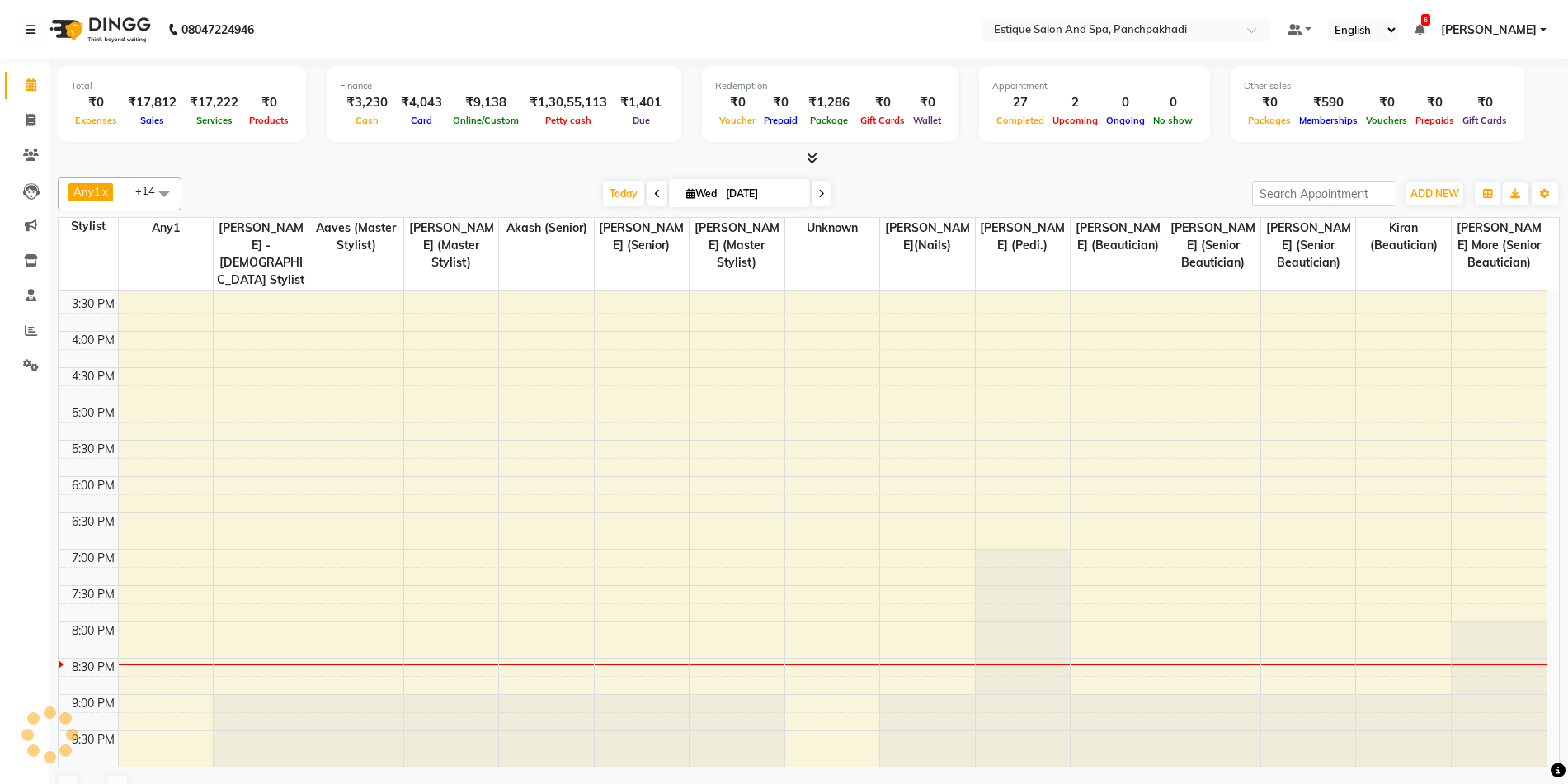
scroll to position [468, 0]
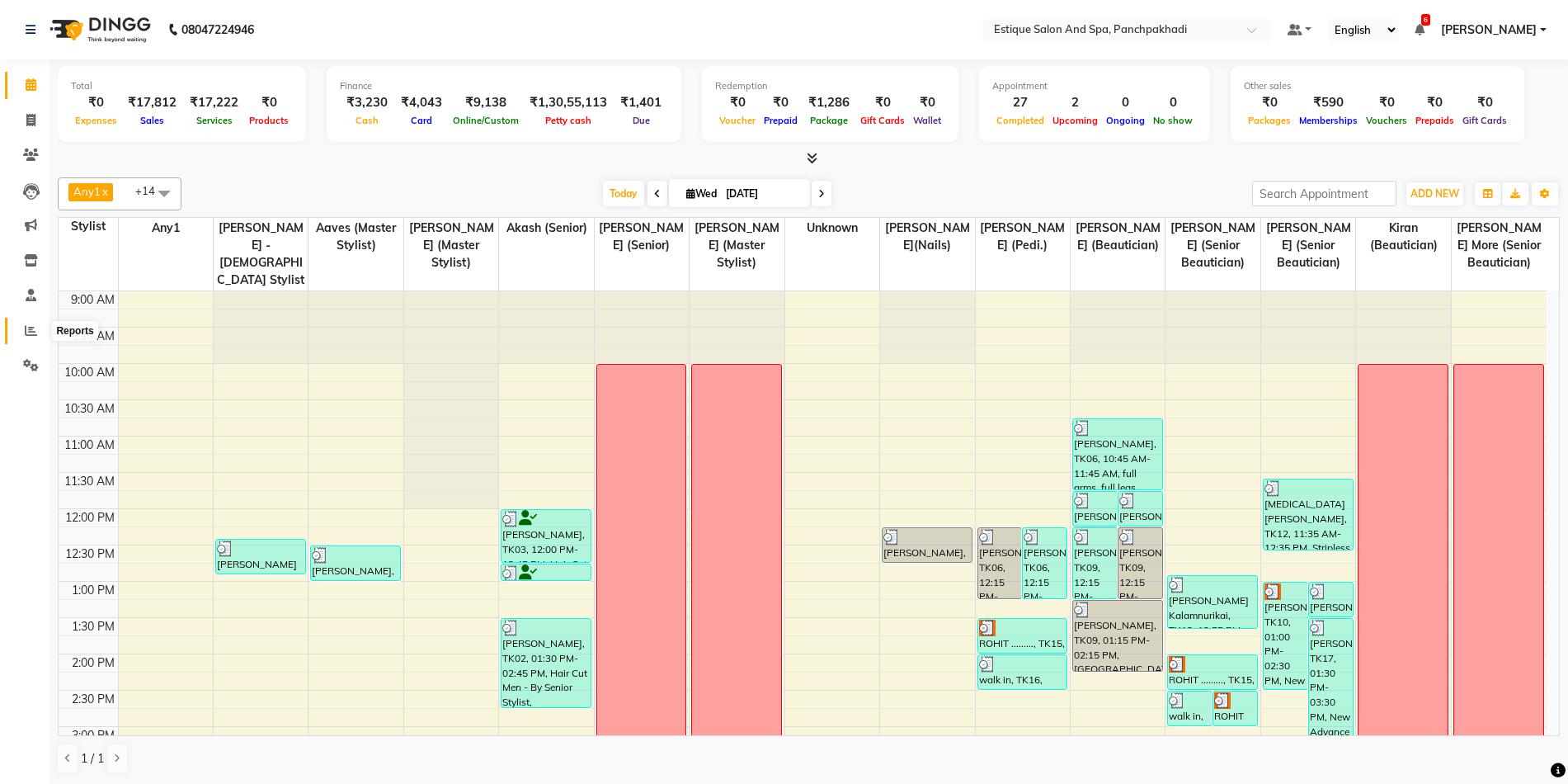
click at [27, 324] on icon at bounding box center [31, 331] width 13 height 13
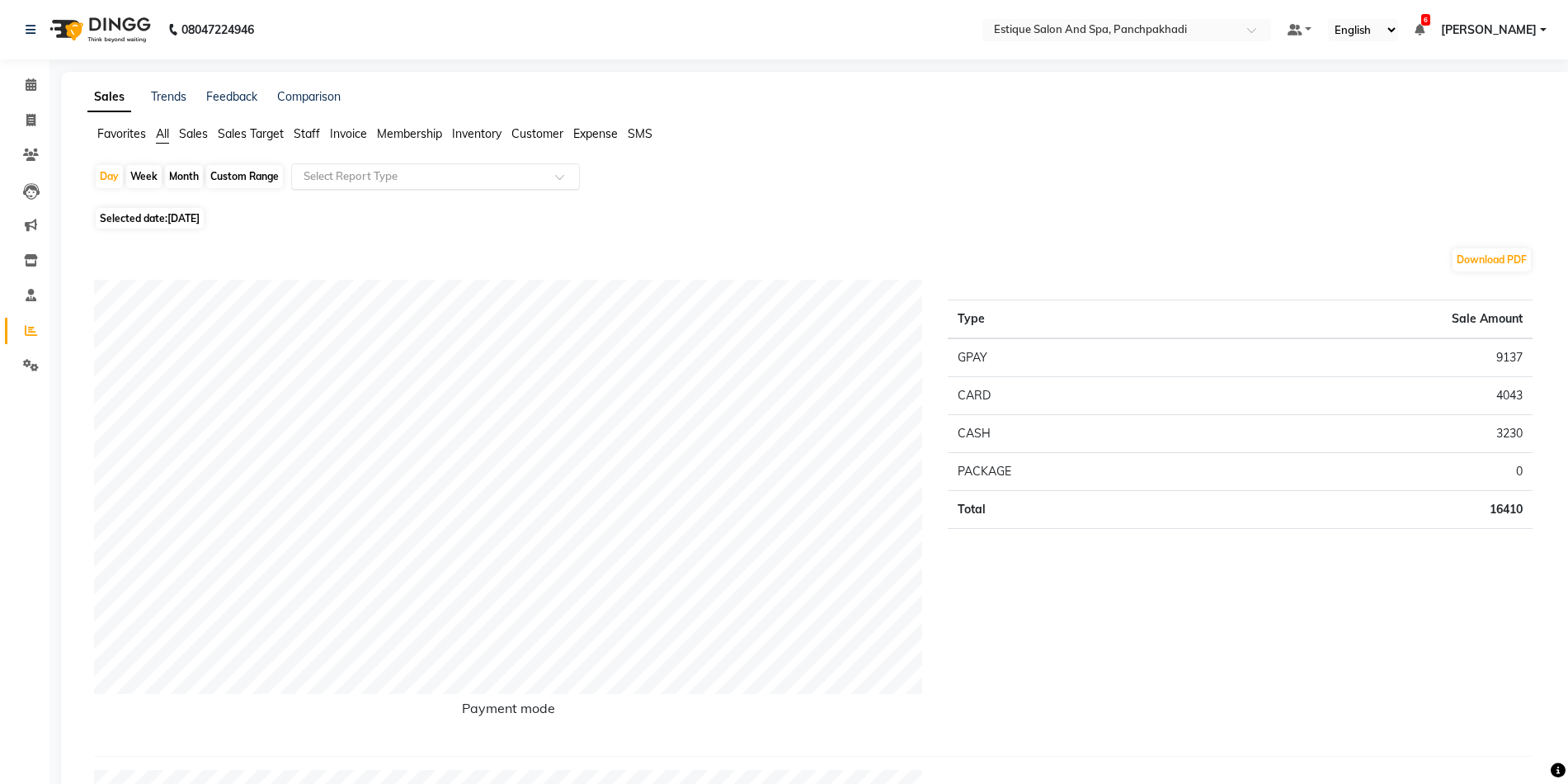
click at [327, 178] on input "text" at bounding box center [419, 176] width 237 height 16
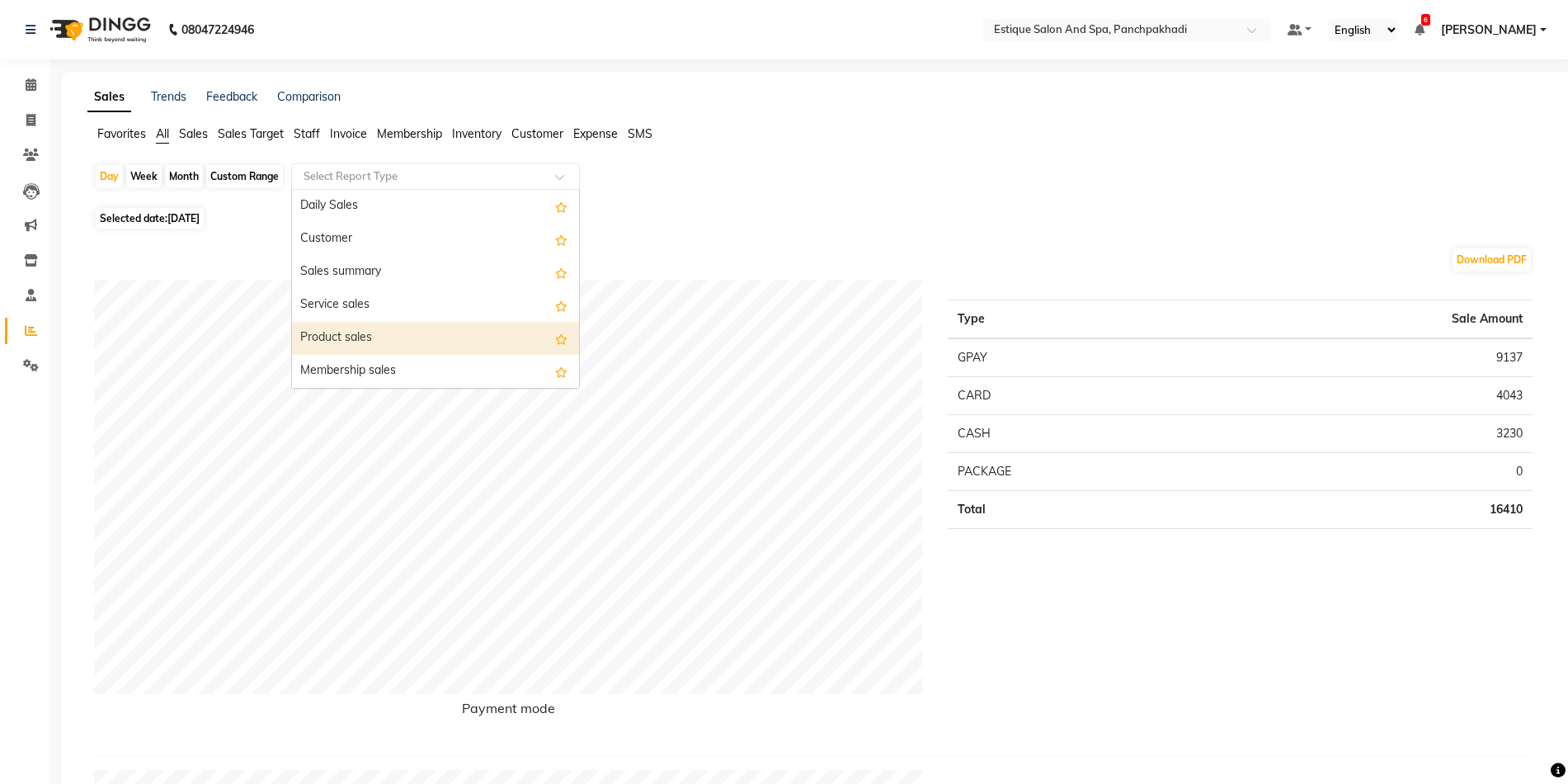
click at [343, 342] on div "Product sales" at bounding box center [436, 338] width 287 height 33
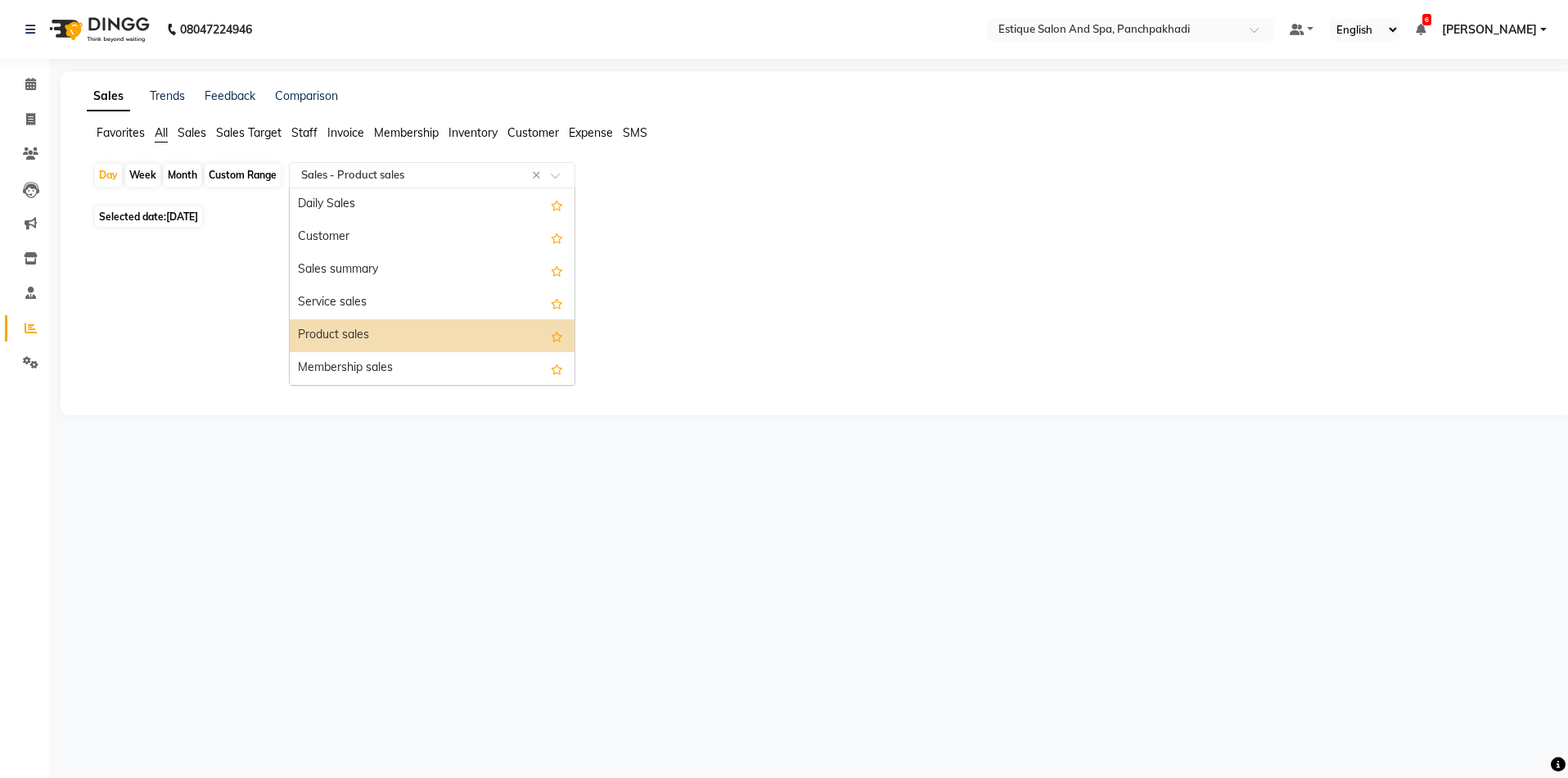
click at [316, 174] on input "text" at bounding box center [416, 175] width 236 height 16
click at [344, 360] on div "Membership sales" at bounding box center [432, 368] width 285 height 33
select select "full_report"
select select "csv"
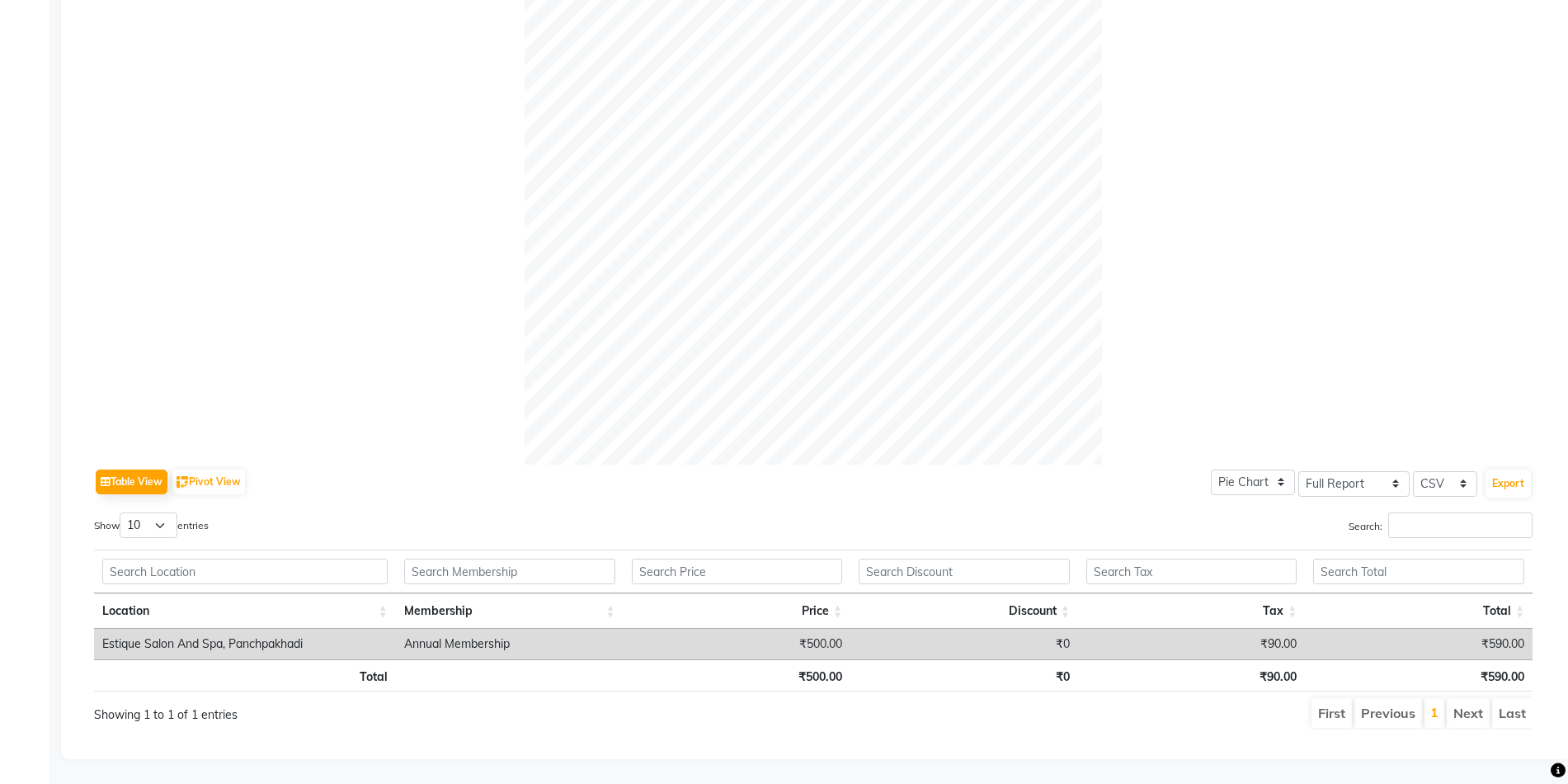
scroll to position [392, 0]
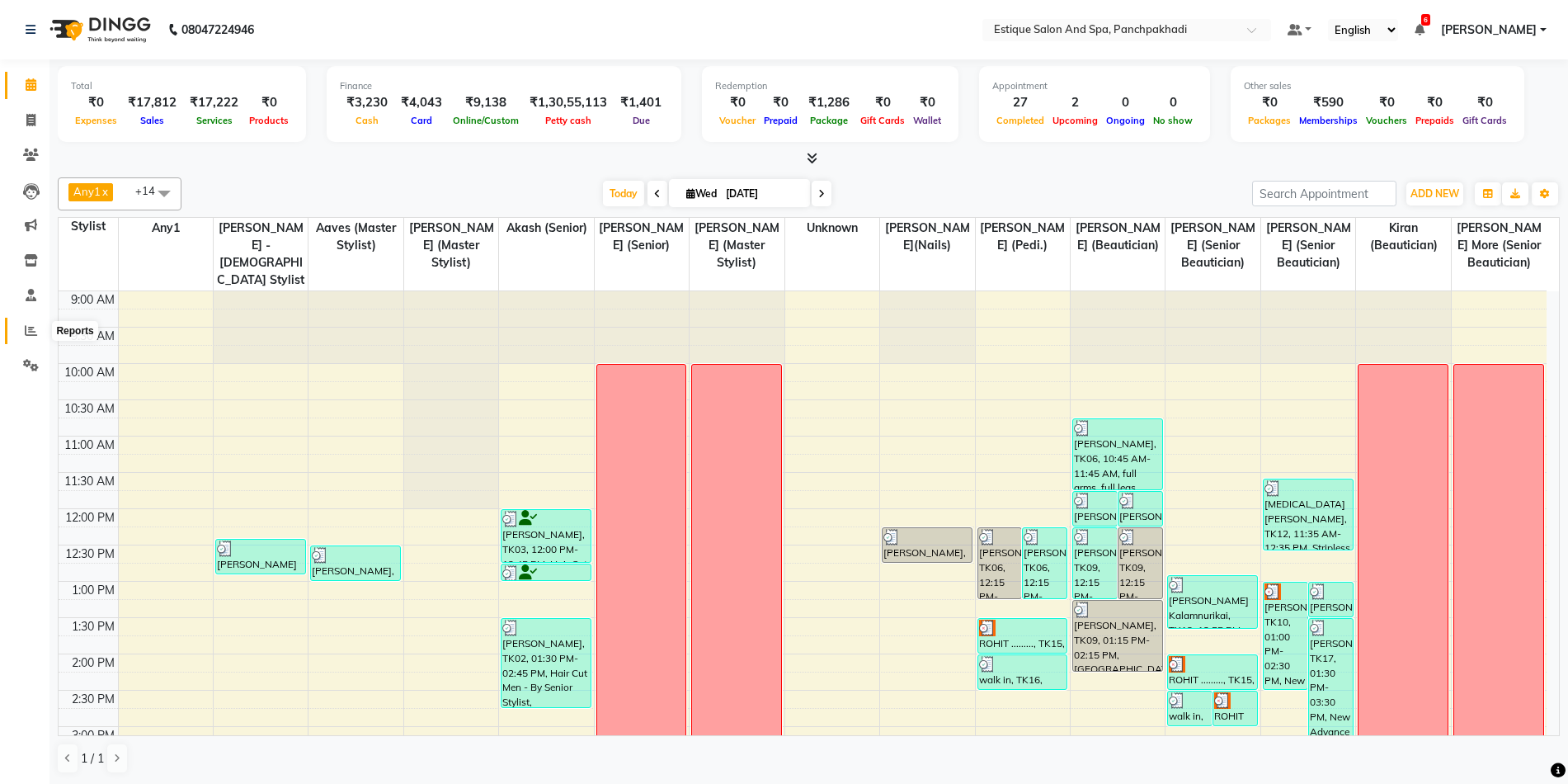
click at [26, 337] on span at bounding box center [31, 331] width 29 height 19
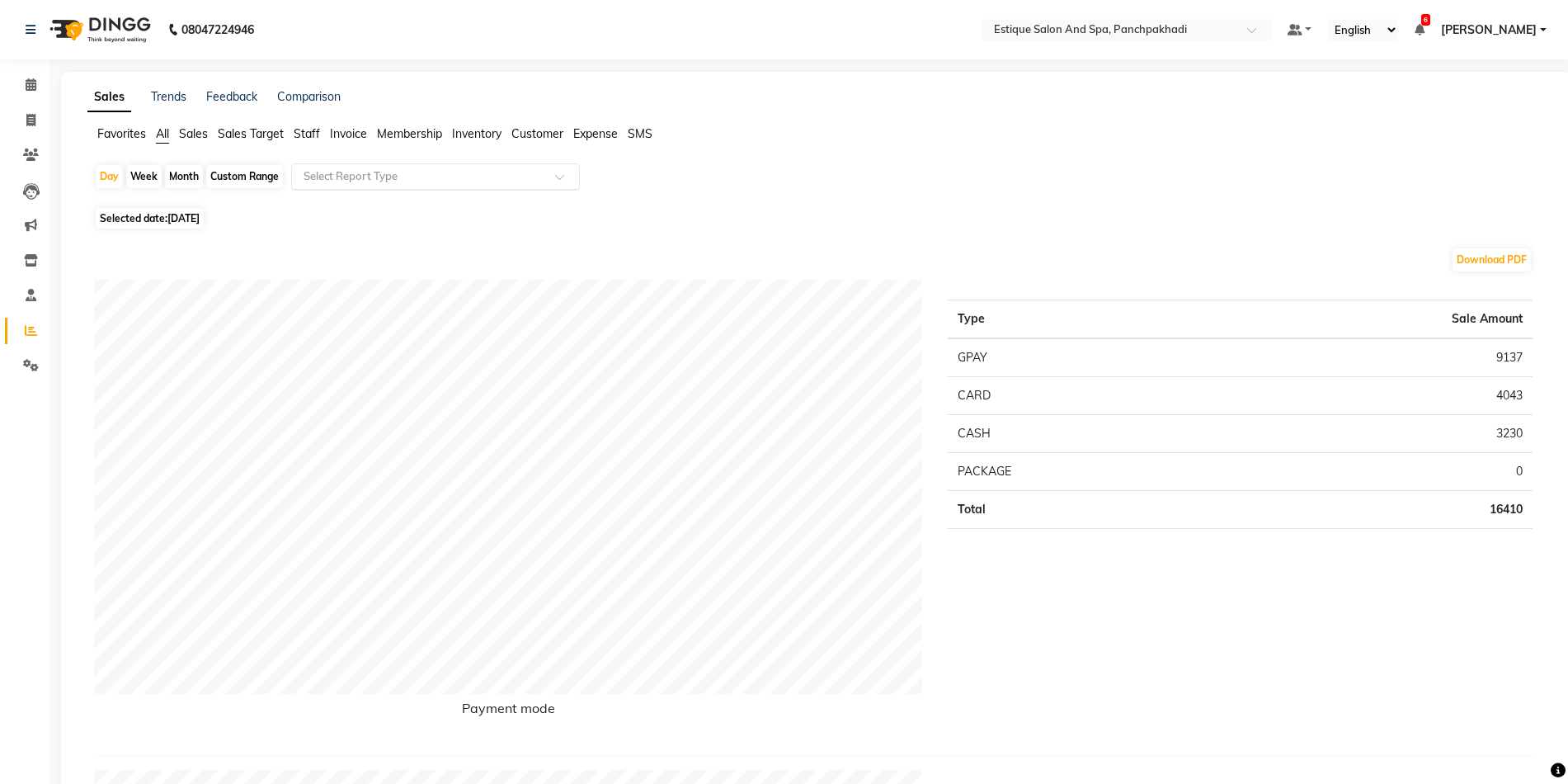
click at [367, 178] on input "text" at bounding box center [419, 176] width 237 height 16
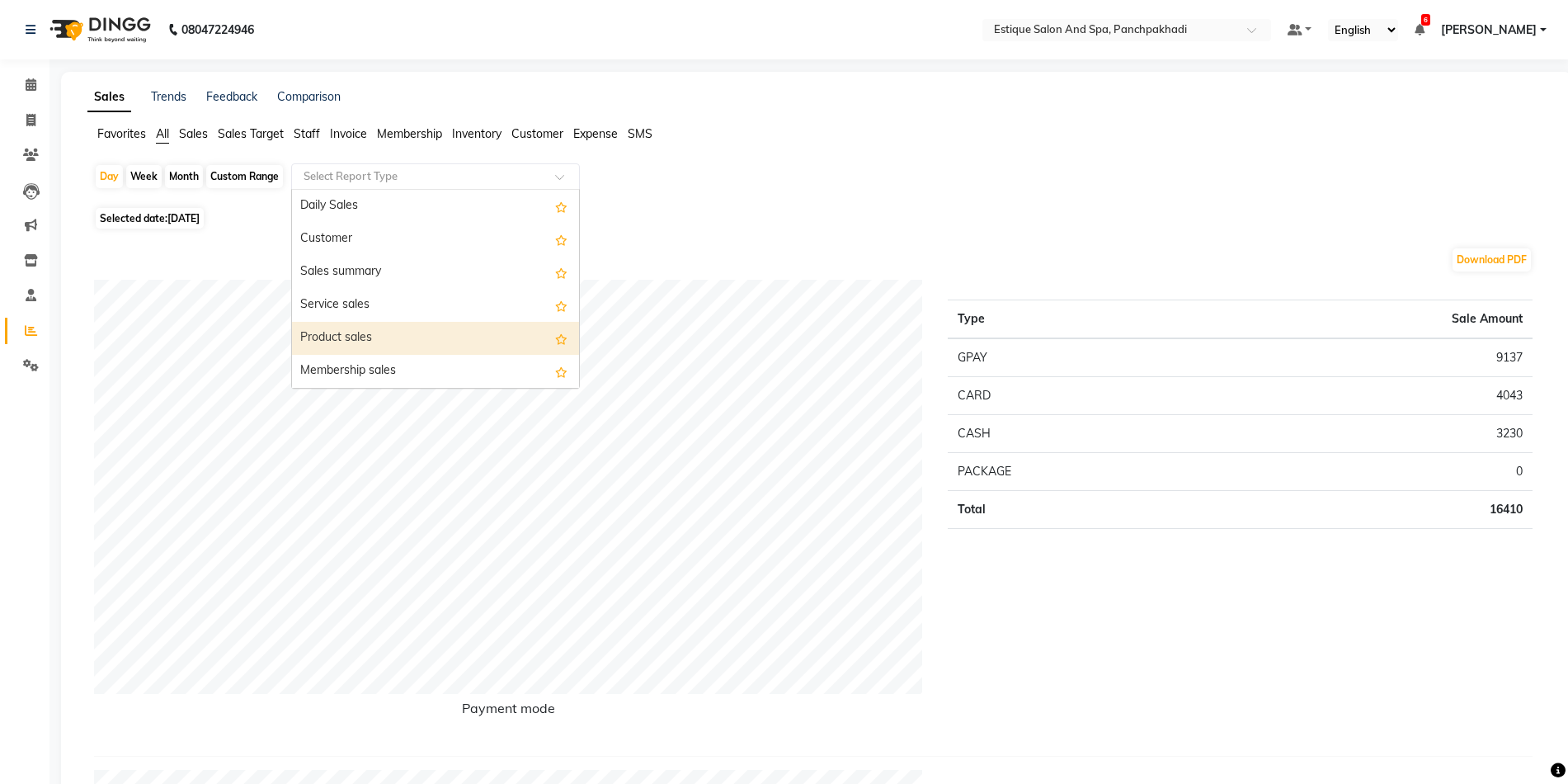
click at [343, 342] on div "Product sales" at bounding box center [436, 338] width 287 height 33
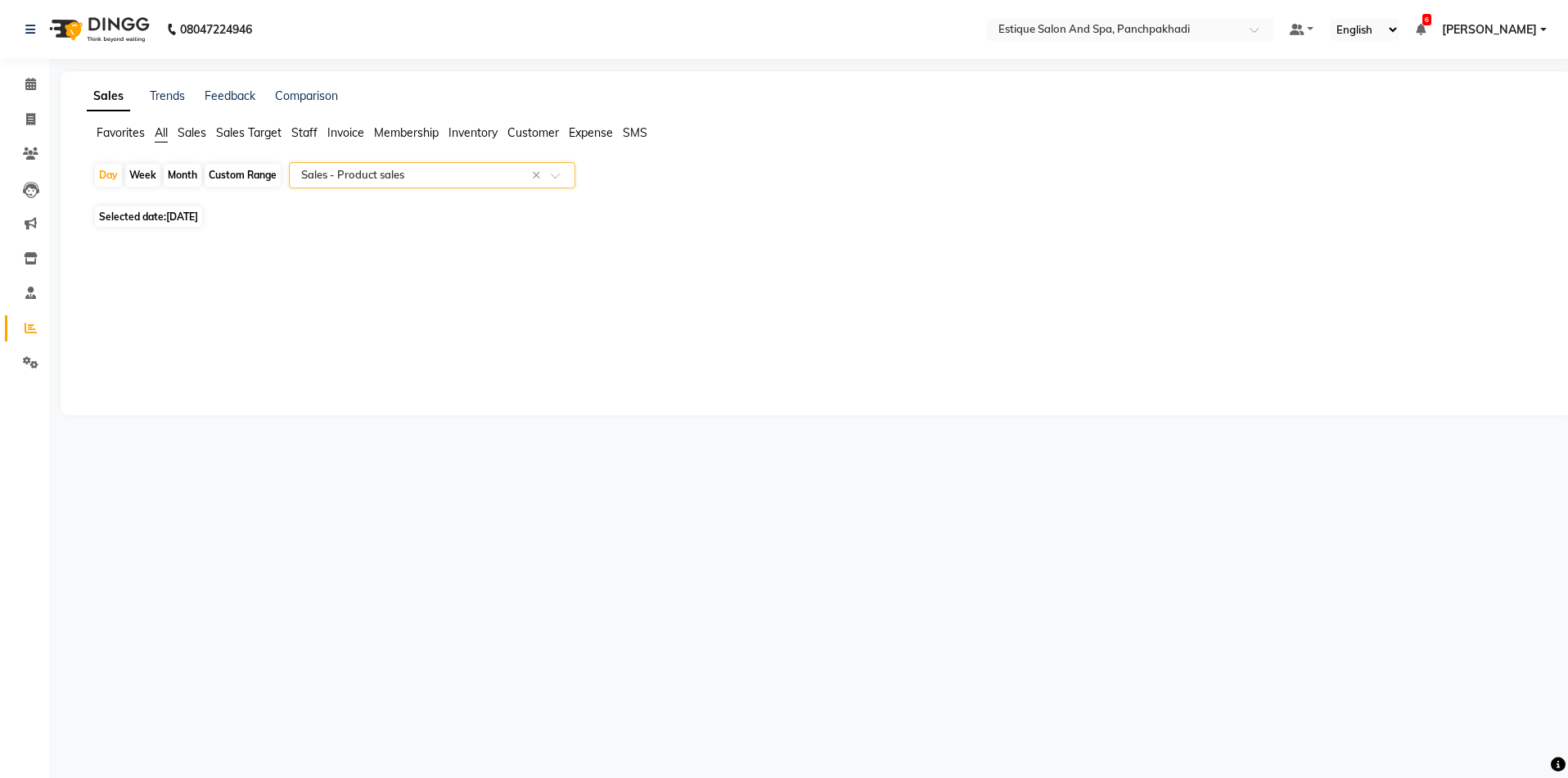
click at [354, 178] on input "text" at bounding box center [416, 175] width 236 height 16
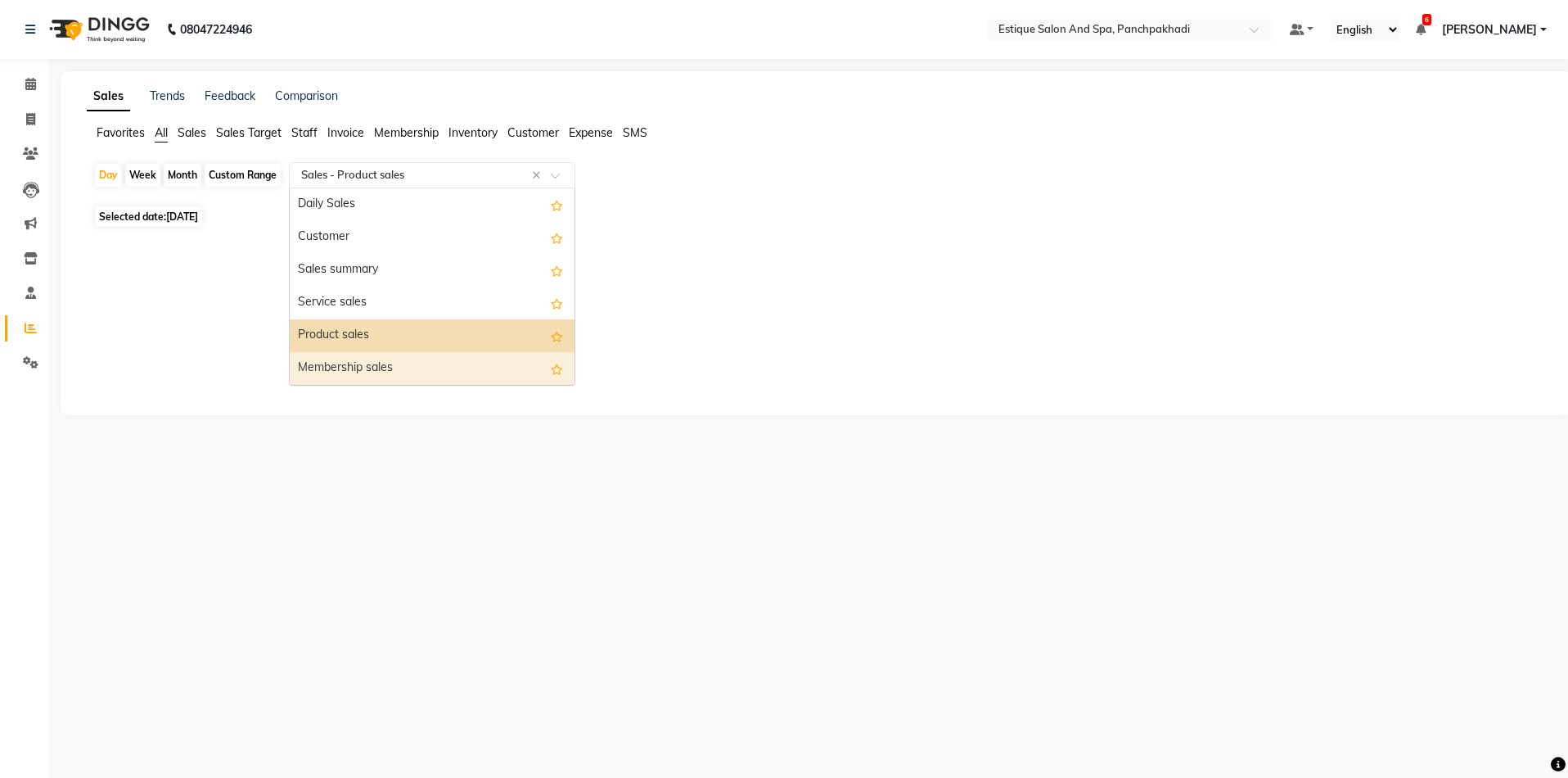
click at [367, 367] on div "Membership sales" at bounding box center [432, 368] width 285 height 33
select select "full_report"
select select "csv"
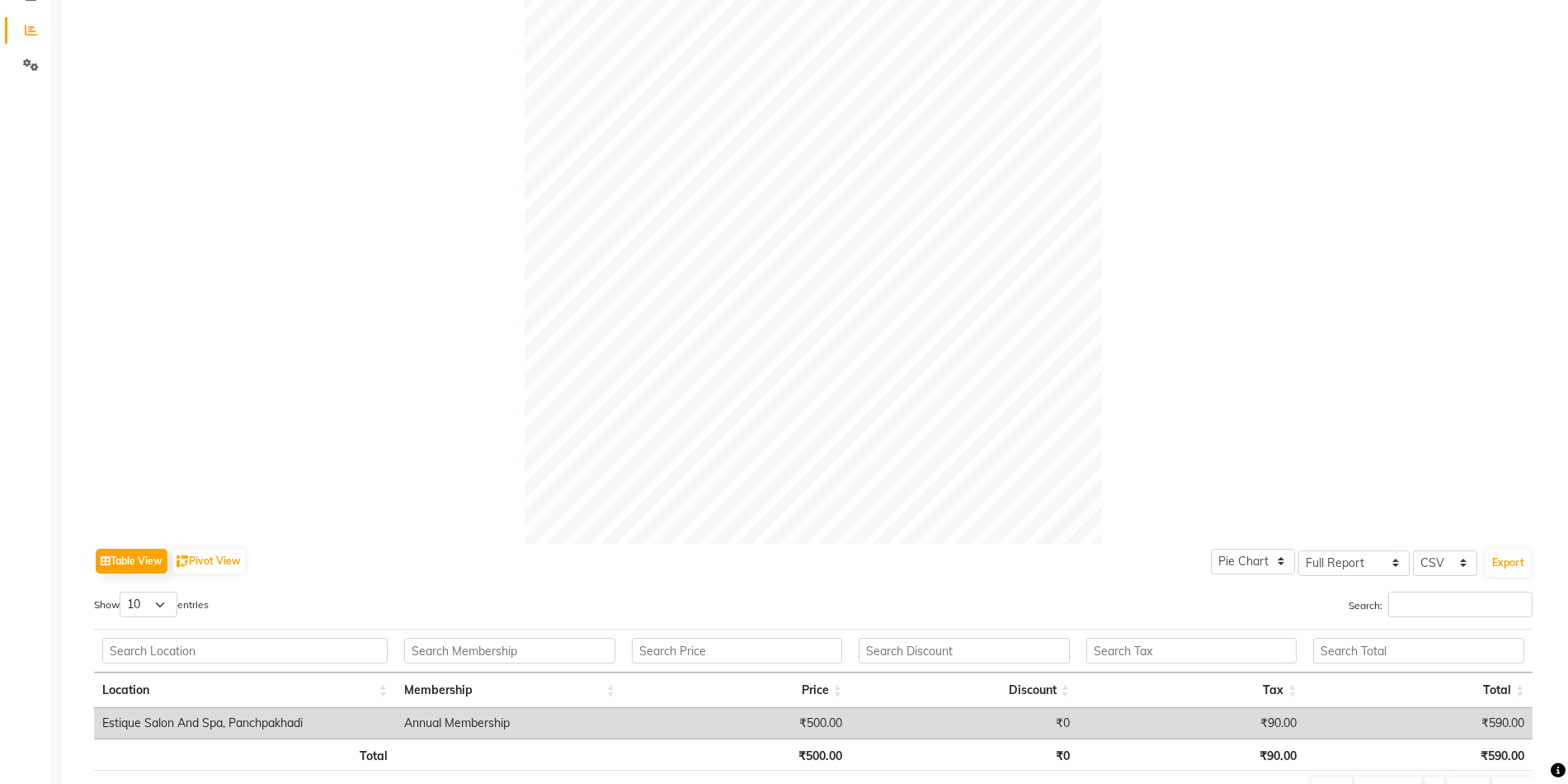
scroll to position [392, 0]
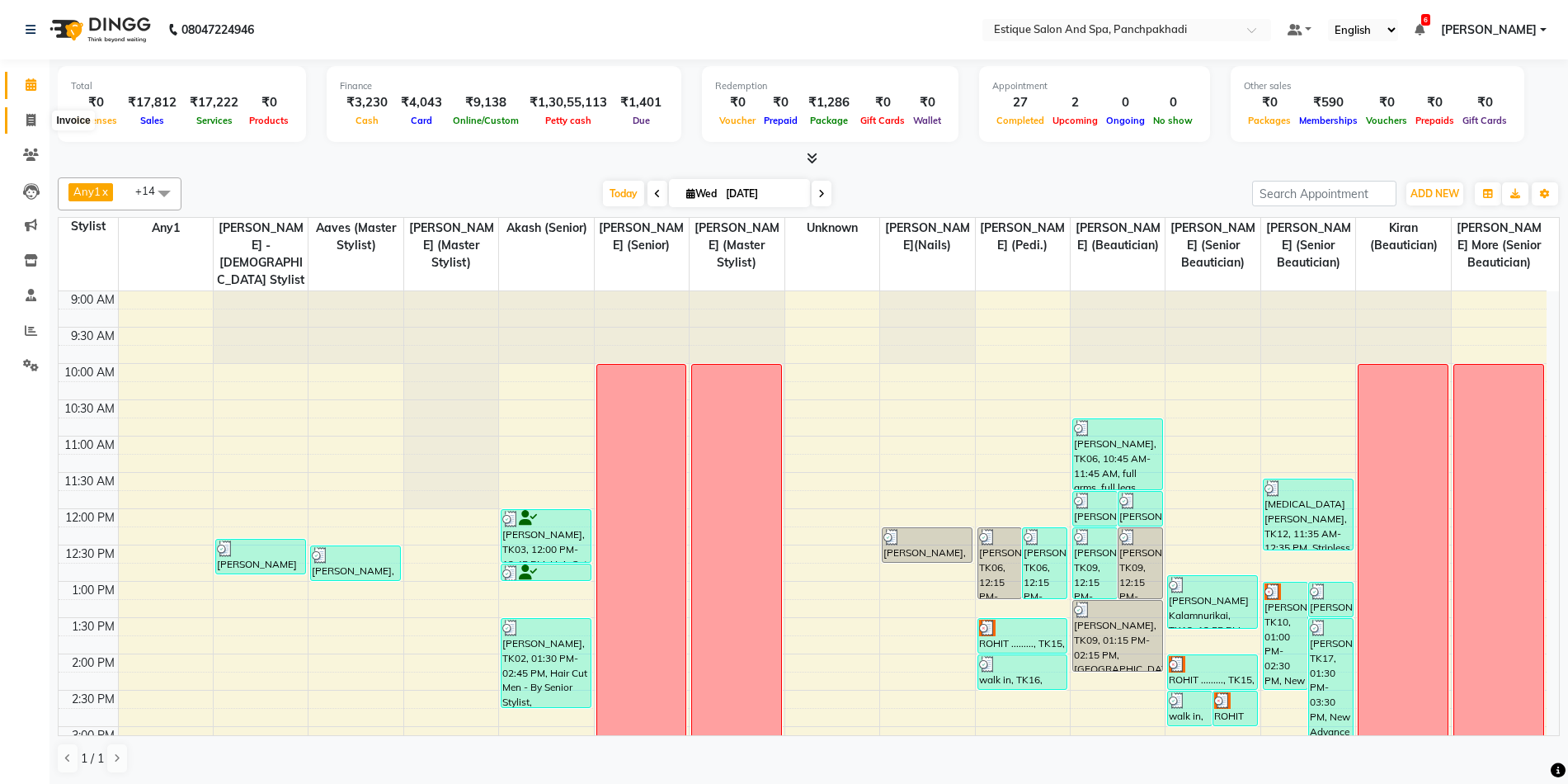
click at [33, 122] on icon at bounding box center [31, 121] width 9 height 13
select select "925"
select select "service"
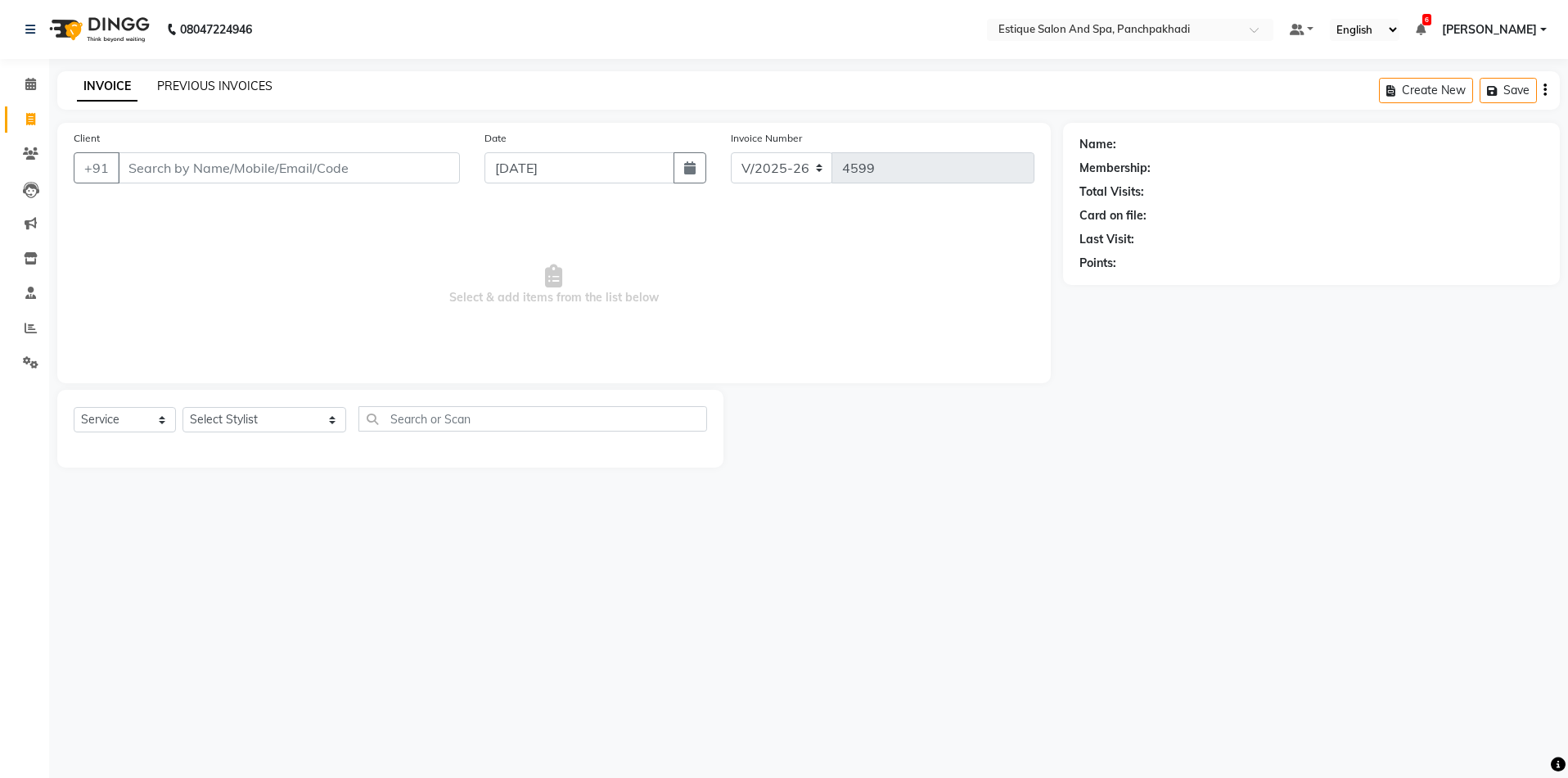
click at [238, 90] on link "PREVIOUS INVOICES" at bounding box center [214, 86] width 115 height 15
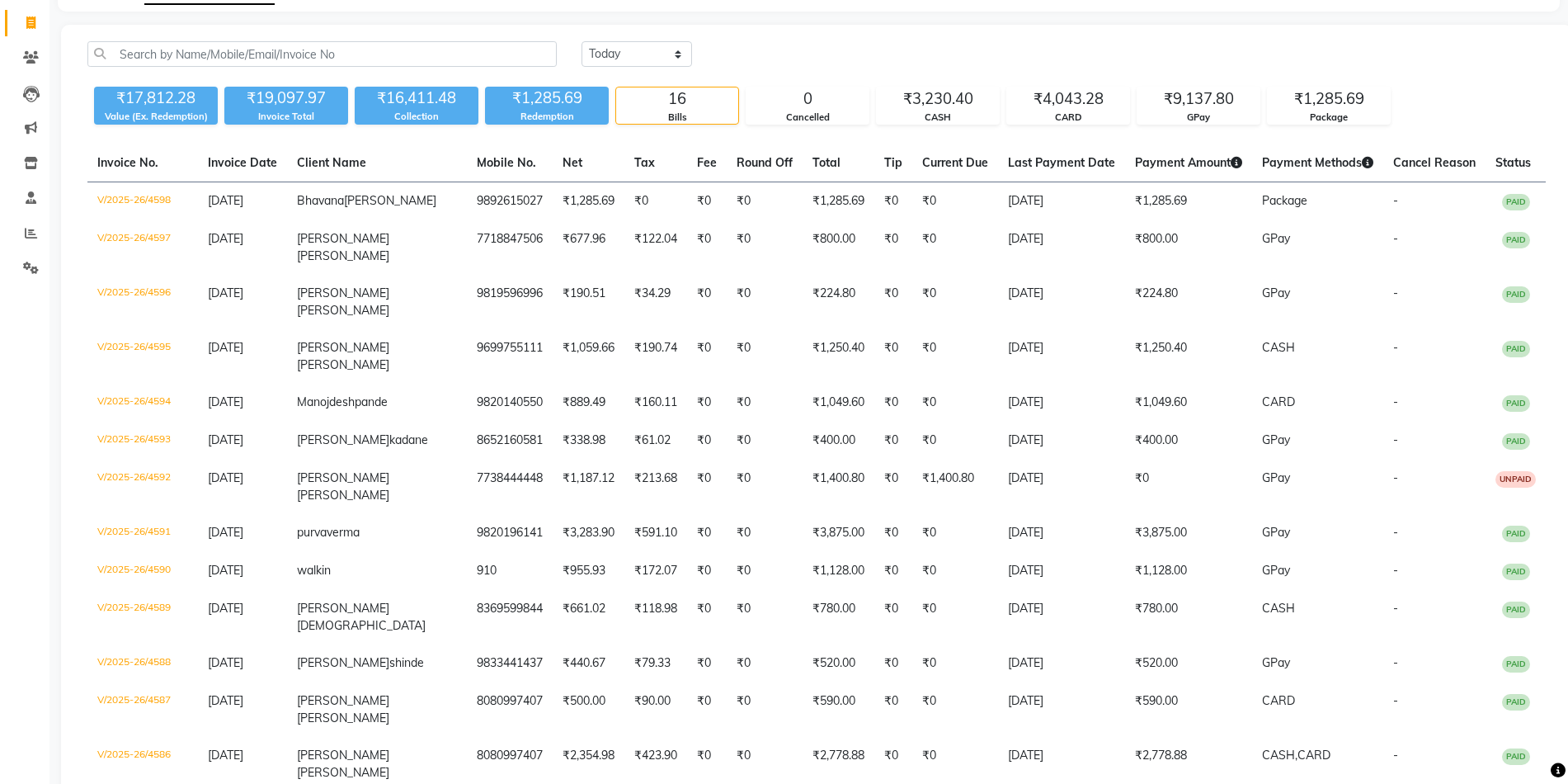
scroll to position [45, 0]
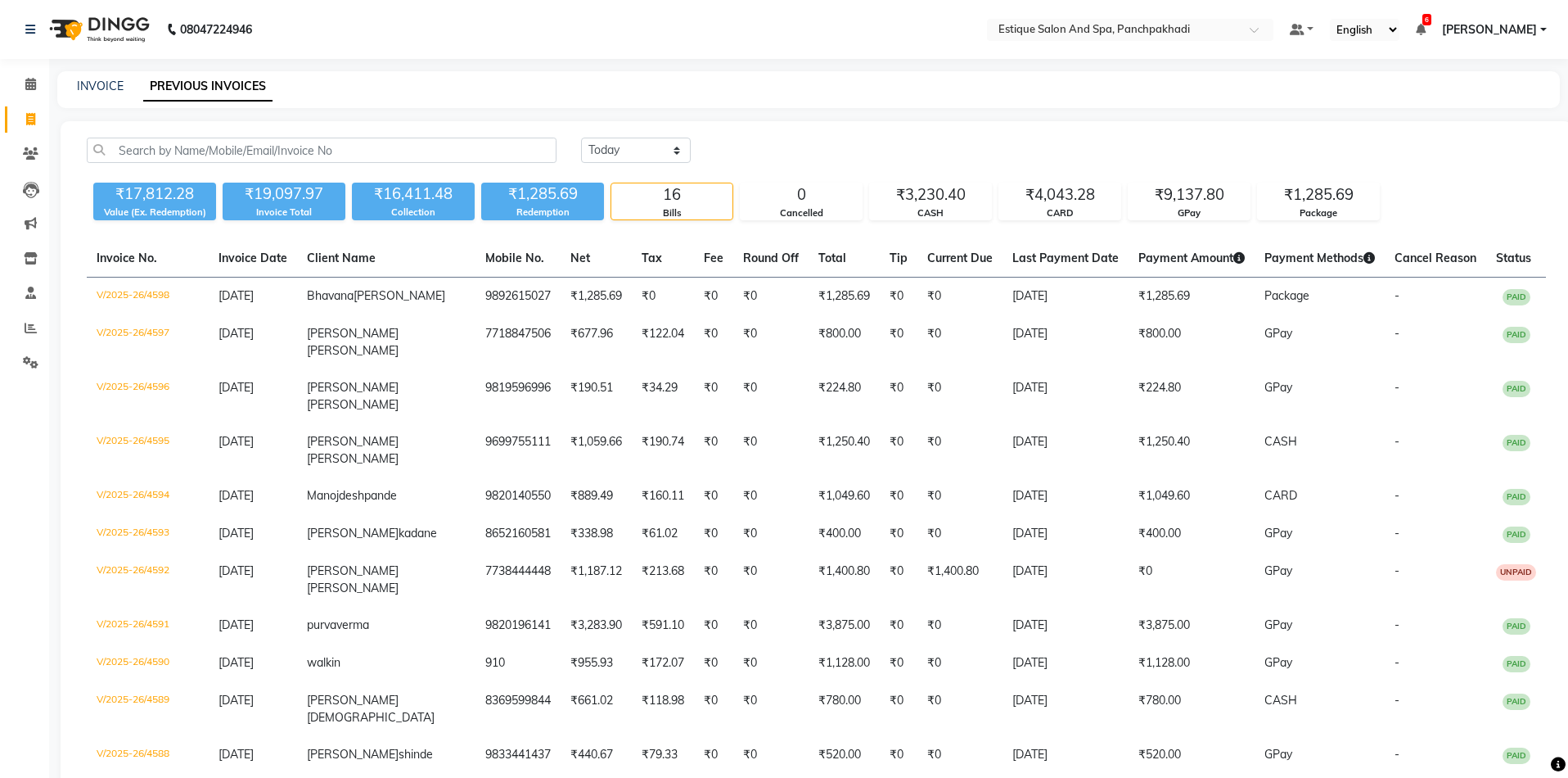
select select "service"
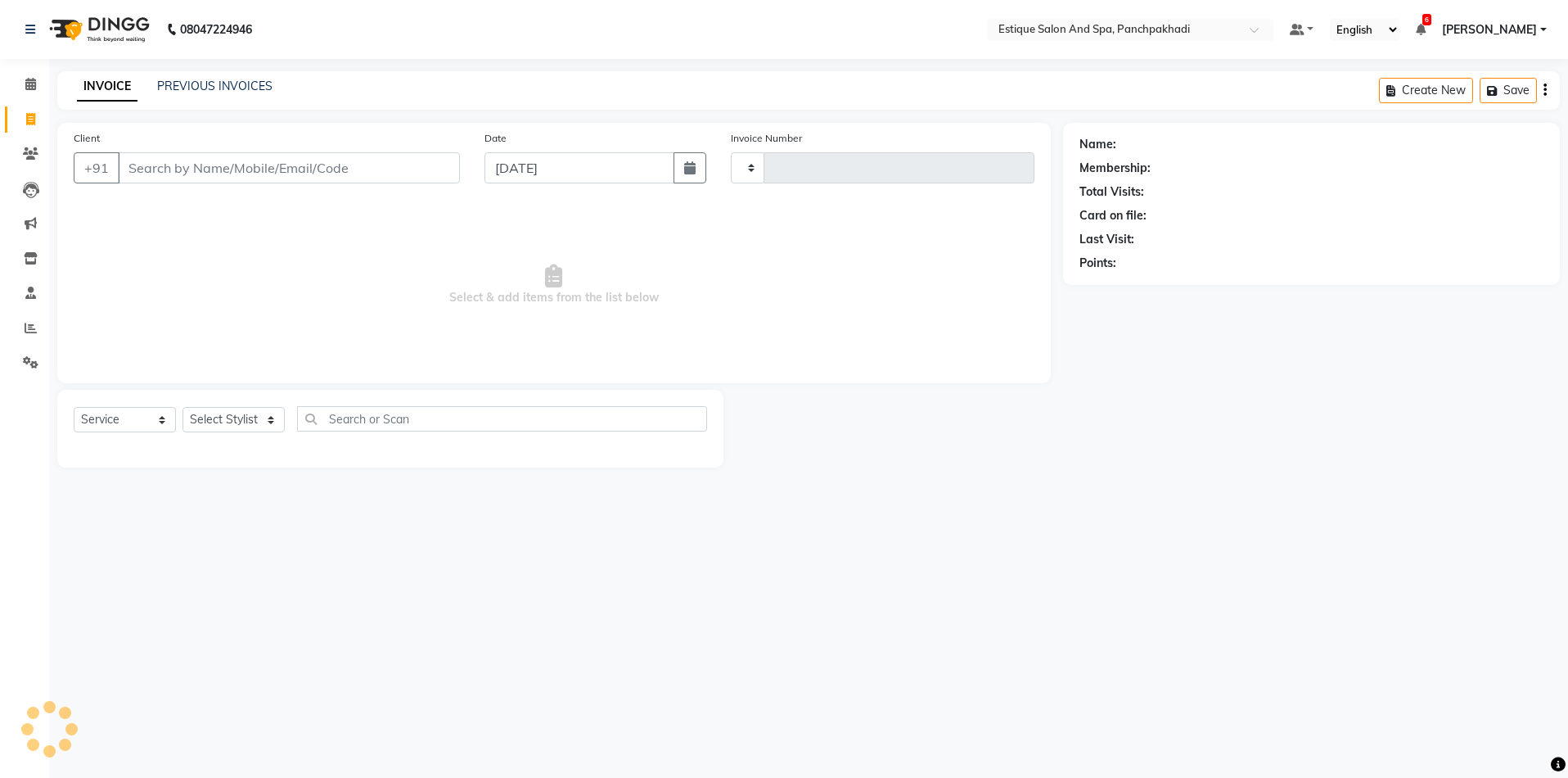
type input "4599"
select select "925"
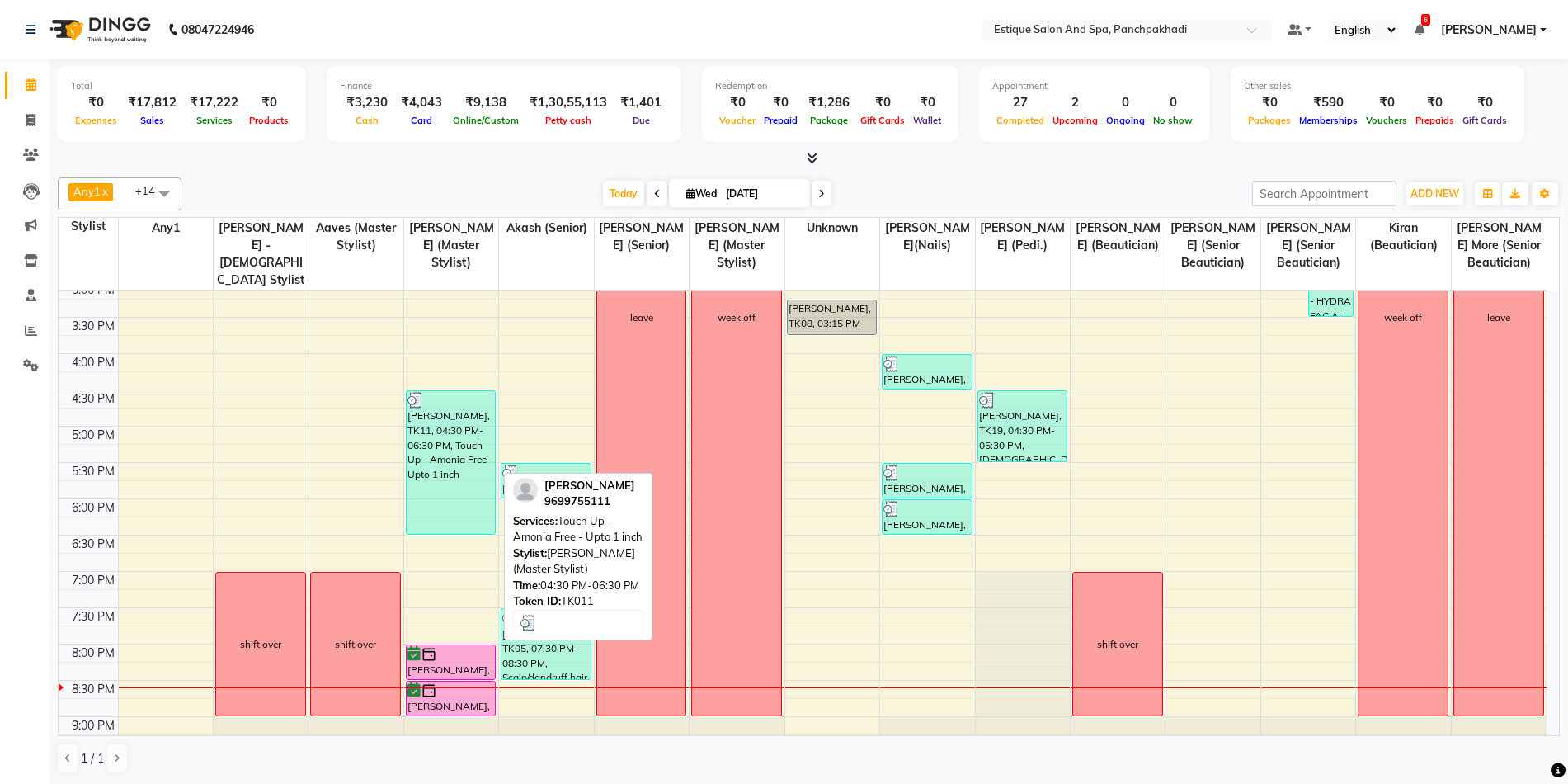
scroll to position [417, 0]
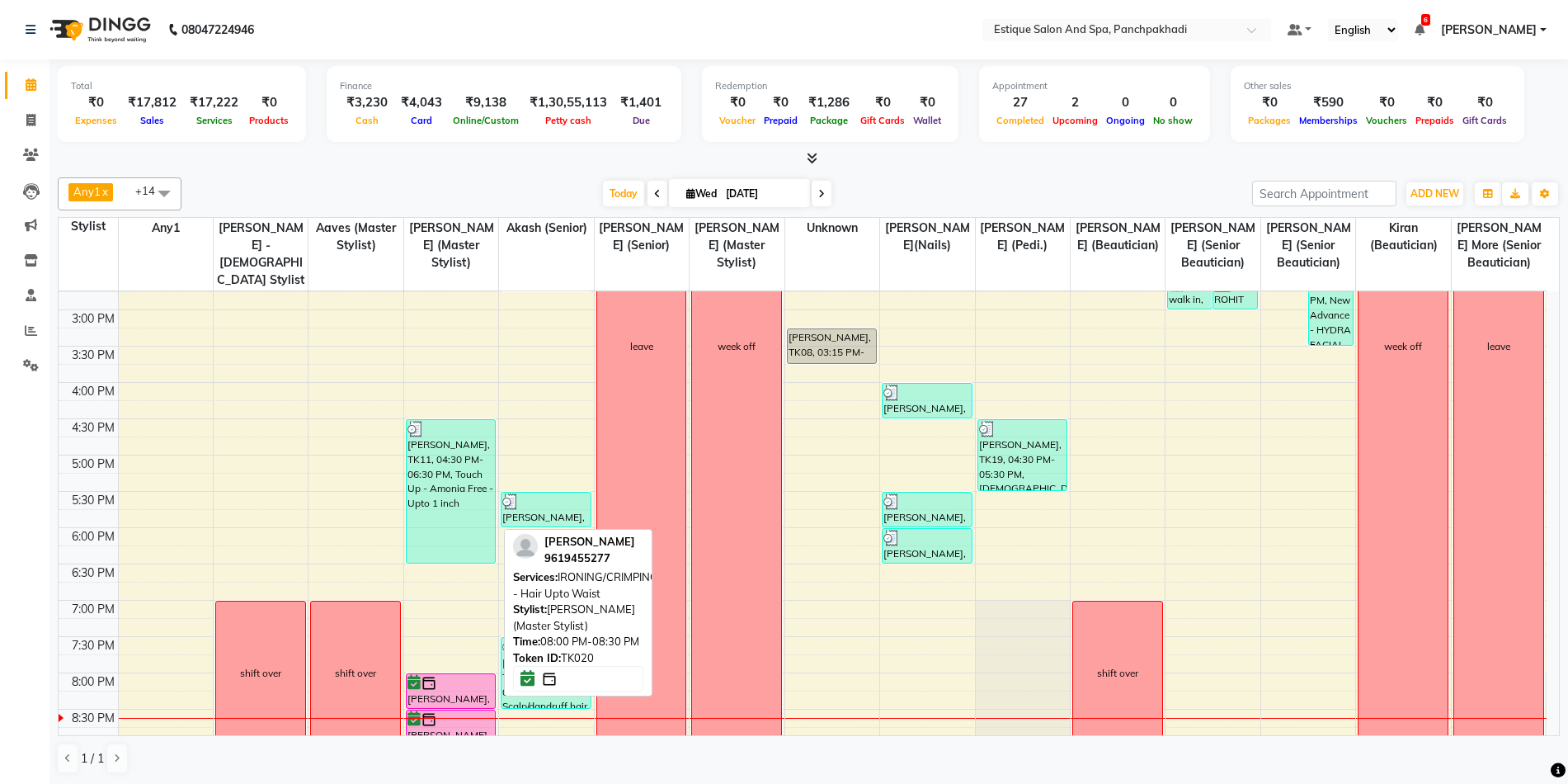
click at [461, 700] on div "[PERSON_NAME], TK20, 08:00 PM-08:30 PM, IRONING/CRIMPING - Hair Upto Waist" at bounding box center [451, 691] width 89 height 34
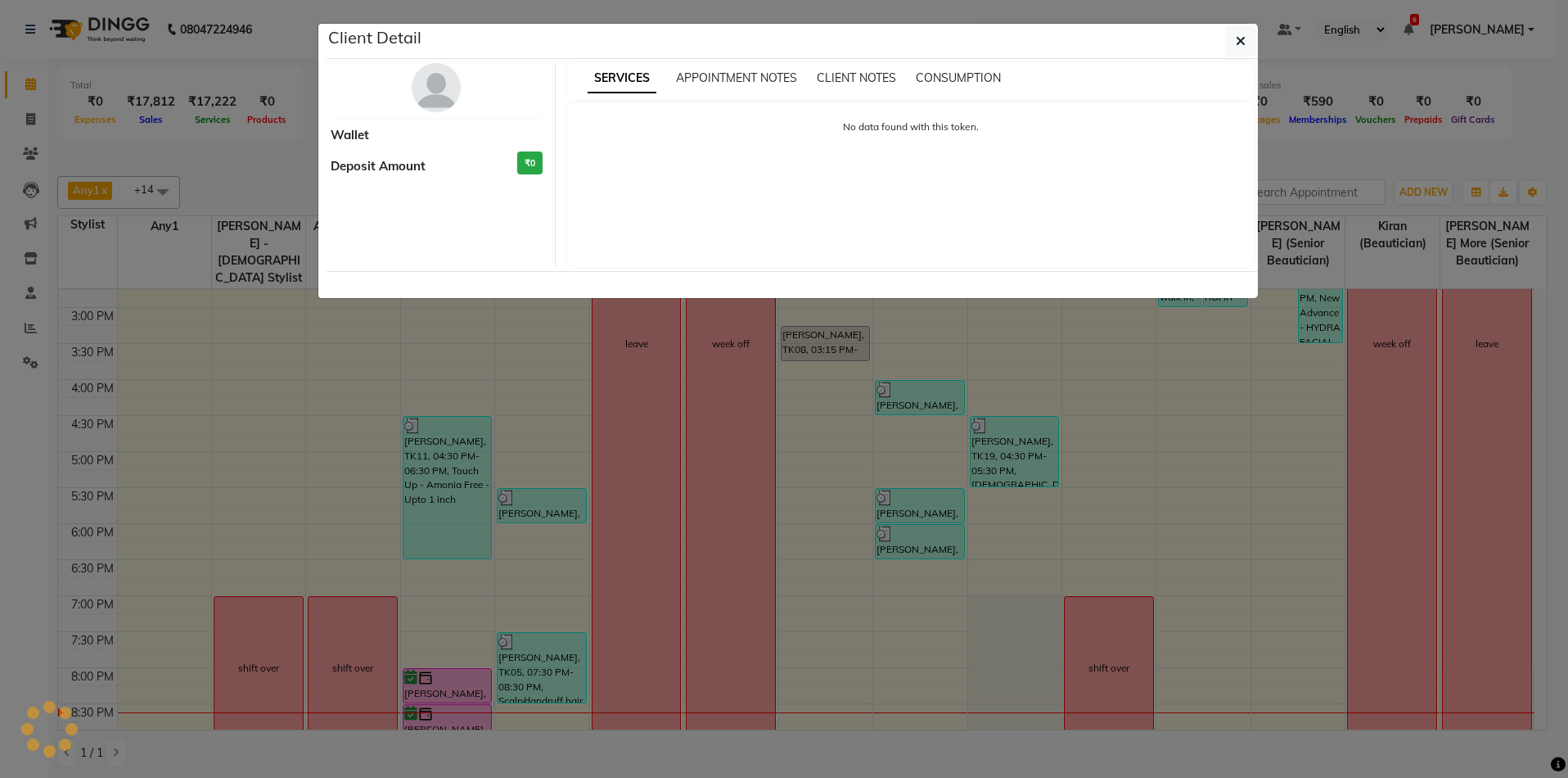
select select "6"
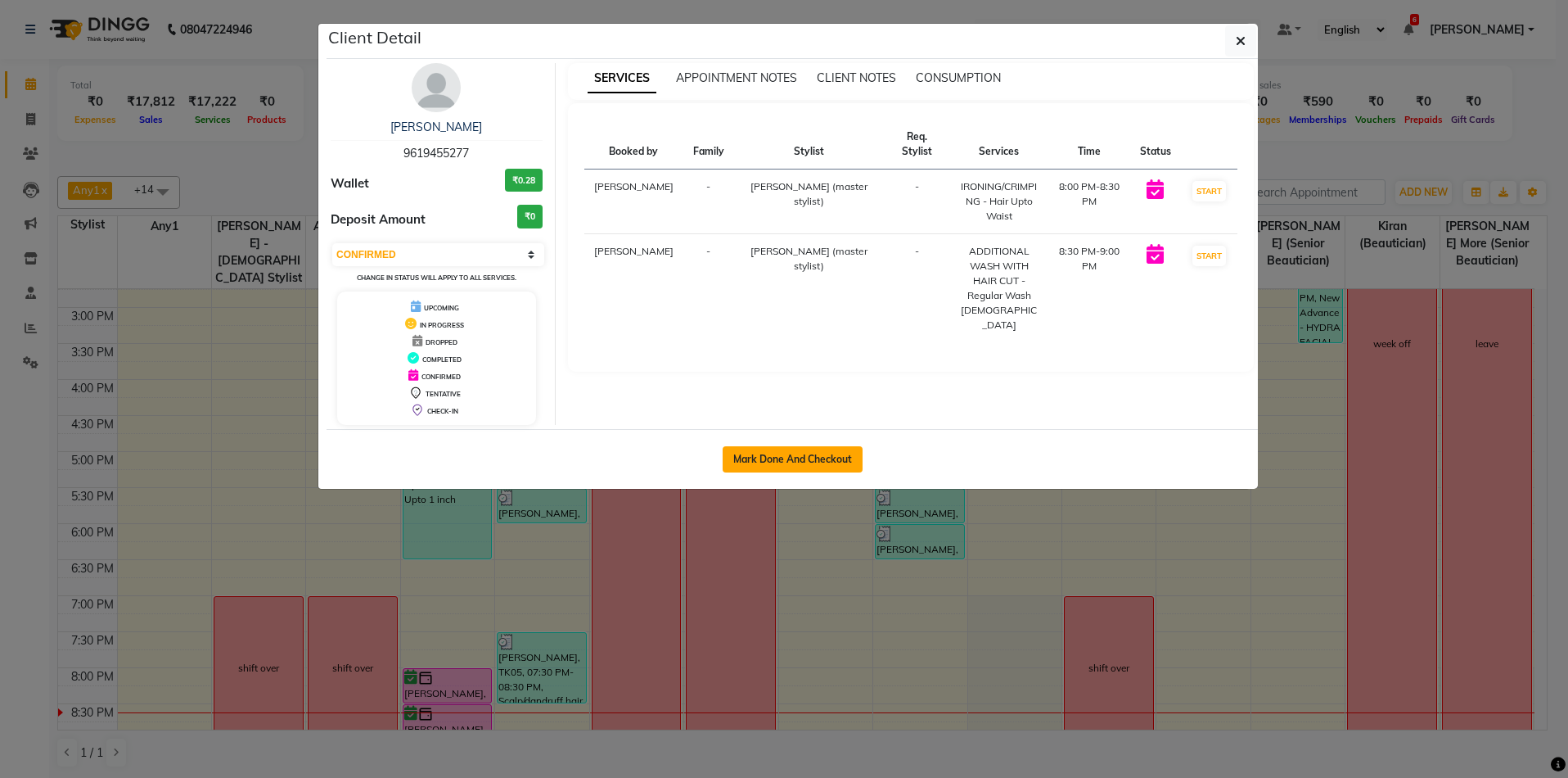
click at [769, 461] on button "Mark Done And Checkout" at bounding box center [793, 459] width 140 height 26
select select "925"
select select "service"
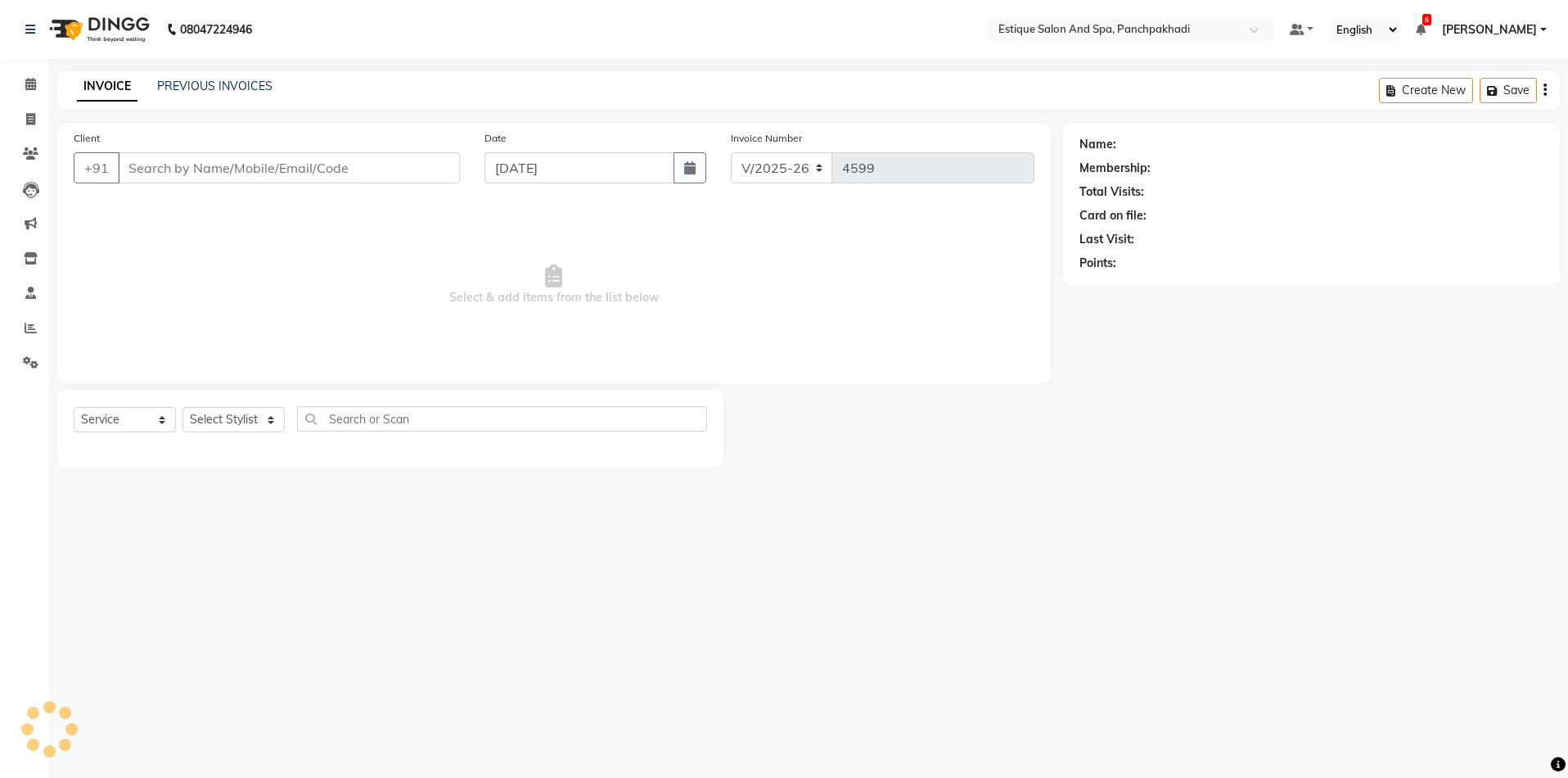
type input "9619455277"
select select "57922"
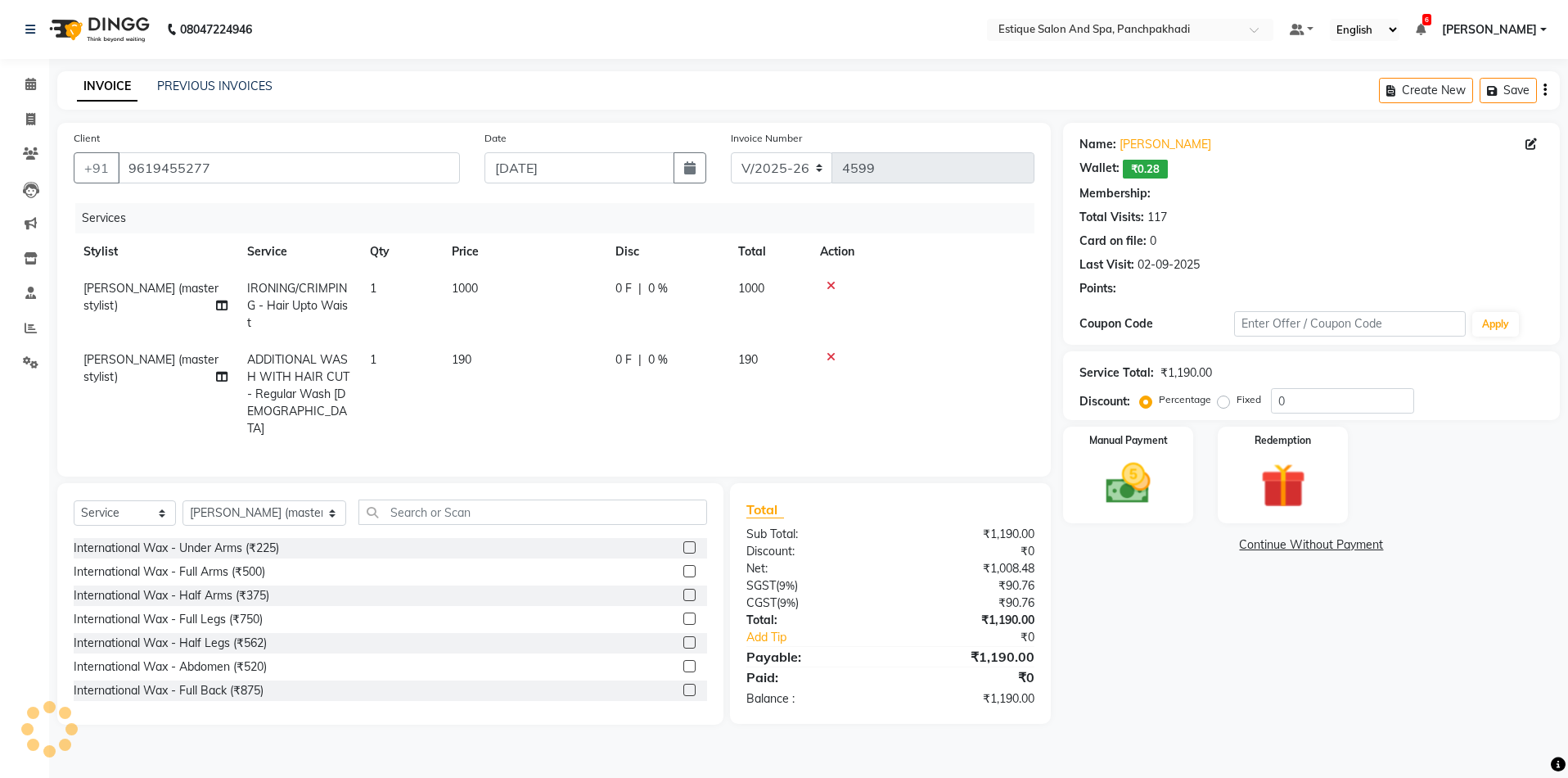
type input "20"
select select "1: Object"
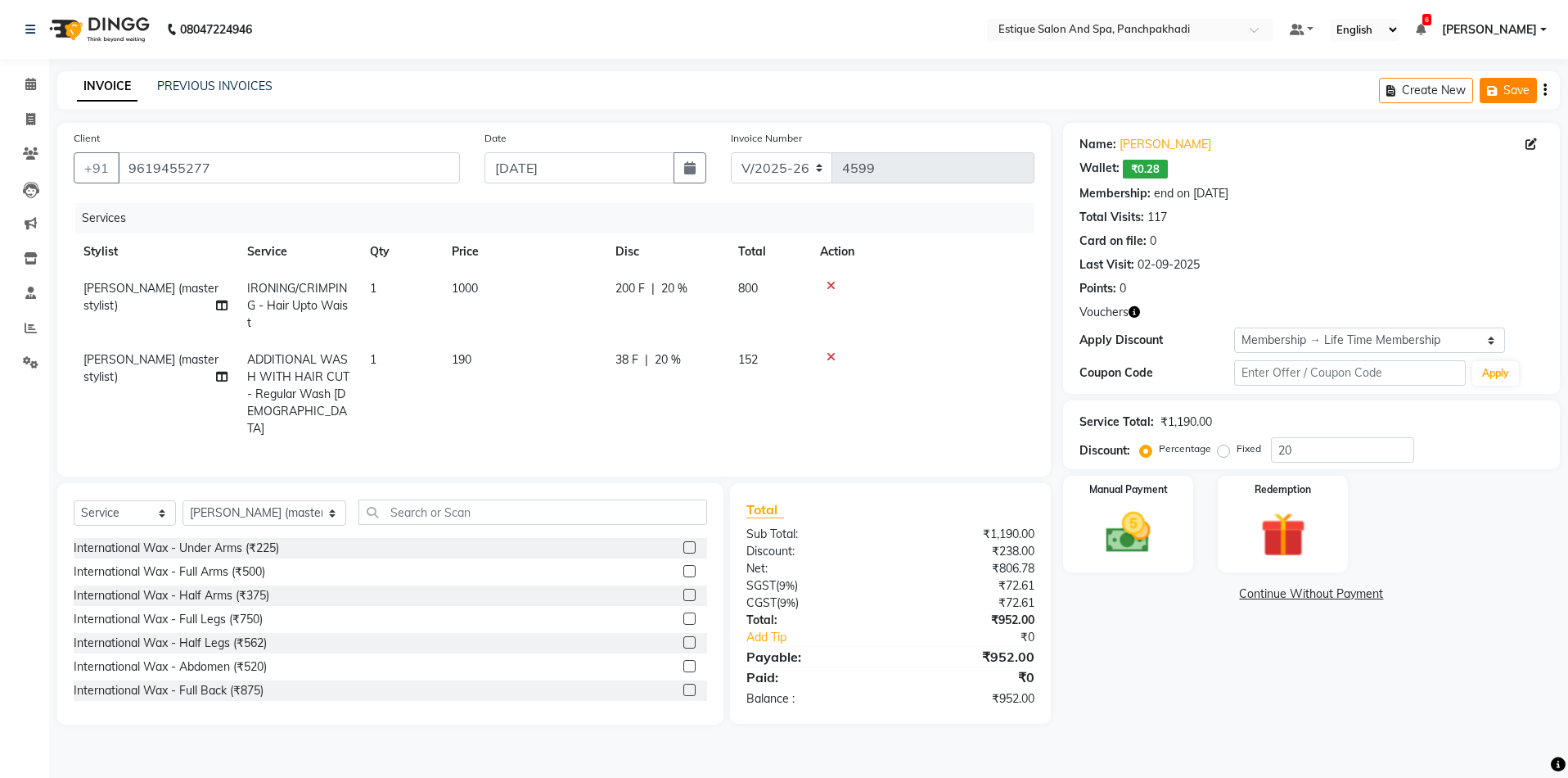
click at [1523, 95] on button "Save" at bounding box center [1508, 91] width 57 height 25
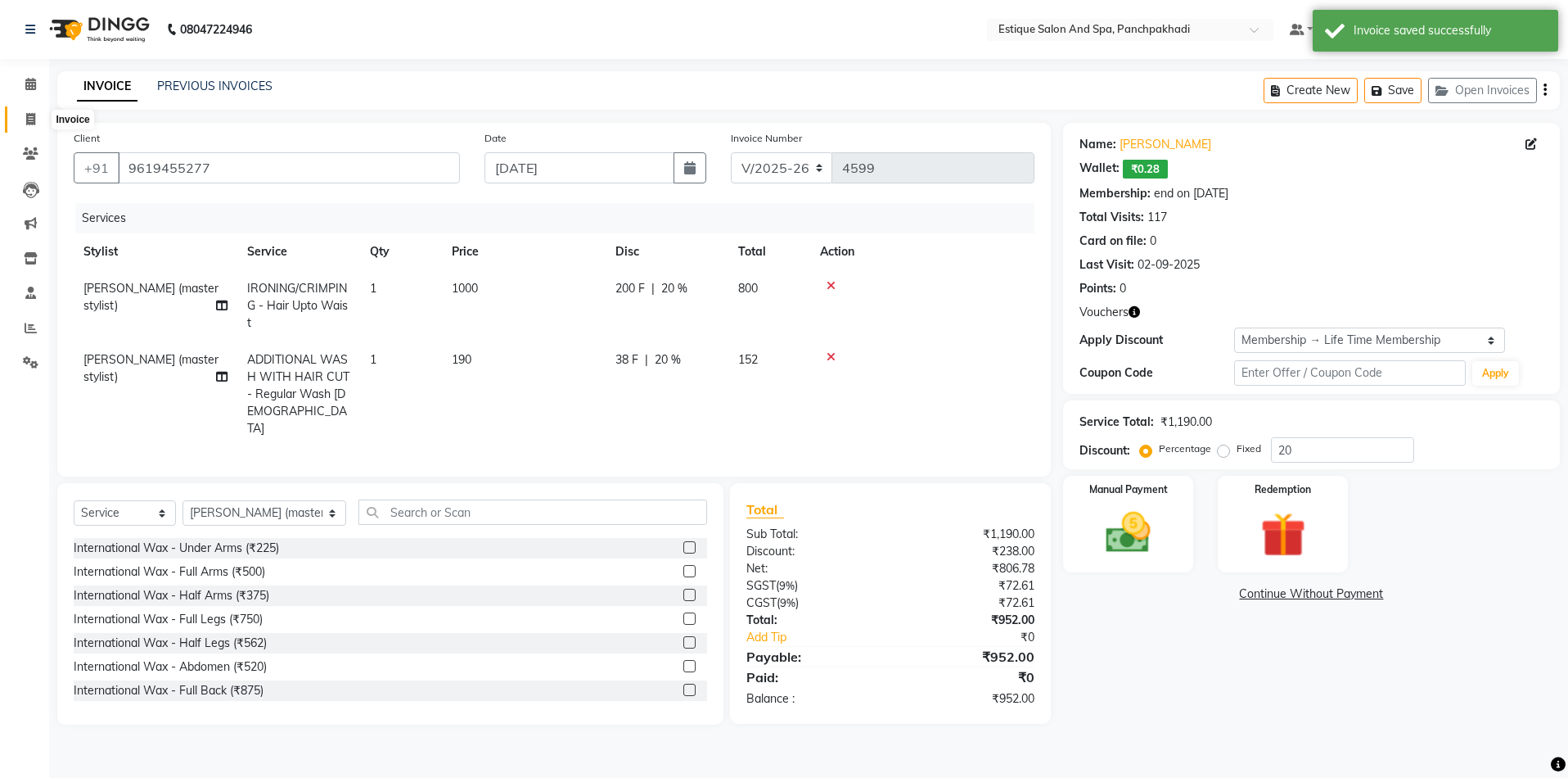
click at [23, 118] on span at bounding box center [31, 120] width 29 height 19
select select "925"
select select "service"
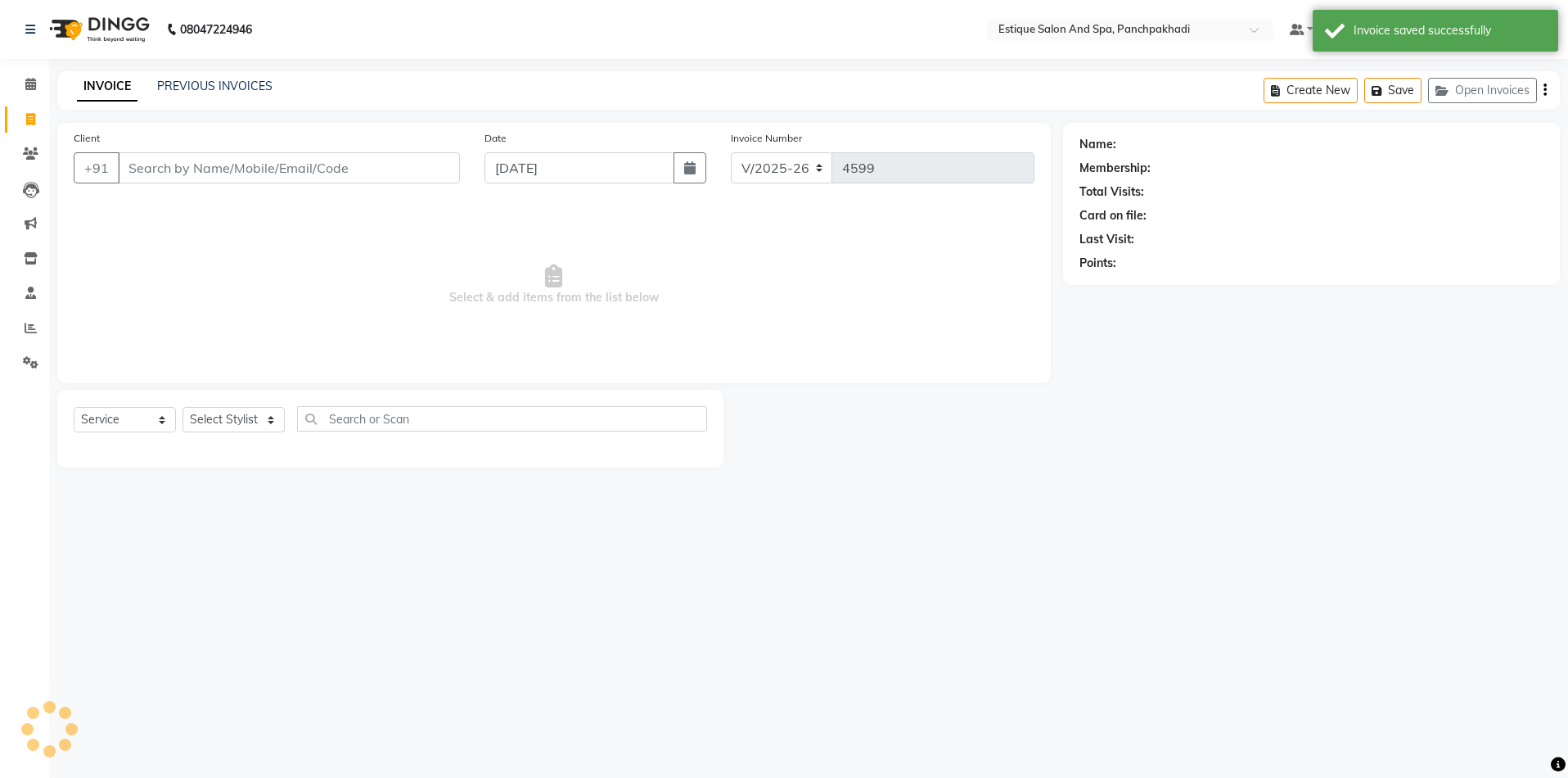
click at [185, 162] on input "Client" at bounding box center [289, 168] width 343 height 31
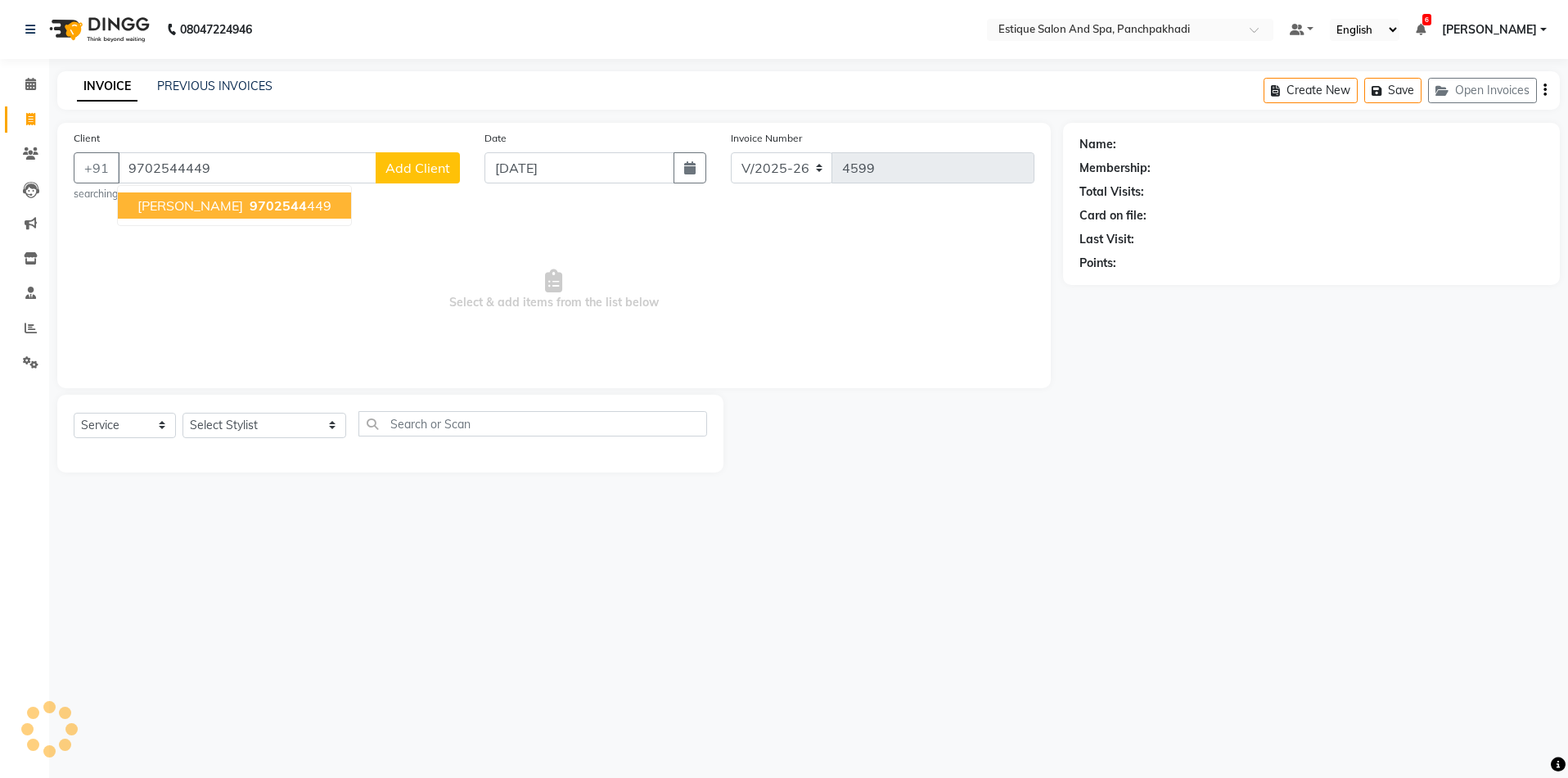
type input "9702544449"
select select "1: Object"
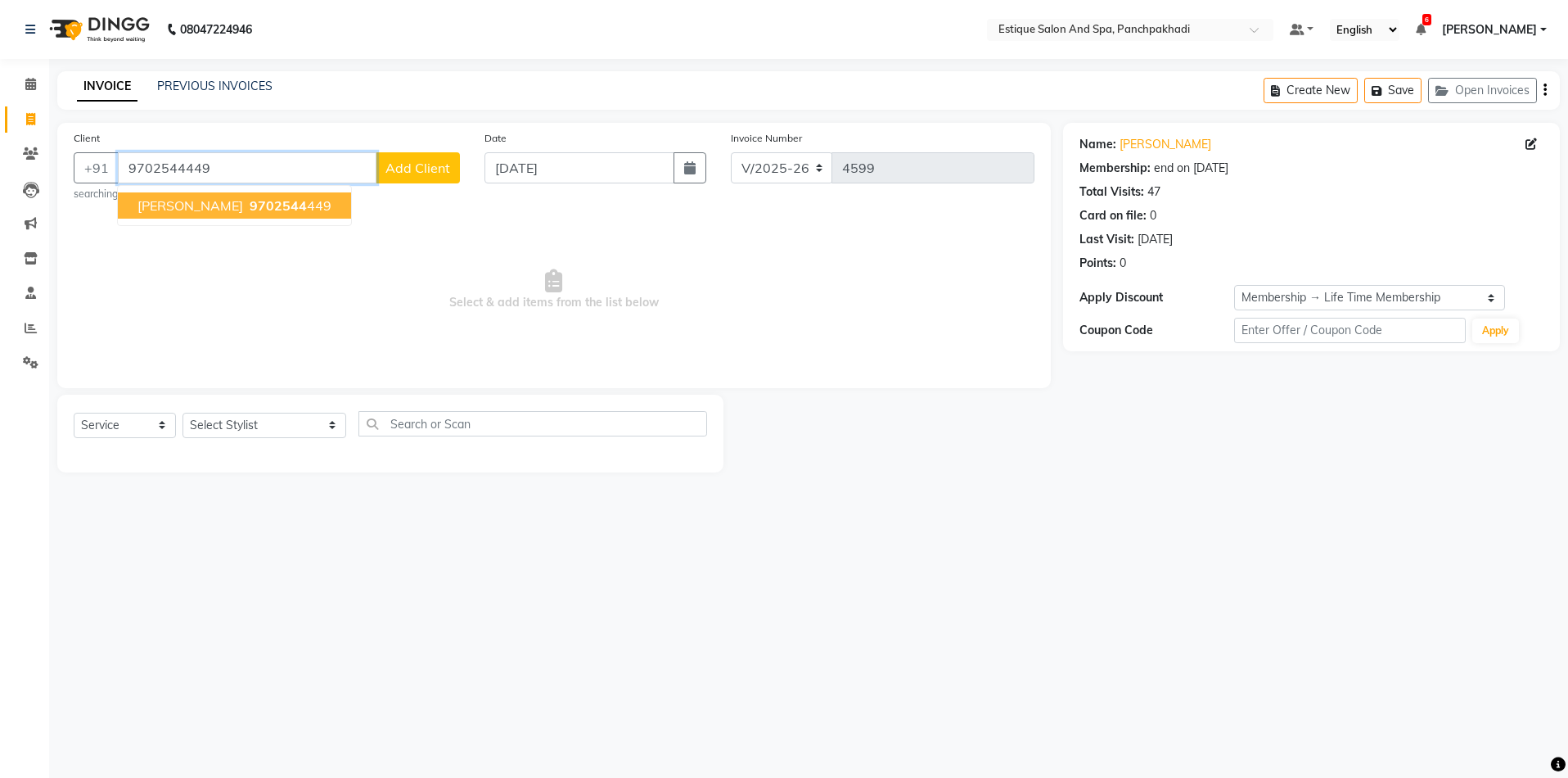
click at [182, 170] on input "9702544449" at bounding box center [247, 168] width 258 height 31
click at [1128, 141] on link "[PERSON_NAME]" at bounding box center [1166, 144] width 92 height 17
click at [33, 83] on icon at bounding box center [31, 84] width 11 height 13
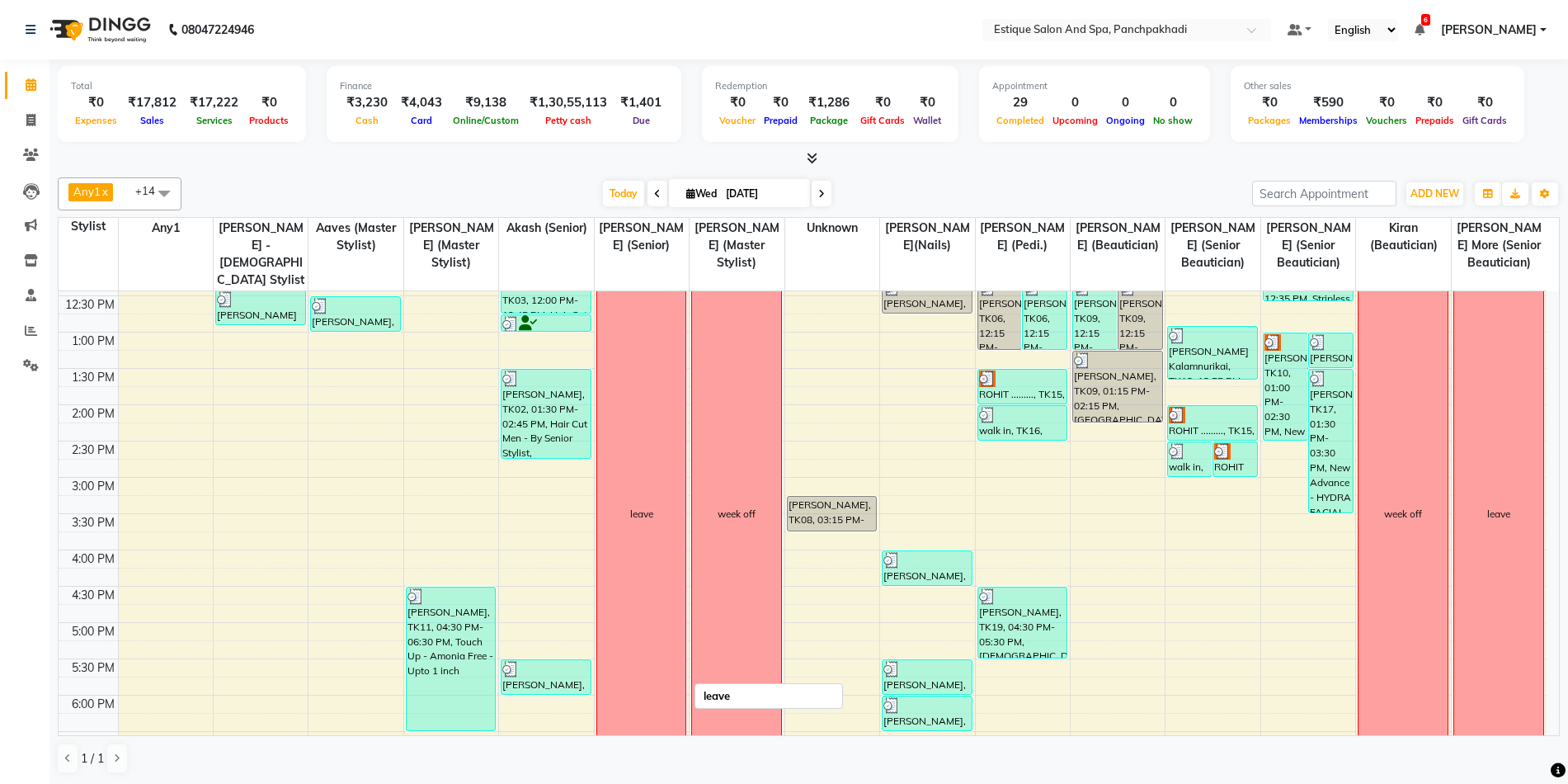
scroll to position [248, 0]
click at [27, 121] on icon at bounding box center [31, 121] width 9 height 13
select select "925"
select select "service"
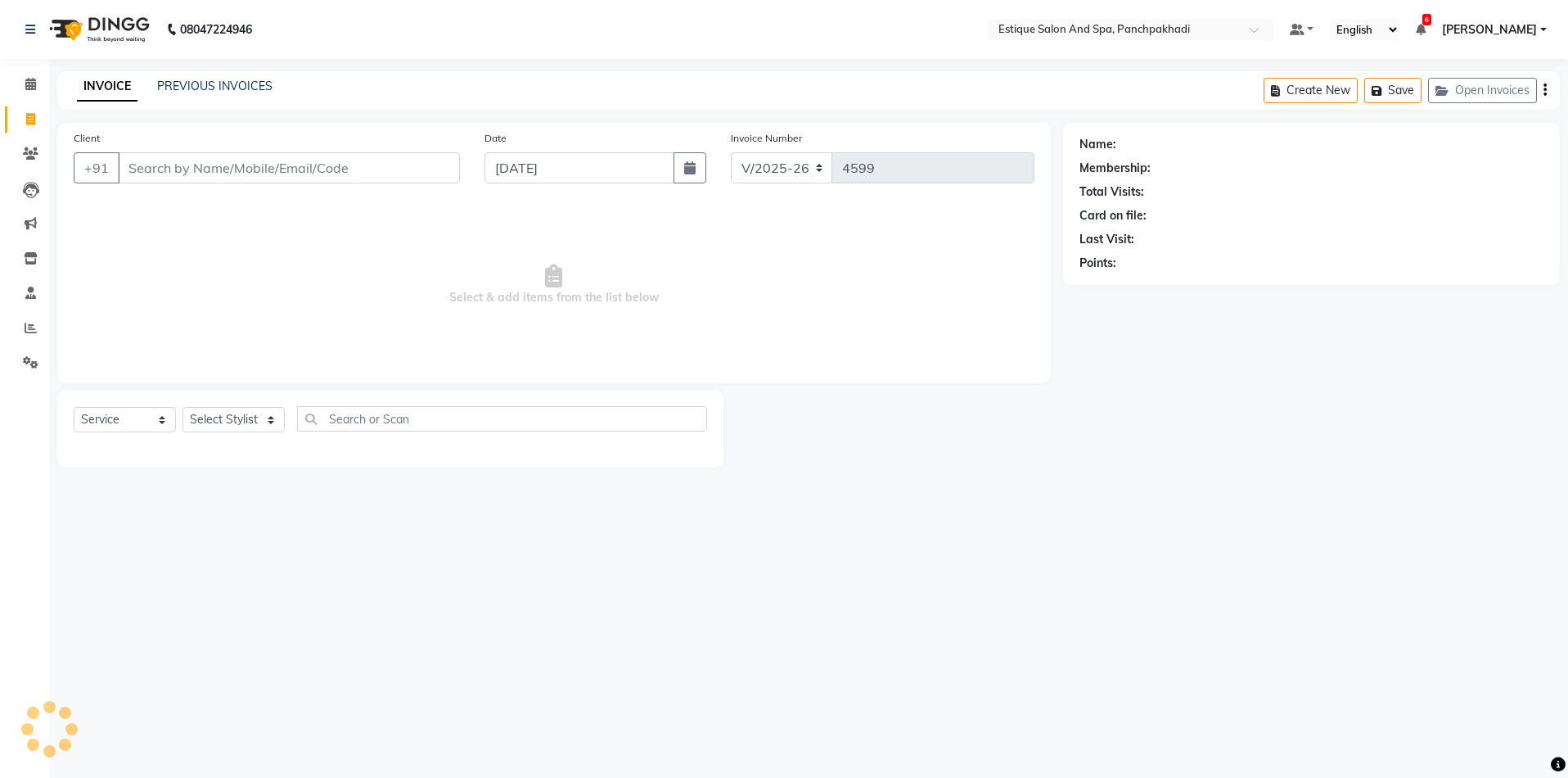
click at [169, 165] on input "Client" at bounding box center [289, 168] width 343 height 31
type input "9702544449"
select select "1: Object"
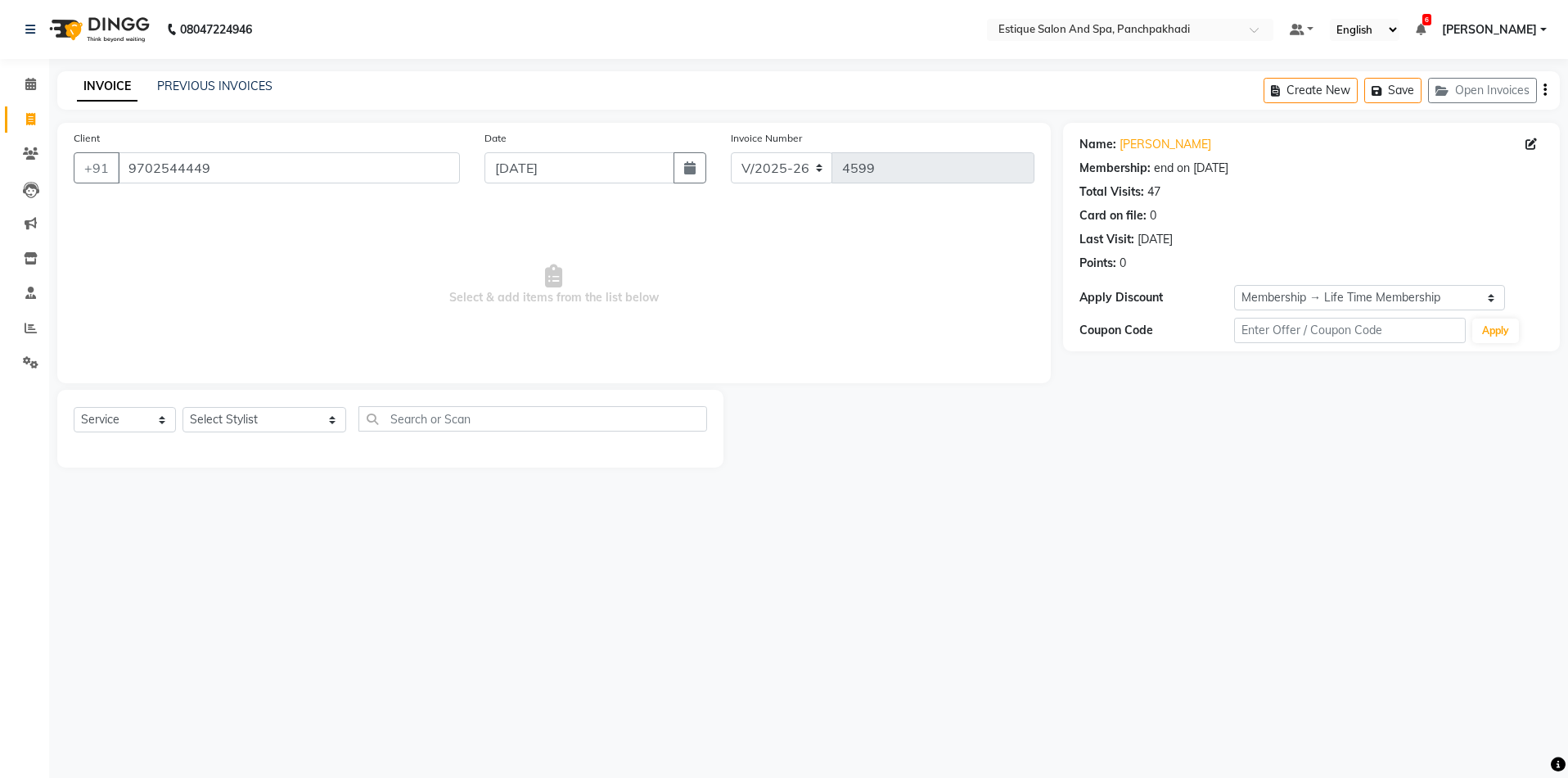
click at [1336, 566] on div "08047224946 Select Location × Estique Salon And Spa, Panchpakhadi Default Panel…" at bounding box center [784, 389] width 1568 height 778
click at [24, 77] on span at bounding box center [31, 84] width 29 height 19
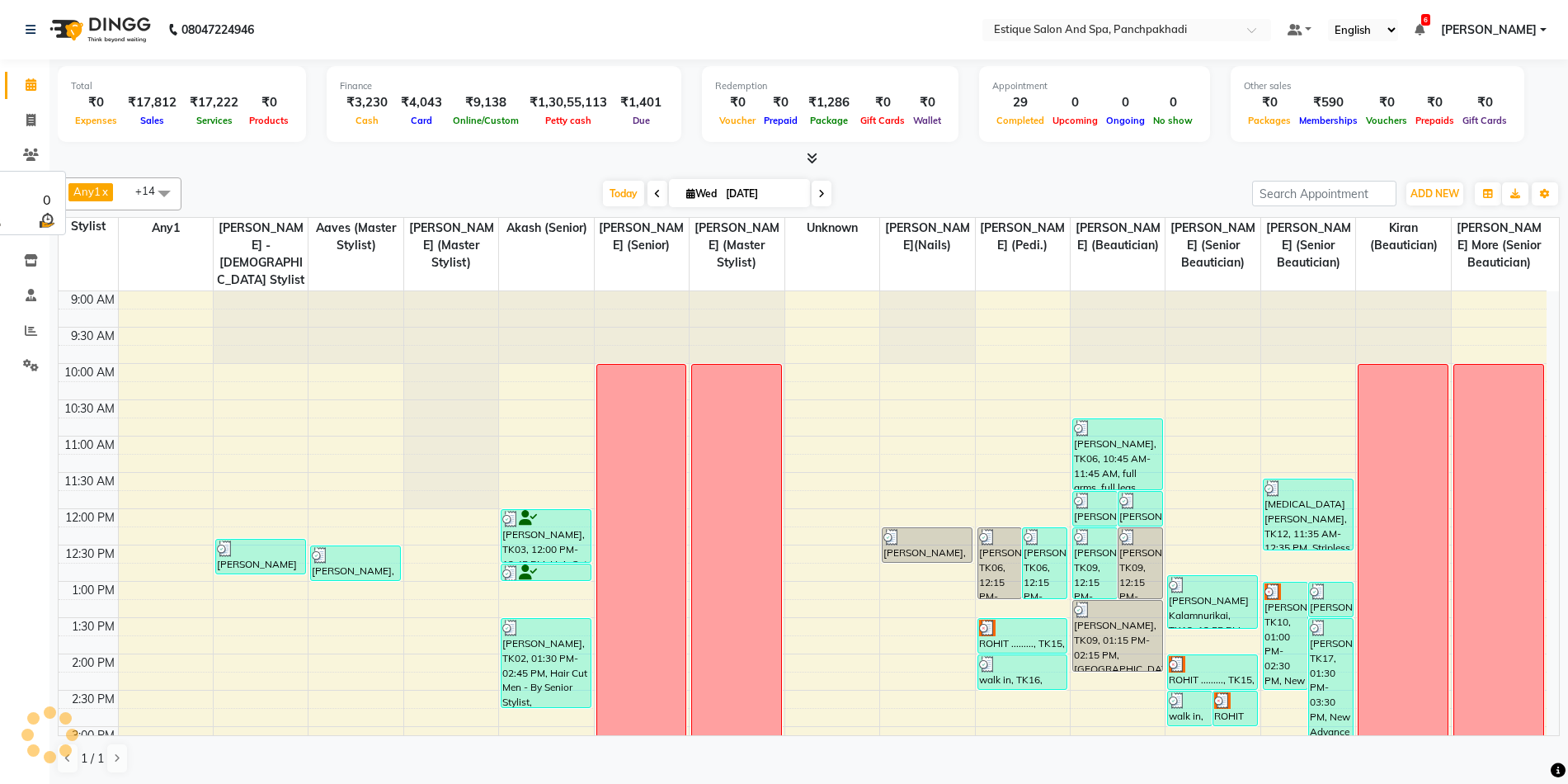
scroll to position [499, 0]
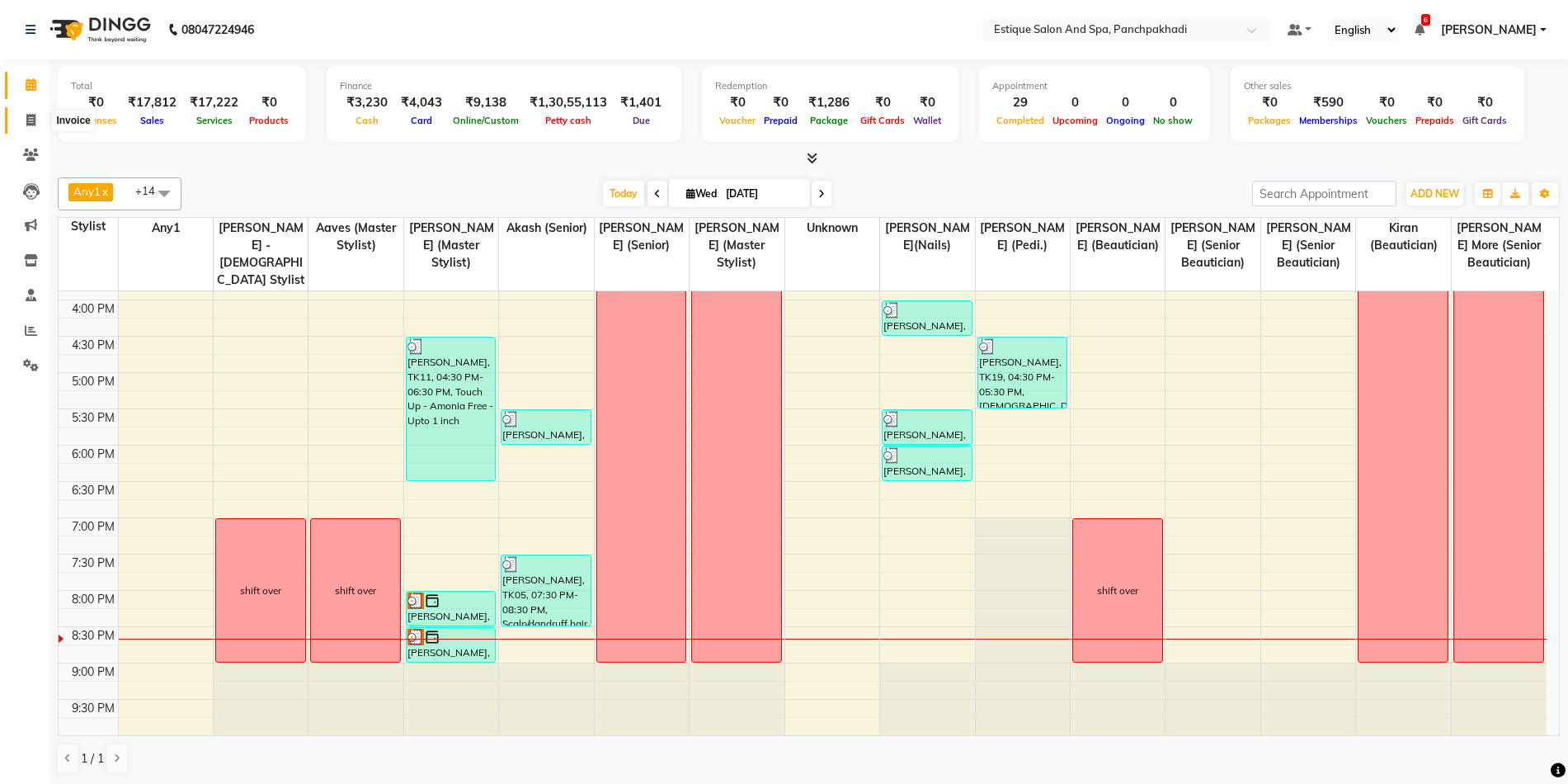
click at [32, 117] on icon at bounding box center [31, 121] width 9 height 13
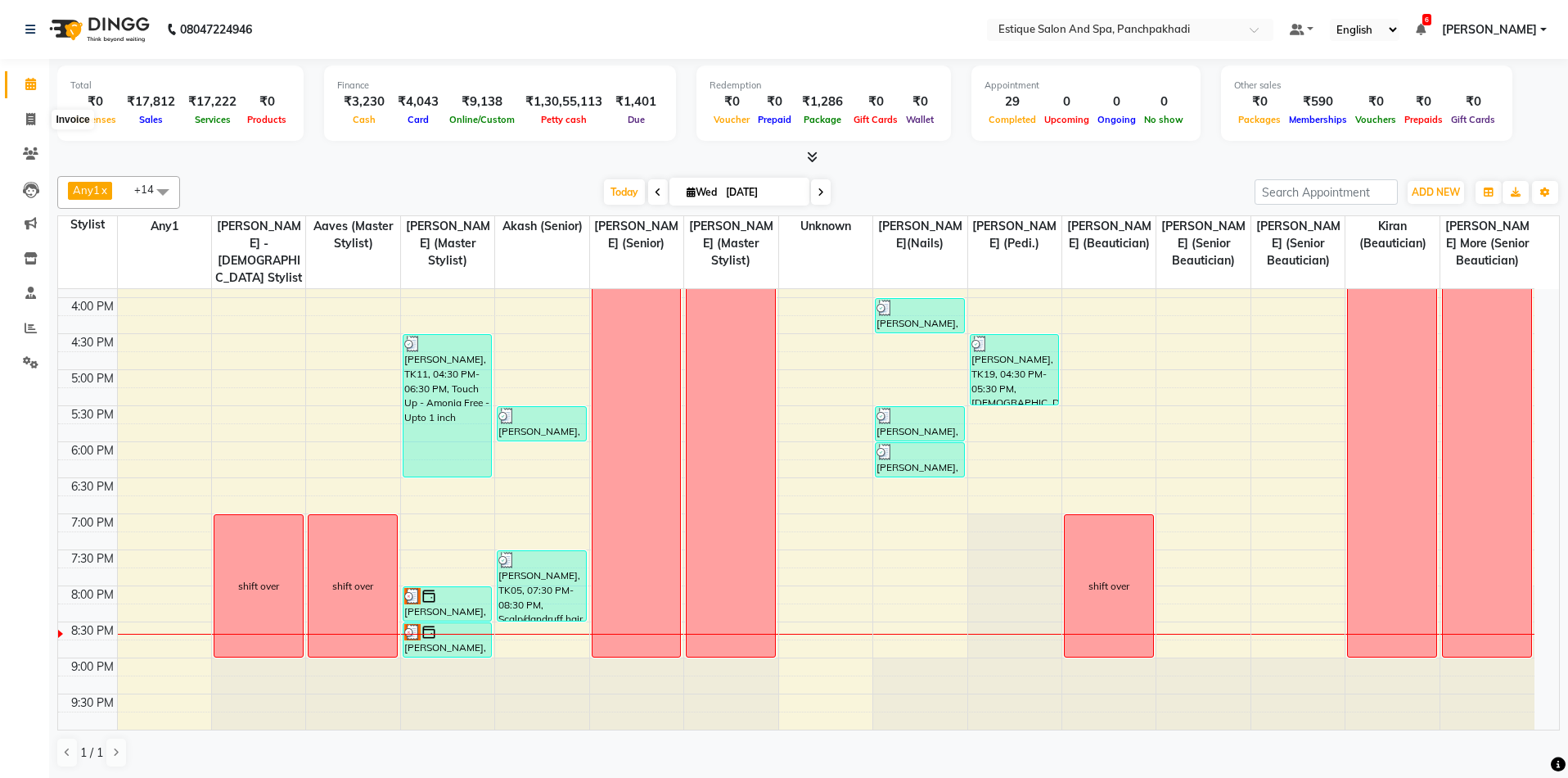
select select "925"
select select "service"
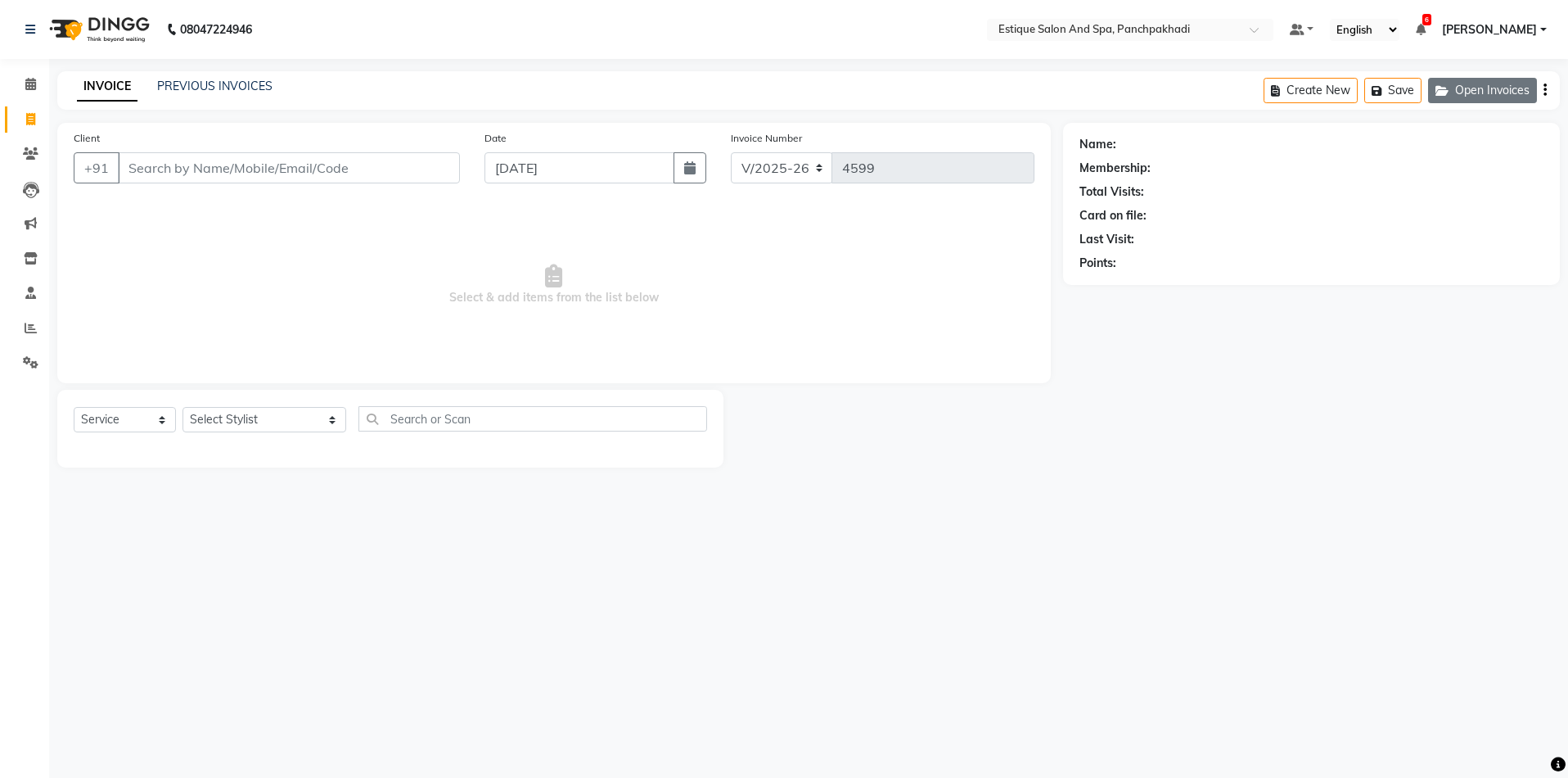
click at [1488, 92] on button "Open Invoices" at bounding box center [1483, 91] width 109 height 25
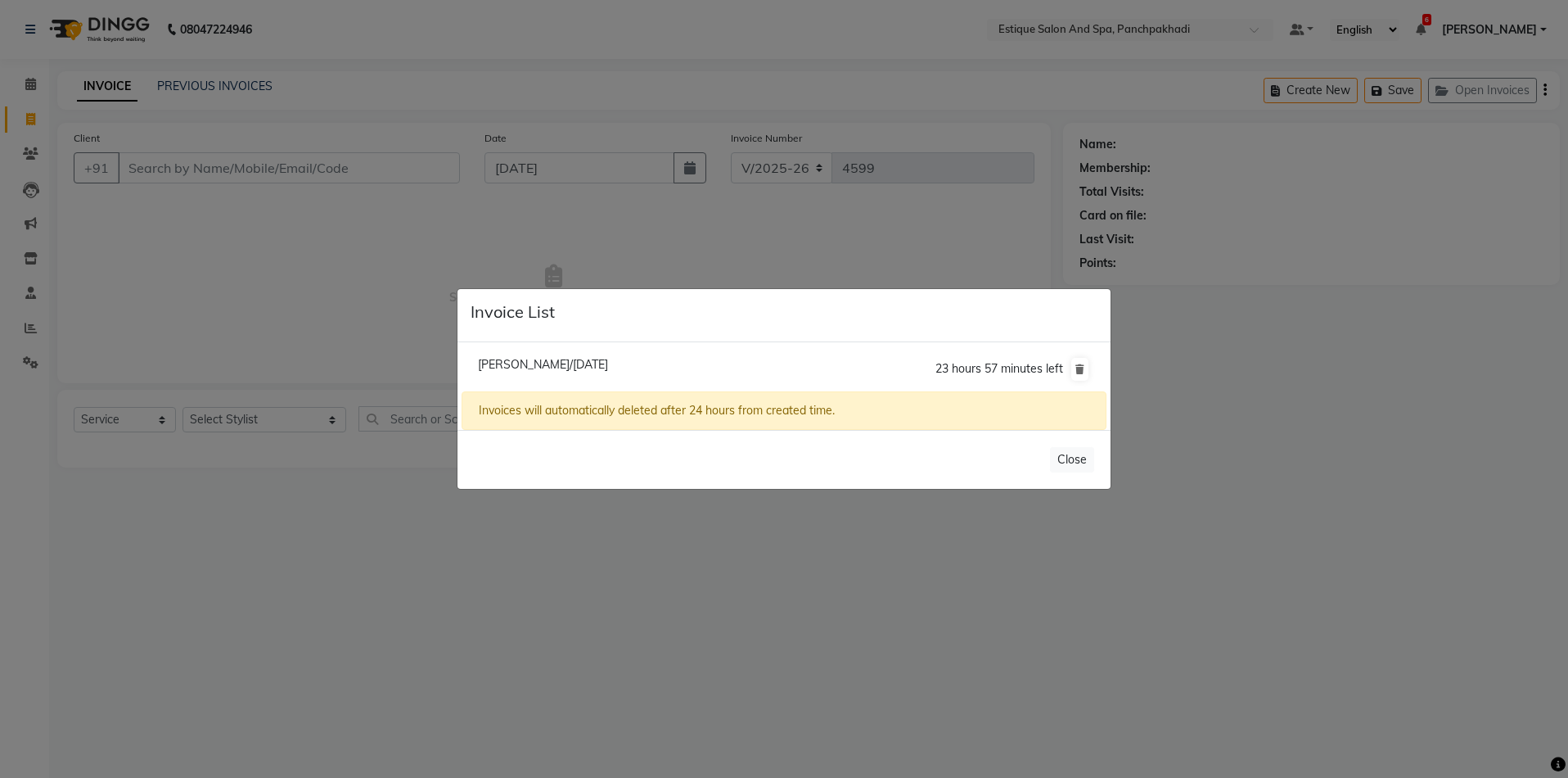
click at [599, 360] on span "[PERSON_NAME]/[DATE]" at bounding box center [543, 365] width 131 height 15
type input "9619455277"
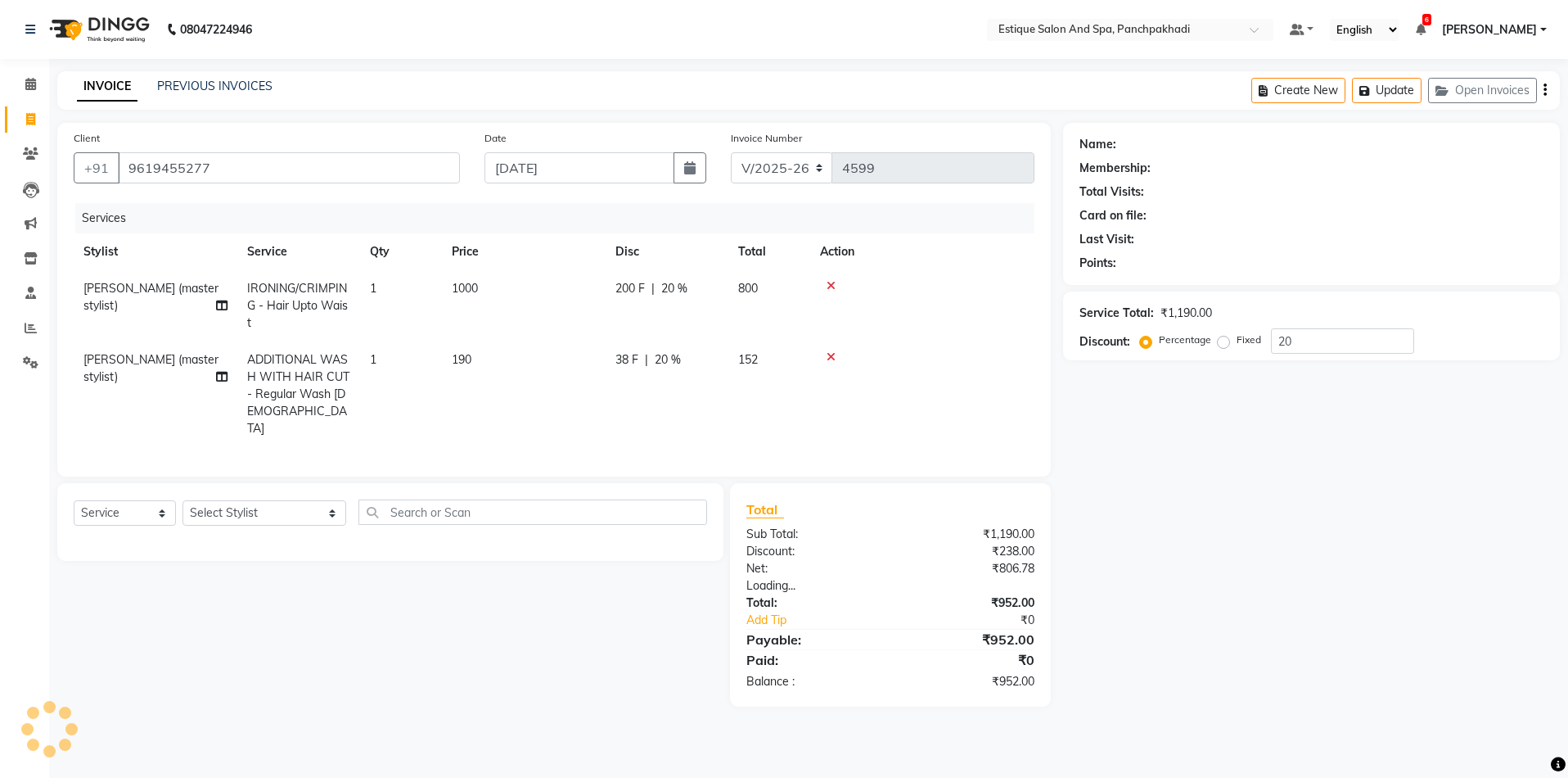
type input "0"
select select "1: Object"
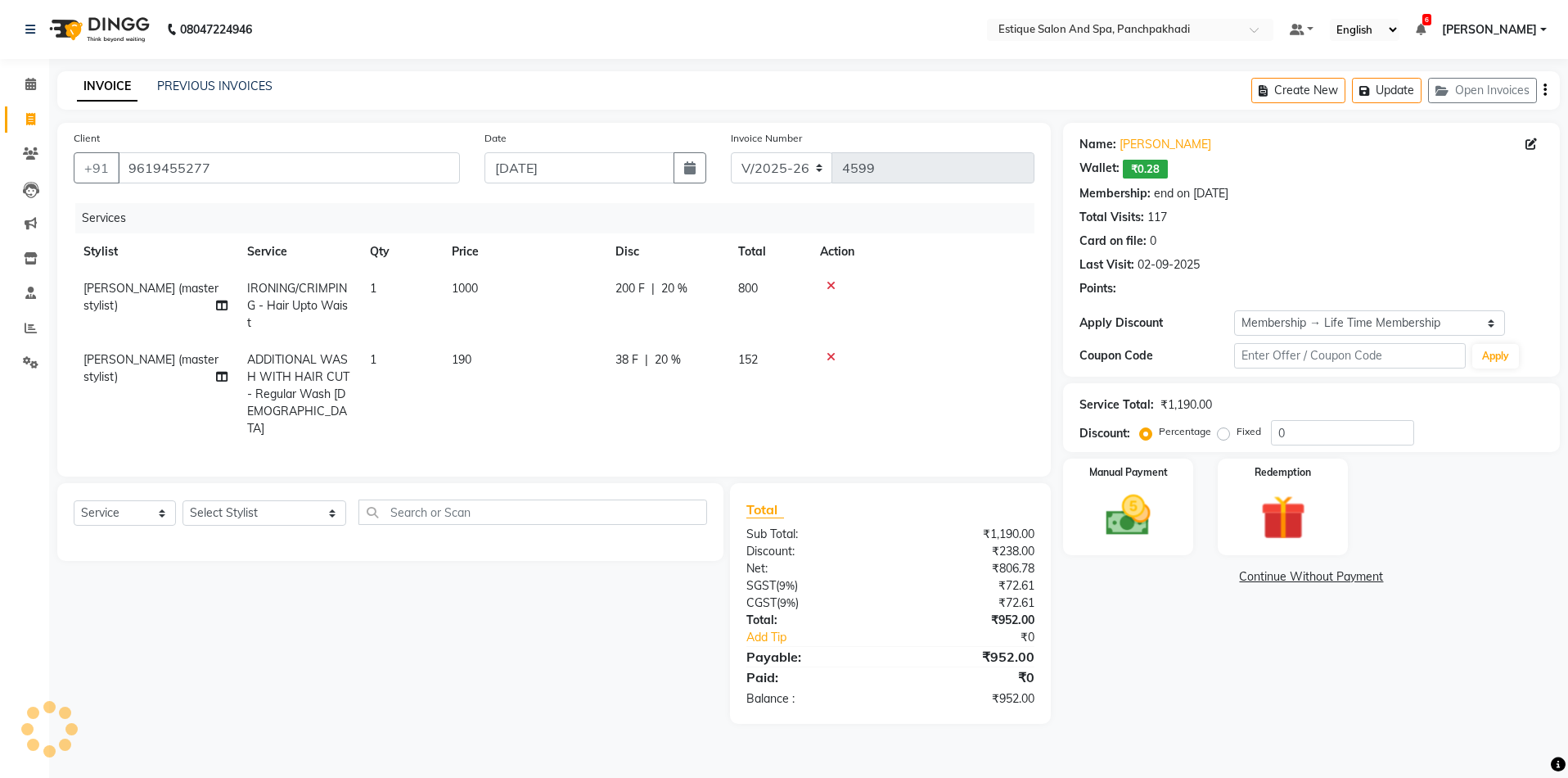
type input "20"
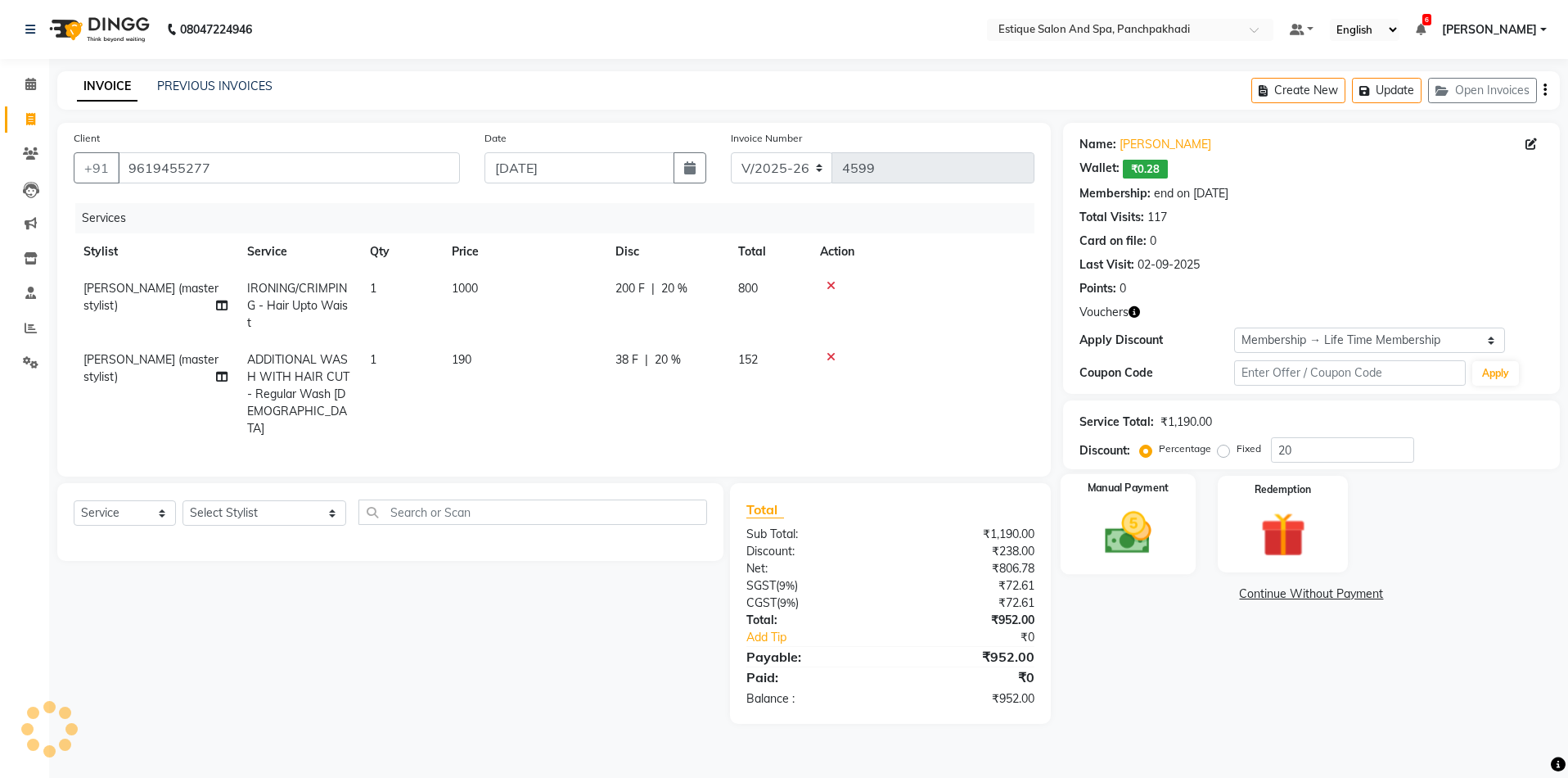
click at [1127, 525] on img at bounding box center [1128, 533] width 76 height 54
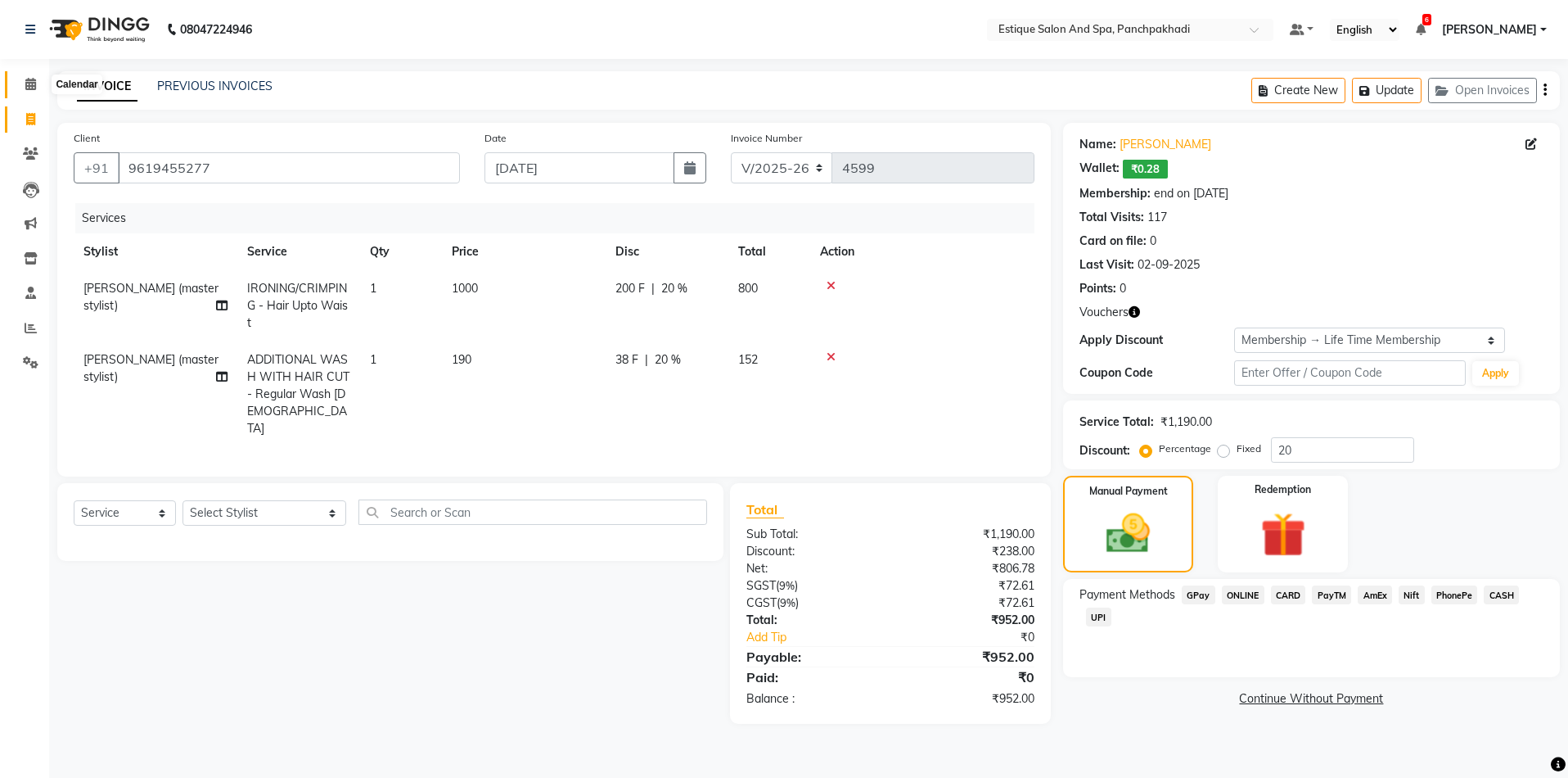
click at [30, 83] on icon at bounding box center [31, 84] width 11 height 13
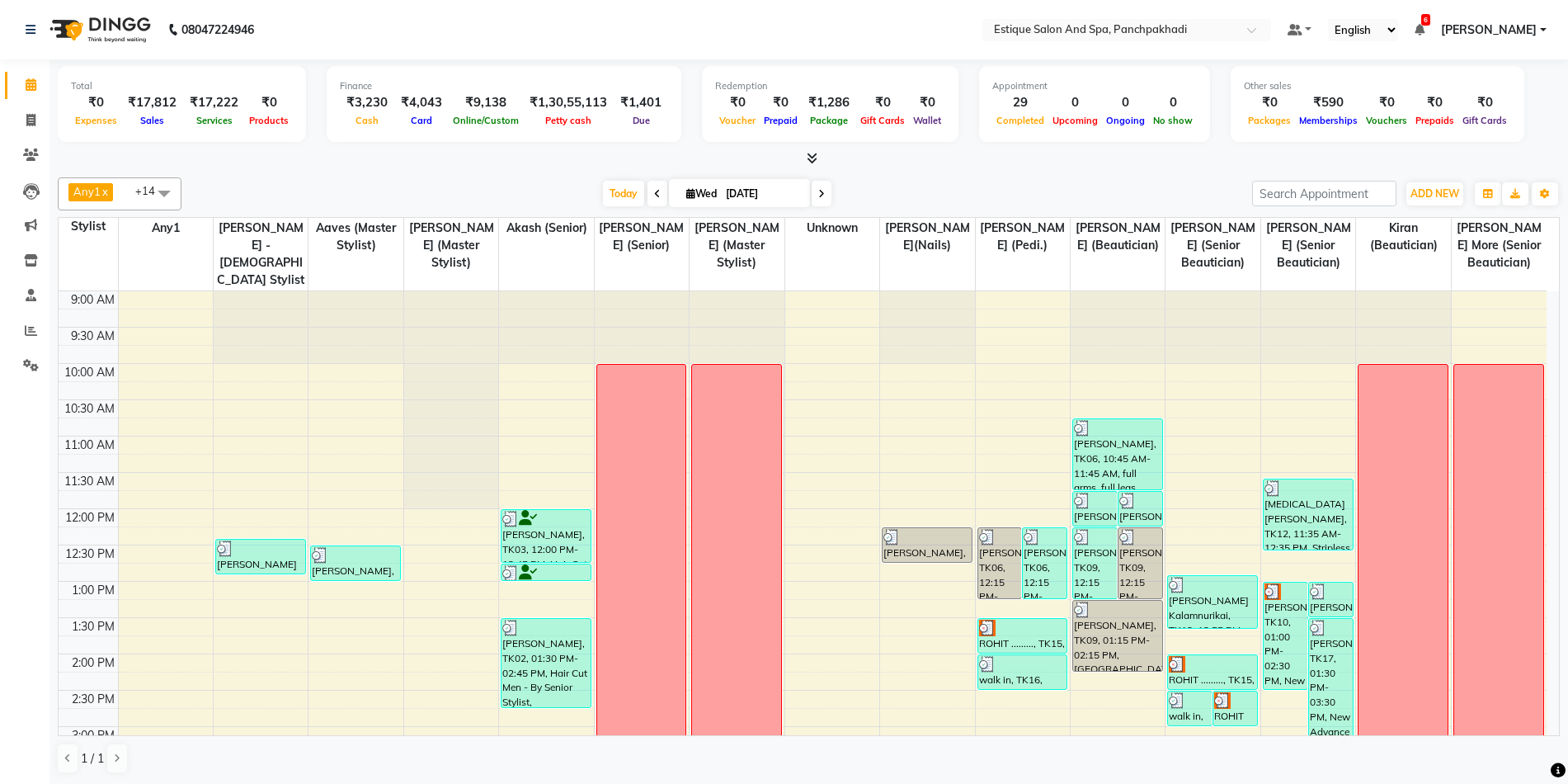
click at [826, 191] on span at bounding box center [822, 194] width 20 height 26
type input "[DATE]"
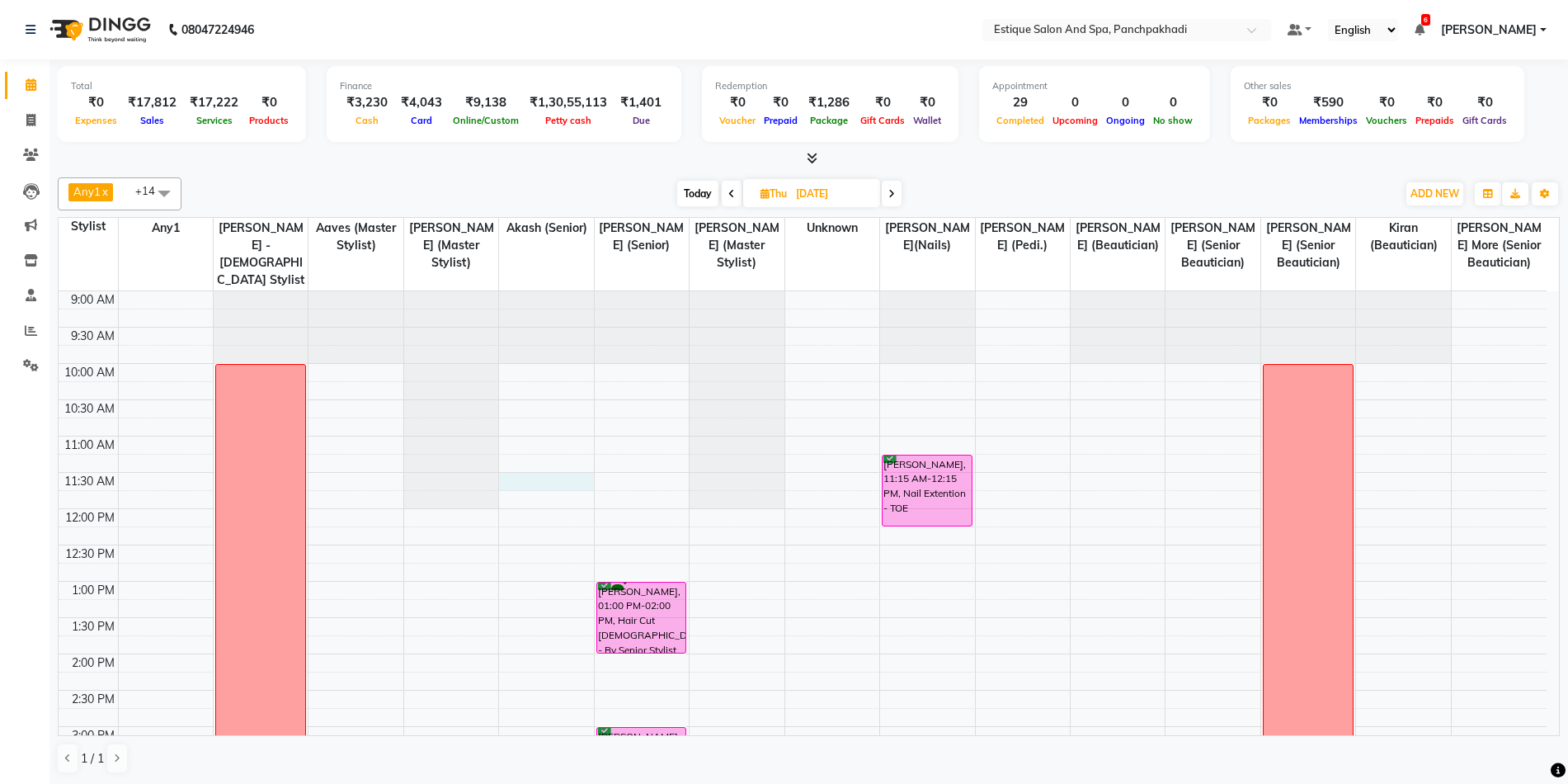
click at [534, 478] on div "9:00 AM 9:30 AM 10:00 AM 10:30 AM 11:00 AM 11:30 AM 12:00 PM 12:30 PM 1:00 PM 1…" at bounding box center [802, 763] width 1488 height 943
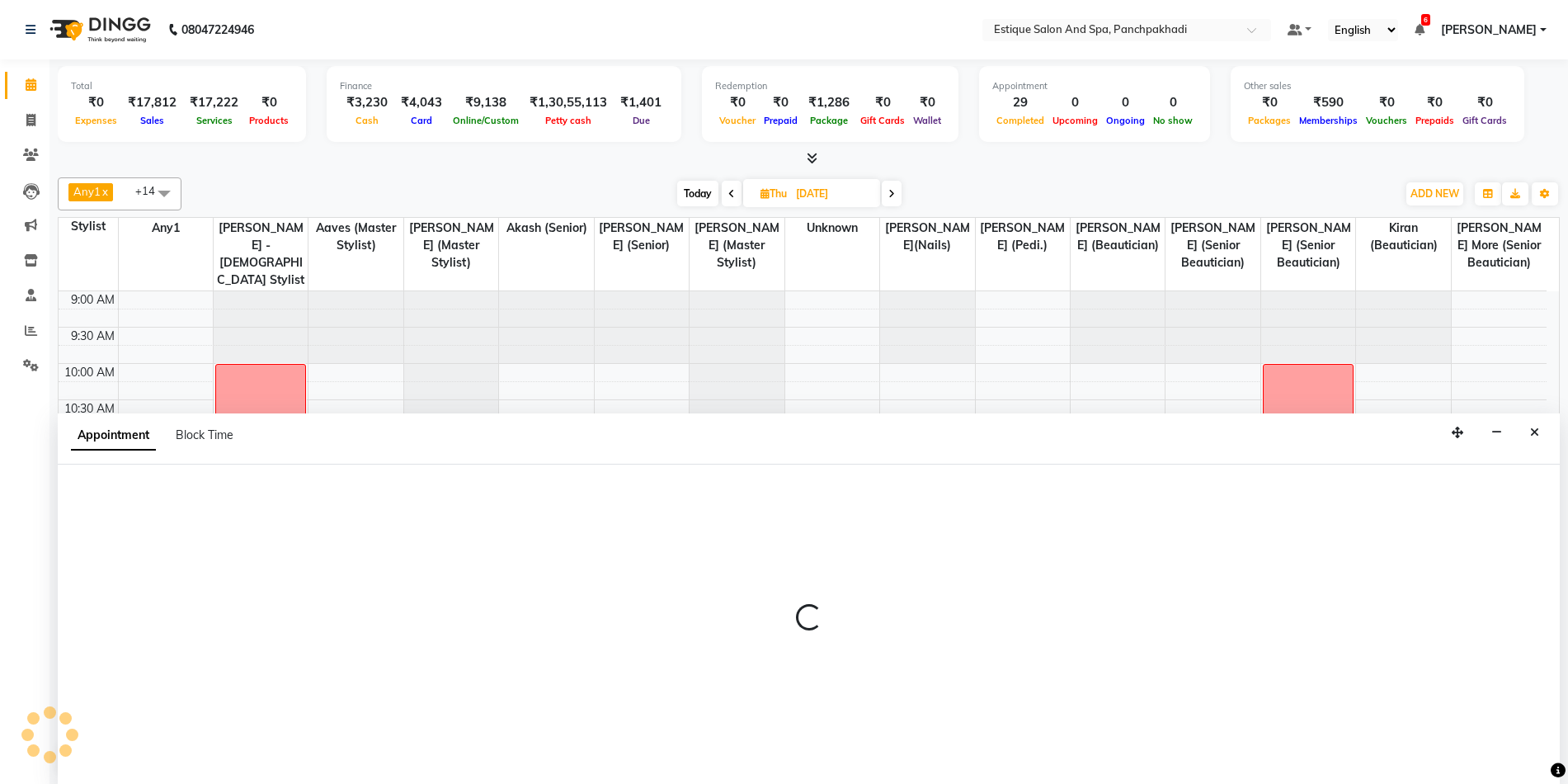
scroll to position [1, 0]
select select "15901"
select select "tentative"
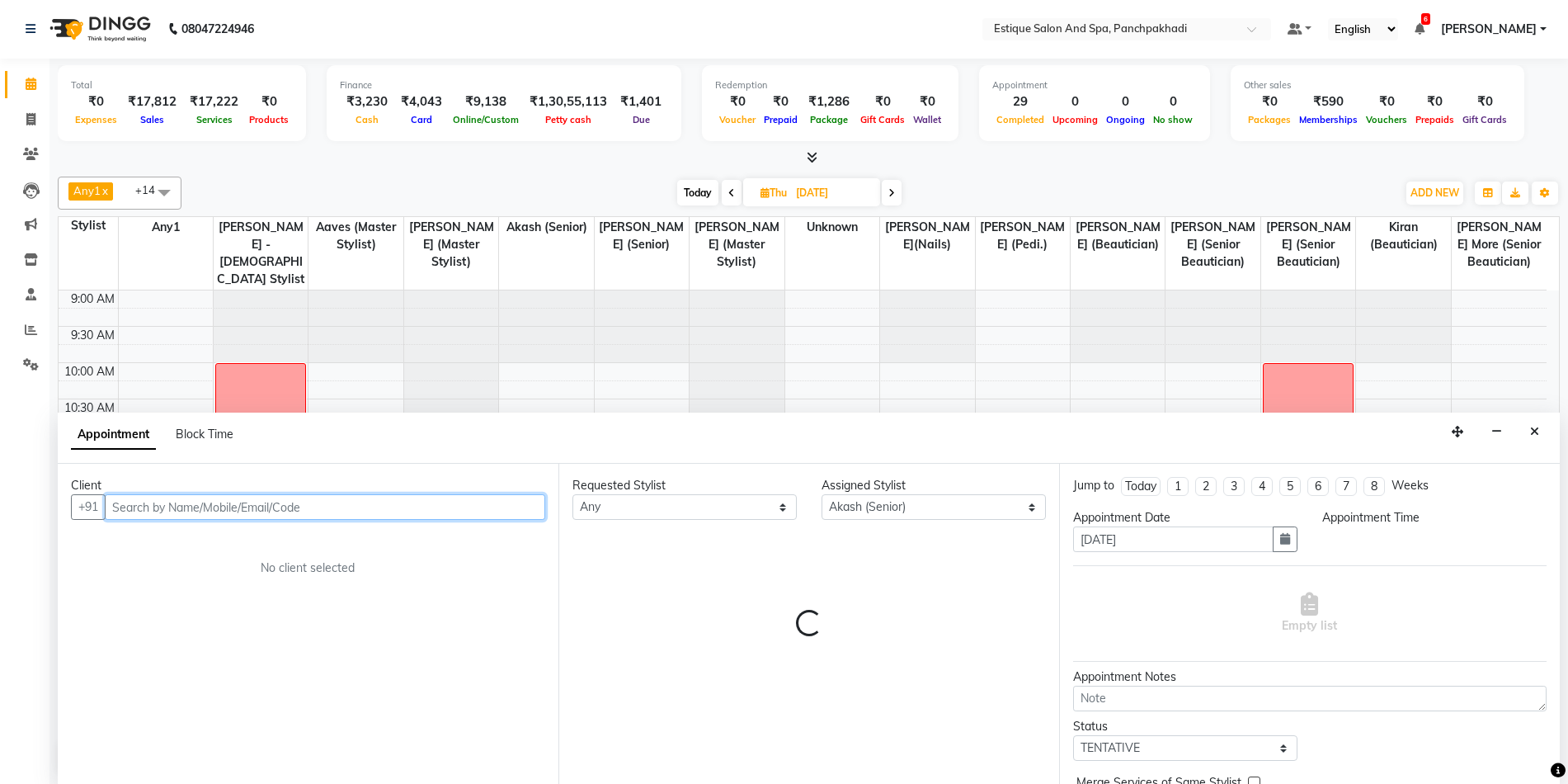
select select "690"
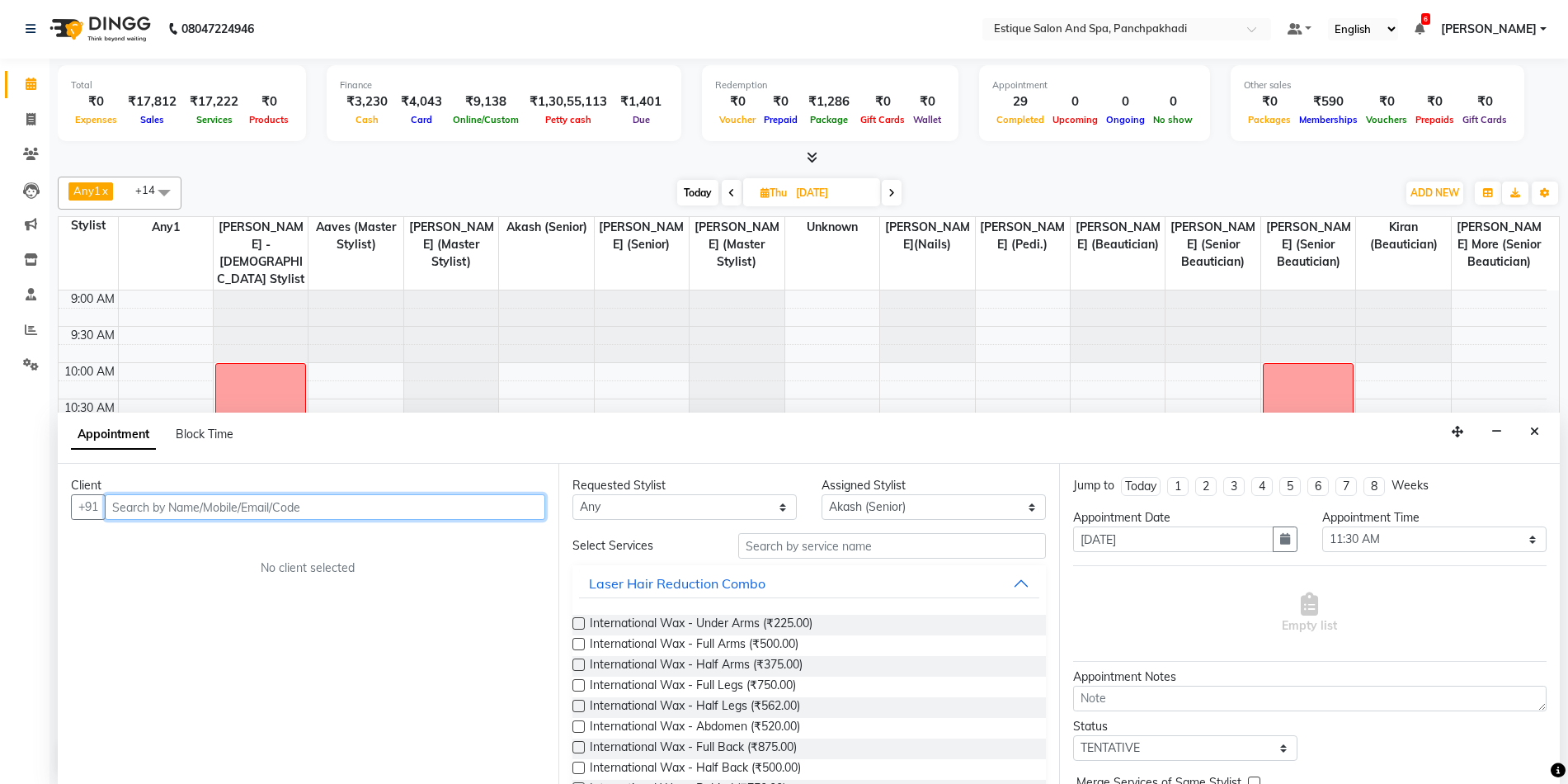
click at [289, 498] on input "text" at bounding box center [325, 507] width 440 height 26
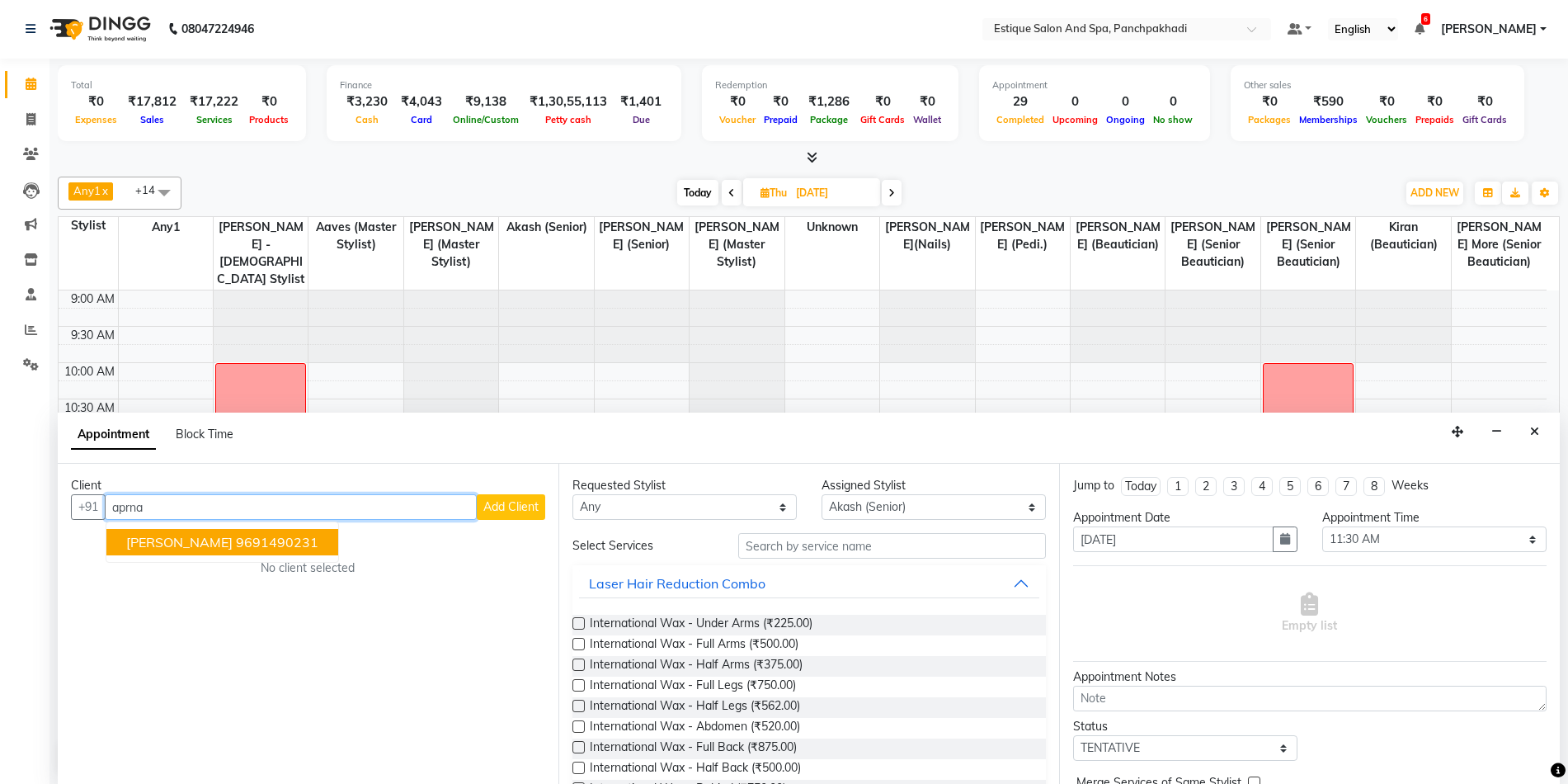
click at [268, 543] on ngb-highlight "9691490231" at bounding box center [277, 542] width 82 height 16
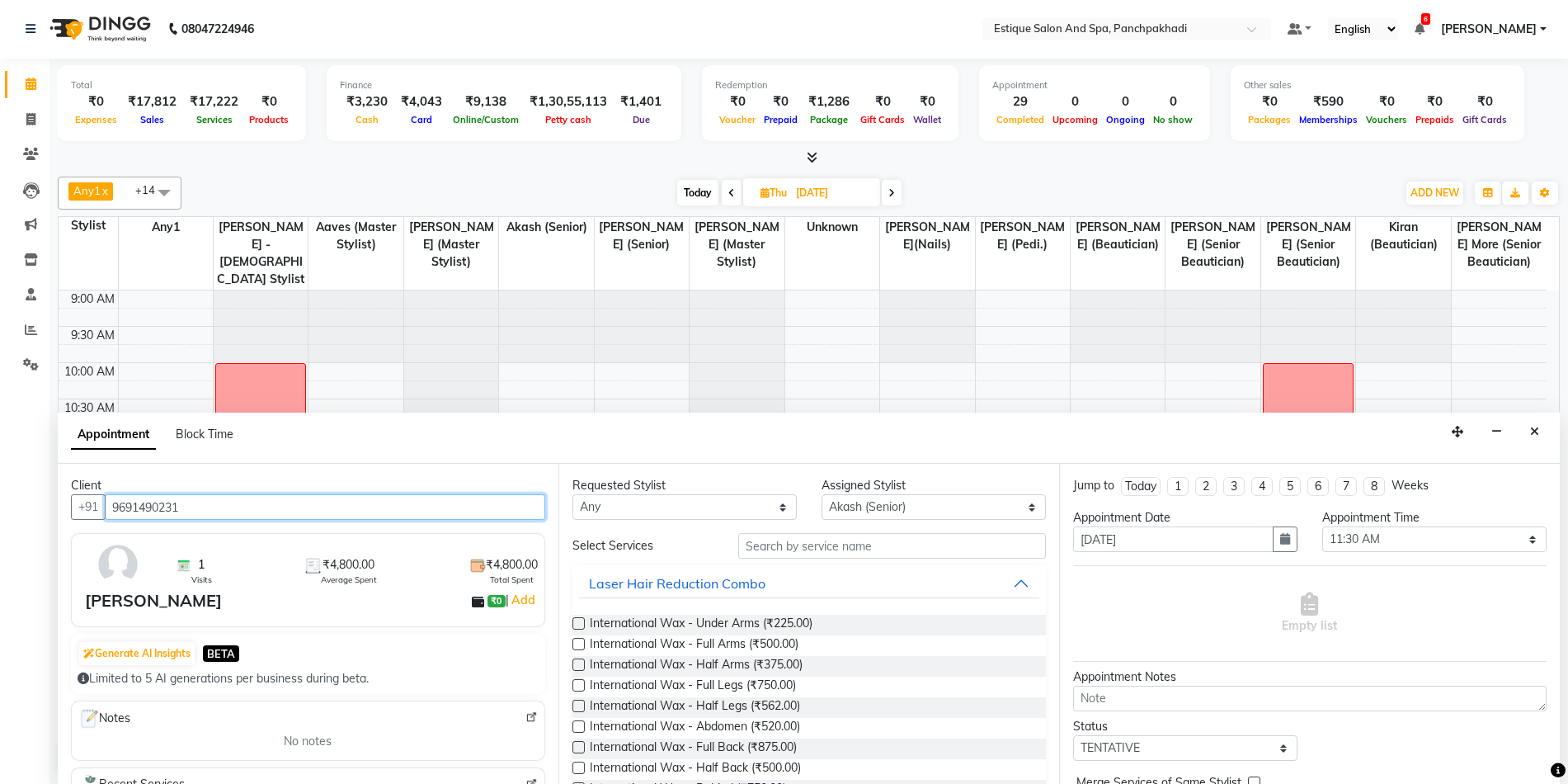
type input "9691490231"
click at [745, 508] on select "Any [PERSON_NAME] (master stylist) [PERSON_NAME] (Senior) [PERSON_NAME]( Senior…" at bounding box center [685, 507] width 225 height 26
select select "15901"
click at [573, 494] on select "Any [PERSON_NAME] (master stylist) [PERSON_NAME] (Senior) [PERSON_NAME]( Senior…" at bounding box center [685, 507] width 225 height 26
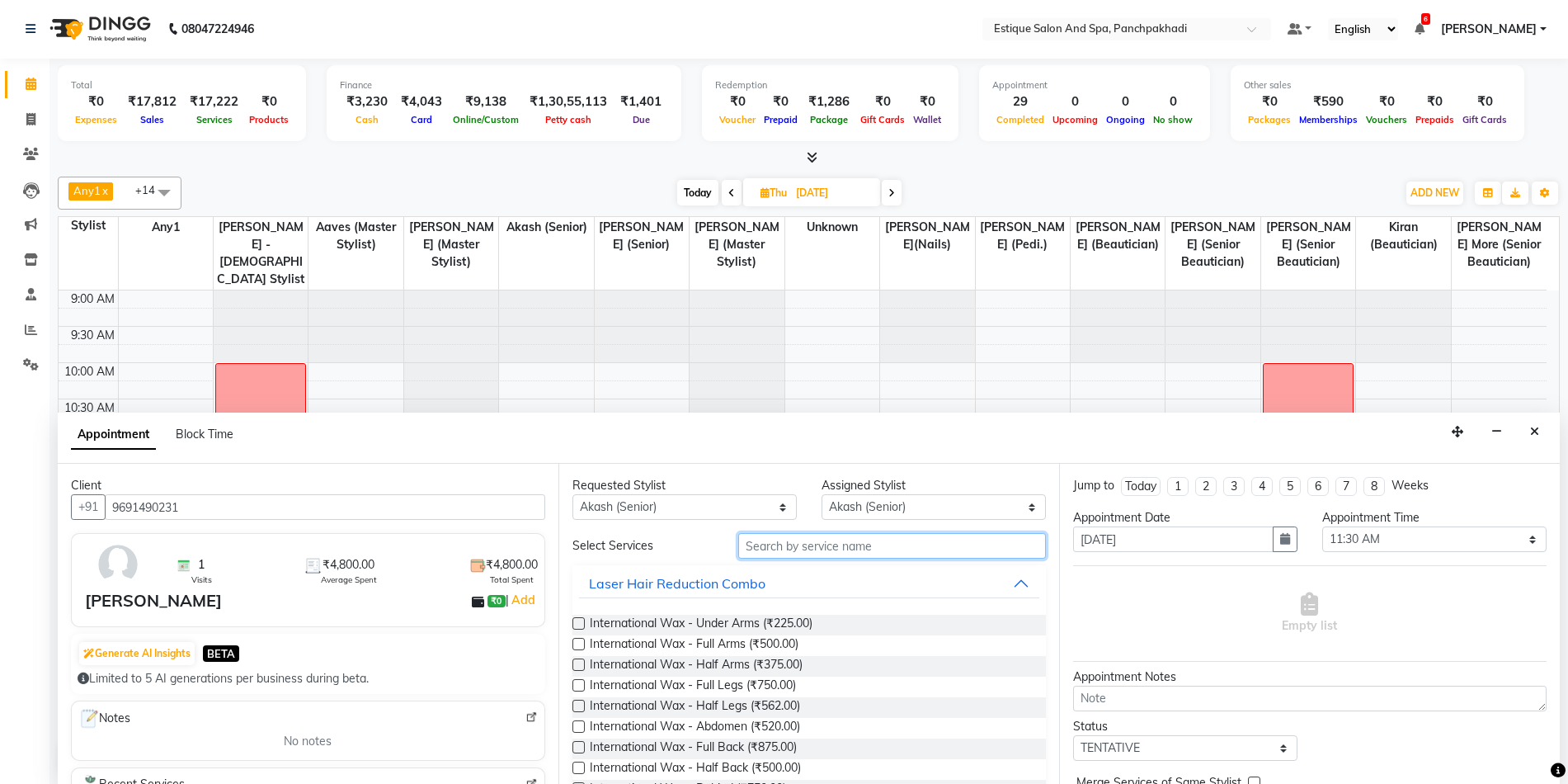
click at [773, 552] on input "text" at bounding box center [891, 546] width 308 height 26
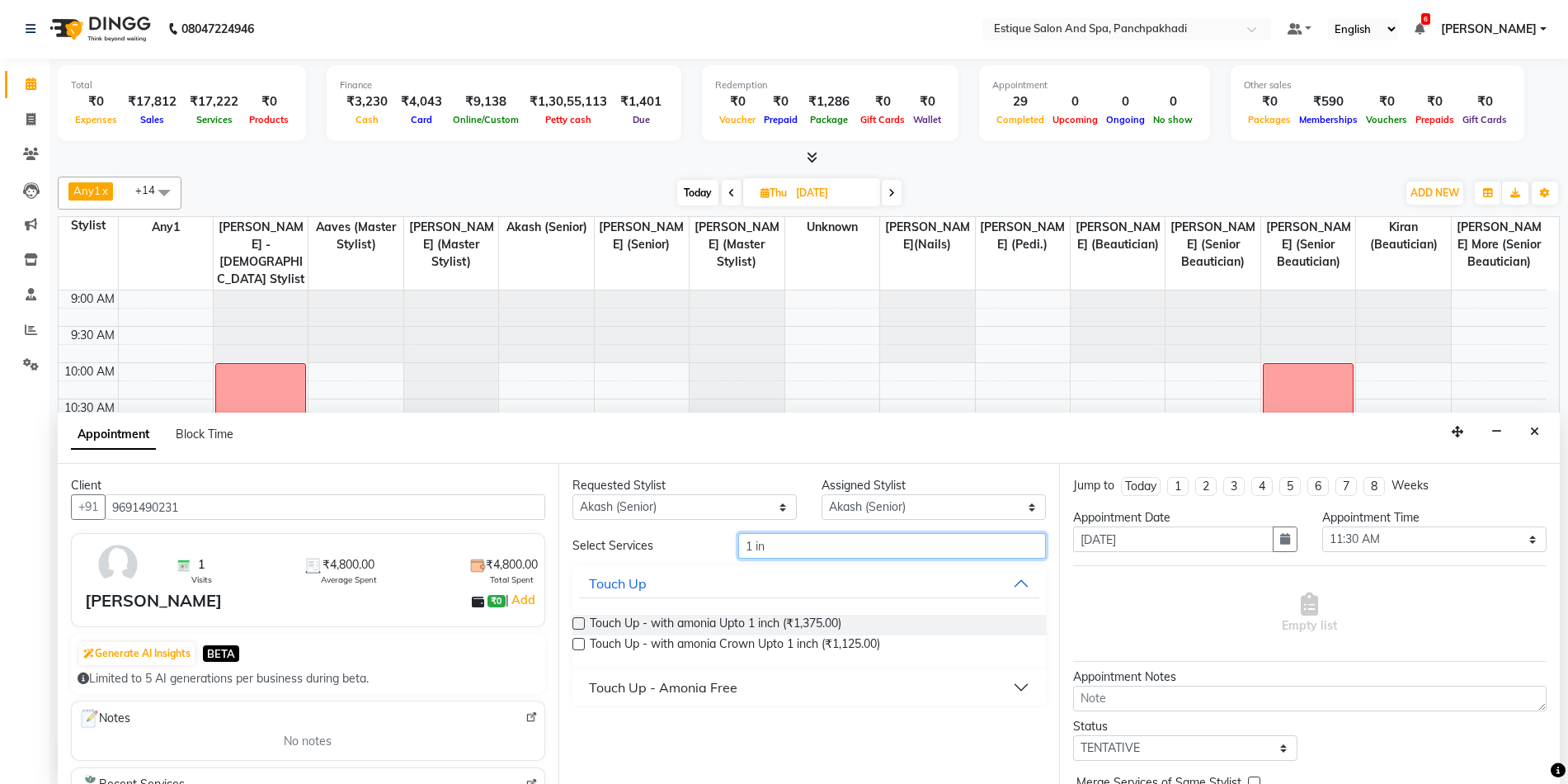
type input "1 in"
click at [580, 622] on label at bounding box center [579, 624] width 13 height 13
click at [580, 622] on input "checkbox" at bounding box center [578, 625] width 11 height 11
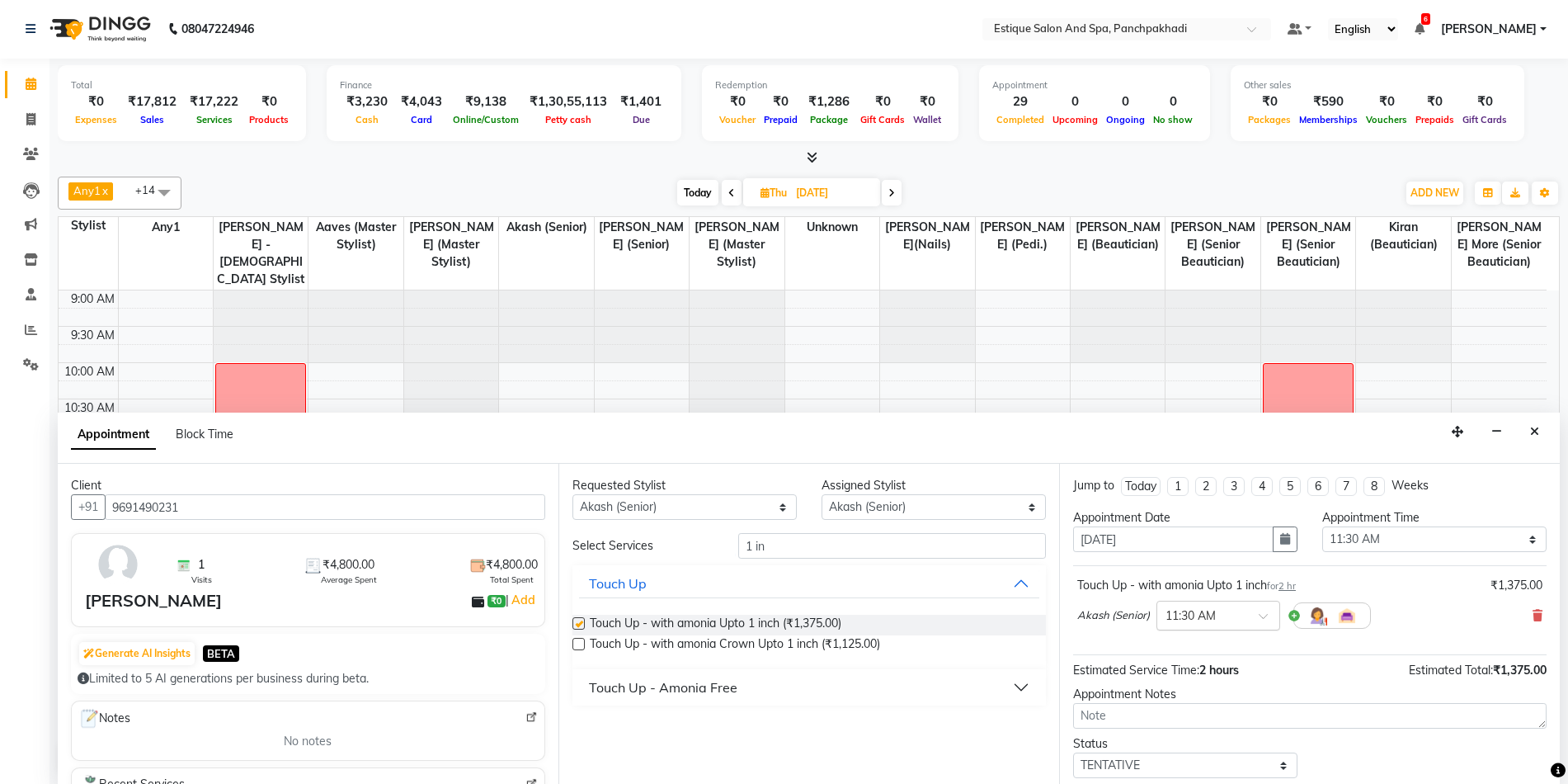
checkbox input "false"
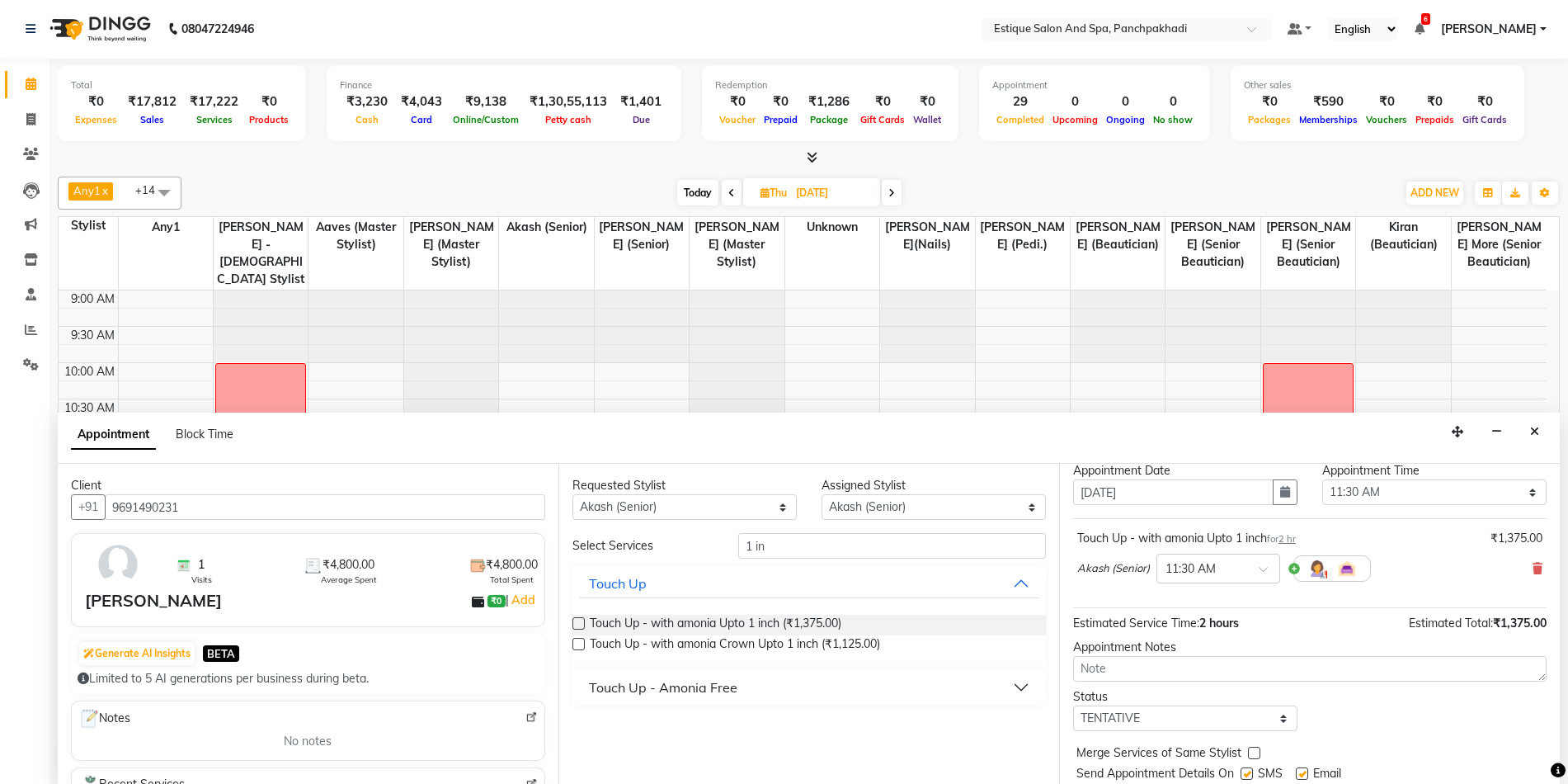
scroll to position [98, 0]
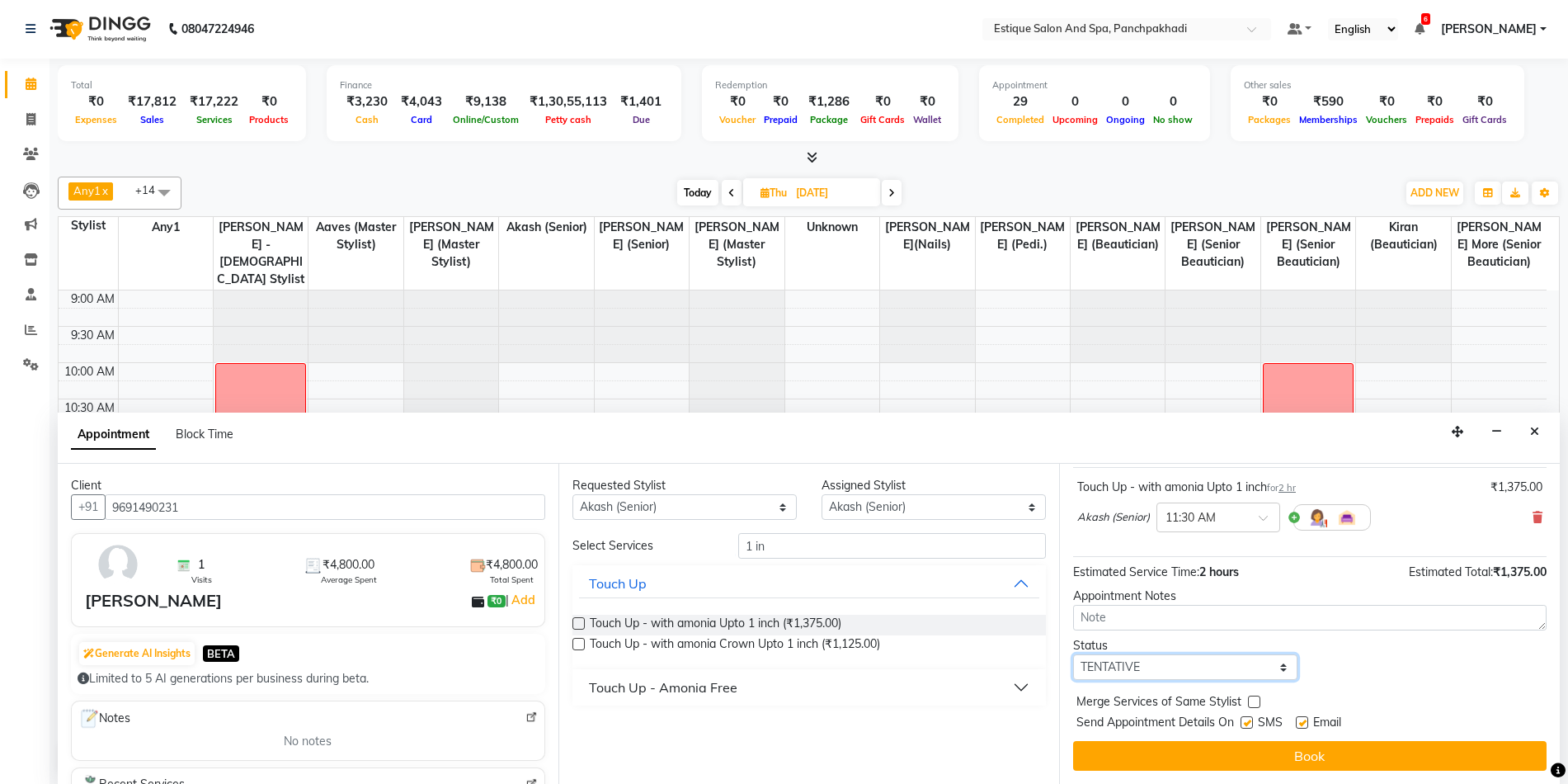
click at [1188, 670] on select "Select TENTATIVE CONFIRM UPCOMING" at bounding box center [1185, 667] width 225 height 26
select select "confirm booking"
click at [1073, 654] on select "Select TENTATIVE CONFIRM UPCOMING" at bounding box center [1185, 667] width 225 height 26
click at [1157, 740] on div "Jump to [DATE] 1 2 3 4 5 6 7 8 Weeks Appointment Date [DATE] Appointment Time S…" at bounding box center [1310, 624] width 500 height 320
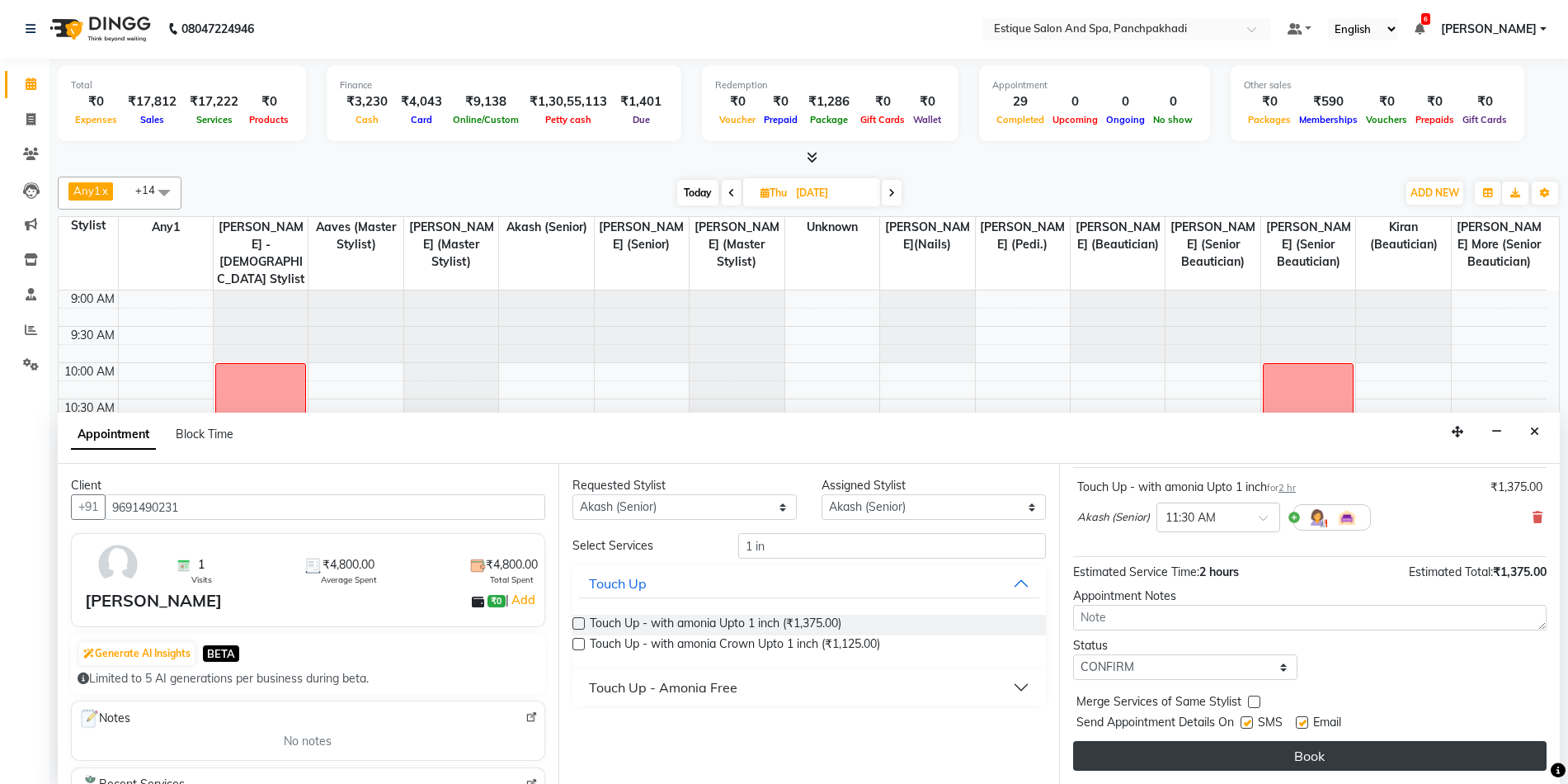
click at [1161, 751] on button "Book" at bounding box center [1310, 756] width 473 height 30
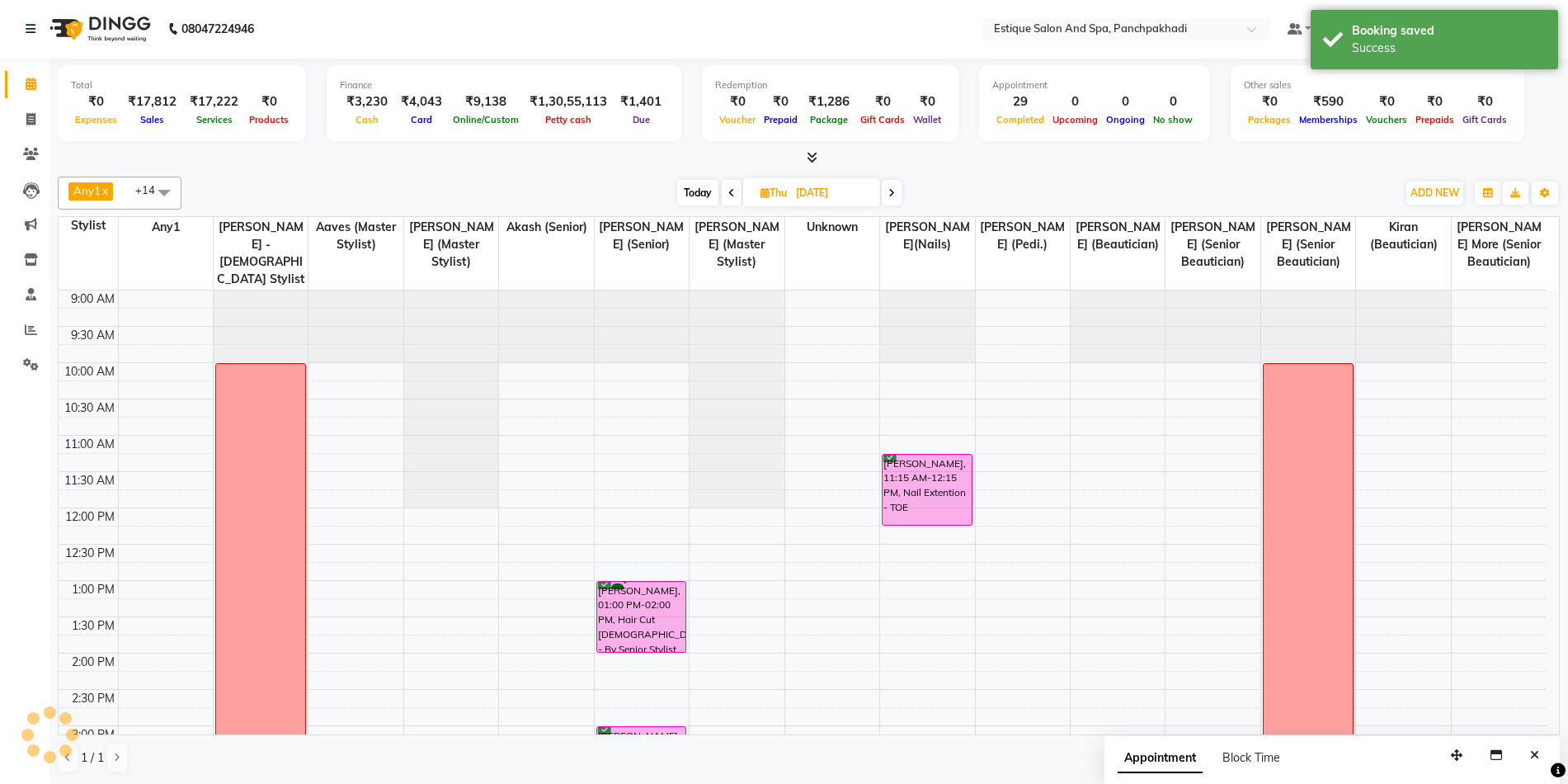
scroll to position [0, 0]
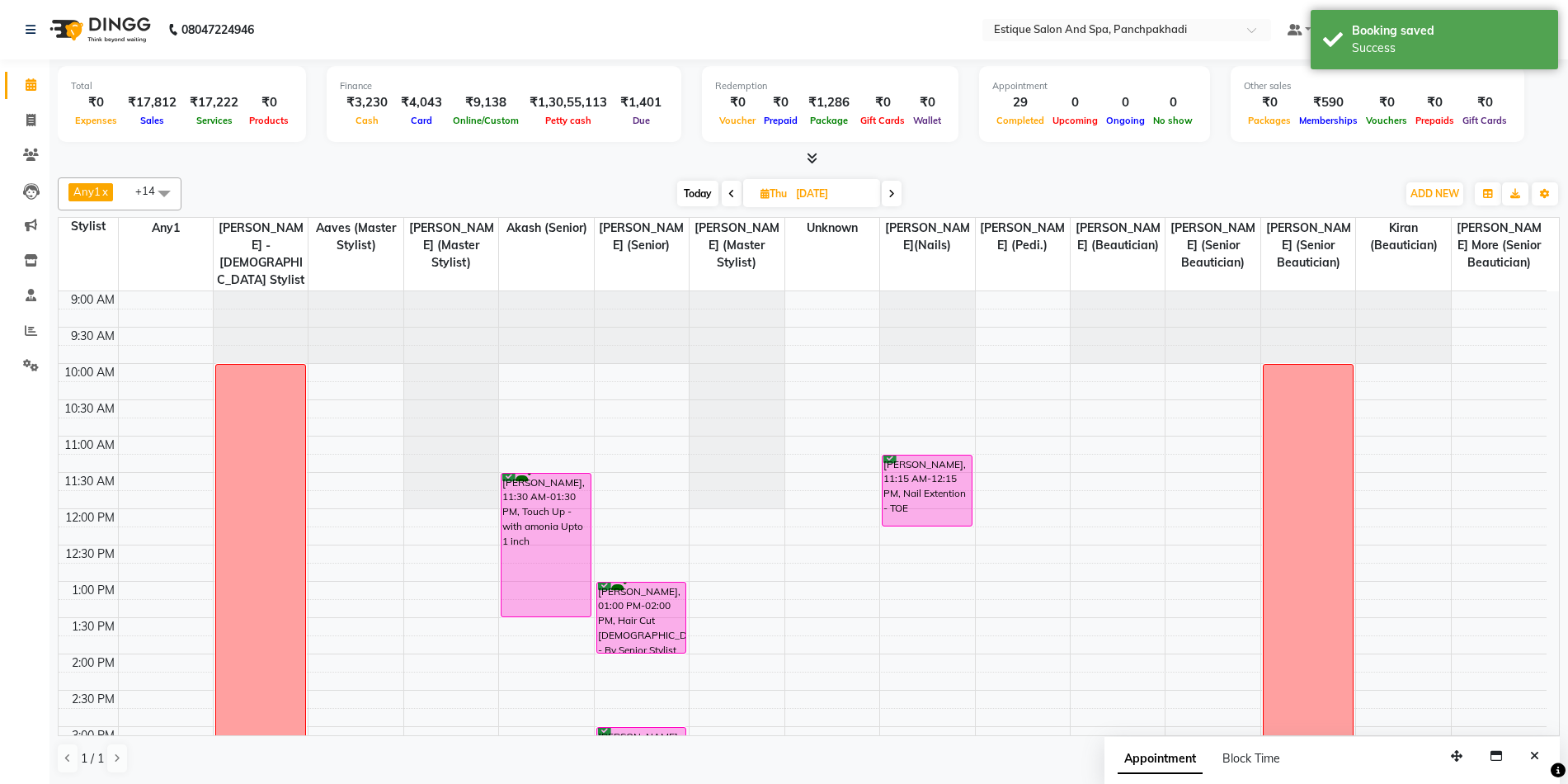
click at [696, 195] on span "Today" at bounding box center [698, 194] width 41 height 26
type input "[DATE]"
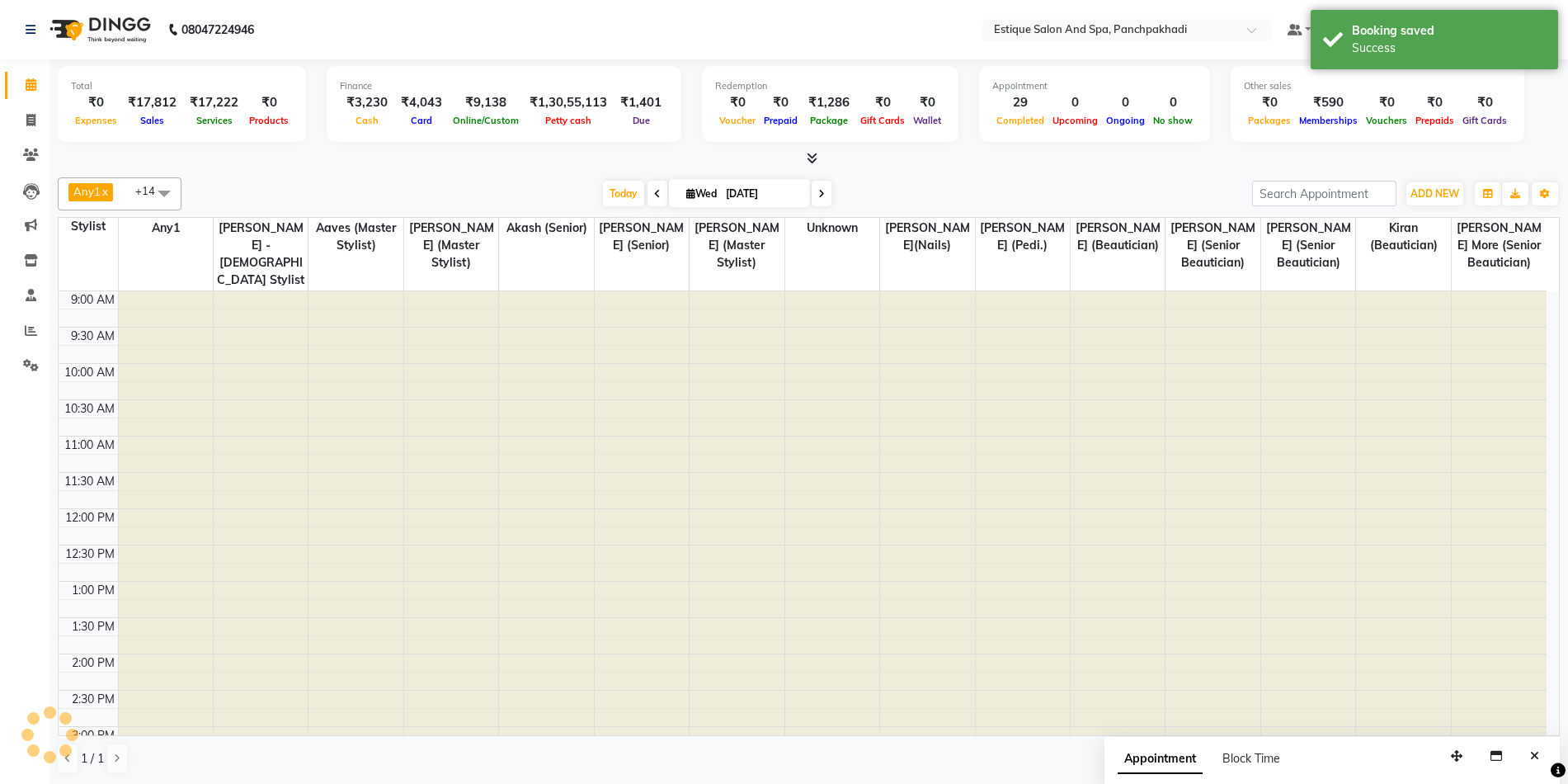
scroll to position [499, 0]
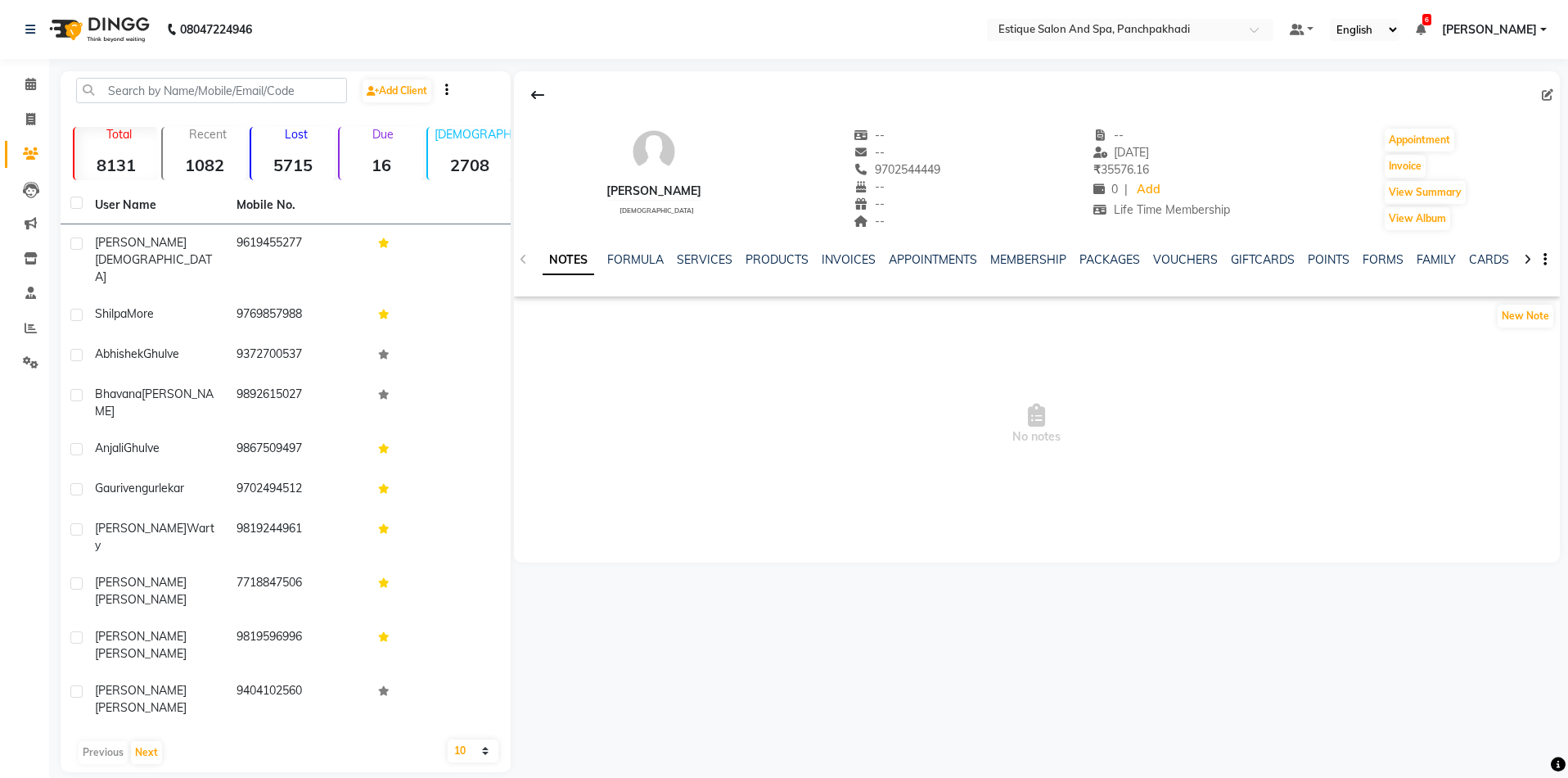
click at [1079, 402] on span "No notes" at bounding box center [1037, 424] width 1046 height 164
click at [1089, 263] on link "PACKAGES" at bounding box center [1109, 259] width 61 height 15
click at [1249, 258] on link "POINTS" at bounding box center [1249, 259] width 42 height 15
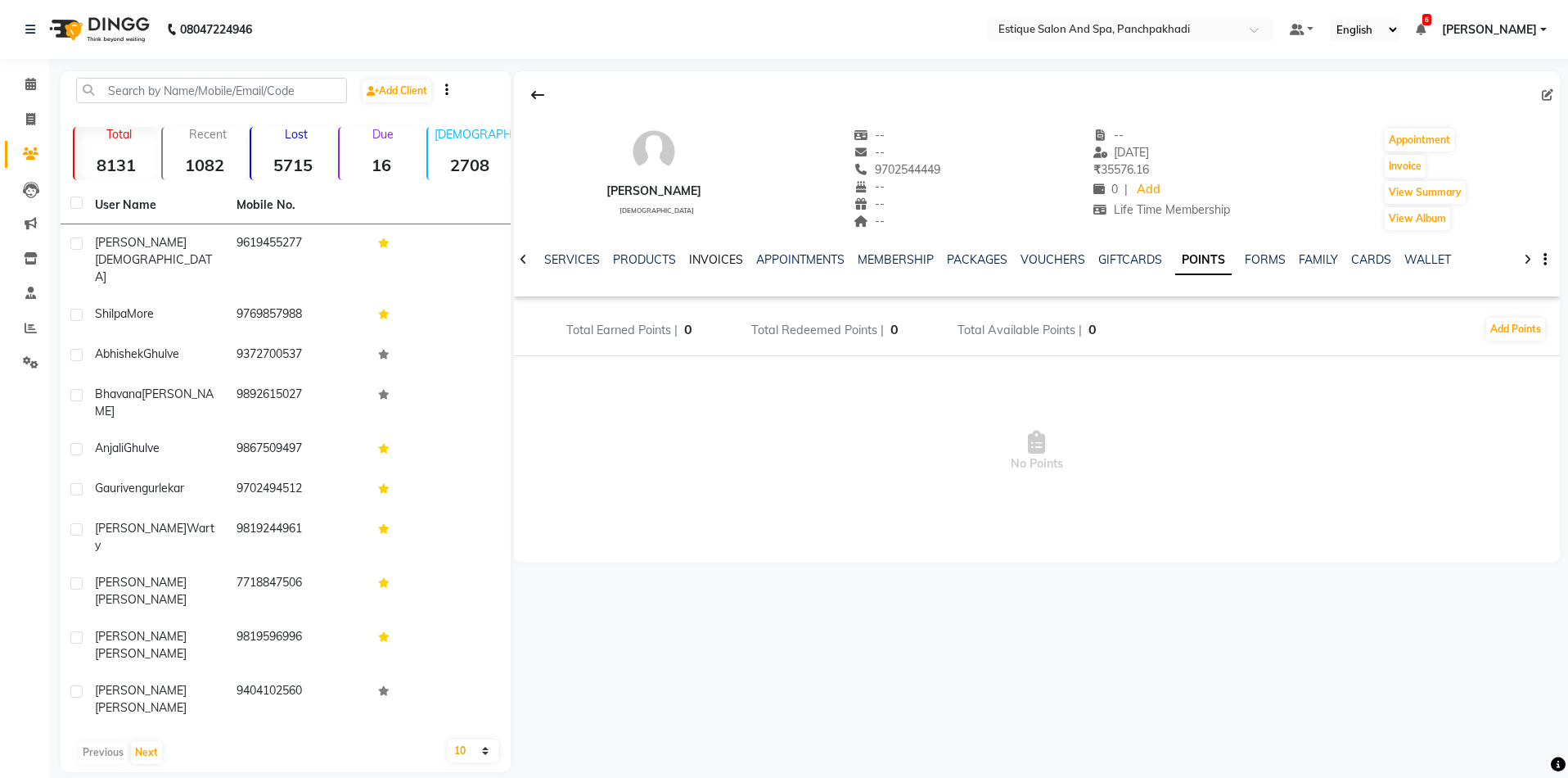
click at [713, 259] on link "INVOICES" at bounding box center [716, 259] width 54 height 15
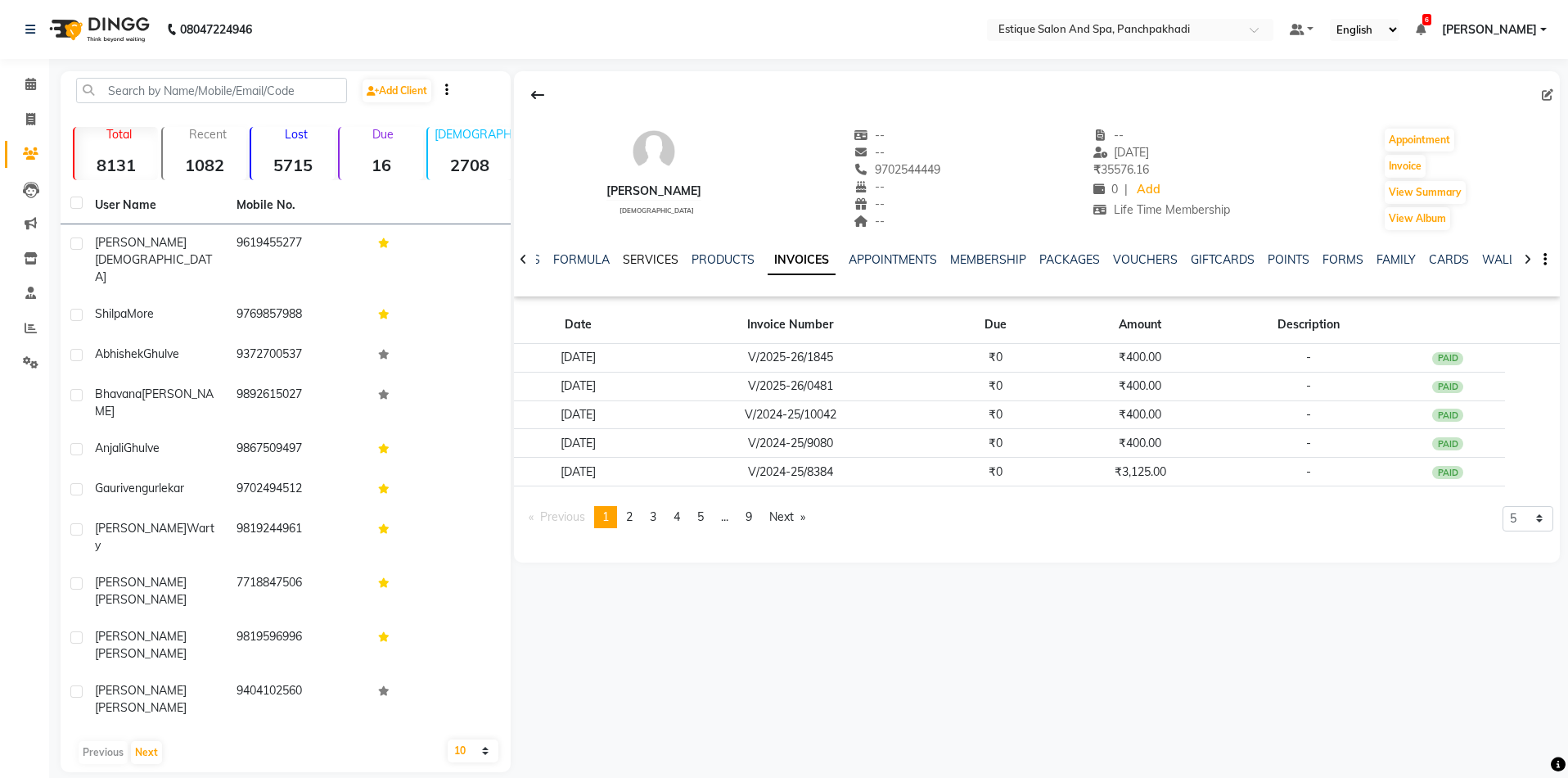
click at [673, 254] on link "SERVICES" at bounding box center [650, 259] width 55 height 15
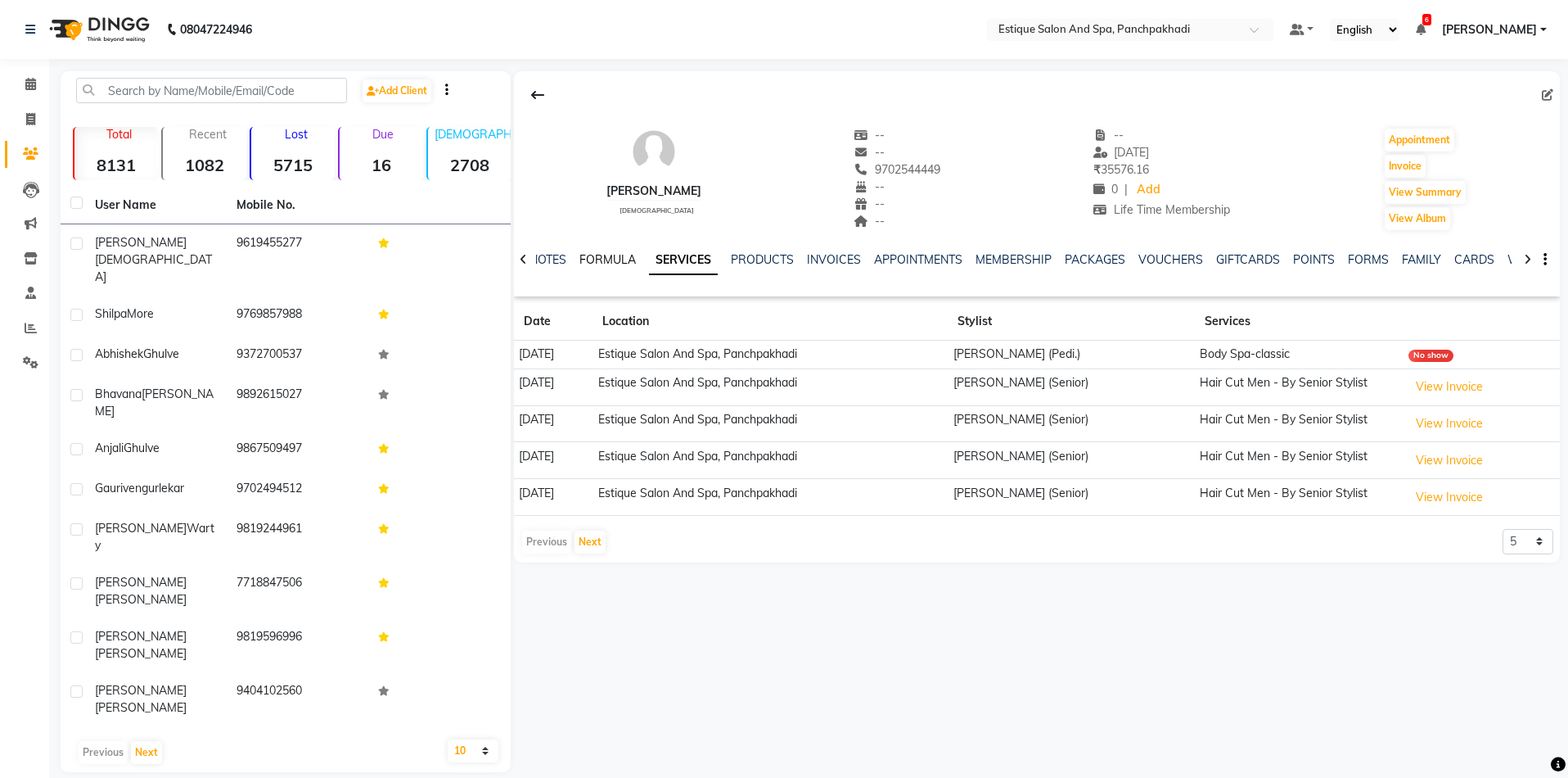
click at [609, 263] on link "FORMULA" at bounding box center [607, 259] width 56 height 15
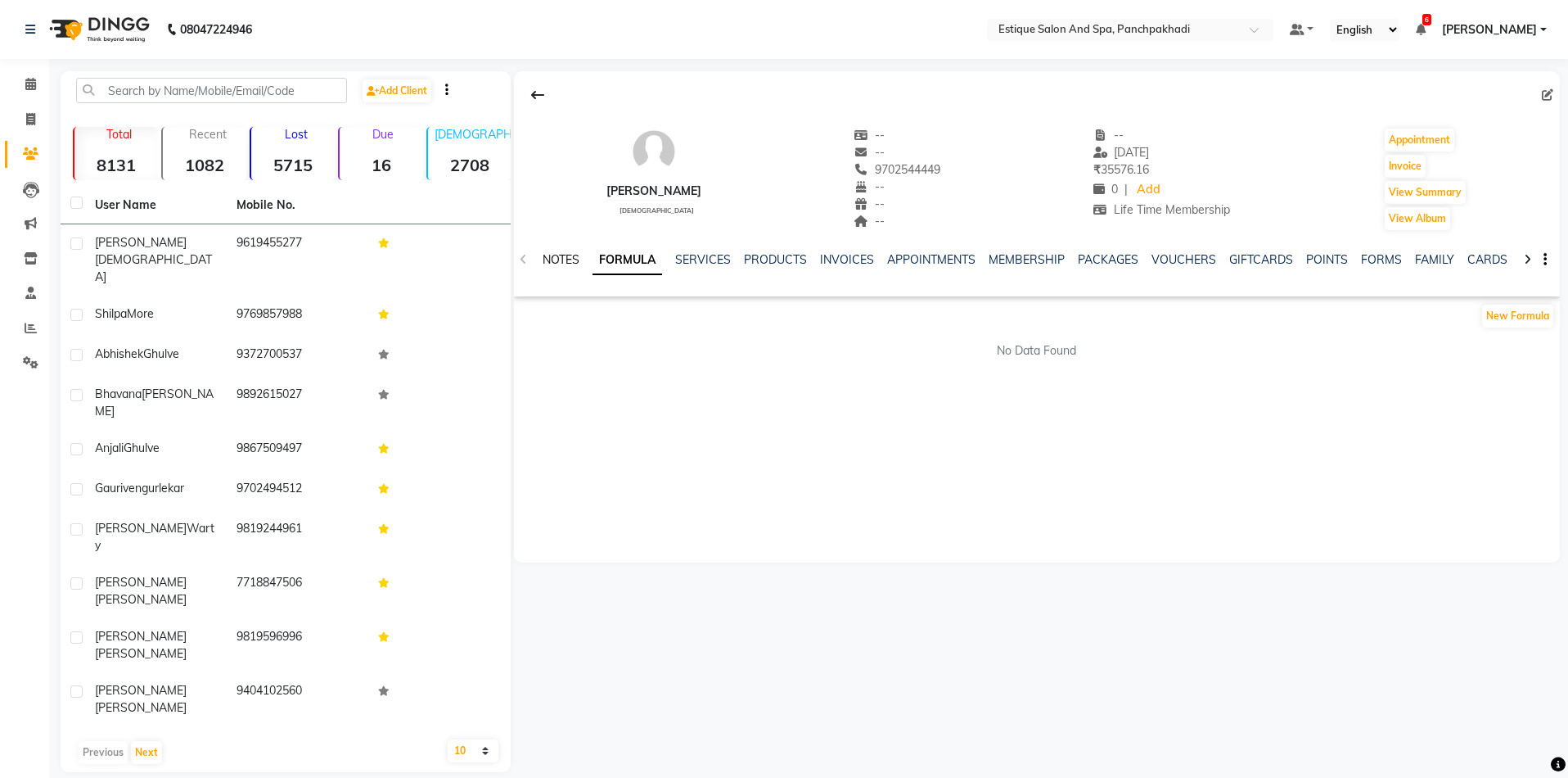
click at [563, 259] on link "NOTES" at bounding box center [561, 259] width 37 height 15
click at [38, 119] on span at bounding box center [31, 120] width 29 height 19
select select "925"
select select "service"
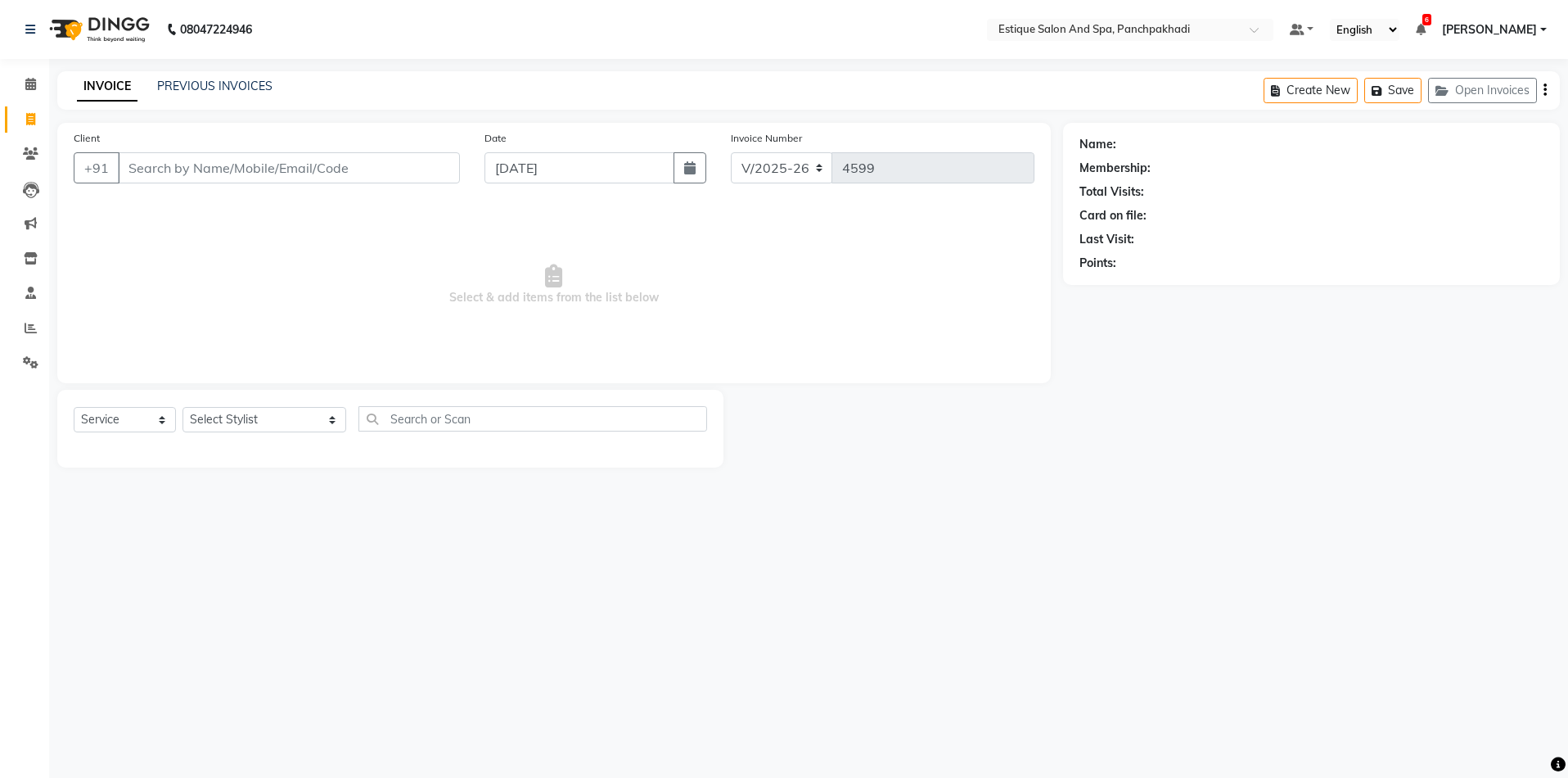
click at [1124, 589] on div "08047224946 Select Location × Estique Salon And Spa, Panchpakhadi Default Panel…" at bounding box center [784, 389] width 1568 height 778
click at [313, 171] on input "Client" at bounding box center [289, 168] width 343 height 31
paste input "9702544449"
type input "9702544449"
select select "1: Object"
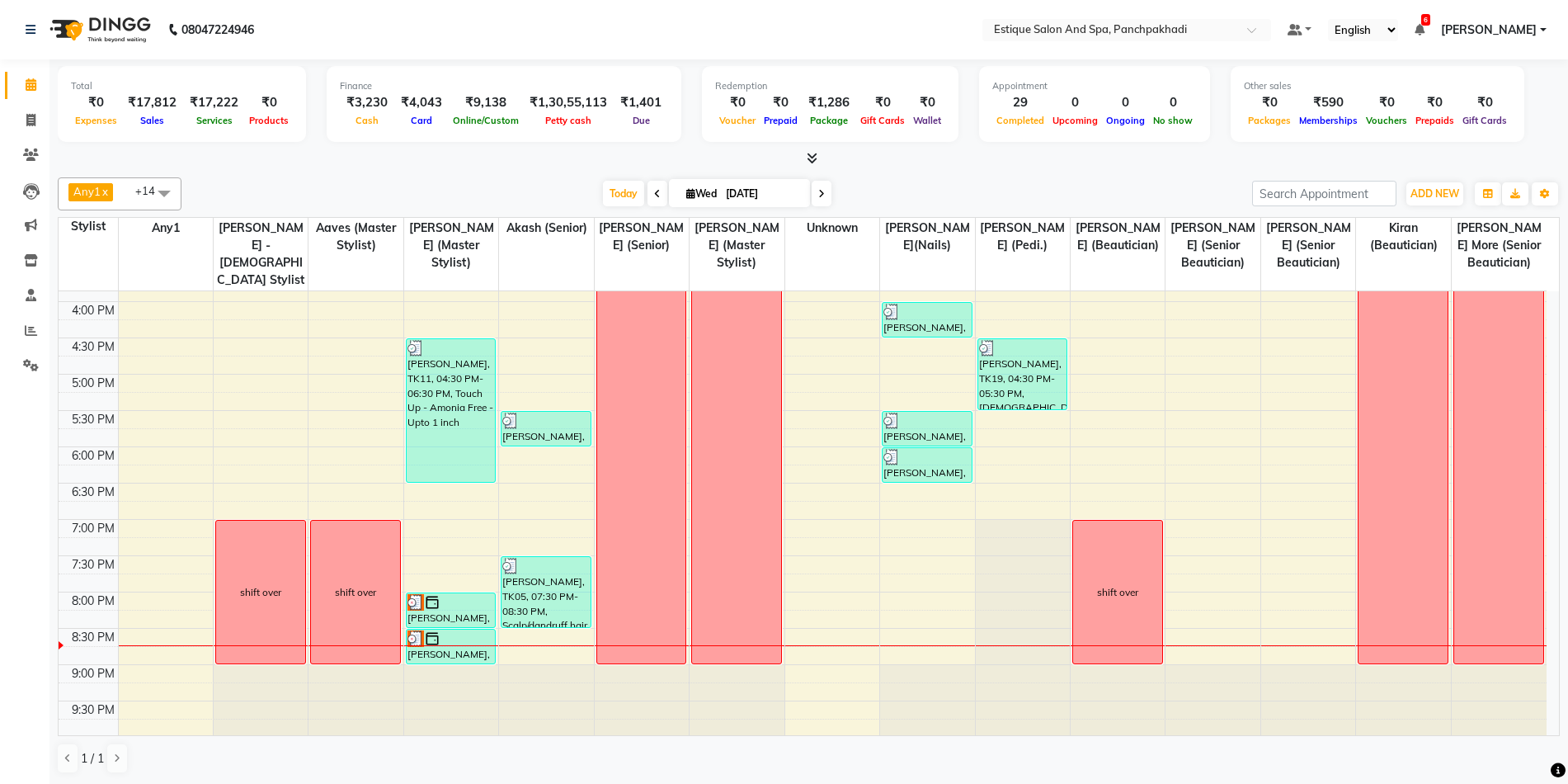
scroll to position [499, 0]
click at [557, 644] on div "9:00 AM 9:30 AM 10:00 AM 10:30 AM 11:00 AM 11:30 AM 12:00 PM 12:30 PM 1:00 PM 1…" at bounding box center [802, 263] width 1488 height 943
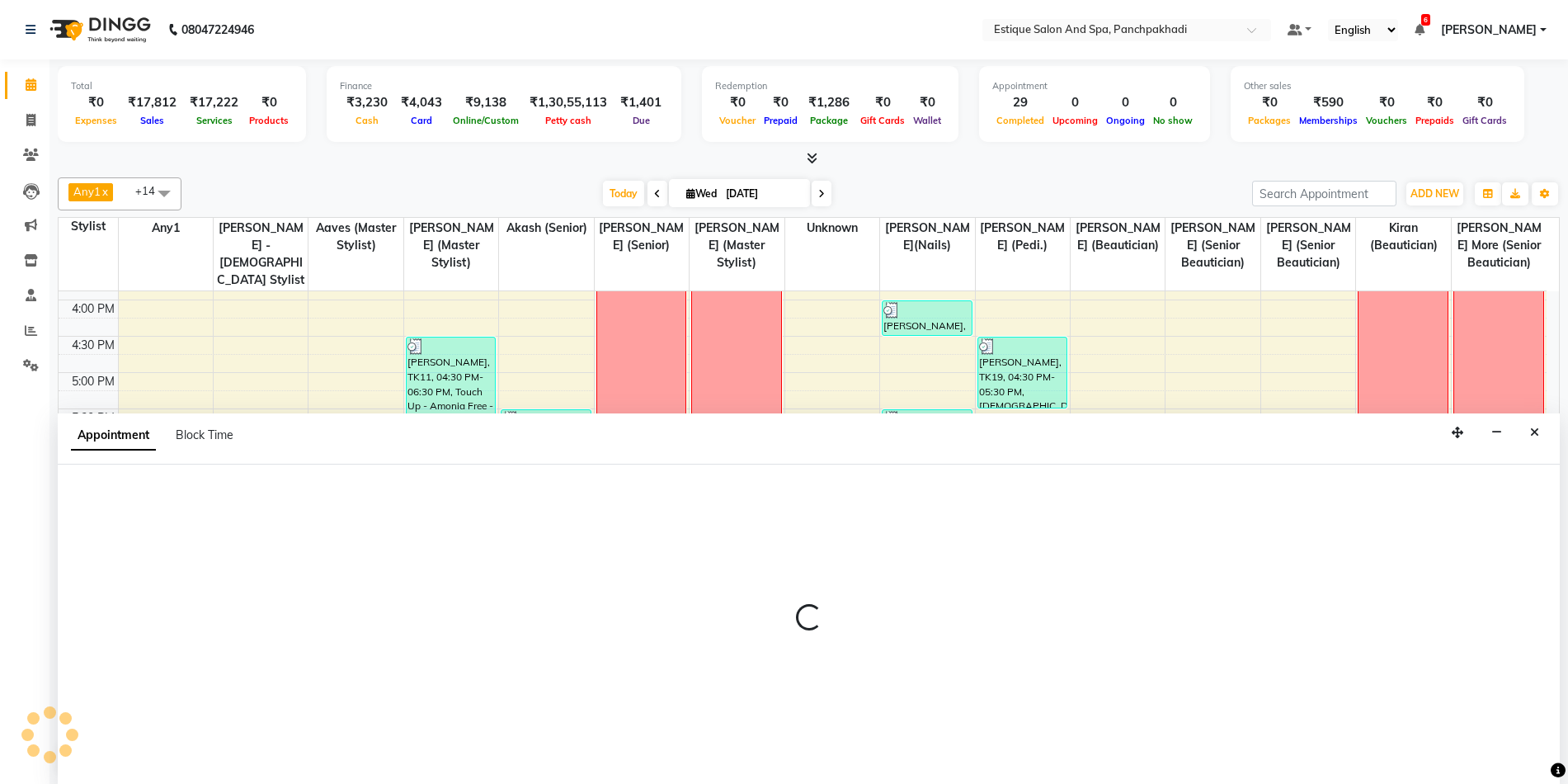
scroll to position [1, 0]
select select "15901"
select select "1230"
select select "tentative"
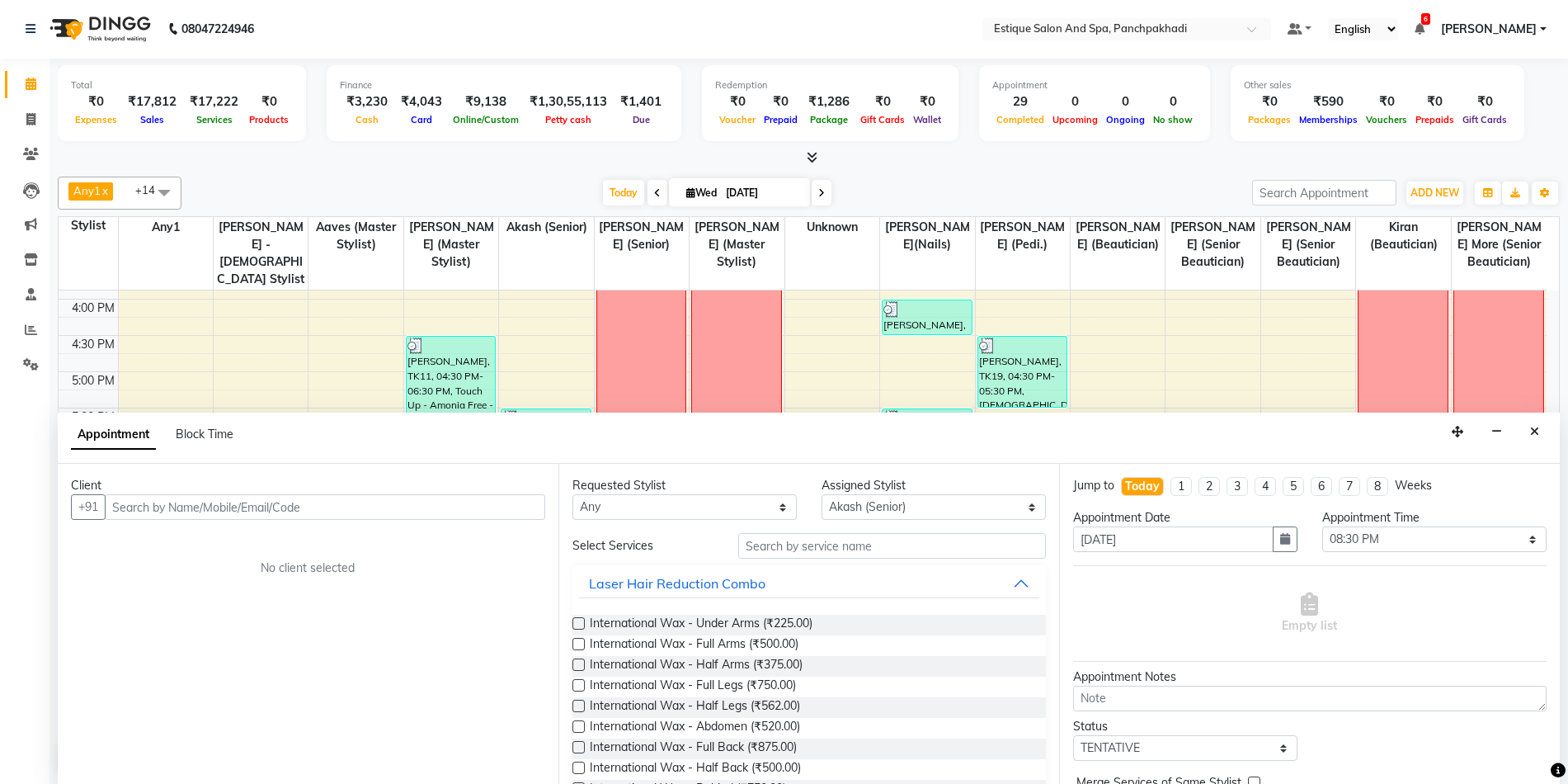
click at [279, 507] on input "text" at bounding box center [325, 507] width 440 height 26
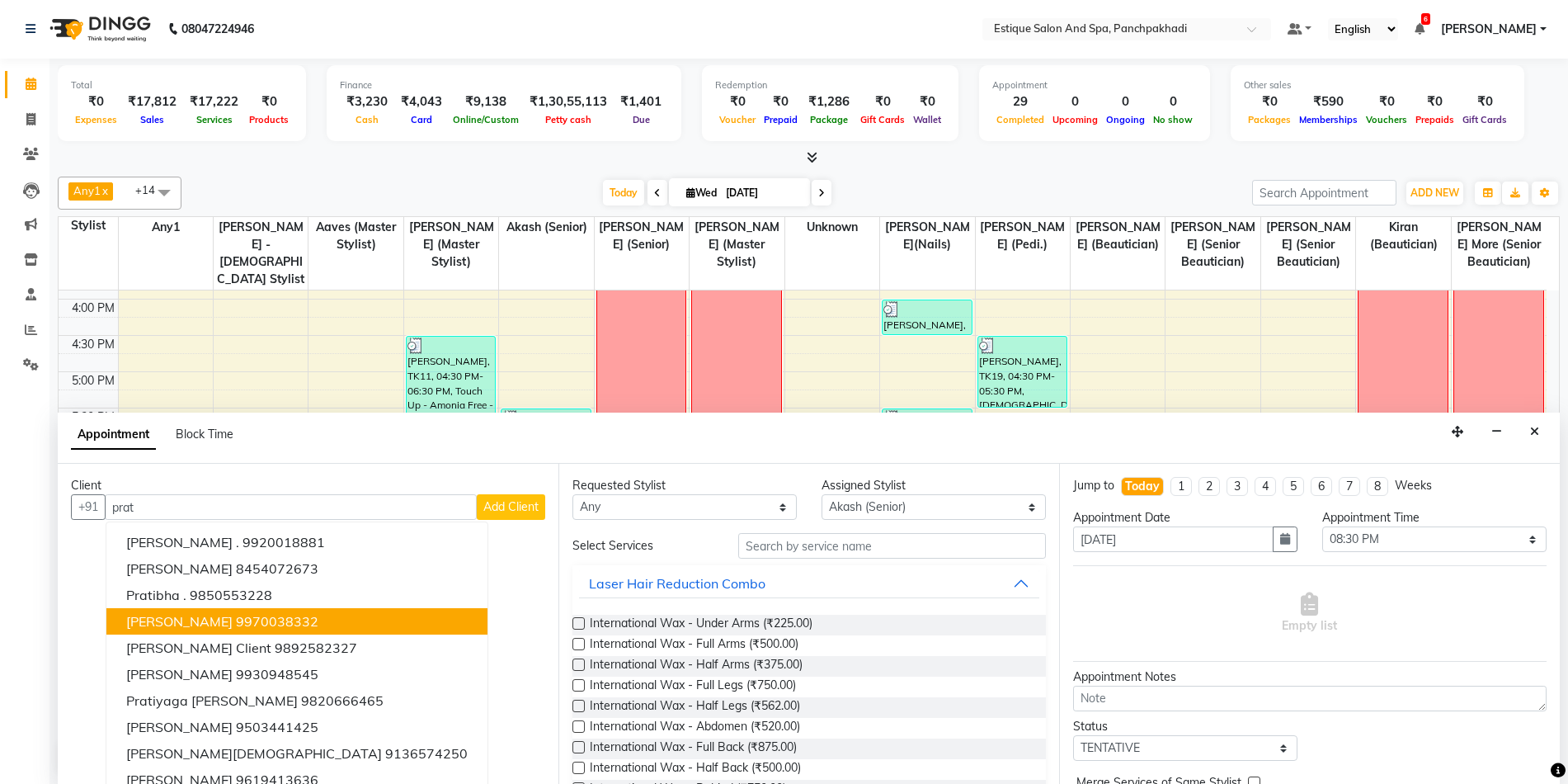
scroll to position [16, 0]
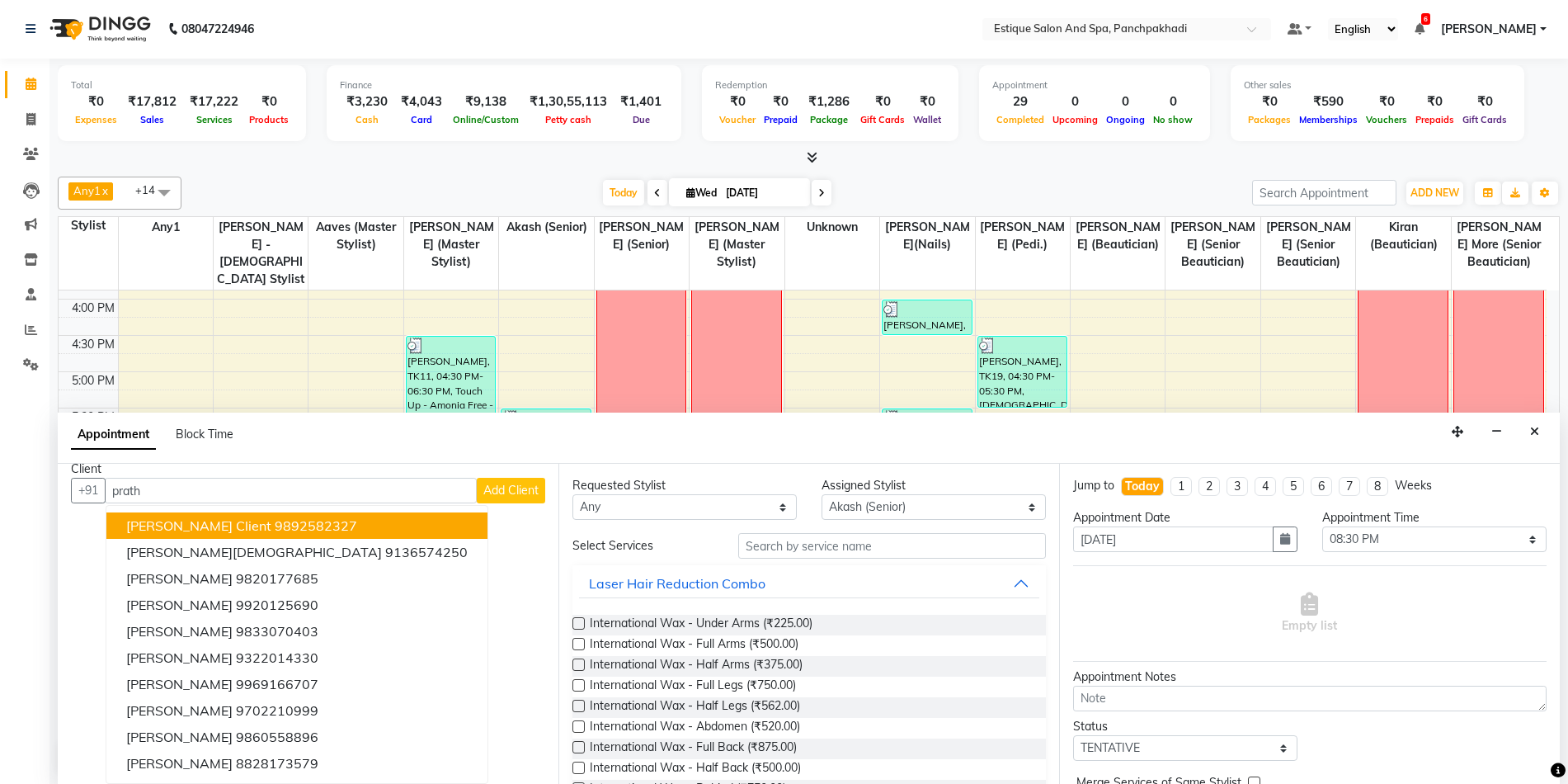
click at [209, 490] on input "prath" at bounding box center [290, 491] width 372 height 26
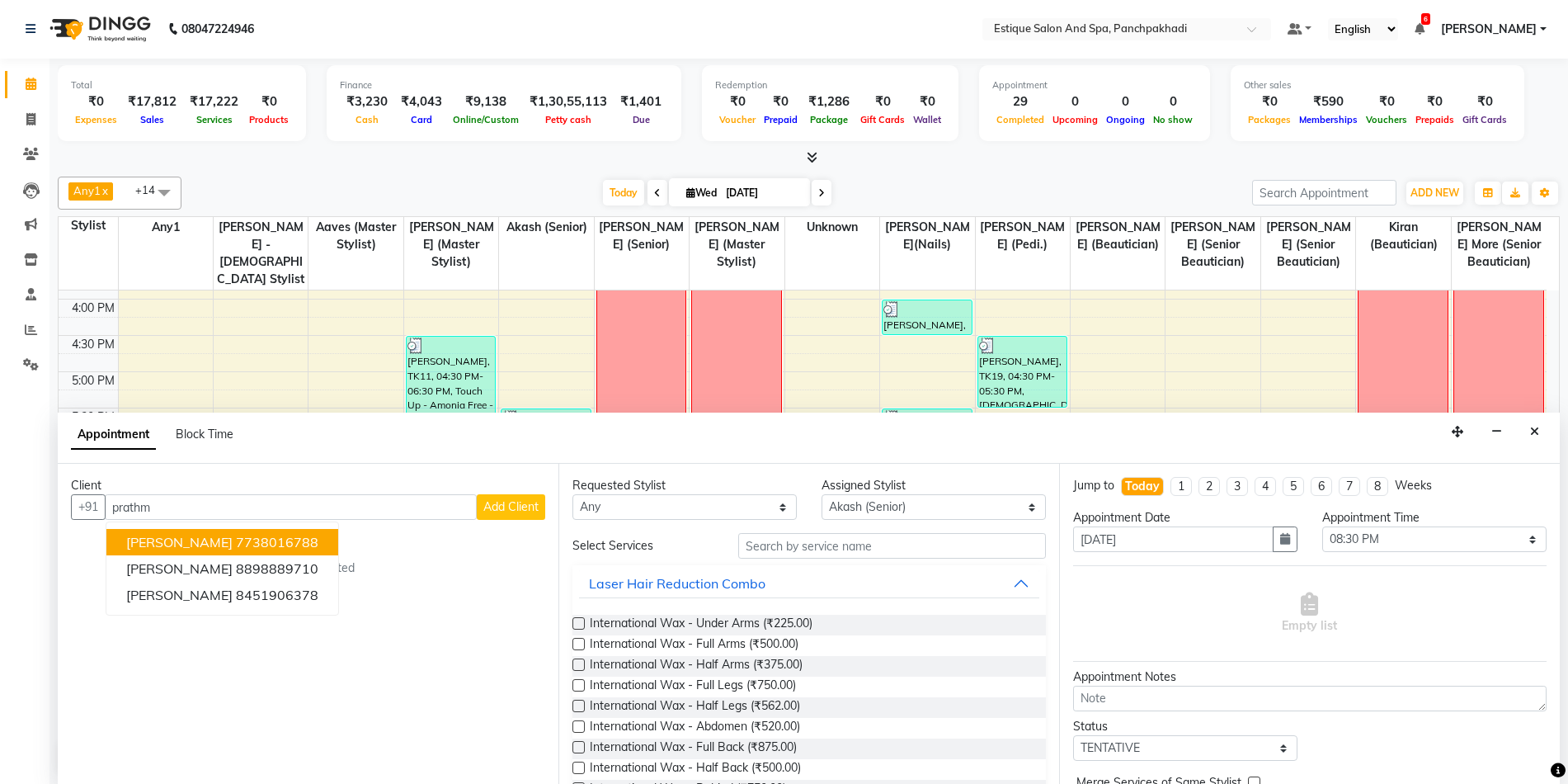
type input "prathm"
click at [192, 514] on input "prathm" at bounding box center [290, 507] width 372 height 26
click at [198, 507] on input "prathm" at bounding box center [290, 507] width 372 height 26
click at [216, 543] on span "[PERSON_NAME]" at bounding box center [179, 542] width 107 height 16
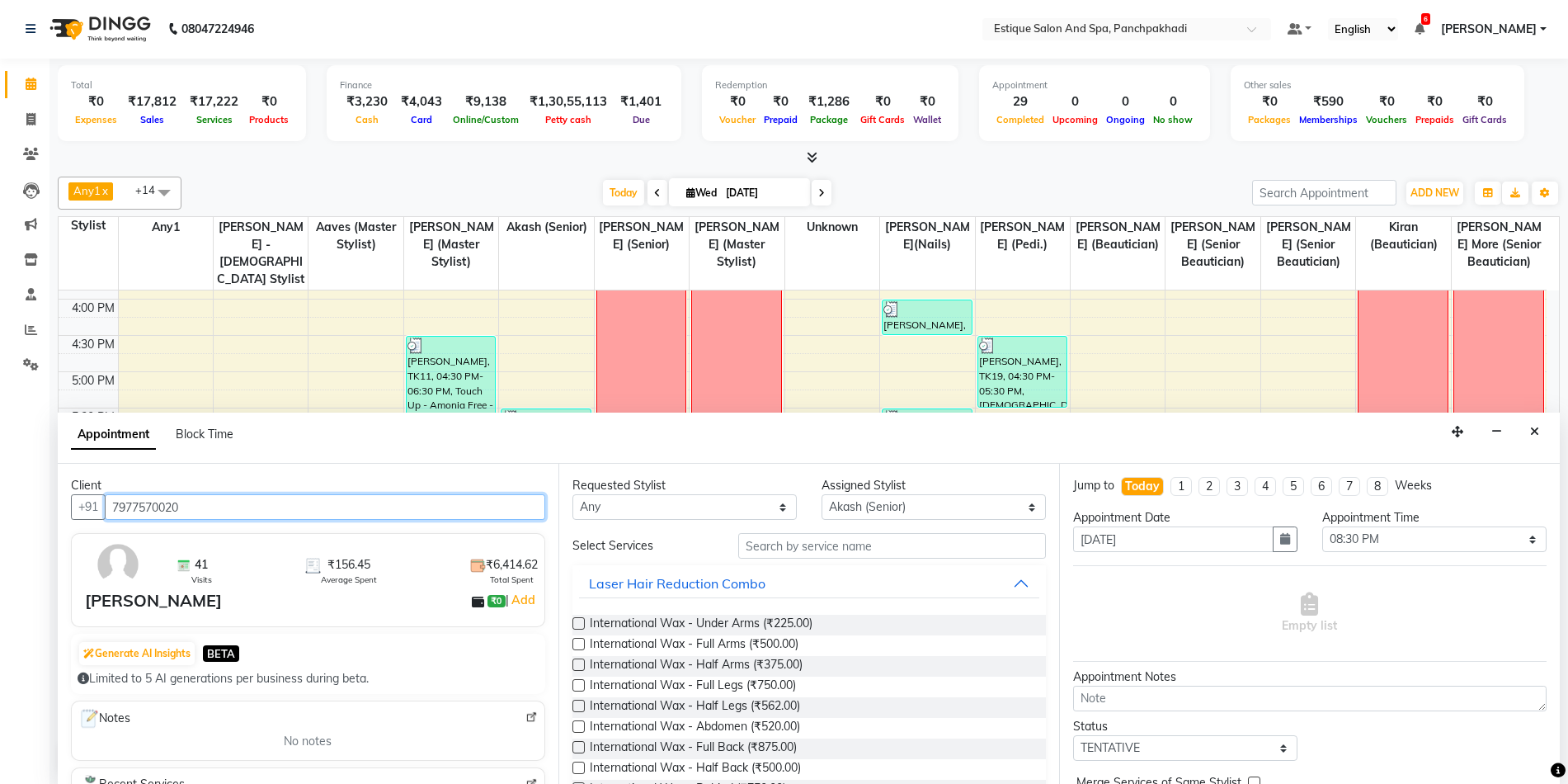
type input "7977570020"
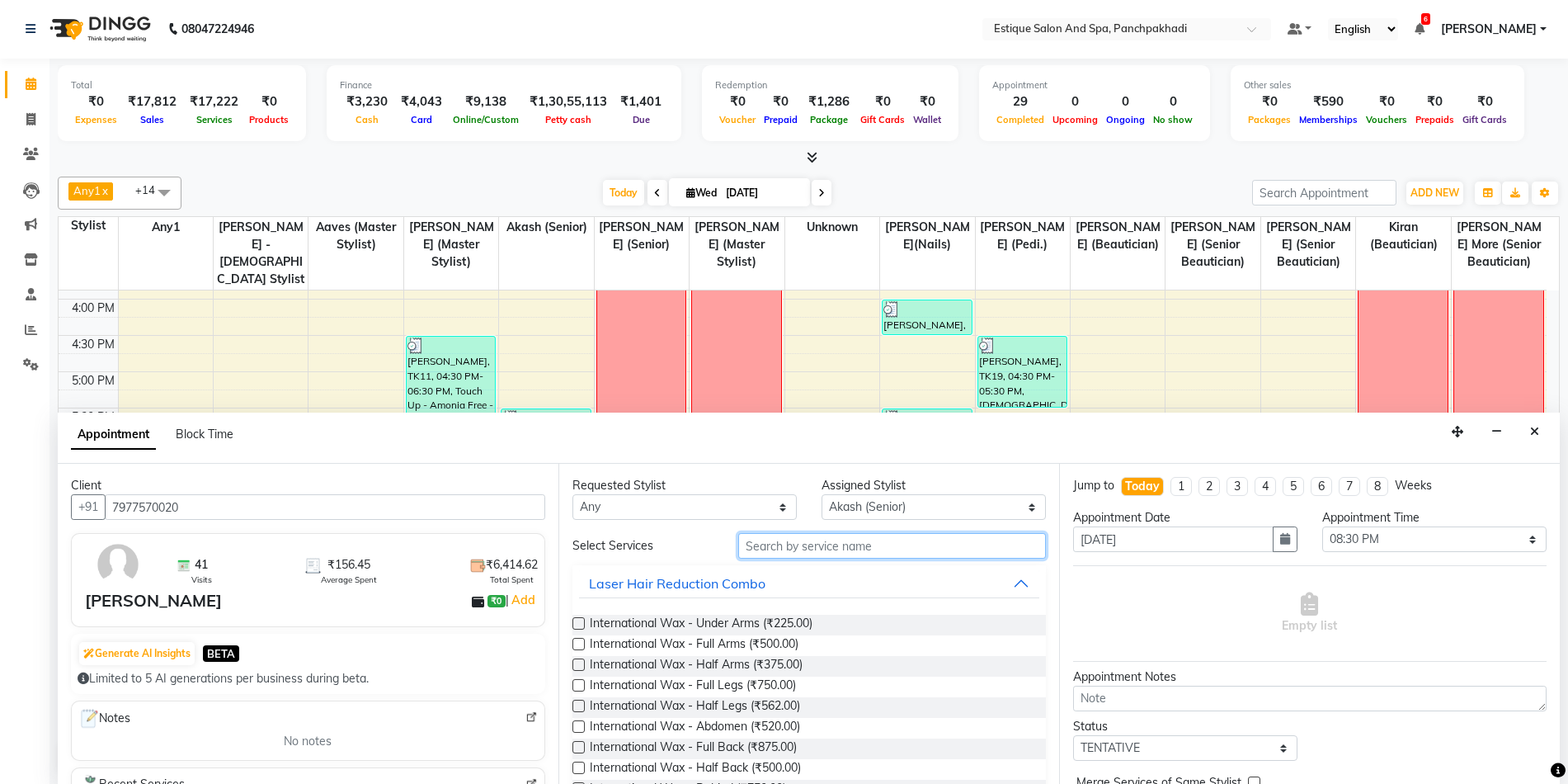
click at [832, 554] on input "text" at bounding box center [891, 546] width 308 height 26
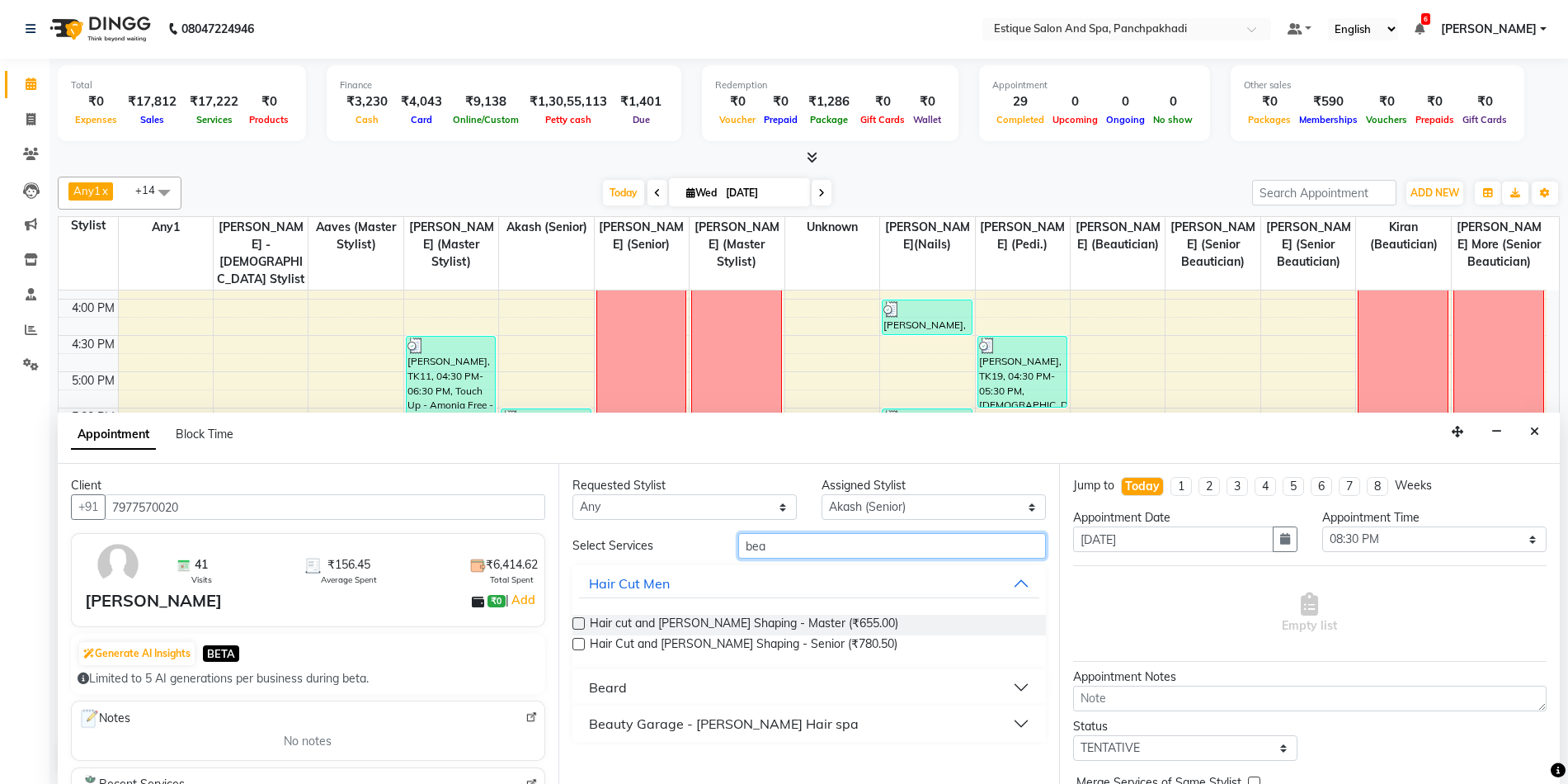
type input "bea"
click at [620, 683] on div "Beard" at bounding box center [608, 688] width 38 height 20
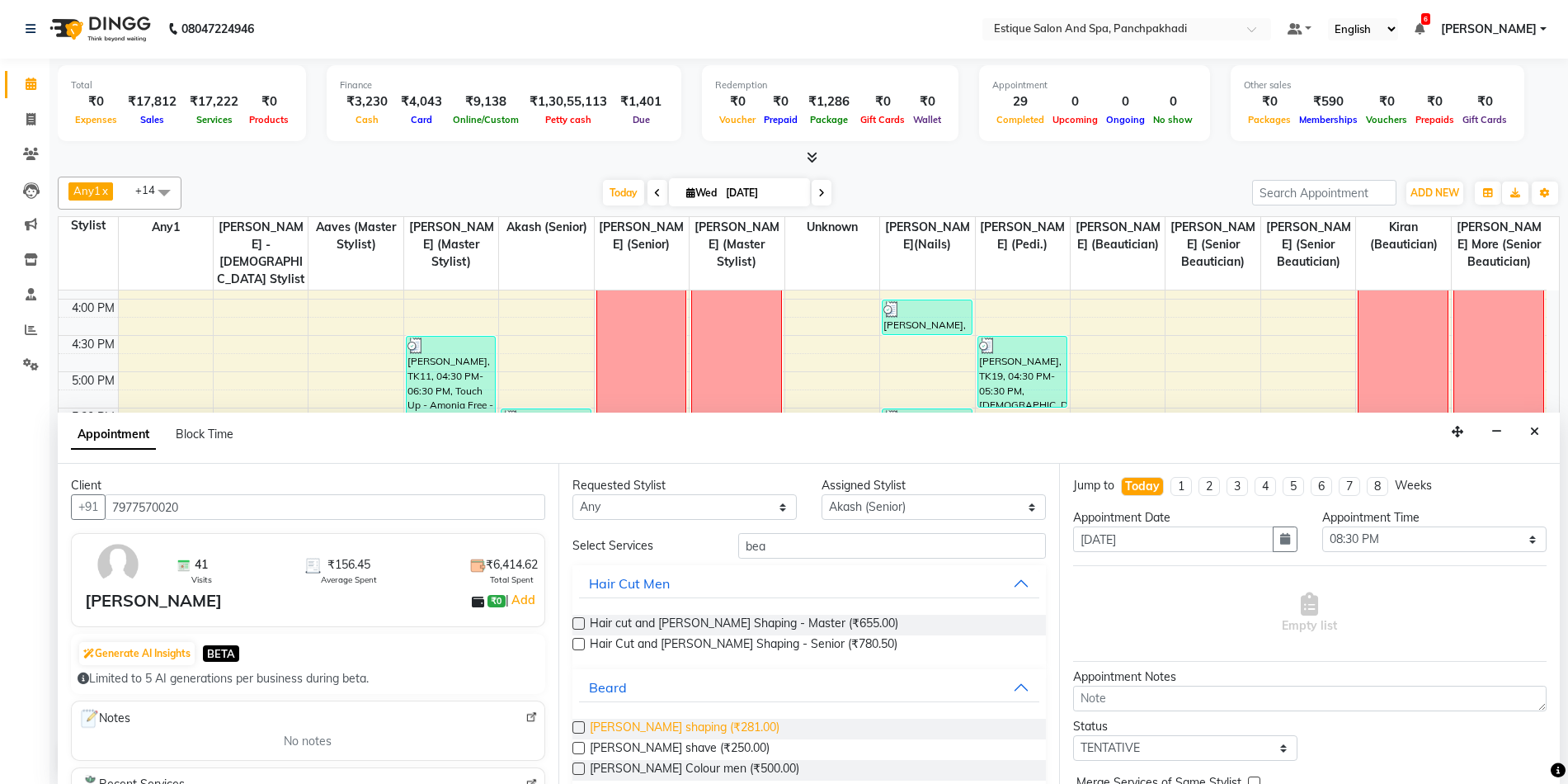
click at [621, 726] on span "[PERSON_NAME] shaping (₹281.00)" at bounding box center [685, 729] width 190 height 21
checkbox input "false"
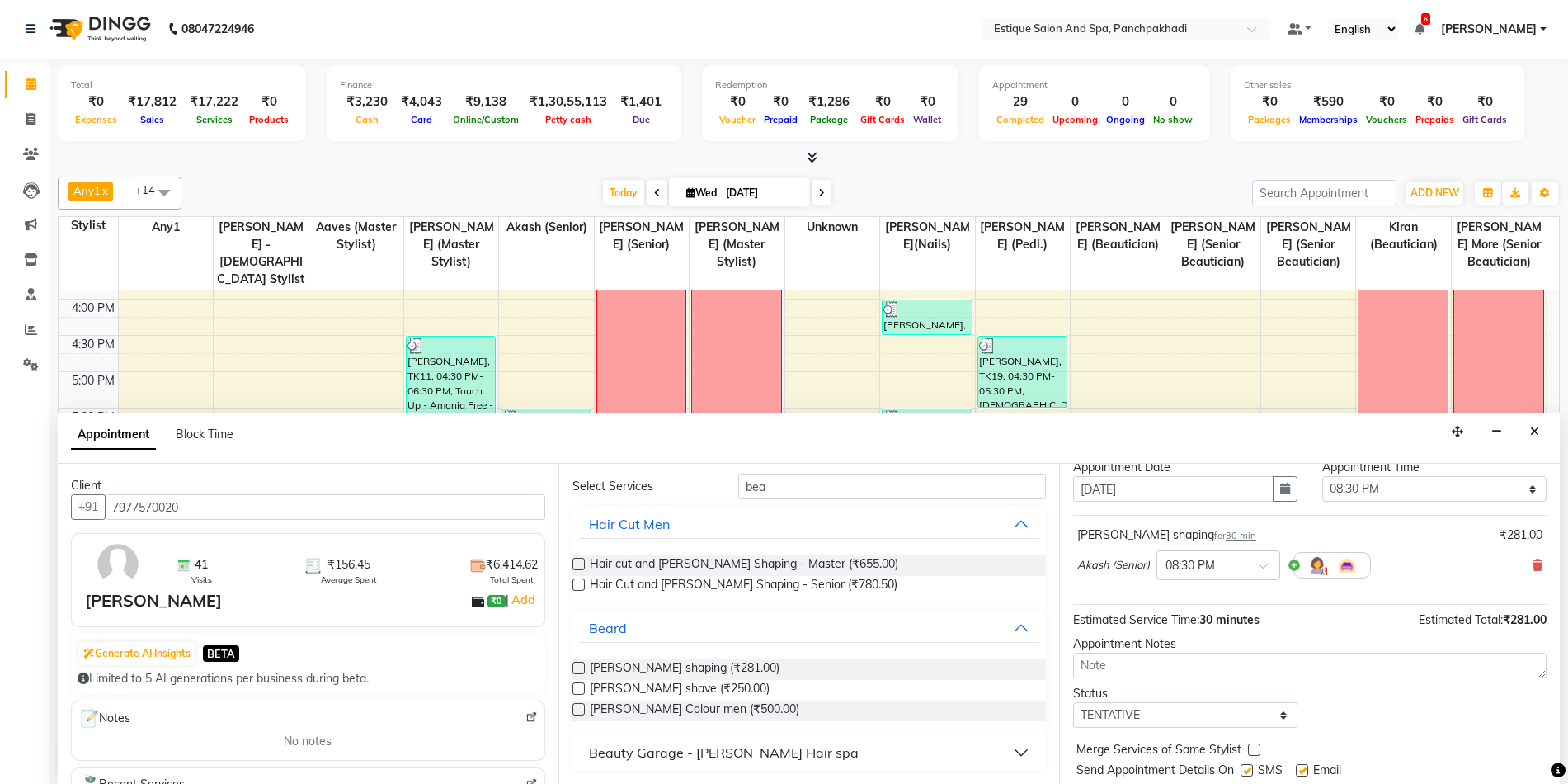
scroll to position [98, 0]
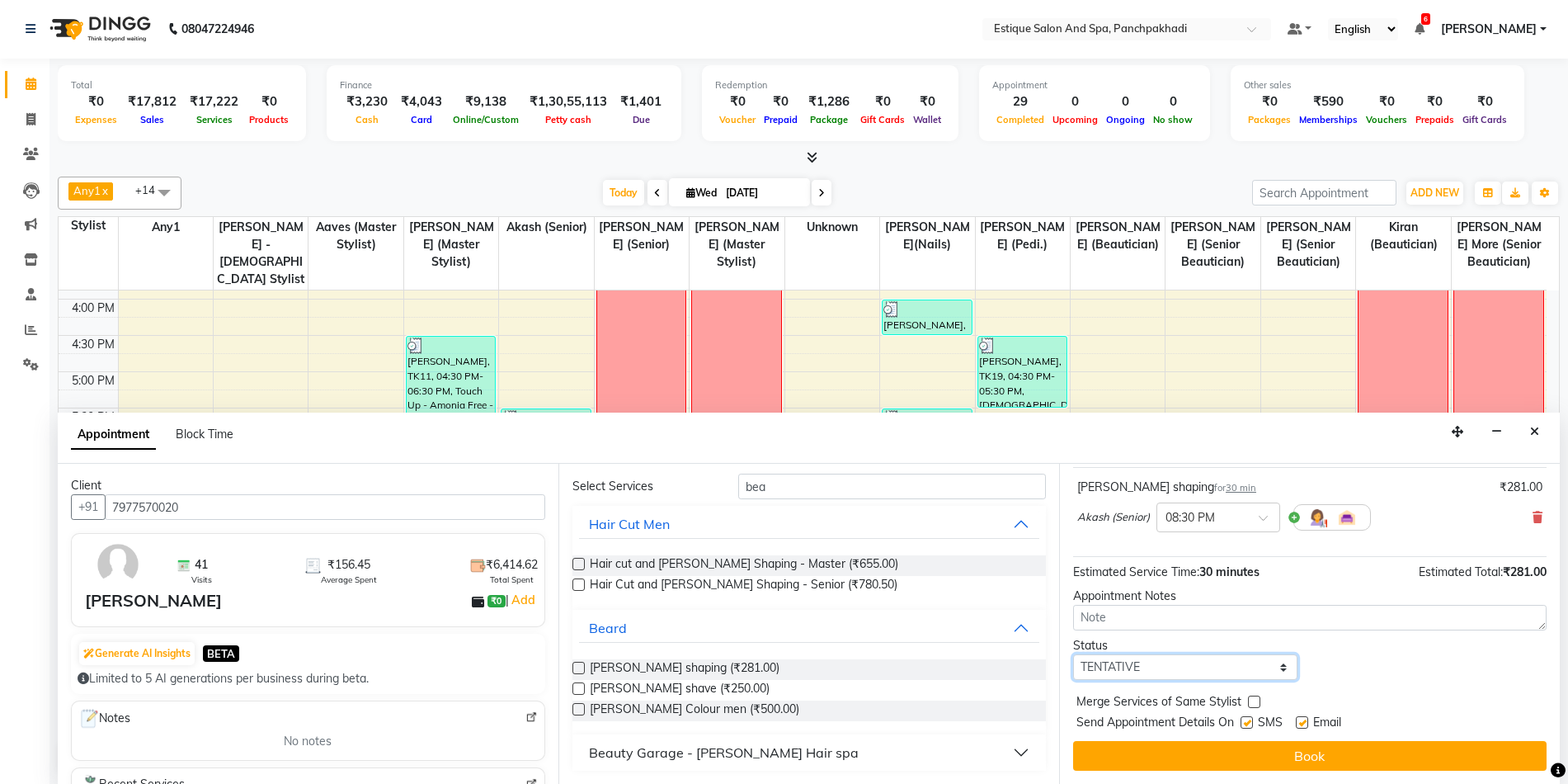
click at [1184, 676] on select "Select TENTATIVE CONFIRM CHECK-IN UPCOMING" at bounding box center [1185, 667] width 225 height 26
select select "confirm booking"
click at [1073, 654] on select "Select TENTATIVE CONFIRM CHECK-IN UPCOMING" at bounding box center [1185, 667] width 225 height 26
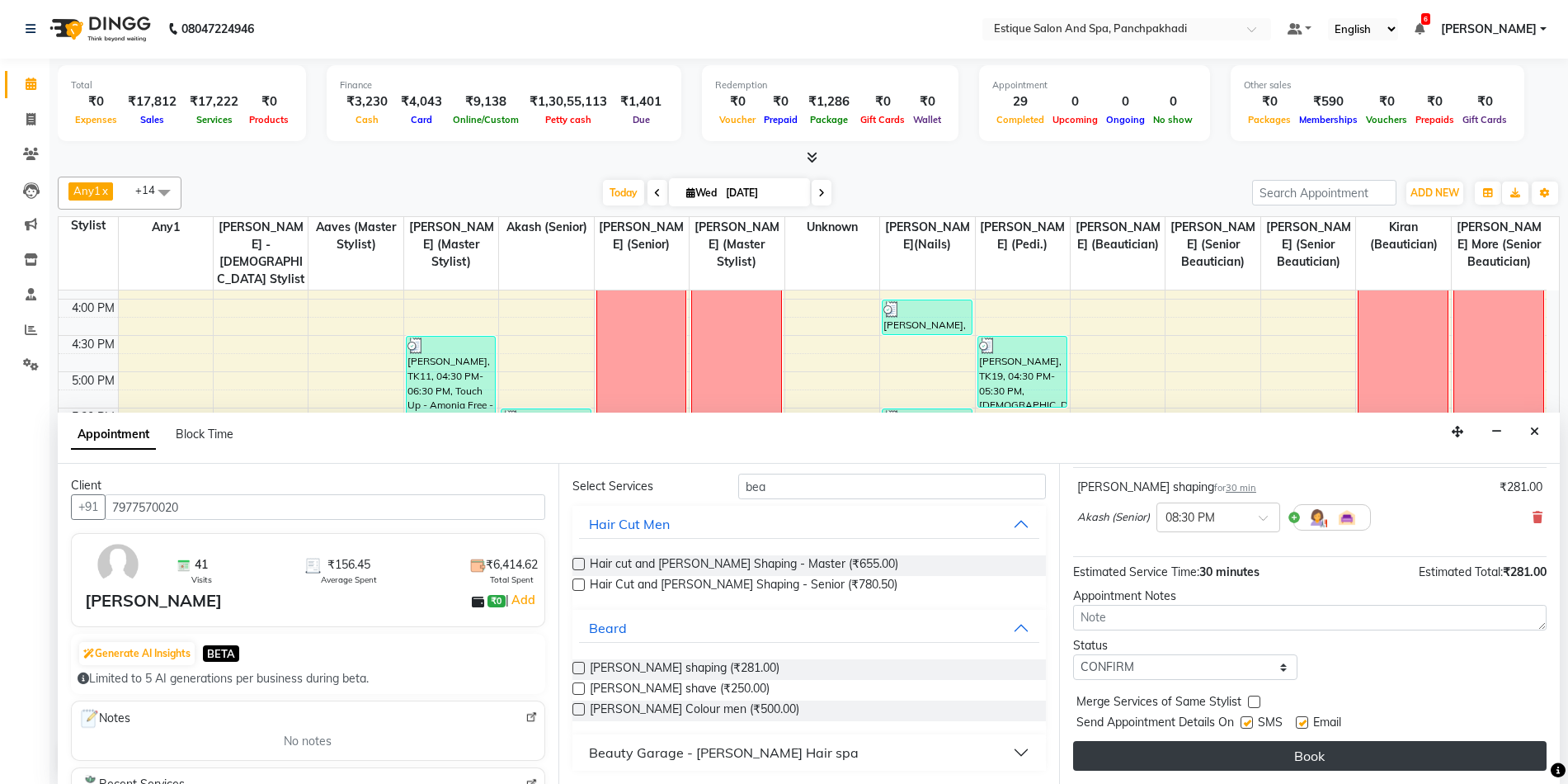
click at [1192, 756] on button "Book" at bounding box center [1310, 756] width 473 height 30
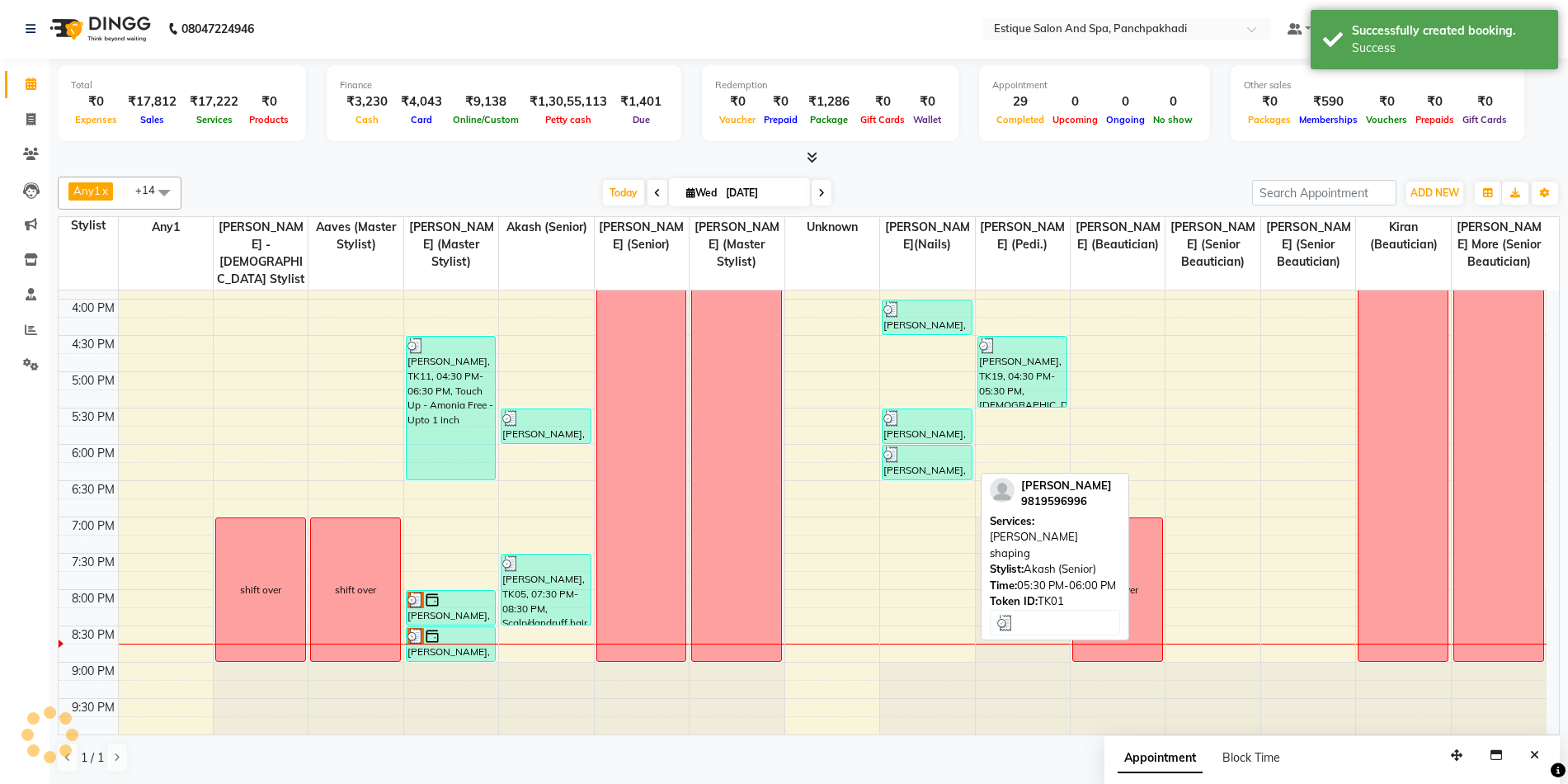
scroll to position [0, 0]
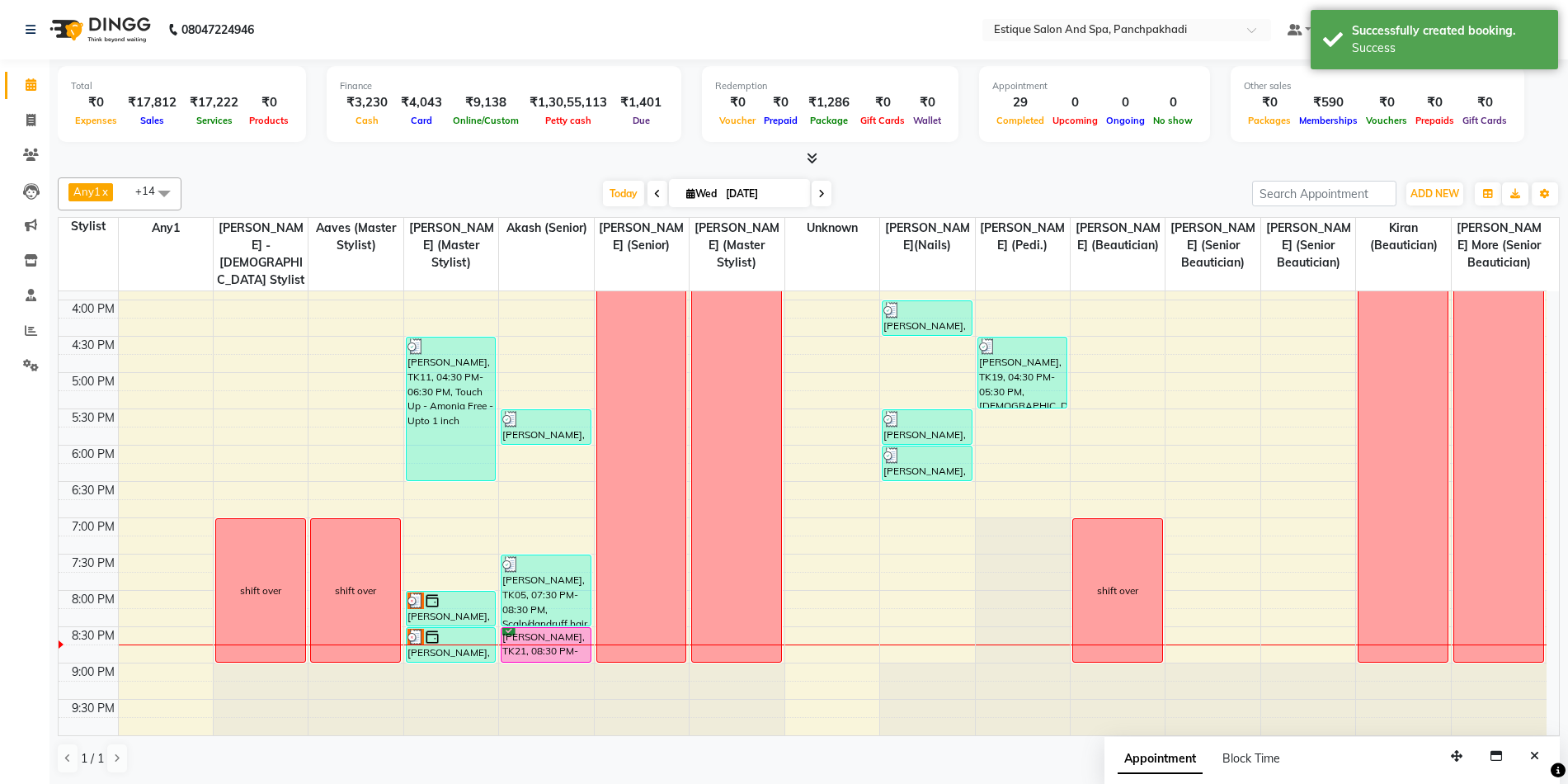
click at [536, 643] on div "[PERSON_NAME], TK21, 08:30 PM-09:00 PM, [PERSON_NAME] shaping" at bounding box center [546, 644] width 89 height 34
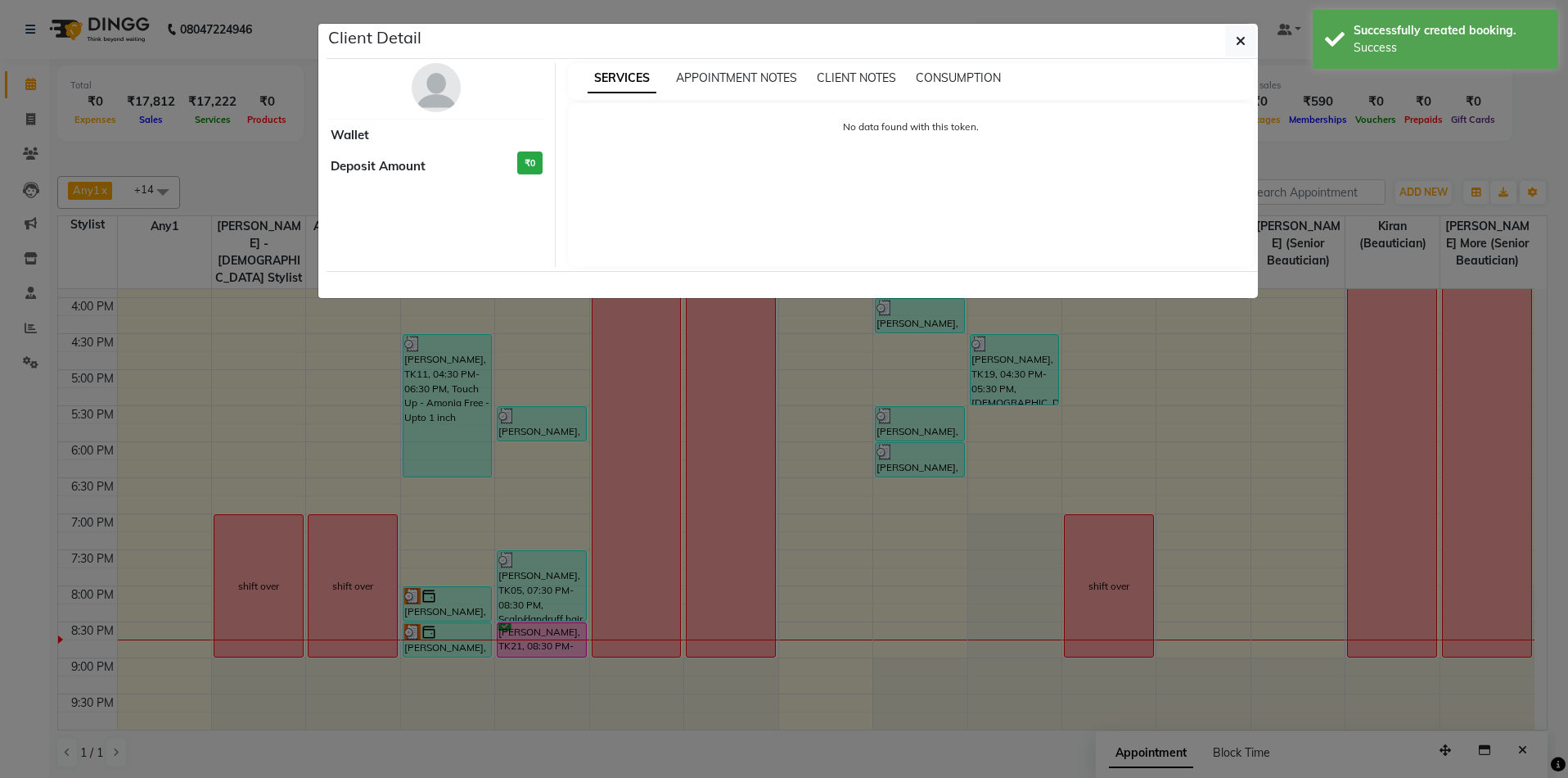
select select "6"
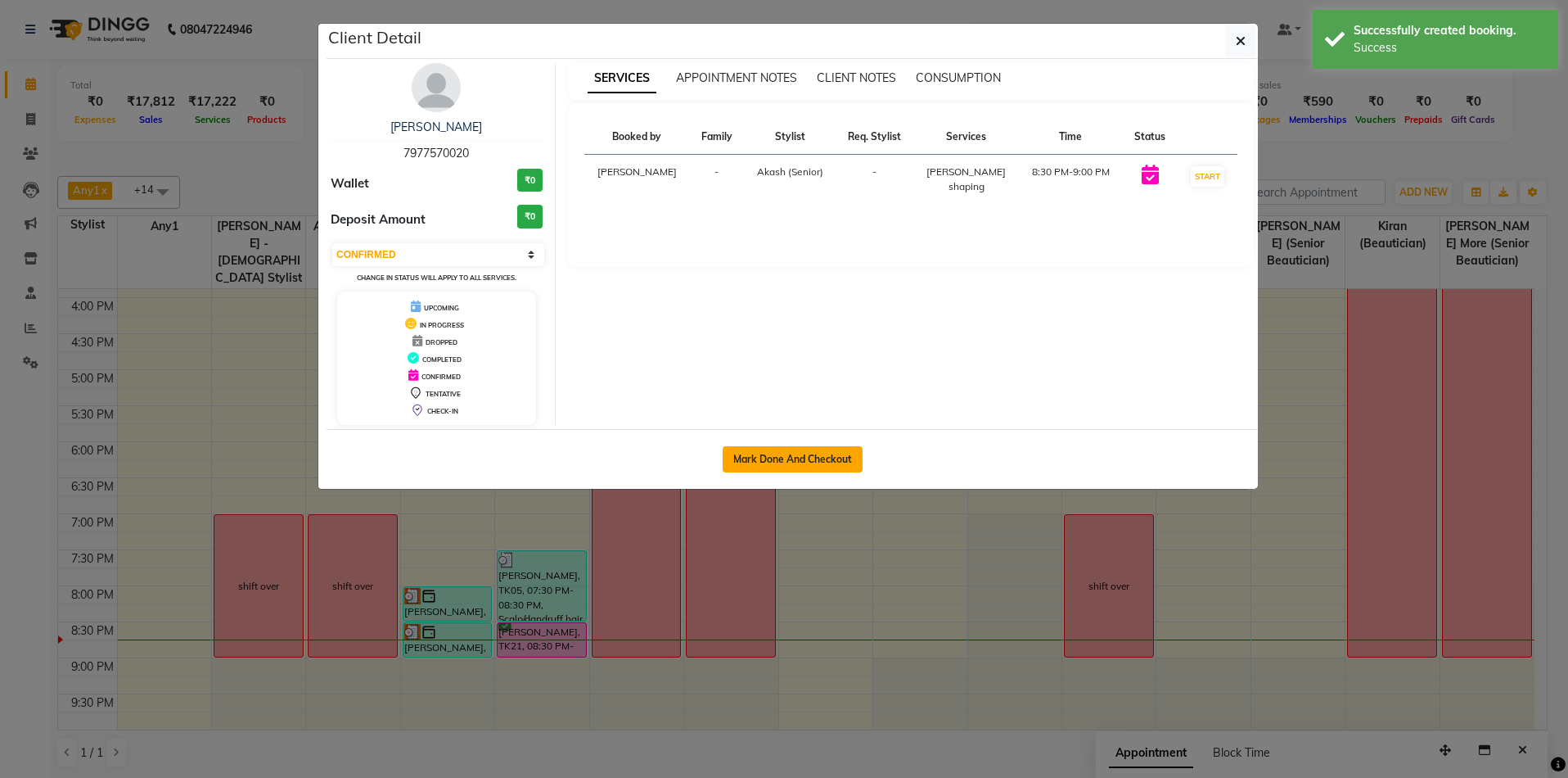
click at [739, 469] on button "Mark Done And Checkout" at bounding box center [793, 459] width 140 height 26
select select "925"
select select "service"
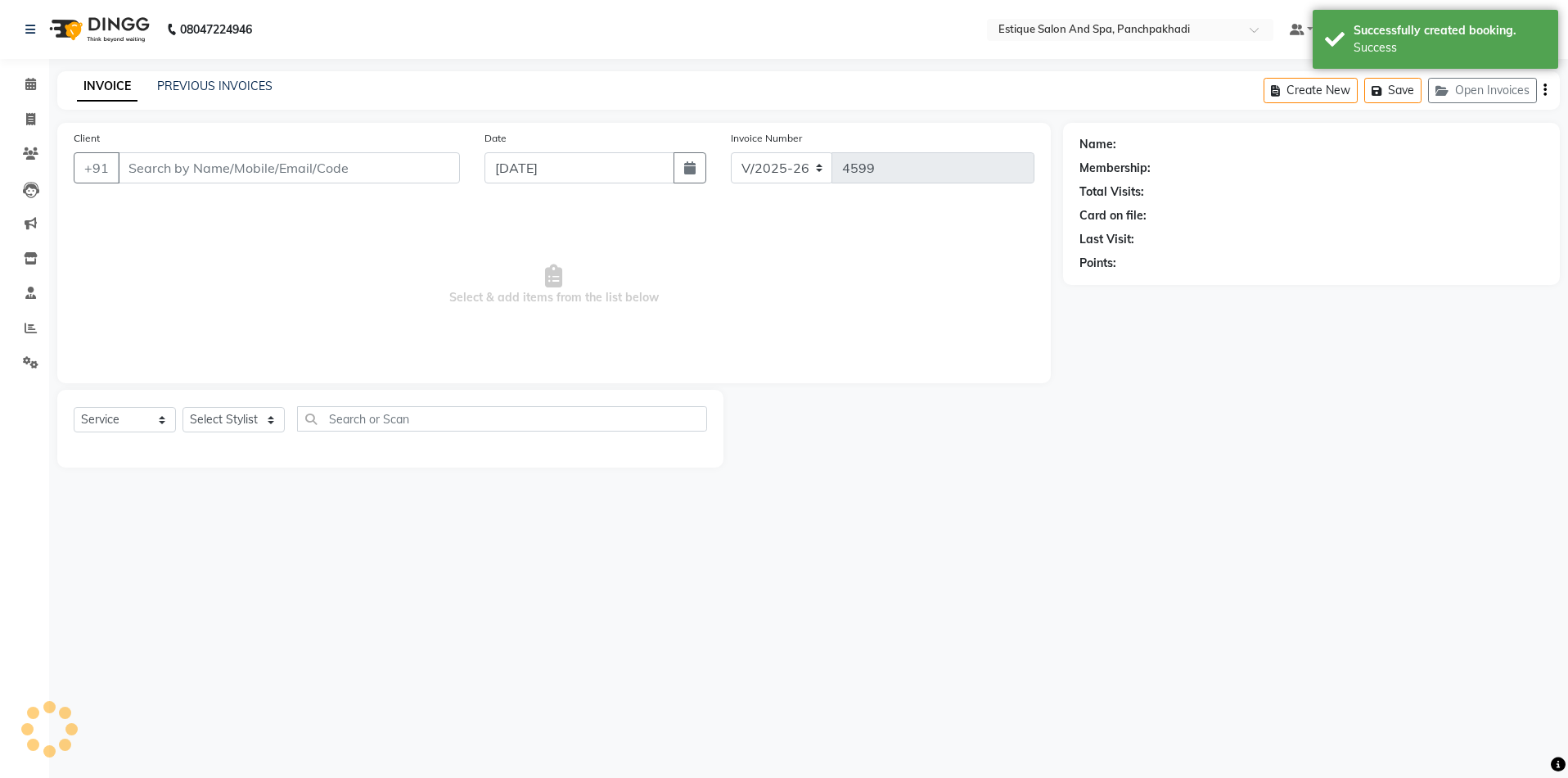
type input "7977570020"
select select "15901"
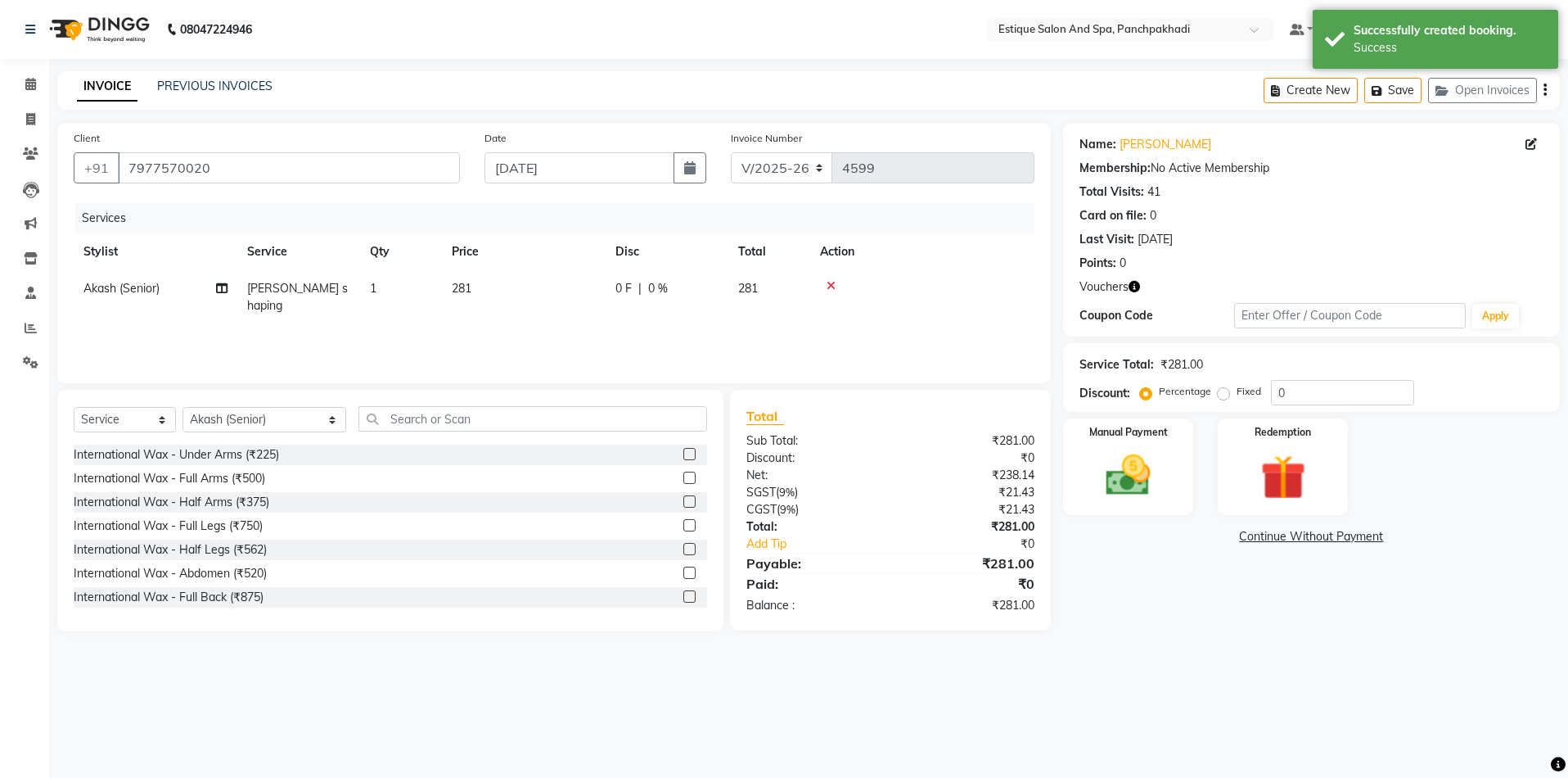
click at [649, 293] on span "0 %" at bounding box center [658, 288] width 20 height 17
select select "15901"
click at [580, 298] on input "281" at bounding box center [600, 293] width 144 height 25
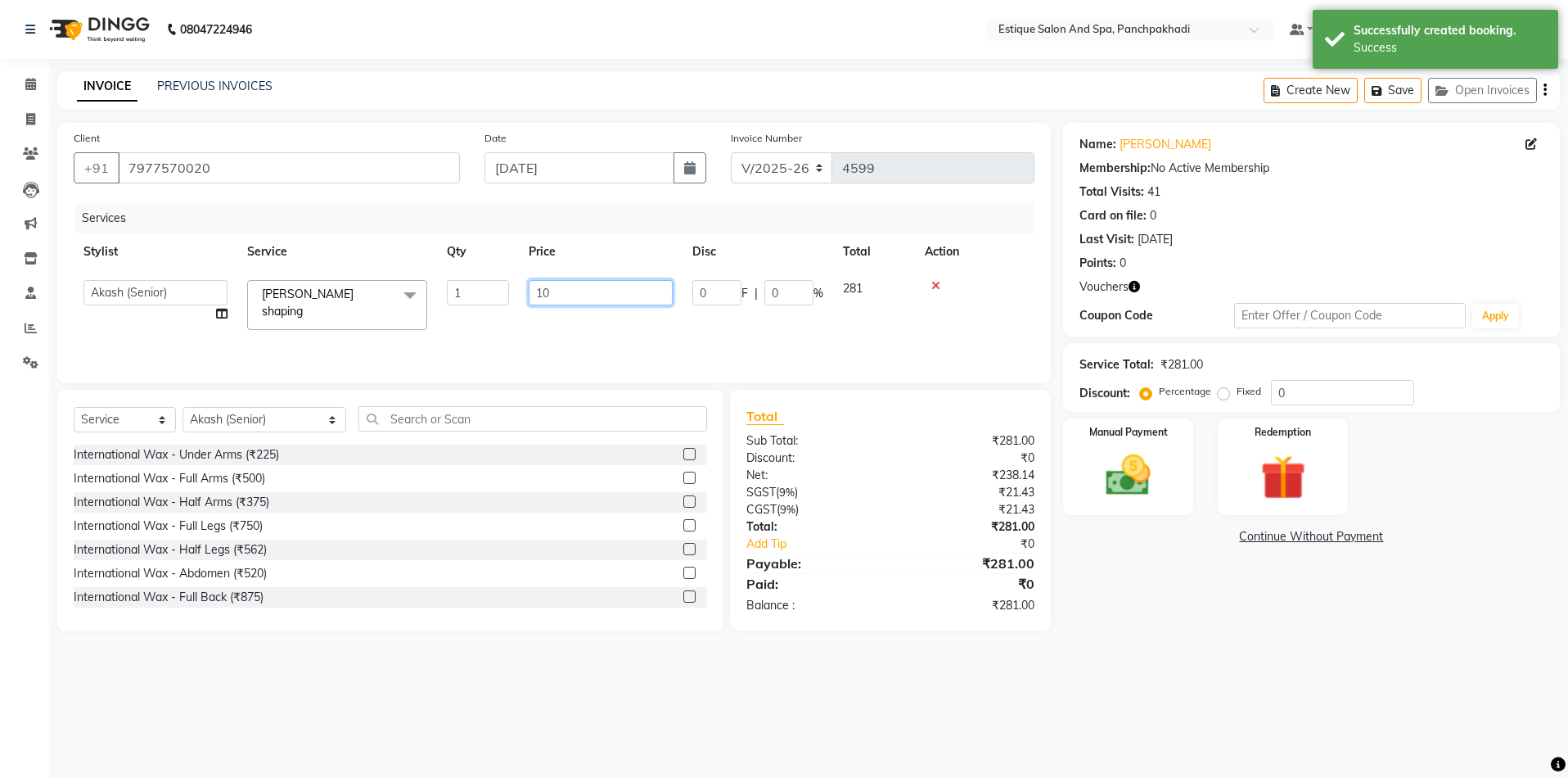
type input "100"
click at [1010, 262] on th "Action" at bounding box center [922, 251] width 224 height 37
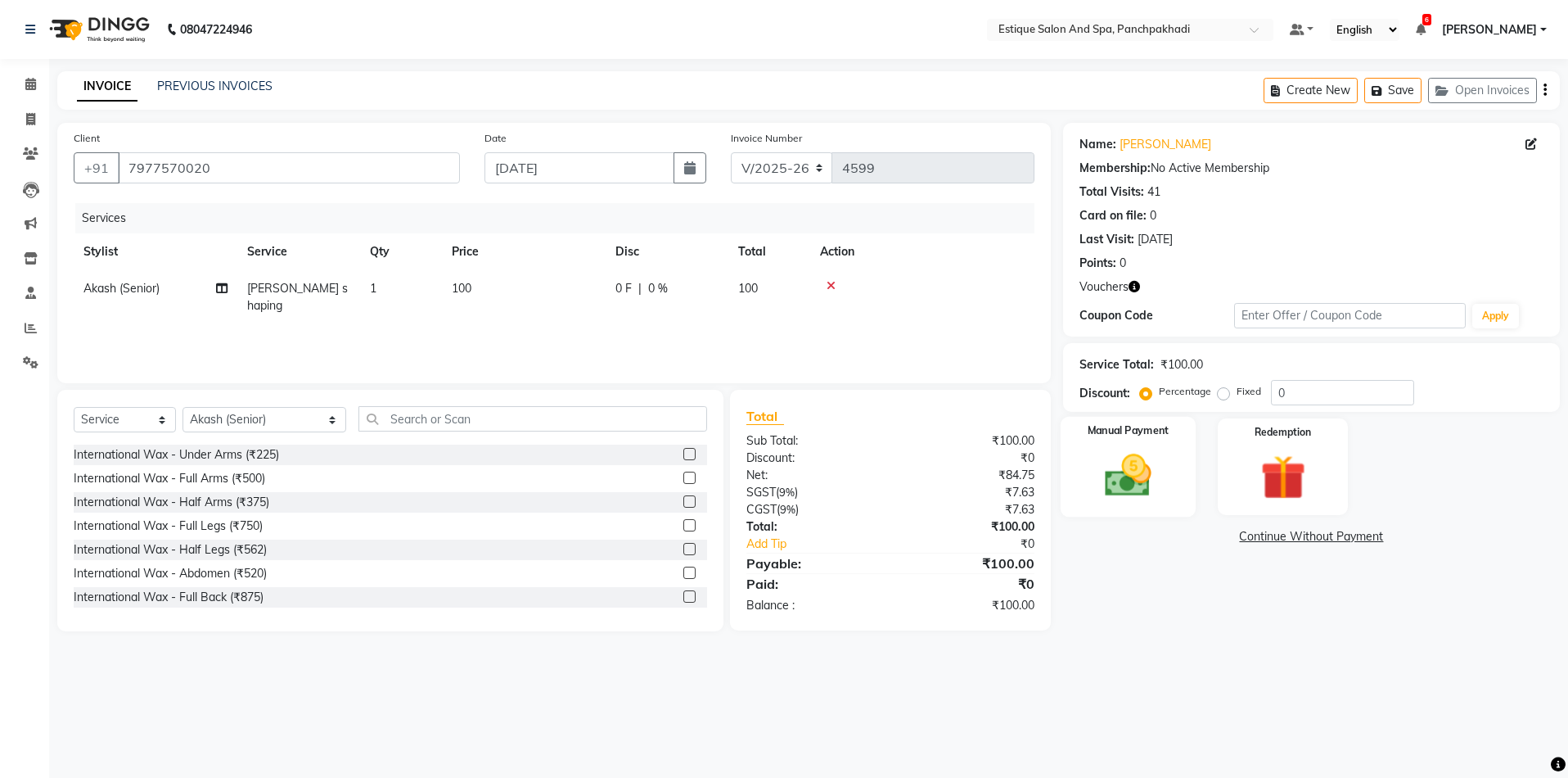
click at [1133, 455] on img at bounding box center [1128, 476] width 76 height 54
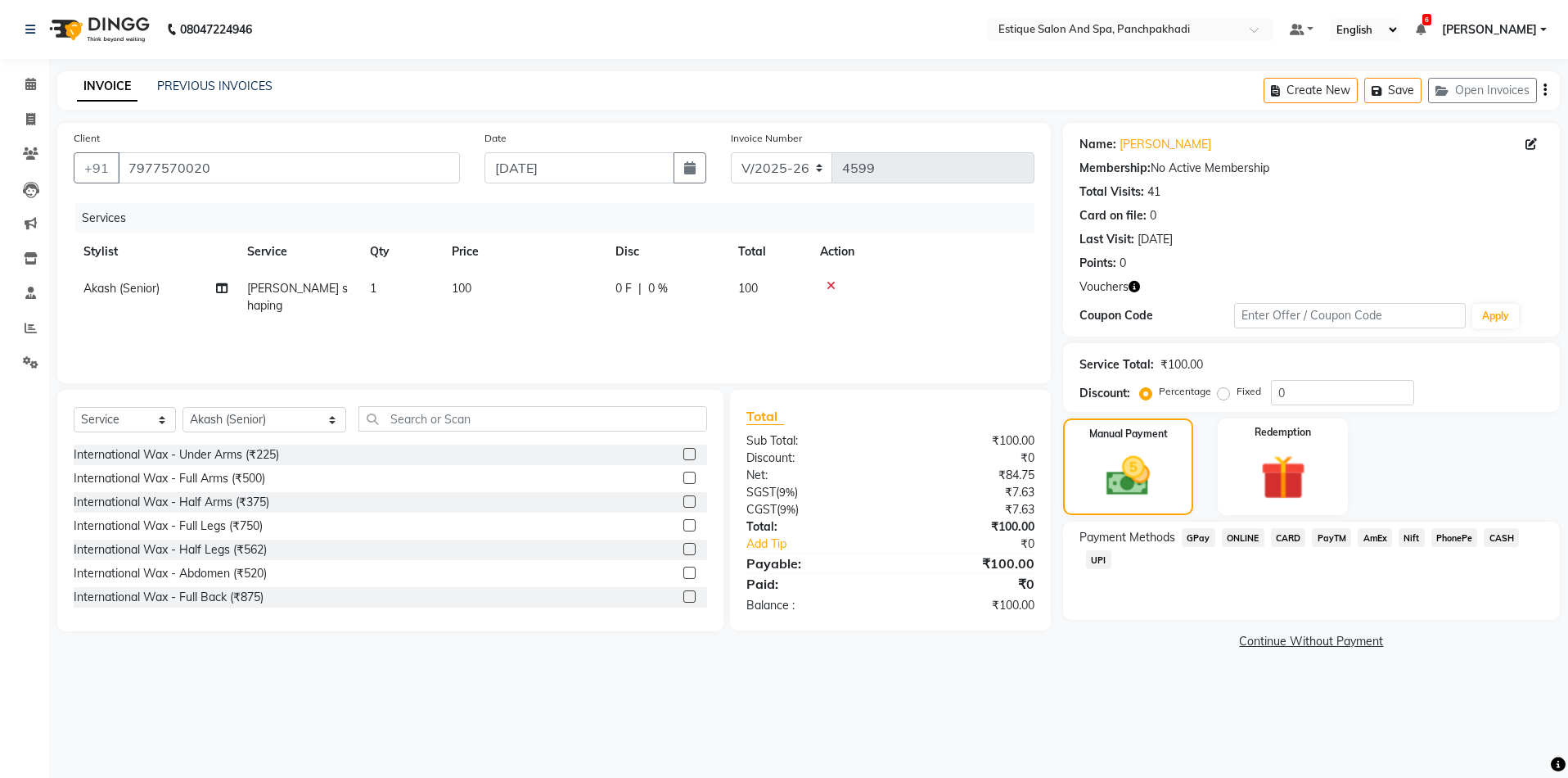
click at [1503, 529] on span "CASH" at bounding box center [1501, 538] width 35 height 19
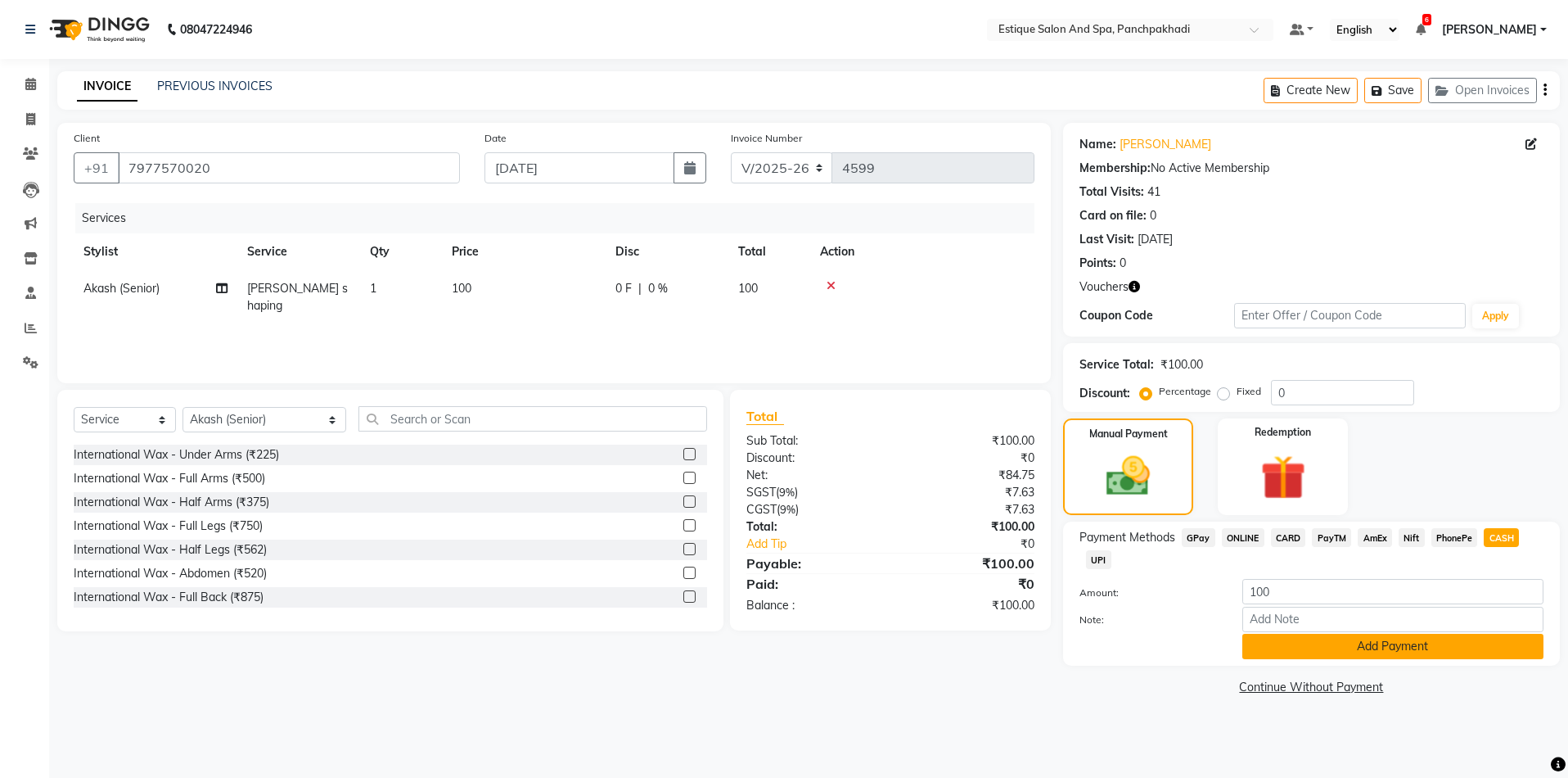
click at [1335, 644] on button "Add Payment" at bounding box center [1393, 647] width 301 height 25
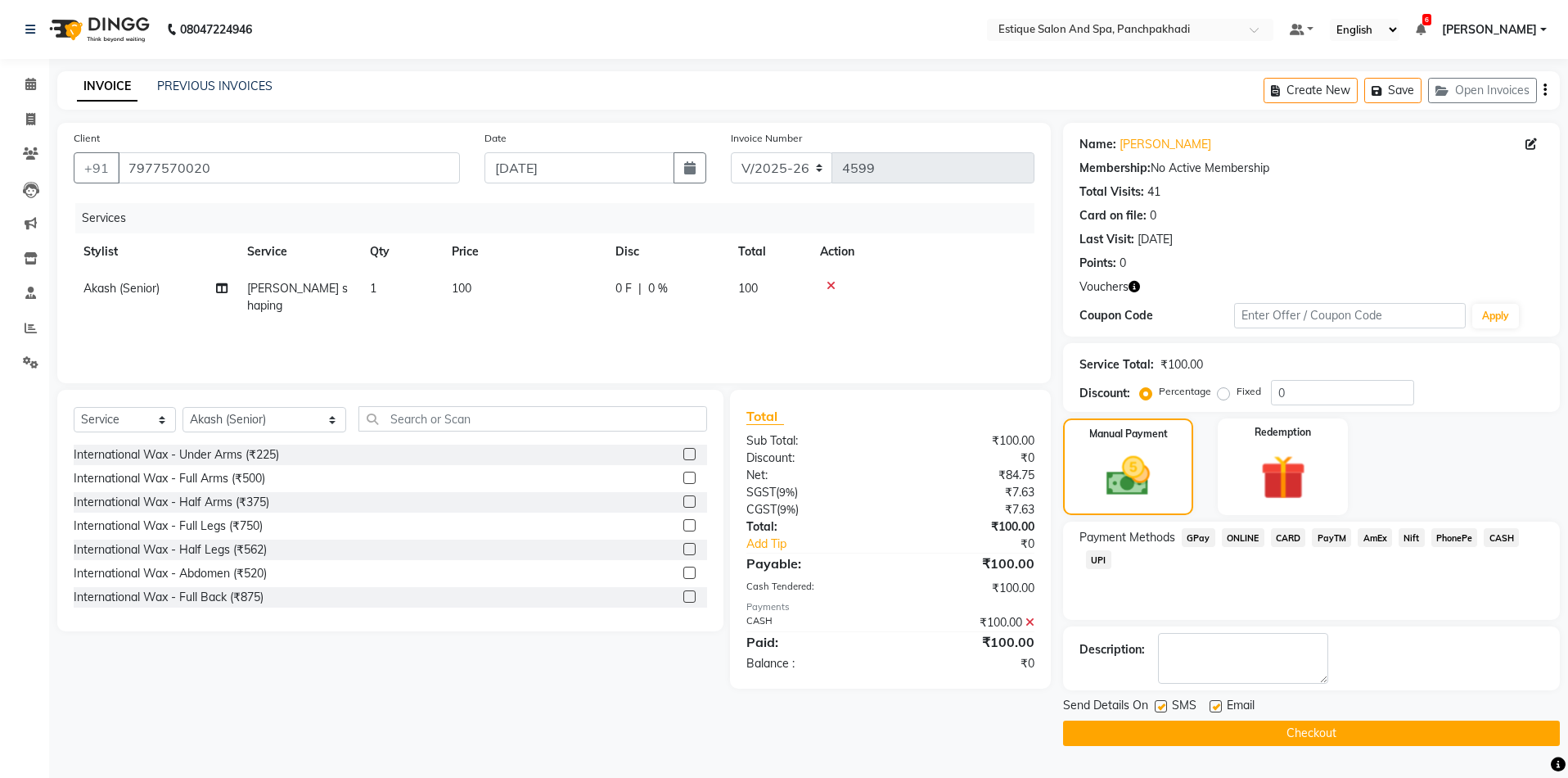
click at [1299, 732] on button "Checkout" at bounding box center [1312, 734] width 497 height 25
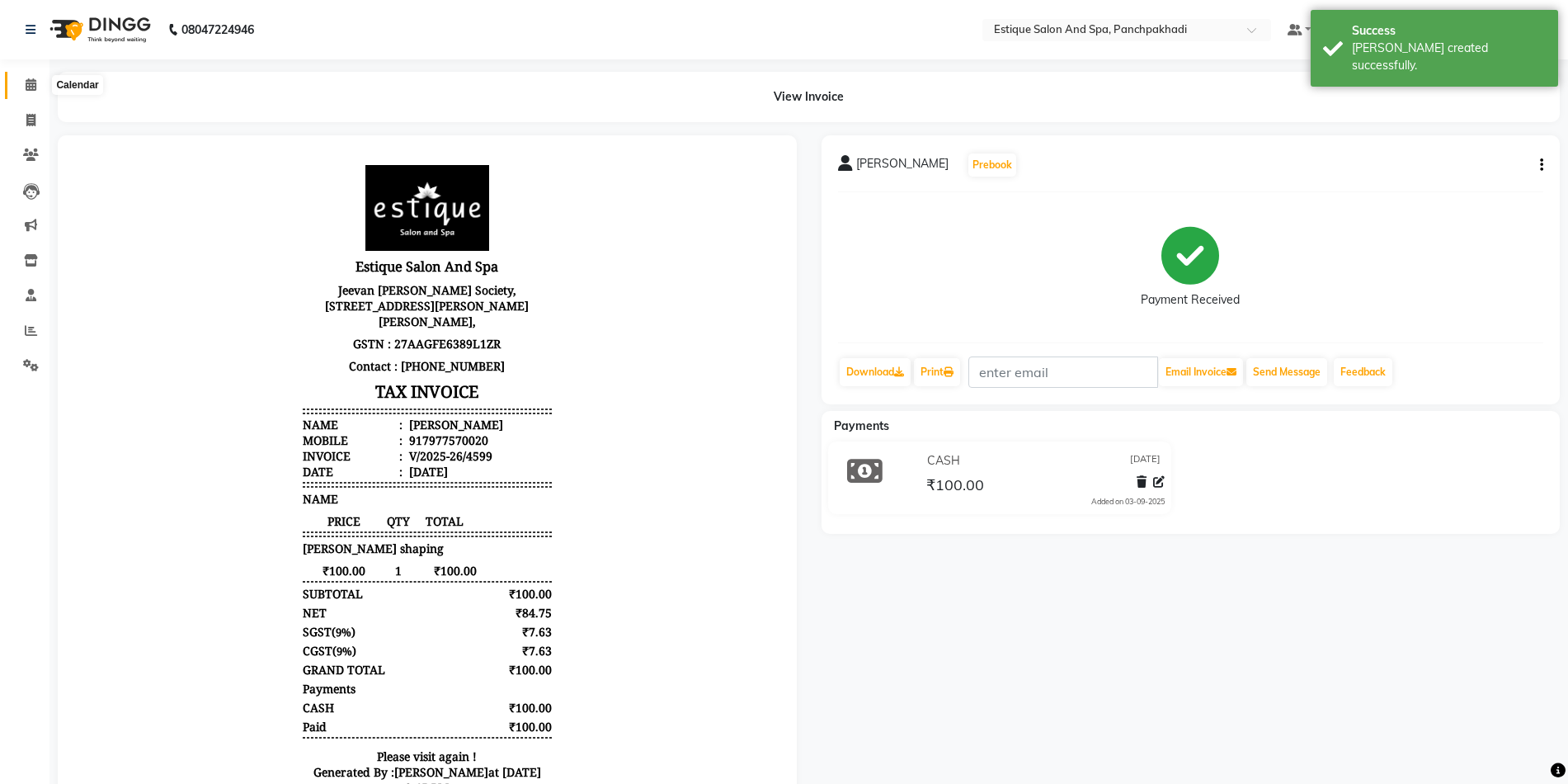
click at [33, 82] on icon at bounding box center [31, 85] width 11 height 13
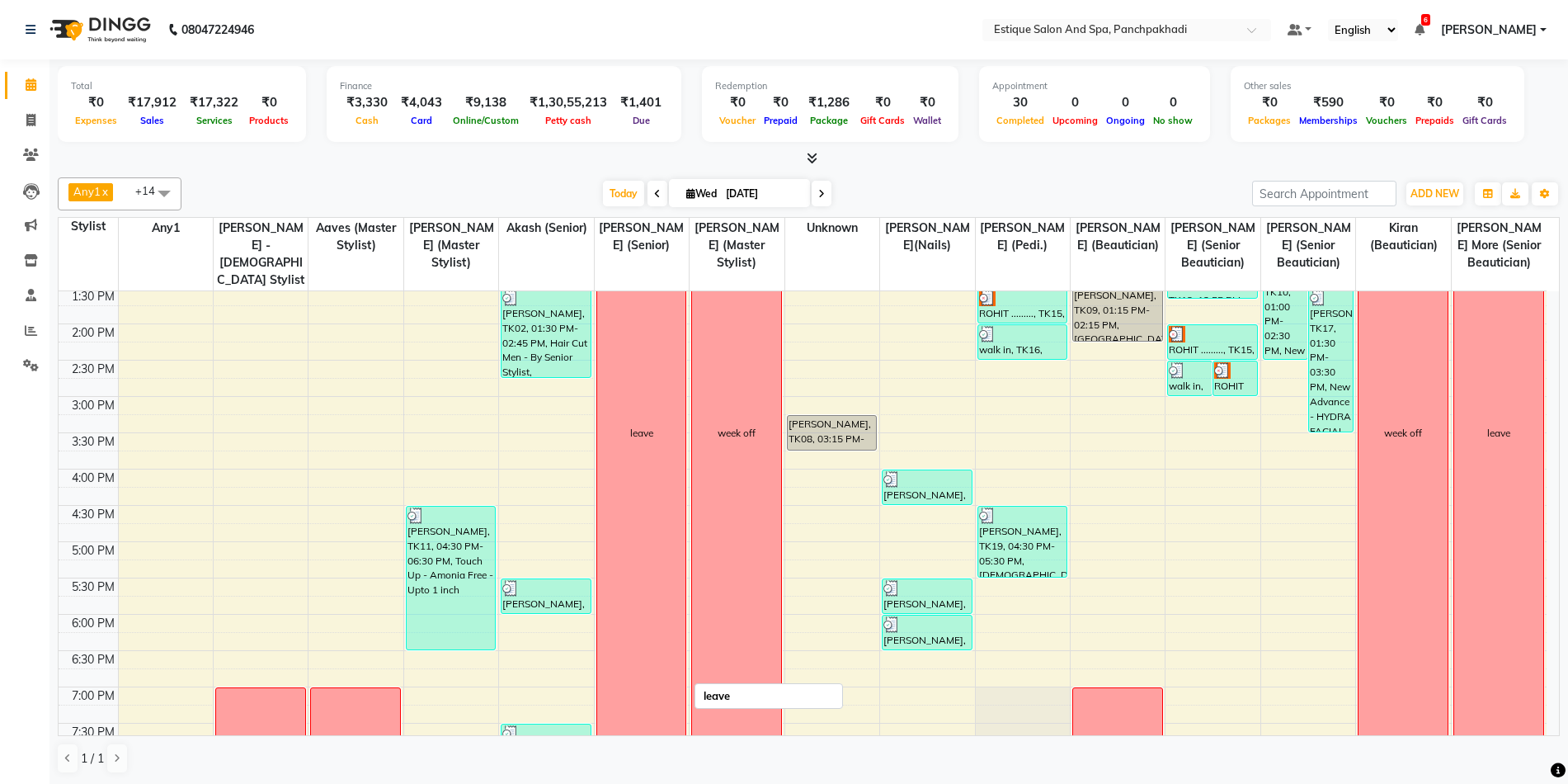
scroll to position [499, 0]
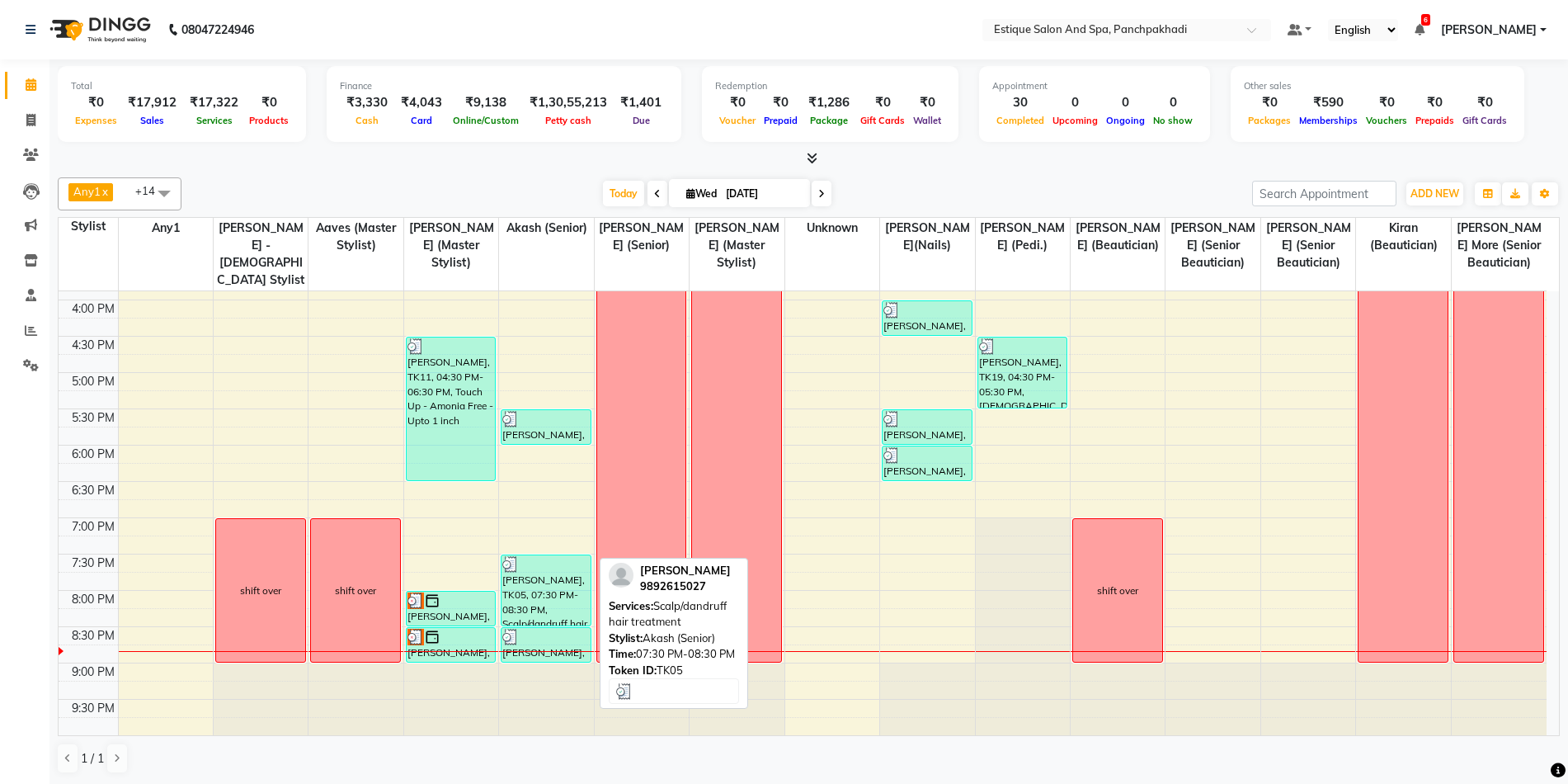
click at [523, 593] on div "[PERSON_NAME], TK05, 07:30 PM-08:30 PM, Scalp/dandruff hair treatment" at bounding box center [546, 590] width 89 height 70
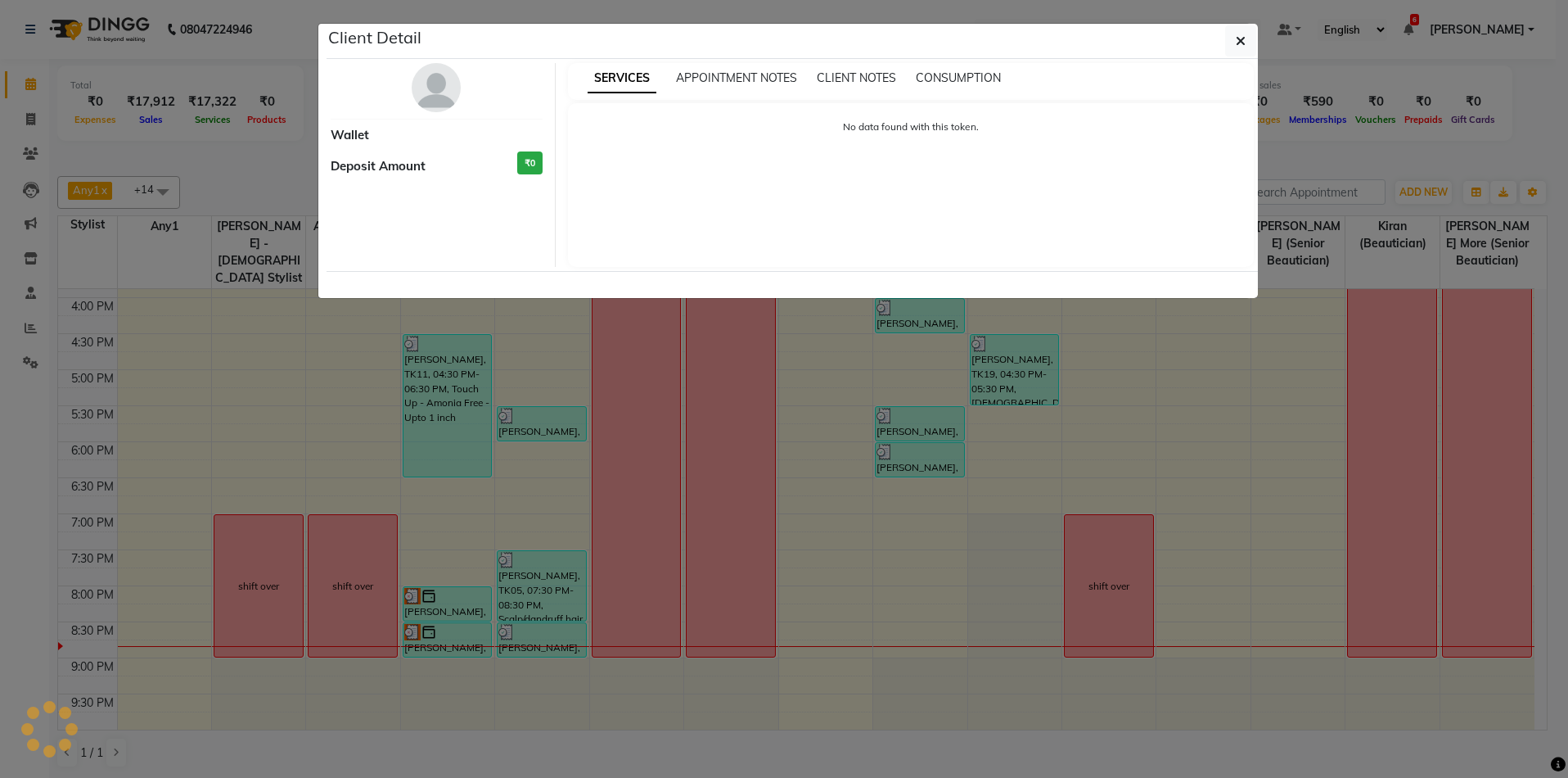
select select "3"
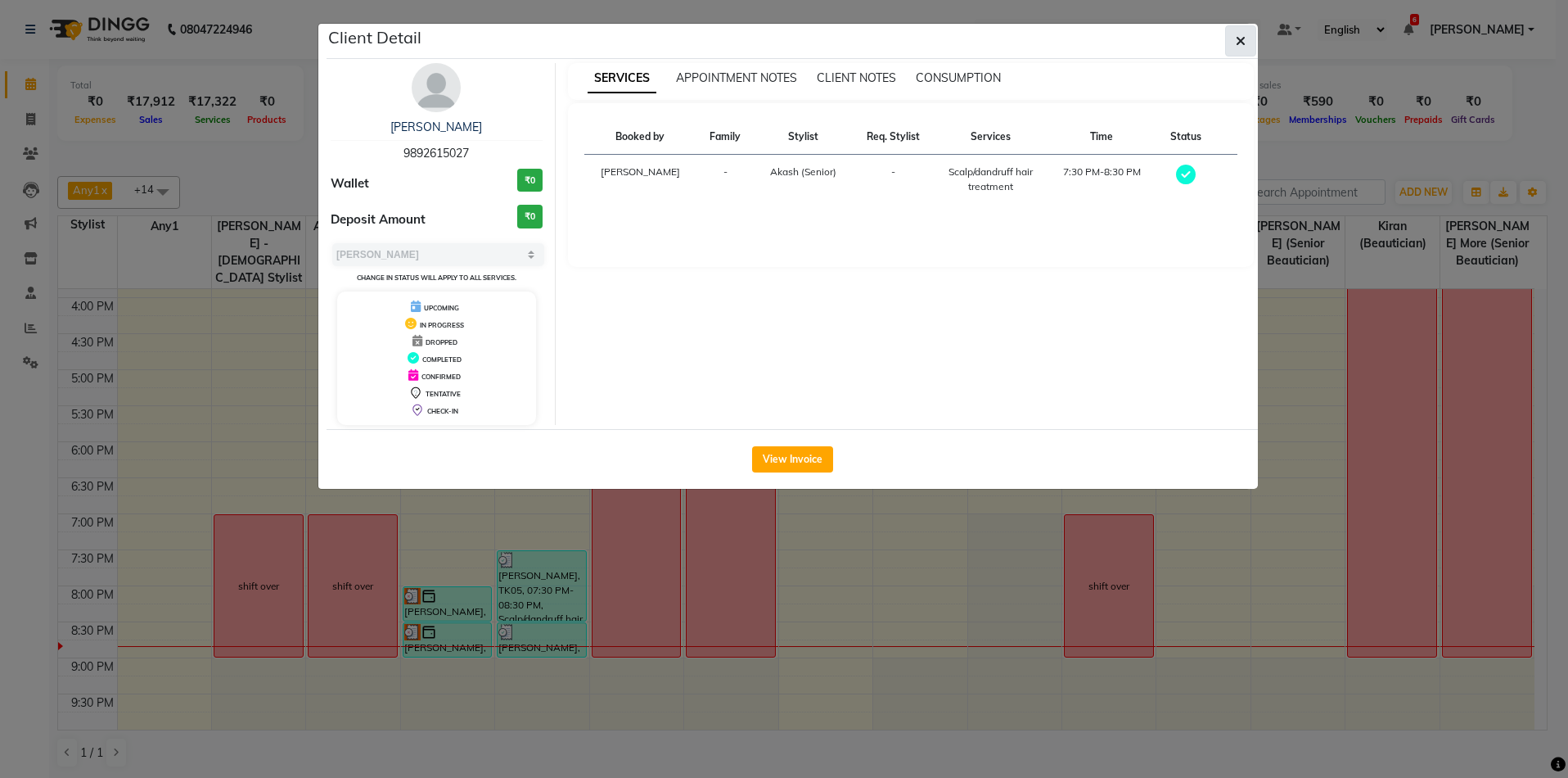
click at [1234, 40] on button "button" at bounding box center [1241, 41] width 31 height 31
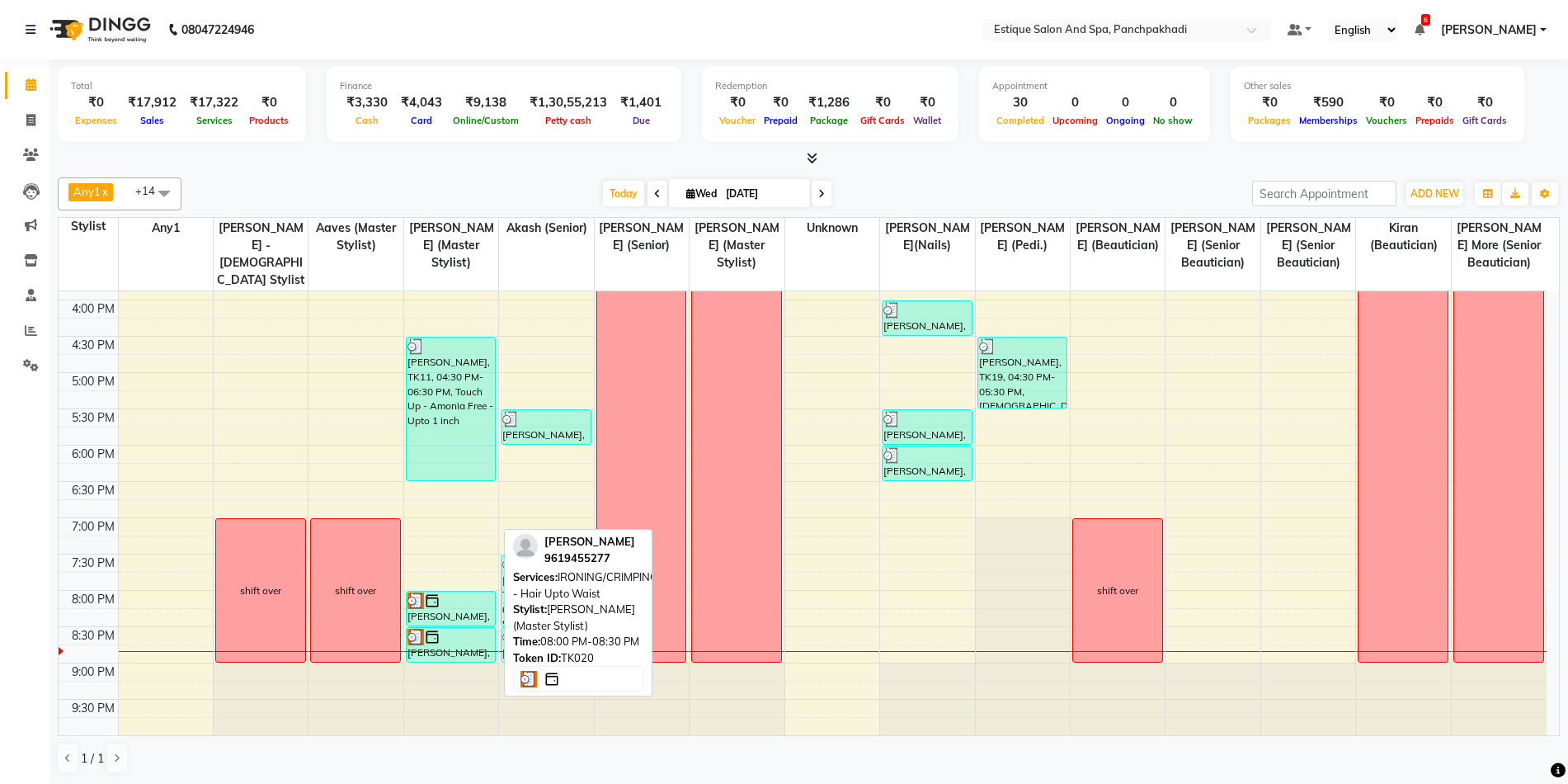
click at [457, 618] on div "[PERSON_NAME], TK20, 08:00 PM-08:30 PM, IRONING/CRIMPING - Hair Upto Waist" at bounding box center [451, 609] width 89 height 34
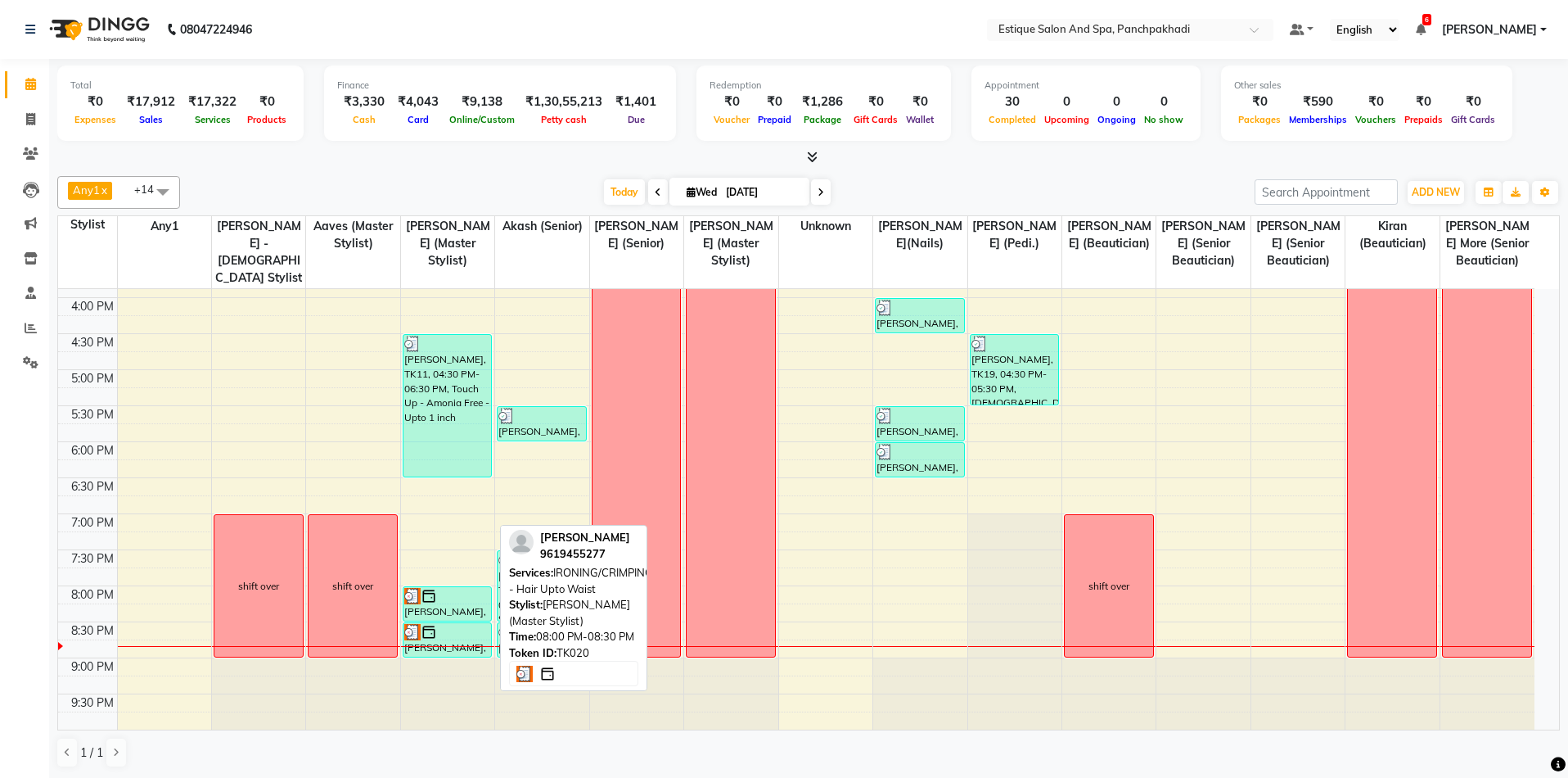
select select "3"
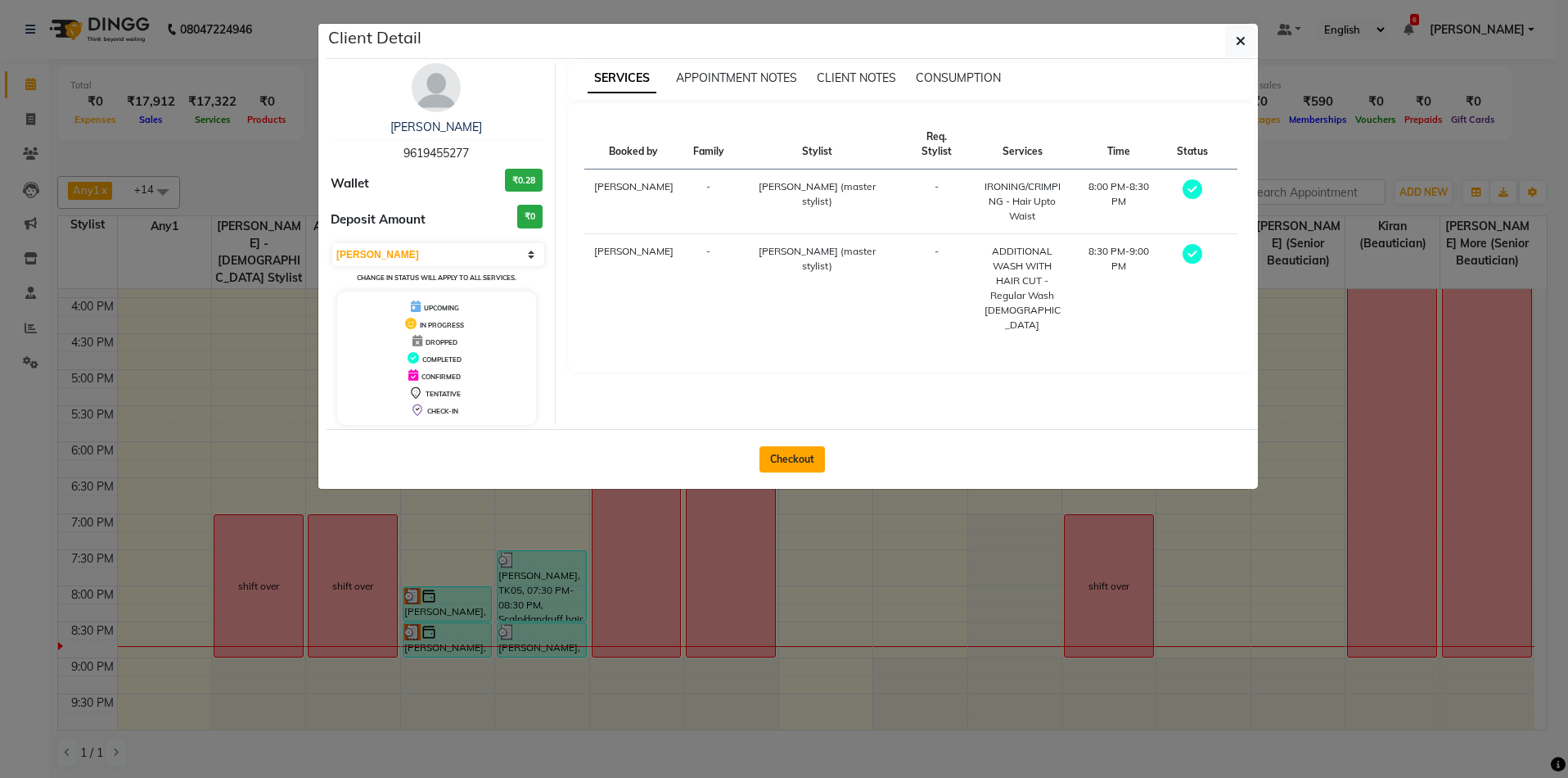
click at [765, 470] on button "Checkout" at bounding box center [792, 459] width 65 height 26
select select "925"
select select "service"
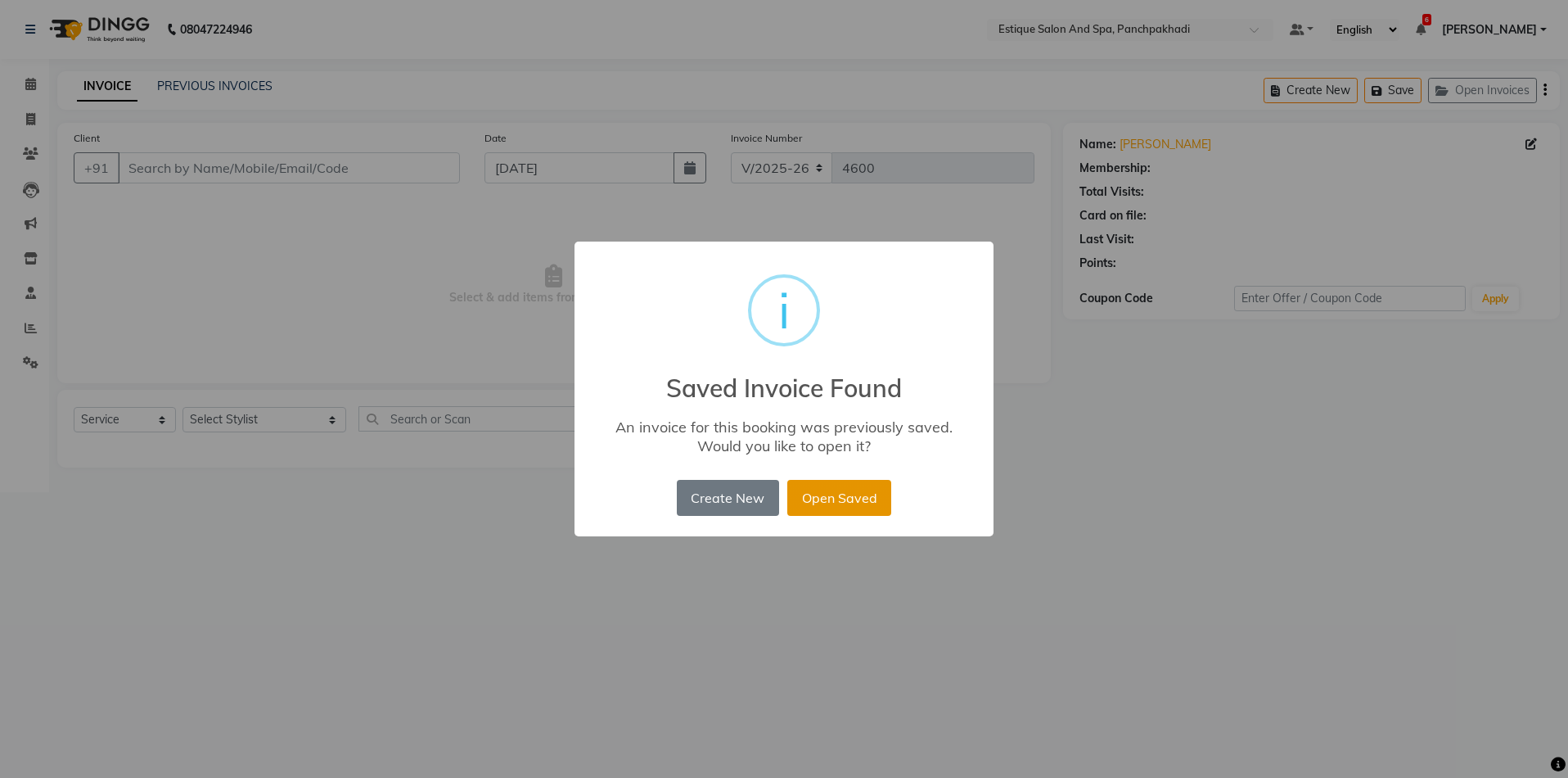
click at [838, 495] on button "Open Saved" at bounding box center [839, 498] width 104 height 36
type input "9619455277"
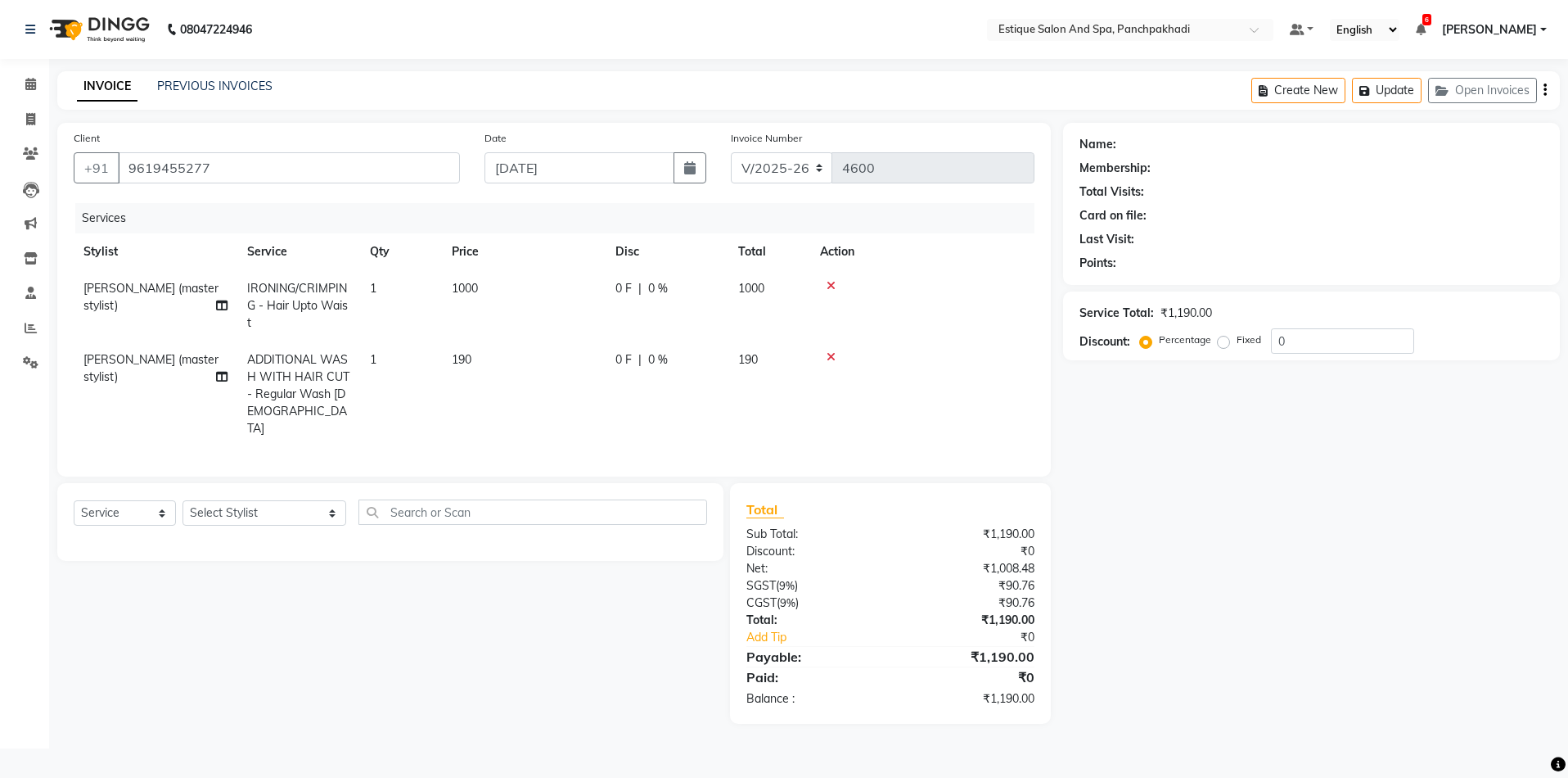
type input "20"
select select "1: Object"
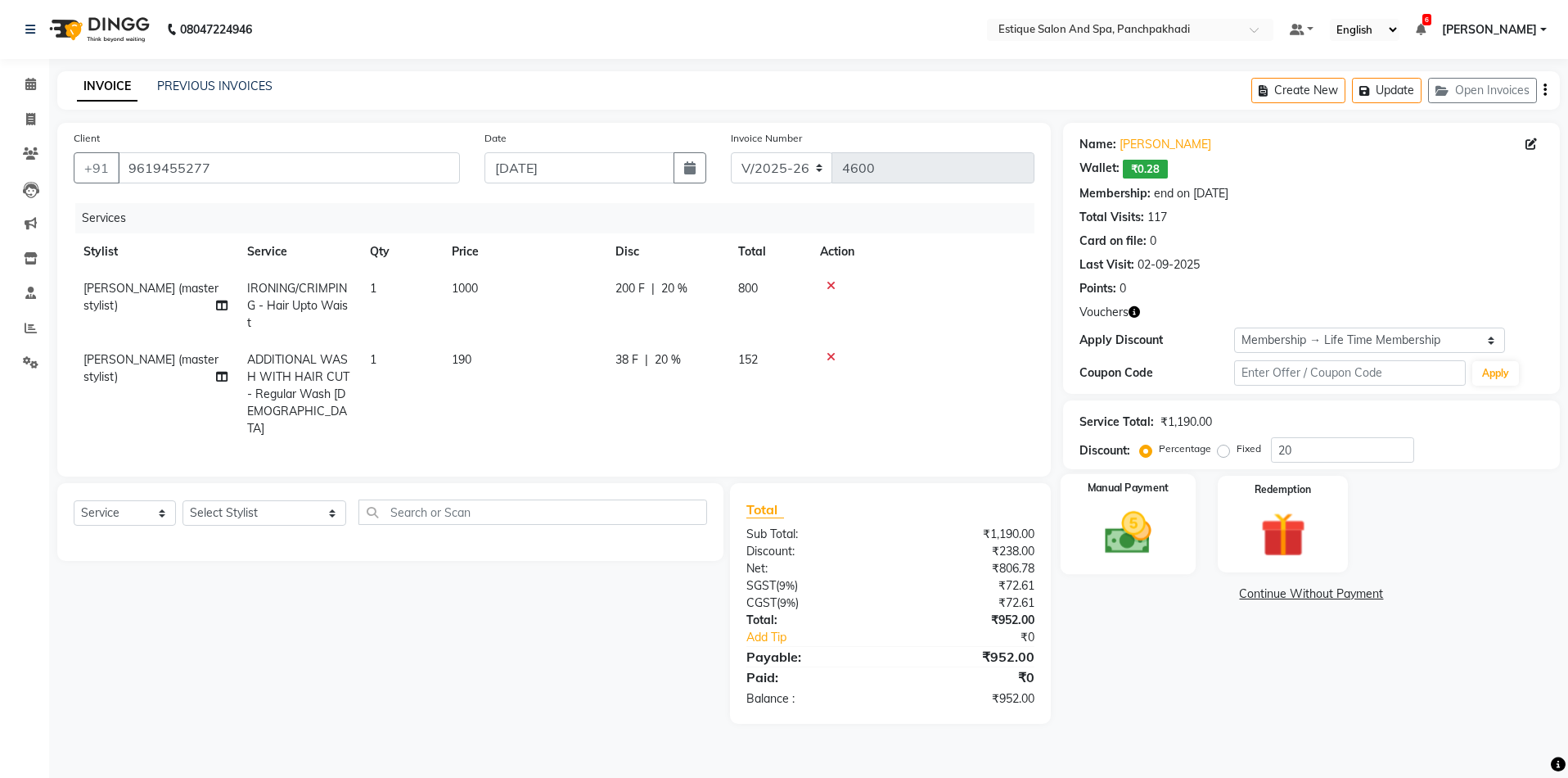
click at [1132, 535] on img at bounding box center [1128, 533] width 76 height 54
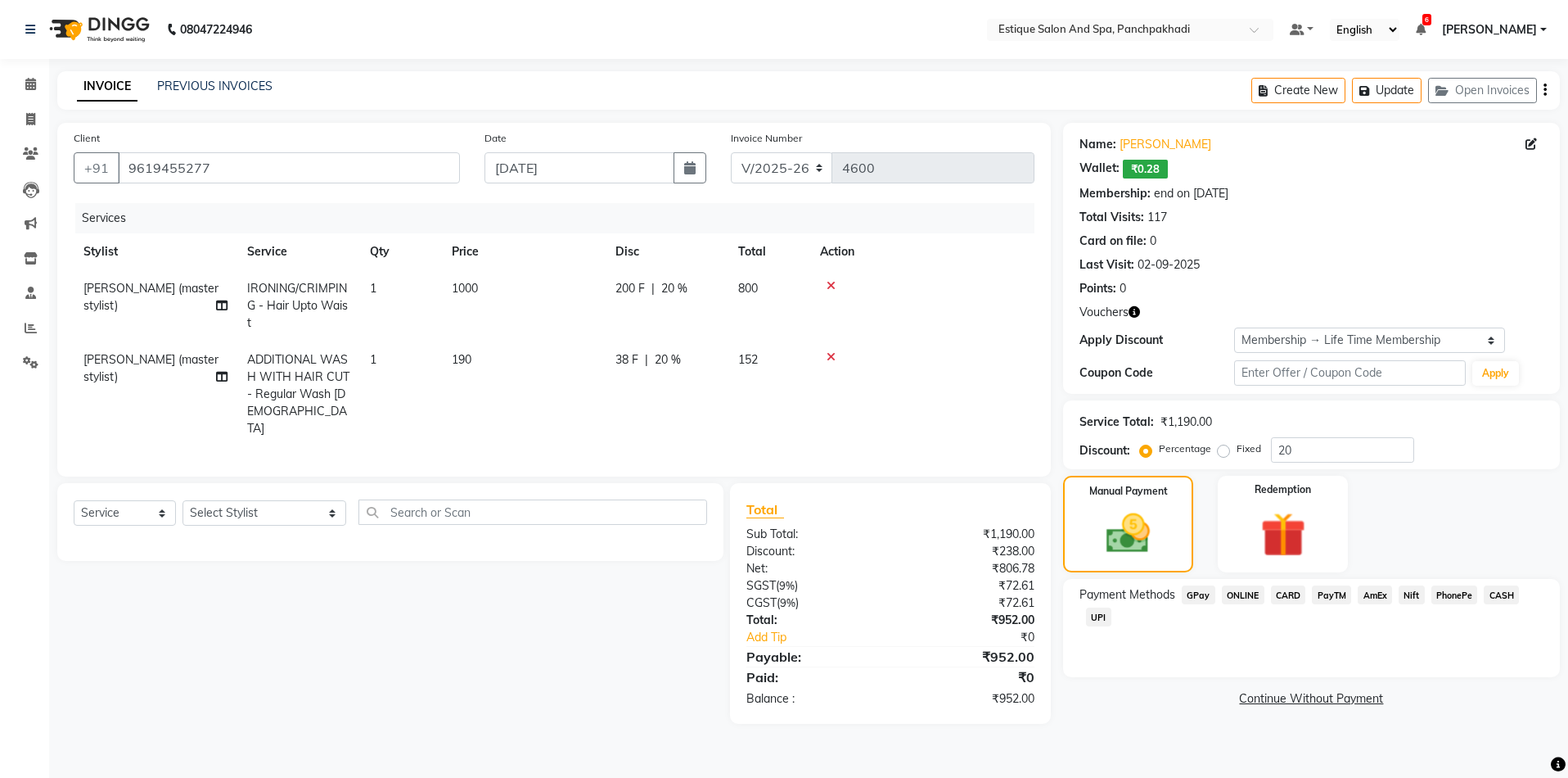
click at [1196, 594] on span "GPay" at bounding box center [1198, 595] width 34 height 19
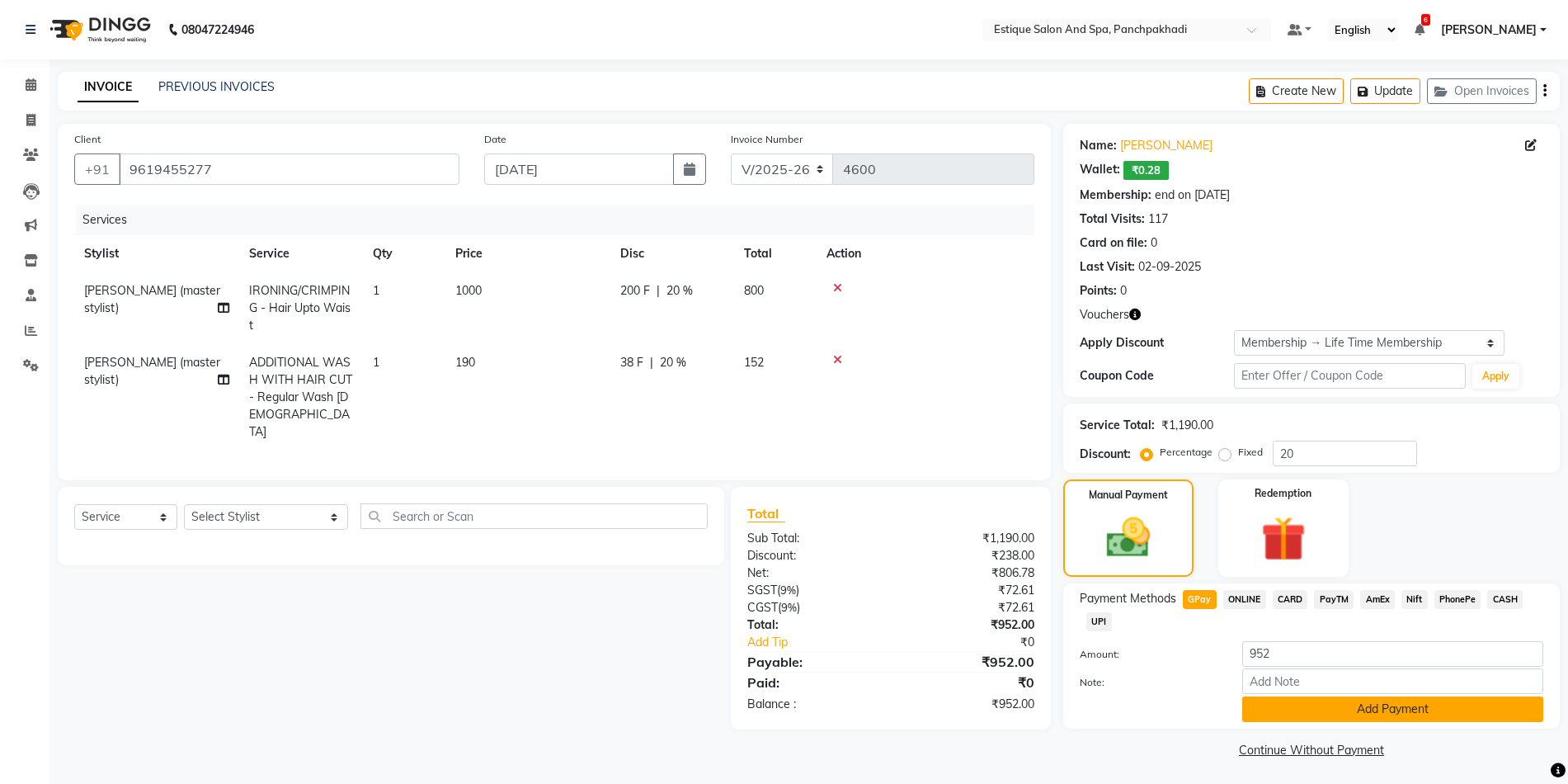
click at [1265, 709] on button "Add Payment" at bounding box center [1393, 709] width 301 height 26
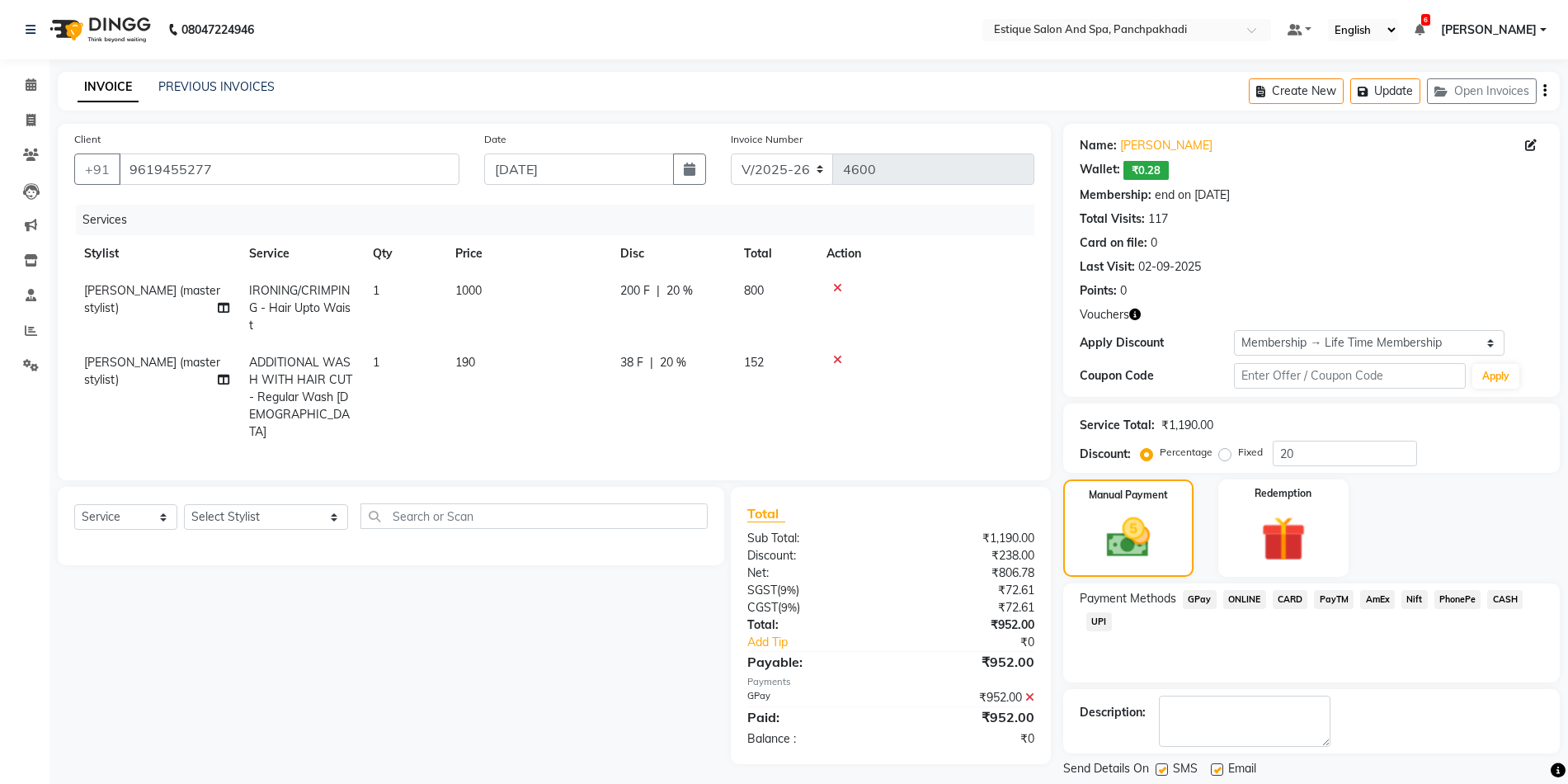
scroll to position [50, 0]
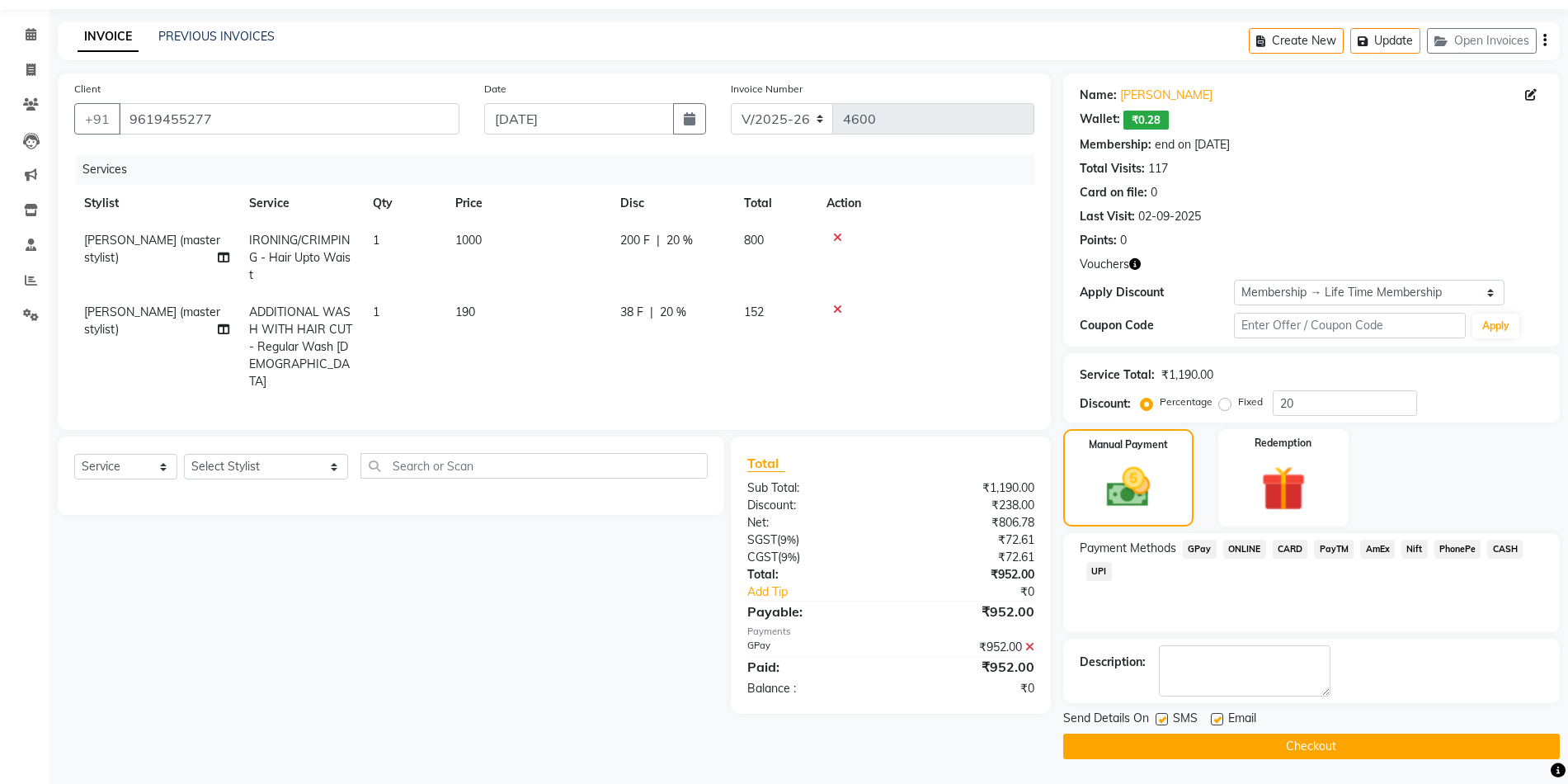
click at [1262, 737] on button "Checkout" at bounding box center [1311, 747] width 497 height 26
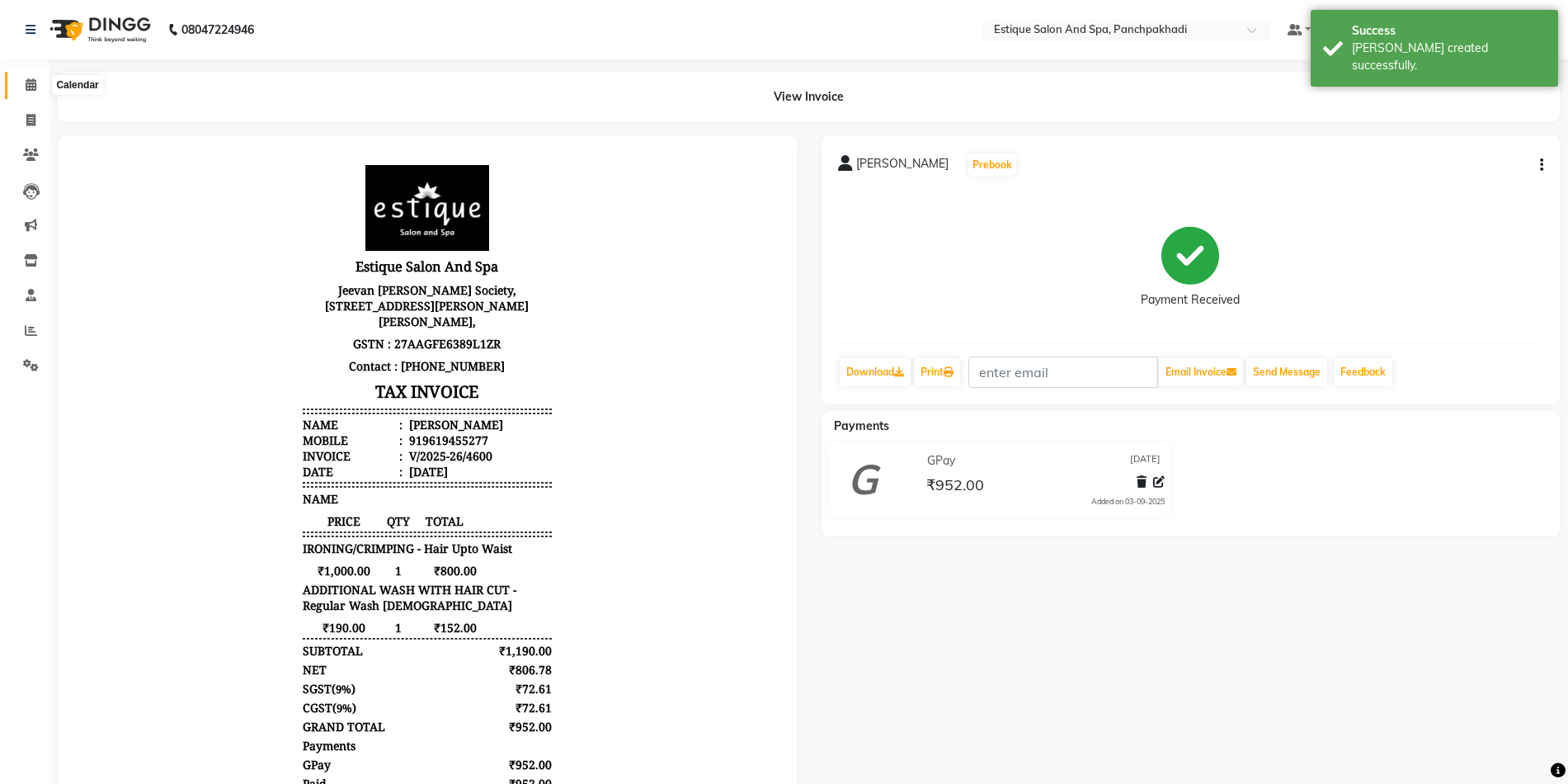
click at [32, 85] on icon at bounding box center [31, 85] width 11 height 13
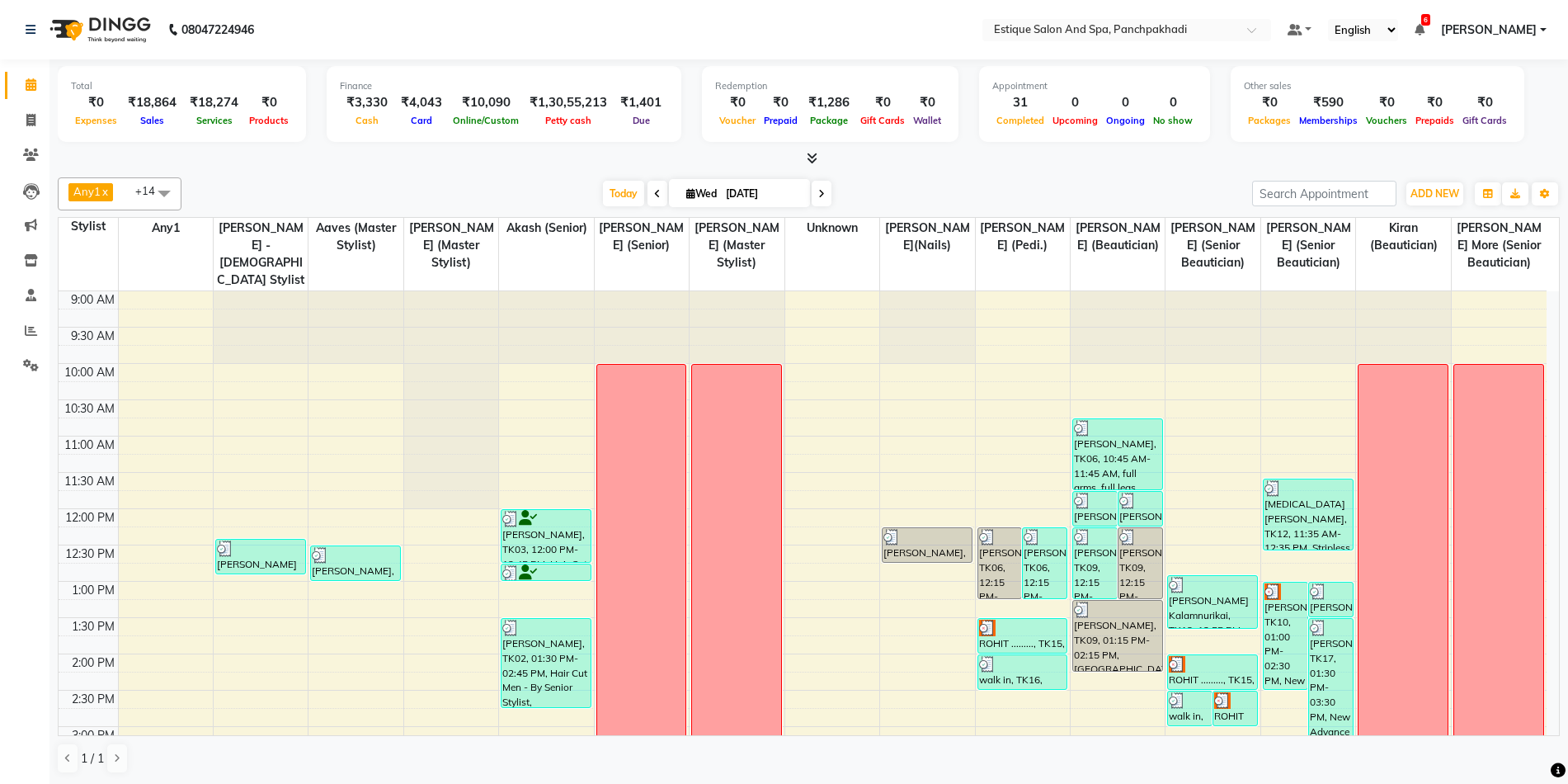
click at [818, 198] on icon at bounding box center [821, 194] width 6 height 10
type input "[DATE]"
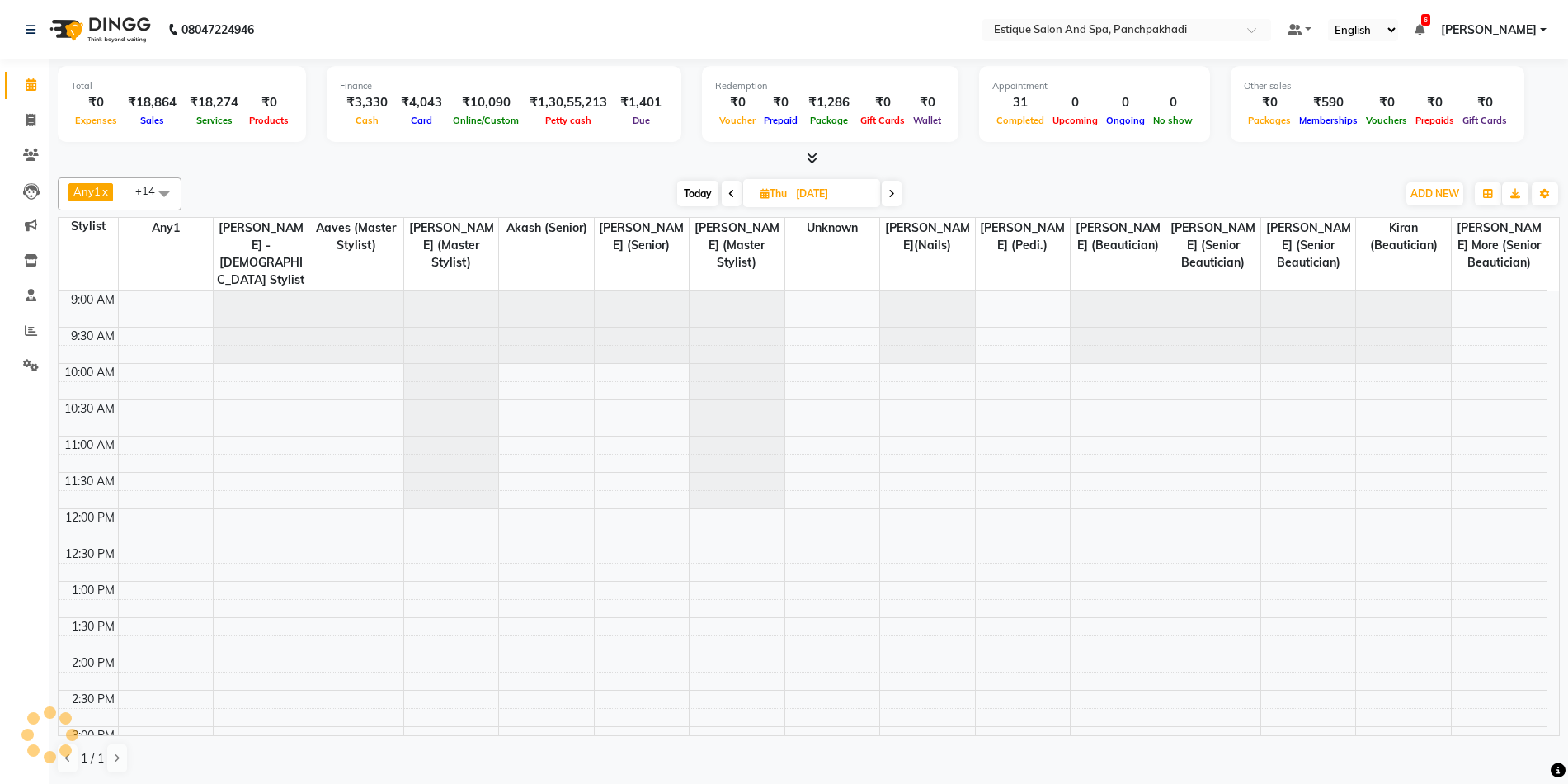
scroll to position [499, 0]
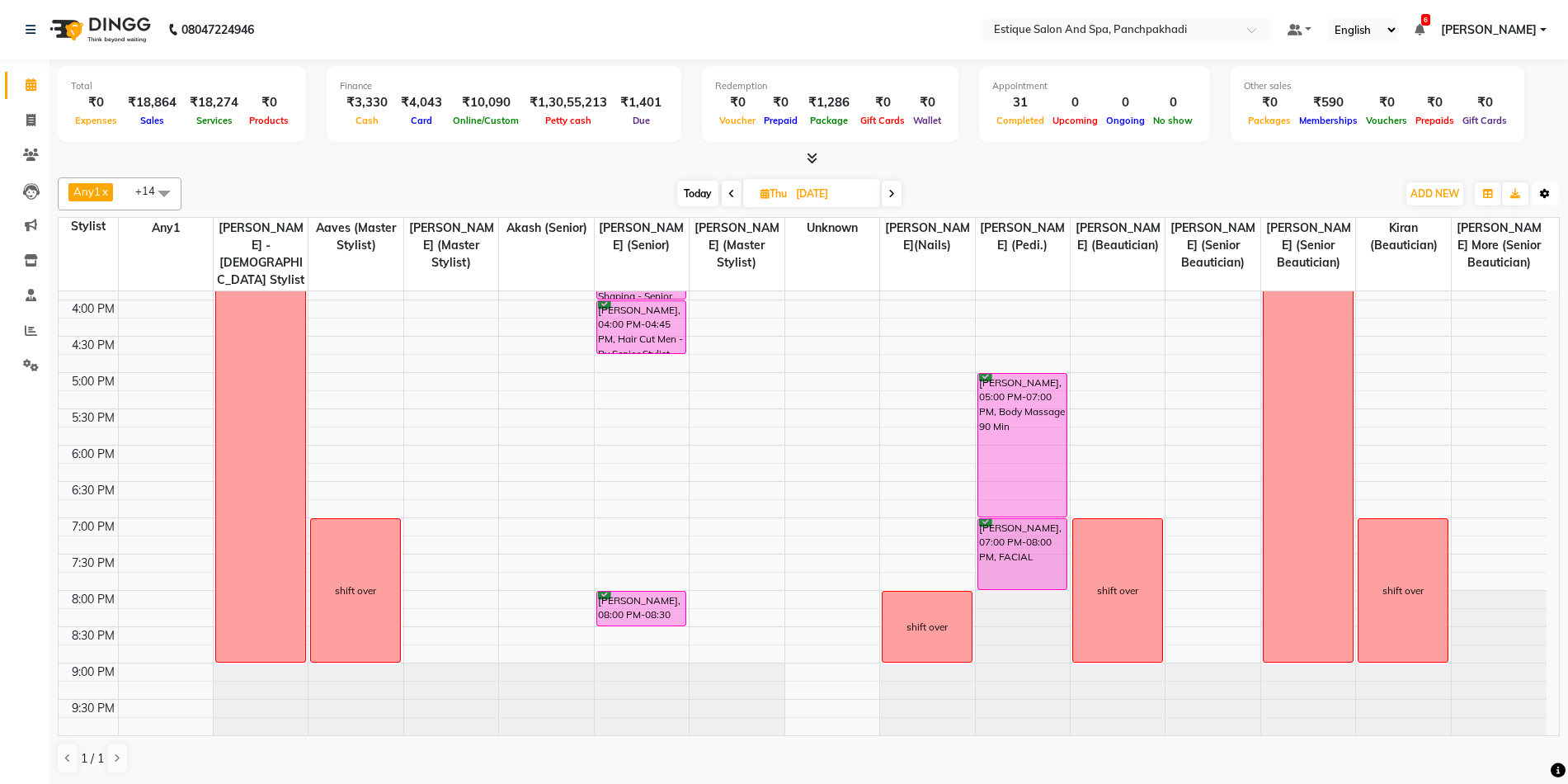
click at [1544, 192] on icon "button" at bounding box center [1544, 194] width 10 height 10
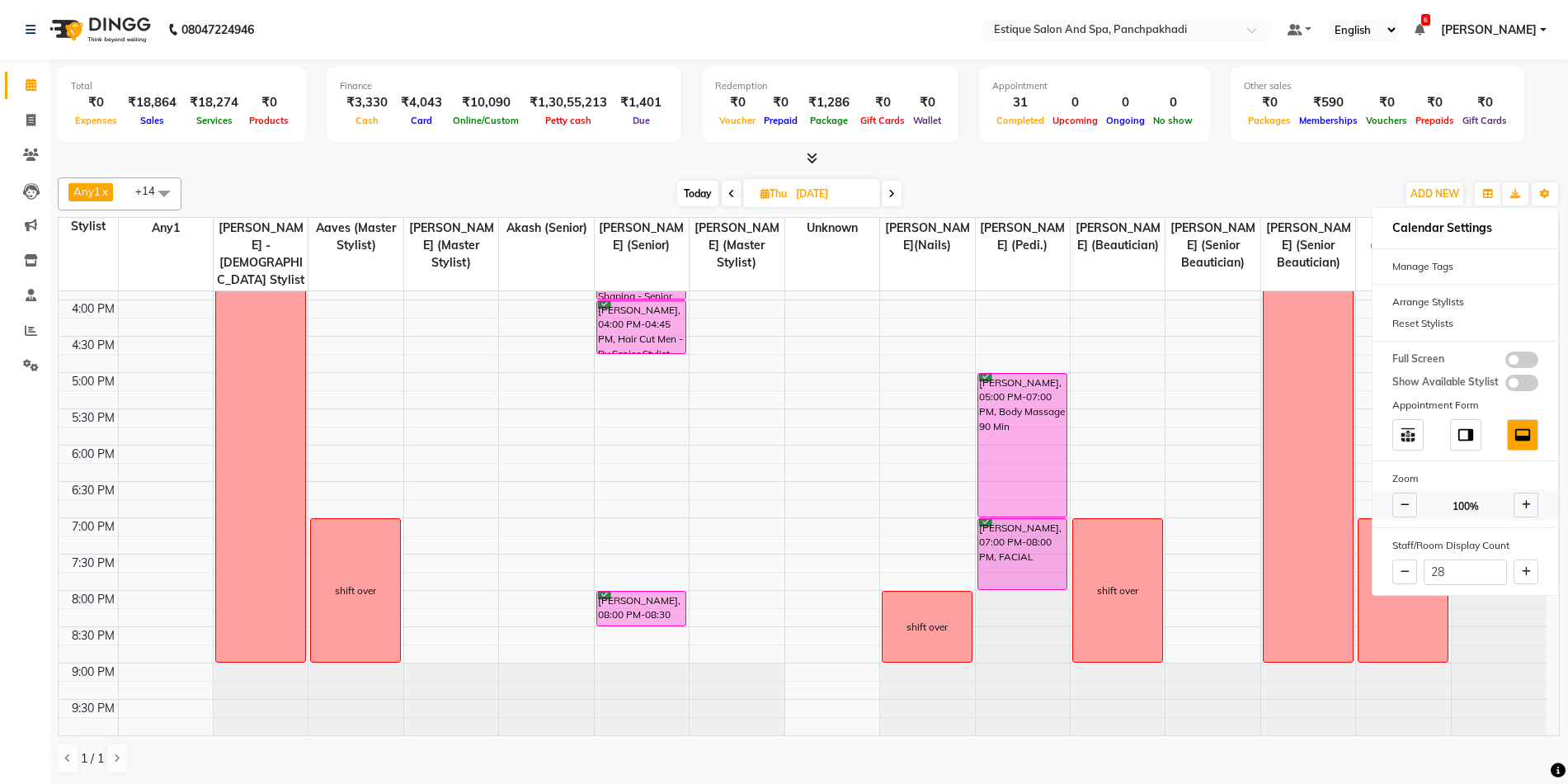
click at [1405, 509] on span at bounding box center [1405, 504] width 25 height 25
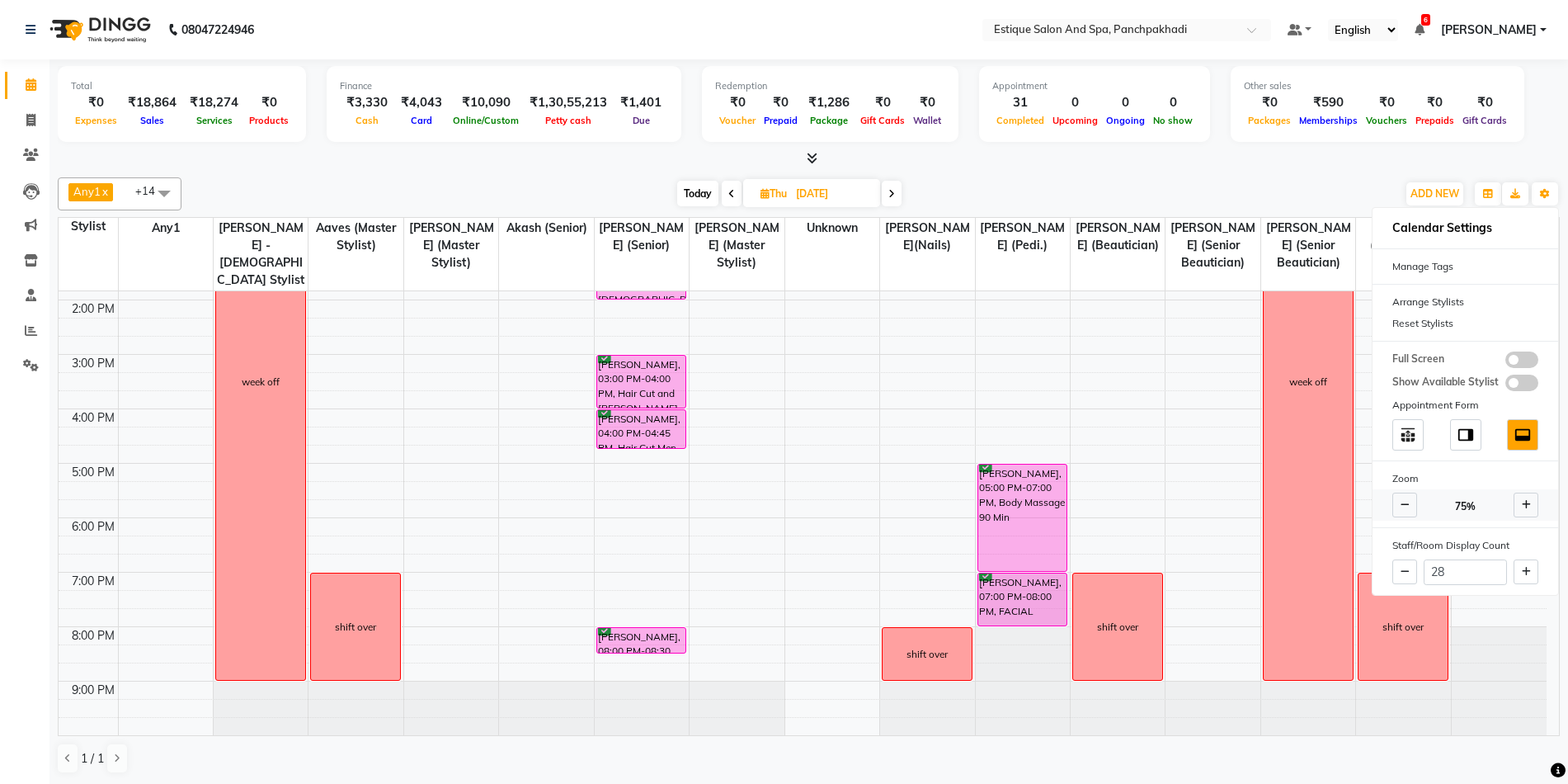
click at [1405, 509] on icon at bounding box center [1405, 504] width 9 height 10
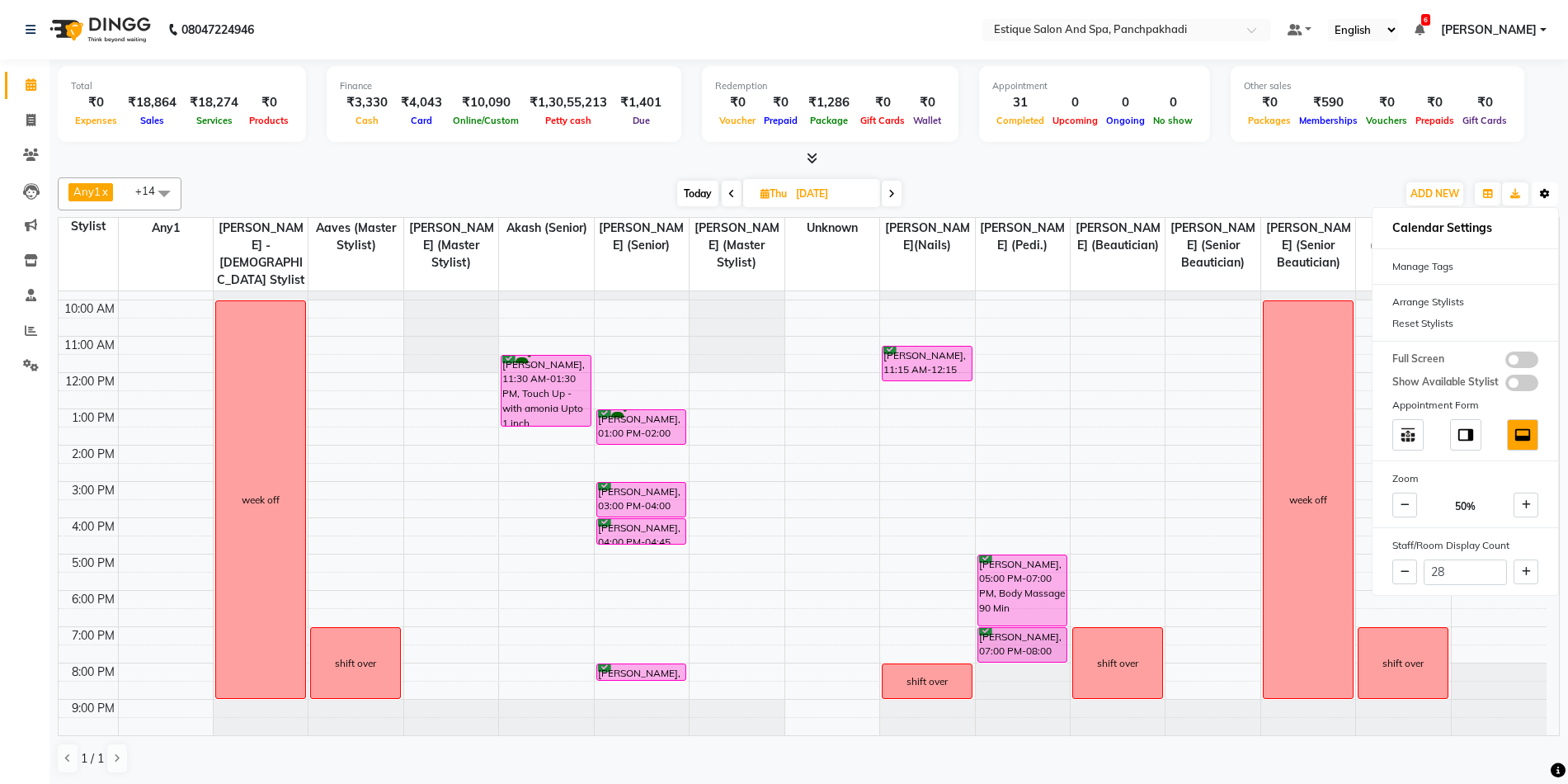
click at [1546, 198] on icon "button" at bounding box center [1544, 194] width 10 height 10
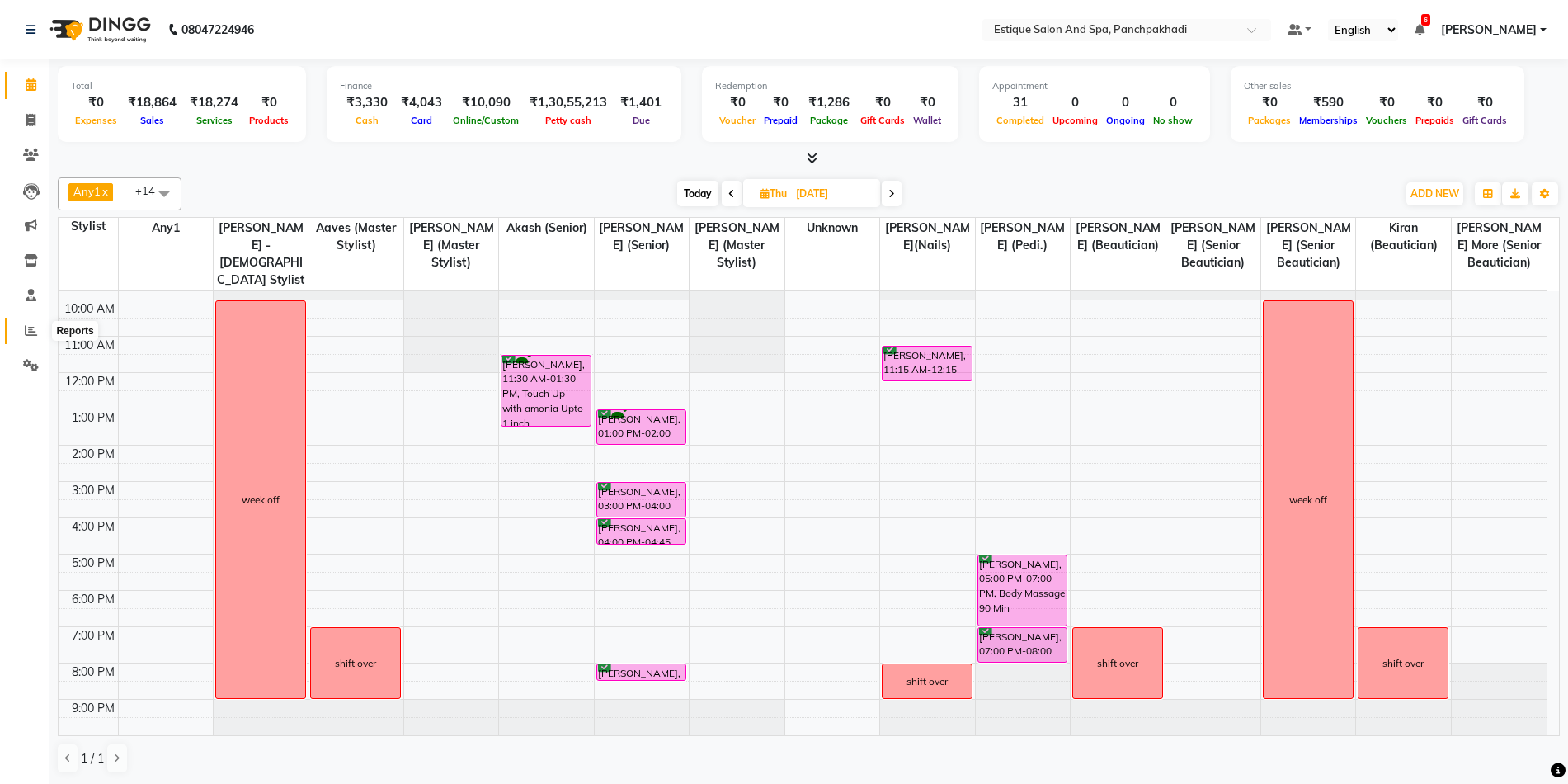
click at [24, 334] on span at bounding box center [31, 331] width 29 height 19
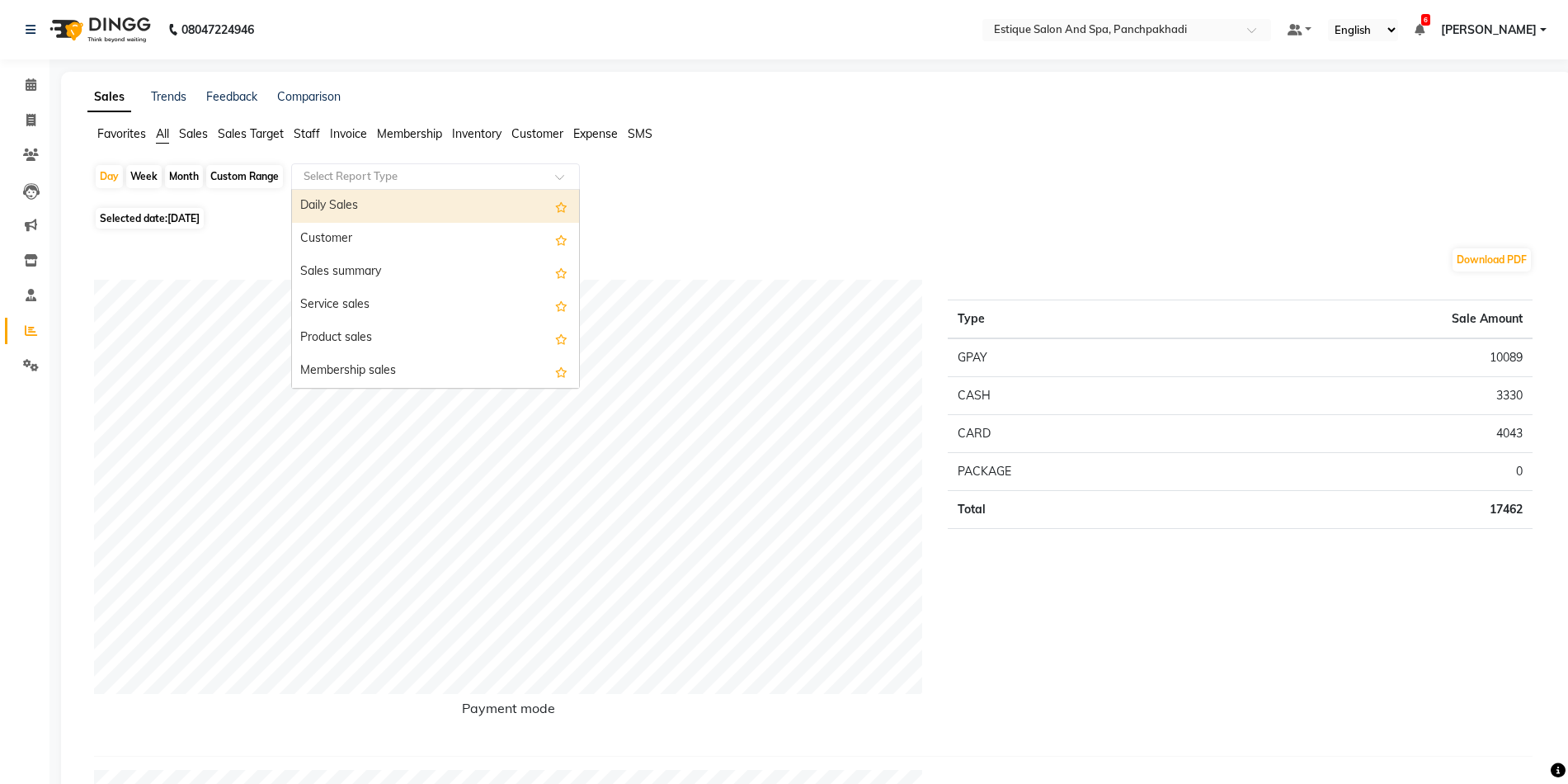
click at [332, 175] on input "text" at bounding box center [419, 176] width 237 height 16
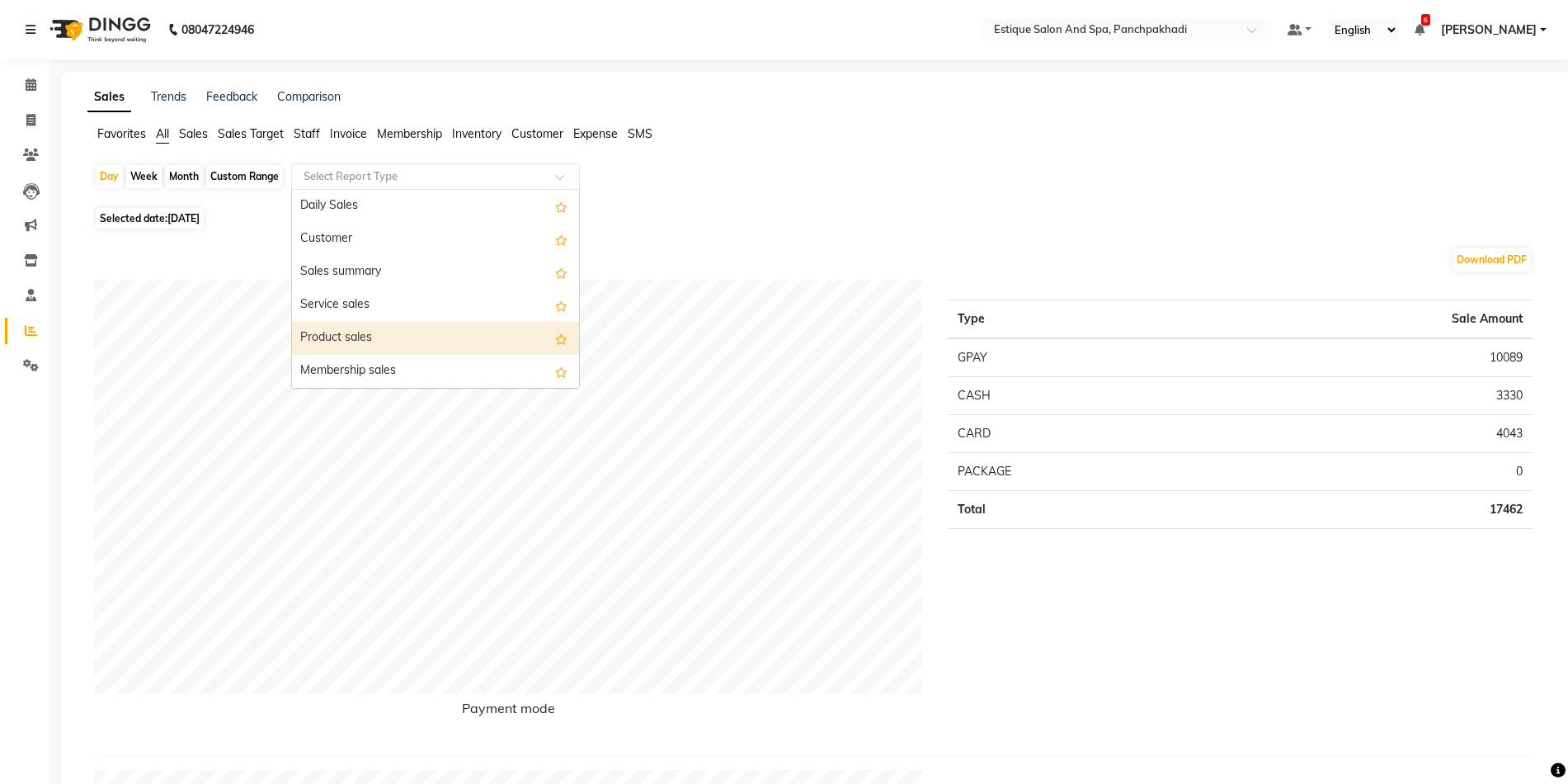
click at [358, 334] on div "Product sales" at bounding box center [436, 338] width 287 height 33
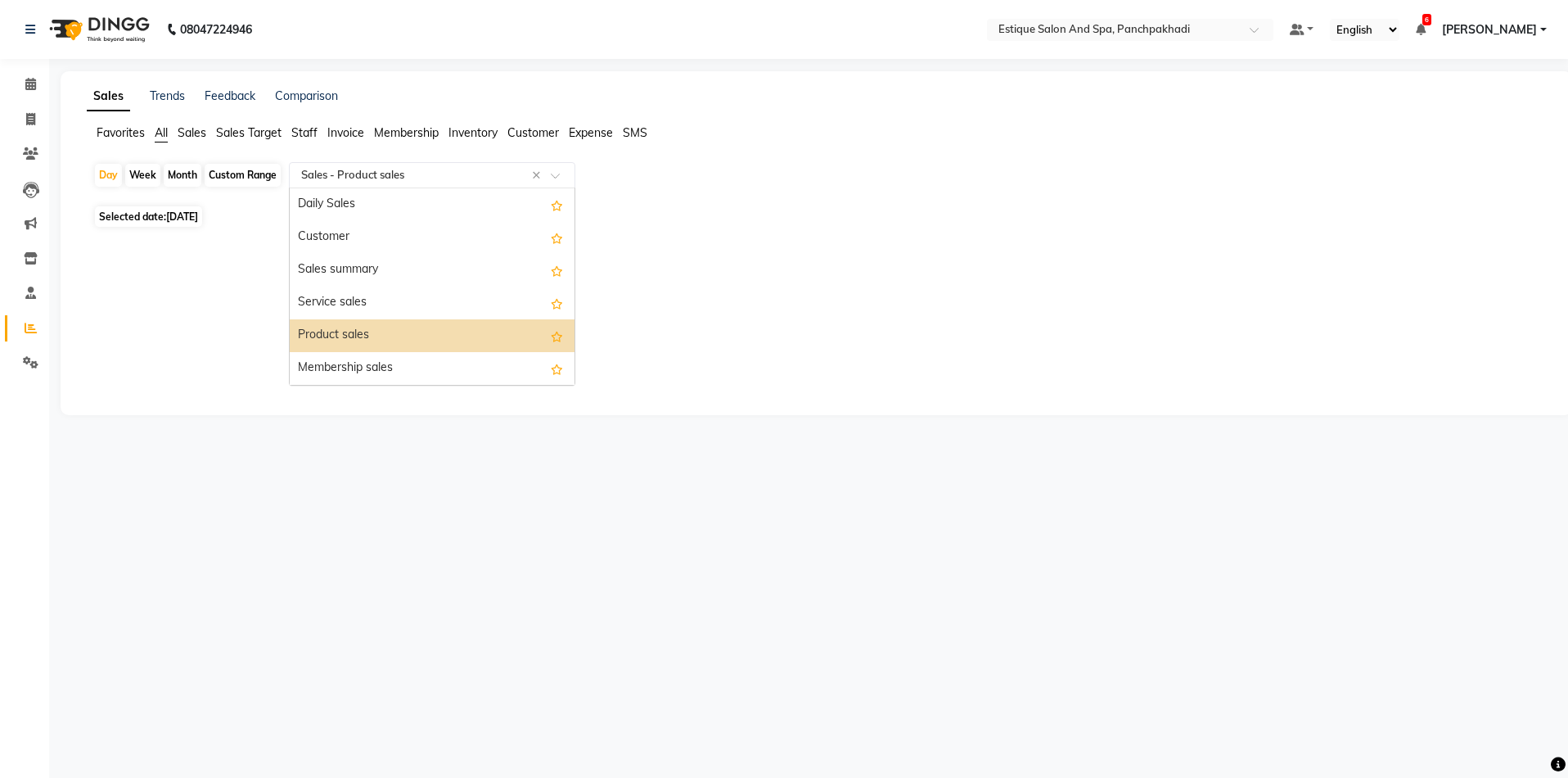
click at [327, 174] on input "text" at bounding box center [416, 175] width 236 height 16
click at [354, 360] on div "Membership sales" at bounding box center [432, 368] width 285 height 33
select select "full_report"
select select "csv"
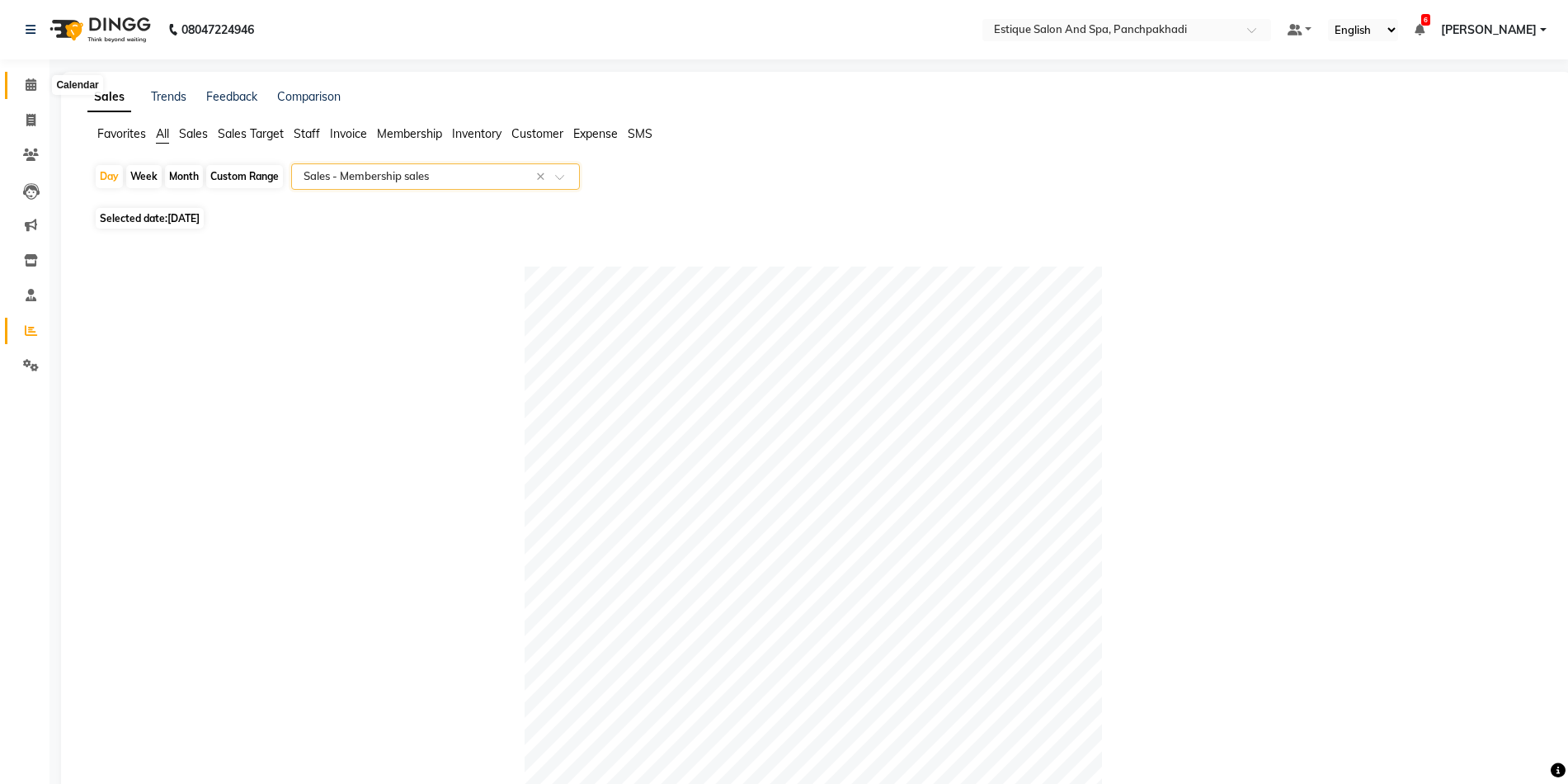
click at [36, 87] on icon at bounding box center [31, 85] width 11 height 13
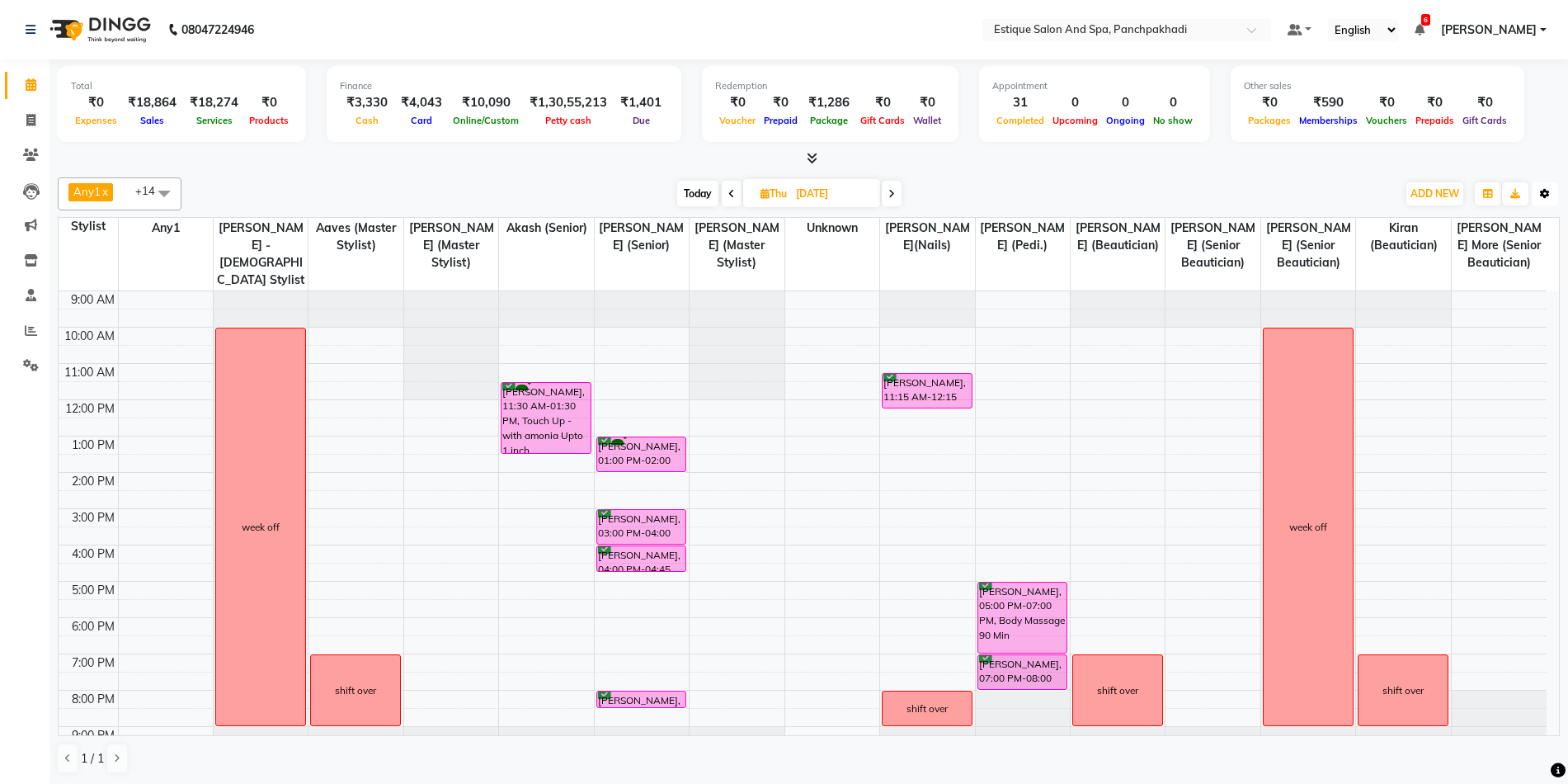
click at [1541, 191] on icon "button" at bounding box center [1544, 194] width 10 height 10
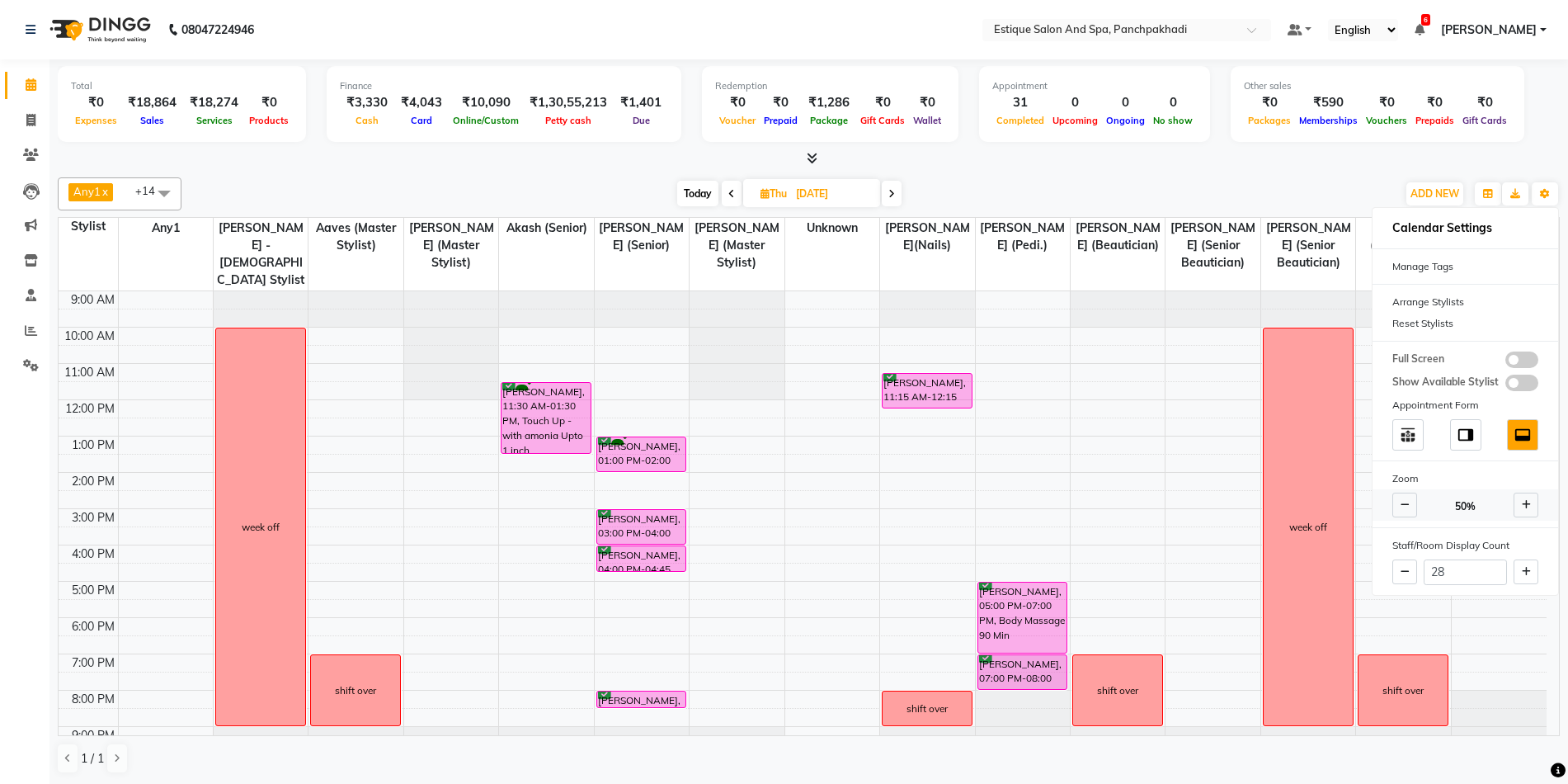
click at [1529, 502] on icon at bounding box center [1526, 504] width 9 height 10
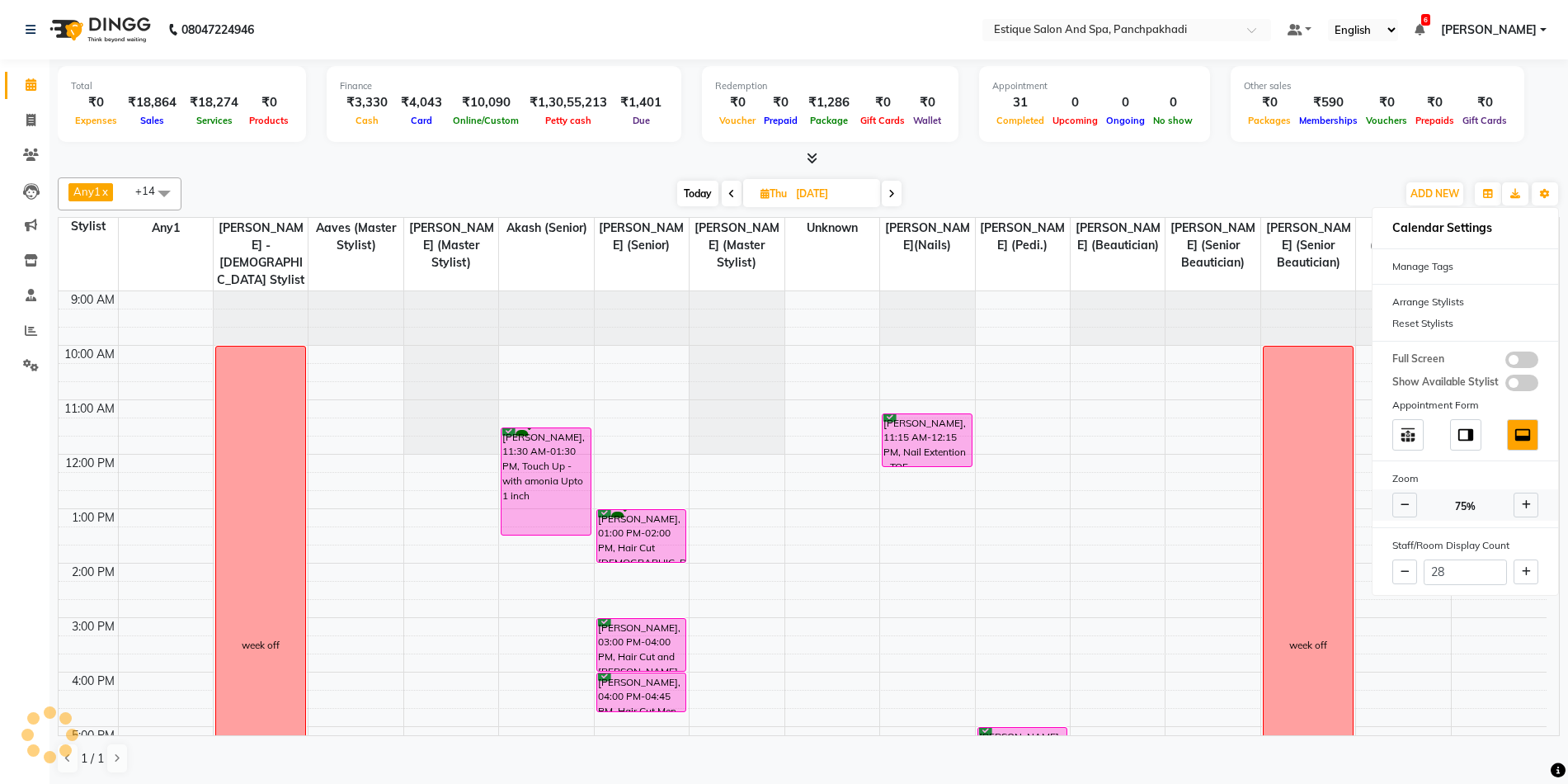
click at [1529, 502] on icon at bounding box center [1526, 504] width 9 height 10
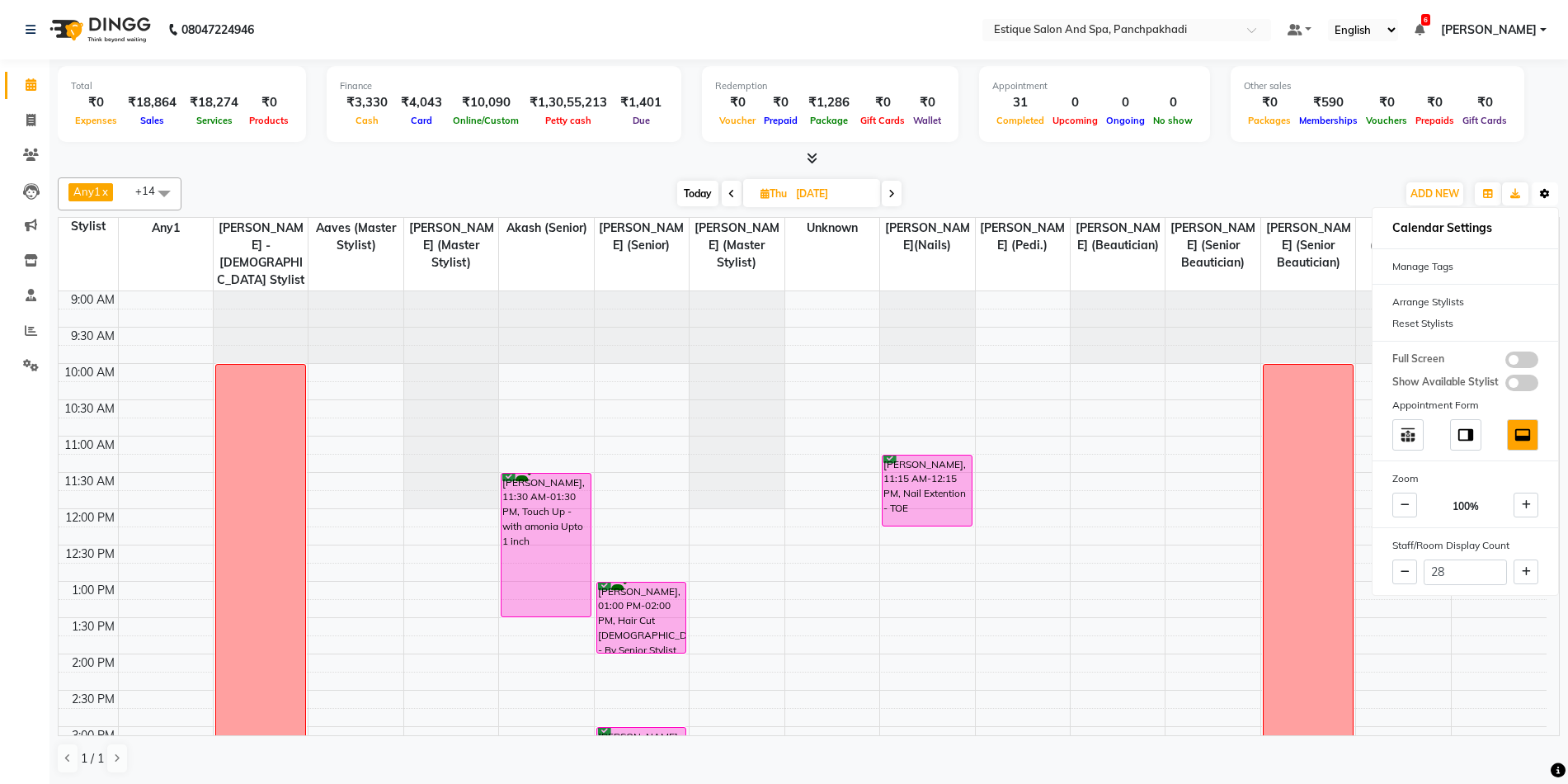
click at [1549, 197] on icon "button" at bounding box center [1544, 194] width 10 height 10
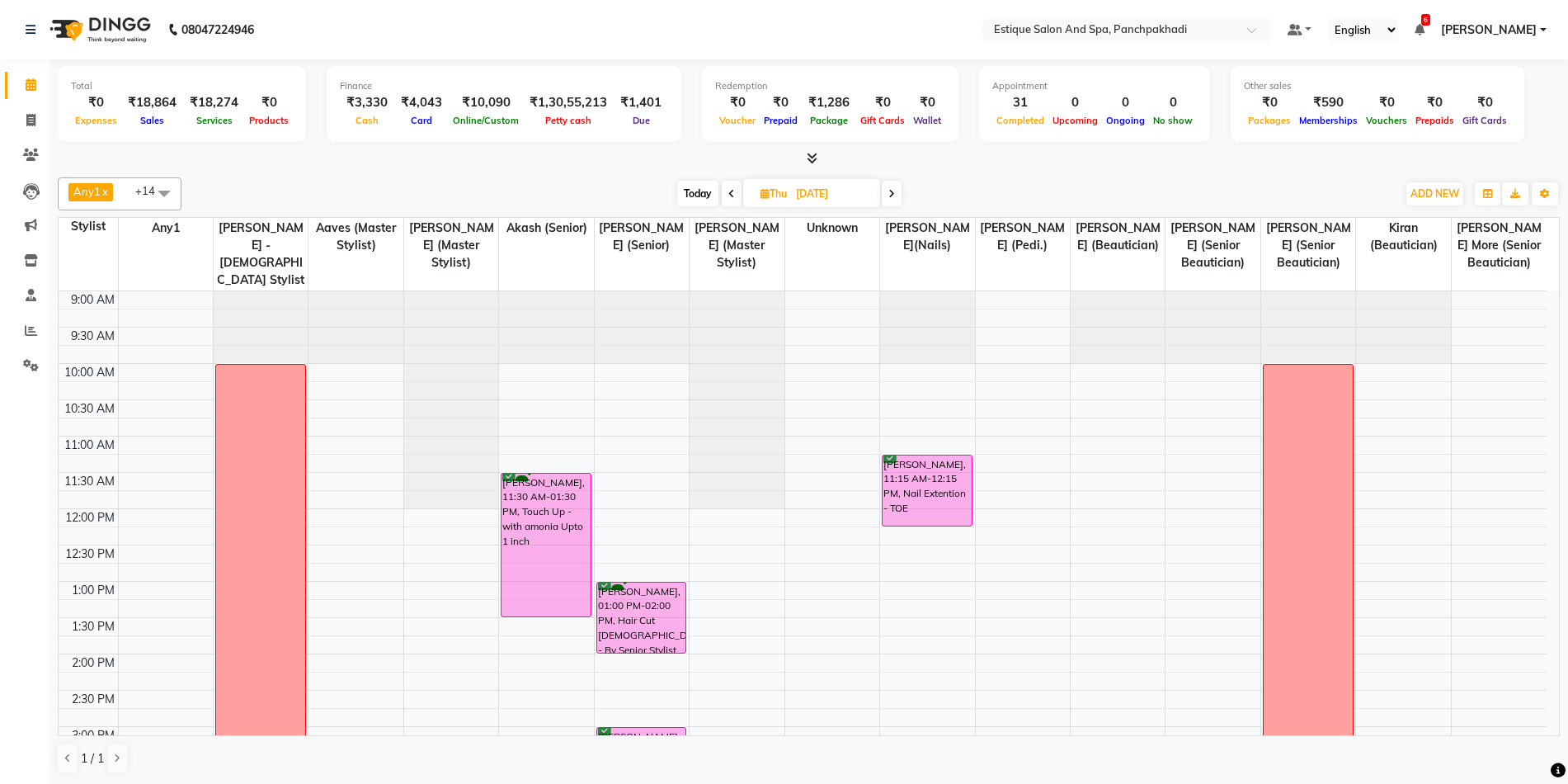
click at [690, 190] on span "Today" at bounding box center [698, 194] width 41 height 26
type input "[DATE]"
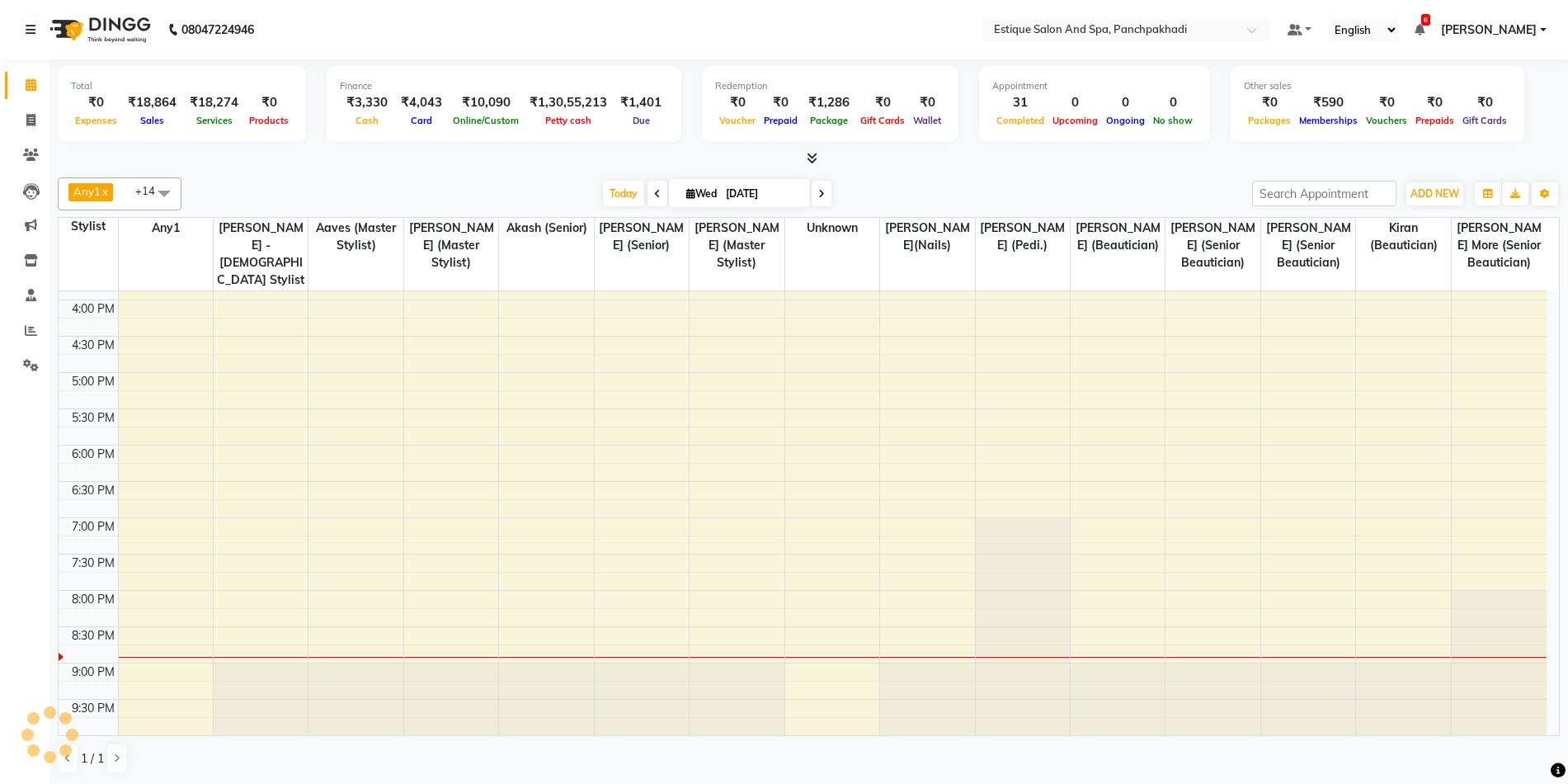
scroll to position [1, 0]
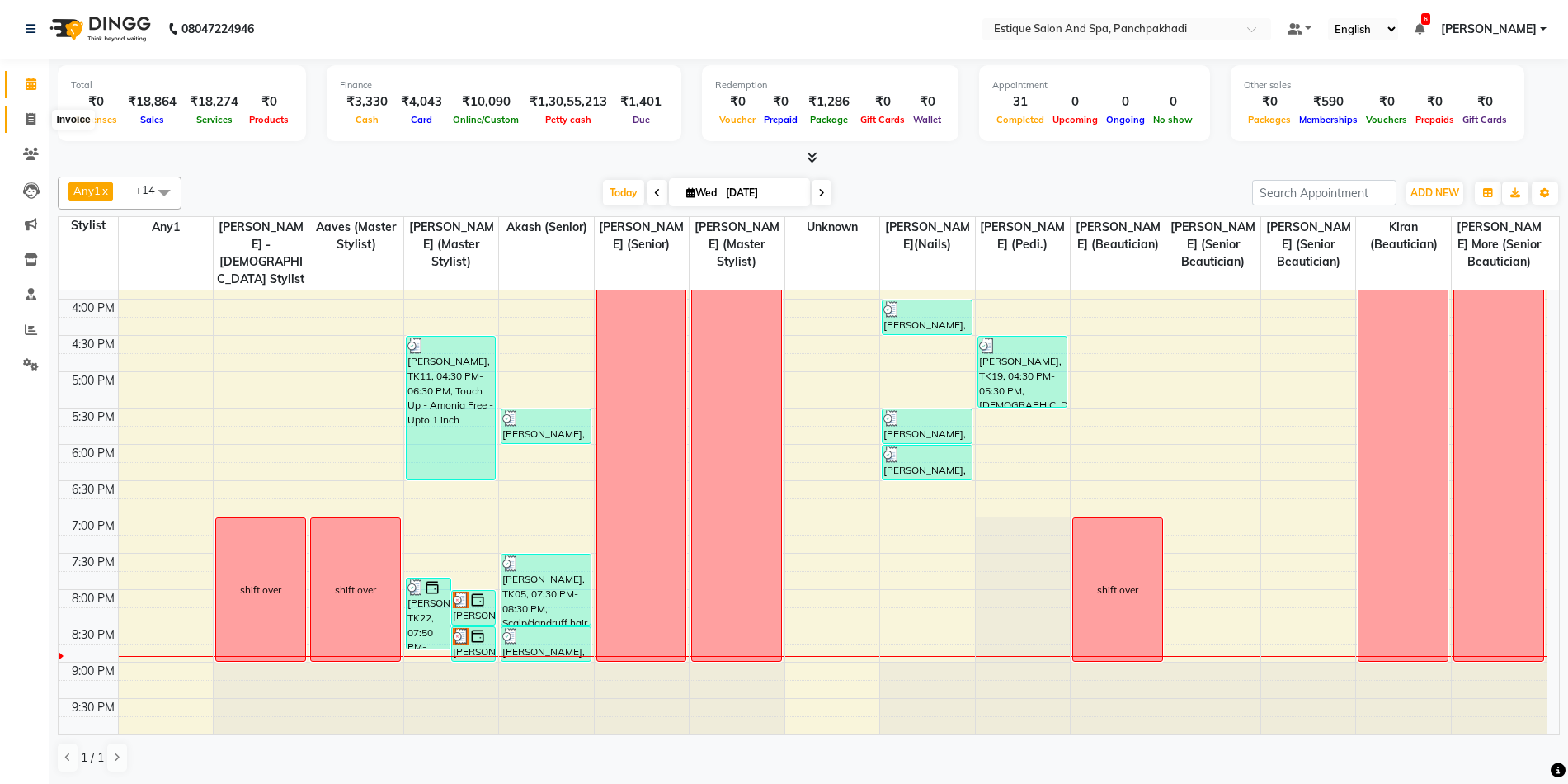
click at [31, 117] on icon at bounding box center [31, 120] width 9 height 13
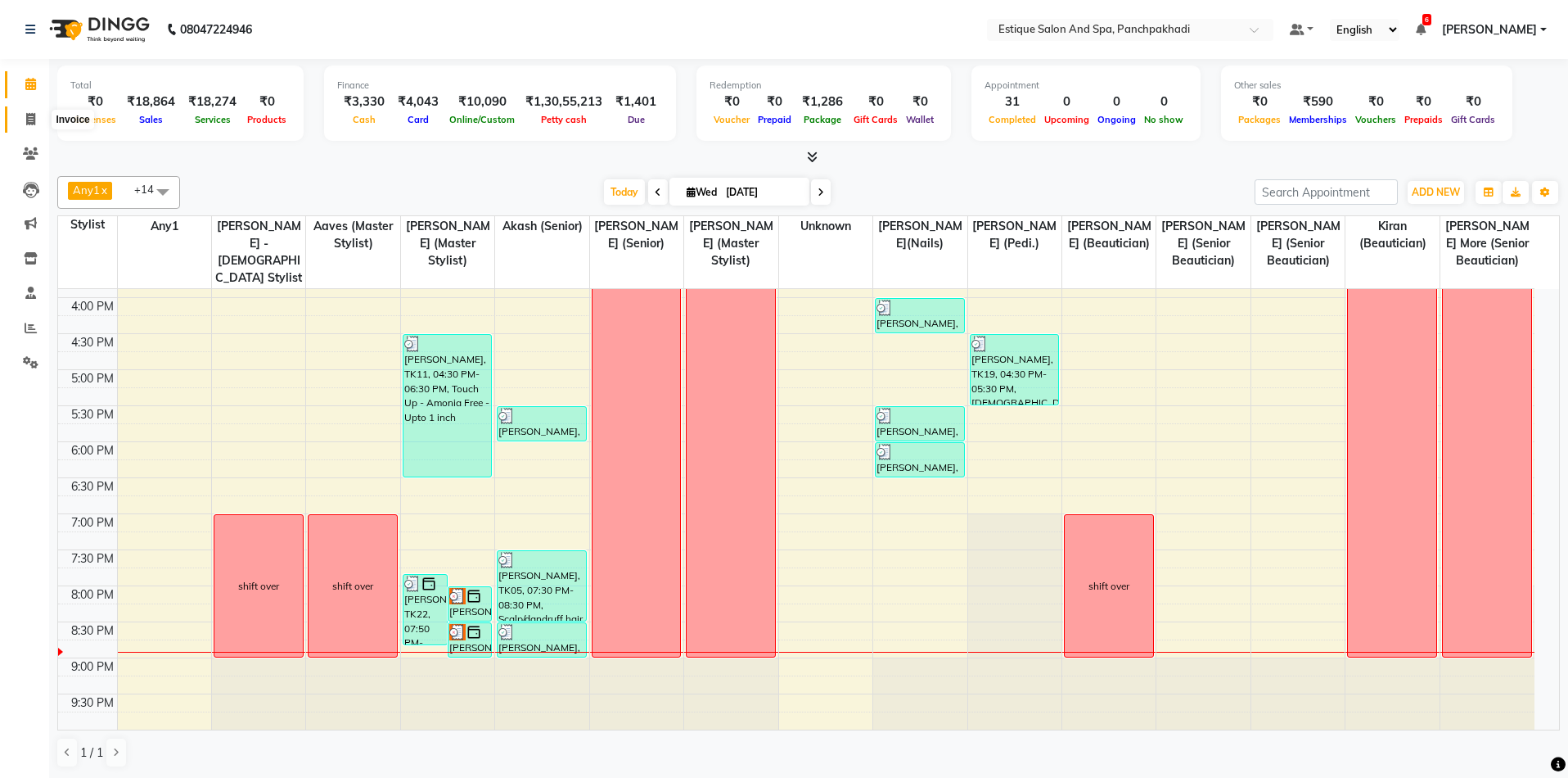
select select "925"
select select "service"
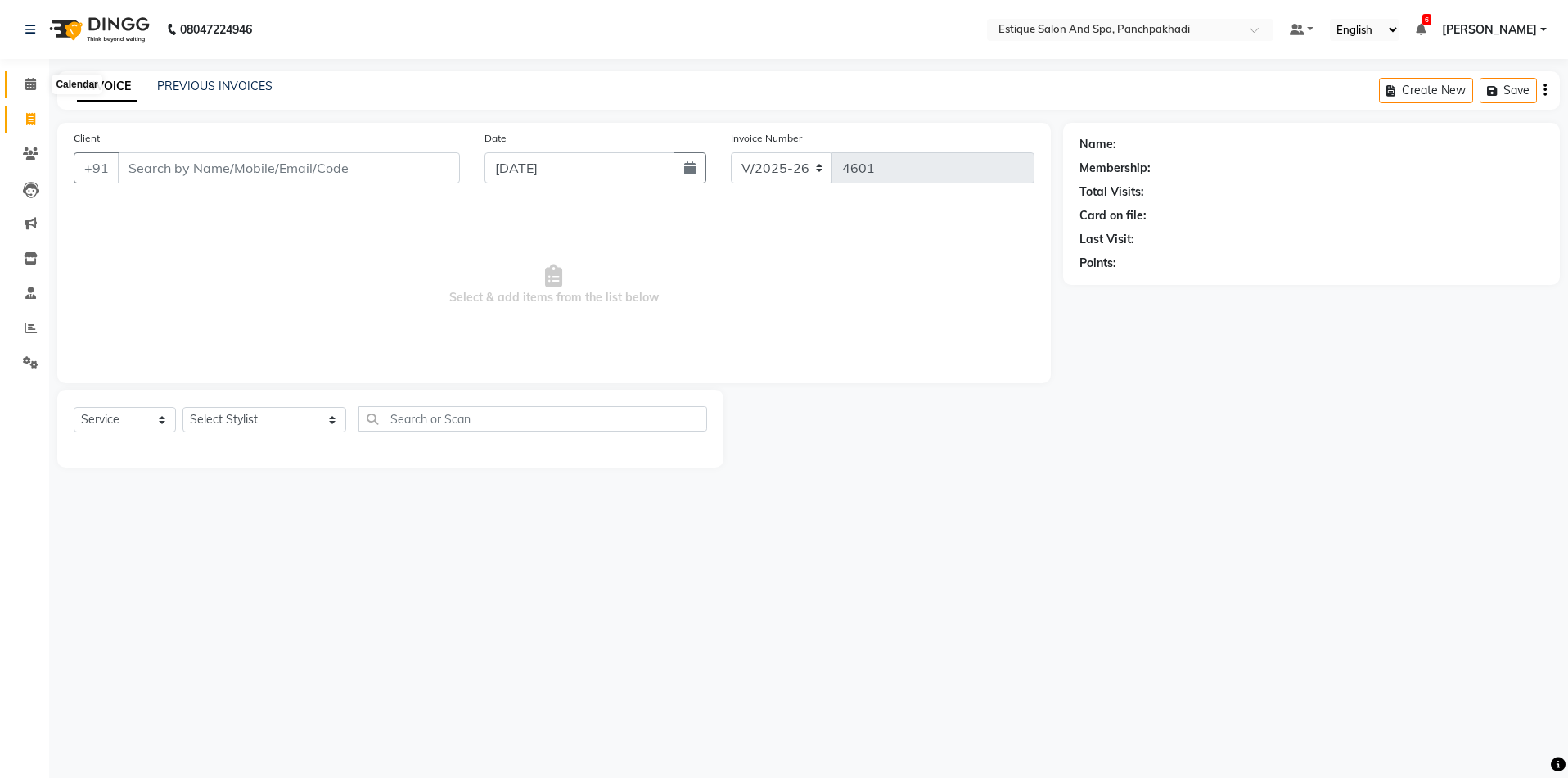
click at [34, 87] on icon at bounding box center [31, 84] width 11 height 13
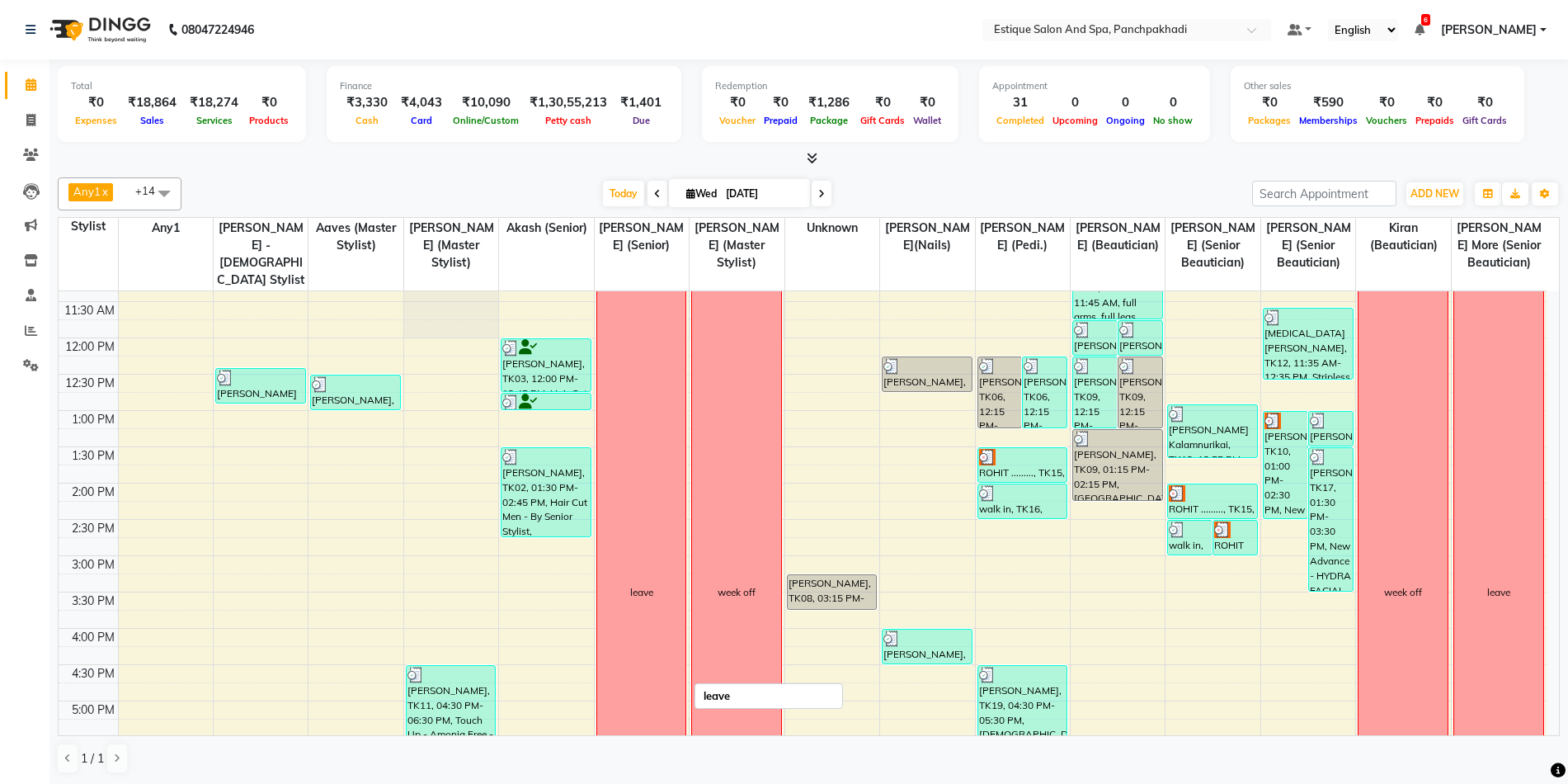
scroll to position [169, 0]
